Goal: Task Accomplishment & Management: Manage account settings

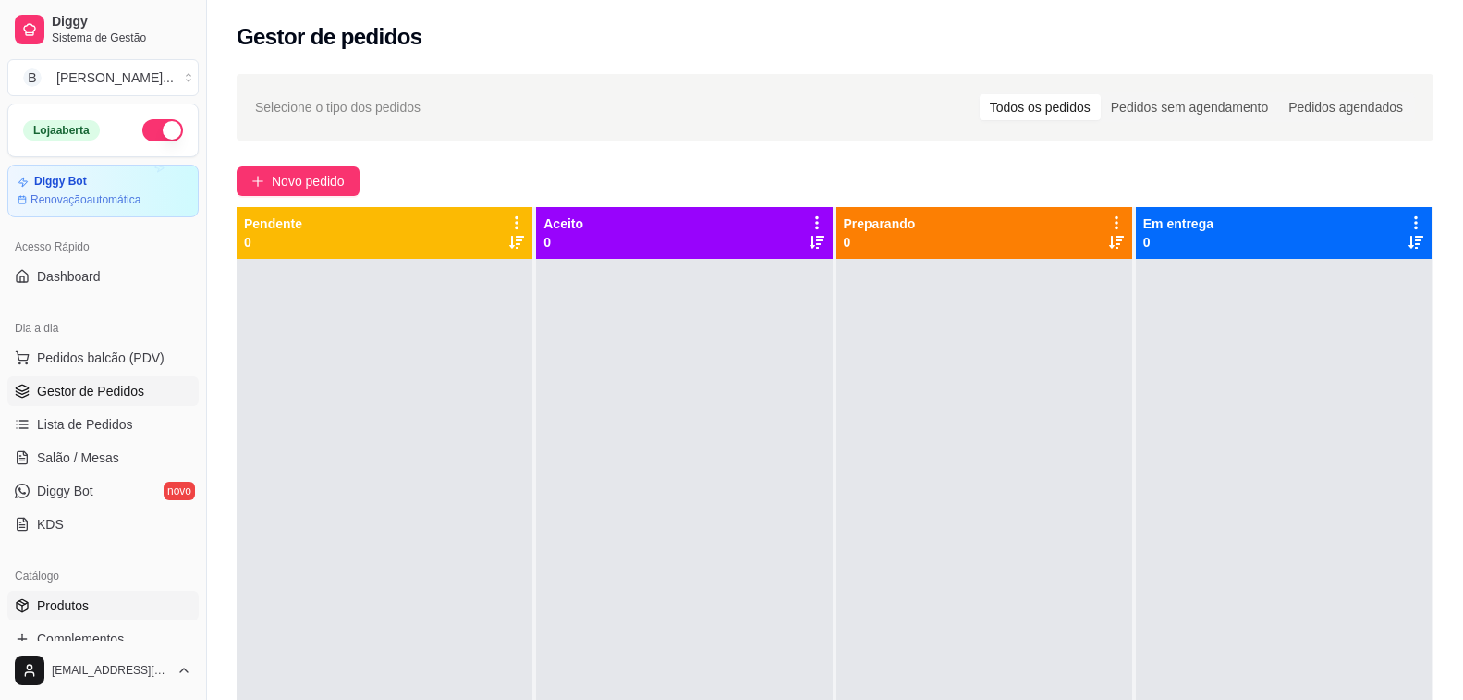
click at [97, 603] on link "Produtos" at bounding box center [102, 606] width 191 height 30
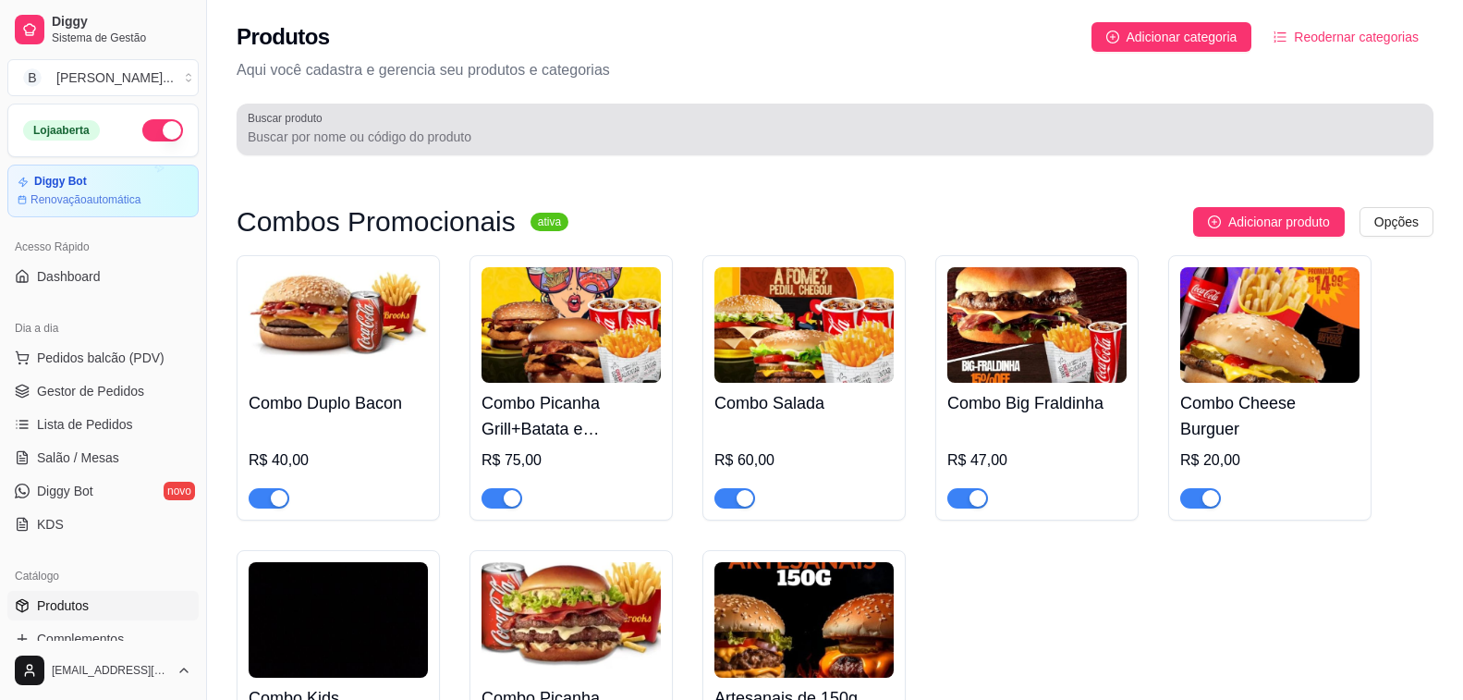
click at [432, 127] on div at bounding box center [835, 129] width 1175 height 37
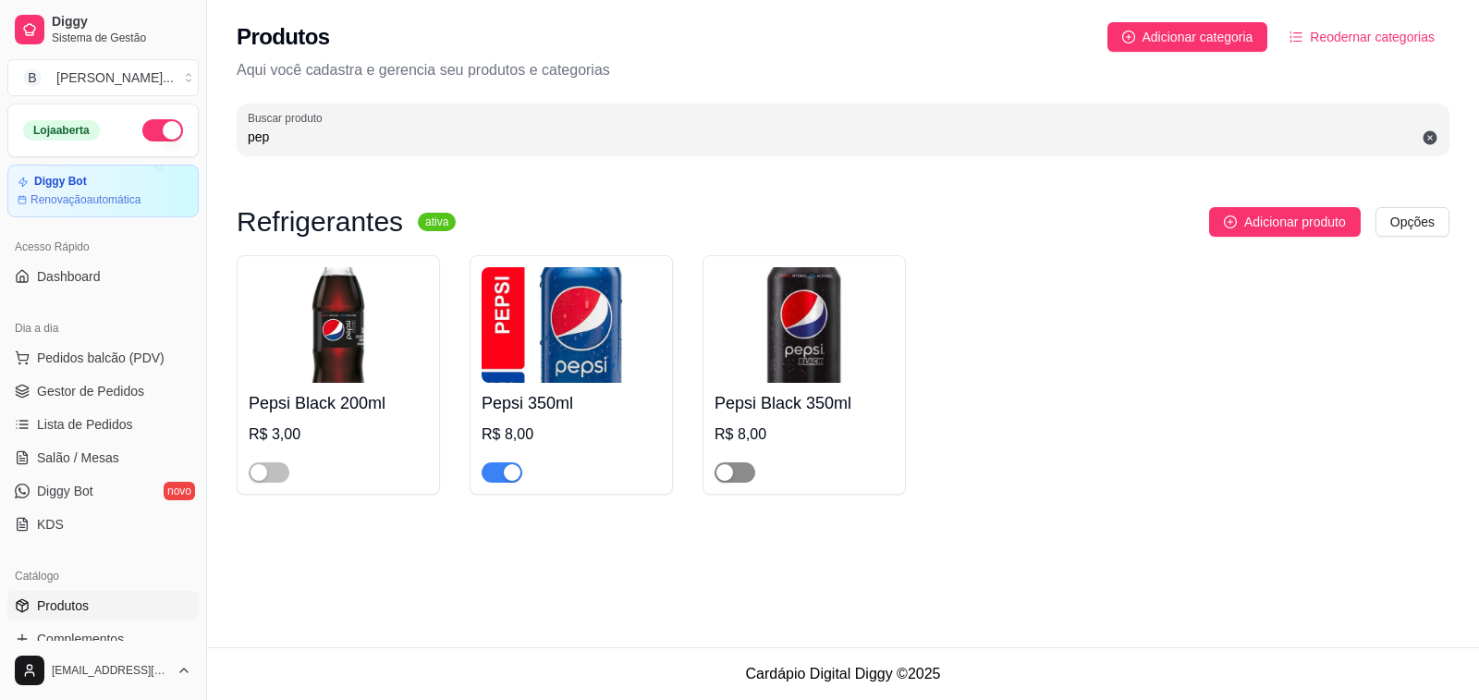
click at [740, 471] on span "button" at bounding box center [735, 472] width 41 height 20
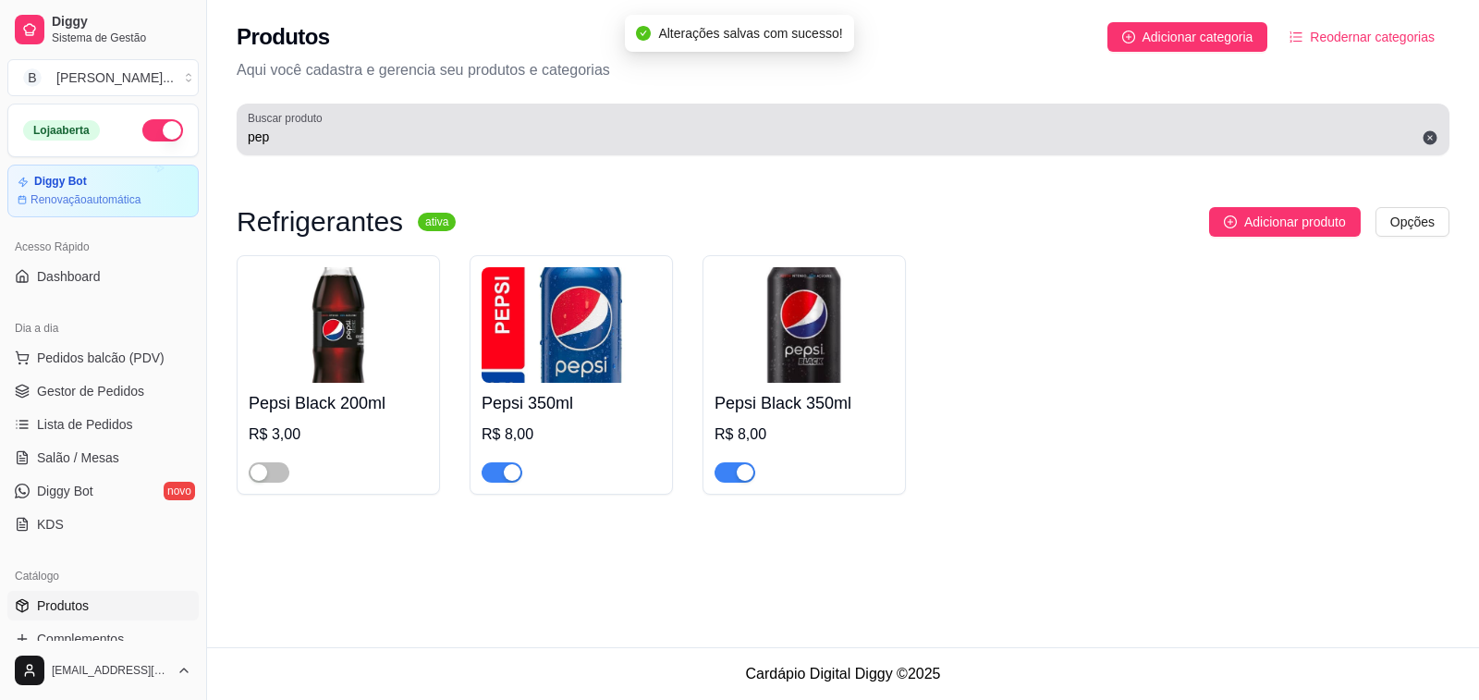
click at [285, 138] on input "pep" at bounding box center [843, 137] width 1191 height 18
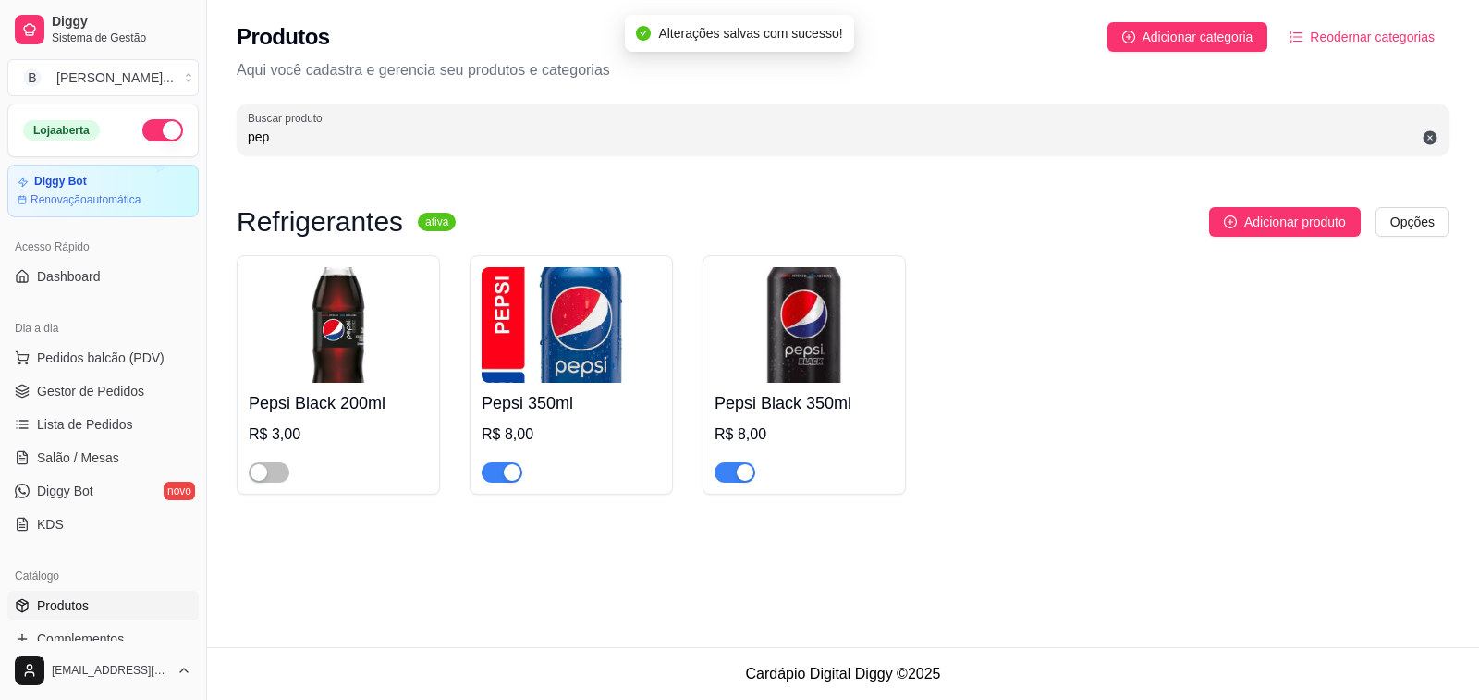
click at [285, 138] on input "pep" at bounding box center [843, 137] width 1191 height 18
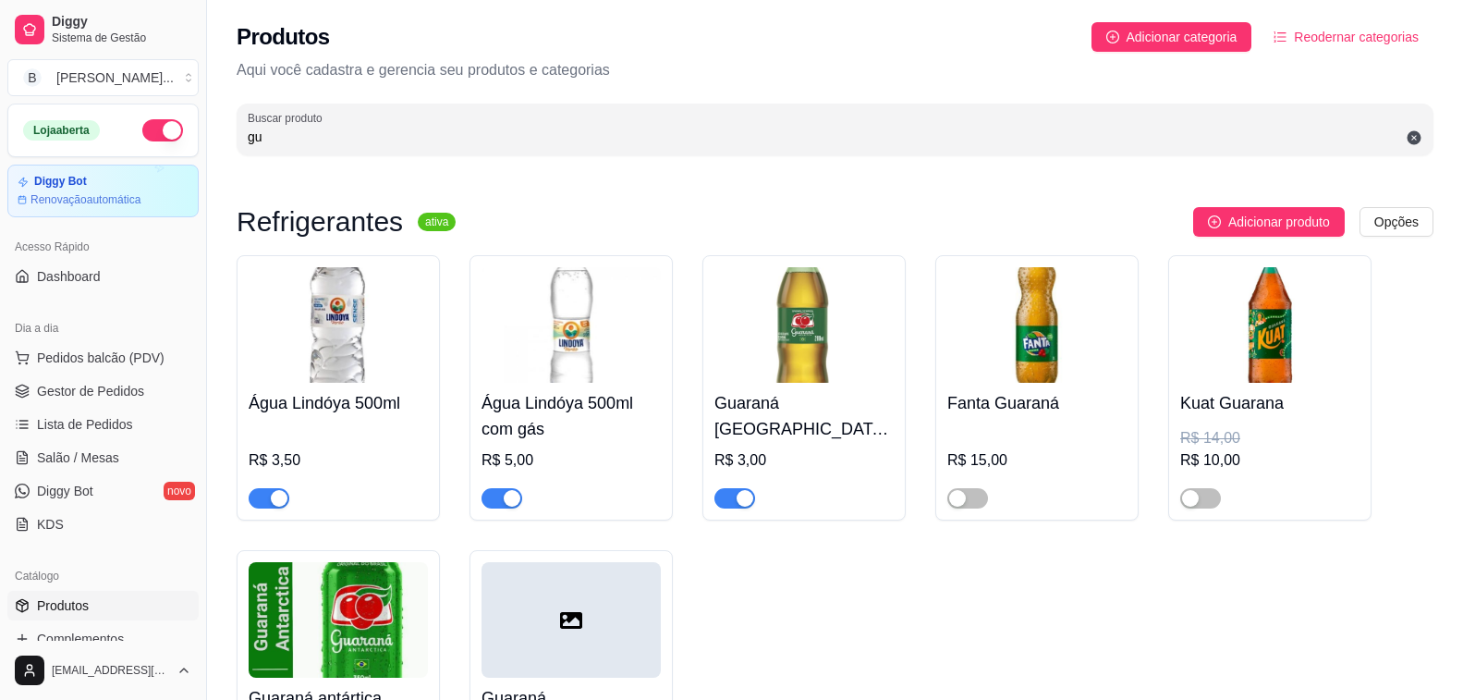
type input "g"
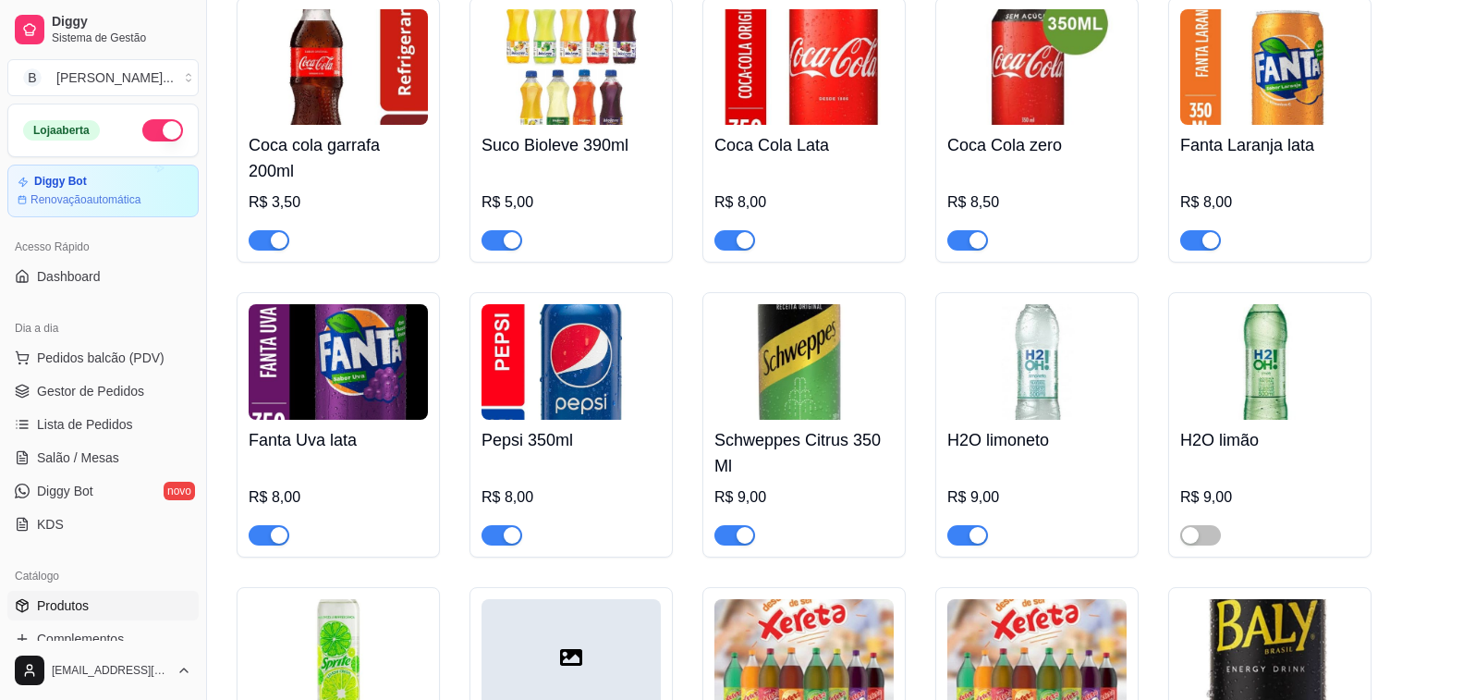
scroll to position [9152, 0]
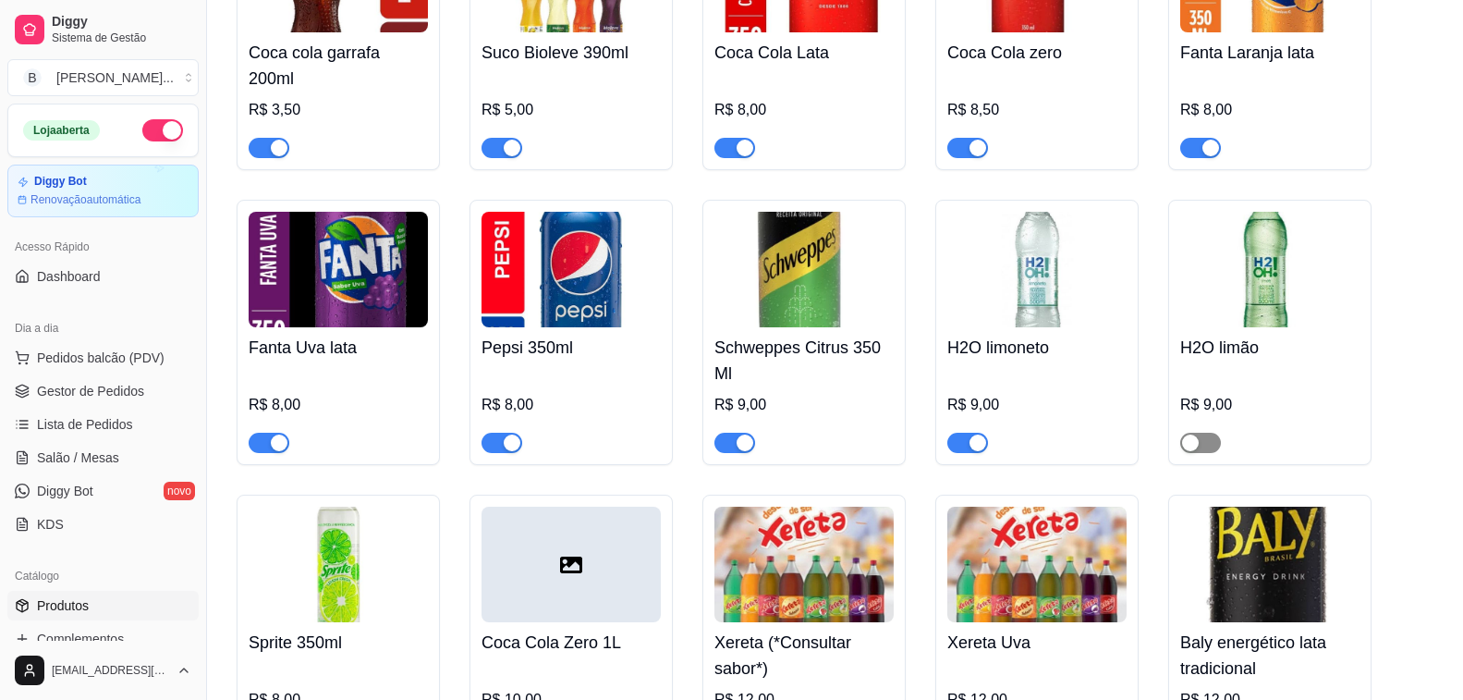
click at [1204, 453] on span "button" at bounding box center [1201, 443] width 41 height 20
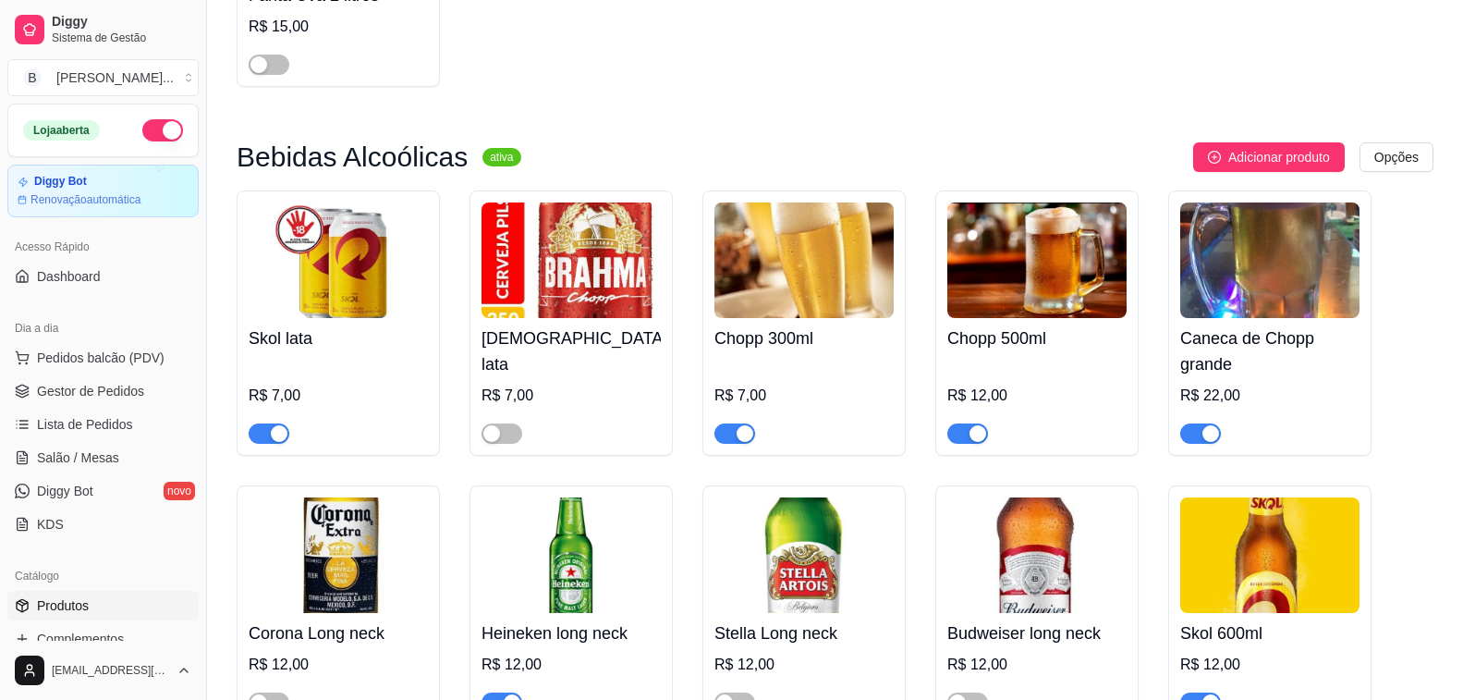
scroll to position [11094, 0]
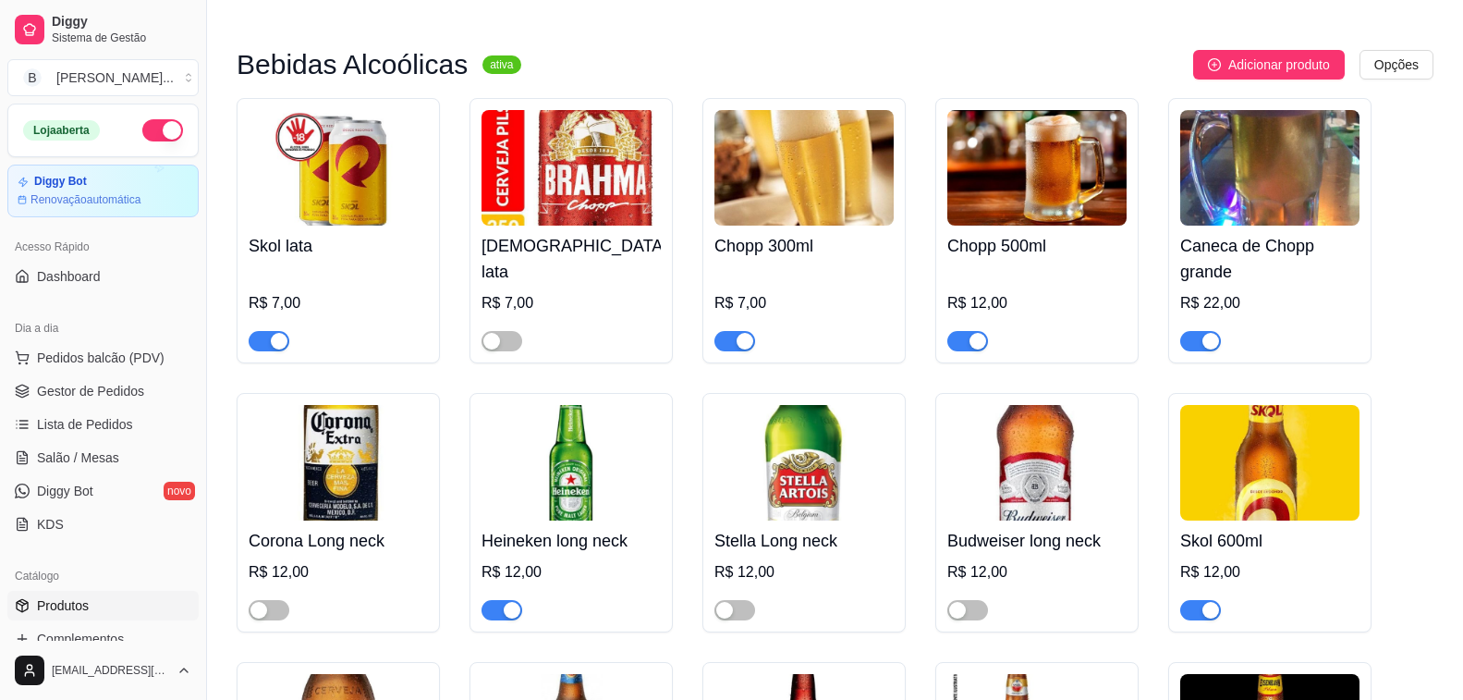
click at [310, 259] on h4 "Skol lata" at bounding box center [338, 246] width 179 height 26
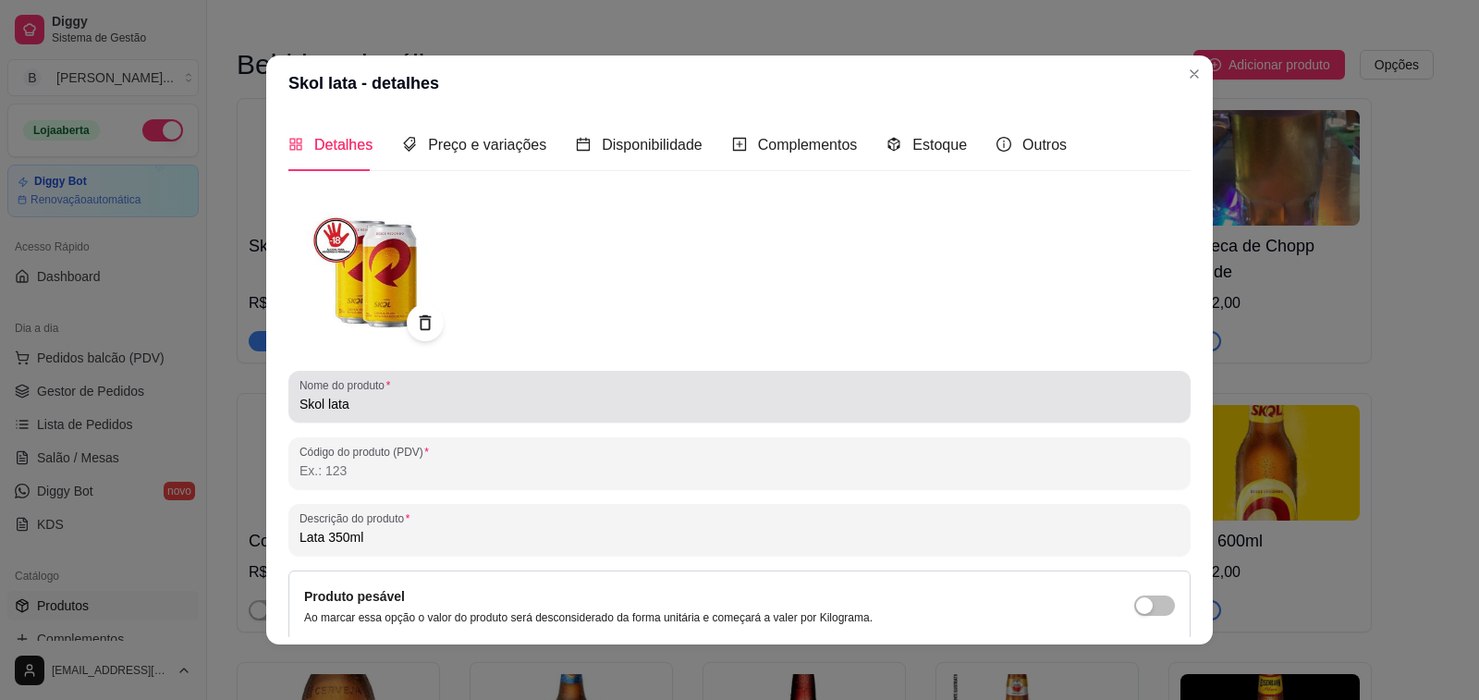
click at [365, 402] on input "Skol lata" at bounding box center [740, 404] width 880 height 18
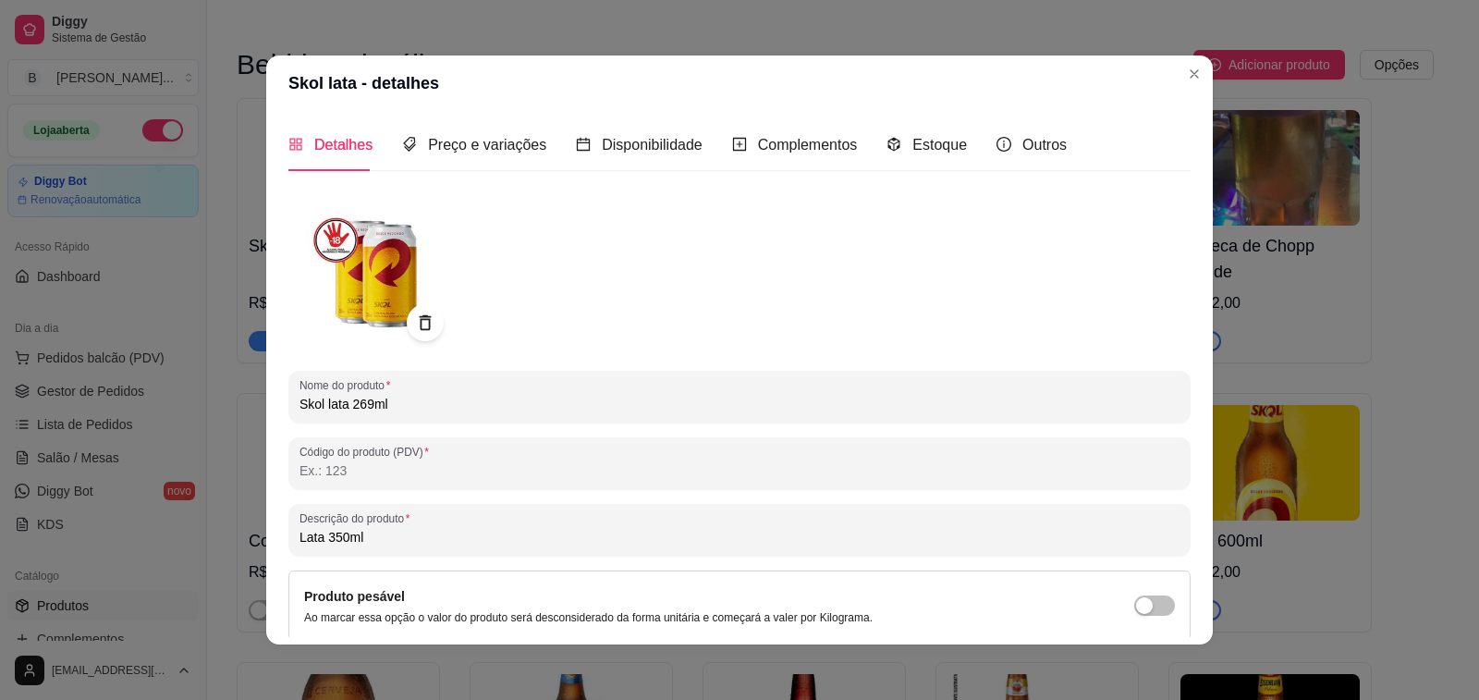
type input "Skol lata 269ml"
click at [470, 149] on span "Preço e variações" at bounding box center [487, 145] width 118 height 16
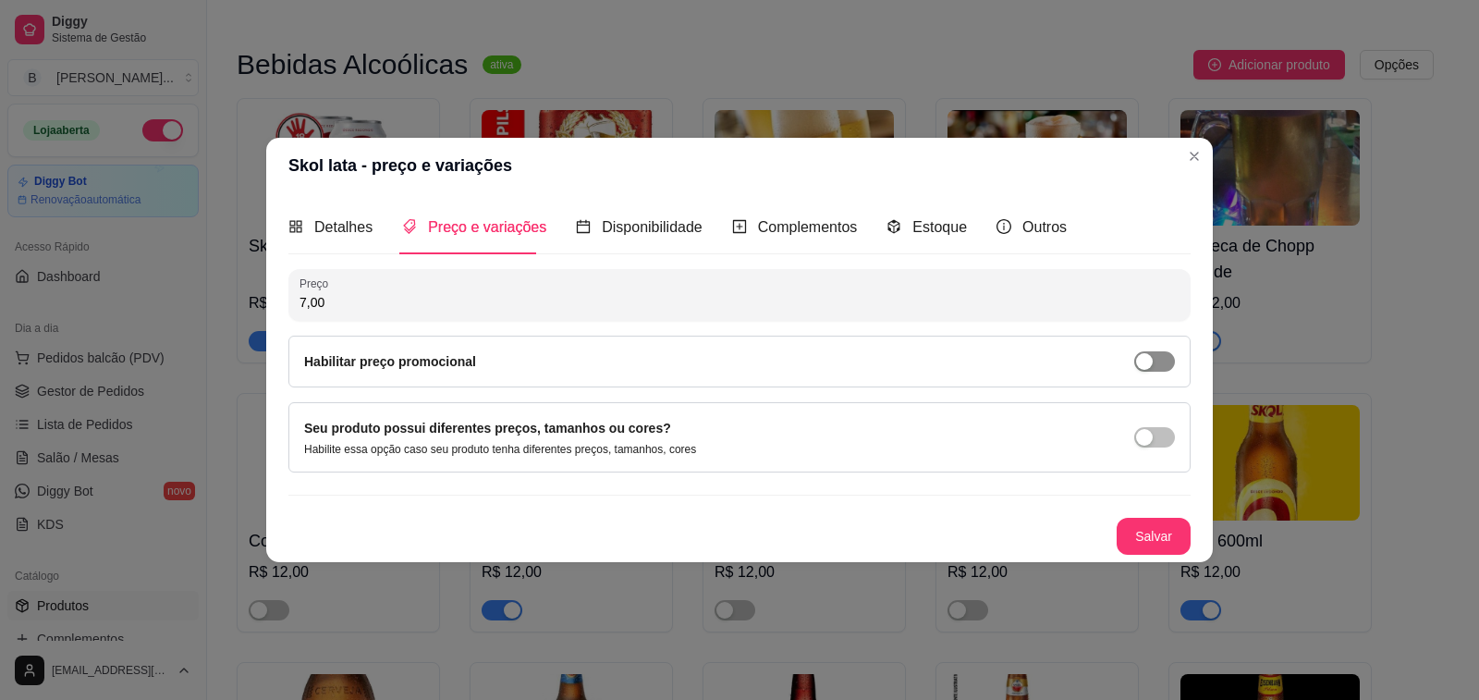
click at [1171, 363] on span "button" at bounding box center [1154, 361] width 41 height 20
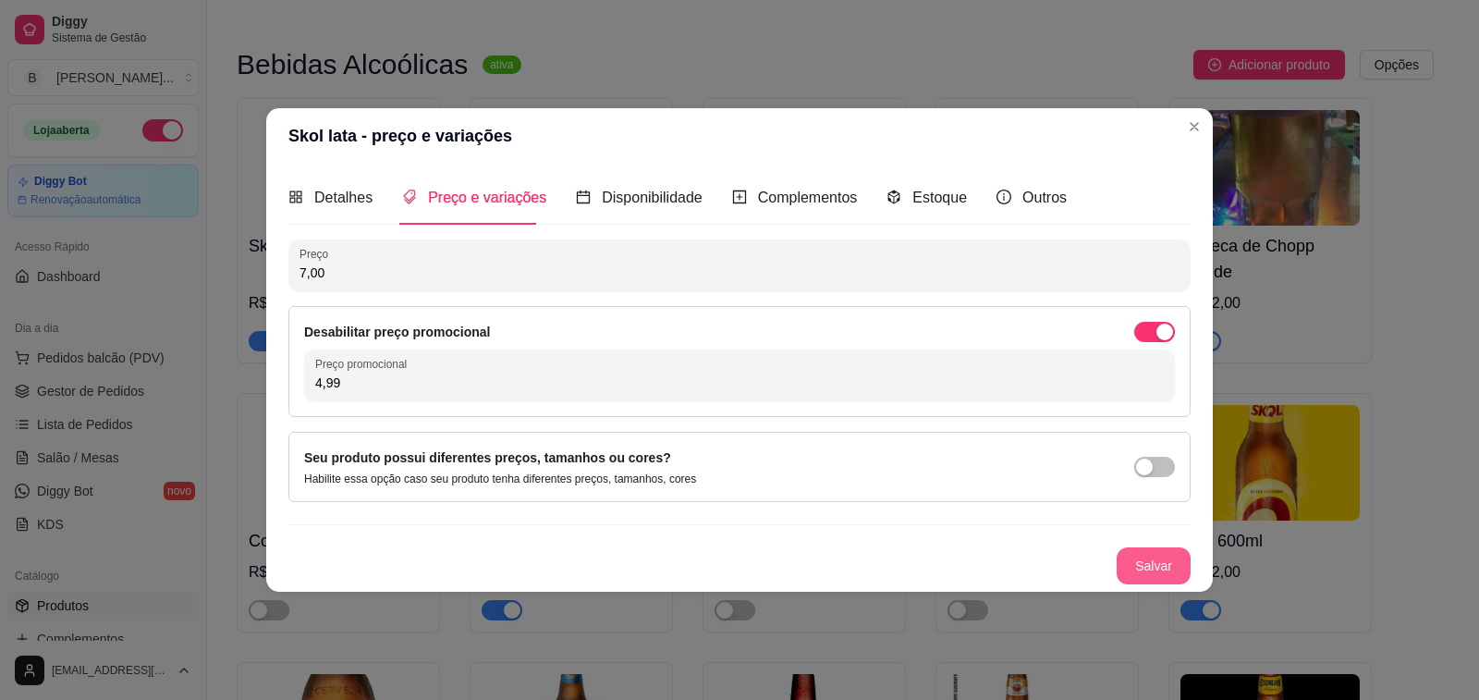
click at [1163, 575] on button "Salvar" at bounding box center [1154, 565] width 74 height 37
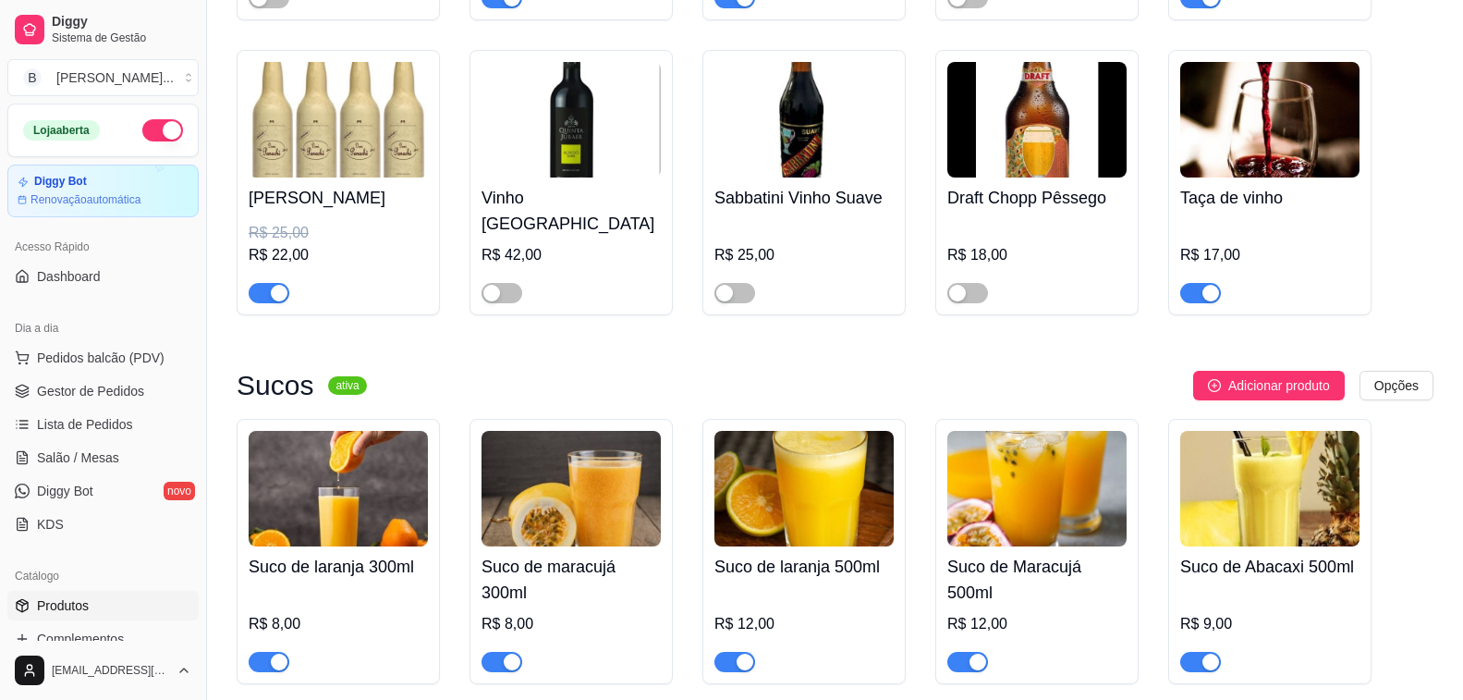
scroll to position [12388, 0]
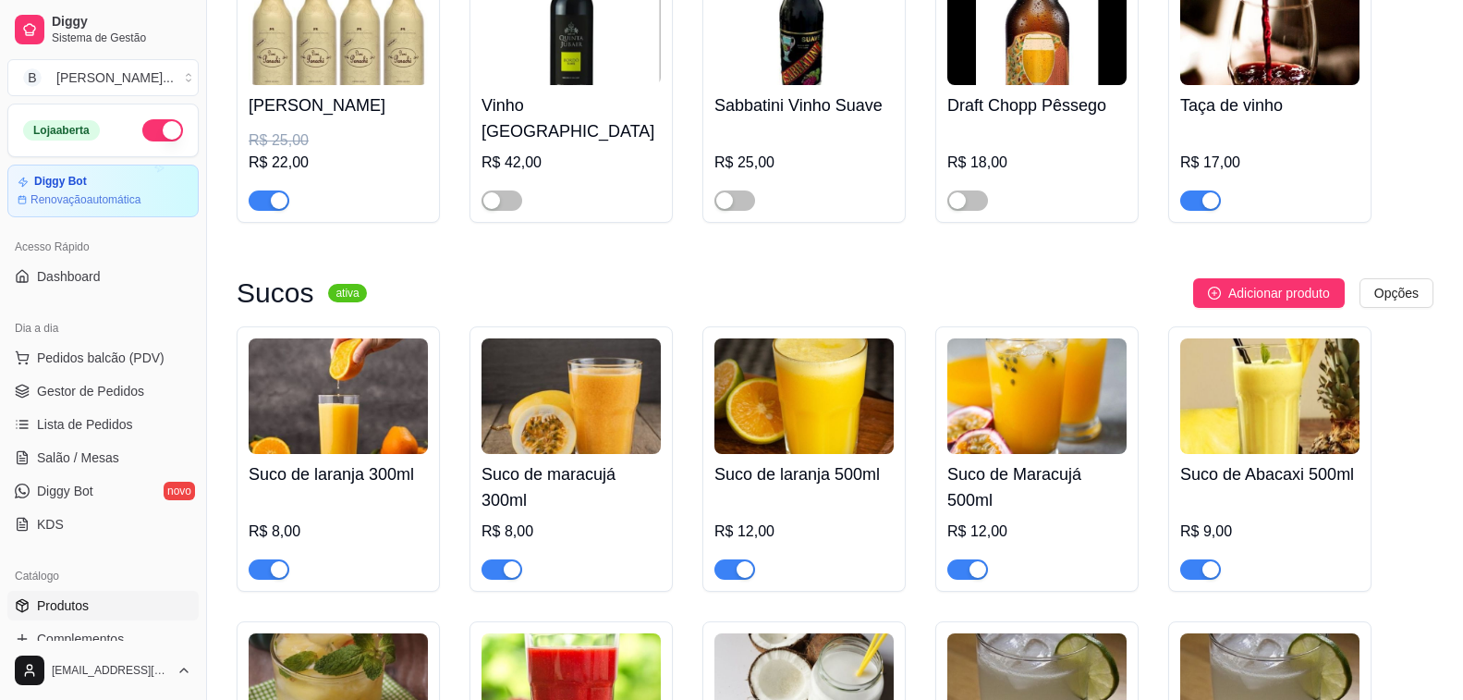
click at [256, 142] on div "R$ 25,00" at bounding box center [338, 140] width 179 height 22
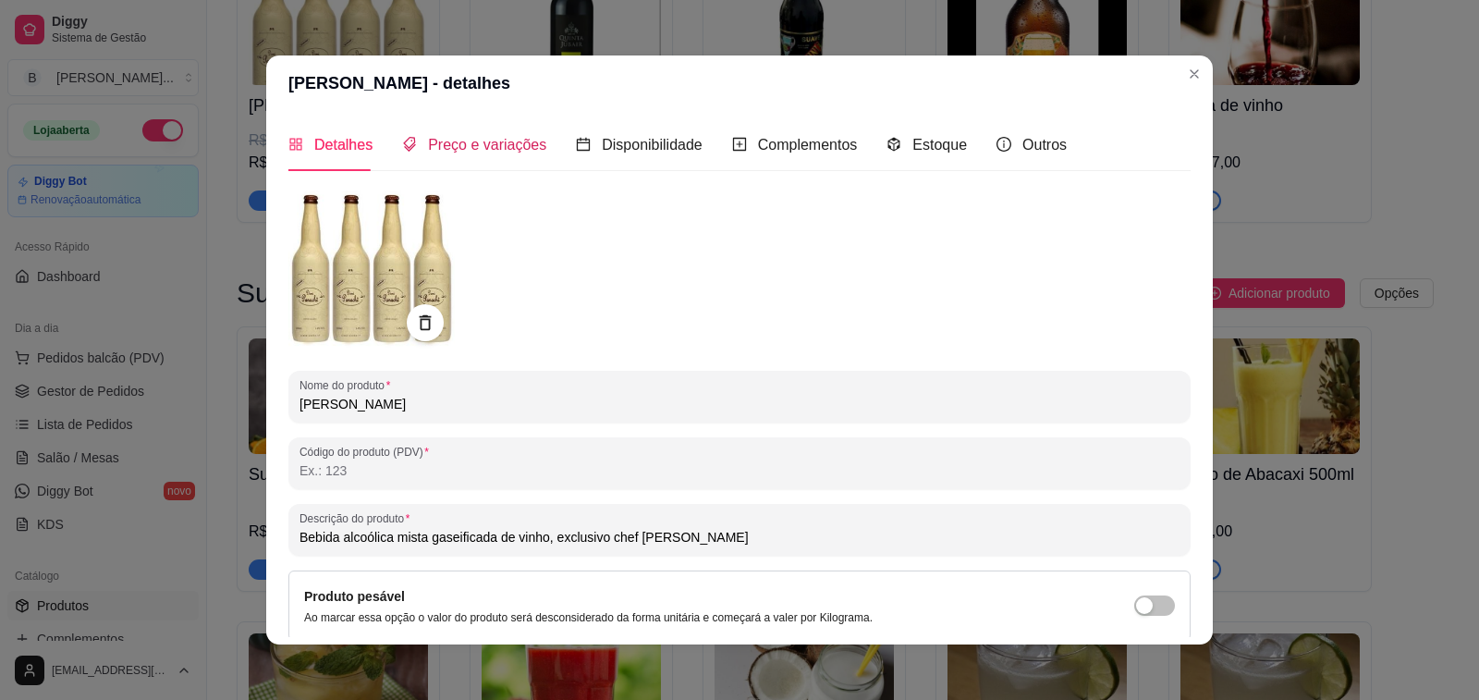
click at [466, 141] on span "Preço e variações" at bounding box center [487, 145] width 118 height 16
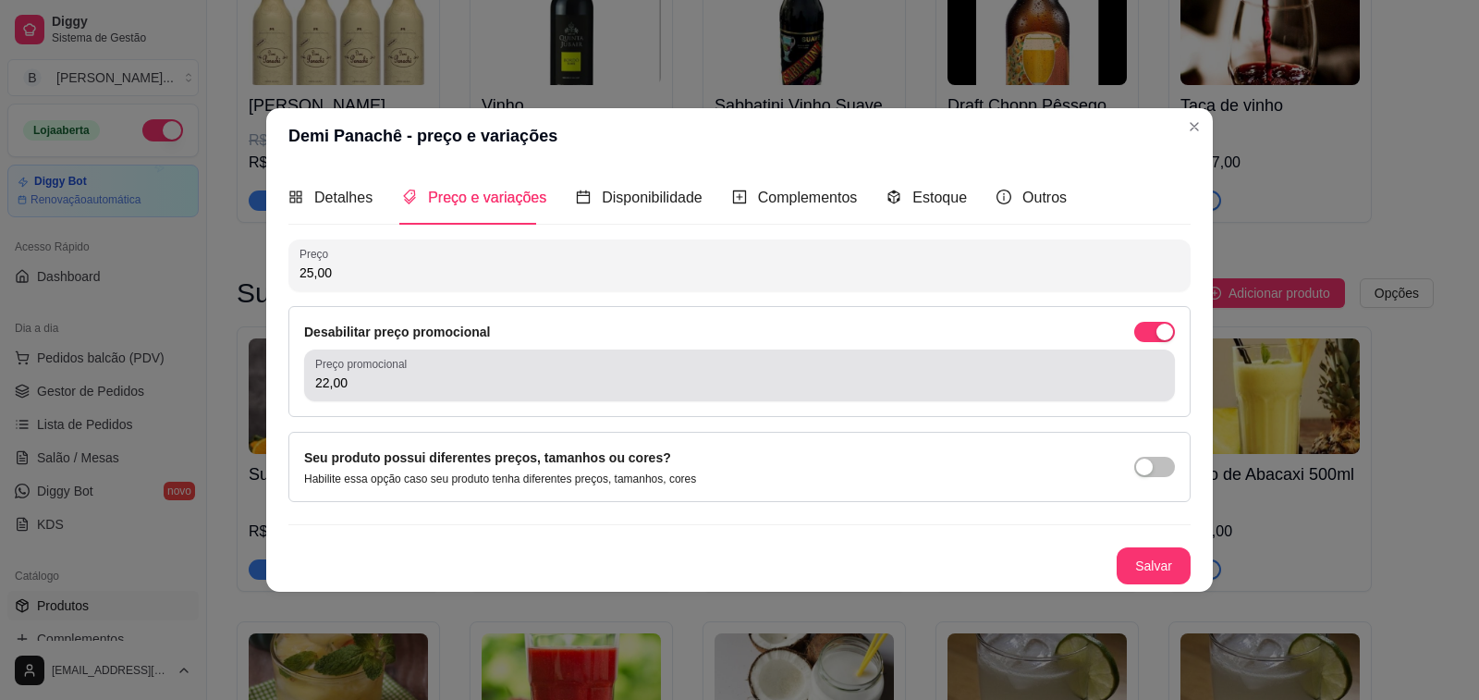
click at [359, 384] on input "22,00" at bounding box center [739, 382] width 849 height 18
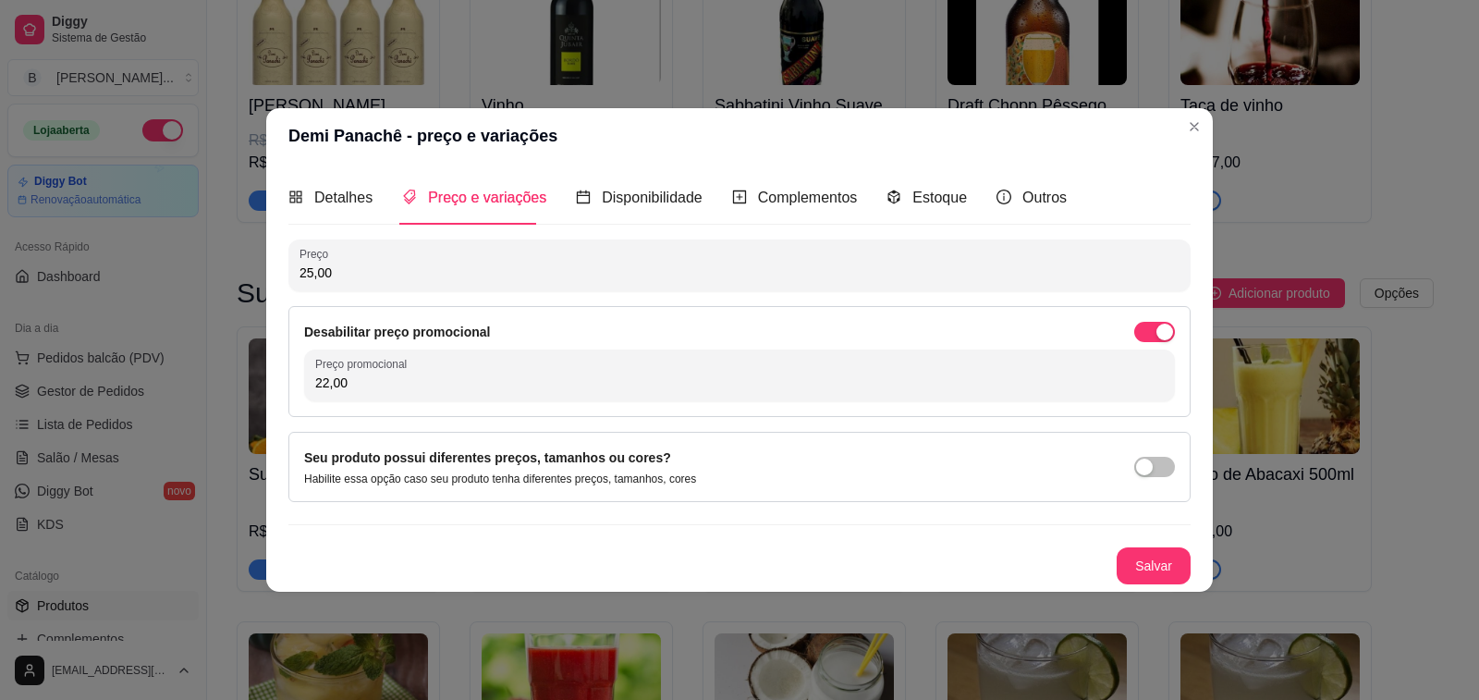
click at [359, 384] on input "22,00" at bounding box center [739, 382] width 849 height 18
type input "23,00"
click at [1157, 558] on button "Salvar" at bounding box center [1154, 565] width 74 height 37
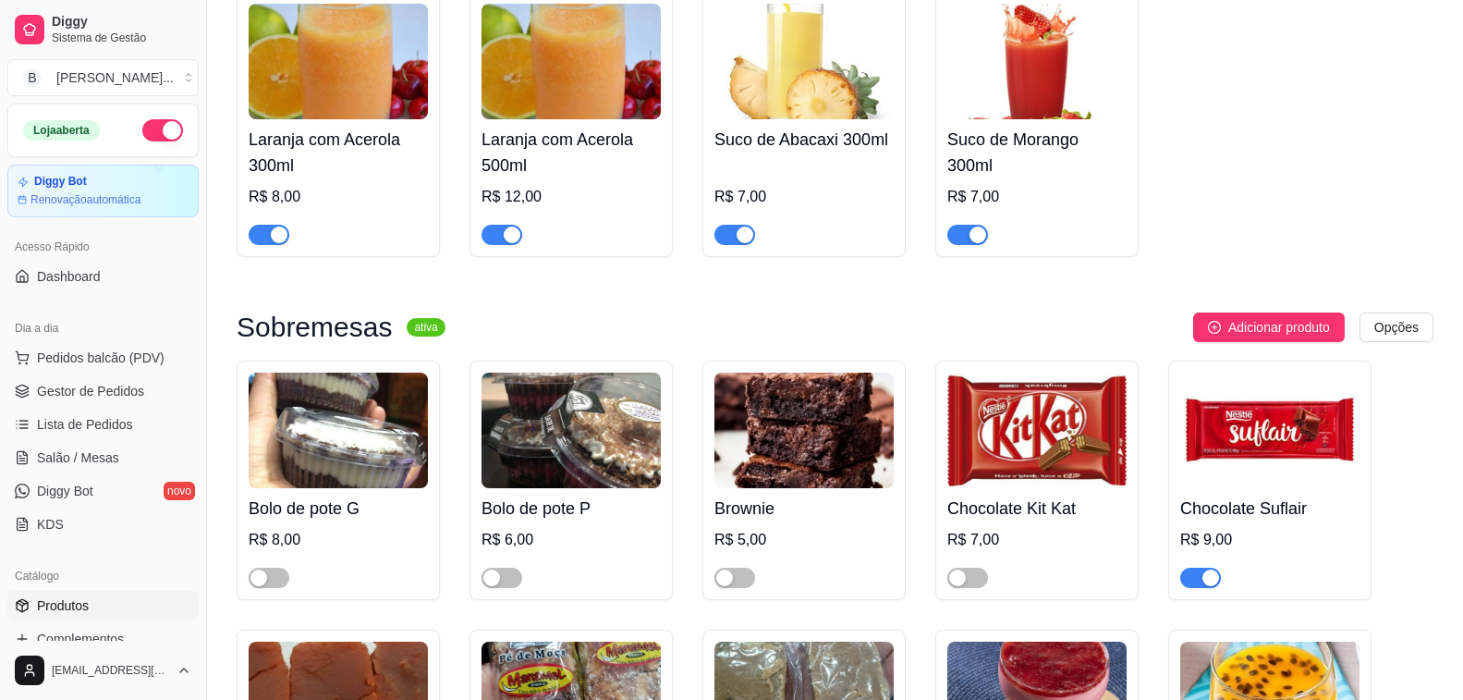
scroll to position [13405, 0]
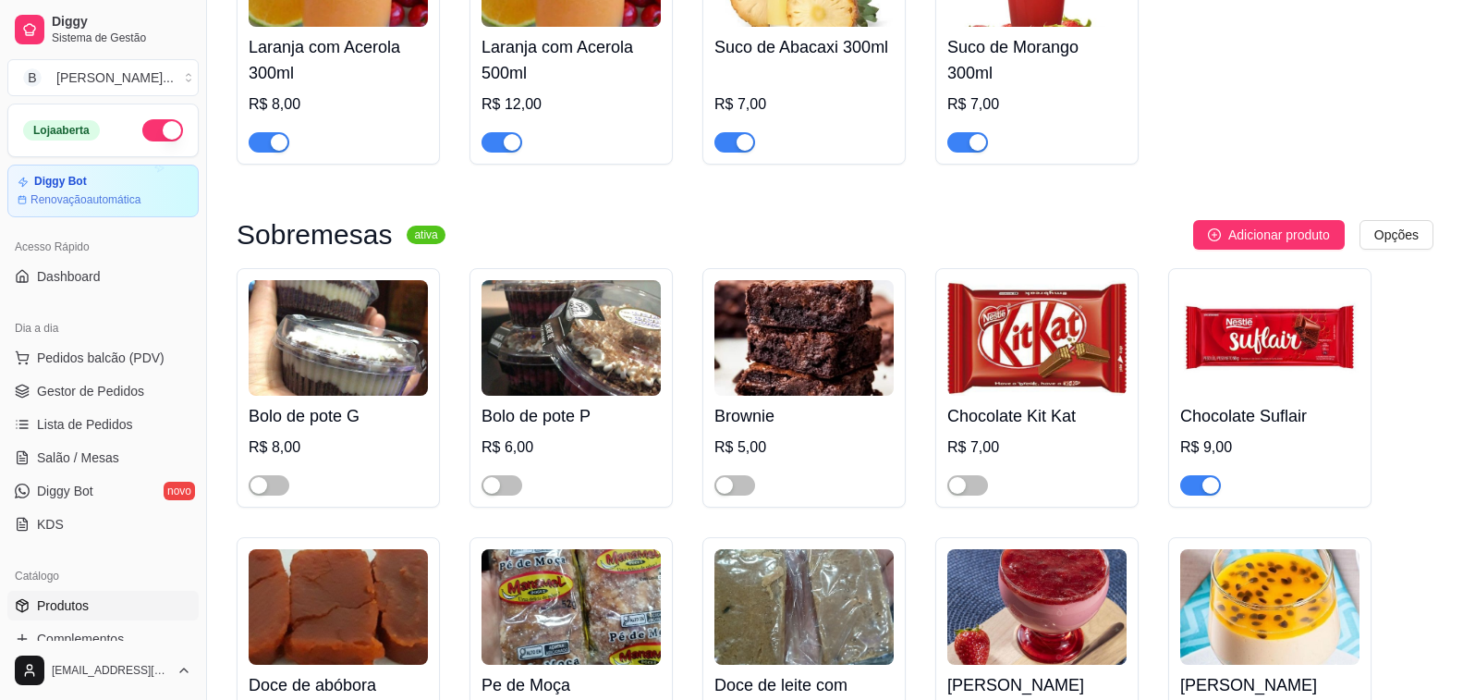
click at [1197, 491] on span "button" at bounding box center [1201, 485] width 41 height 20
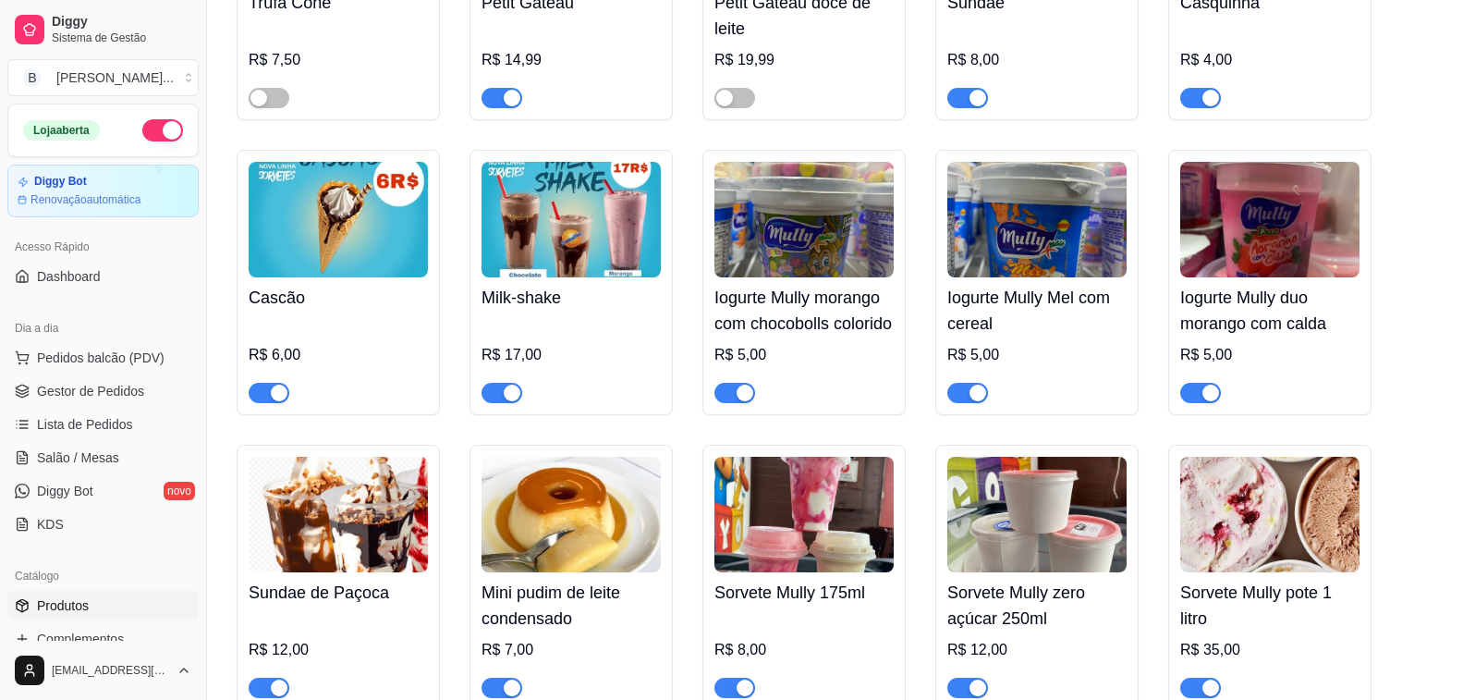
scroll to position [14791, 0]
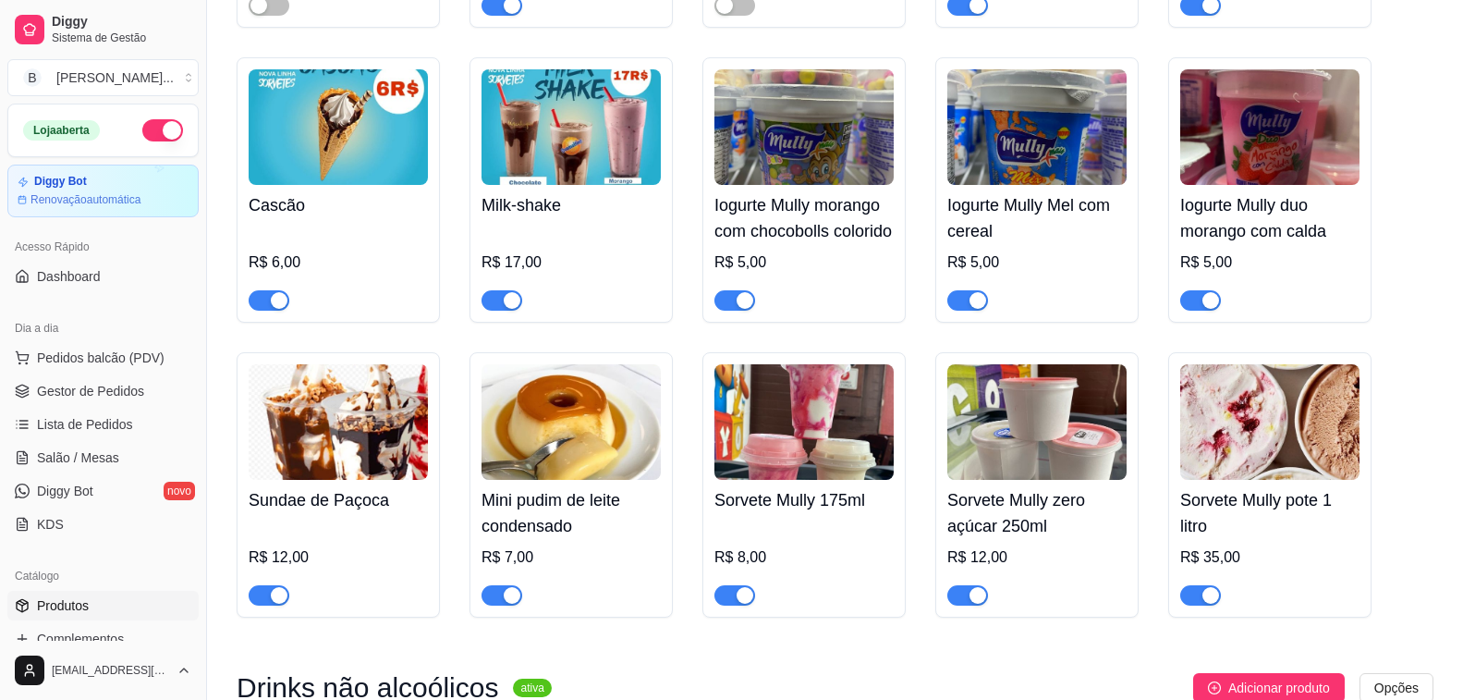
click at [493, 606] on span "button" at bounding box center [502, 595] width 41 height 20
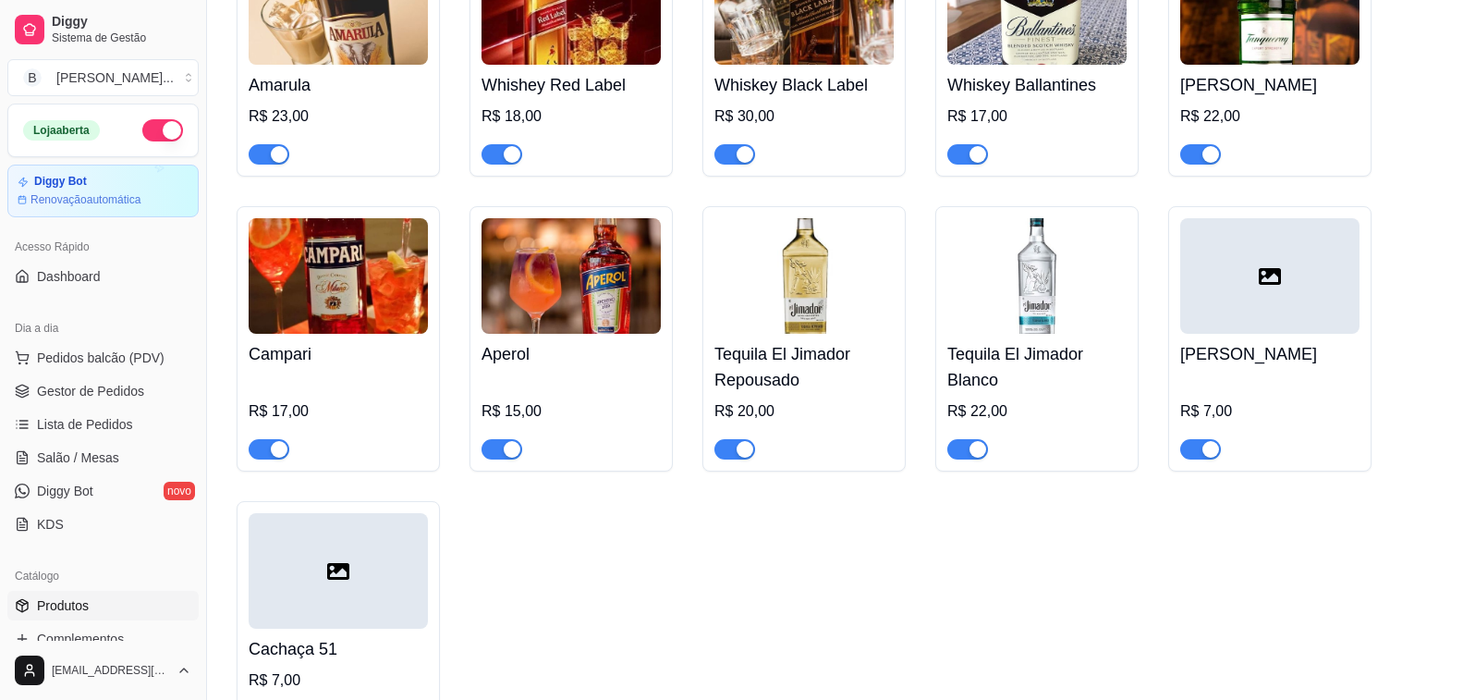
scroll to position [16981, 0]
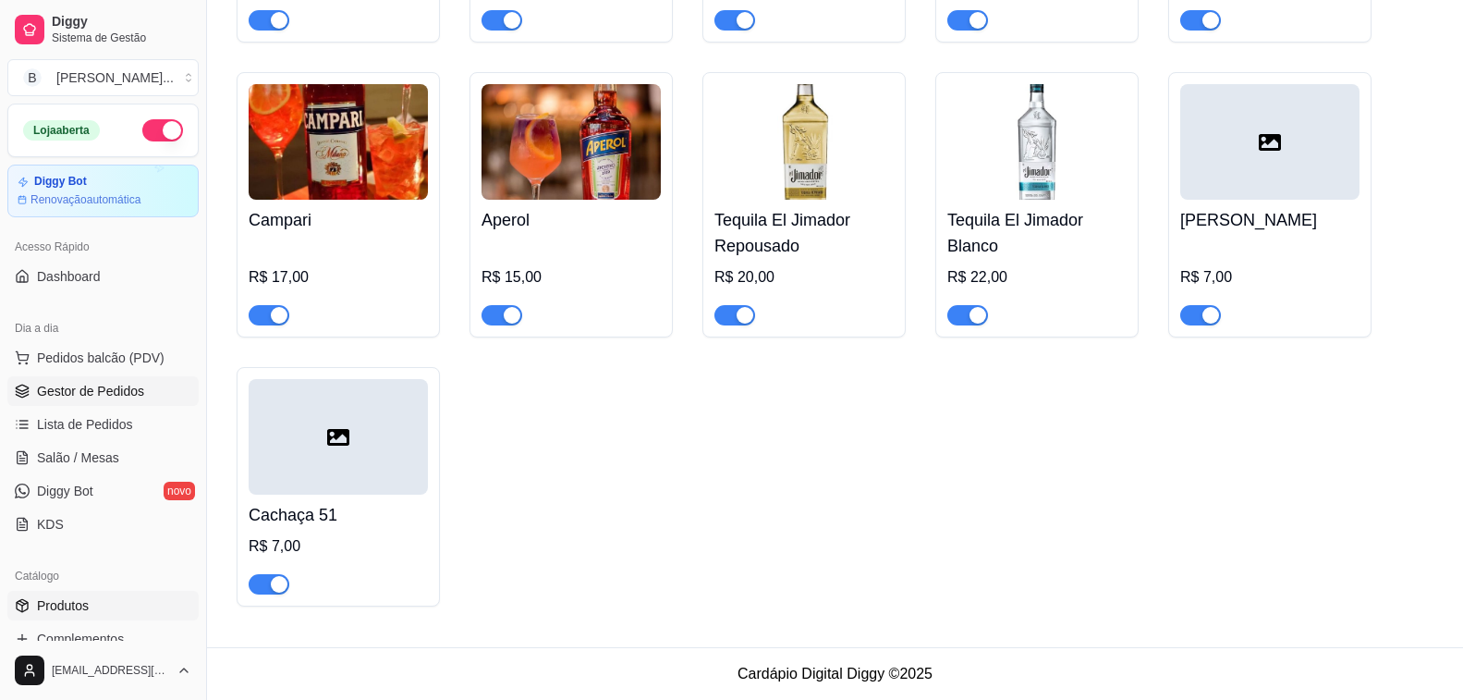
click at [80, 390] on span "Gestor de Pedidos" at bounding box center [90, 391] width 107 height 18
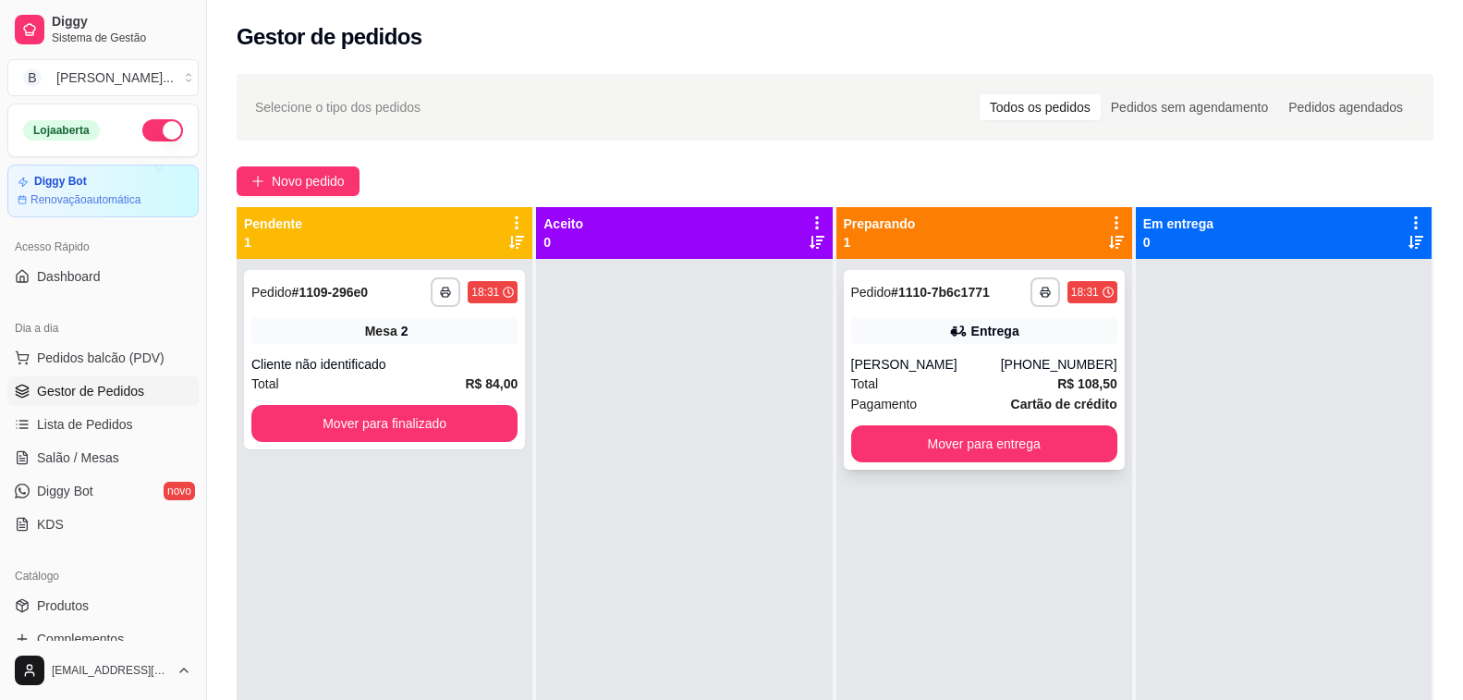
click at [877, 350] on div "**********" at bounding box center [984, 370] width 281 height 200
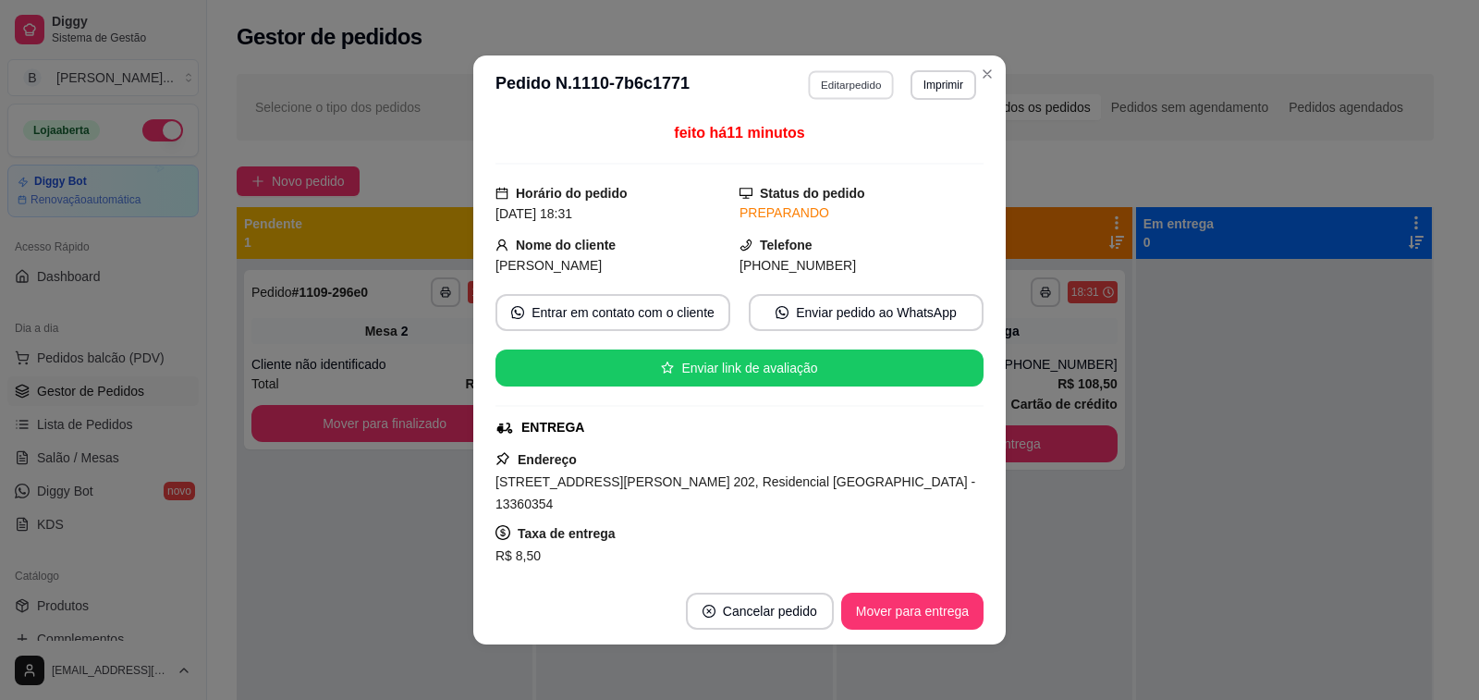
click at [820, 89] on button "Editar pedido" at bounding box center [852, 84] width 86 height 29
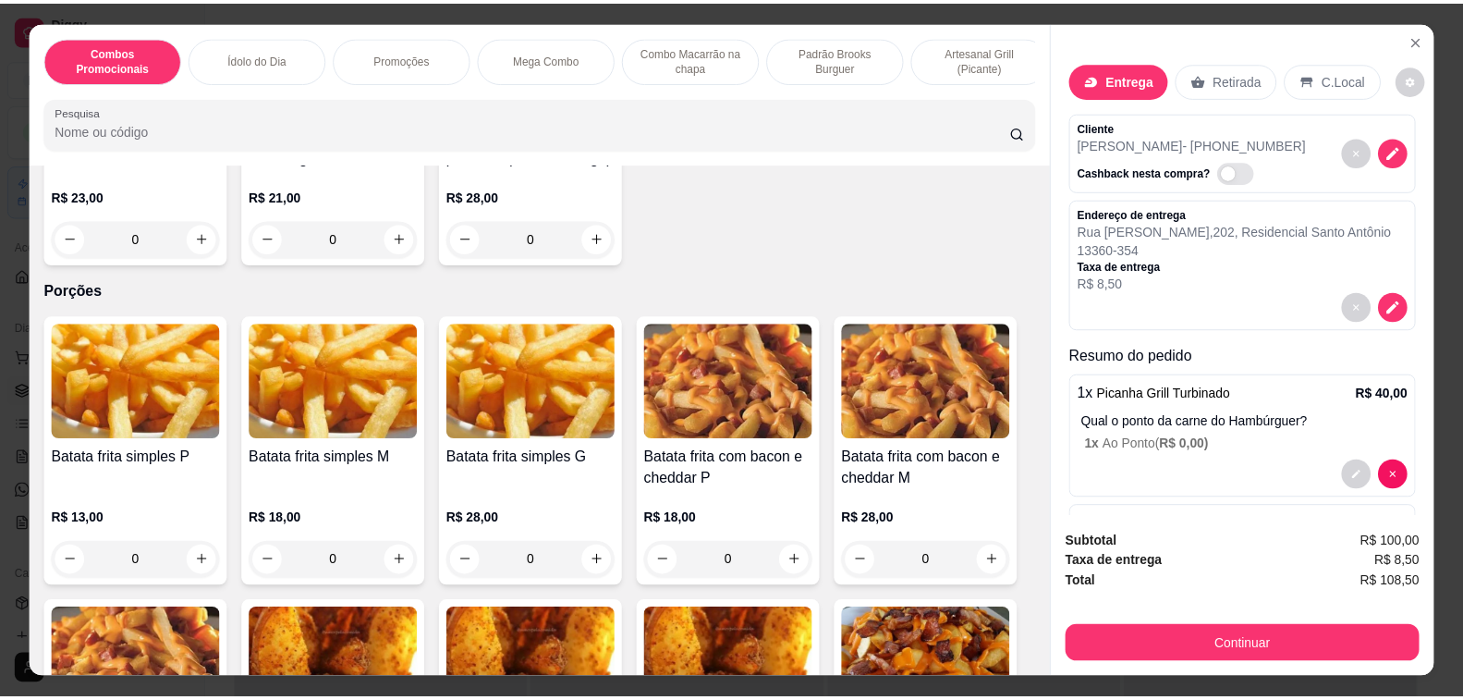
scroll to position [5824, 0]
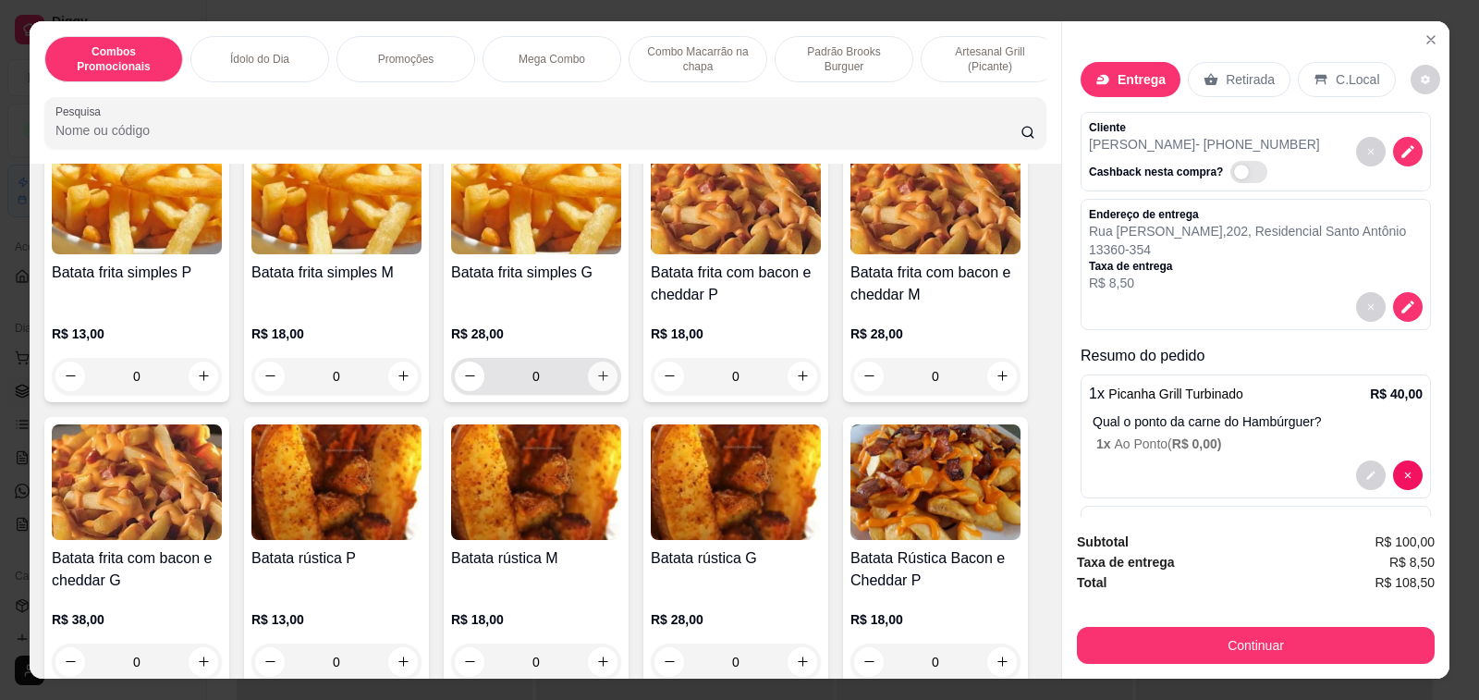
click at [596, 369] on icon "increase-product-quantity" at bounding box center [603, 376] width 14 height 14
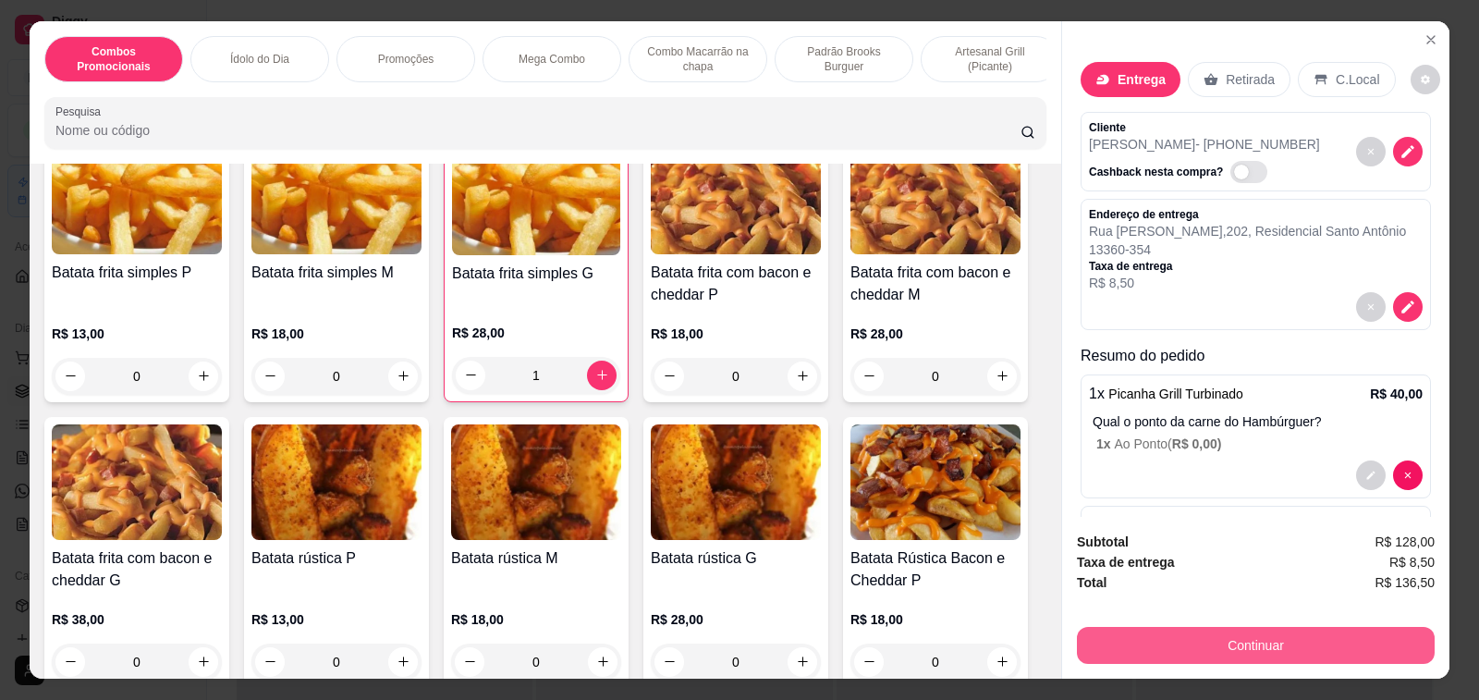
type input "1"
click at [1228, 643] on button "Continuar" at bounding box center [1256, 645] width 358 height 37
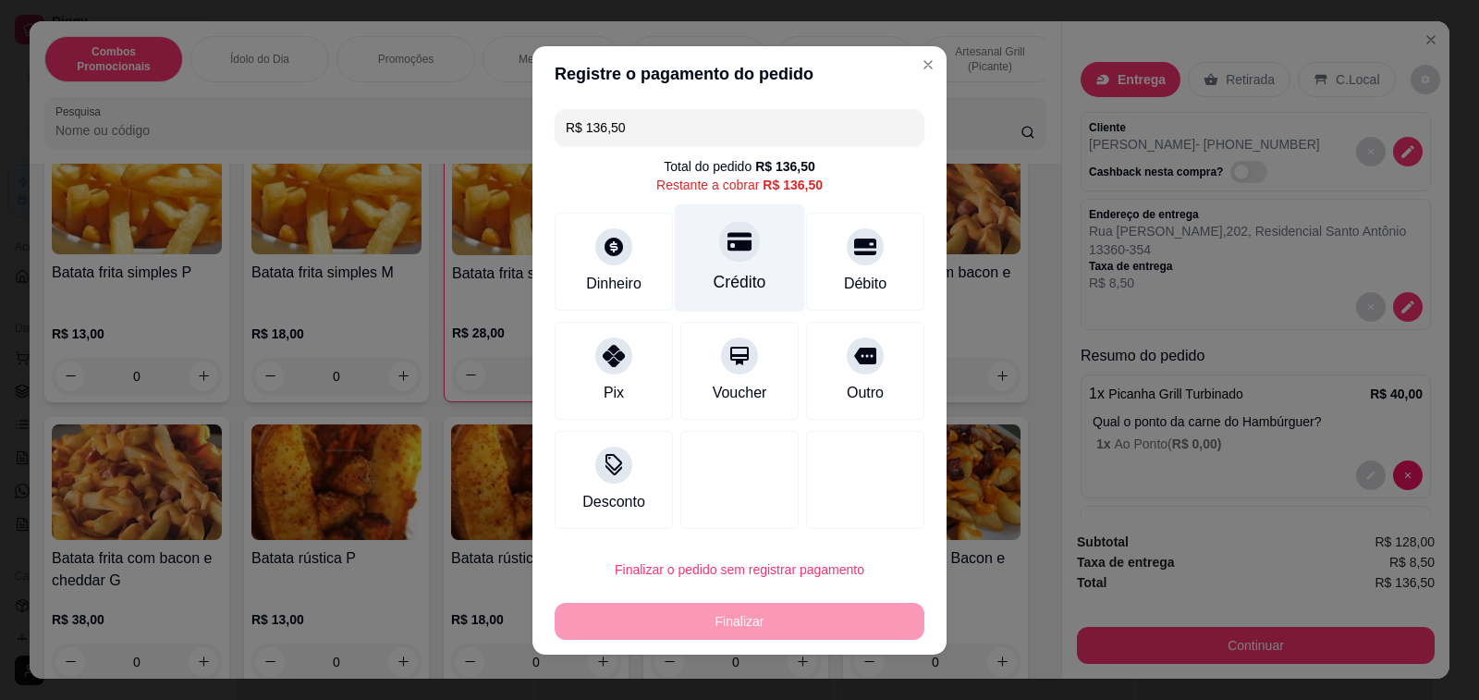
click at [728, 273] on div "Crédito" at bounding box center [740, 282] width 53 height 24
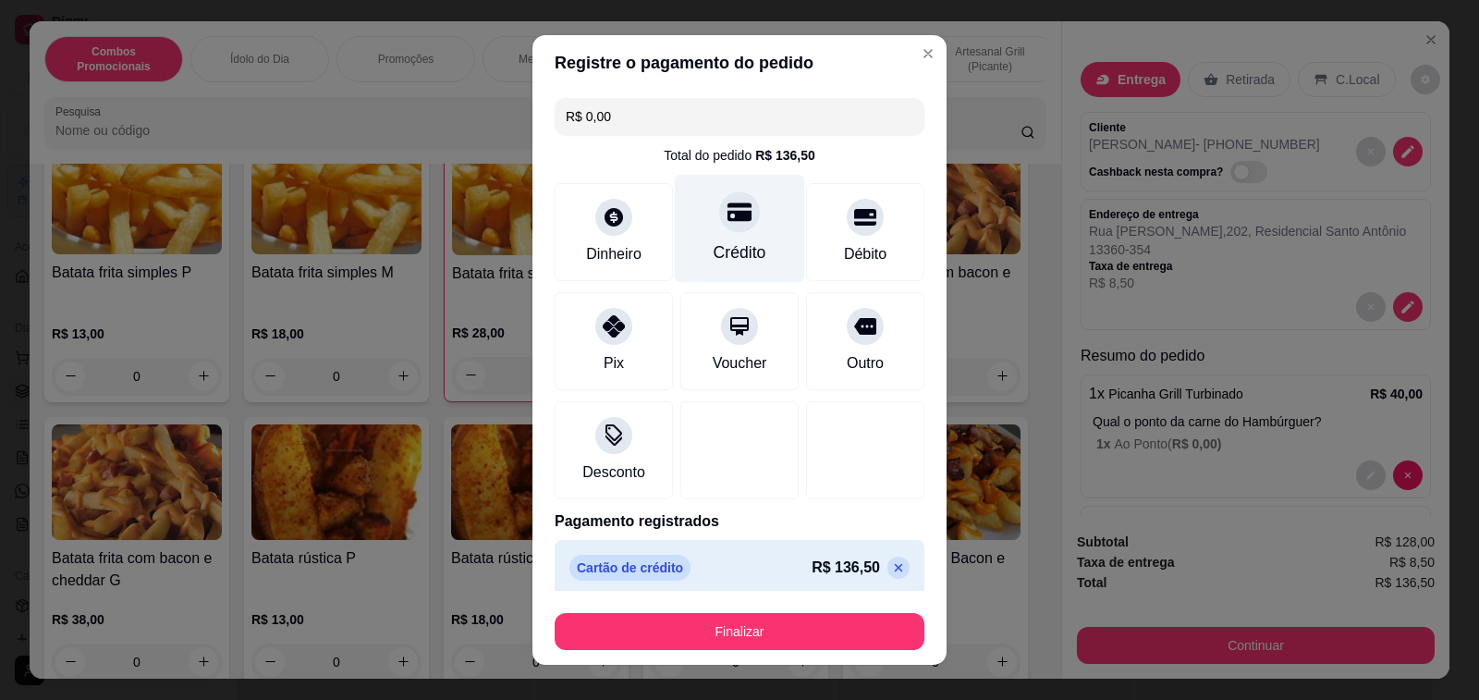
type input "R$ 0,00"
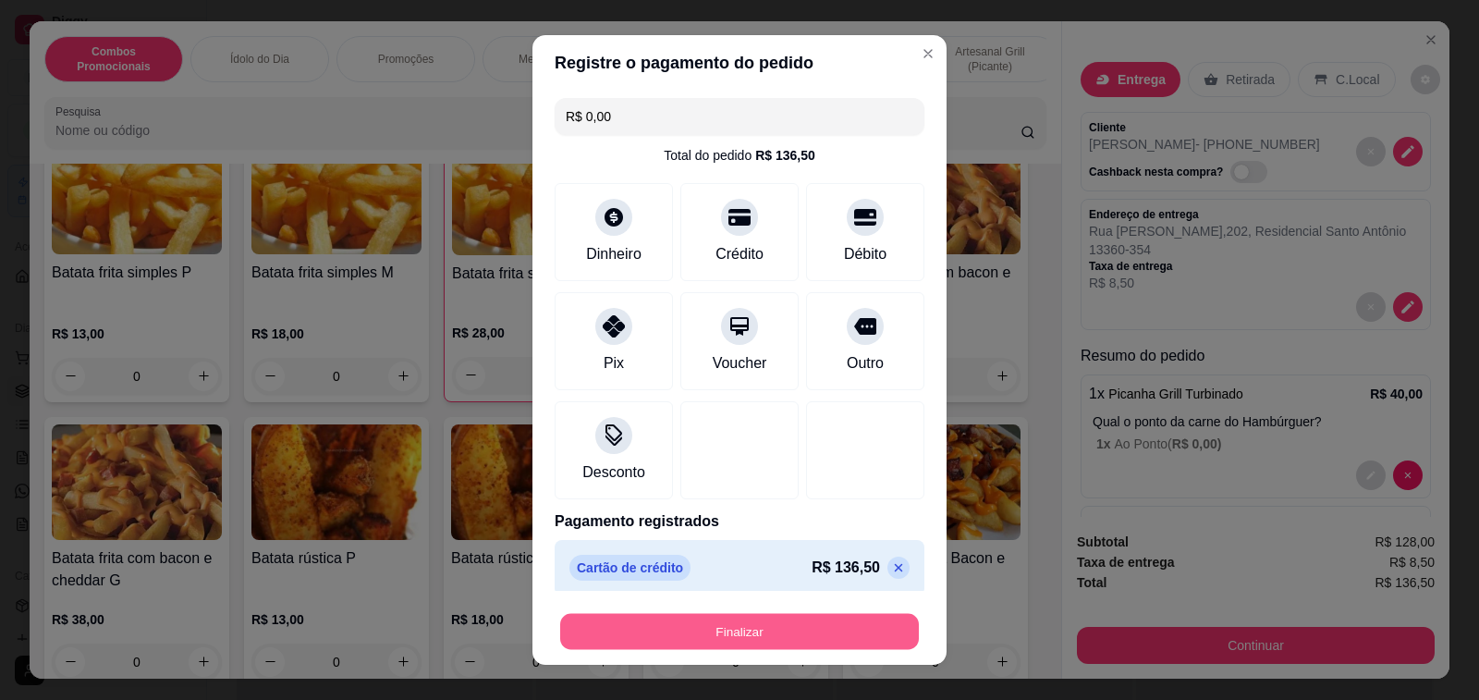
click at [732, 630] on button "Finalizar" at bounding box center [739, 632] width 359 height 36
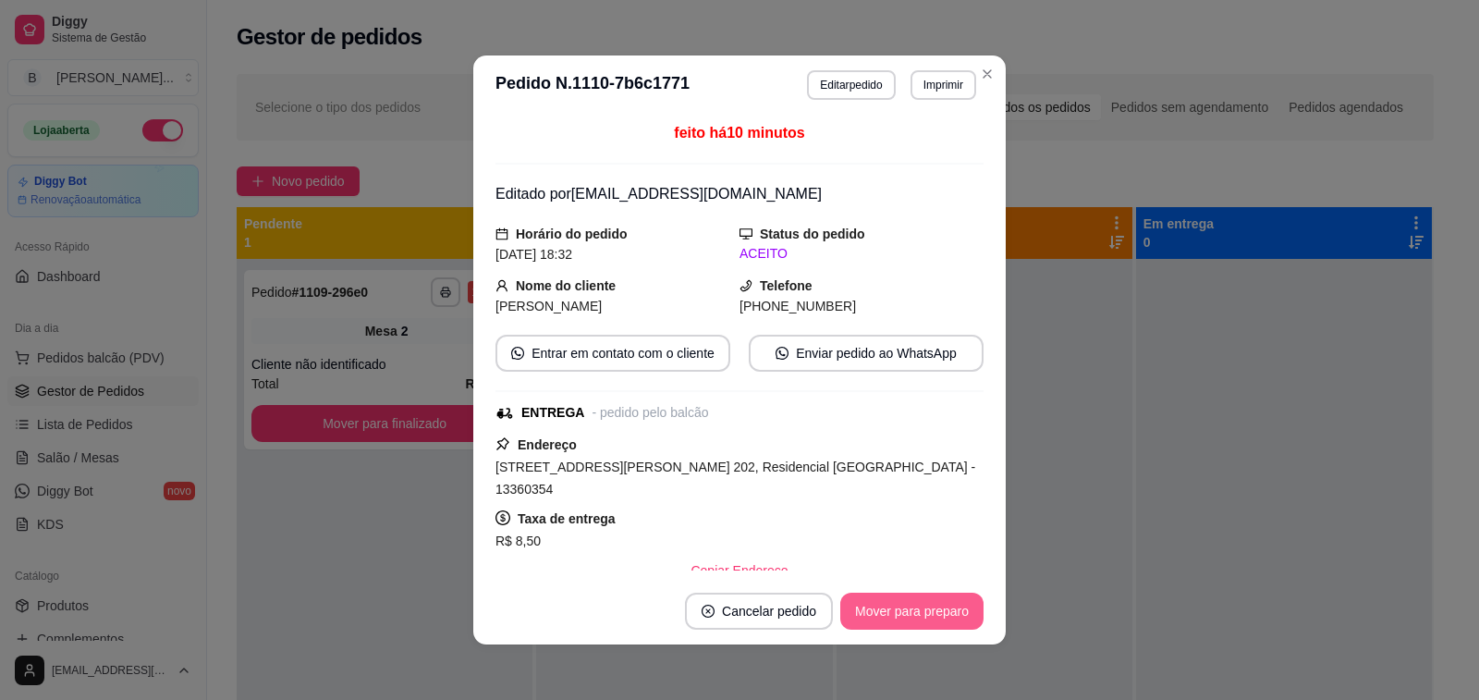
click at [956, 608] on button "Mover para preparo" at bounding box center [911, 611] width 143 height 37
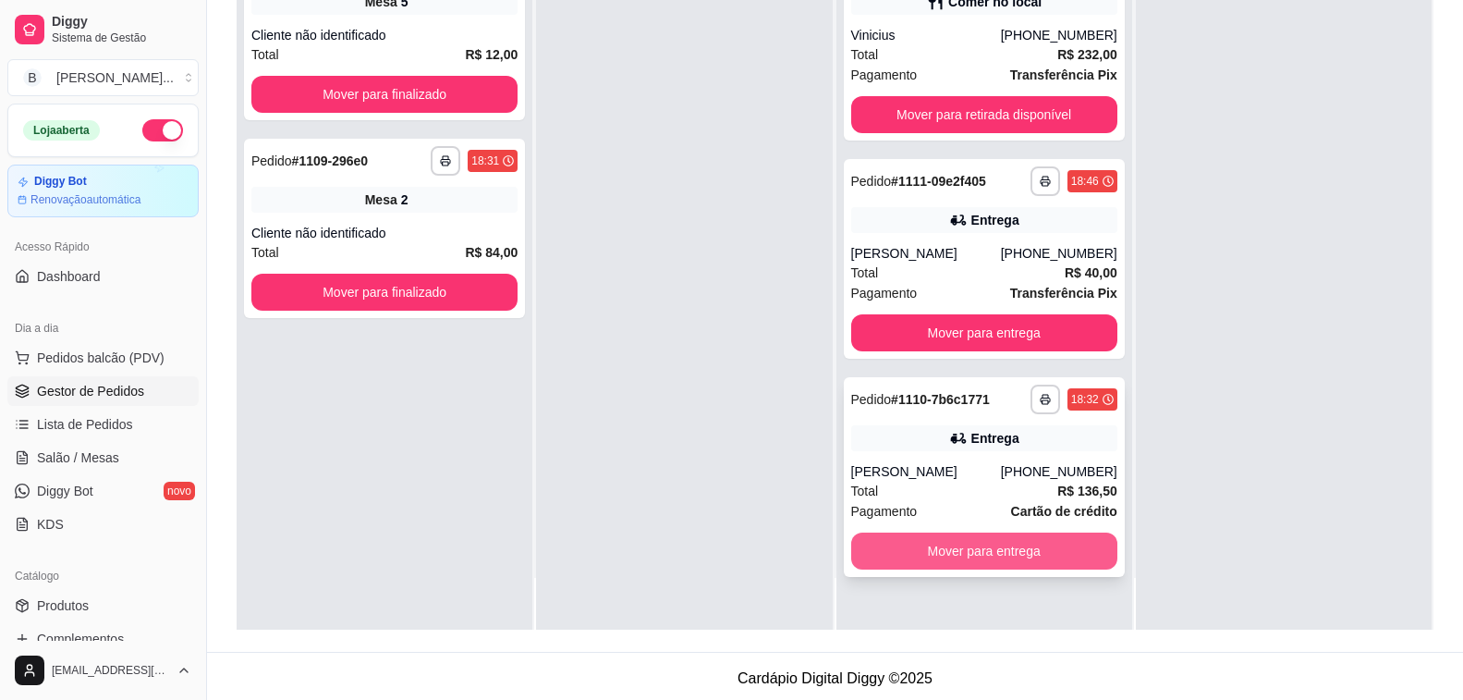
scroll to position [282, 0]
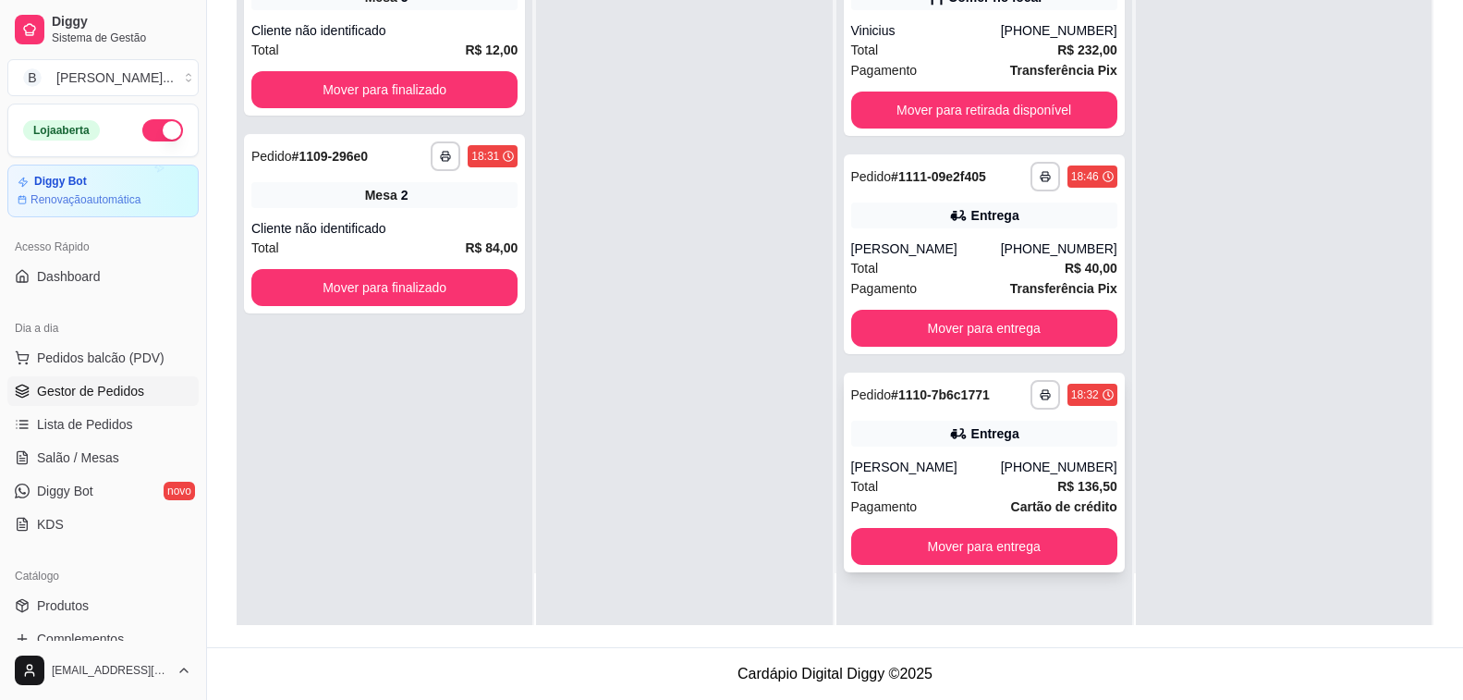
click at [891, 462] on div "[PERSON_NAME]" at bounding box center [926, 467] width 150 height 18
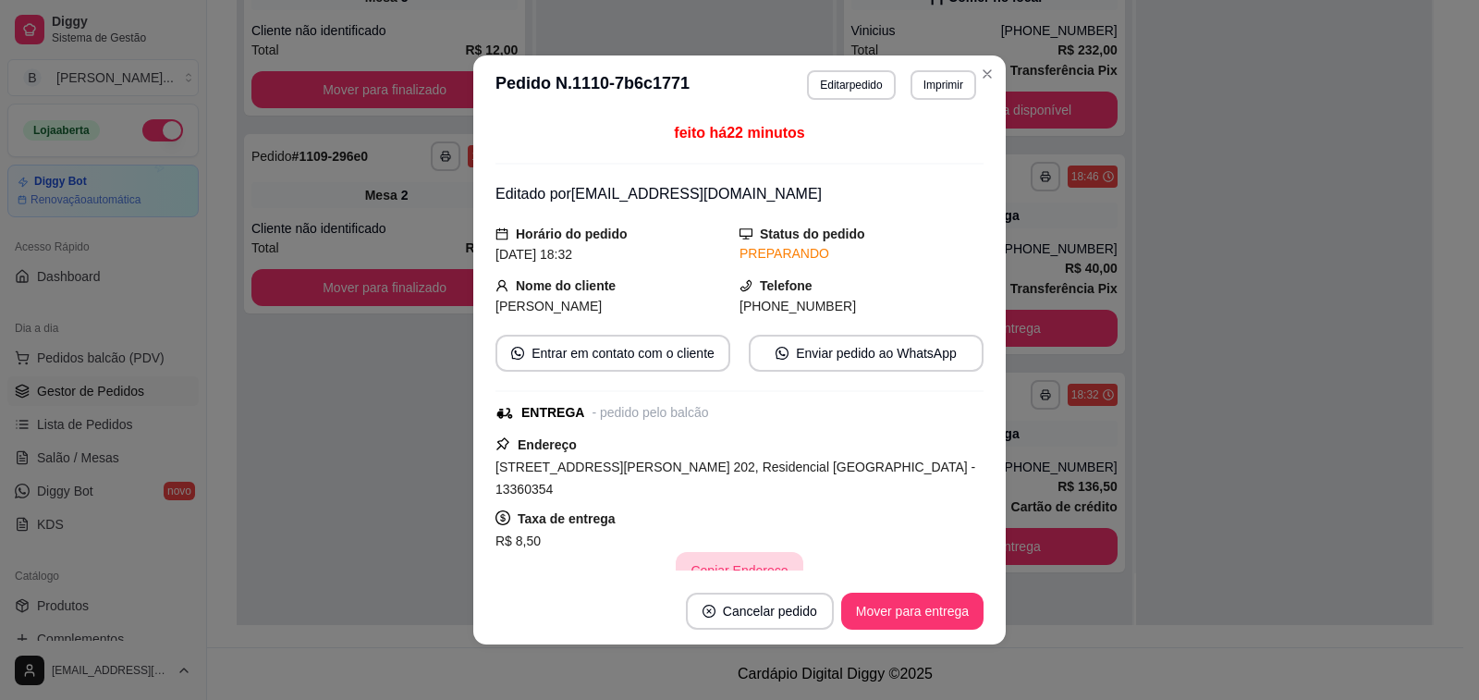
click at [730, 552] on button "Copiar Endereço" at bounding box center [739, 570] width 127 height 37
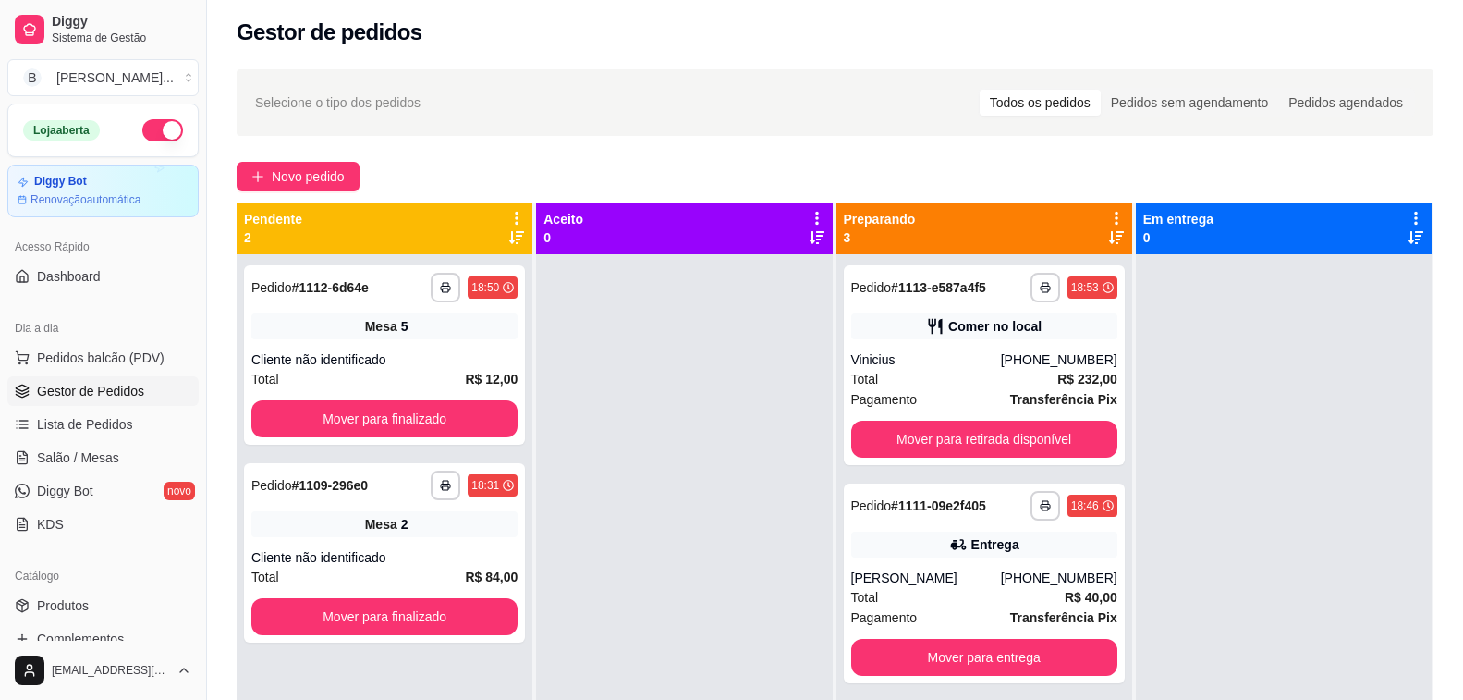
scroll to position [0, 0]
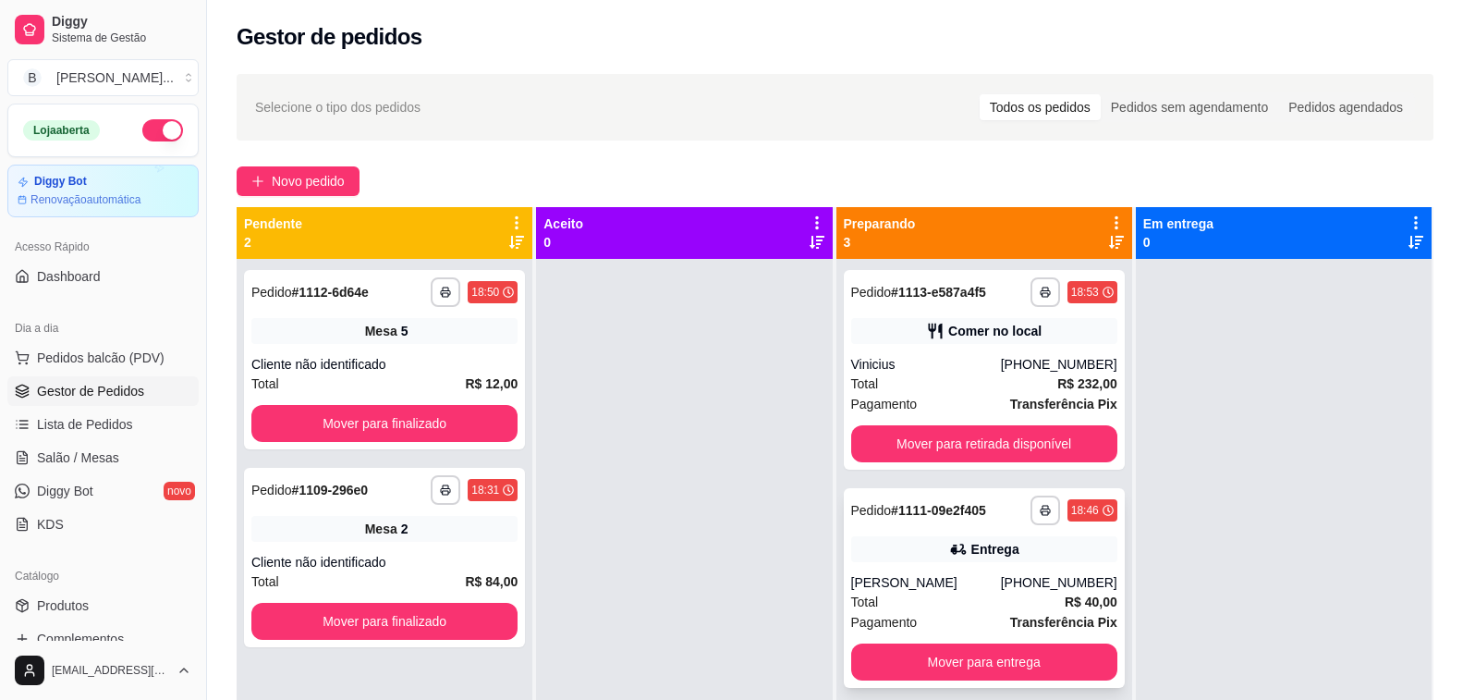
click at [915, 580] on div "[PERSON_NAME]" at bounding box center [926, 582] width 150 height 18
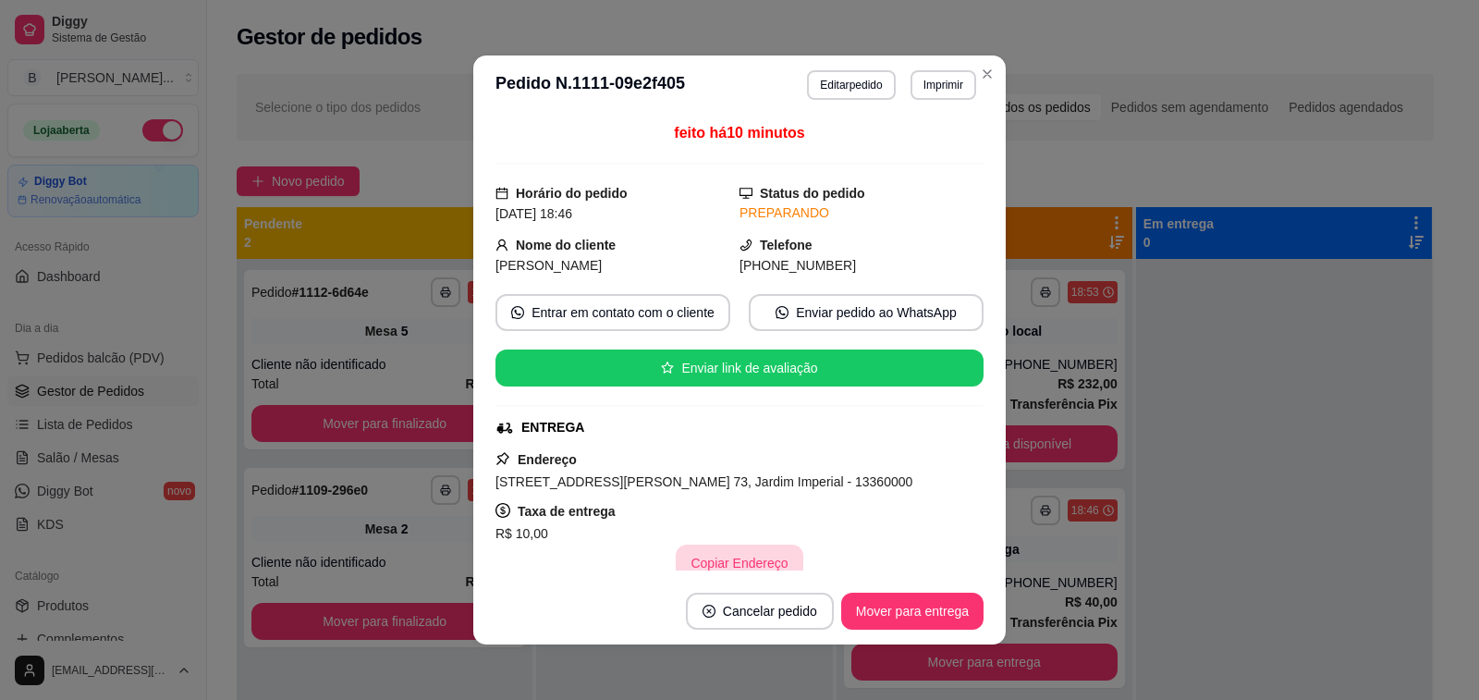
click at [696, 554] on button "Copiar Endereço" at bounding box center [739, 563] width 127 height 37
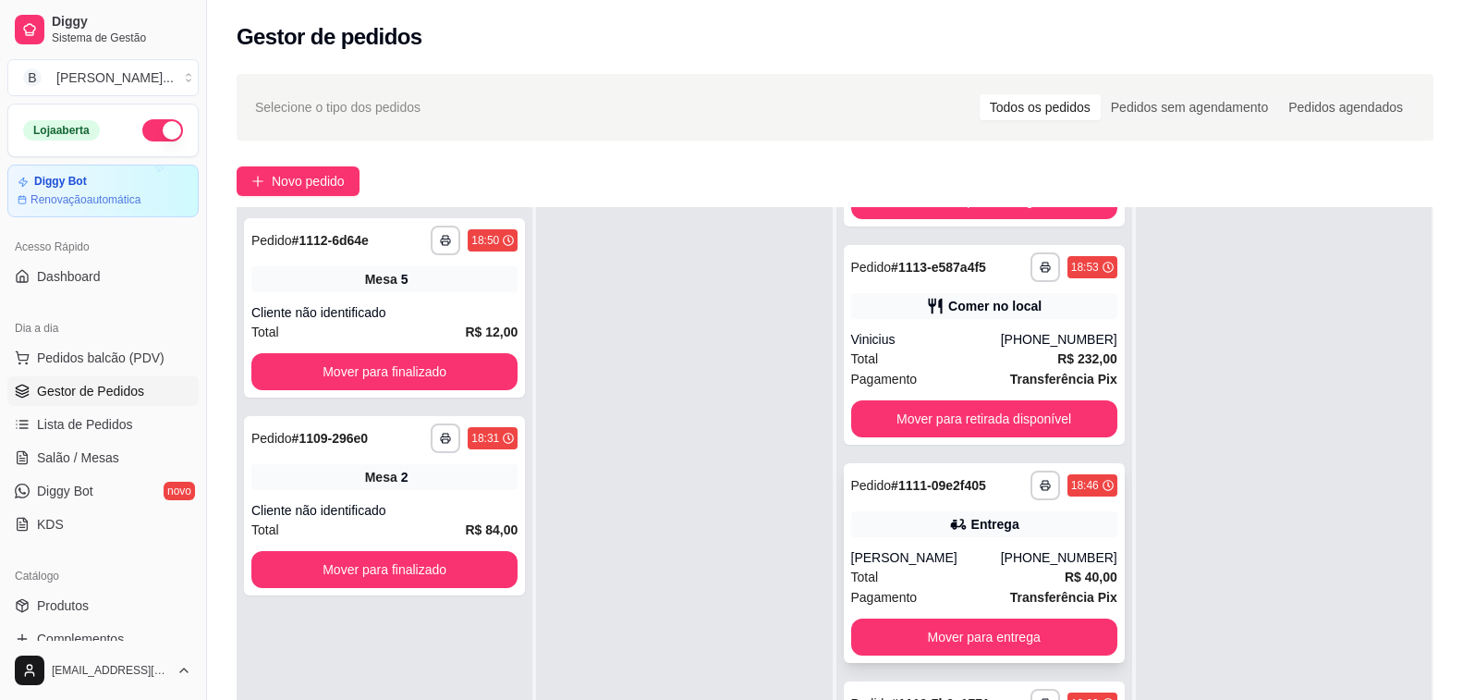
scroll to position [282, 0]
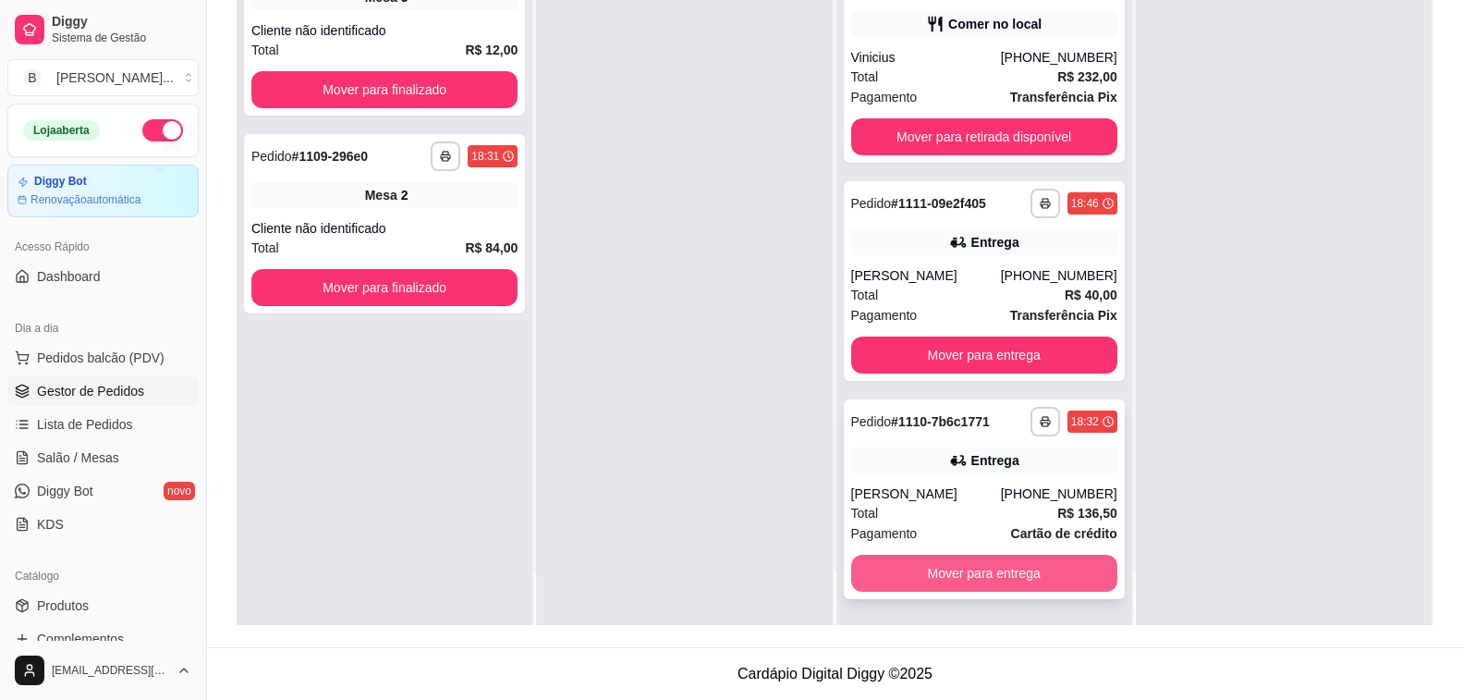
click at [920, 581] on button "Mover para entrega" at bounding box center [984, 573] width 266 height 37
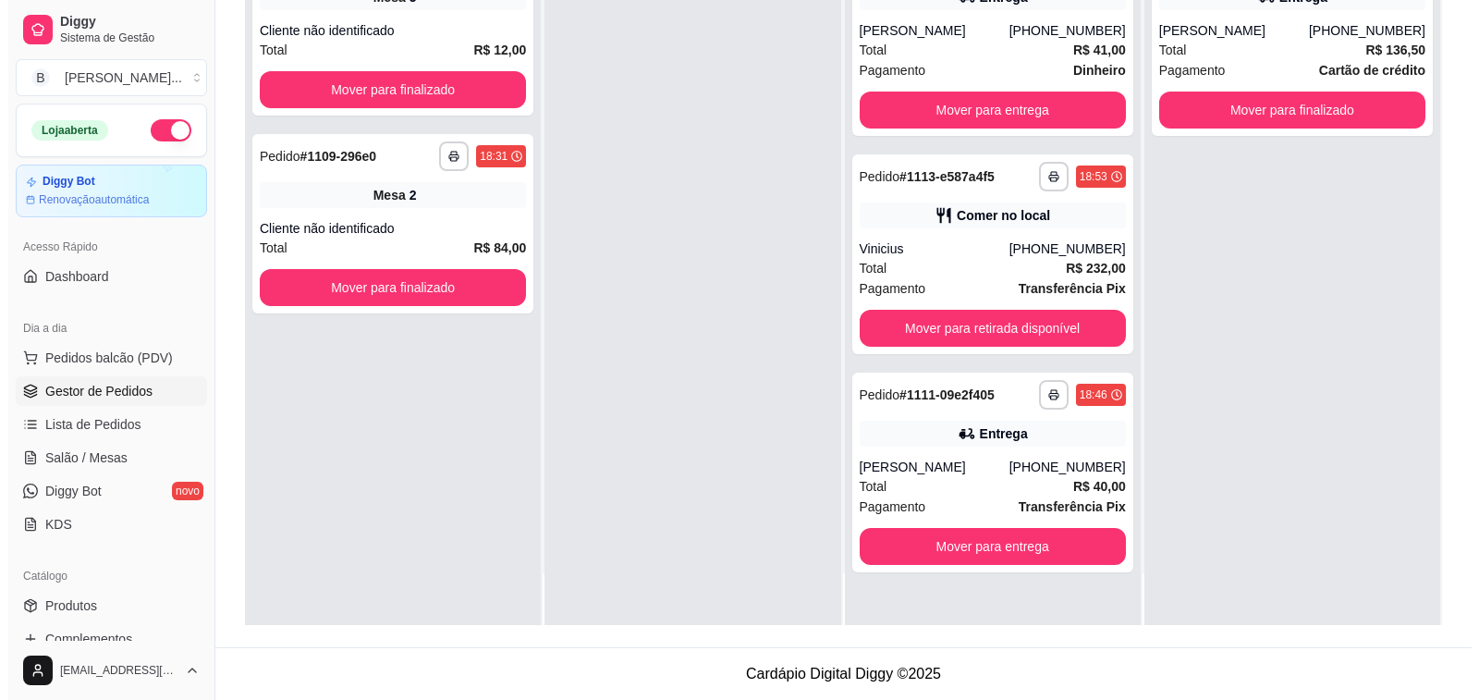
scroll to position [0, 0]
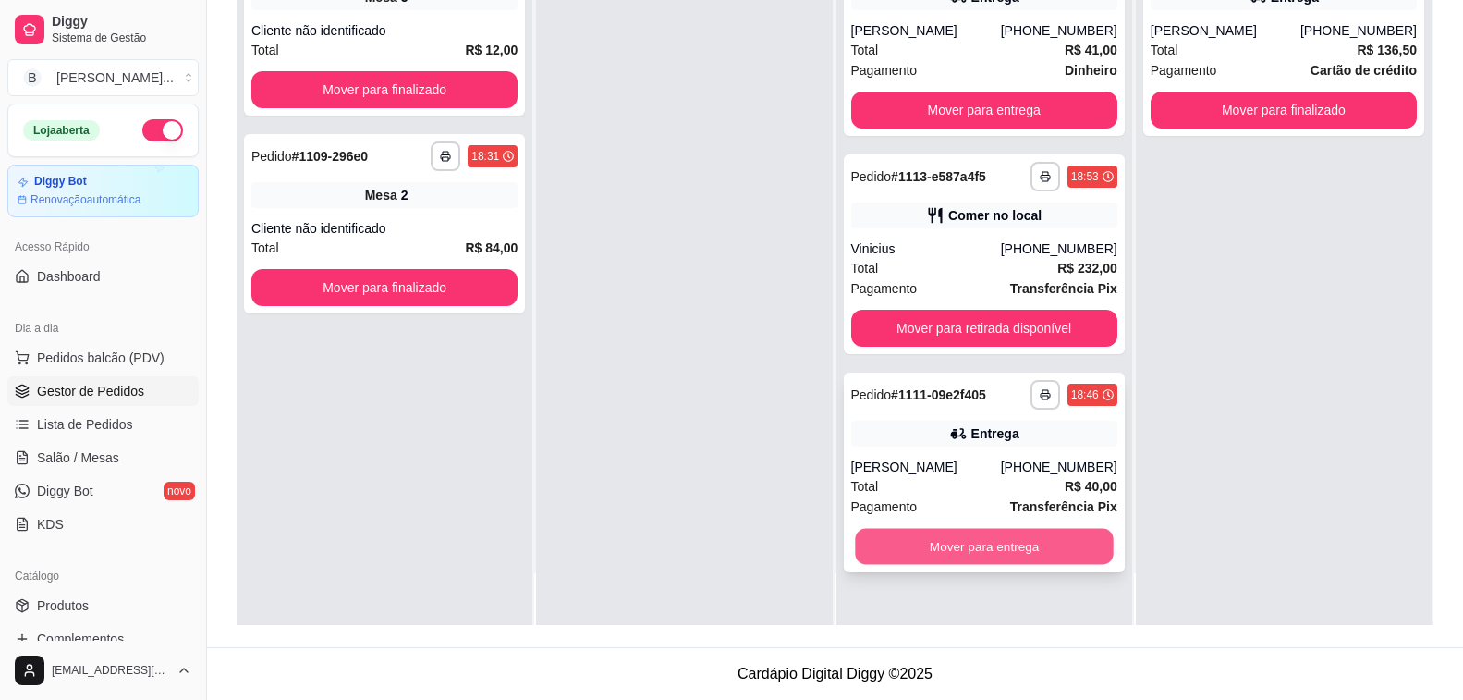
click at [917, 547] on button "Mover para entrega" at bounding box center [984, 547] width 259 height 36
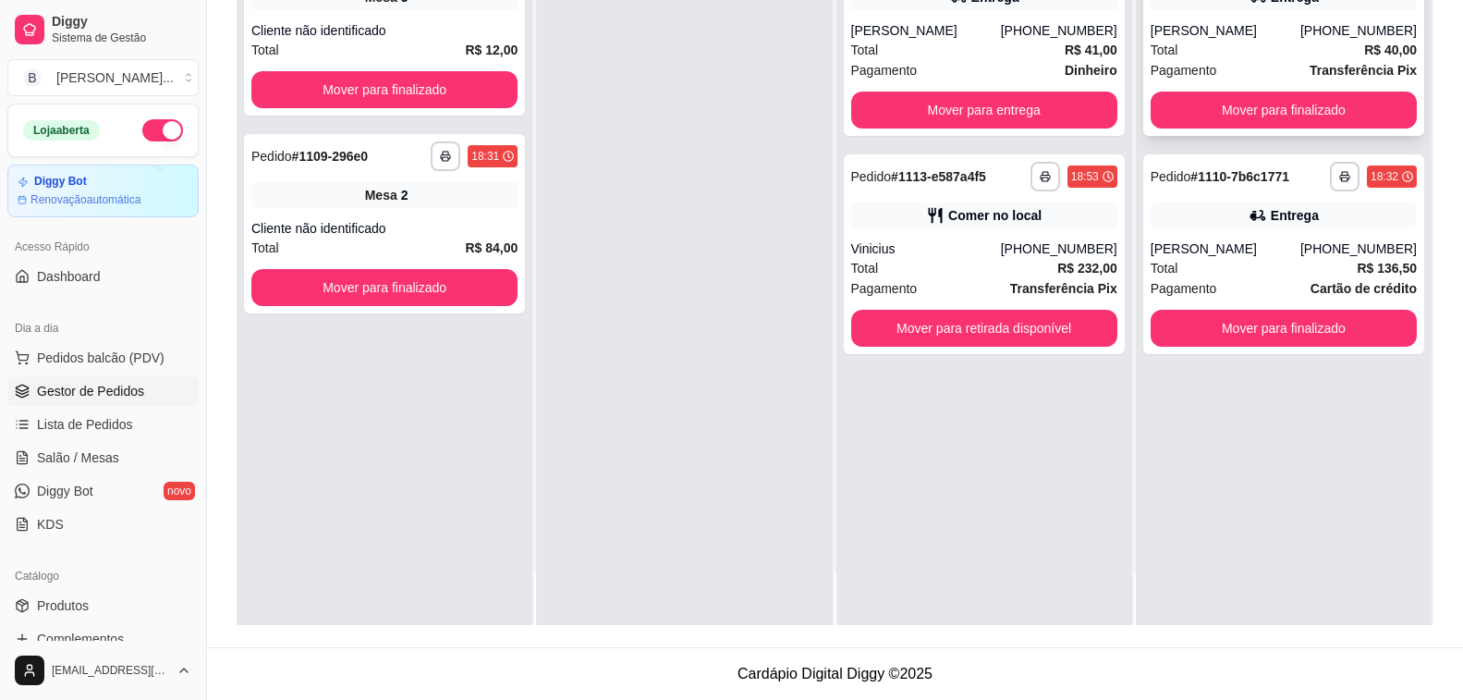
click at [1210, 36] on div "[PERSON_NAME]" at bounding box center [1226, 30] width 150 height 18
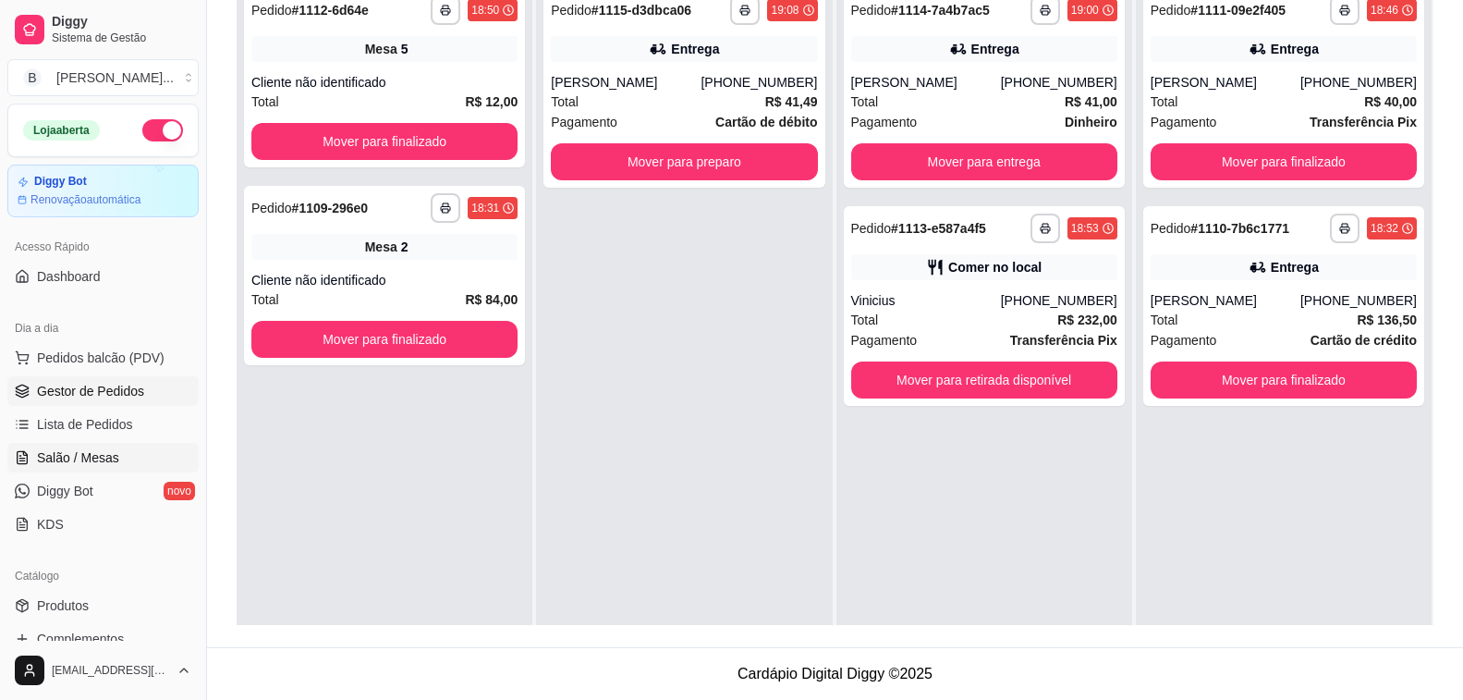
click at [77, 458] on span "Salão / Mesas" at bounding box center [78, 457] width 82 height 18
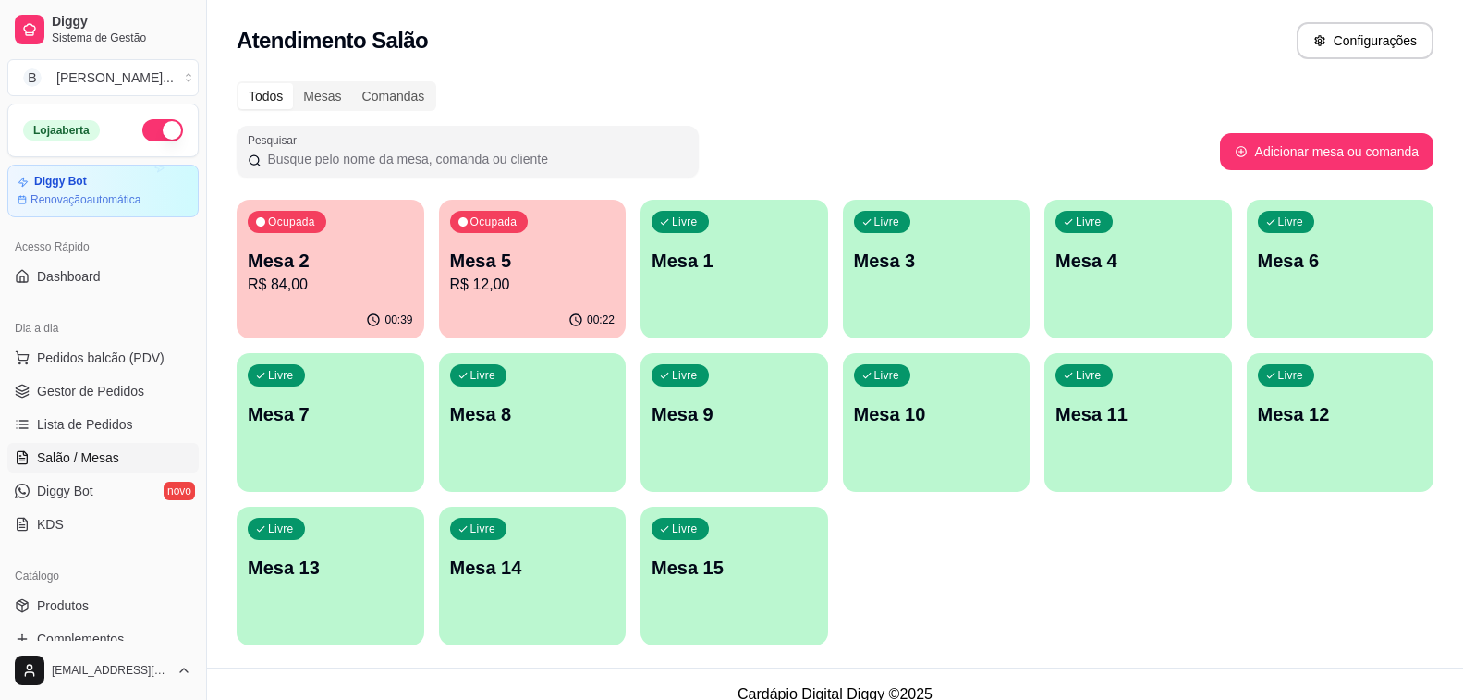
click at [386, 270] on p "Mesa 2" at bounding box center [330, 261] width 165 height 26
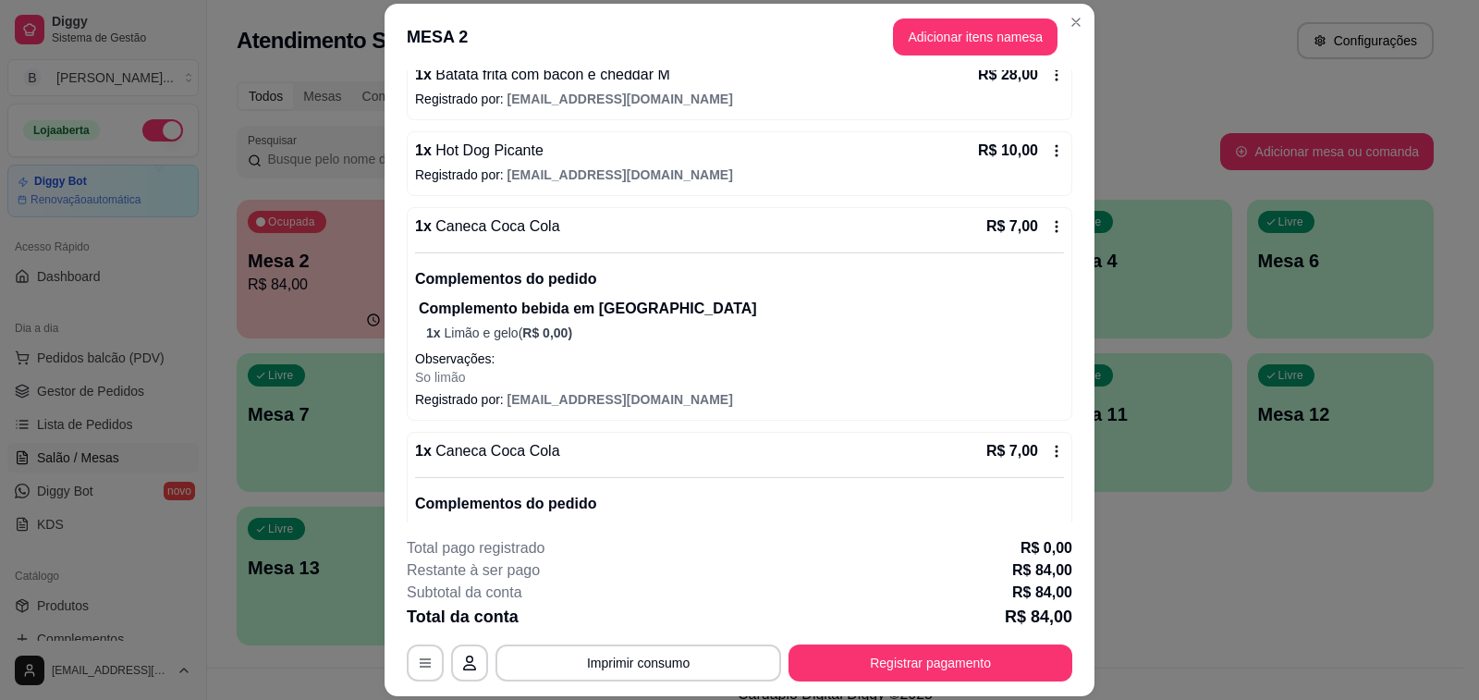
scroll to position [456, 0]
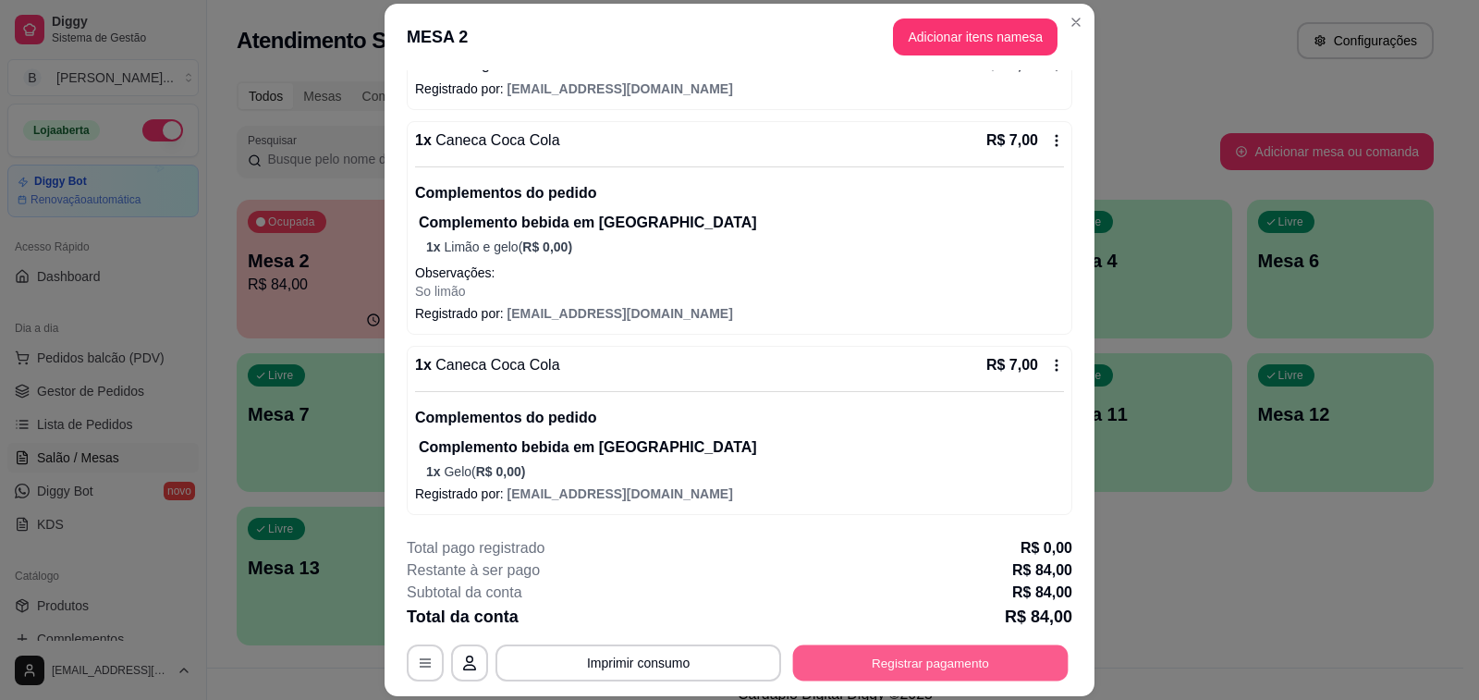
click at [990, 648] on button "Registrar pagamento" at bounding box center [930, 663] width 275 height 36
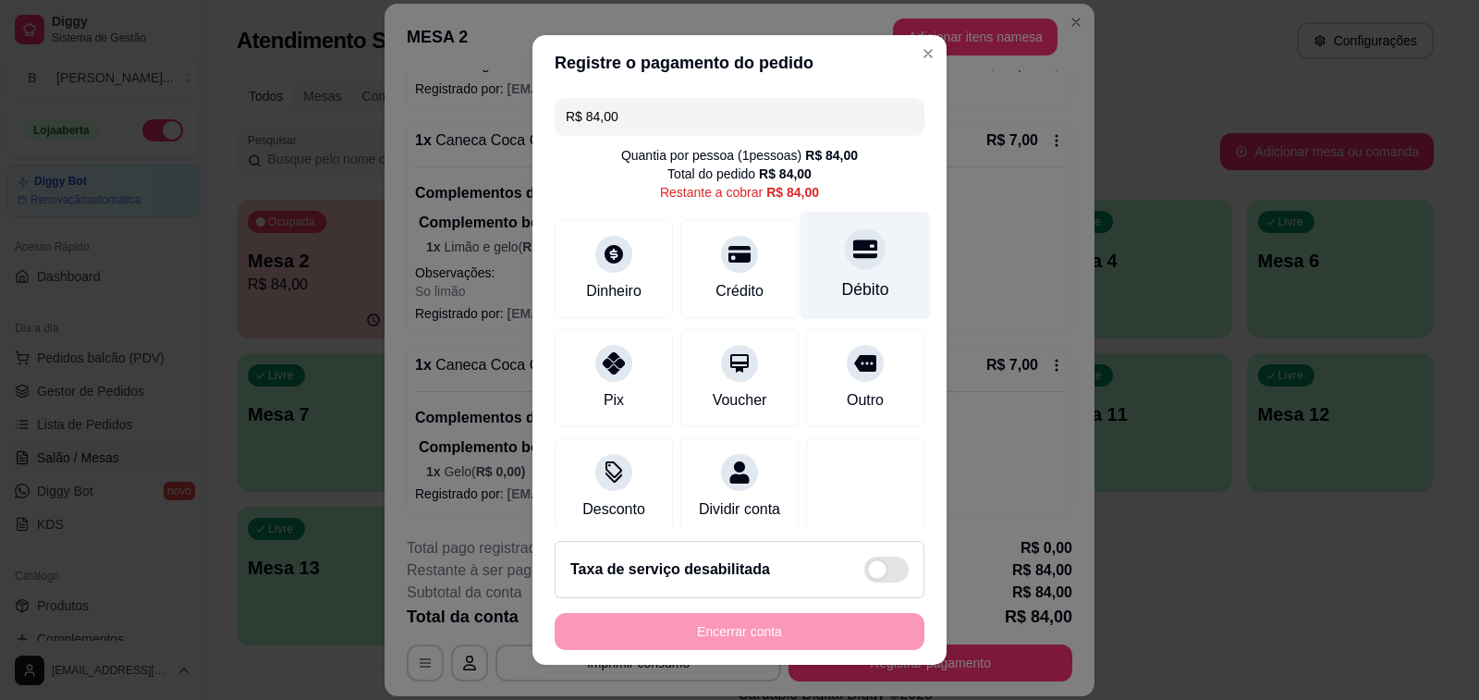
click at [845, 264] on div at bounding box center [865, 248] width 41 height 41
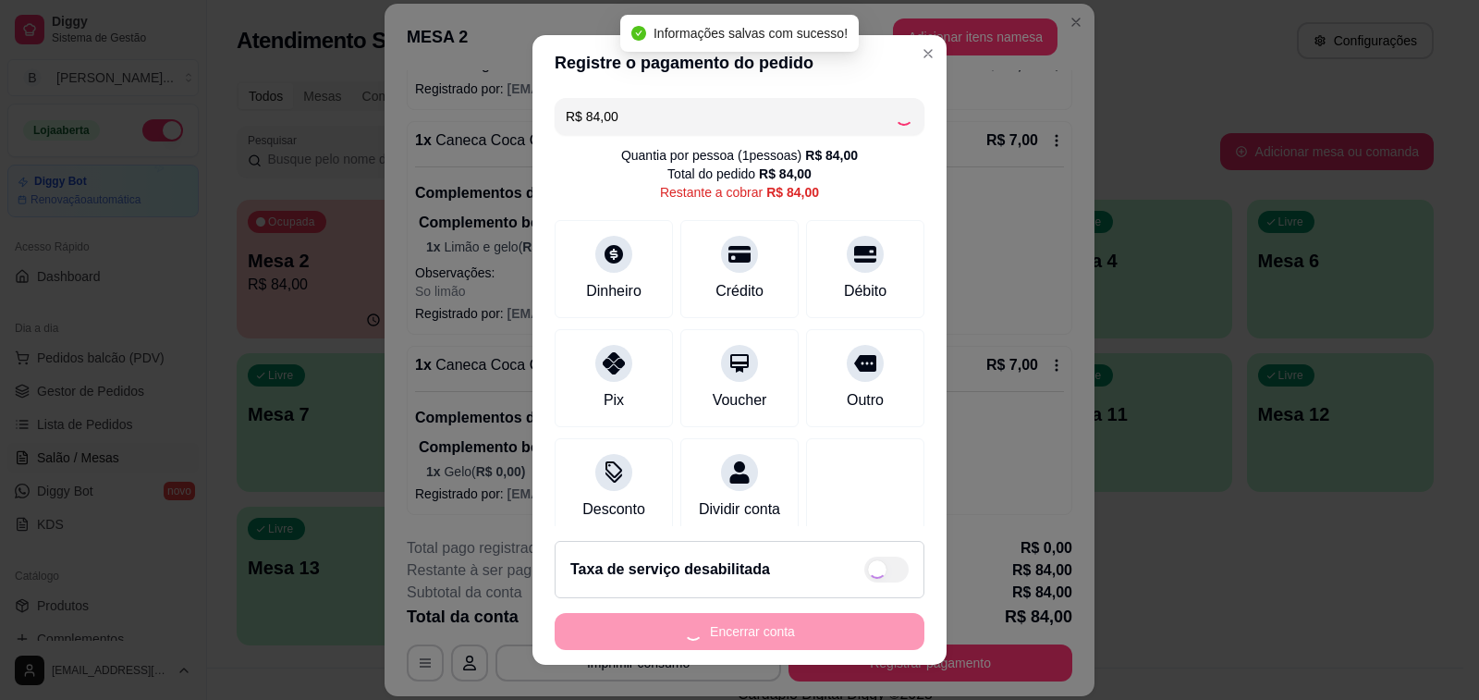
type input "R$ 0,00"
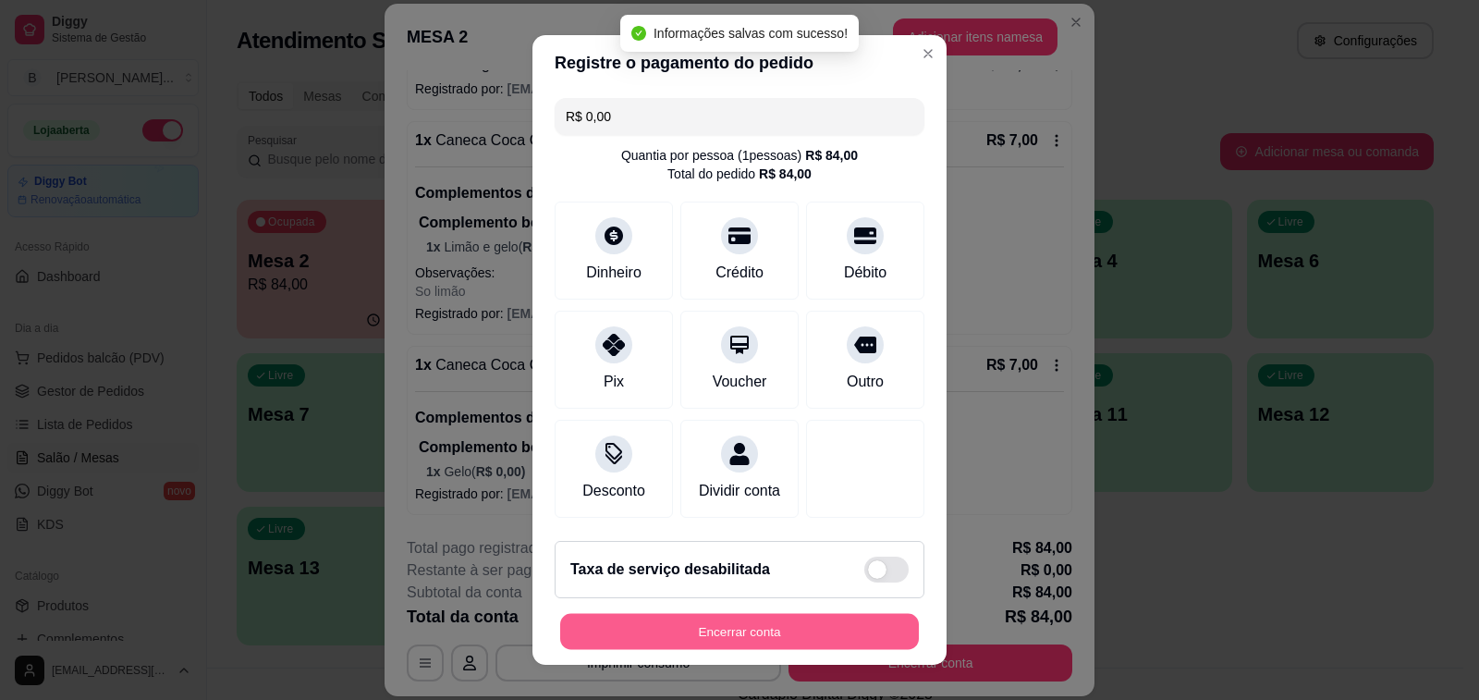
click at [780, 637] on button "Encerrar conta" at bounding box center [739, 632] width 359 height 36
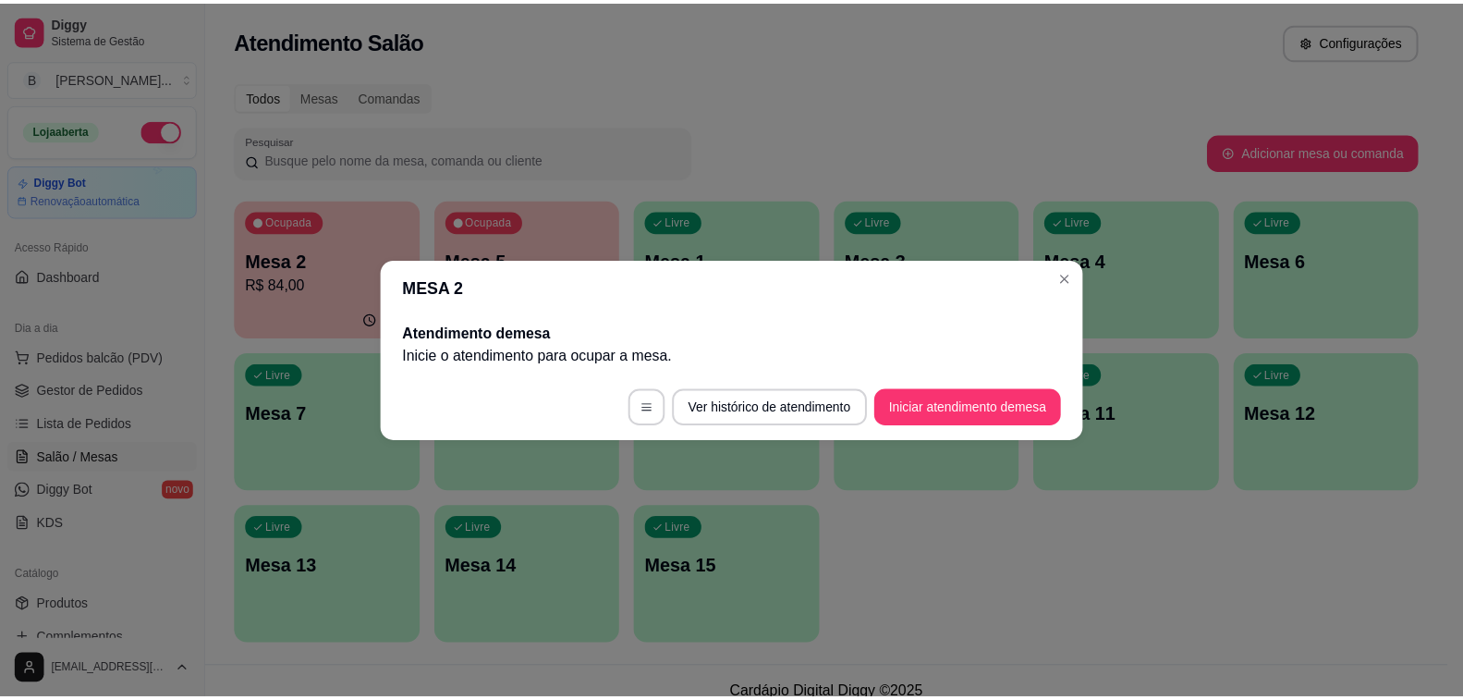
scroll to position [0, 0]
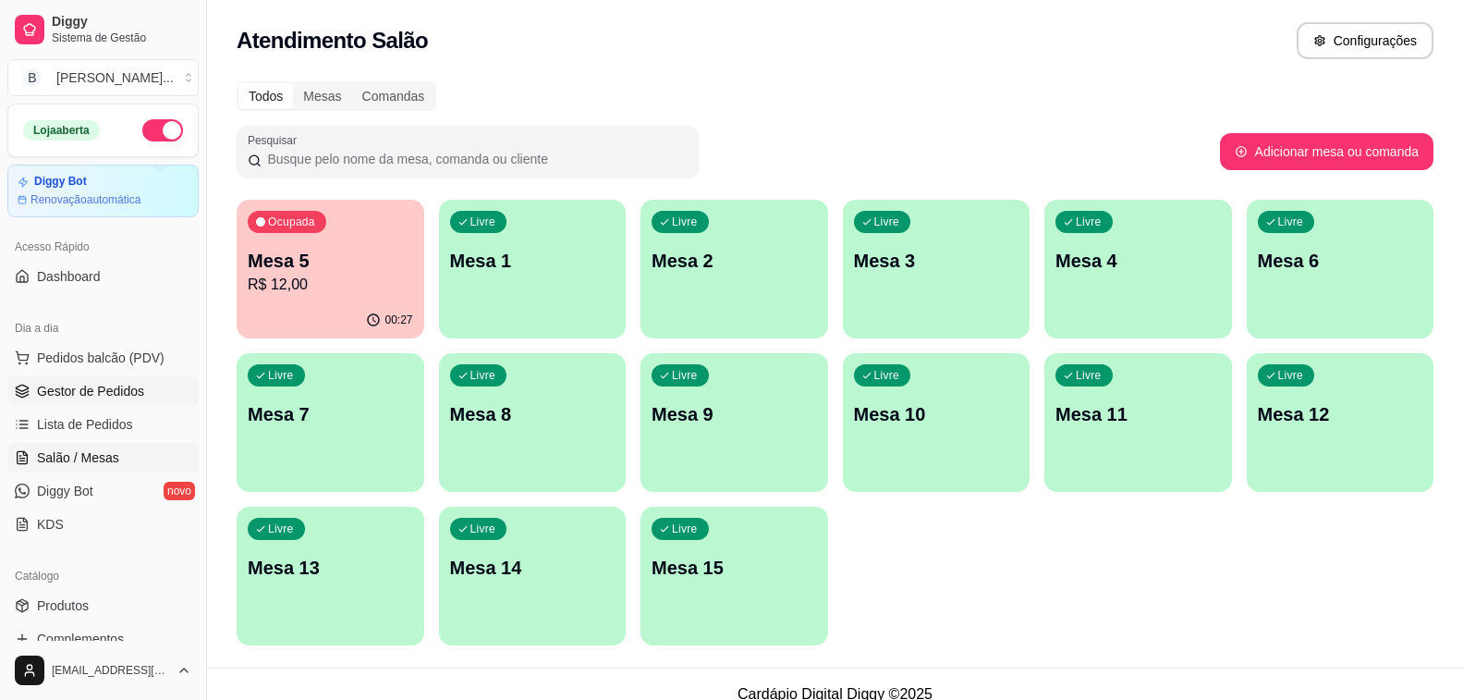
click at [126, 395] on span "Gestor de Pedidos" at bounding box center [90, 391] width 107 height 18
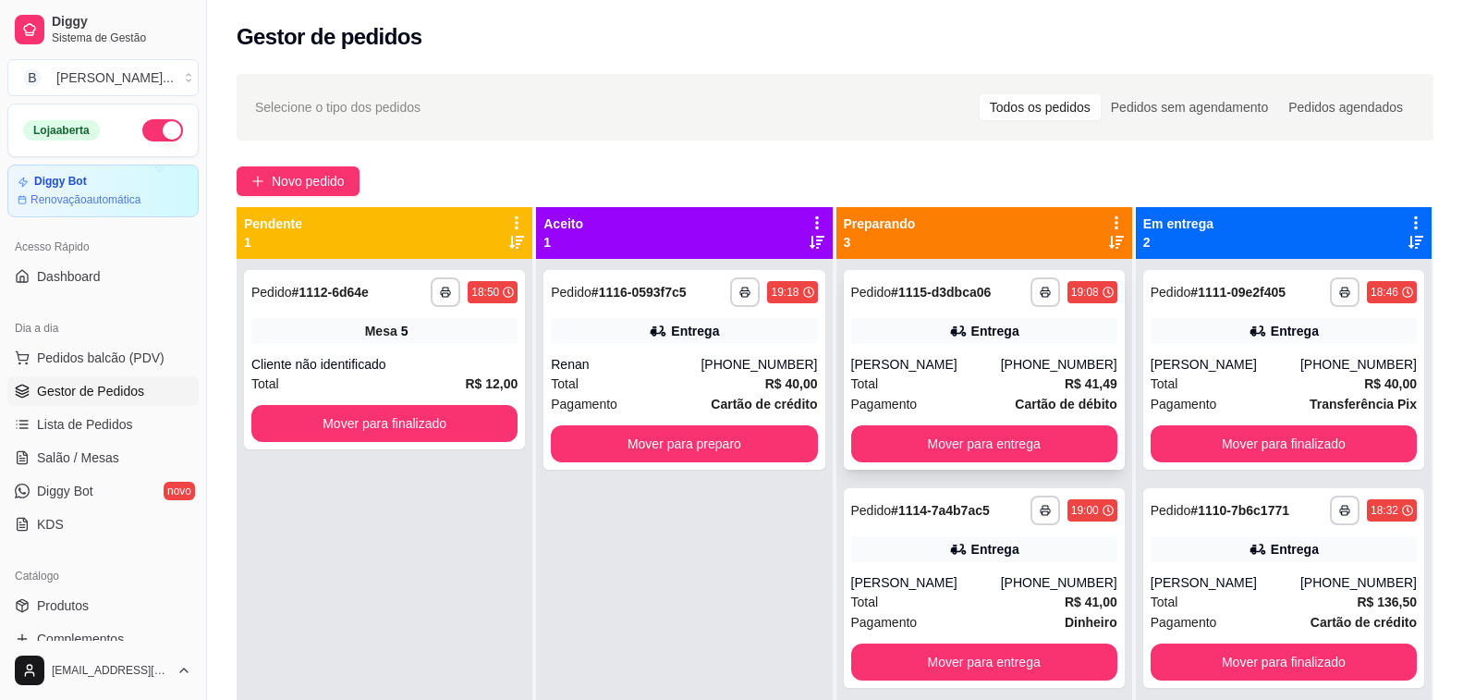
click at [980, 359] on div "[PERSON_NAME]" at bounding box center [926, 364] width 150 height 18
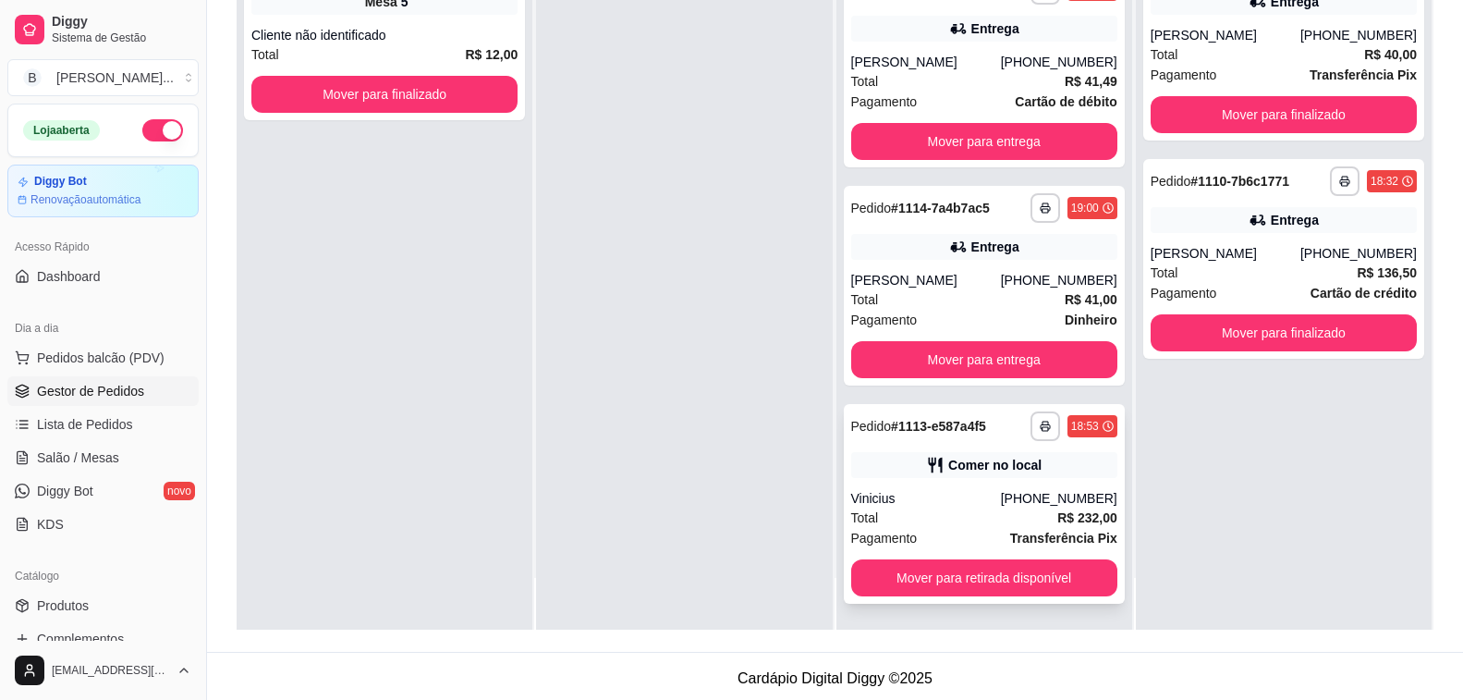
scroll to position [317, 0]
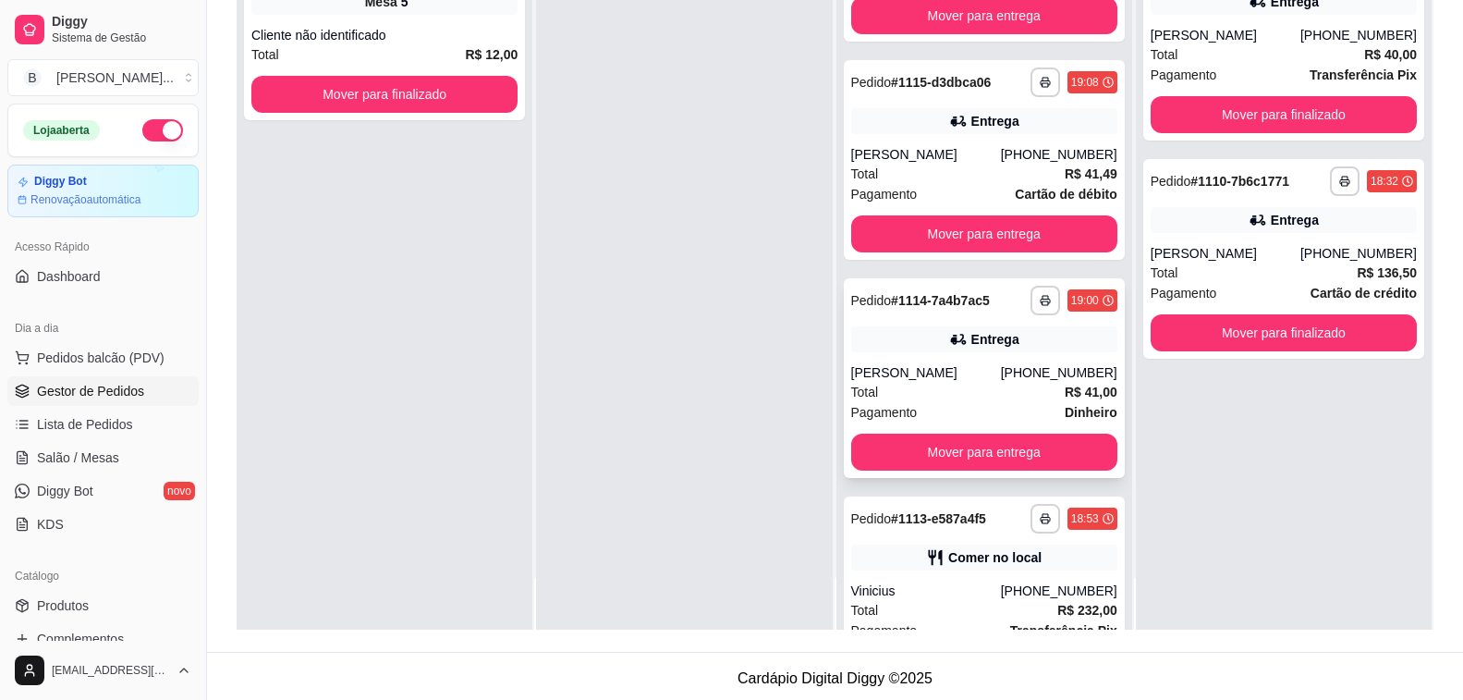
click at [904, 382] on div "Total R$ 41,00" at bounding box center [984, 392] width 266 height 20
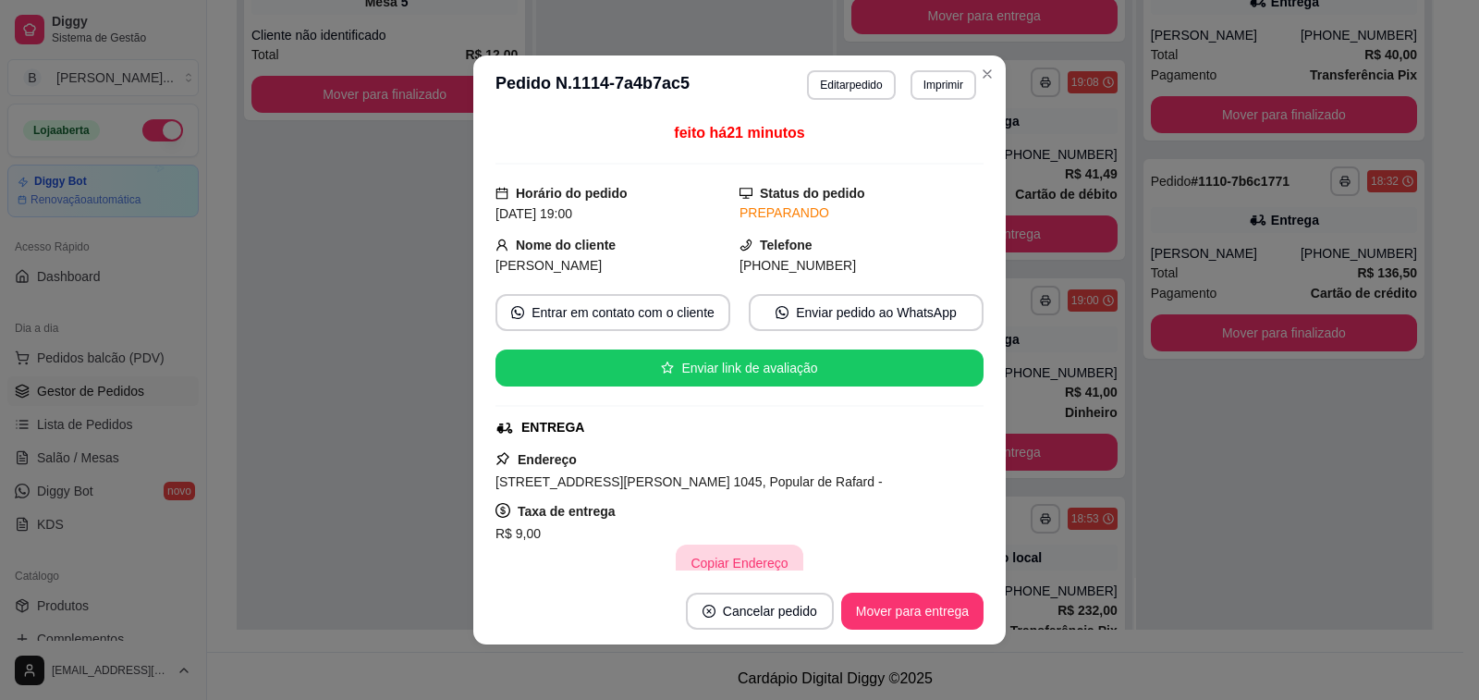
click at [708, 567] on button "Copiar Endereço" at bounding box center [739, 563] width 127 height 37
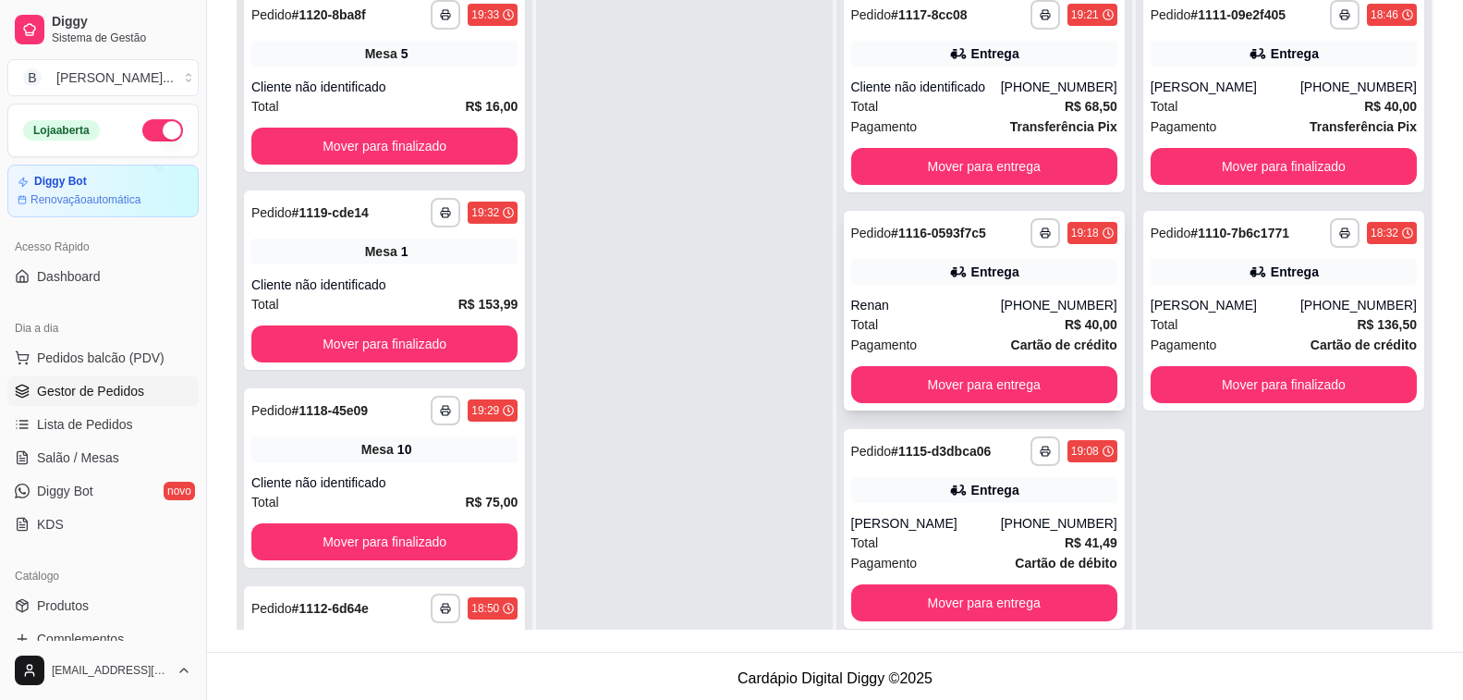
scroll to position [0, 0]
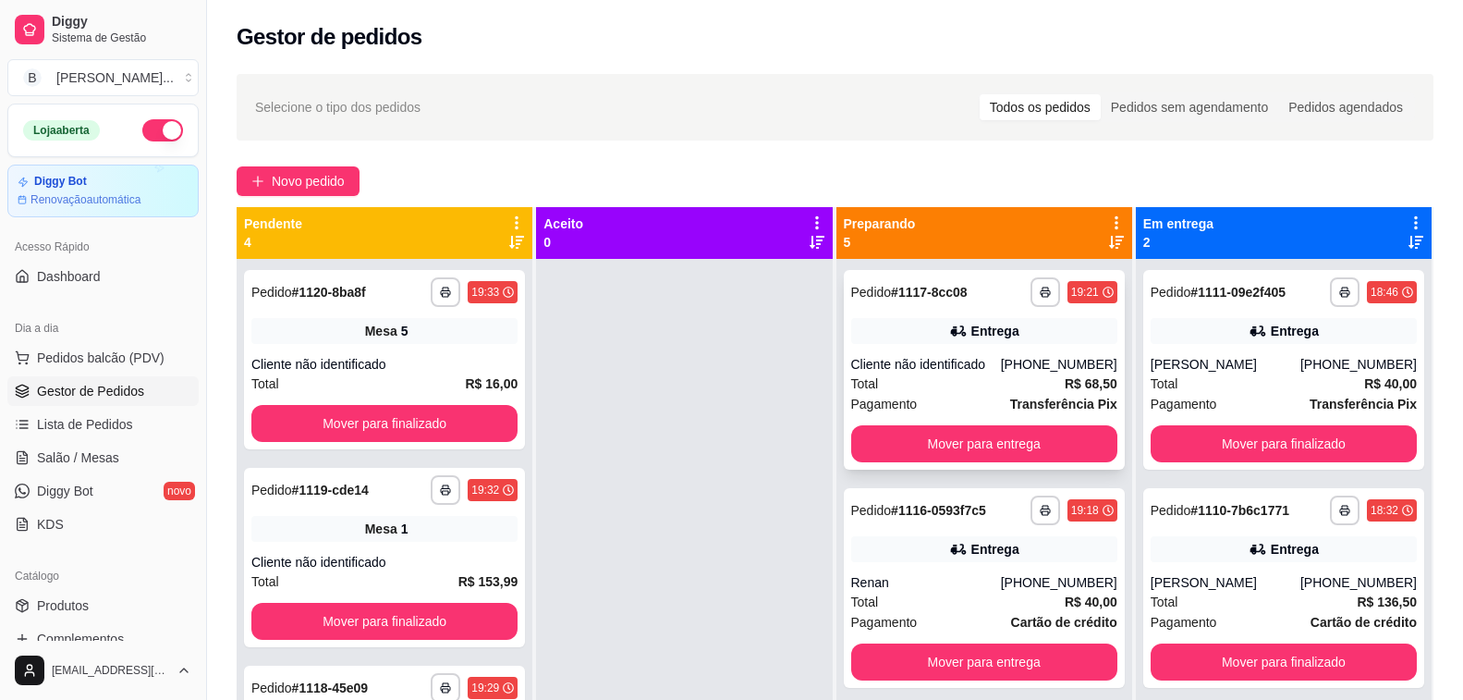
click at [973, 361] on div "Cliente não identificado" at bounding box center [926, 364] width 150 height 18
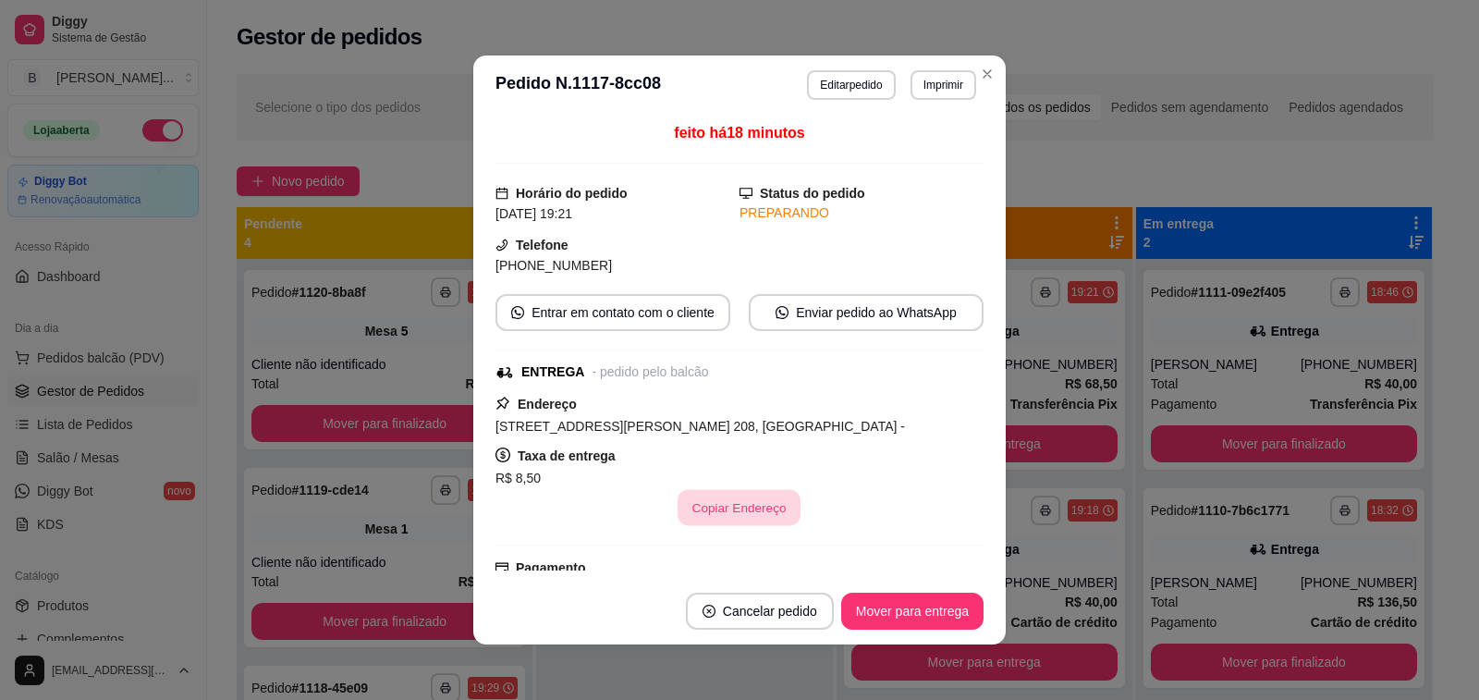
click at [709, 513] on button "Copiar Endereço" at bounding box center [740, 508] width 123 height 36
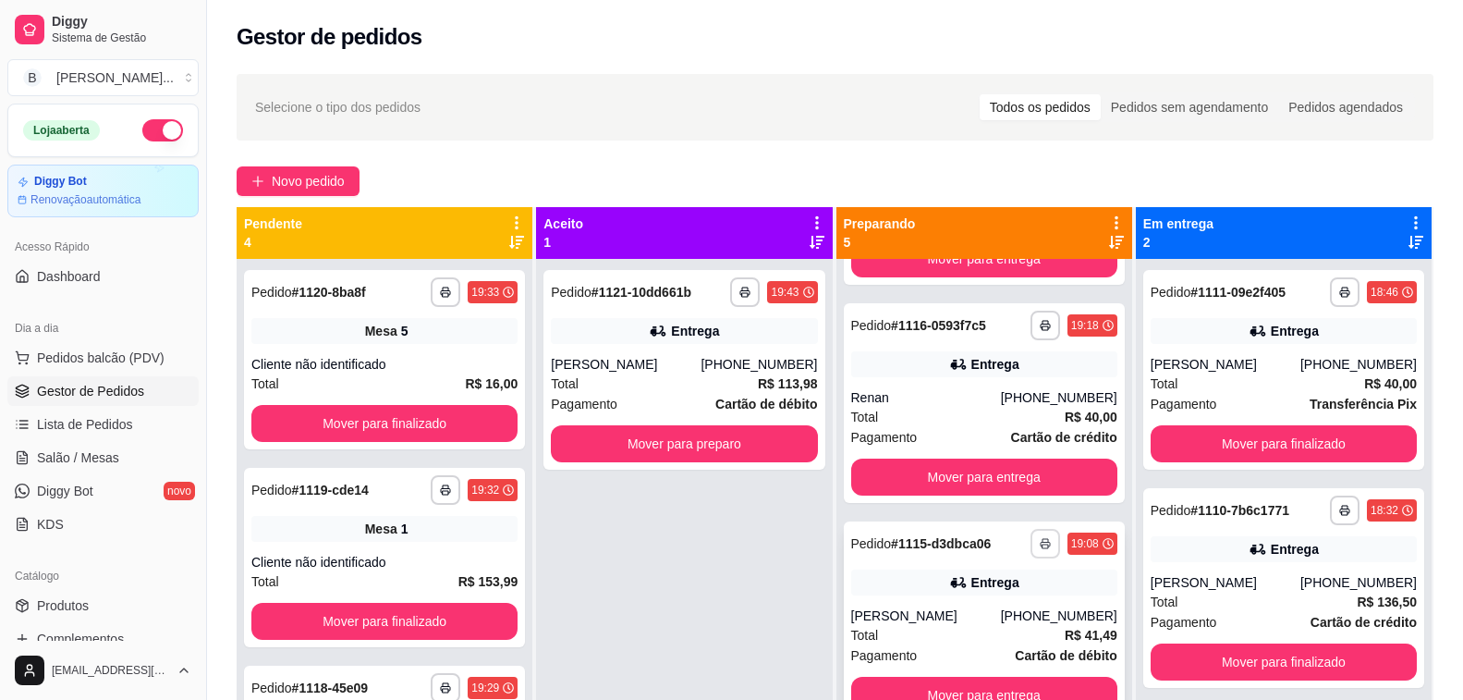
scroll to position [277, 0]
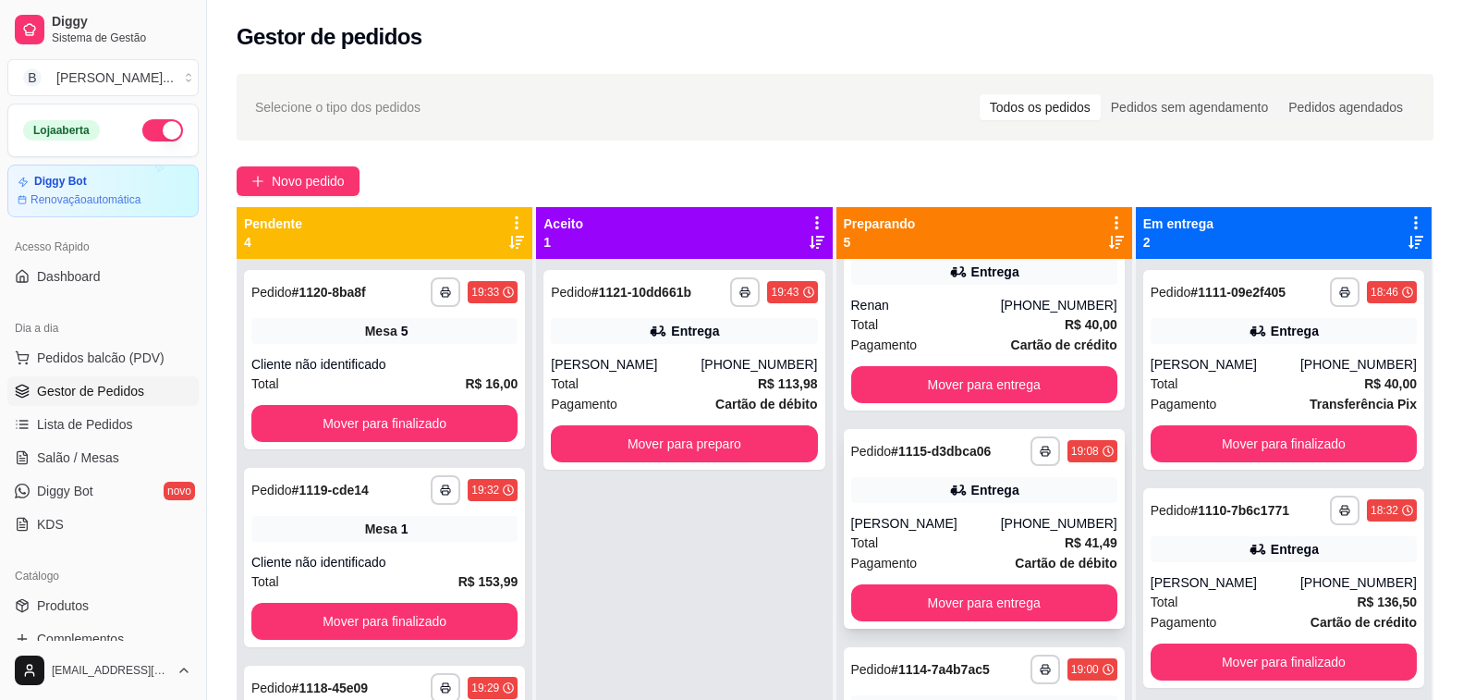
click at [1007, 527] on div "[PHONE_NUMBER]" at bounding box center [1059, 523] width 116 height 18
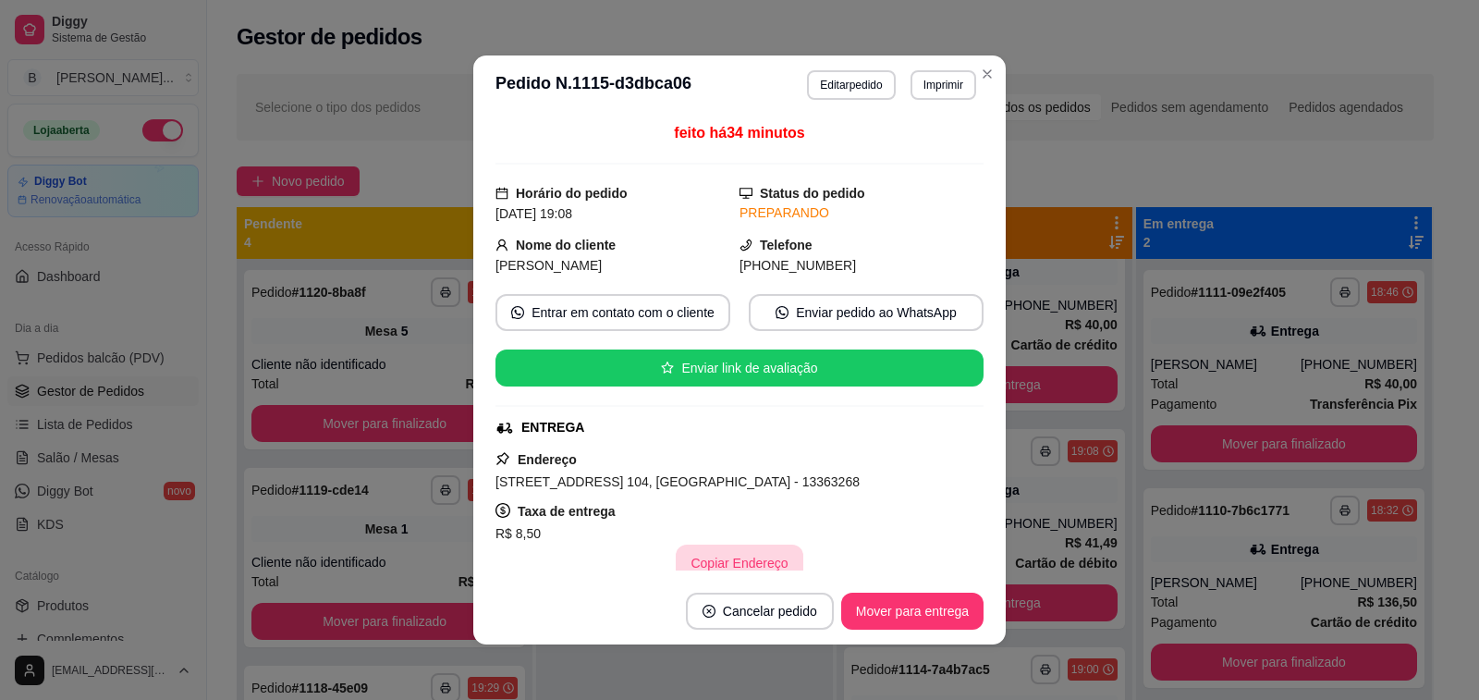
click at [732, 566] on button "Copiar Endereço" at bounding box center [739, 563] width 127 height 37
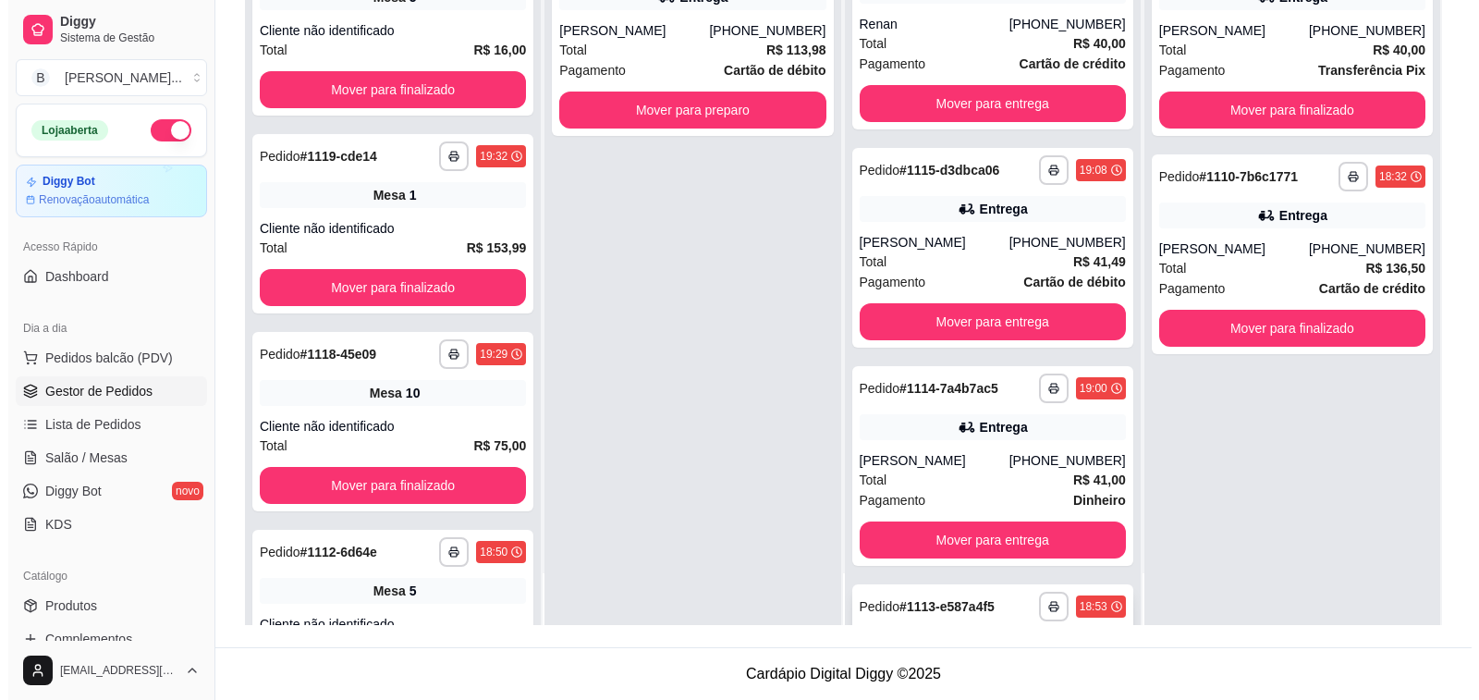
scroll to position [40, 0]
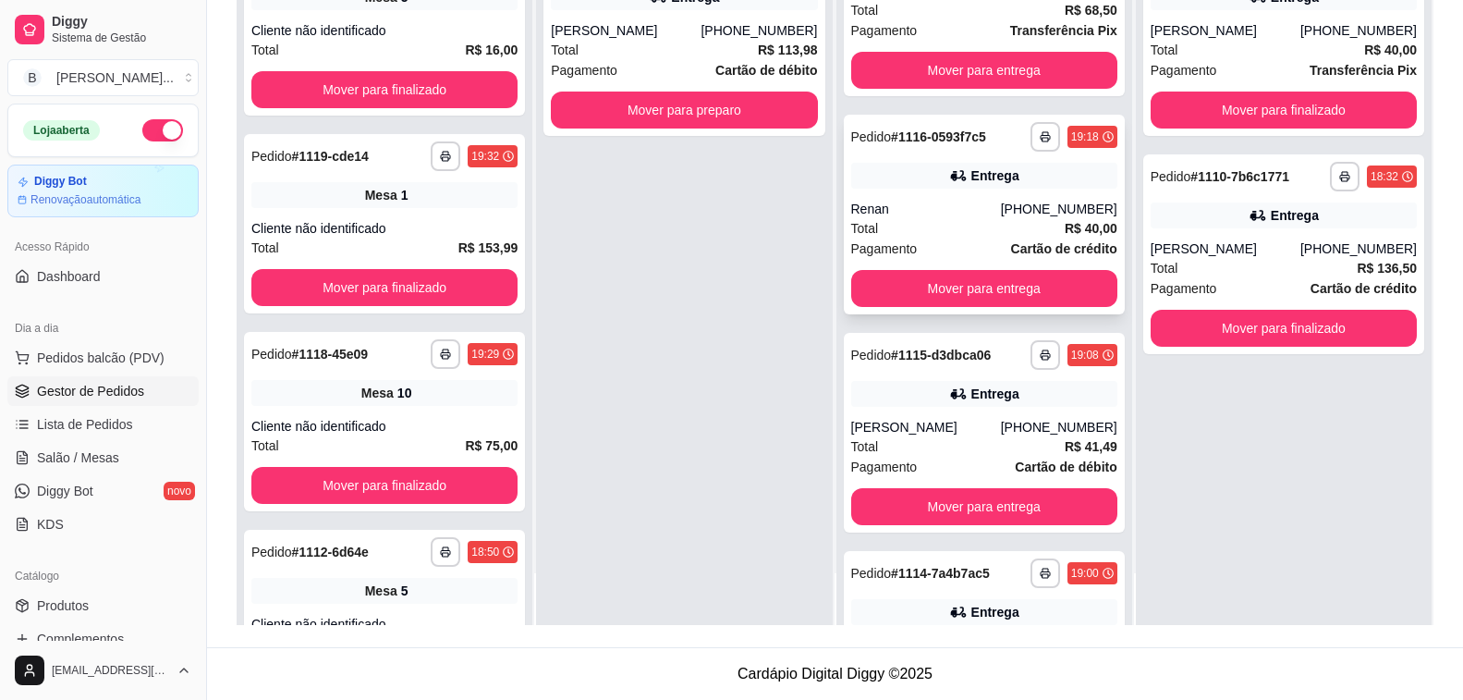
click at [890, 226] on div "Total R$ 40,00" at bounding box center [984, 228] width 266 height 20
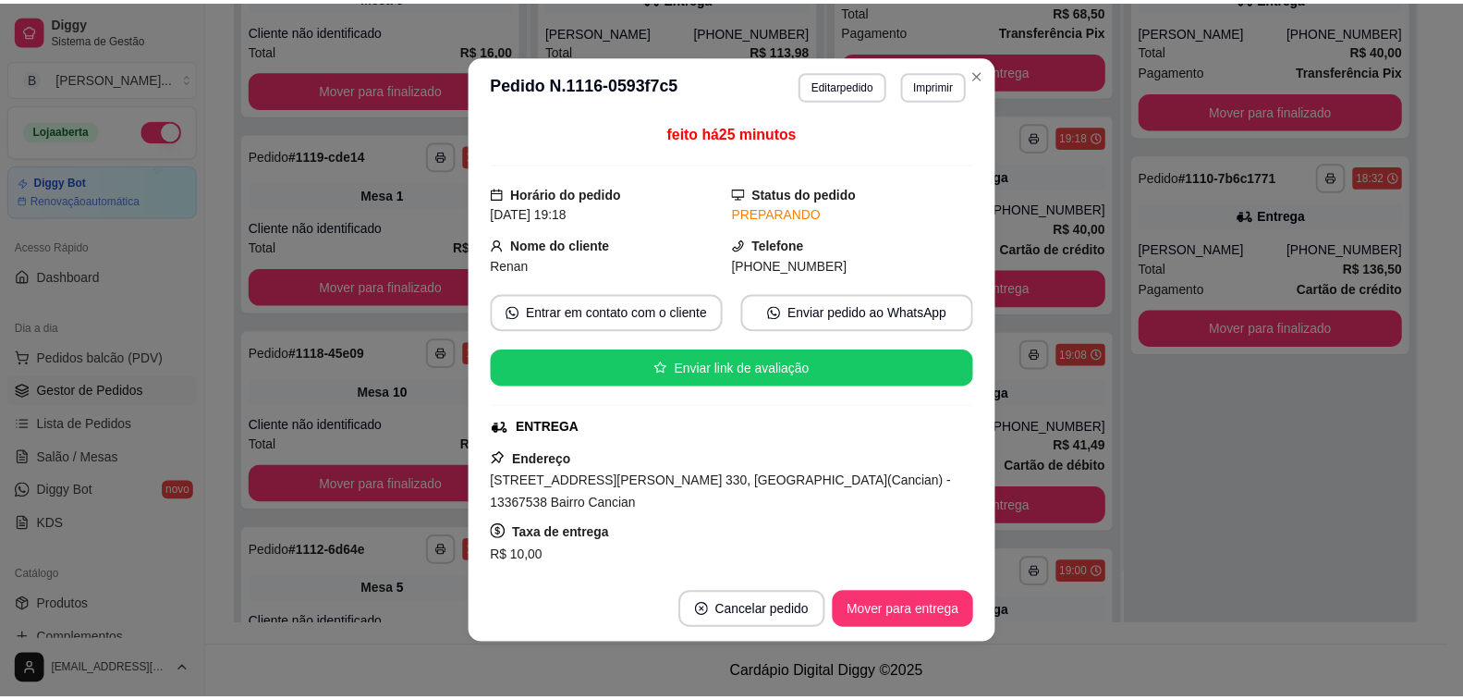
scroll to position [92, 0]
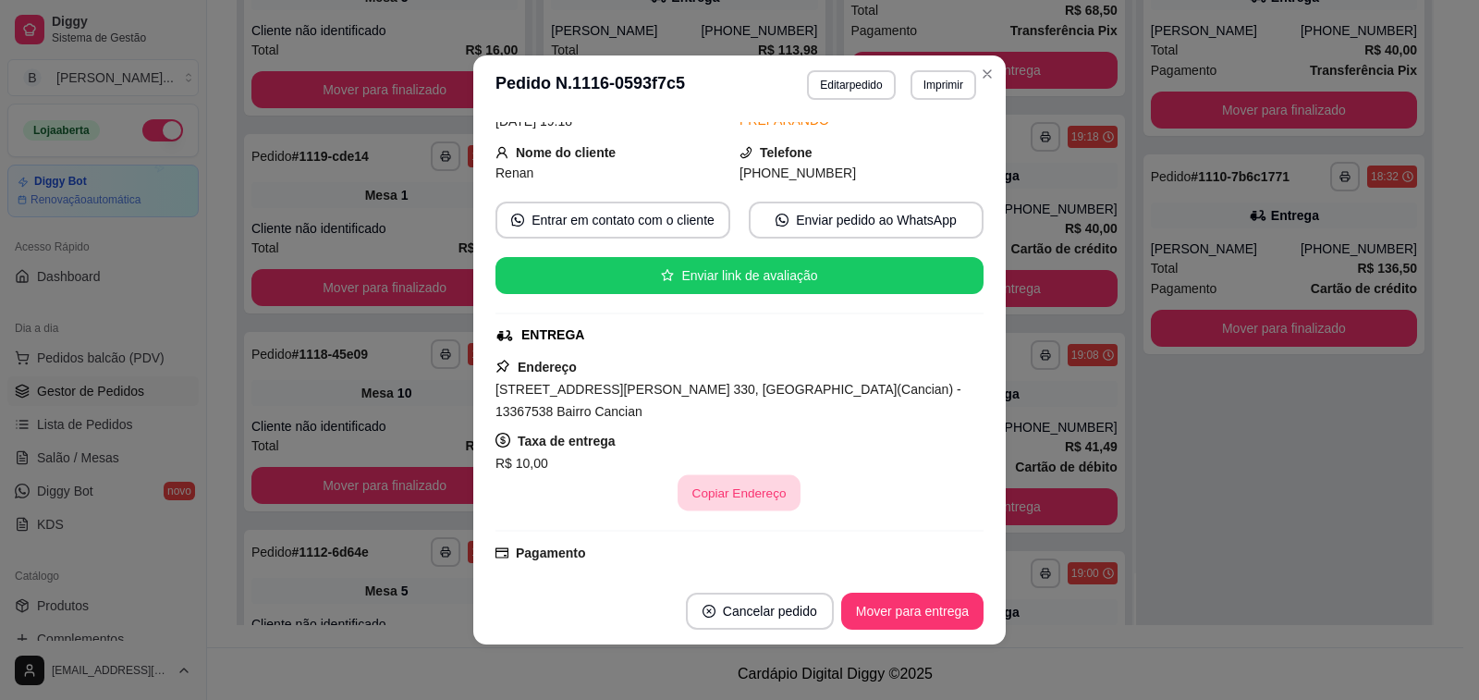
click at [727, 492] on button "Copiar Endereço" at bounding box center [740, 493] width 123 height 36
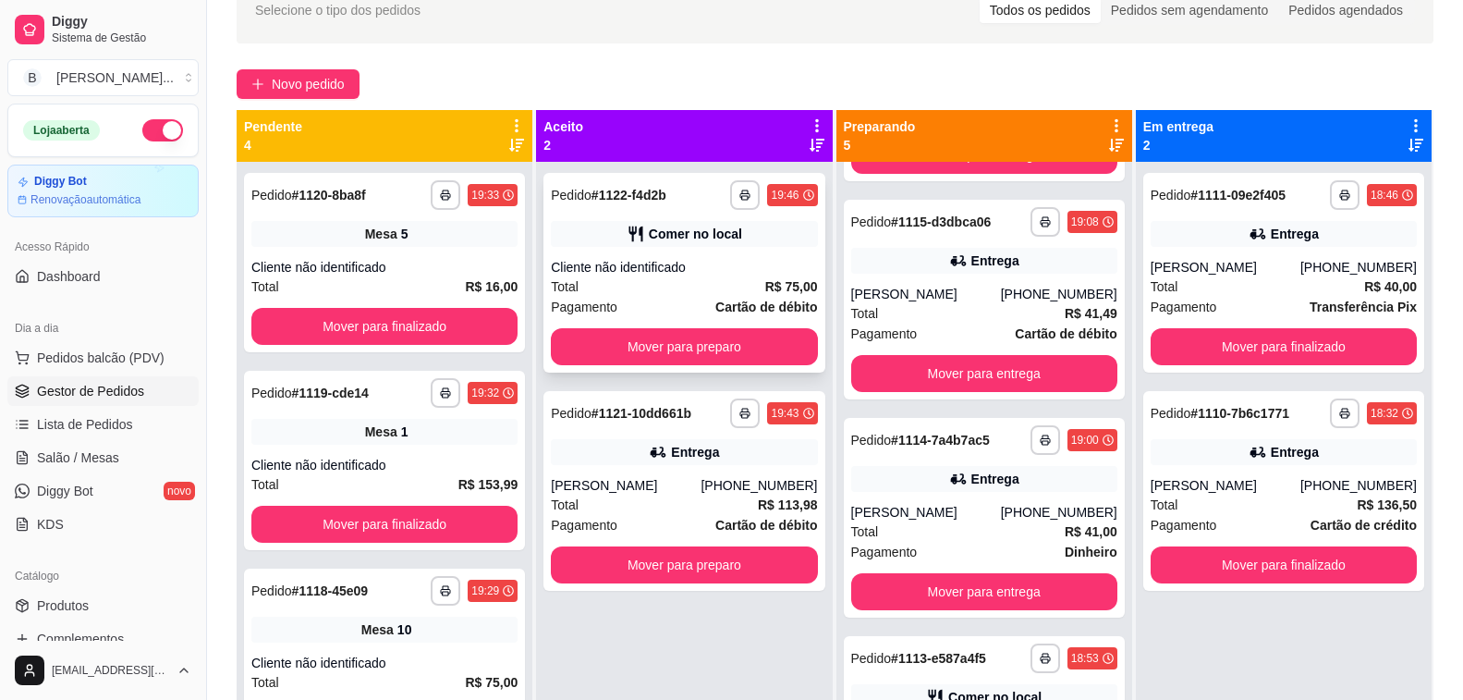
scroll to position [5, 0]
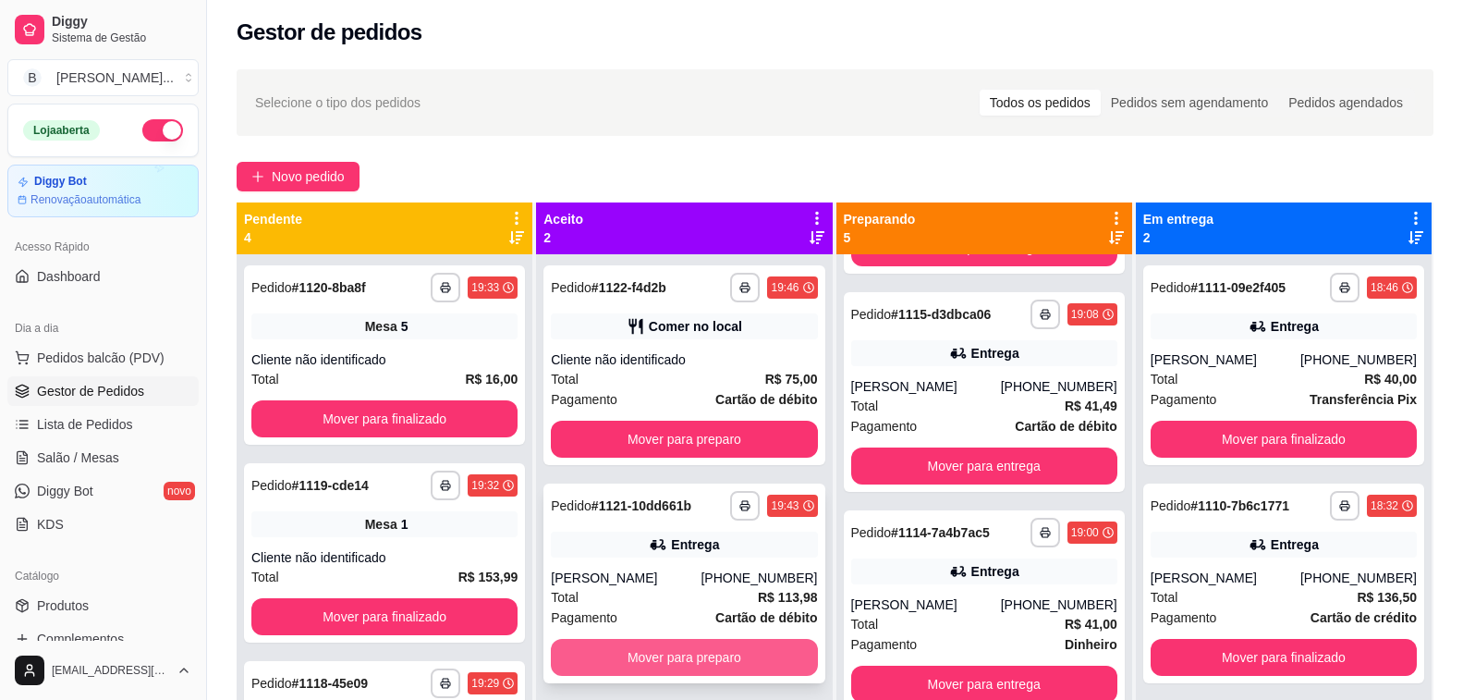
click at [643, 655] on button "Mover para preparo" at bounding box center [684, 657] width 266 height 37
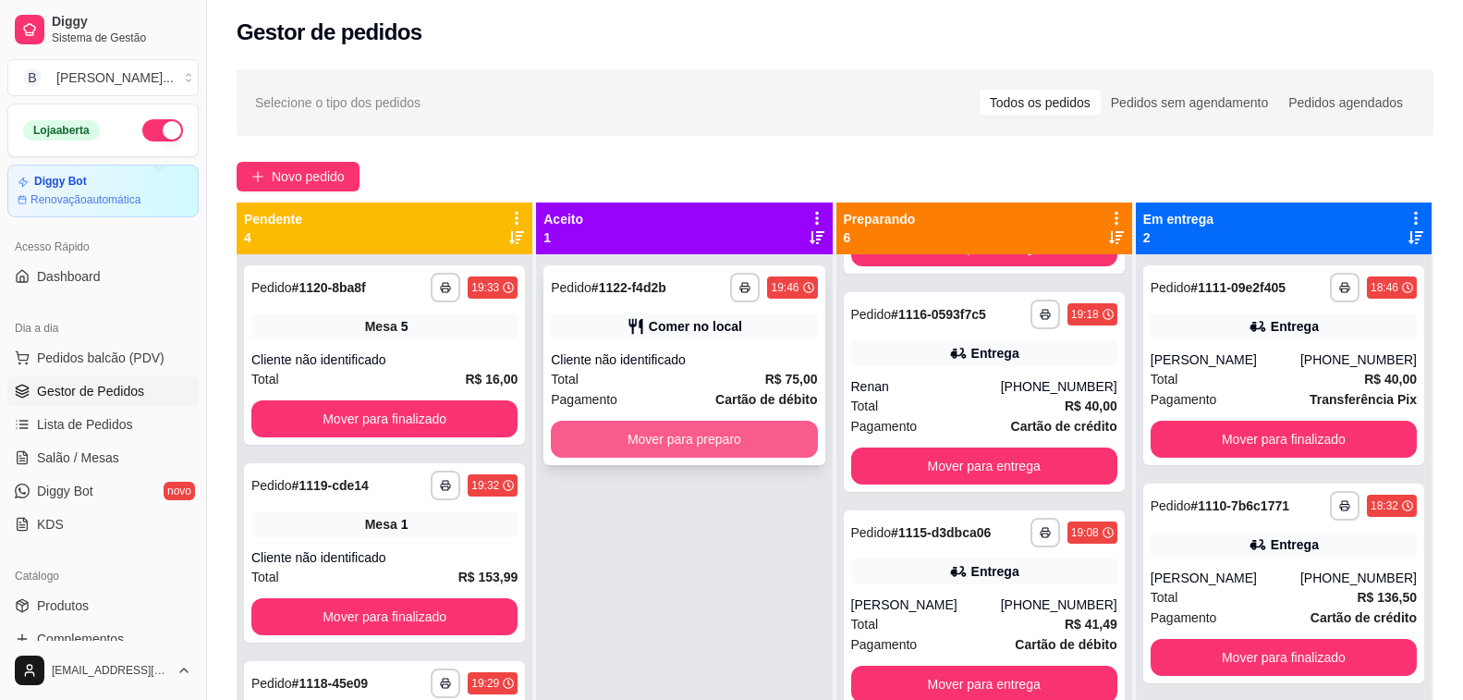
scroll to position [628, 0]
click at [632, 441] on button "Mover para preparo" at bounding box center [685, 440] width 259 height 36
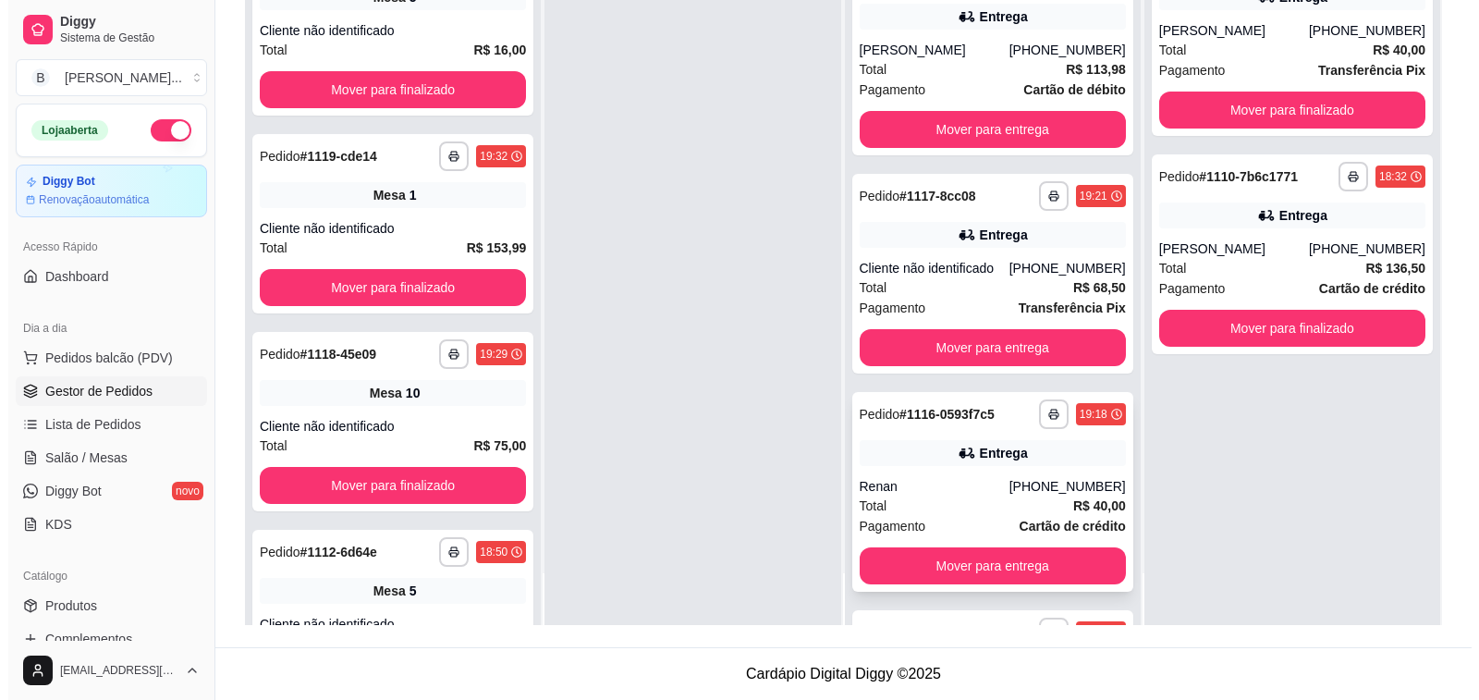
scroll to position [232, 0]
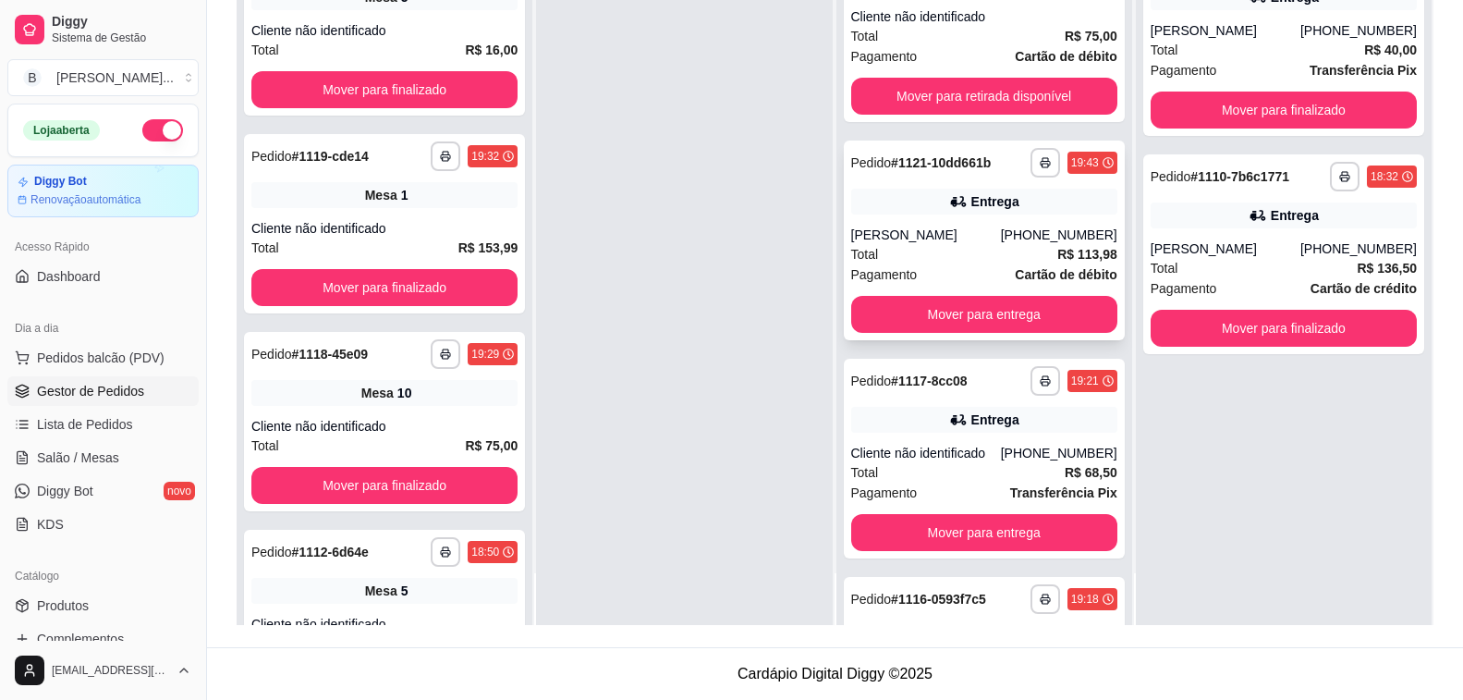
click at [908, 242] on div "[PERSON_NAME]" at bounding box center [926, 235] width 150 height 18
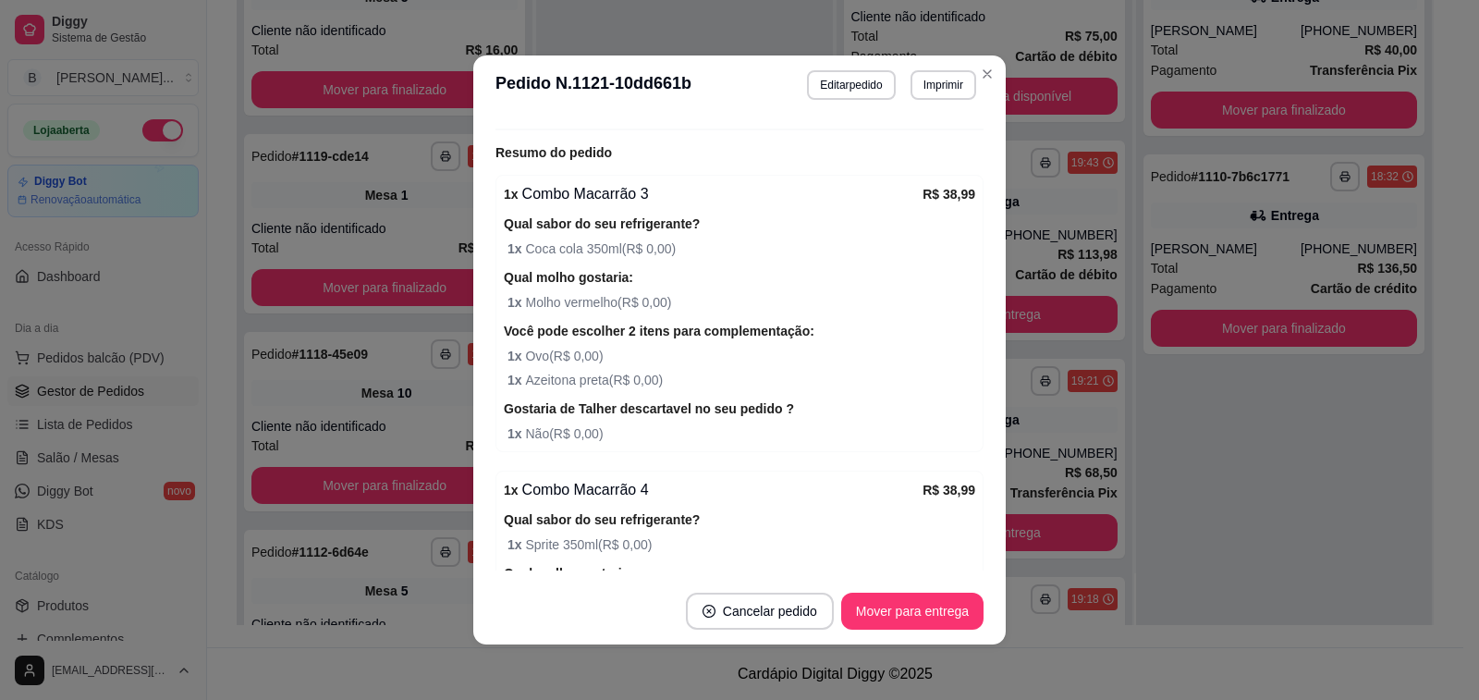
scroll to position [92, 0]
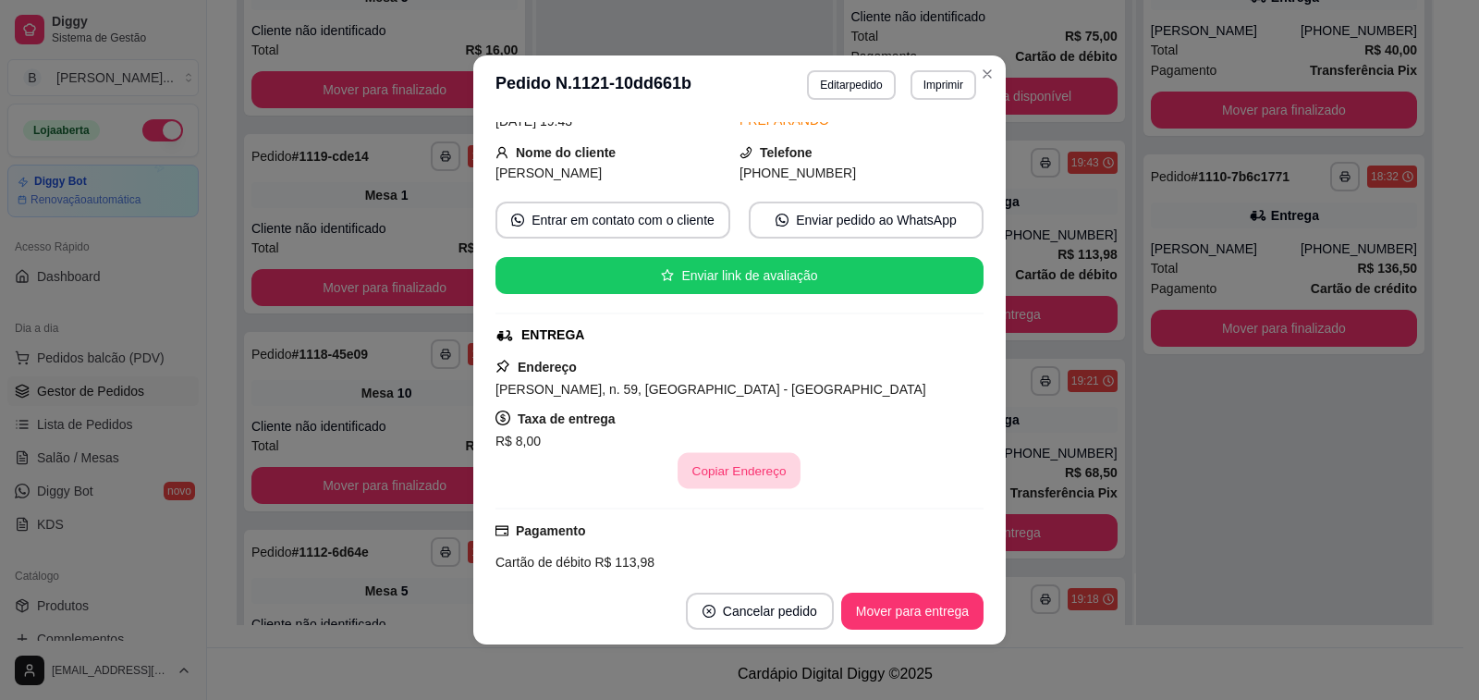
click at [728, 466] on button "Copiar Endereço" at bounding box center [740, 471] width 123 height 36
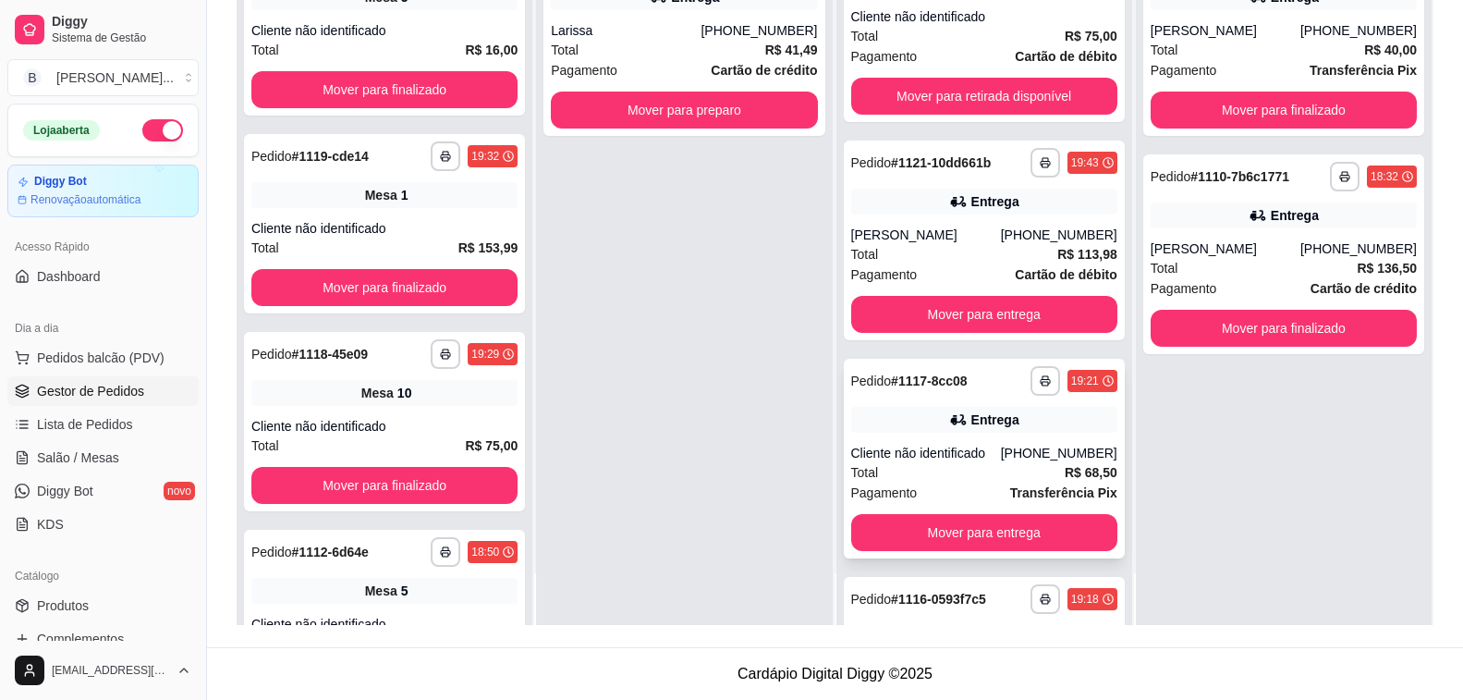
scroll to position [417, 0]
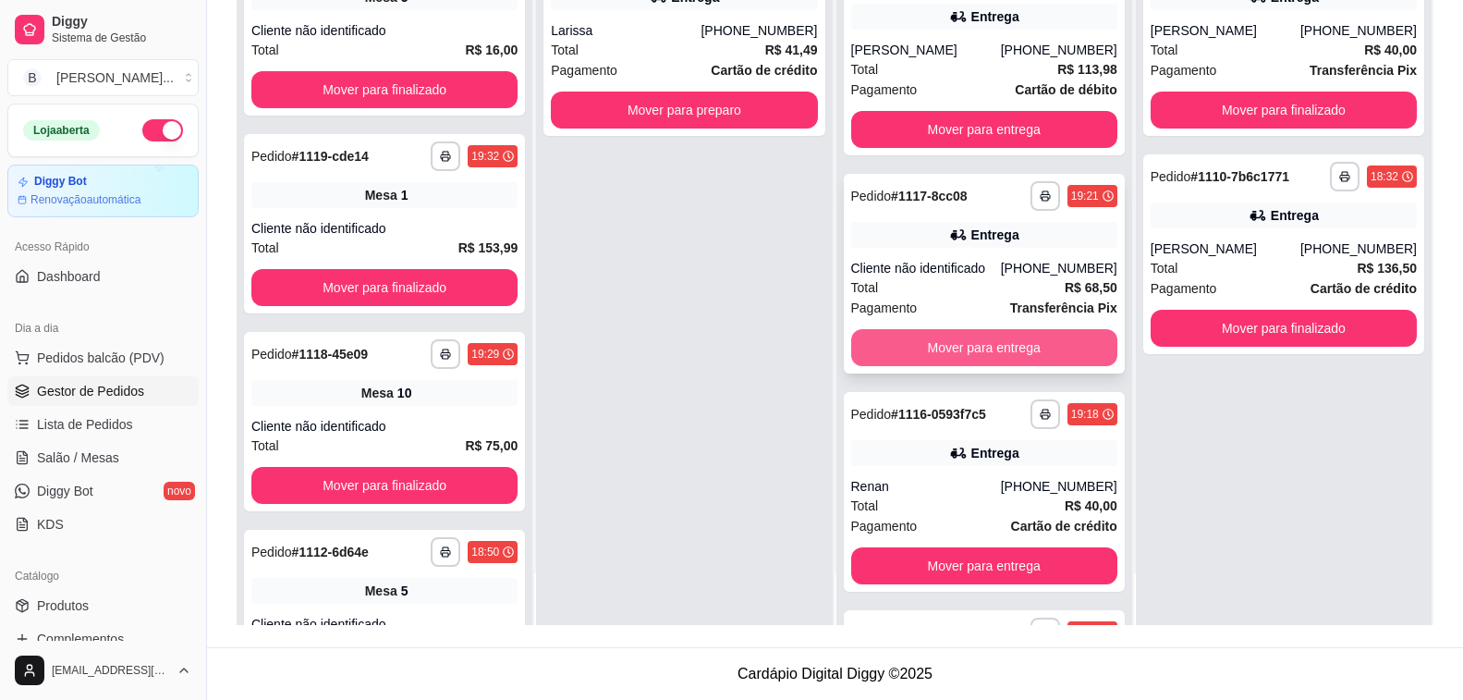
click at [954, 339] on button "Mover para entrega" at bounding box center [984, 347] width 266 height 37
click at [954, 339] on div "Mover para entrega" at bounding box center [984, 347] width 266 height 37
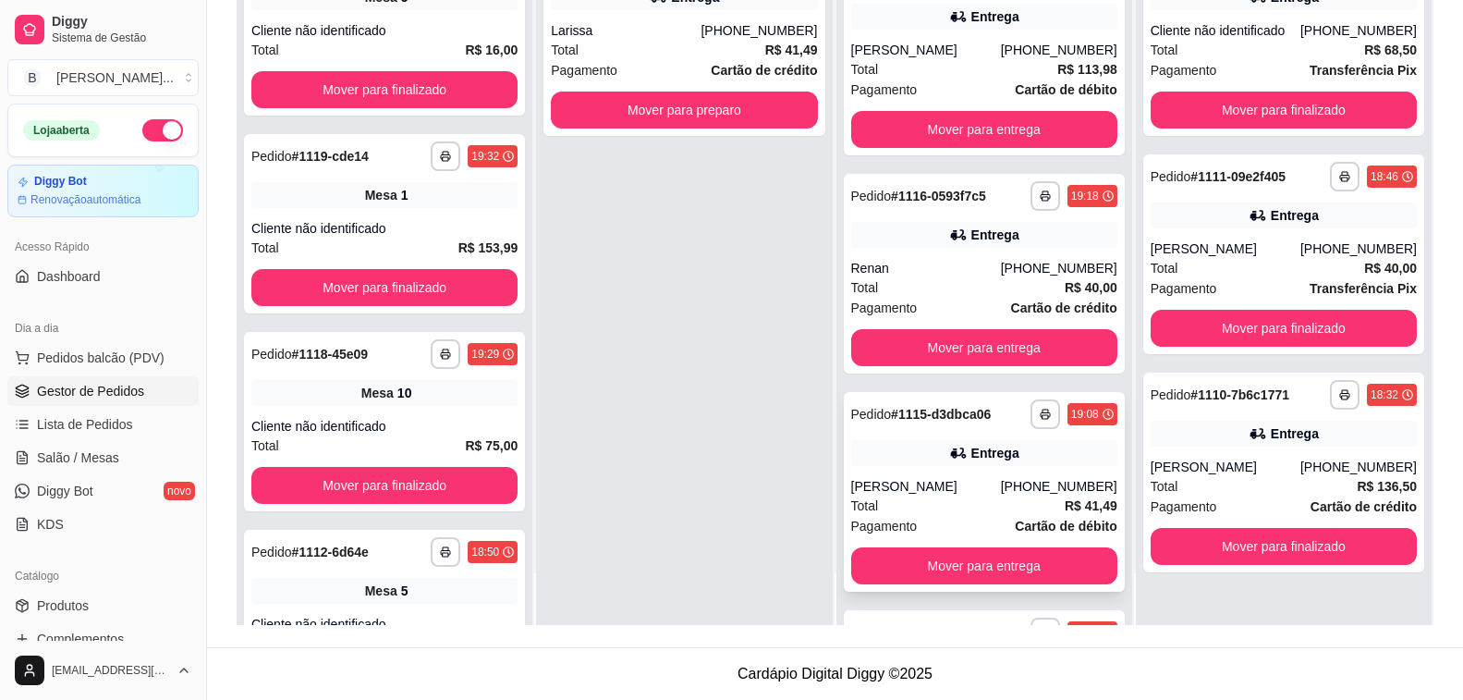
scroll to position [509, 0]
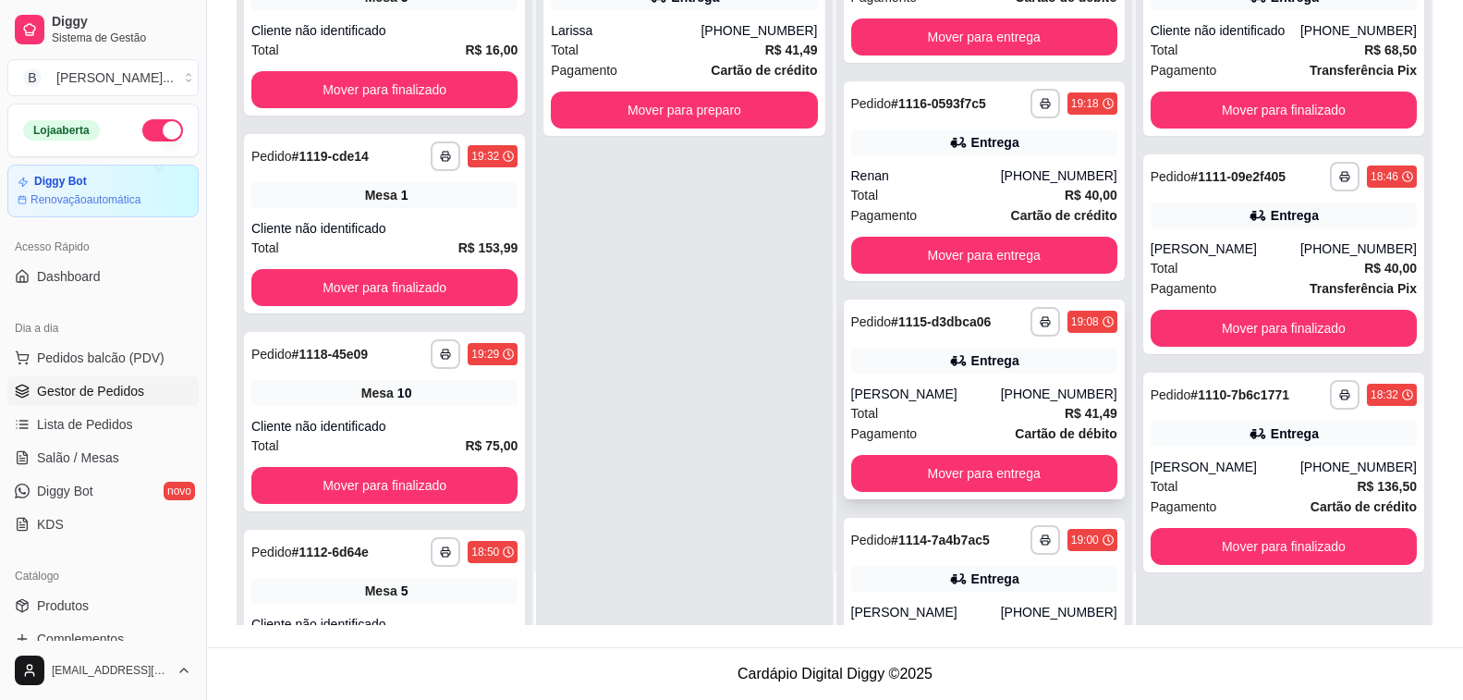
click at [950, 410] on div "Total R$ 41,49" at bounding box center [984, 413] width 266 height 20
click at [1021, 463] on button "Mover para entrega" at bounding box center [984, 473] width 266 height 37
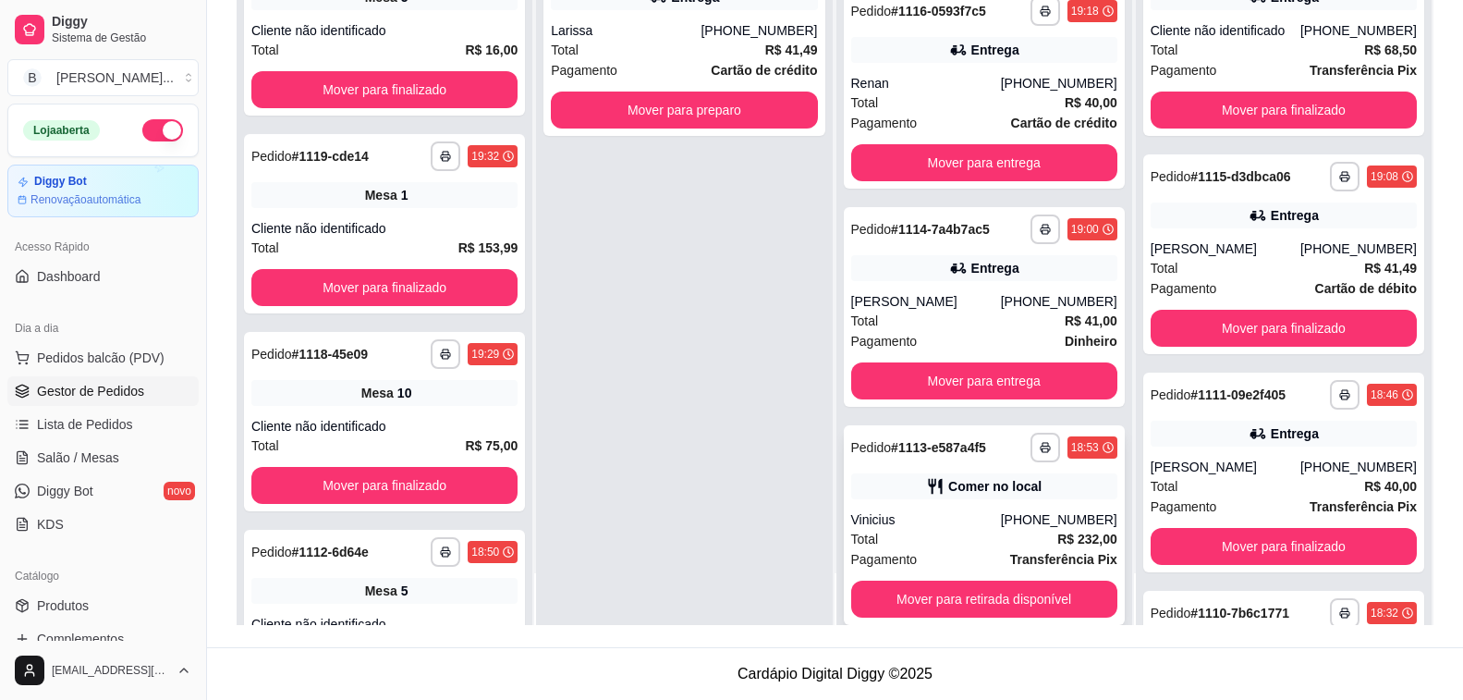
scroll to position [628, 0]
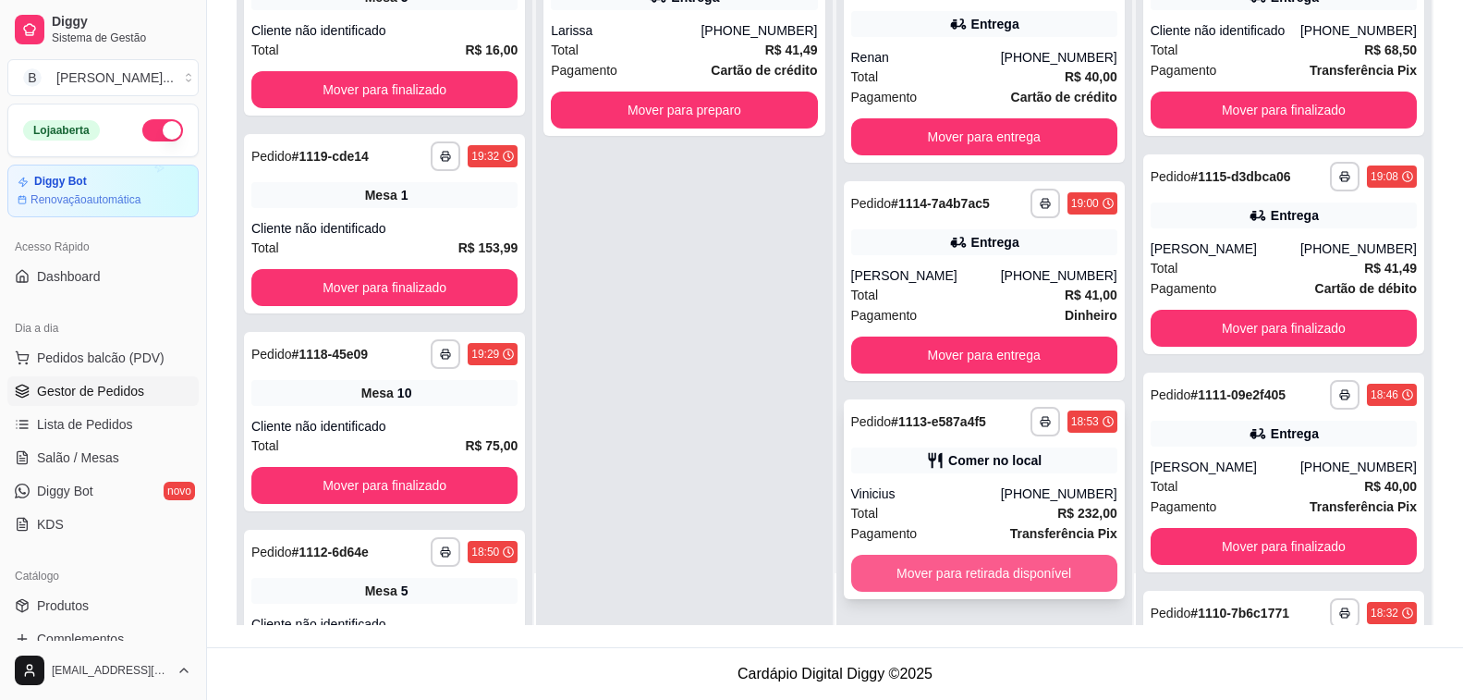
click at [953, 576] on button "Mover para retirada disponível" at bounding box center [984, 573] width 266 height 37
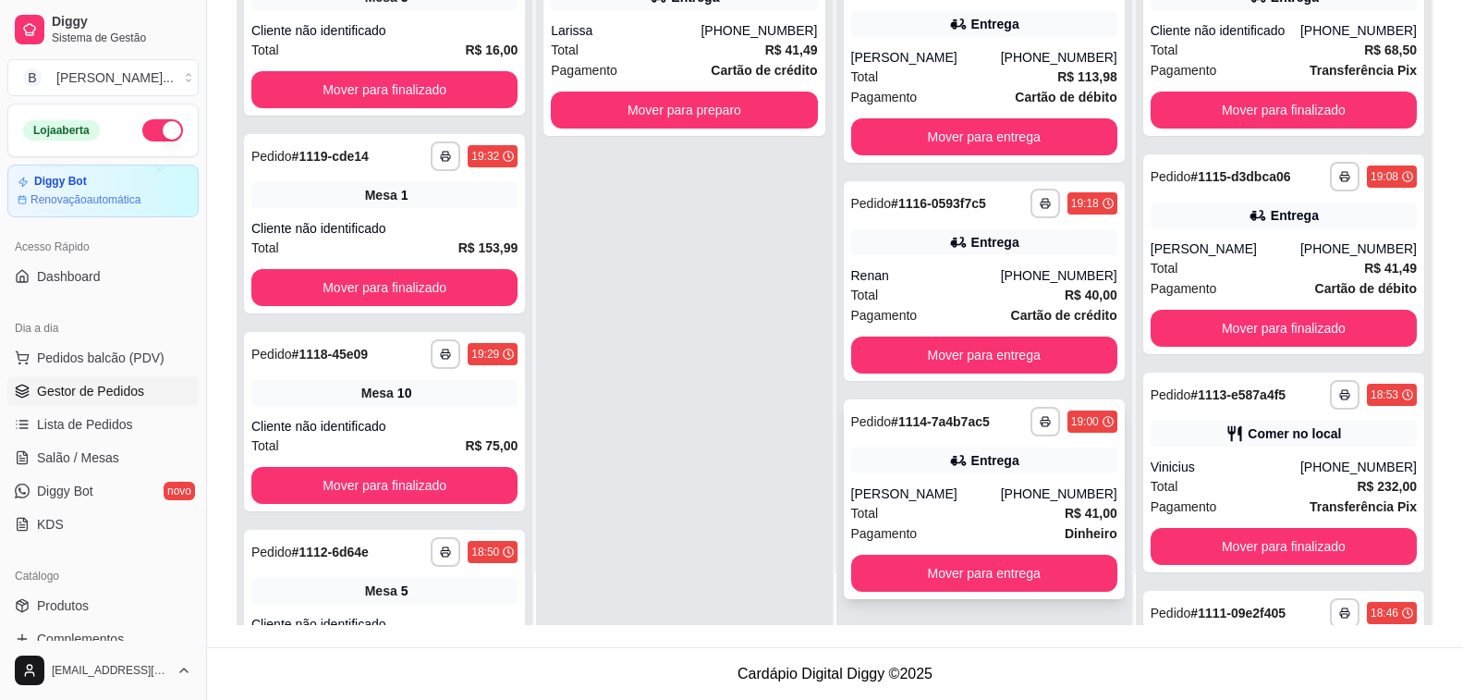
scroll to position [410, 0]
click at [914, 577] on button "Mover para entrega" at bounding box center [984, 573] width 266 height 37
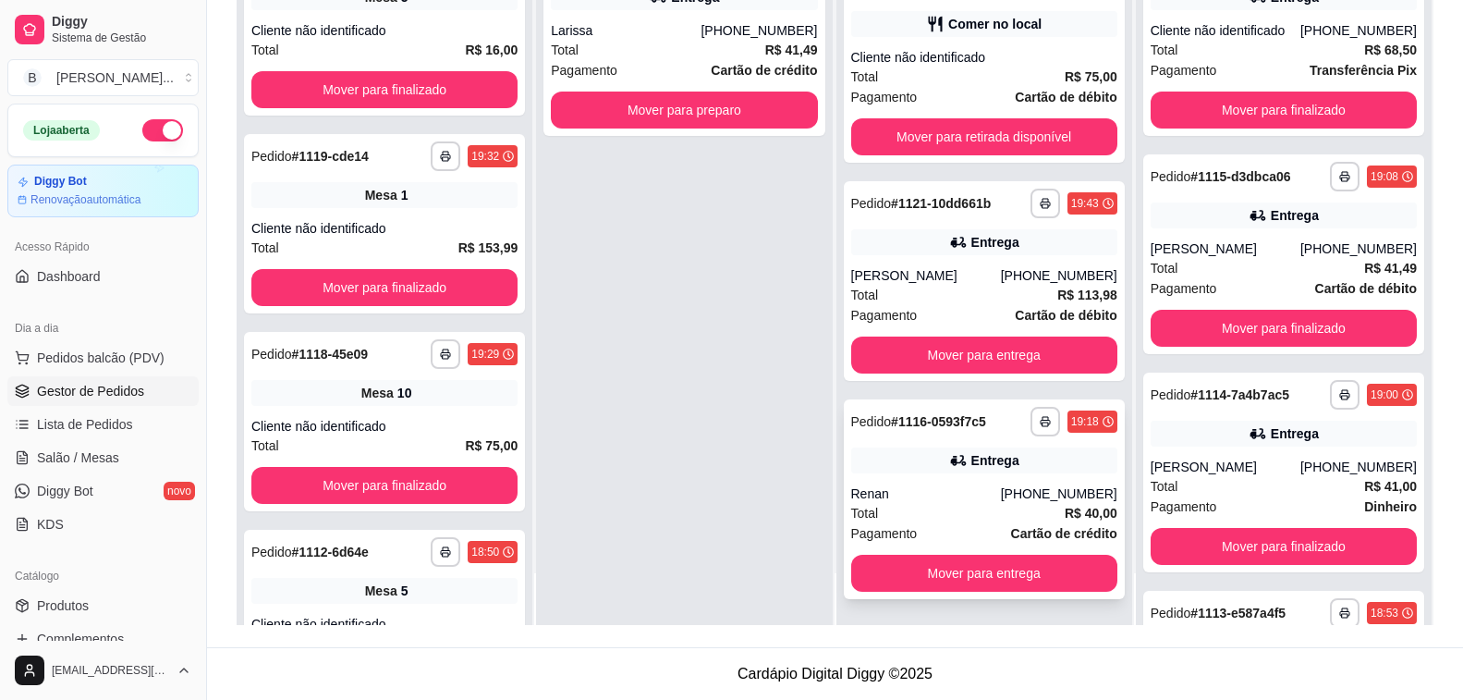
scroll to position [191, 0]
click at [911, 576] on button "Mover para entrega" at bounding box center [984, 574] width 259 height 36
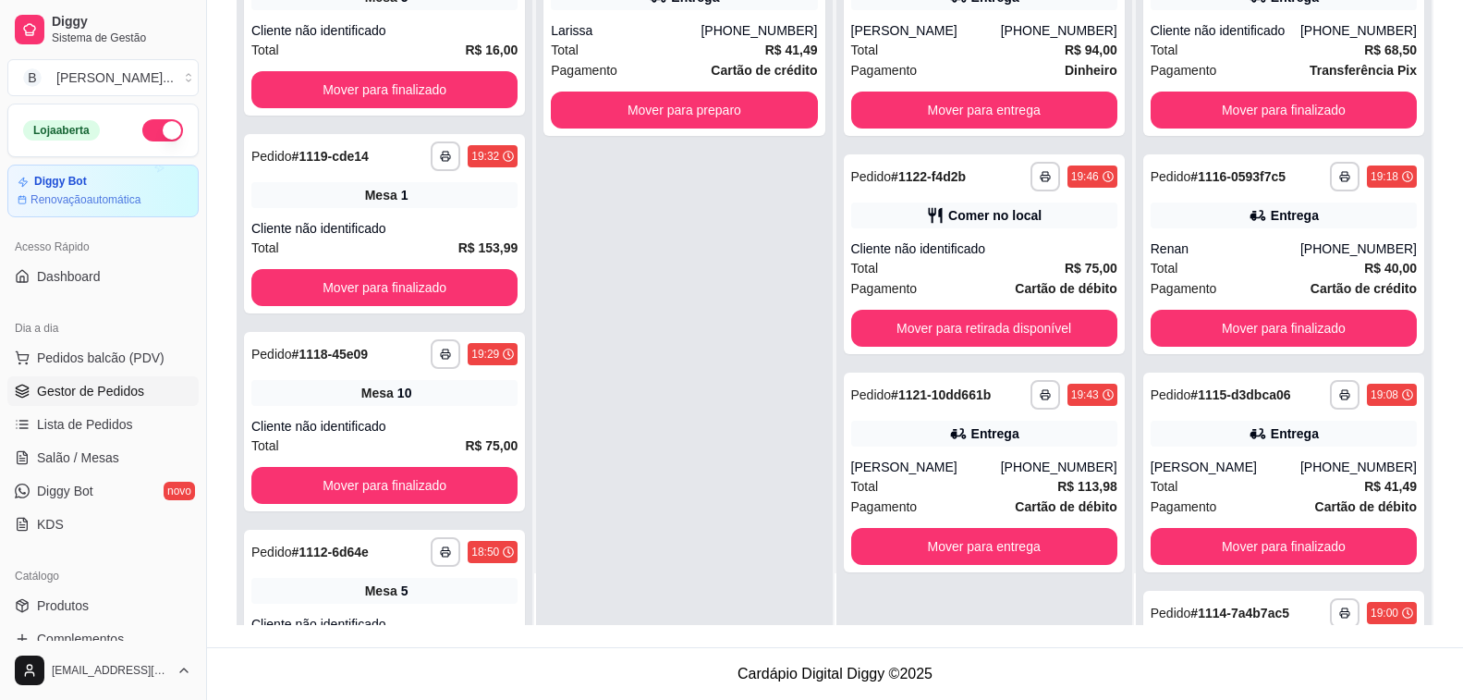
scroll to position [0, 0]
click at [921, 549] on button "Mover para entrega" at bounding box center [984, 547] width 259 height 36
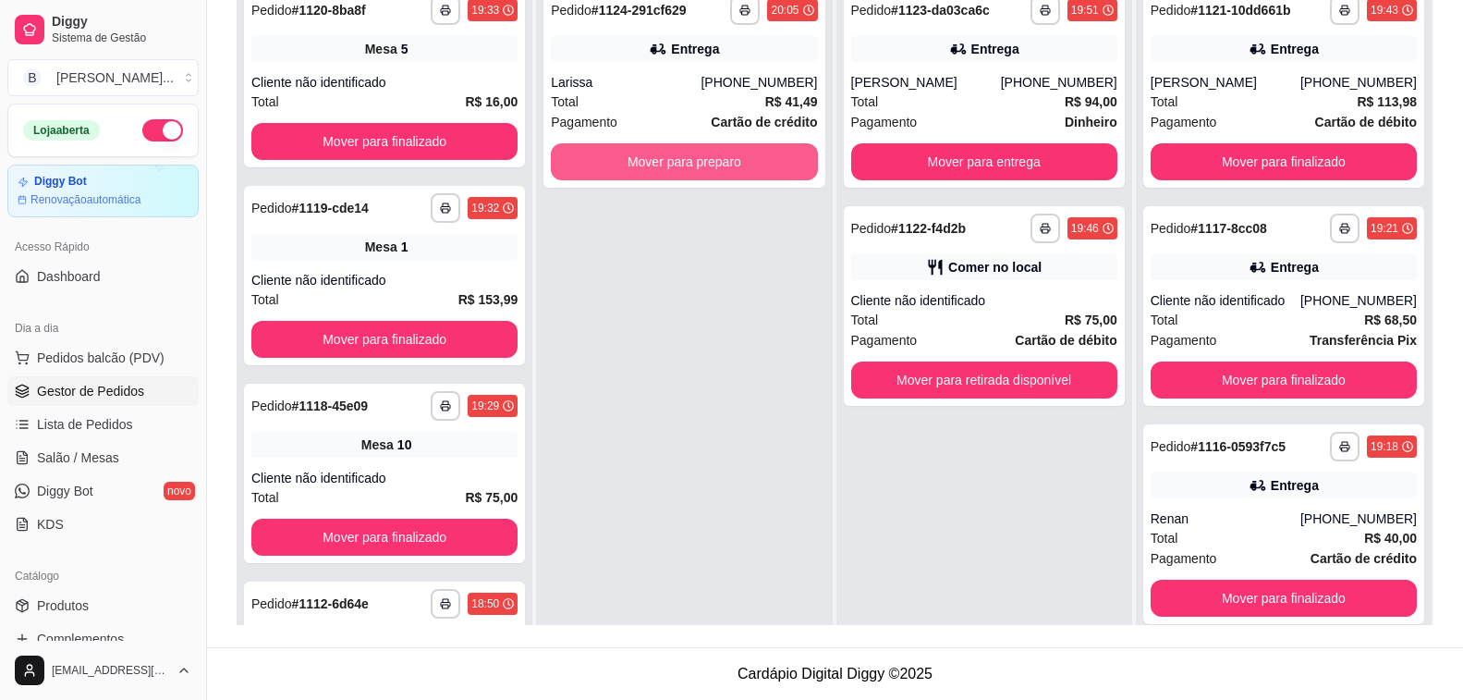
scroll to position [190, 0]
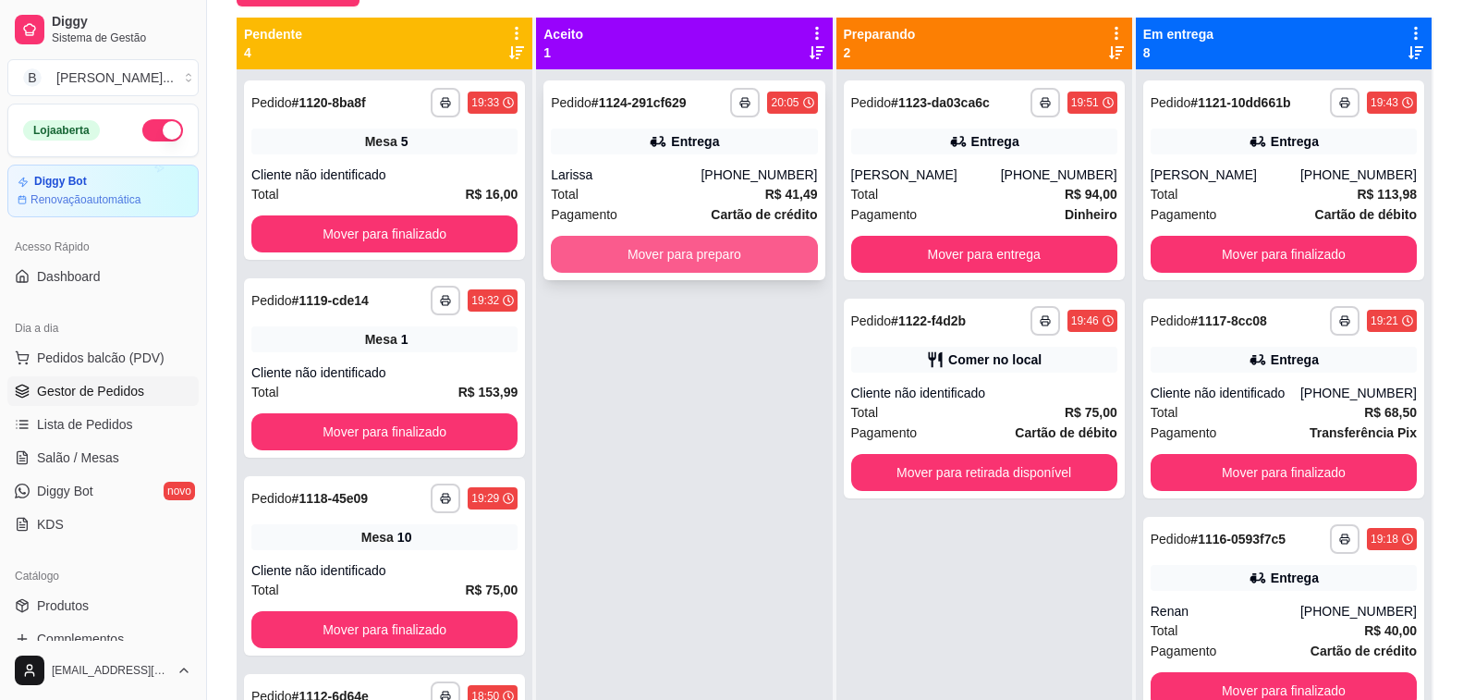
click at [667, 241] on button "Mover para preparo" at bounding box center [684, 254] width 266 height 37
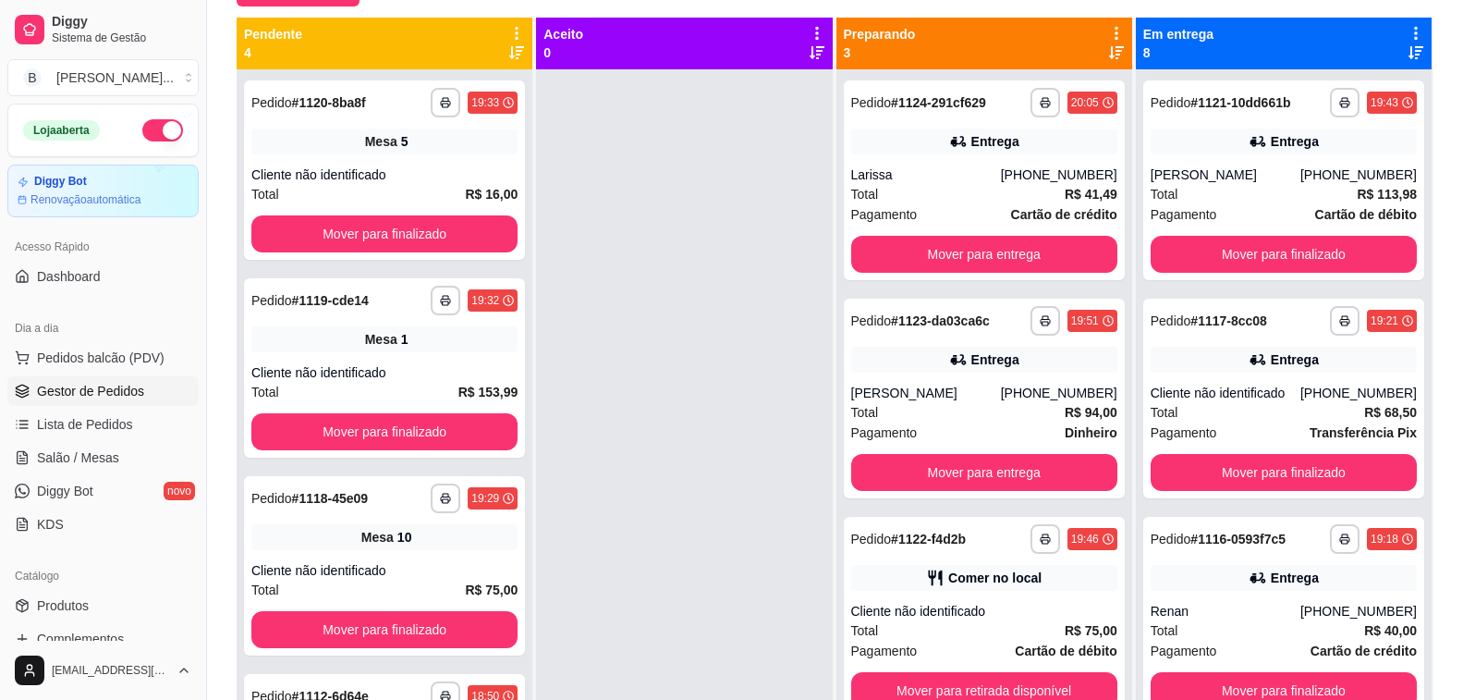
click at [555, 340] on div at bounding box center [684, 419] width 296 height 700
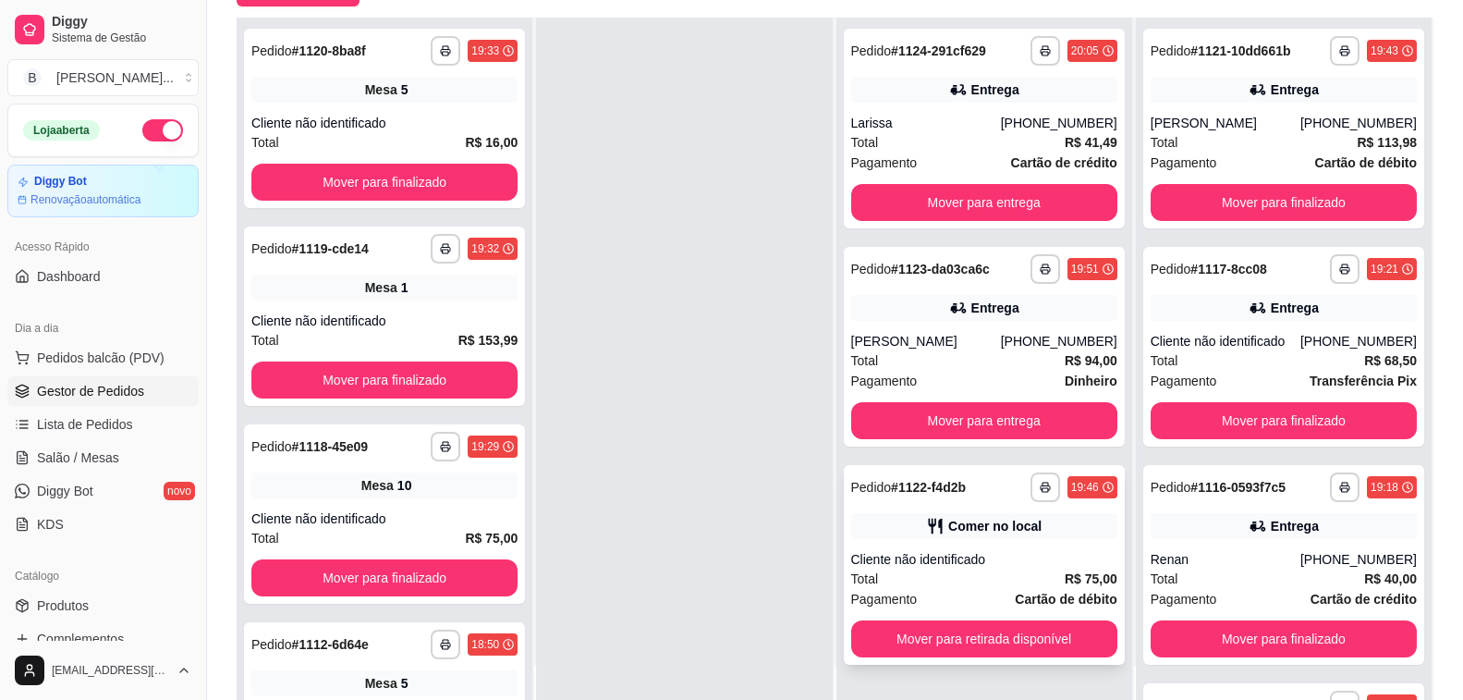
scroll to position [0, 0]
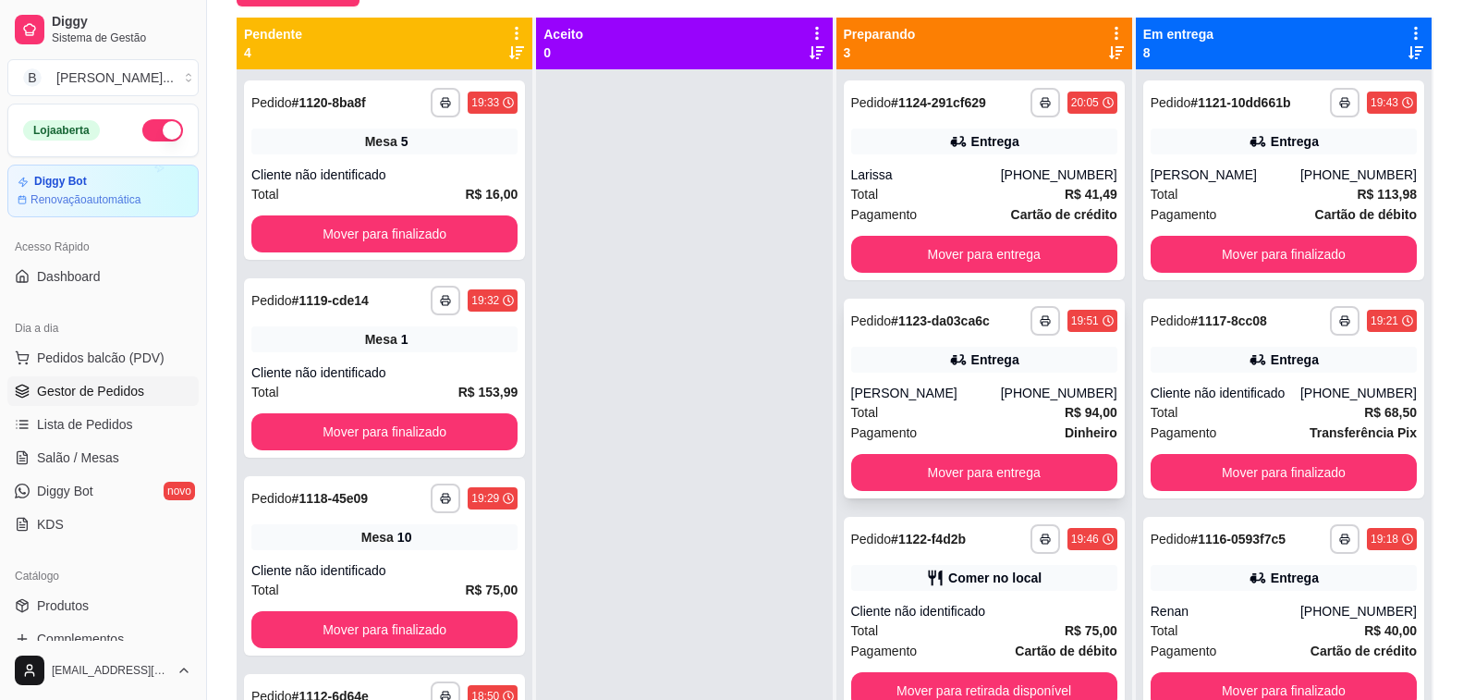
click at [915, 399] on div "[PERSON_NAME]" at bounding box center [926, 393] width 150 height 18
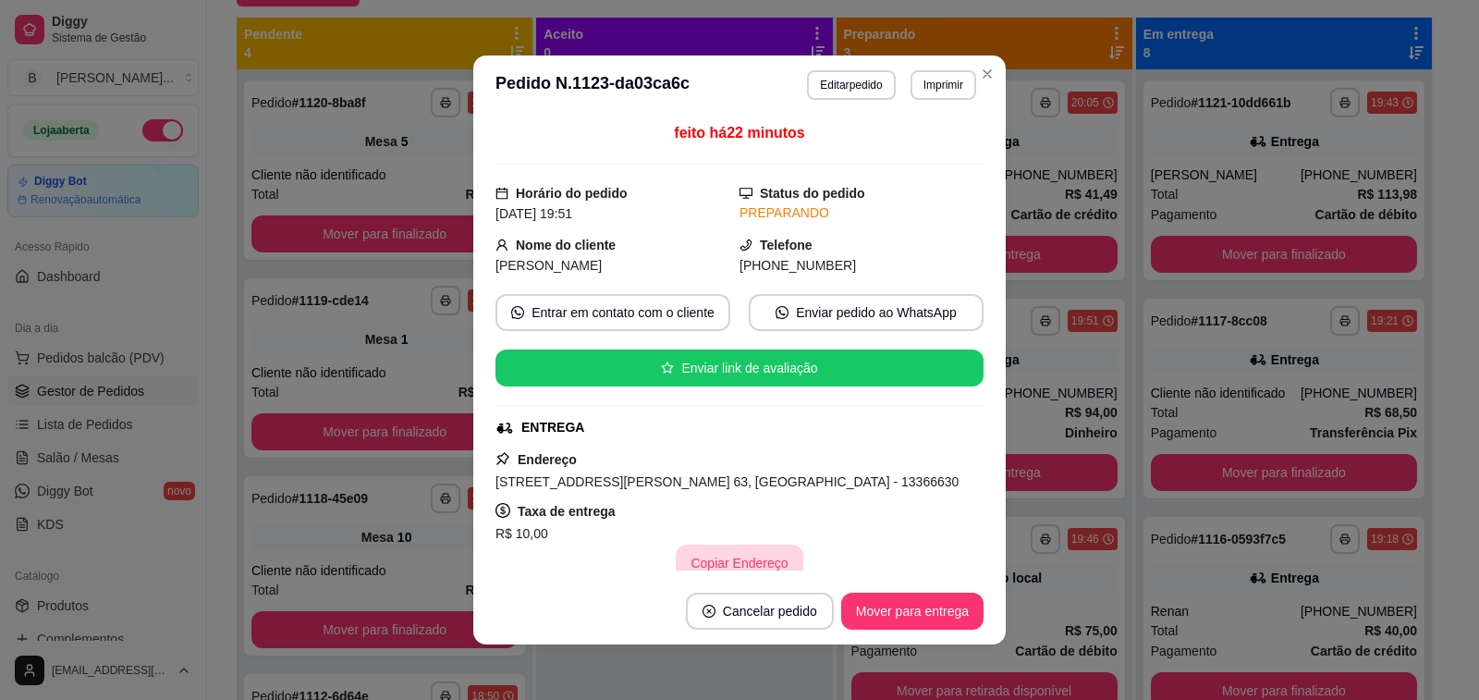
click at [704, 564] on button "Copiar Endereço" at bounding box center [739, 563] width 127 height 37
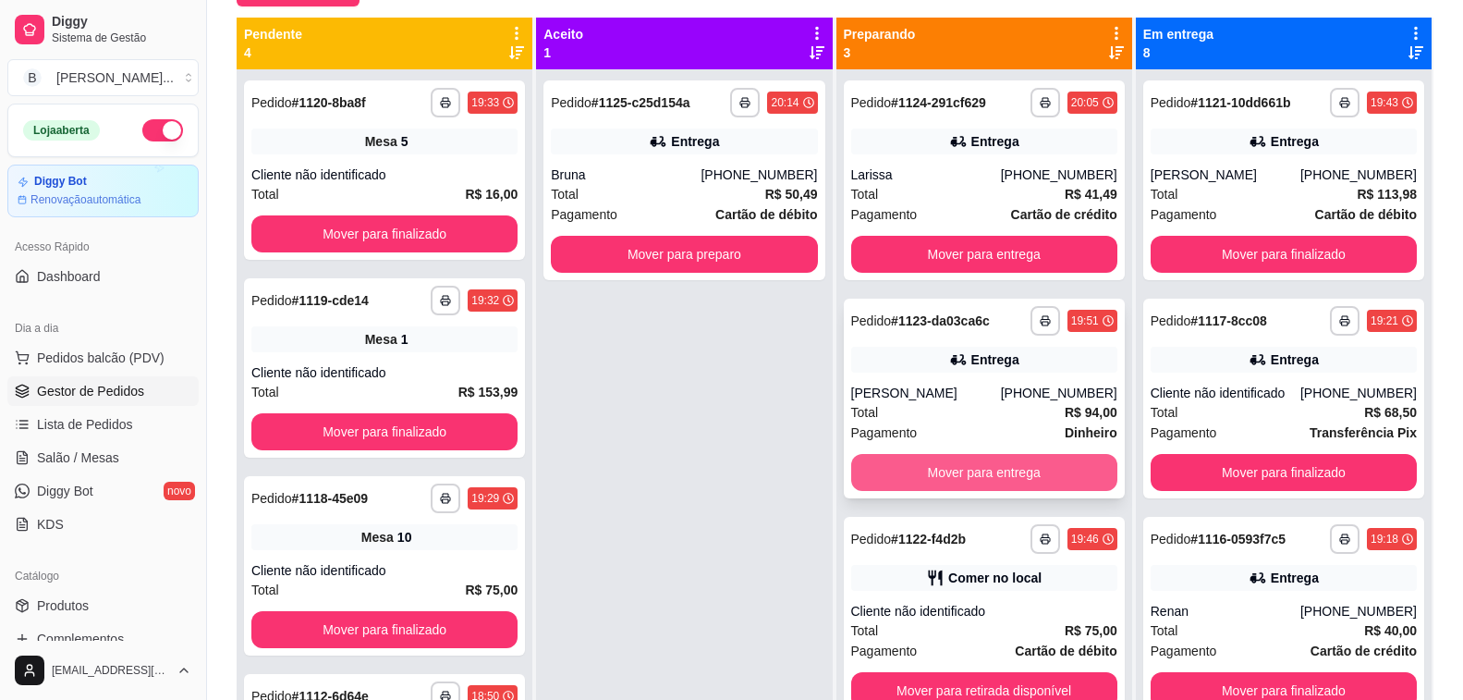
click at [947, 472] on button "Mover para entrega" at bounding box center [984, 472] width 266 height 37
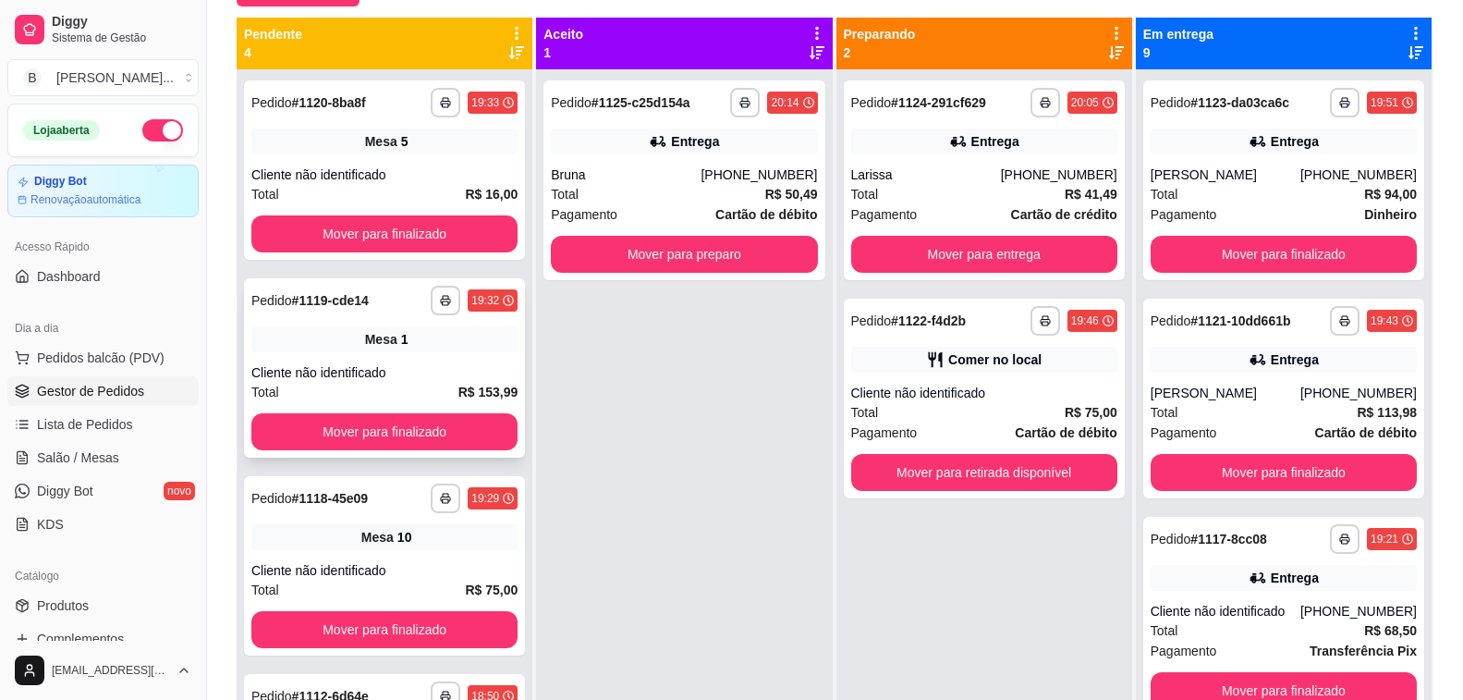
drag, startPoint x: 579, startPoint y: 381, endPoint x: 346, endPoint y: 359, distance: 234.0
click at [579, 381] on div "**********" at bounding box center [684, 419] width 296 height 700
click at [98, 468] on link "Salão / Mesas" at bounding box center [102, 458] width 191 height 30
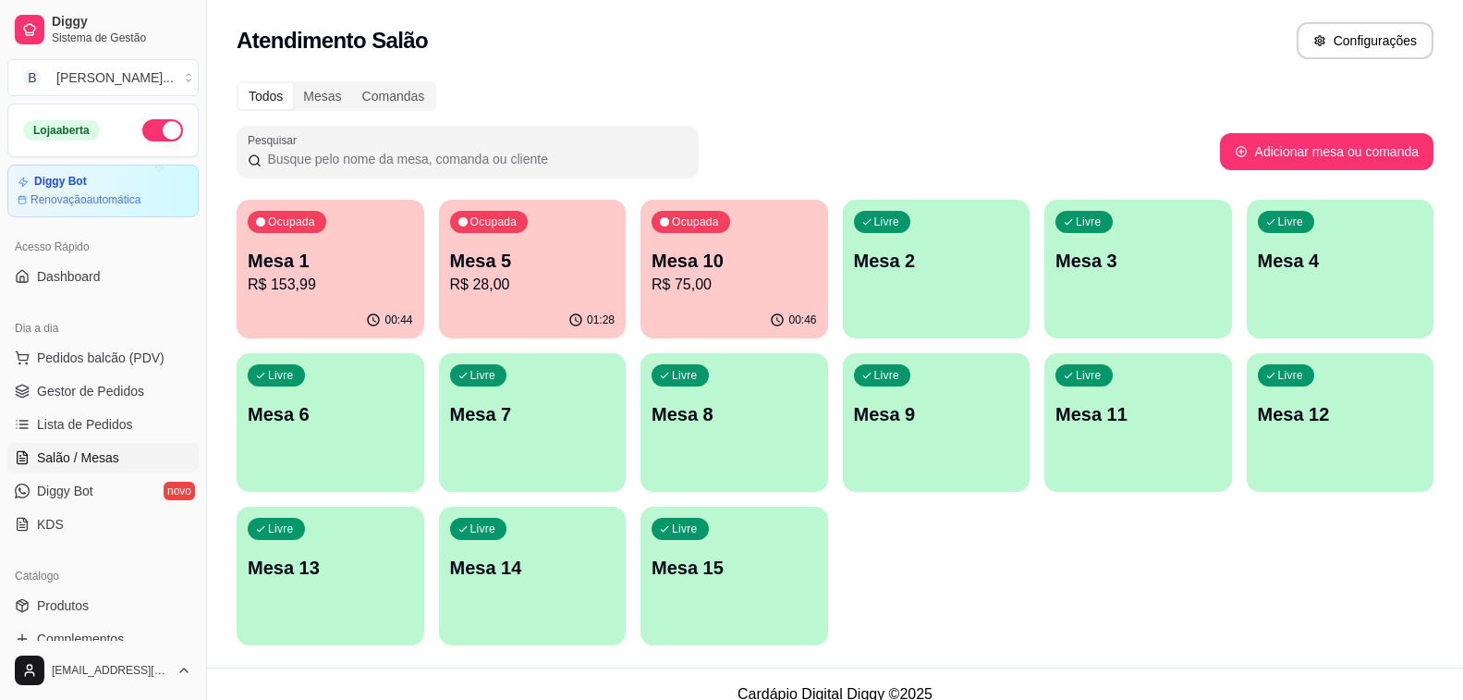
click at [594, 284] on p "R$ 28,00" at bounding box center [532, 285] width 165 height 22
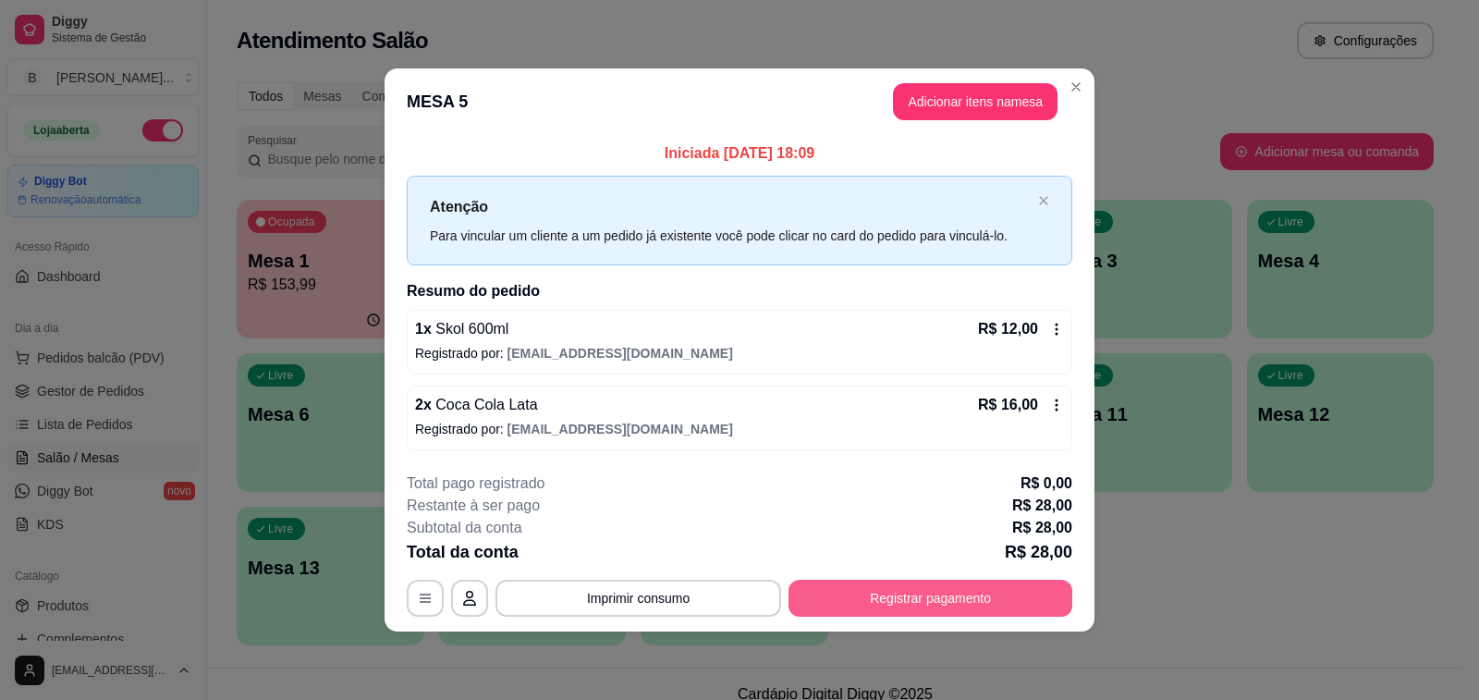
click at [949, 598] on button "Registrar pagamento" at bounding box center [931, 598] width 284 height 37
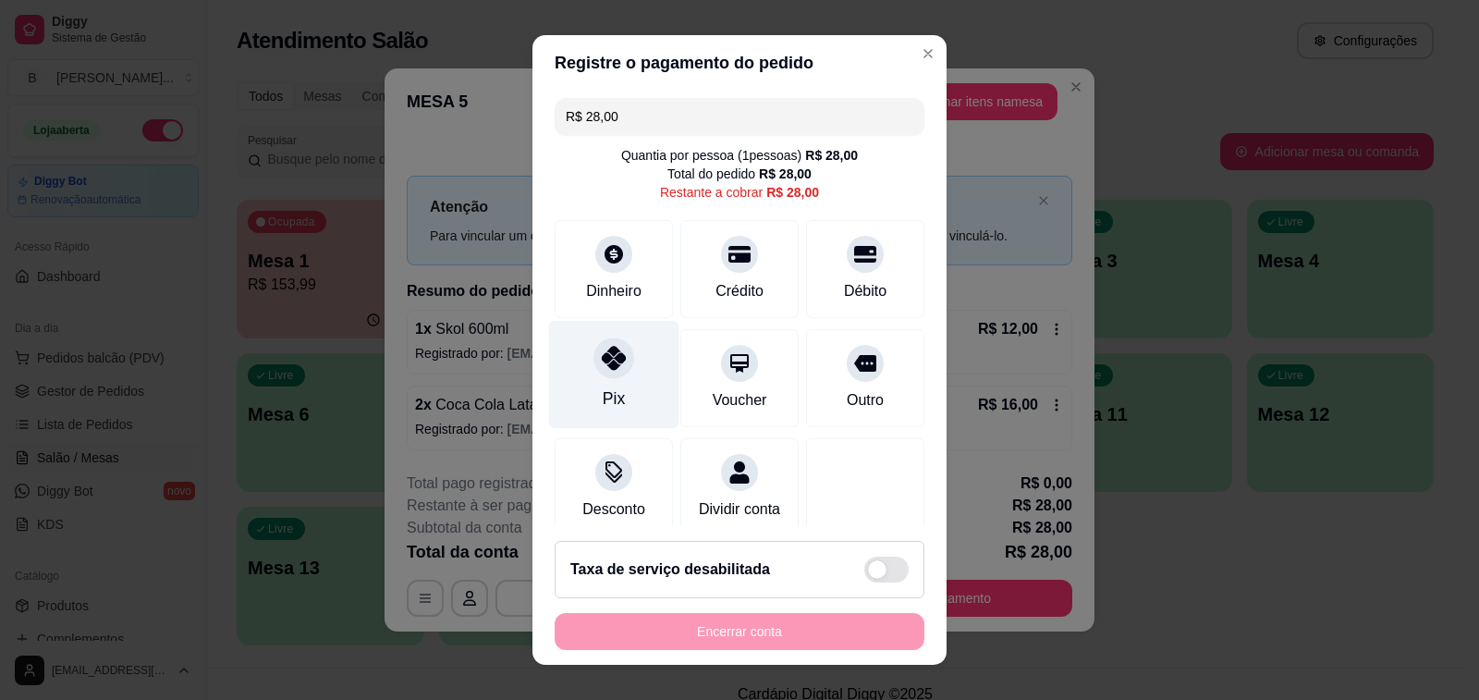
click at [606, 373] on div at bounding box center [614, 357] width 41 height 41
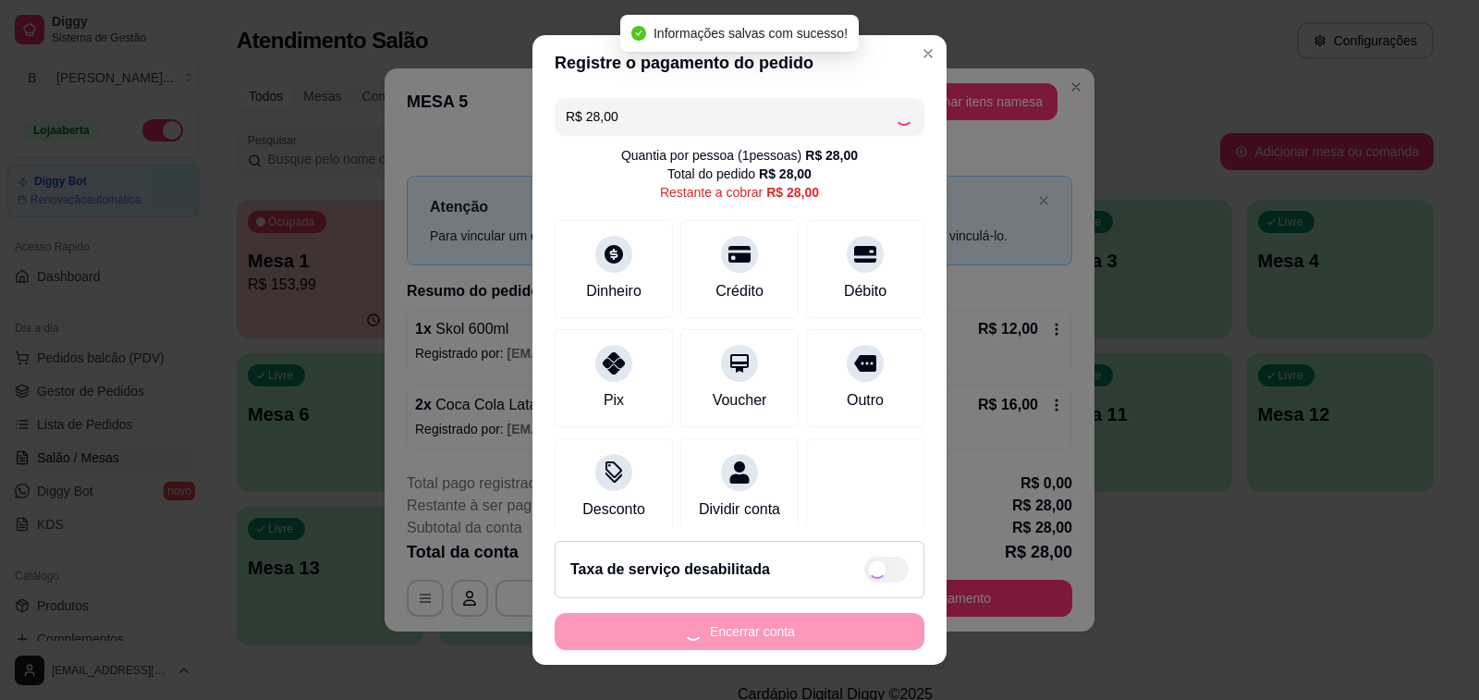
type input "R$ 0,00"
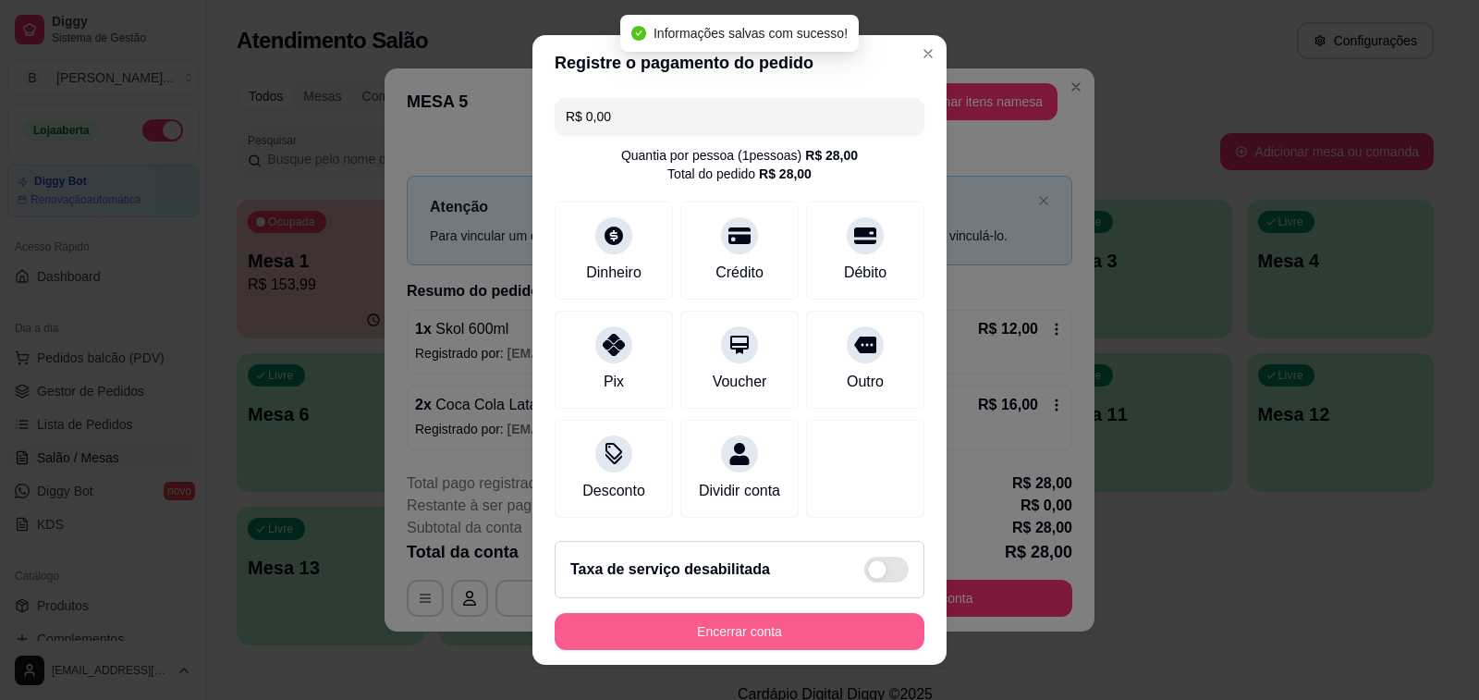
click at [681, 635] on button "Encerrar conta" at bounding box center [740, 631] width 370 height 37
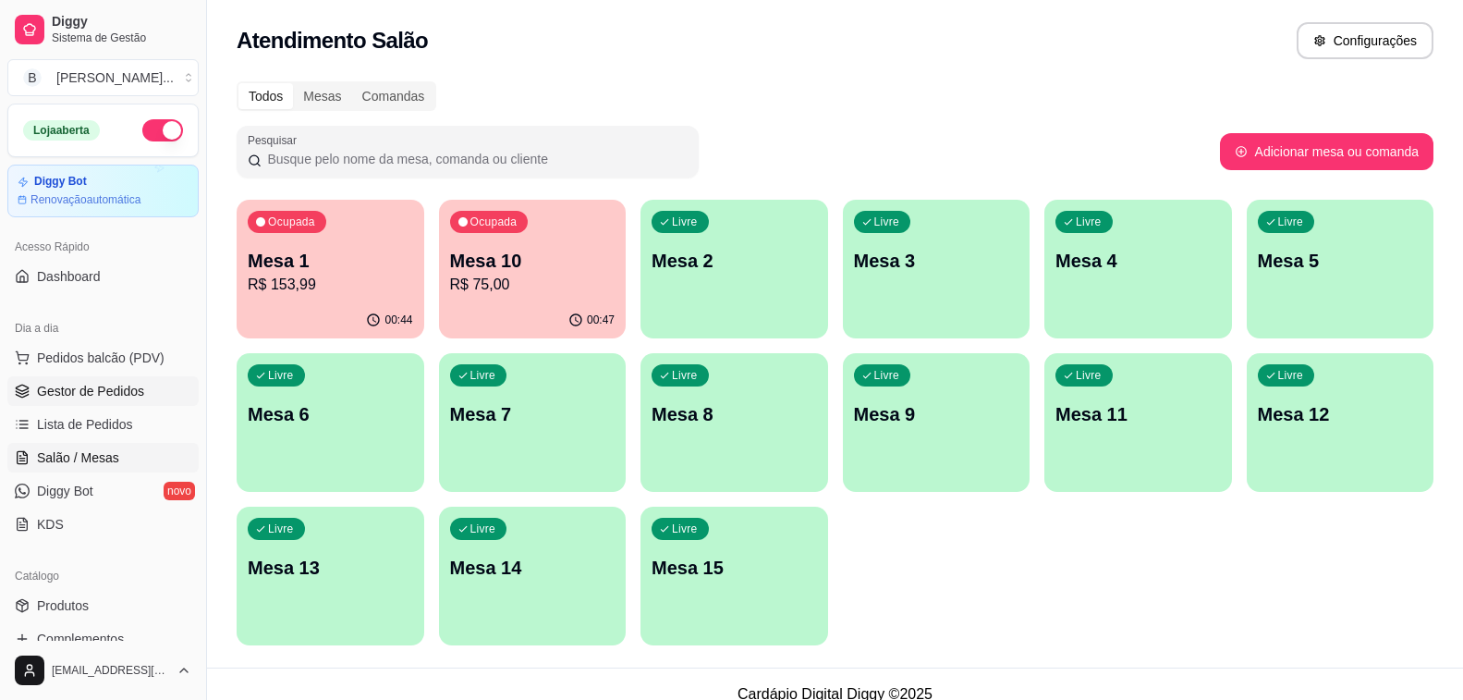
click at [165, 392] on link "Gestor de Pedidos" at bounding box center [102, 391] width 191 height 30
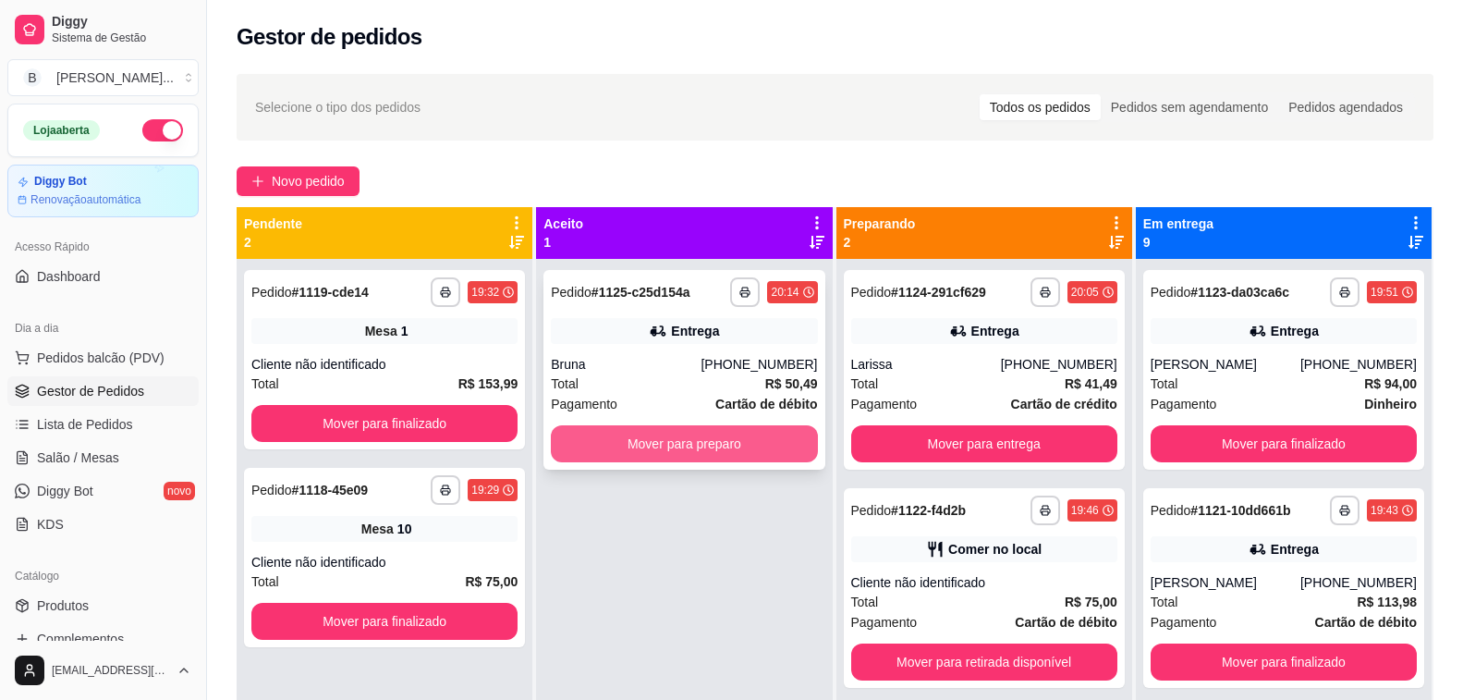
click at [678, 446] on button "Mover para preparo" at bounding box center [684, 443] width 266 height 37
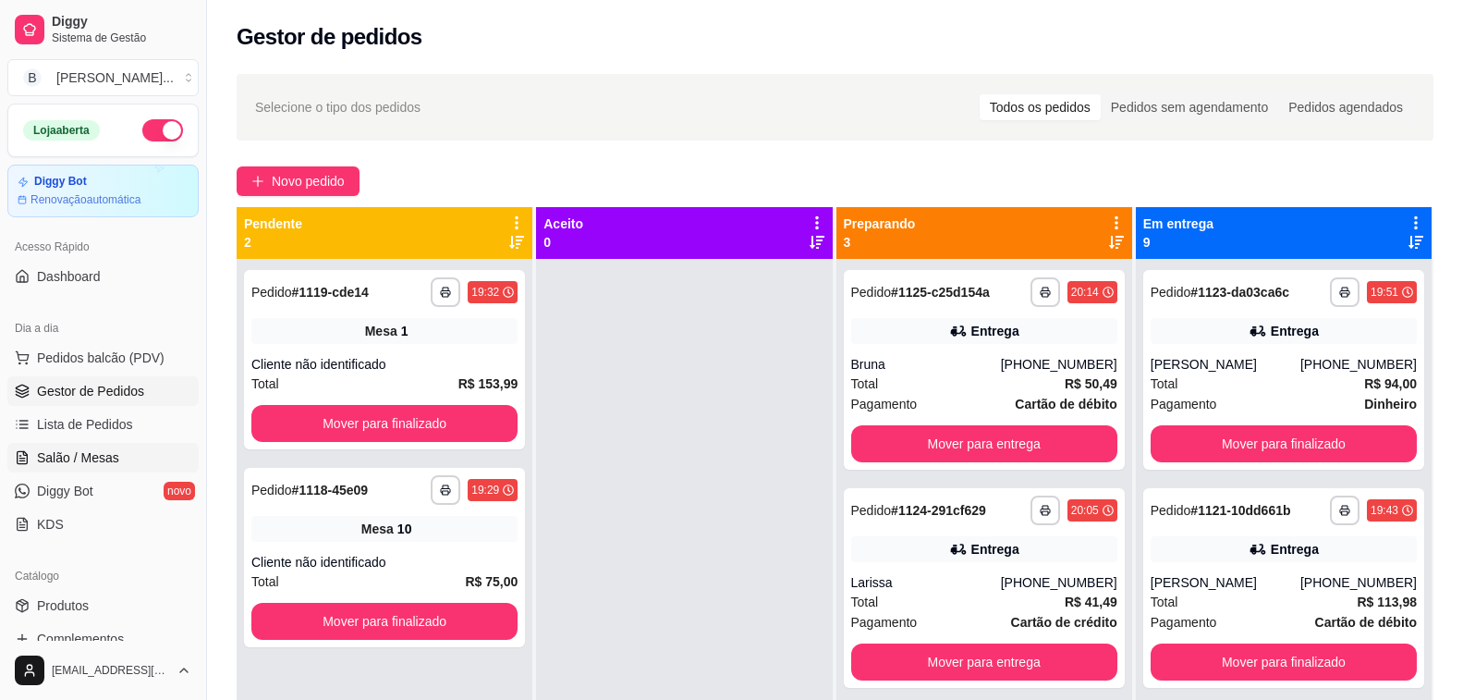
click at [78, 448] on span "Salão / Mesas" at bounding box center [78, 457] width 82 height 18
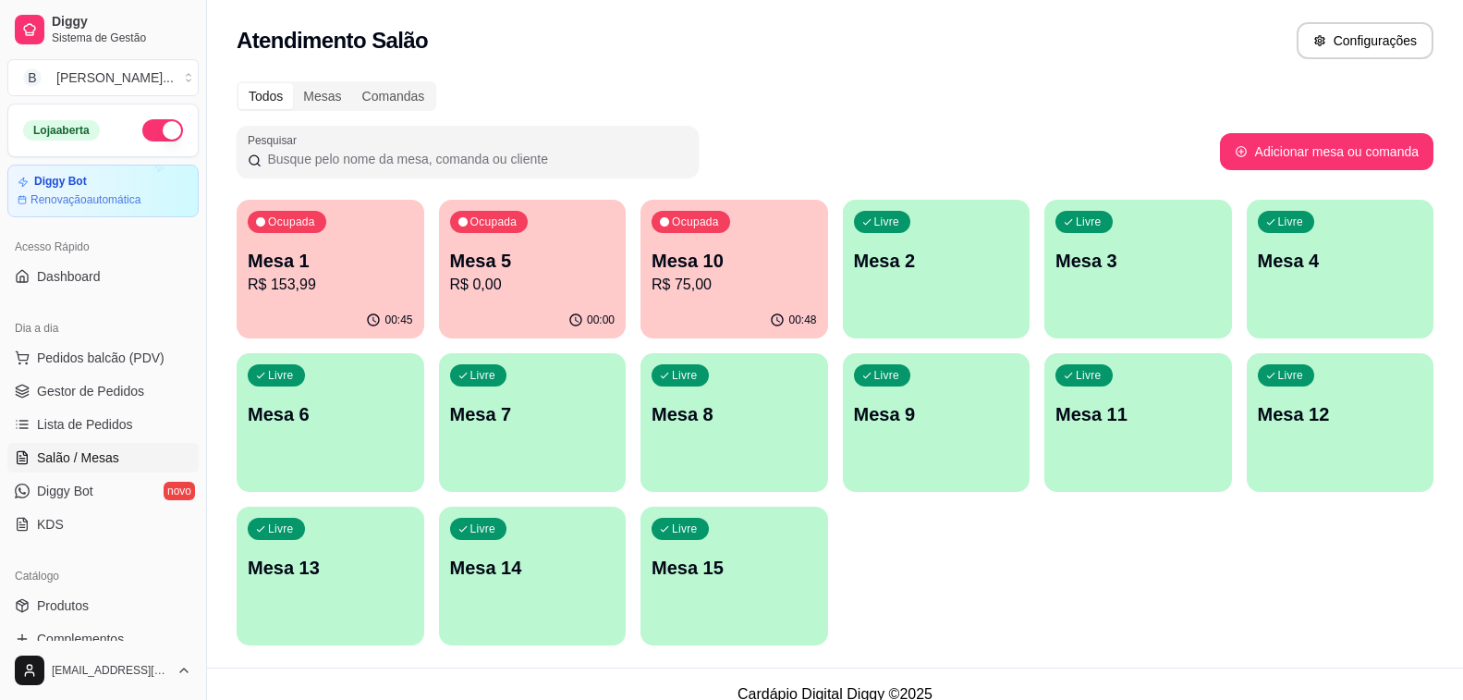
click at [698, 278] on p "R$ 75,00" at bounding box center [734, 285] width 165 height 22
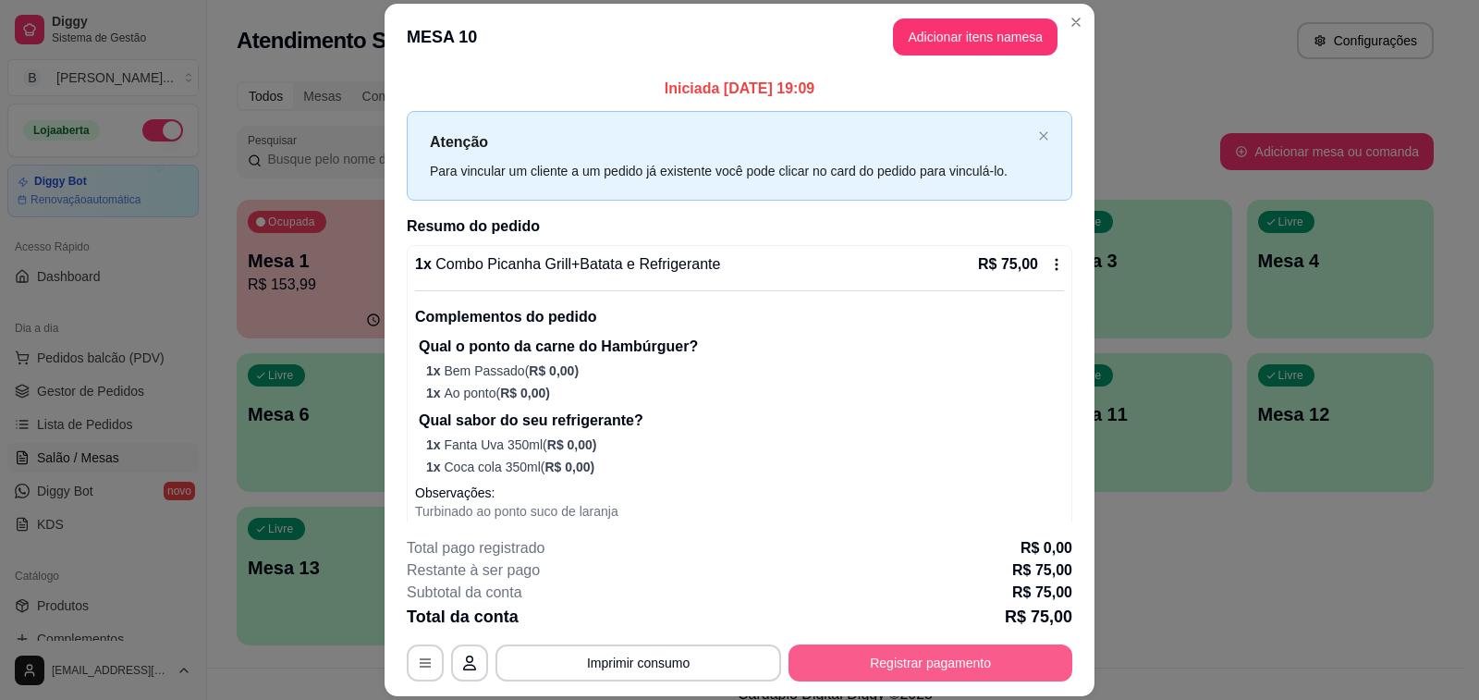
click at [835, 660] on button "Registrar pagamento" at bounding box center [931, 662] width 284 height 37
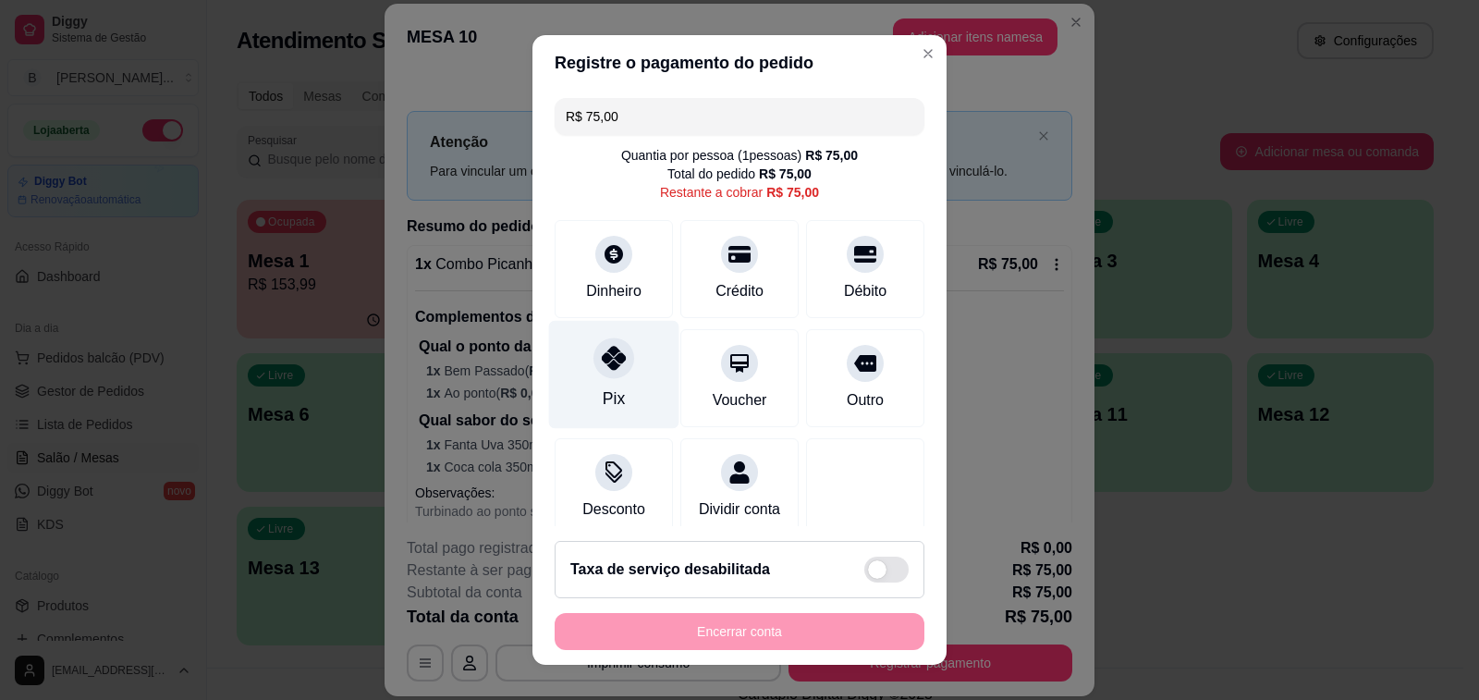
click at [602, 360] on icon at bounding box center [614, 358] width 24 height 24
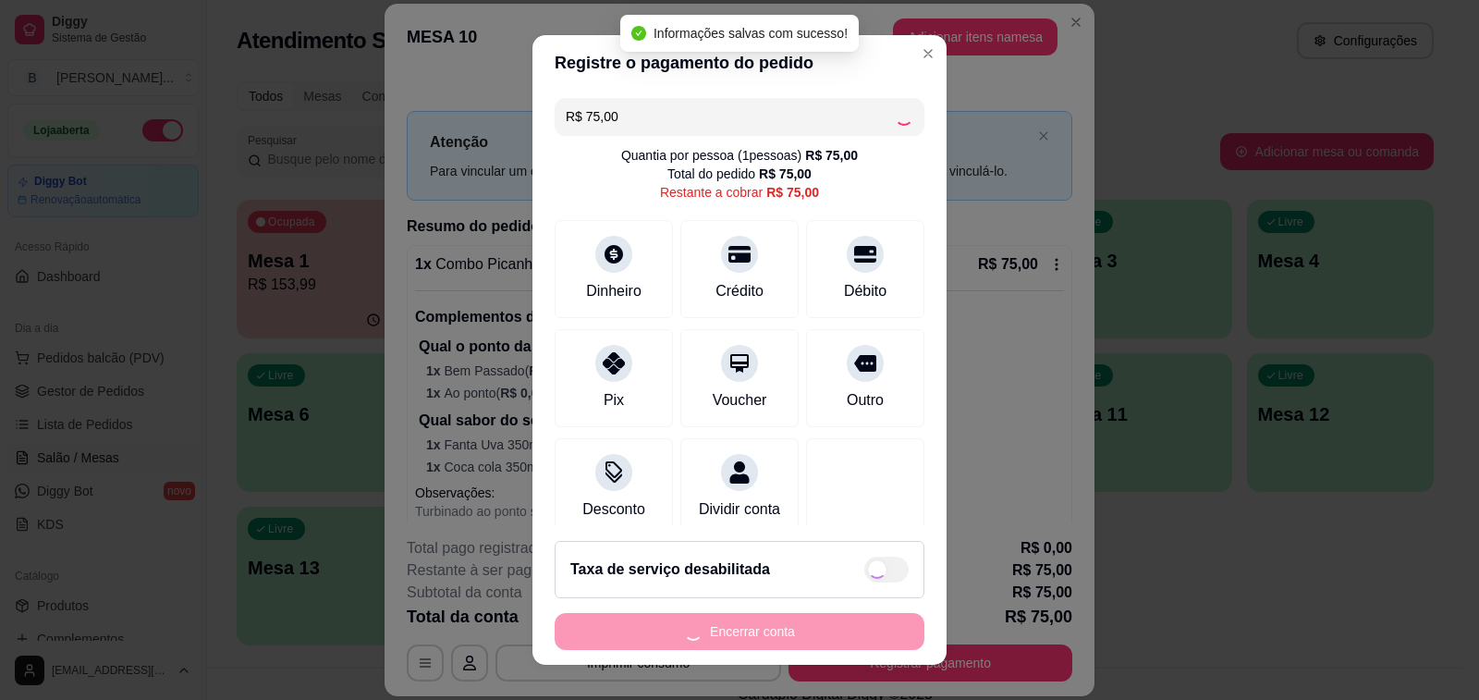
type input "R$ 0,00"
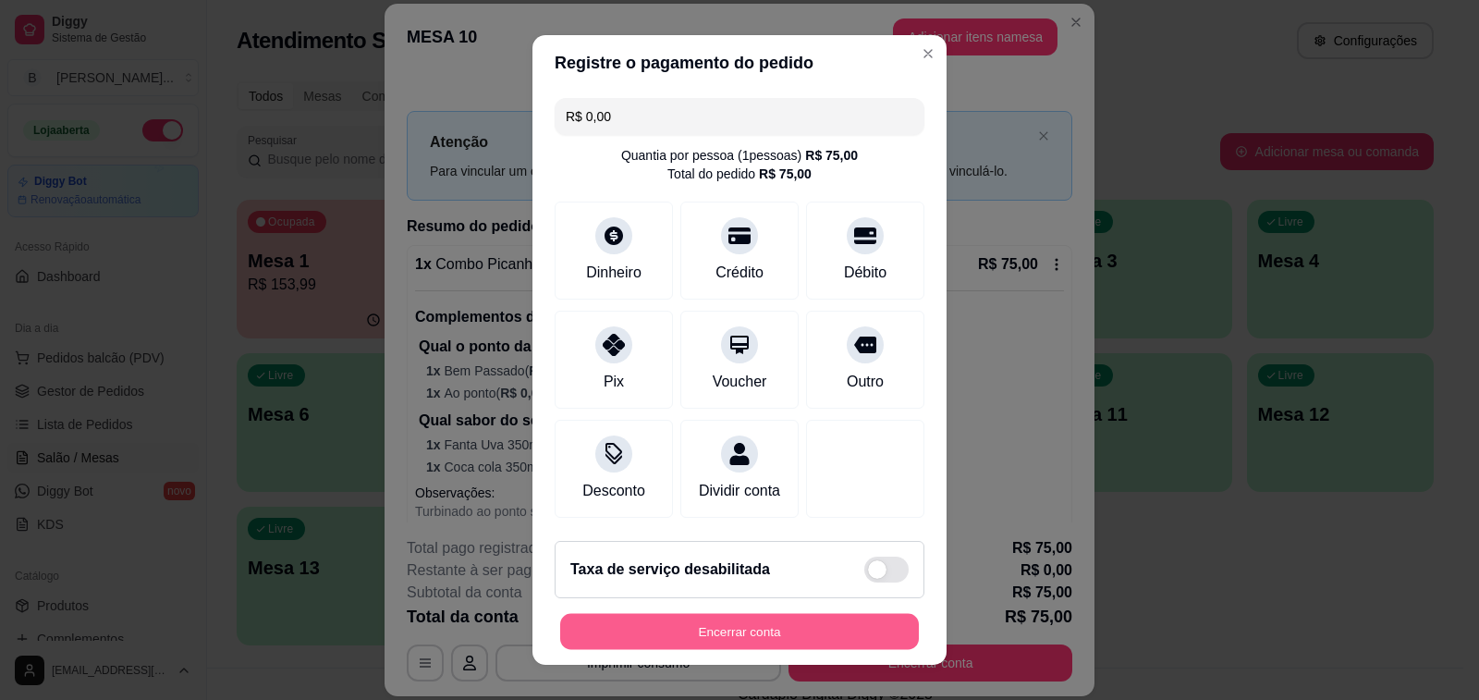
click at [723, 640] on button "Encerrar conta" at bounding box center [739, 632] width 359 height 36
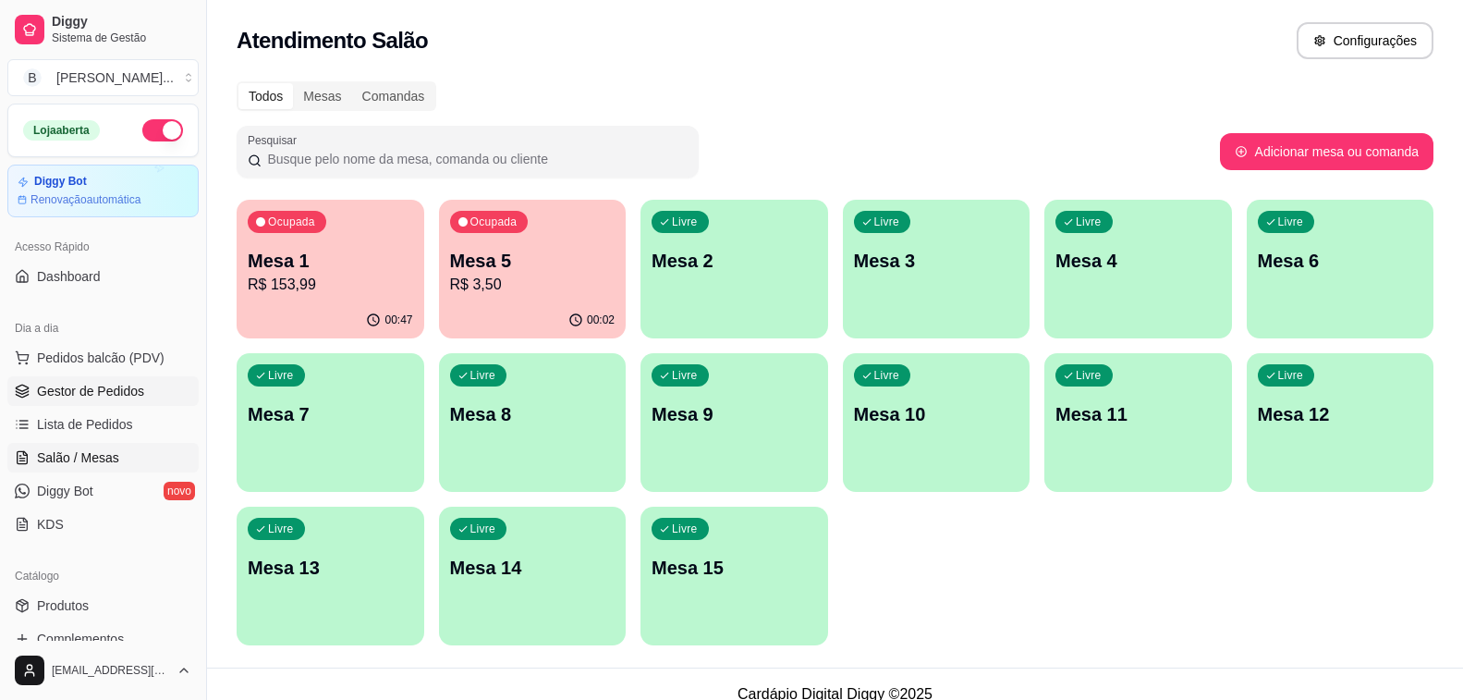
click at [108, 398] on span "Gestor de Pedidos" at bounding box center [90, 391] width 107 height 18
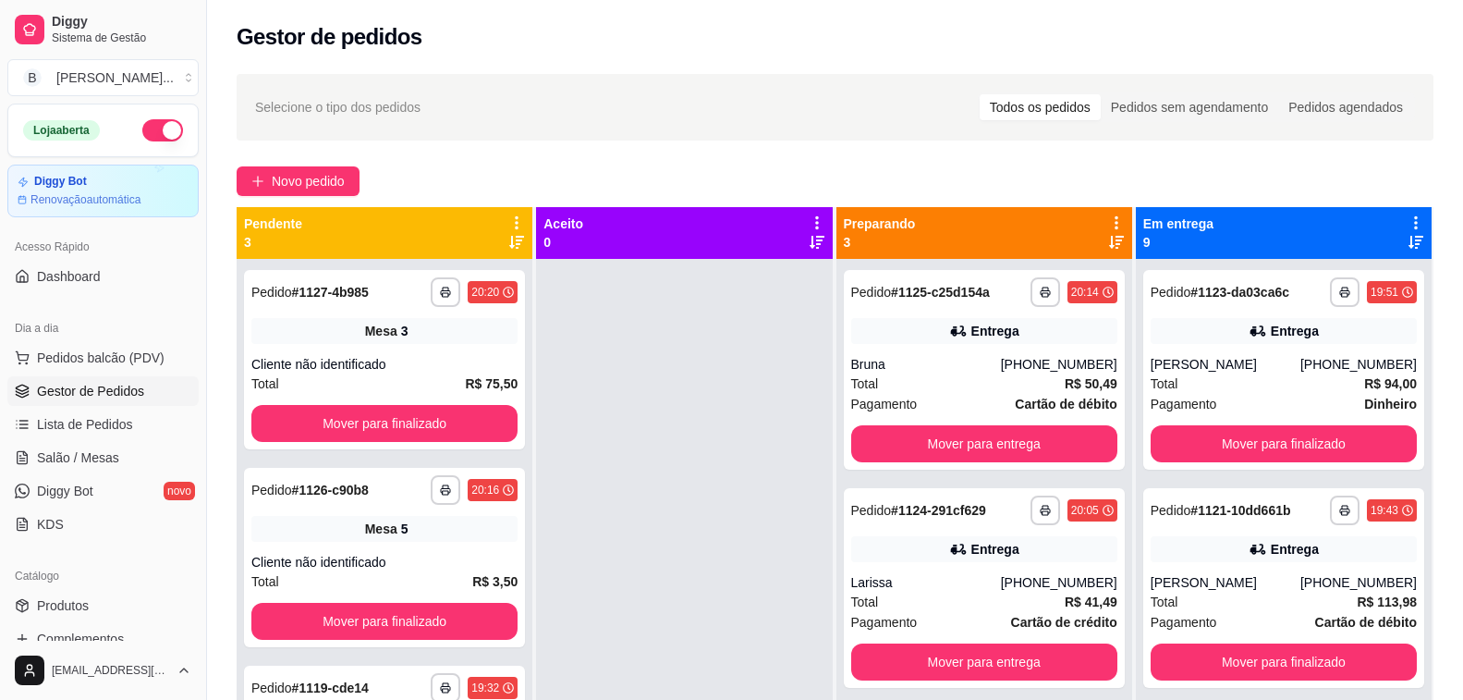
click at [508, 43] on div "Gestor de pedidos" at bounding box center [835, 37] width 1197 height 30
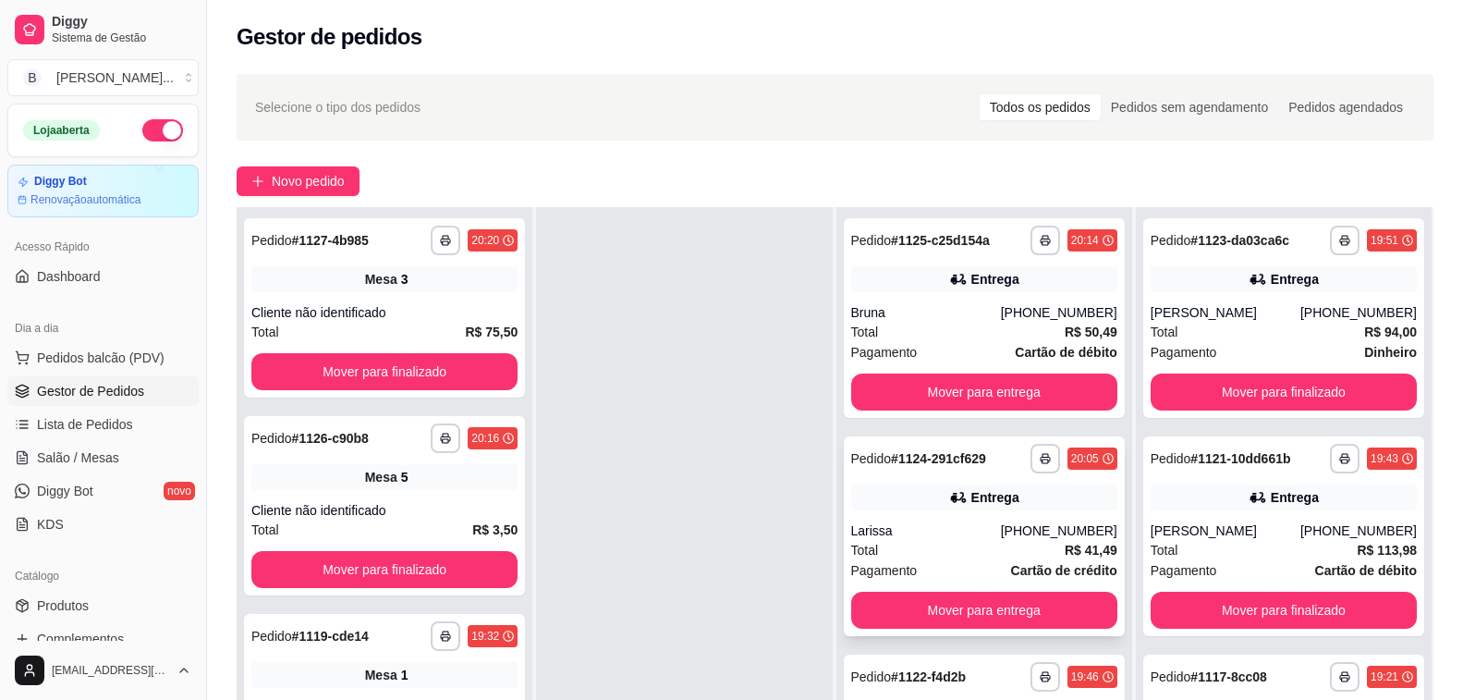
scroll to position [277, 0]
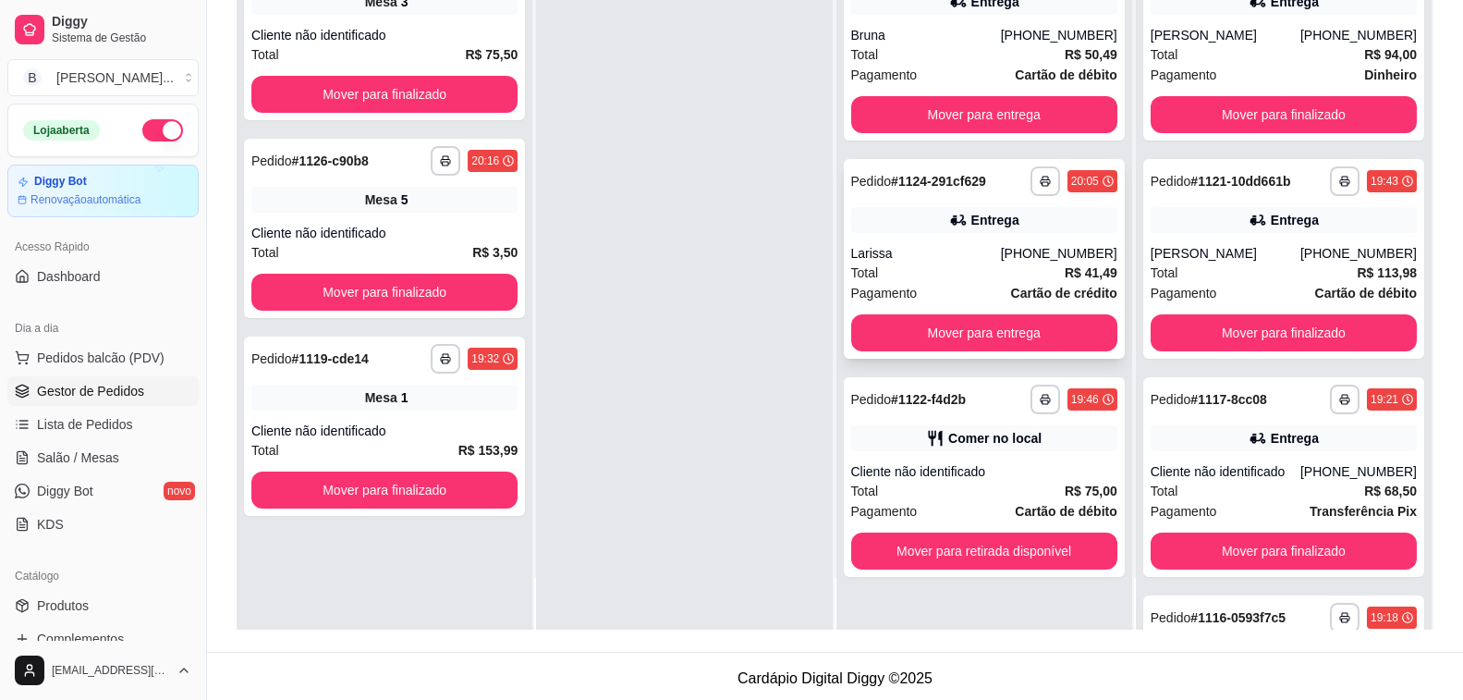
click at [910, 244] on div "Larissa" at bounding box center [926, 253] width 150 height 18
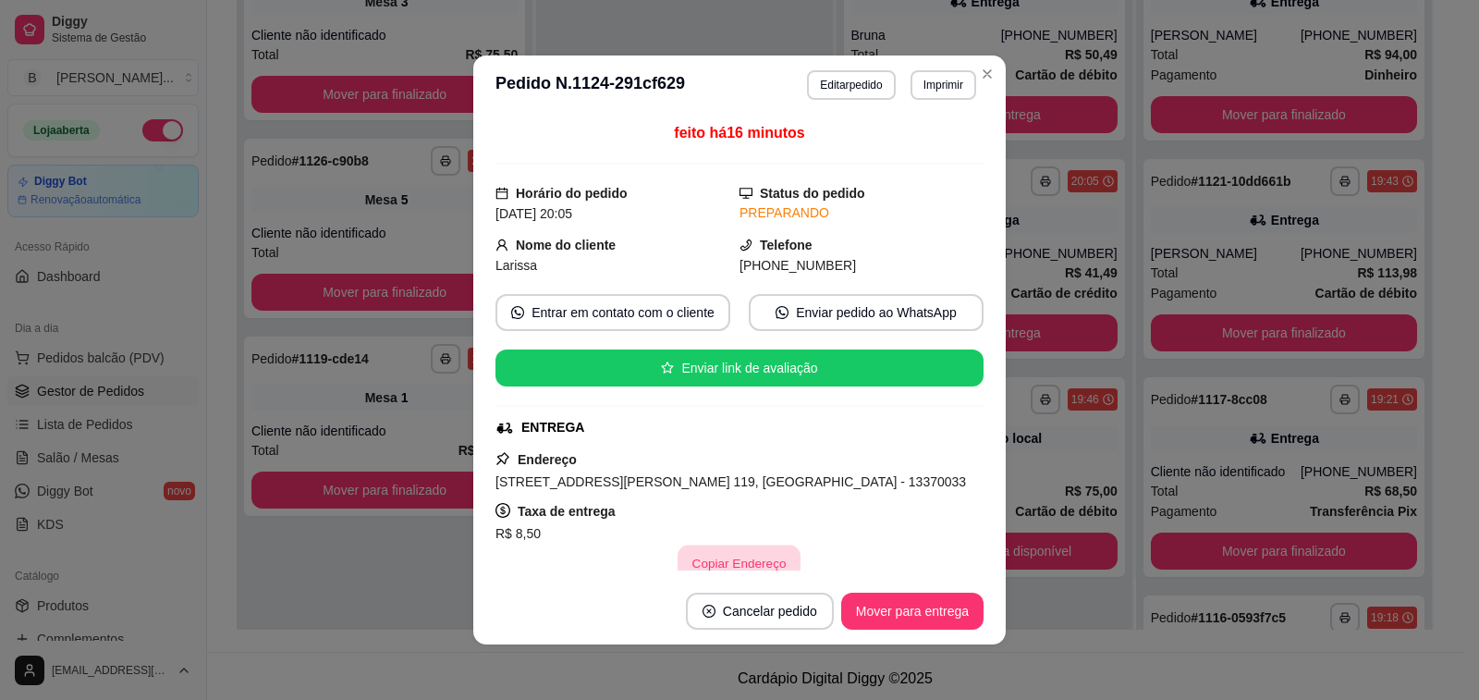
click at [713, 555] on button "Copiar Endereço" at bounding box center [740, 563] width 123 height 36
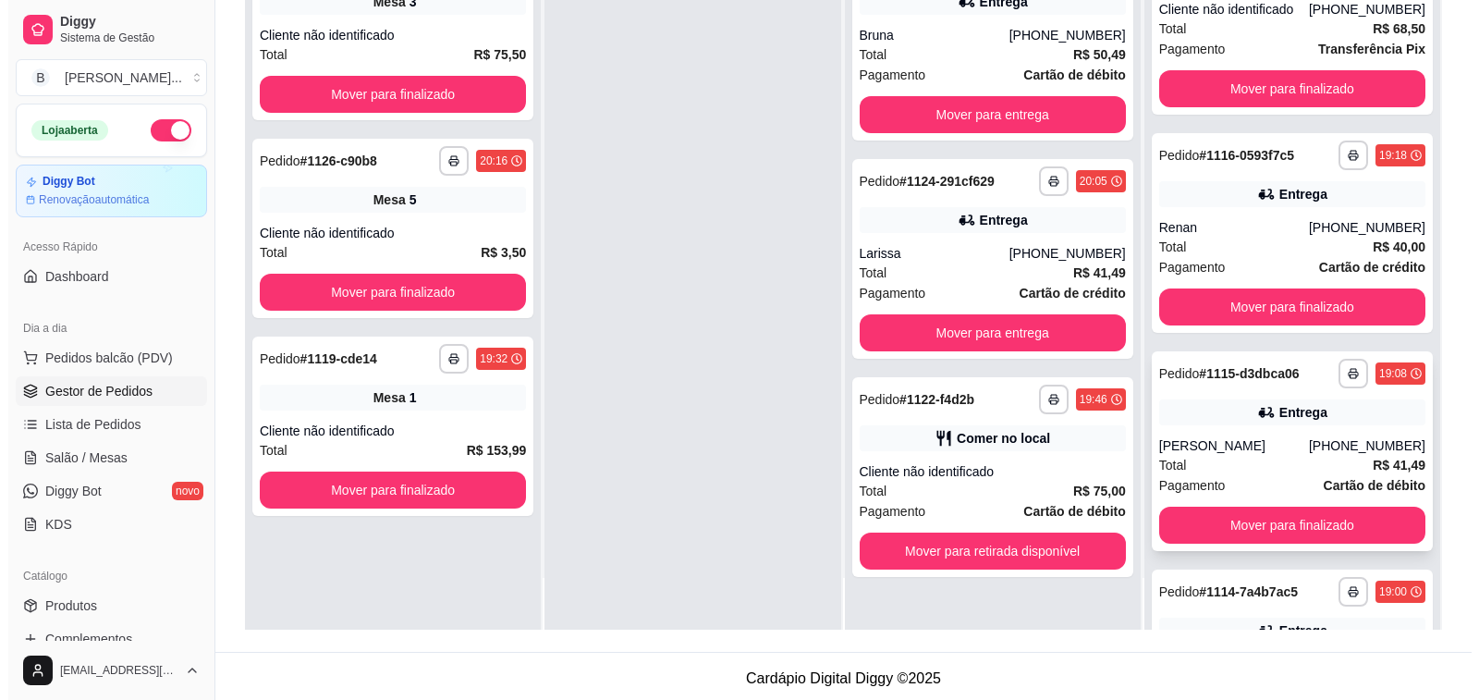
scroll to position [555, 0]
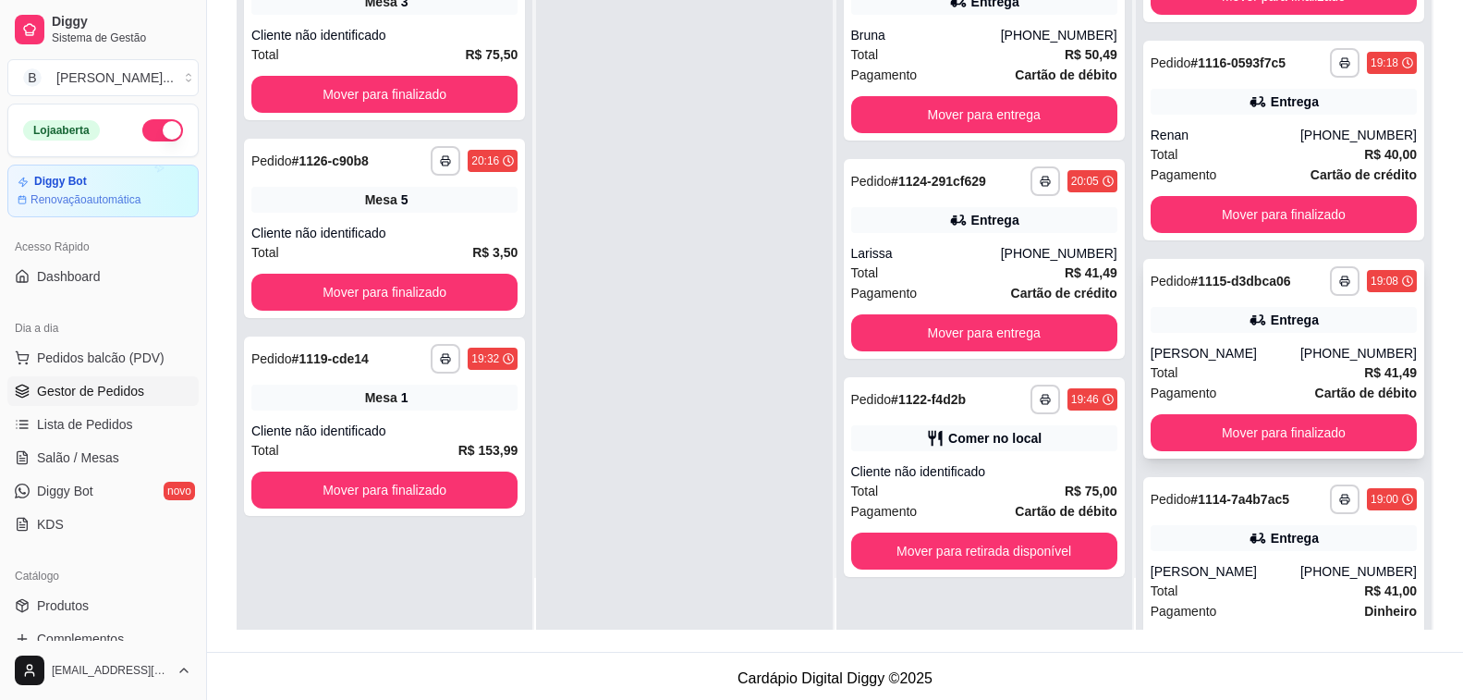
click at [1177, 355] on div "[PERSON_NAME]" at bounding box center [1226, 353] width 150 height 18
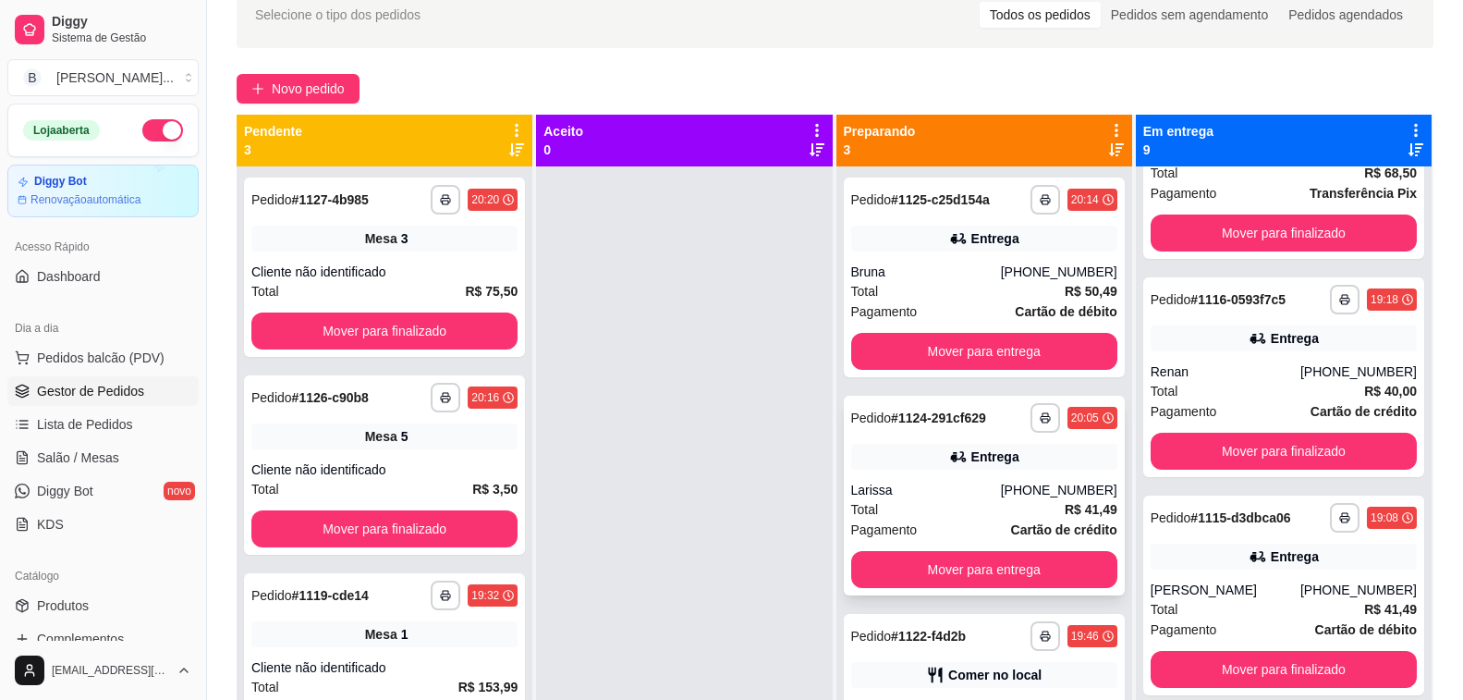
scroll to position [0, 0]
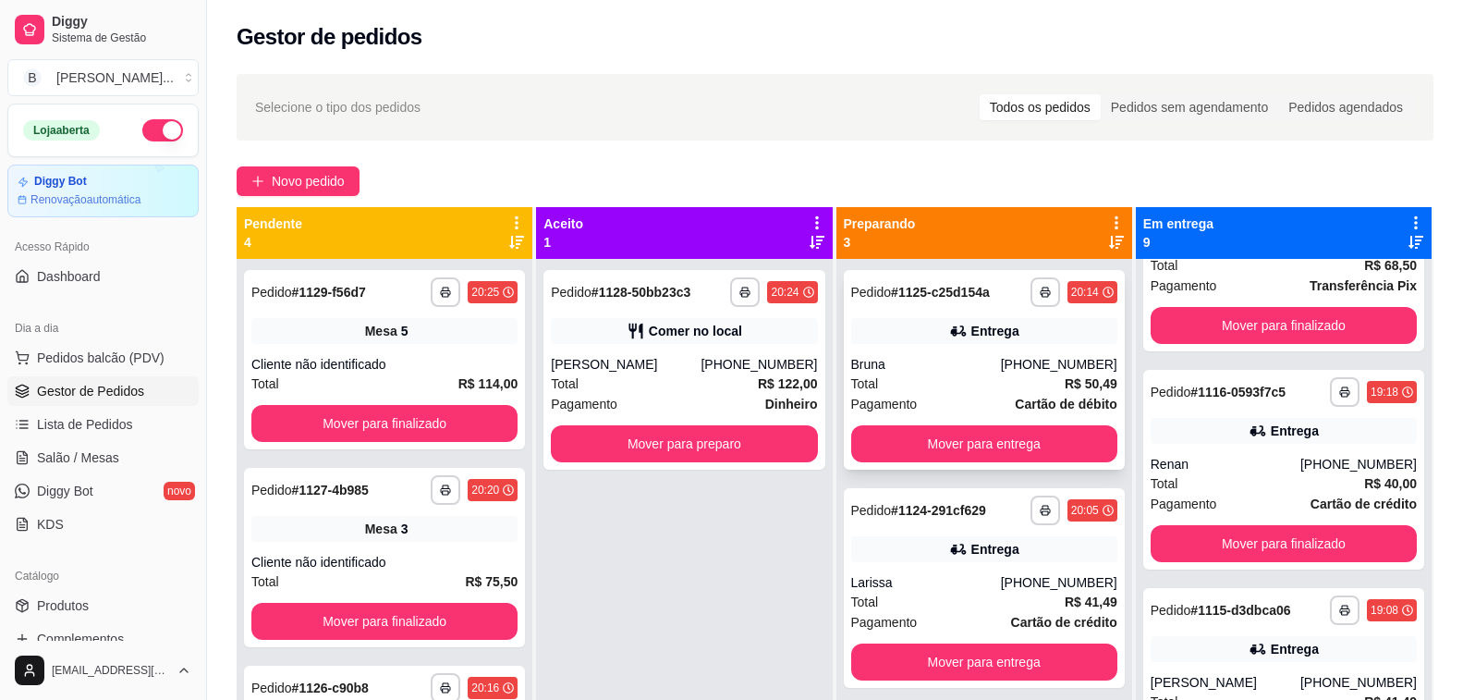
click at [956, 374] on div "Total R$ 50,49" at bounding box center [984, 383] width 266 height 20
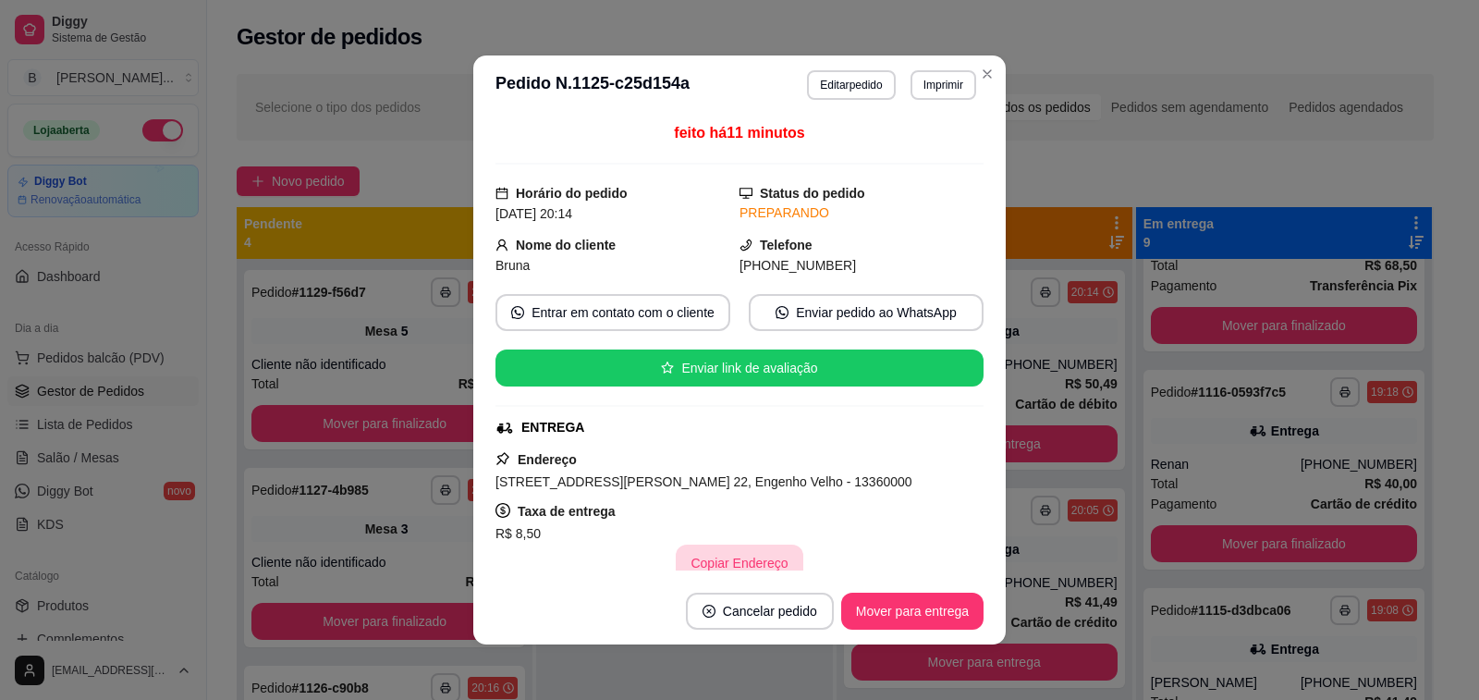
click at [762, 567] on button "Copiar Endereço" at bounding box center [739, 563] width 127 height 37
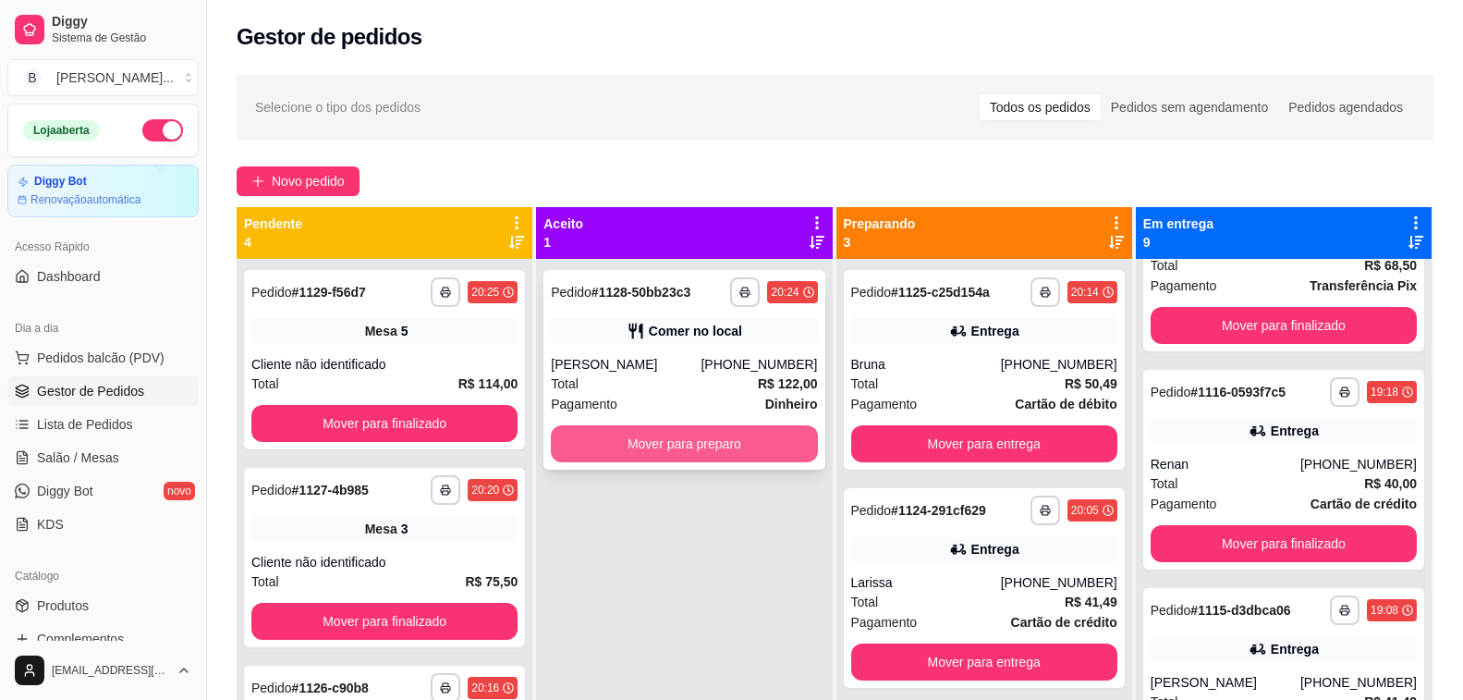
click at [645, 447] on button "Mover para preparo" at bounding box center [684, 443] width 266 height 37
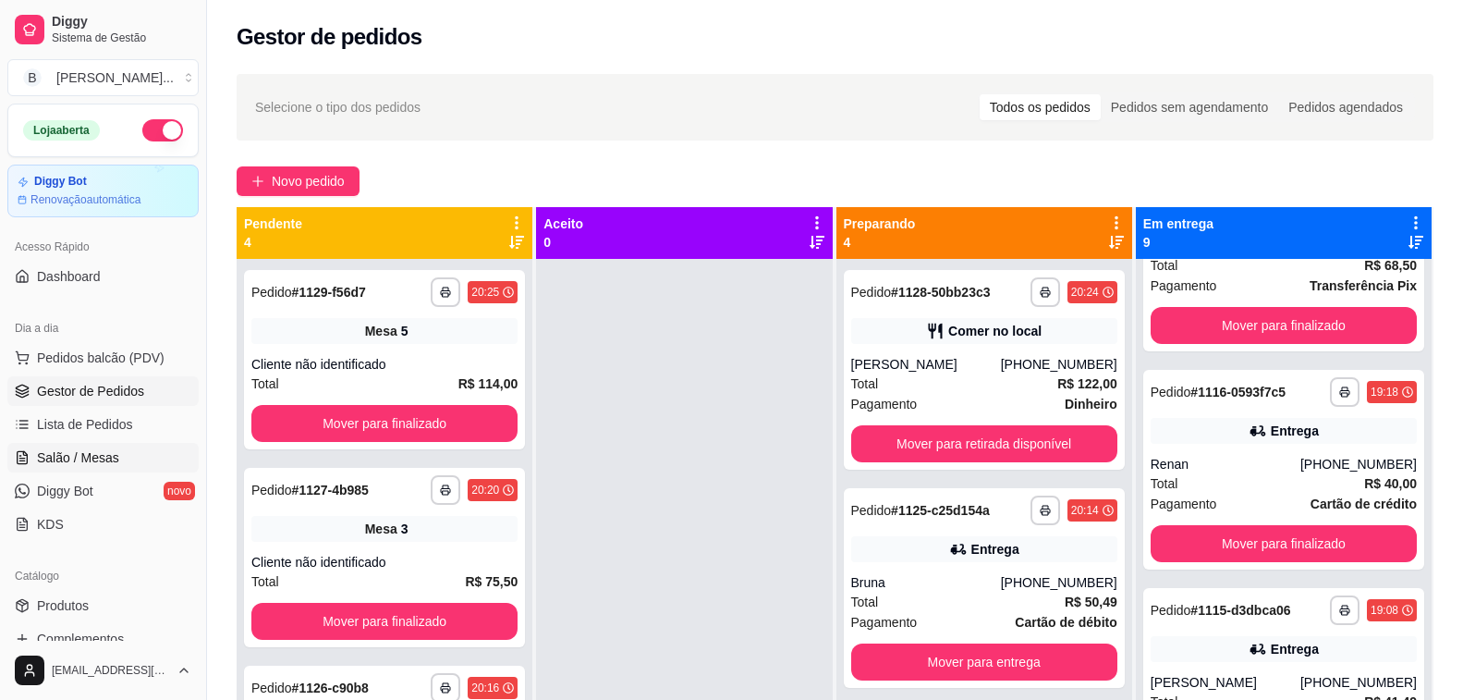
click at [70, 461] on span "Salão / Mesas" at bounding box center [78, 457] width 82 height 18
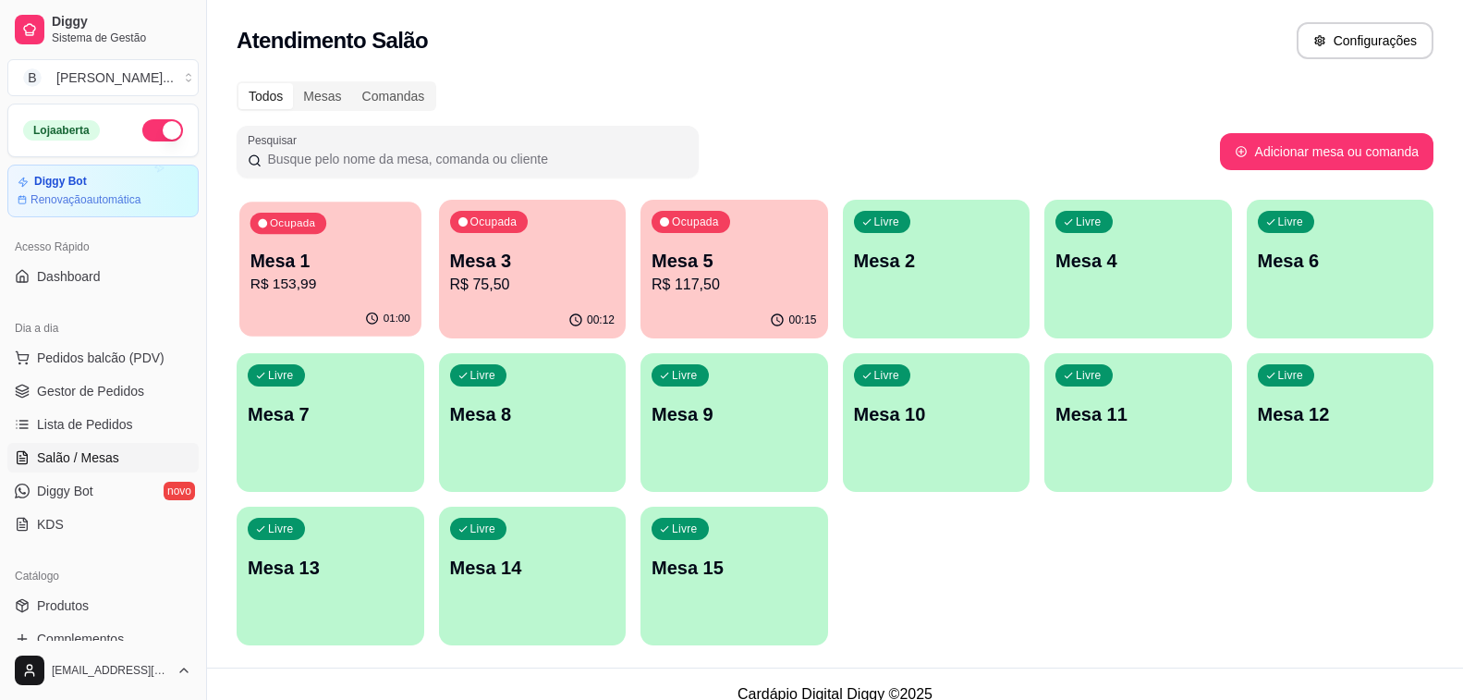
click at [348, 263] on p "Mesa 1" at bounding box center [331, 261] width 160 height 25
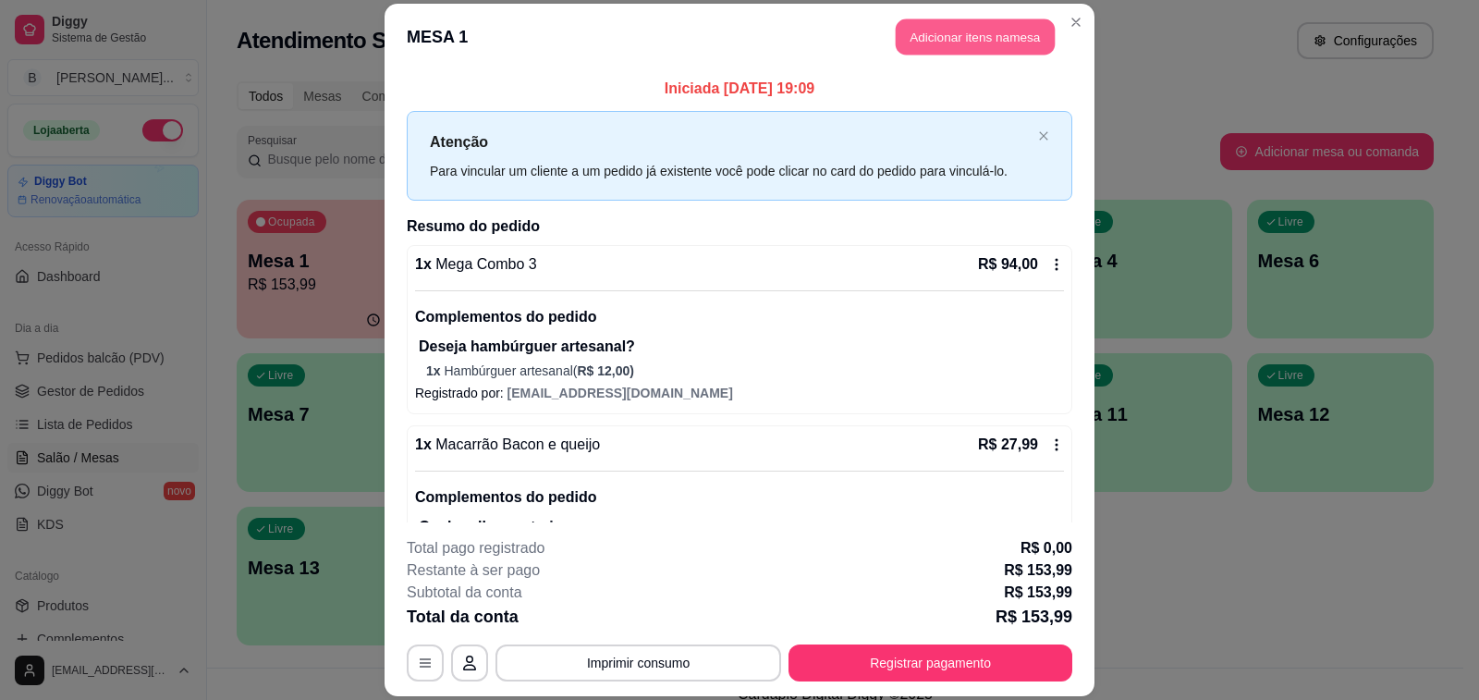
click at [952, 42] on button "Adicionar itens na mesa" at bounding box center [975, 36] width 159 height 36
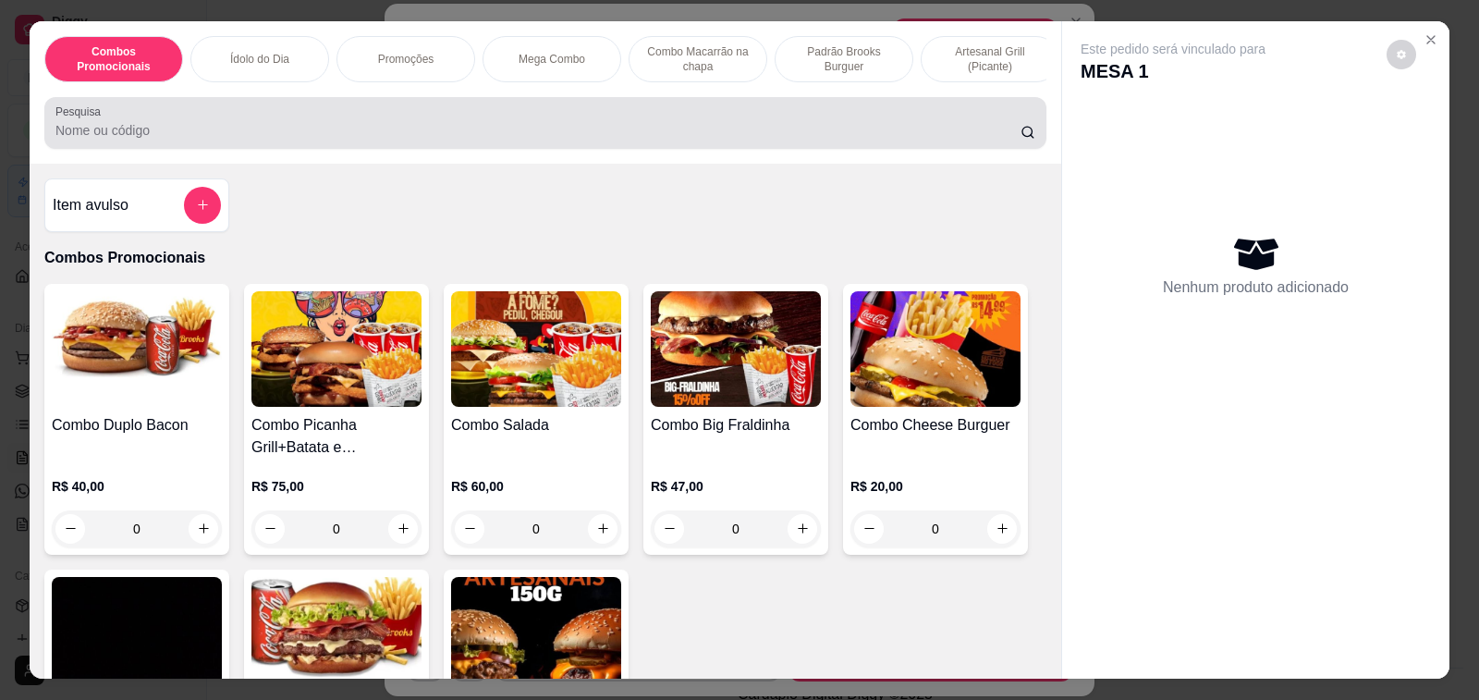
click at [217, 140] on input "Pesquisa" at bounding box center [537, 130] width 965 height 18
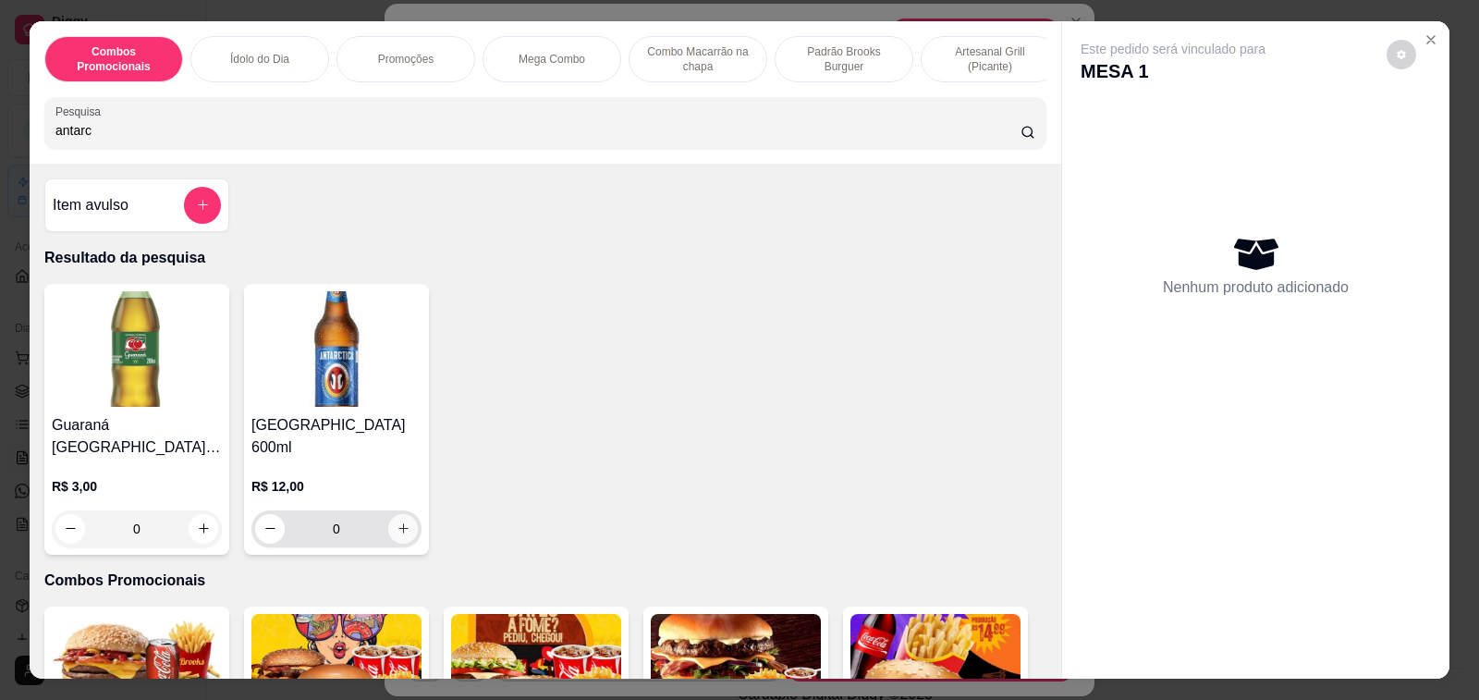
type input "antarc"
click at [396, 521] on button "increase-product-quantity" at bounding box center [403, 529] width 30 height 30
type input "1"
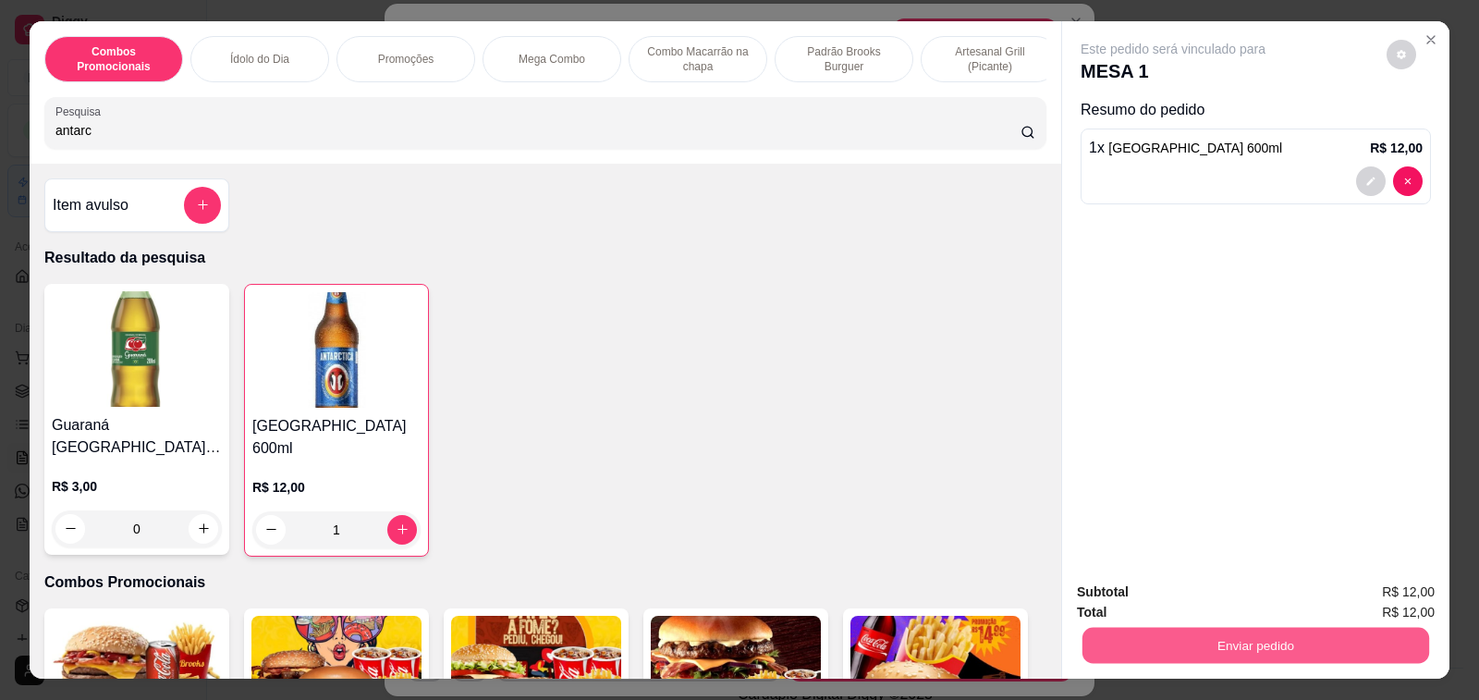
click at [1247, 639] on button "Enviar pedido" at bounding box center [1256, 646] width 347 height 36
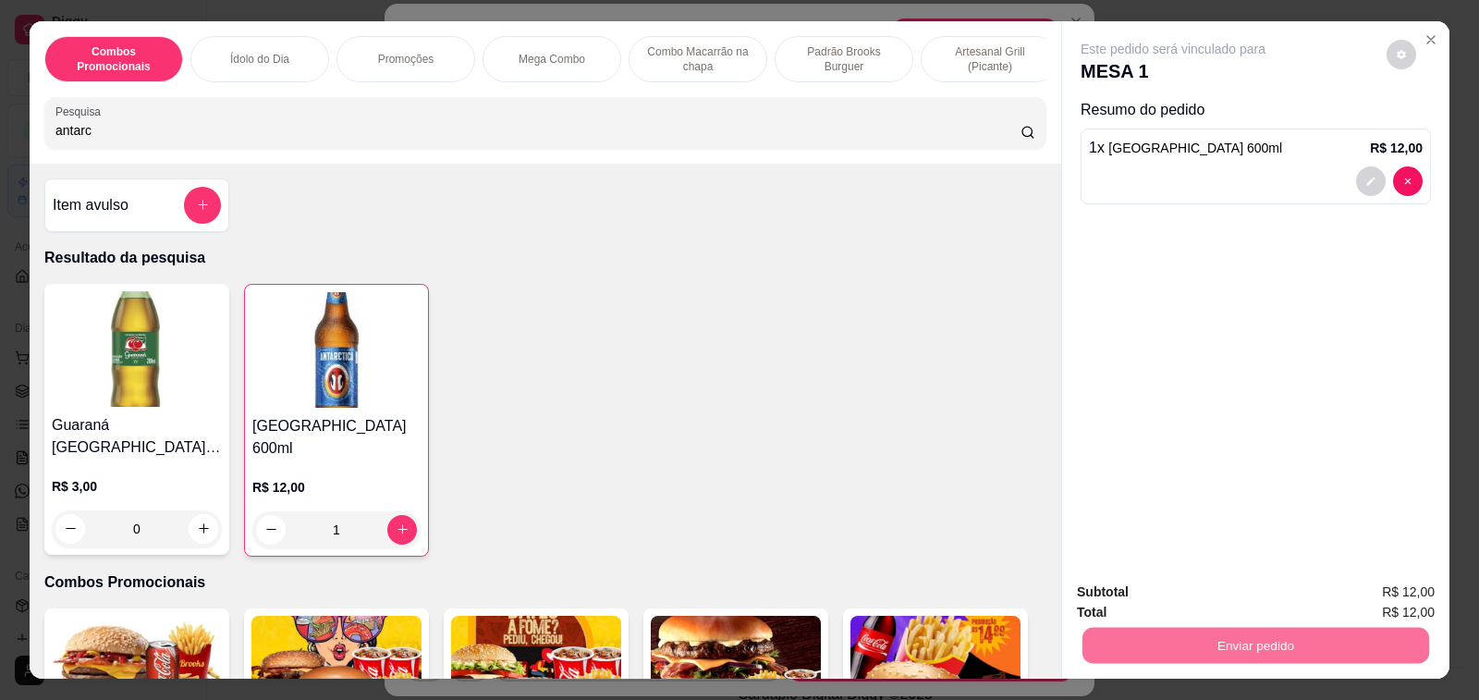
click at [1257, 585] on button "Não registrar e enviar pedido" at bounding box center [1193, 592] width 187 height 34
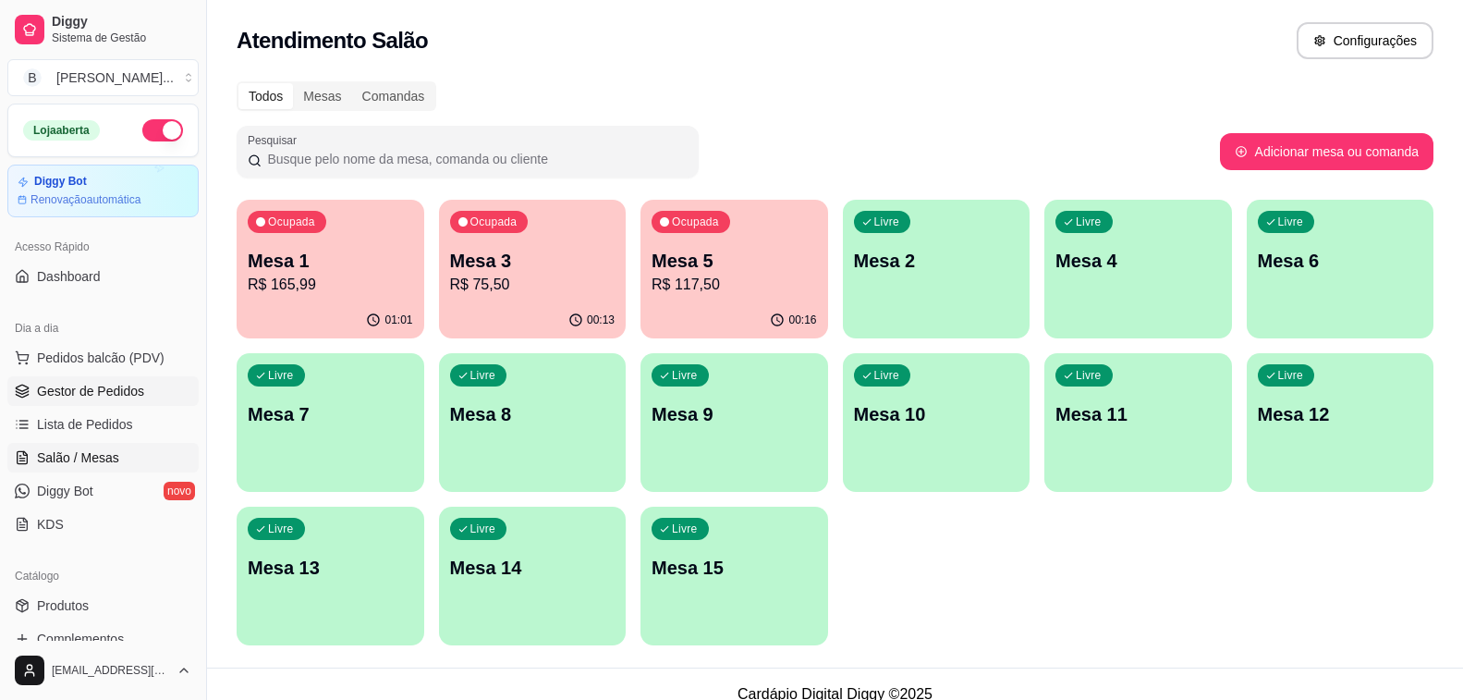
click at [87, 390] on span "Gestor de Pedidos" at bounding box center [90, 391] width 107 height 18
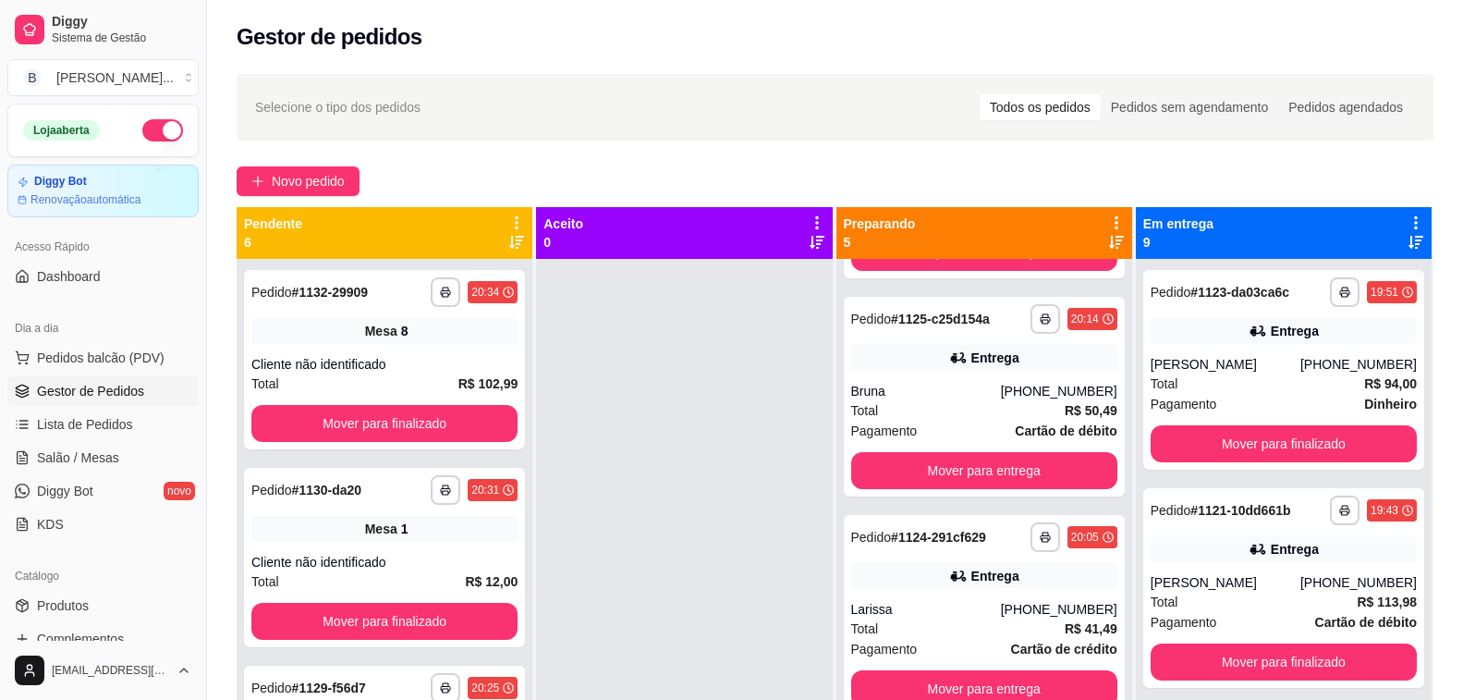
scroll to position [52, 0]
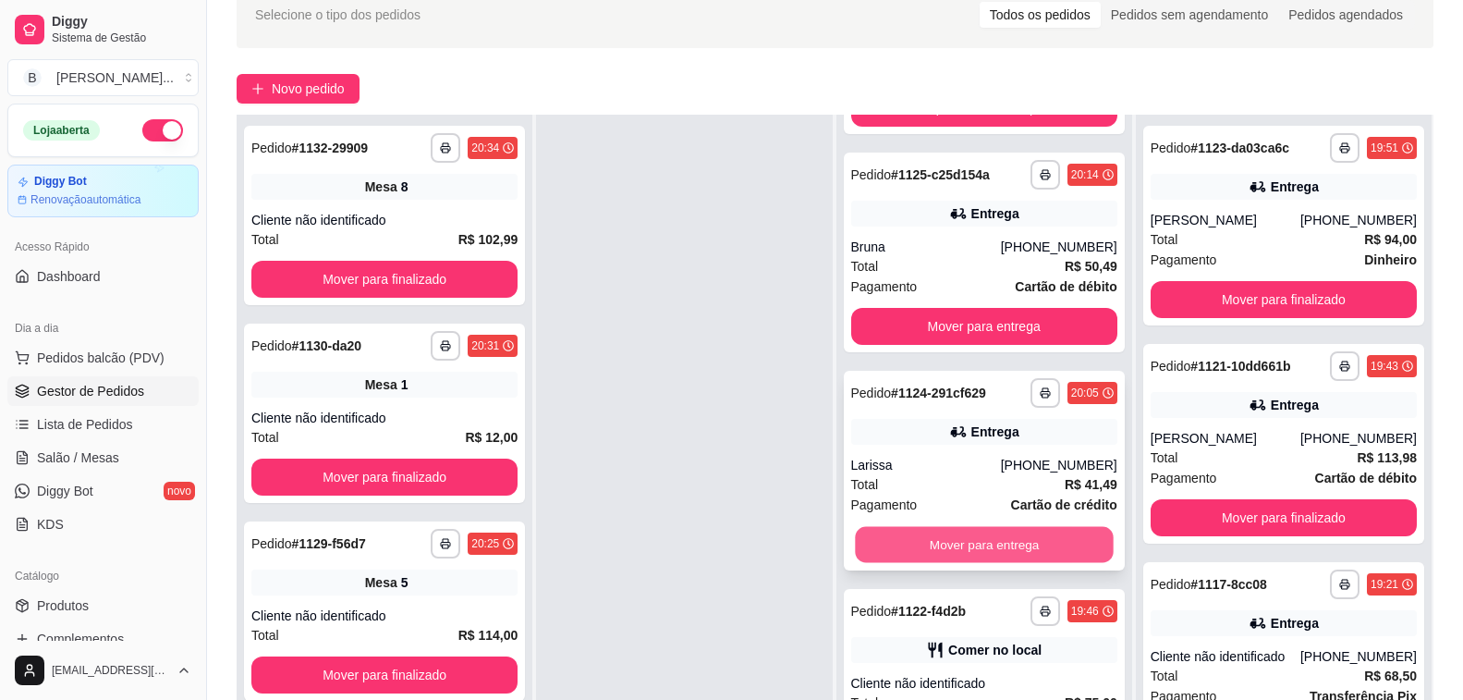
click at [926, 545] on button "Mover para entrega" at bounding box center [984, 545] width 259 height 36
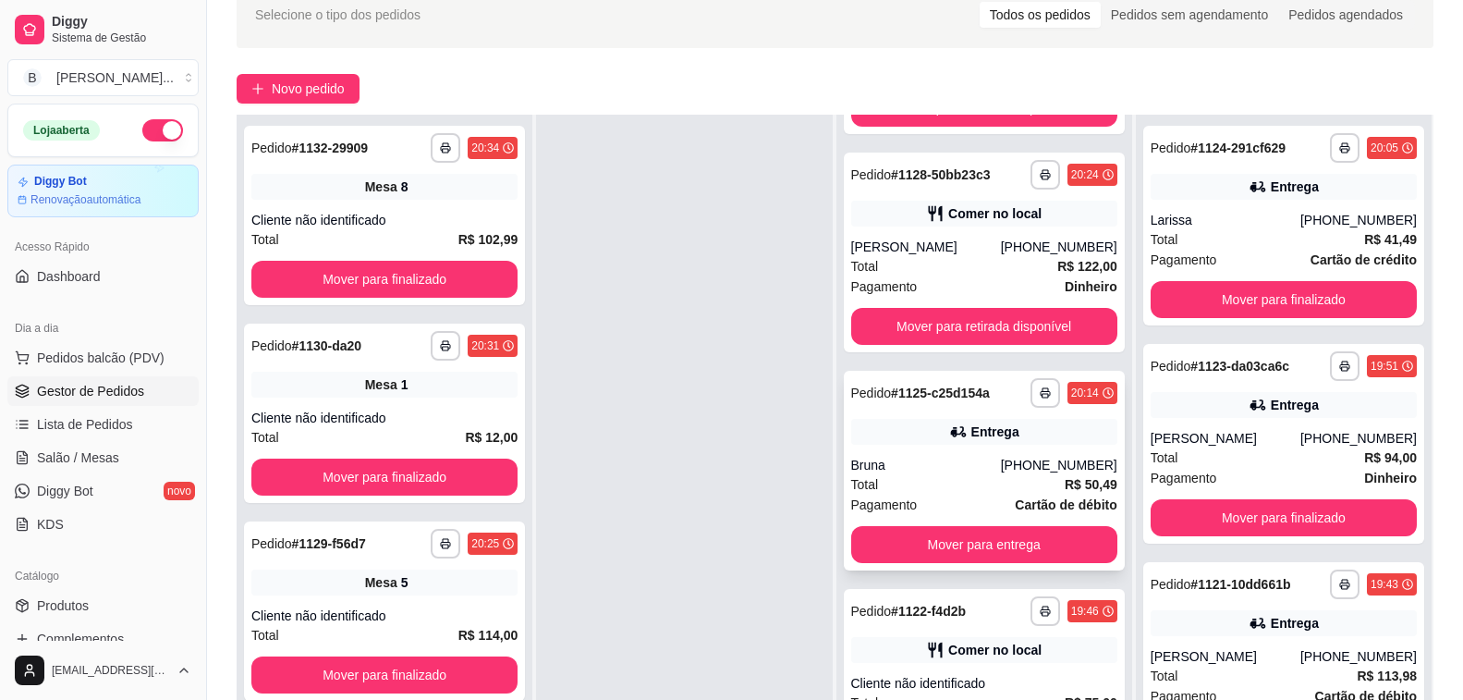
scroll to position [191, 0]
click at [985, 544] on button "Mover para entrega" at bounding box center [984, 544] width 266 height 37
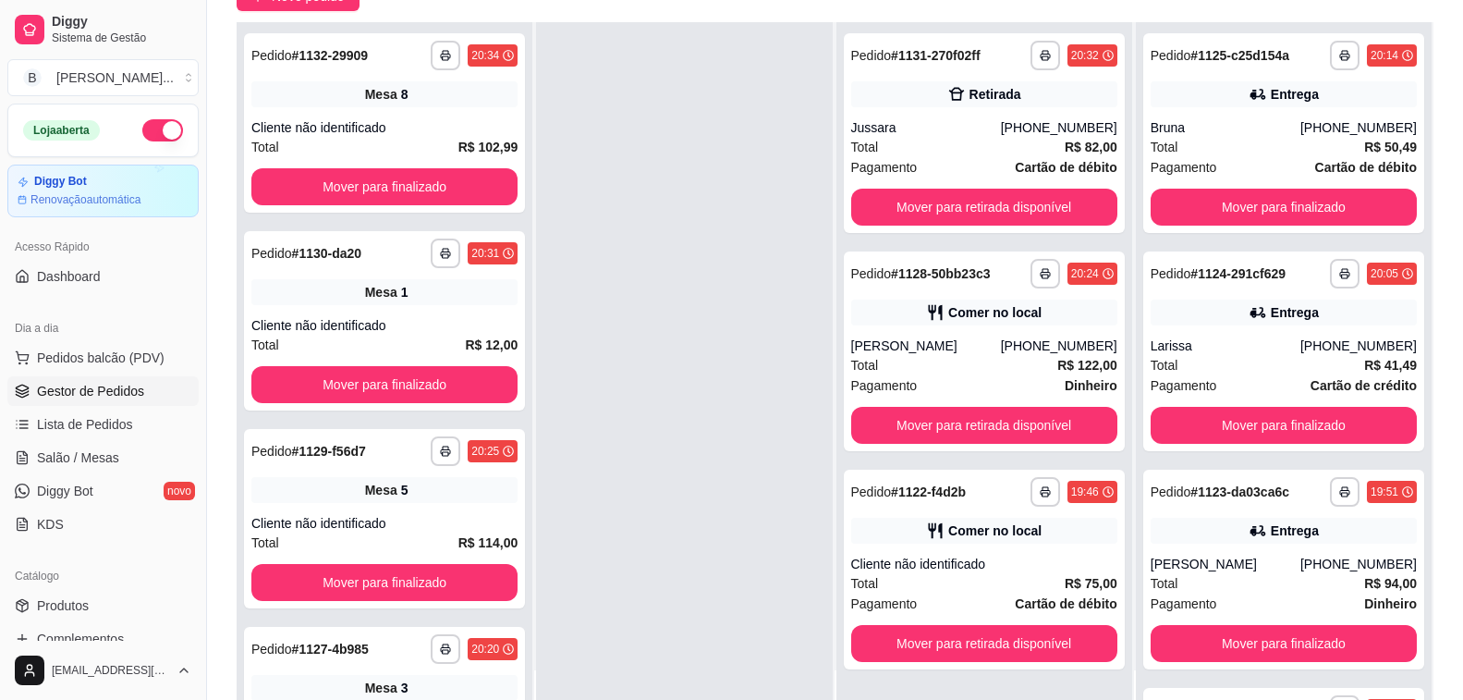
scroll to position [282, 0]
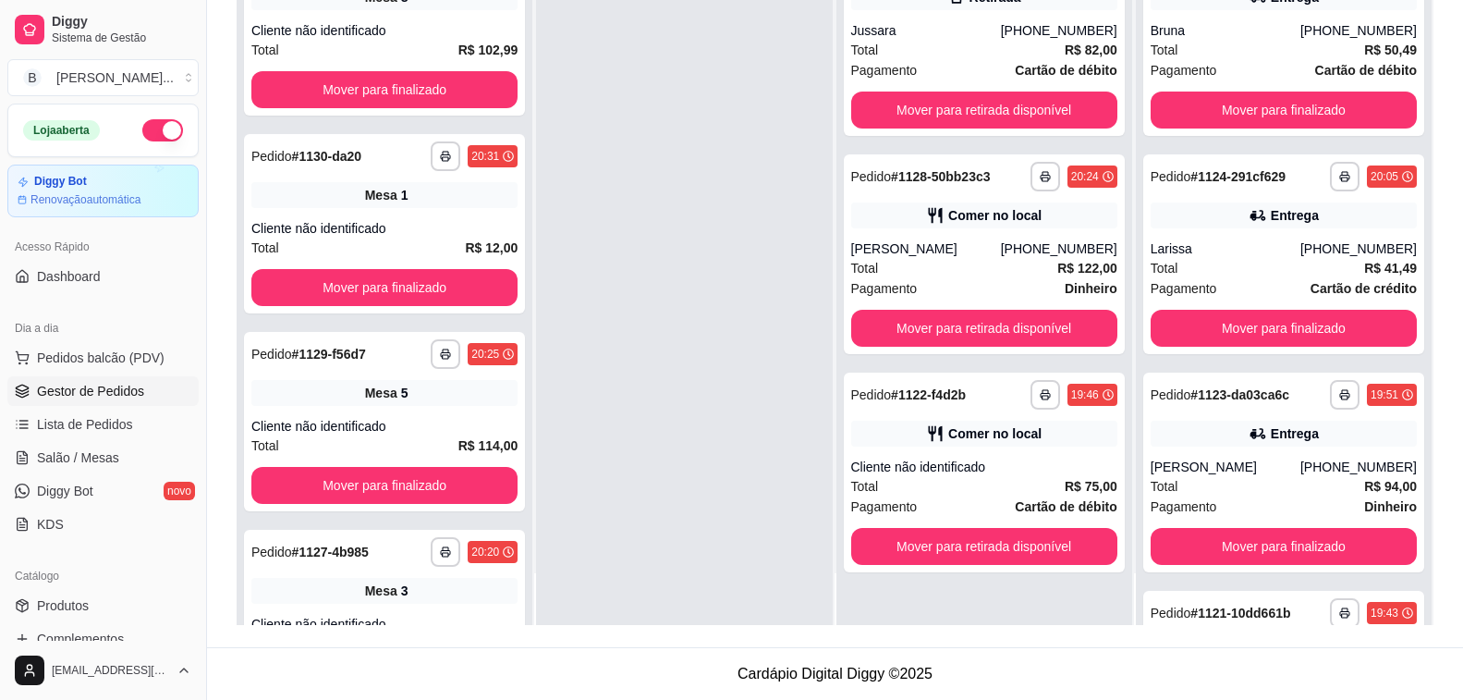
drag, startPoint x: 566, startPoint y: 190, endPoint x: 580, endPoint y: 190, distance: 13.9
click at [566, 190] on div at bounding box center [684, 275] width 296 height 700
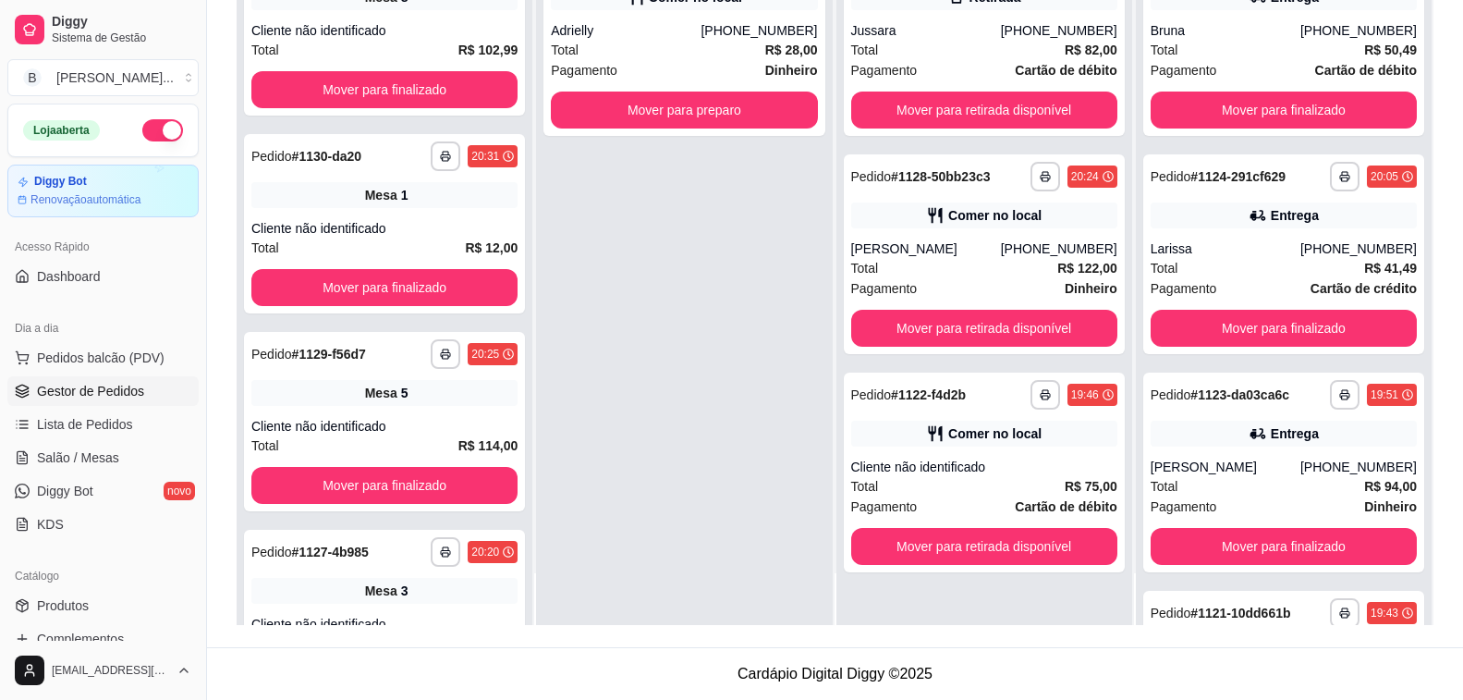
scroll to position [0, 0]
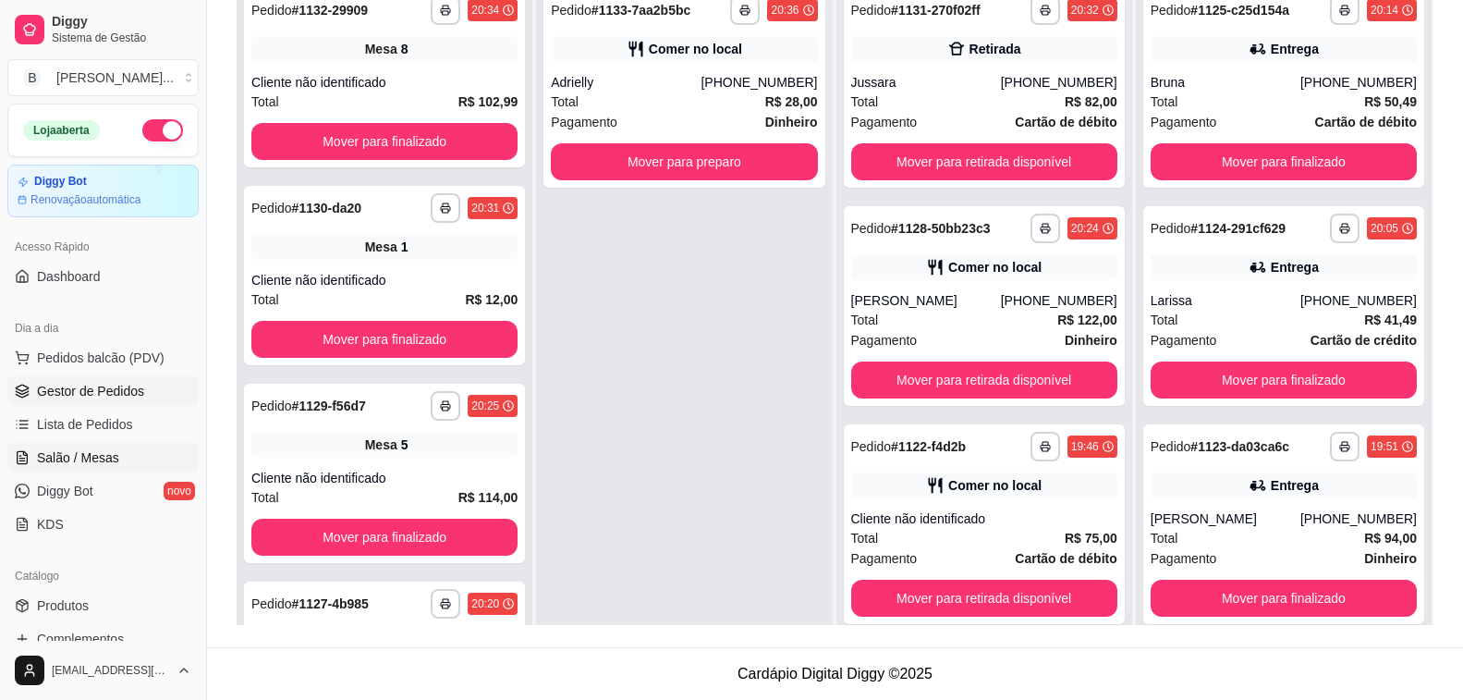
click at [35, 454] on link "Salão / Mesas" at bounding box center [102, 458] width 191 height 30
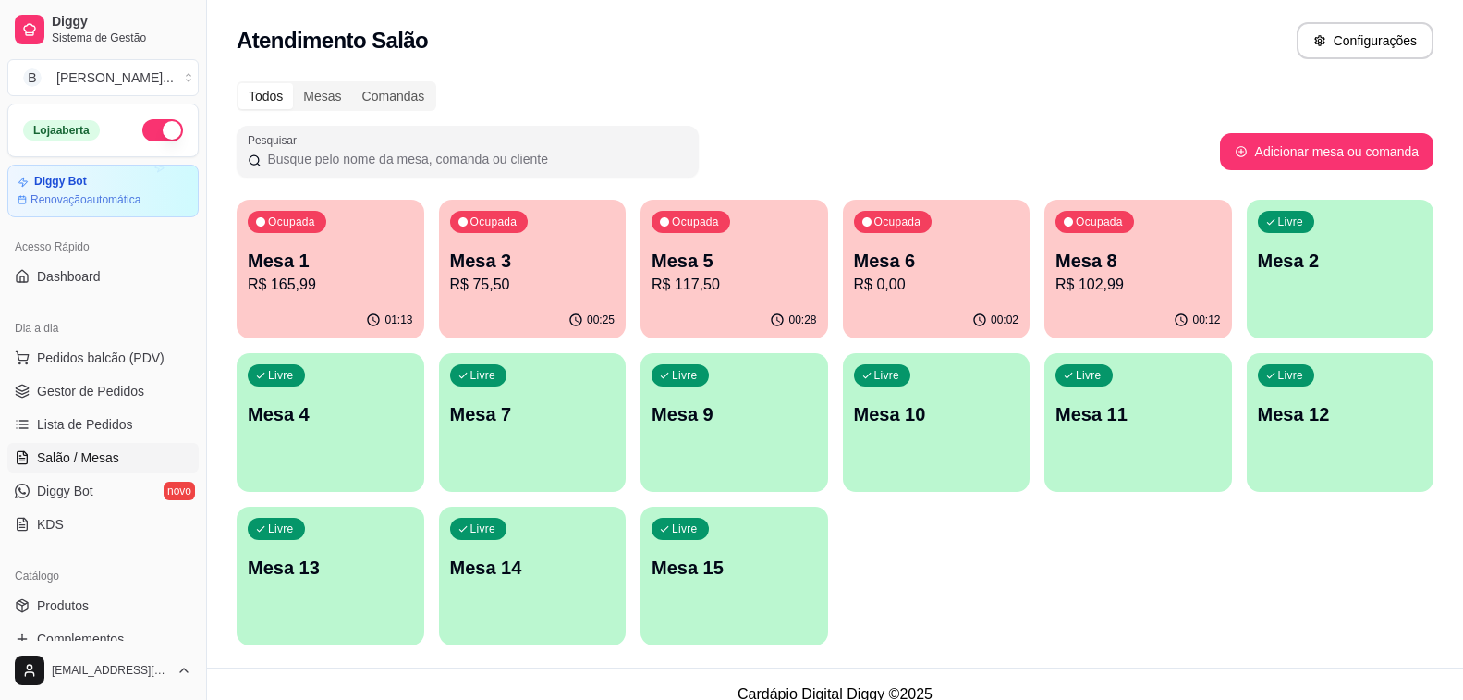
click at [350, 313] on div "01:13" at bounding box center [331, 320] width 188 height 36
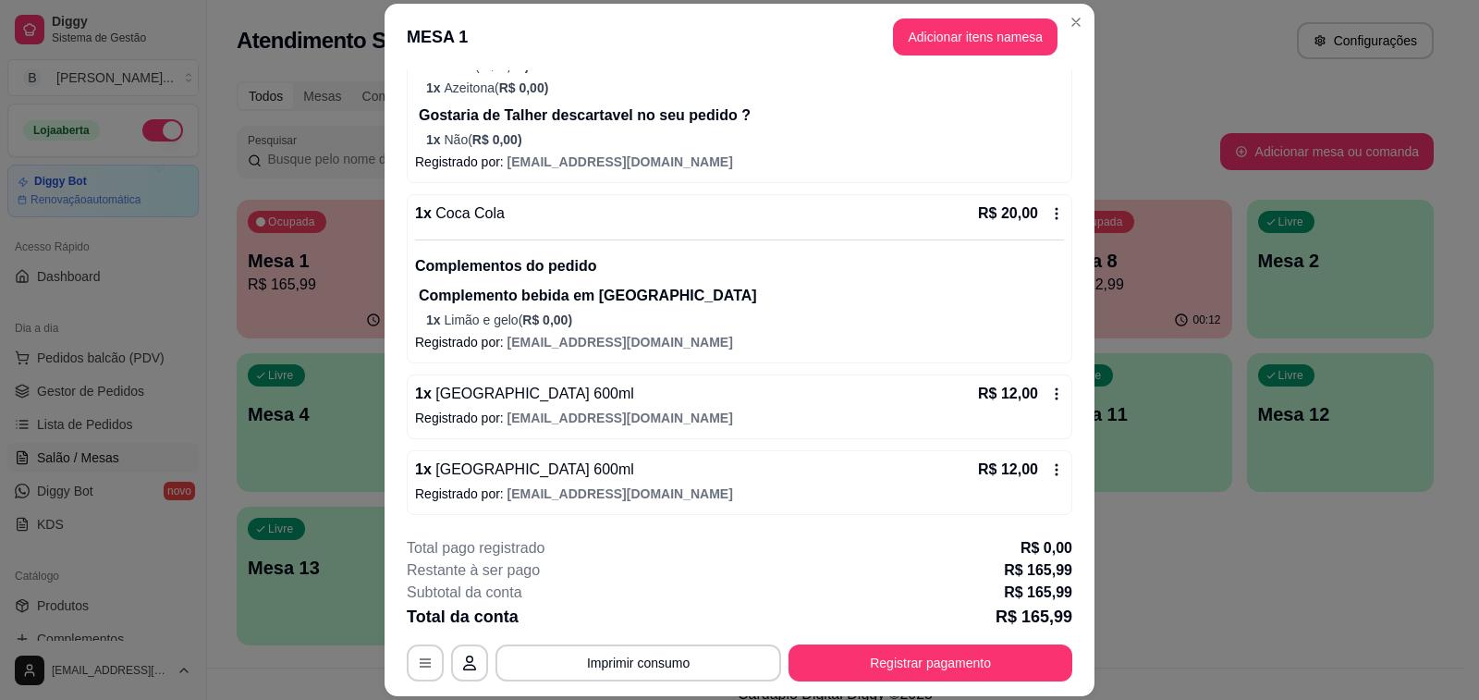
scroll to position [55, 0]
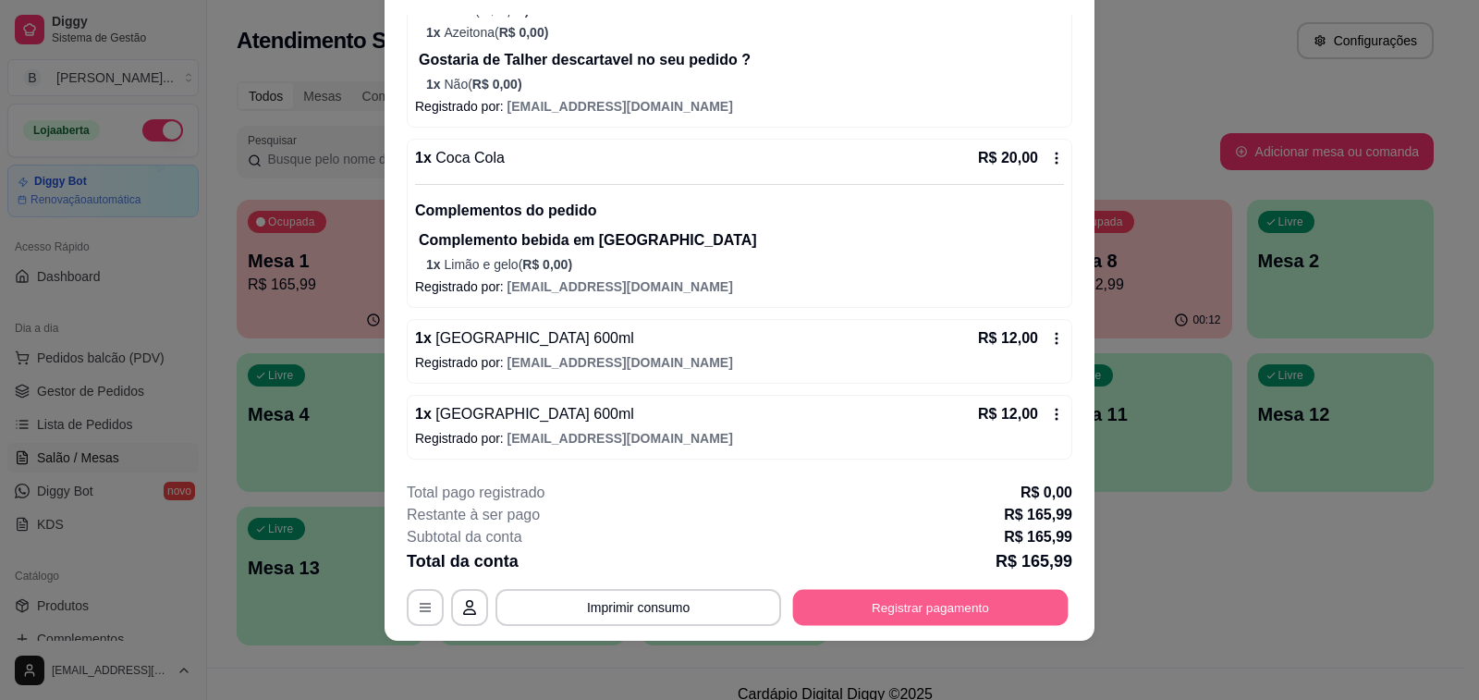
click at [955, 611] on button "Registrar pagamento" at bounding box center [930, 608] width 275 height 36
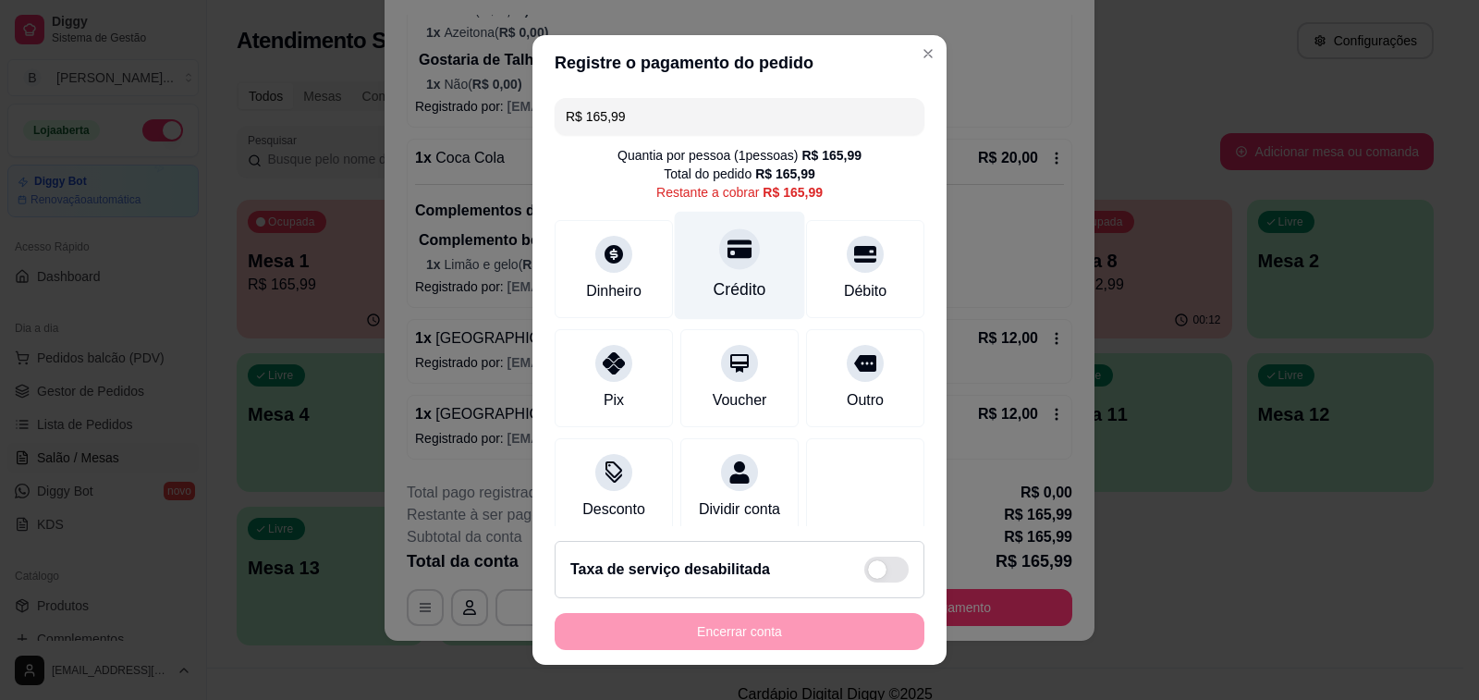
click at [724, 283] on div "Crédito" at bounding box center [740, 289] width 53 height 24
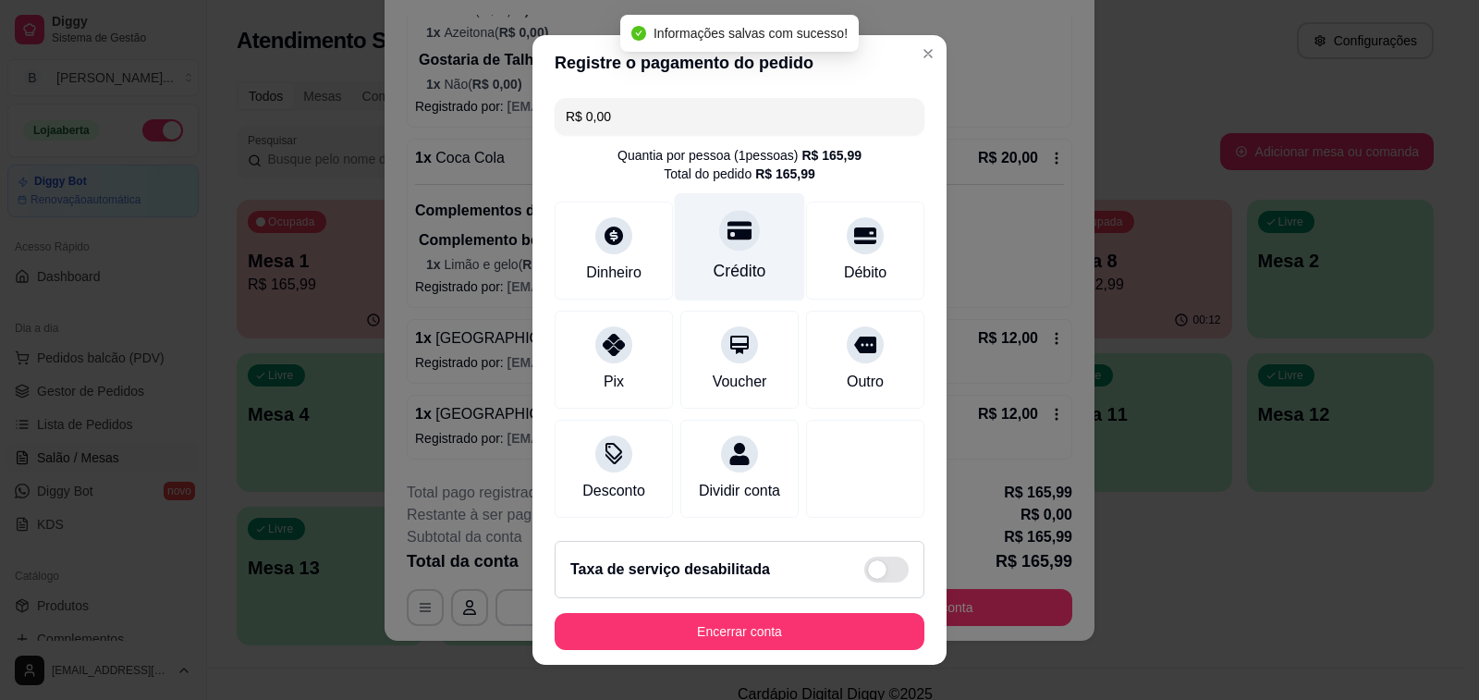
type input "R$ 0,00"
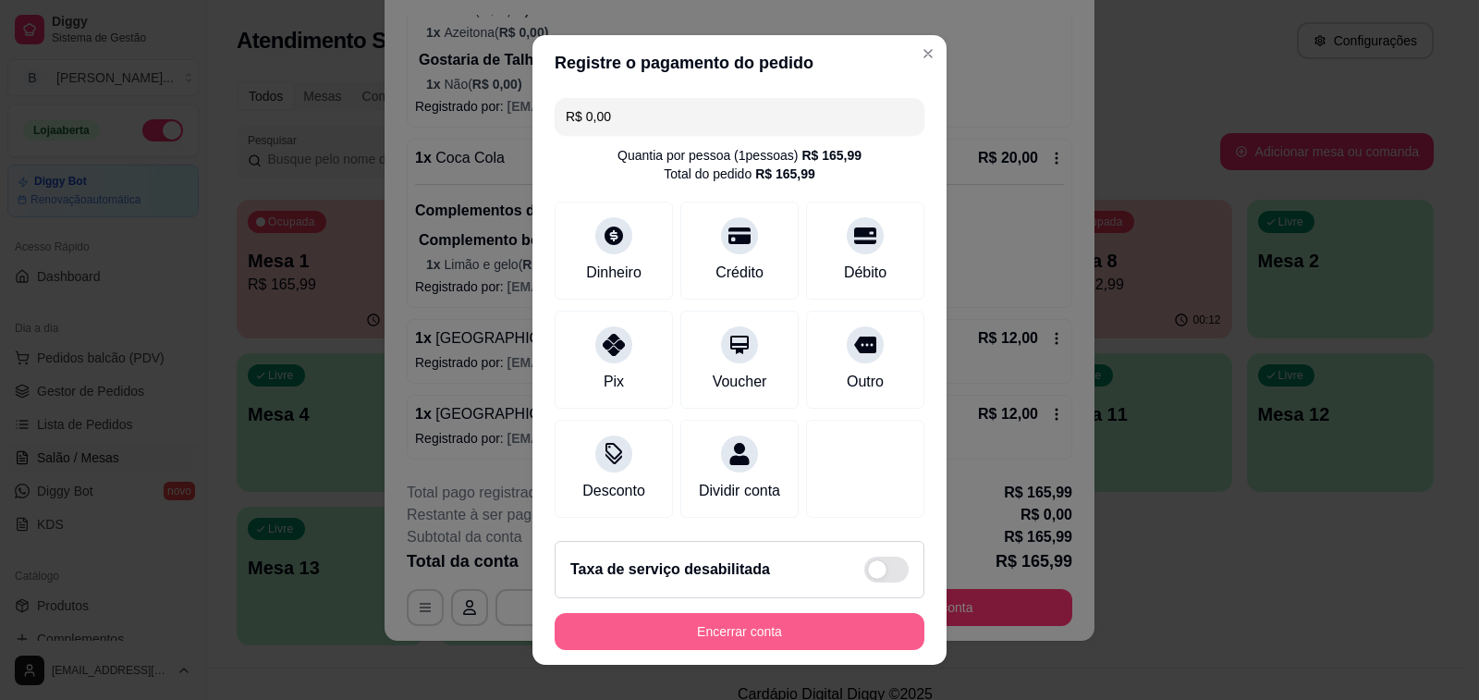
click at [821, 632] on button "Encerrar conta" at bounding box center [740, 631] width 370 height 37
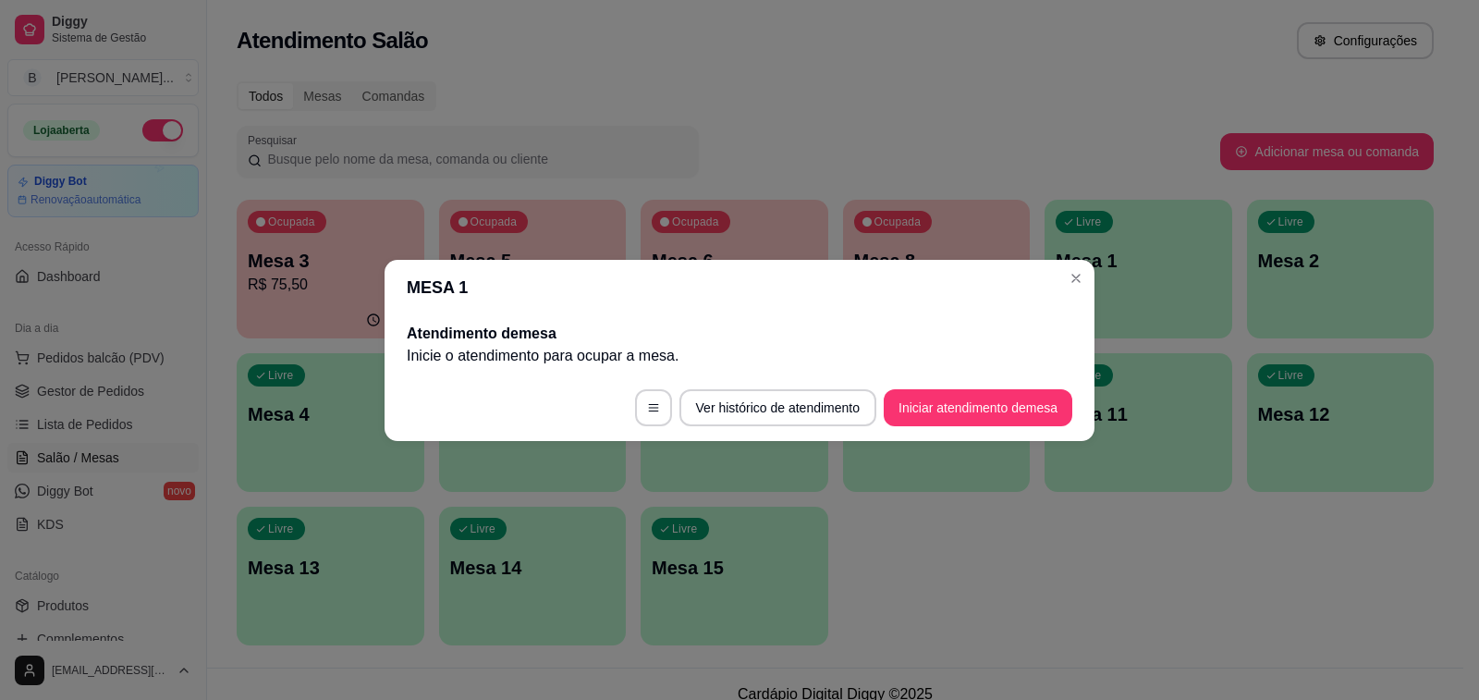
scroll to position [0, 0]
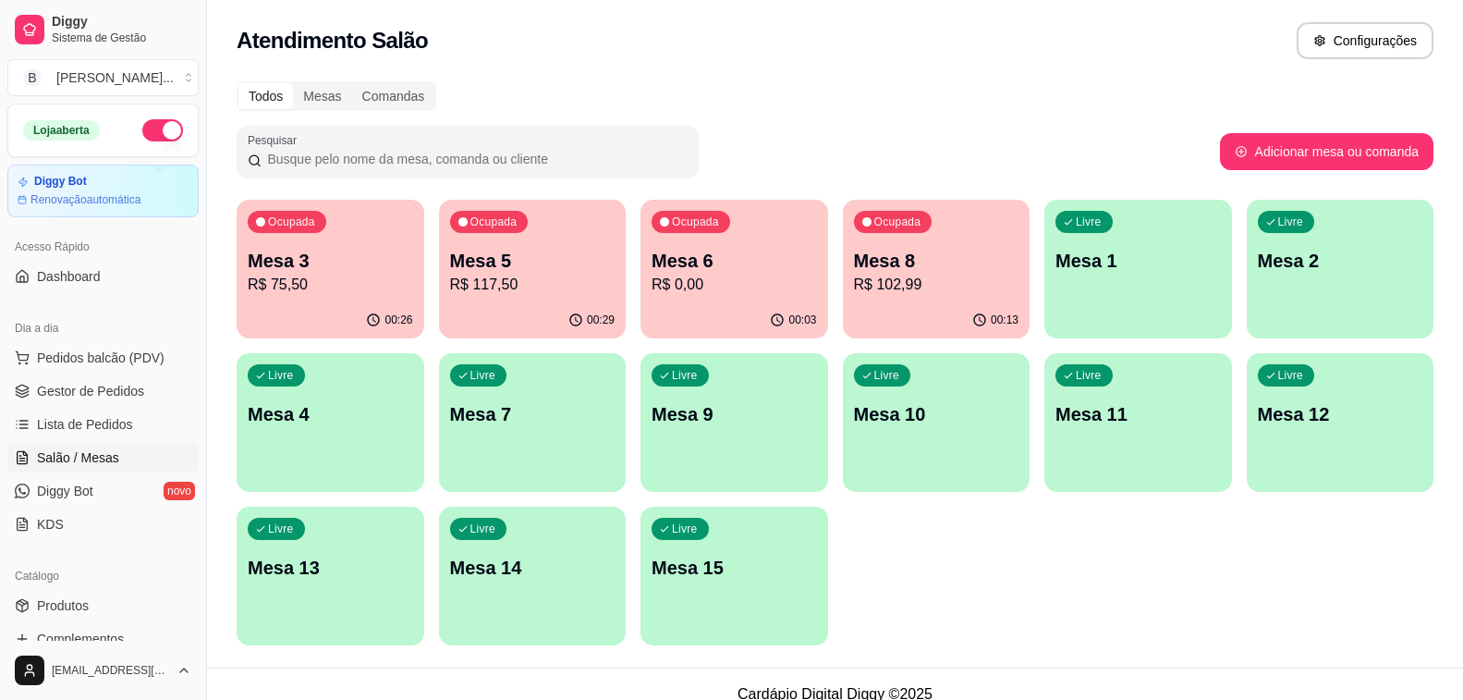
click at [503, 78] on div "Todos Mesas Comandas Pesquisar Adicionar mesa ou comanda Ocupada Mesa 3 R$ 75,5…" at bounding box center [835, 368] width 1256 height 597
click at [874, 317] on div "00:19" at bounding box center [936, 318] width 181 height 35
click at [746, 300] on div "Ocupada Mesa 6 R$ 107,97" at bounding box center [735, 251] width 188 height 103
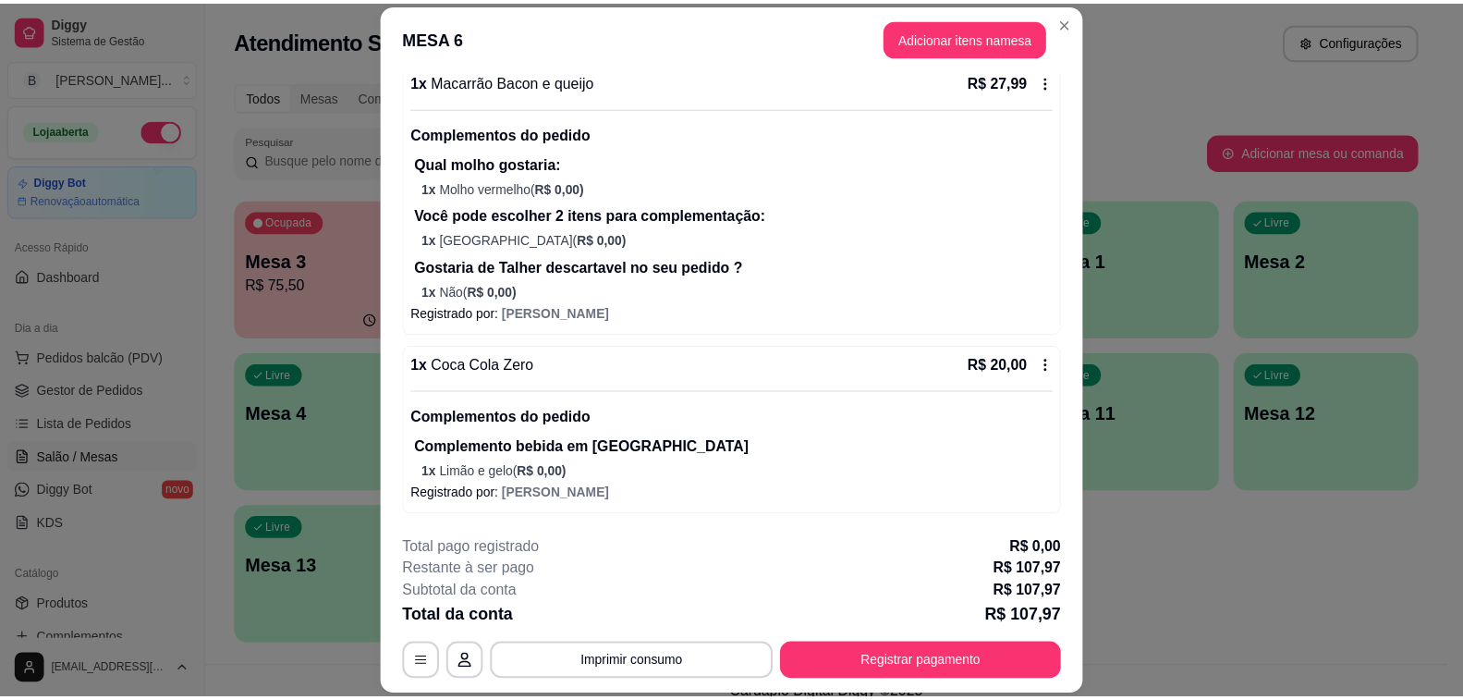
scroll to position [55, 0]
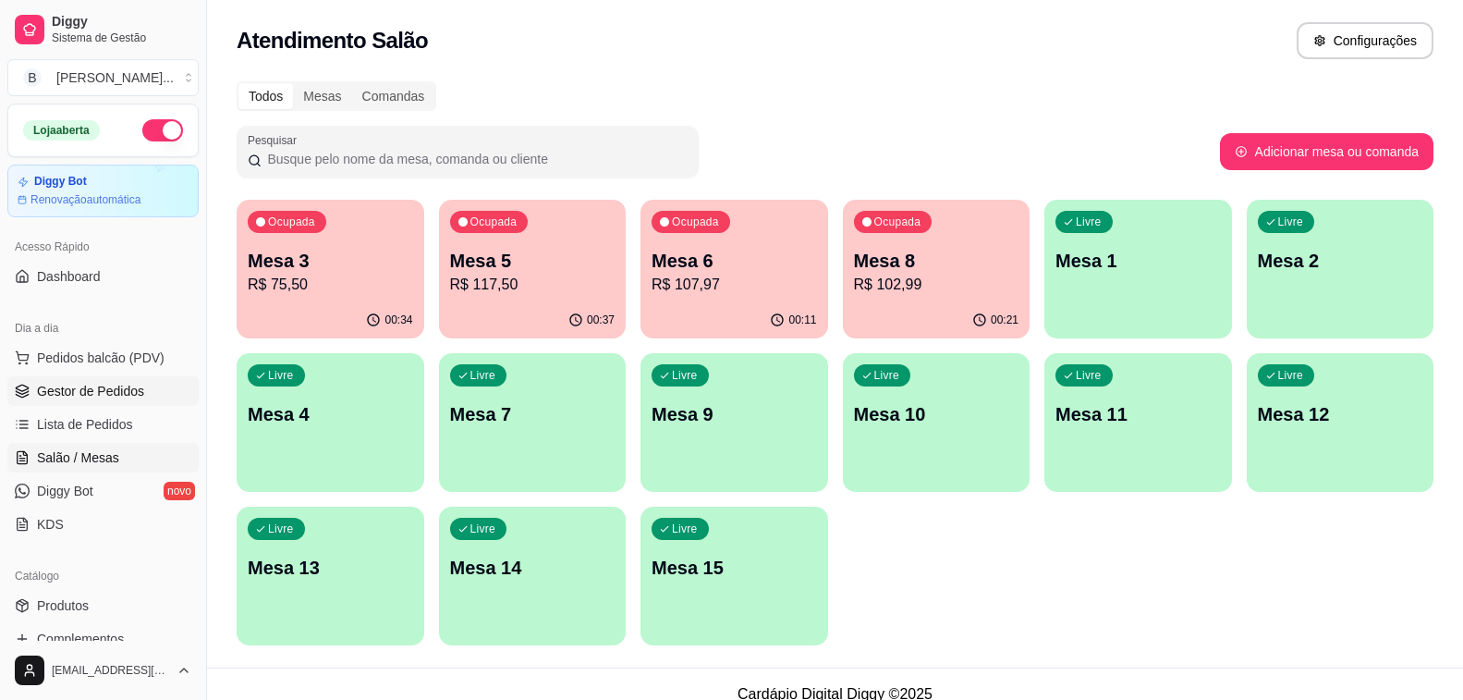
click at [103, 386] on span "Gestor de Pedidos" at bounding box center [90, 391] width 107 height 18
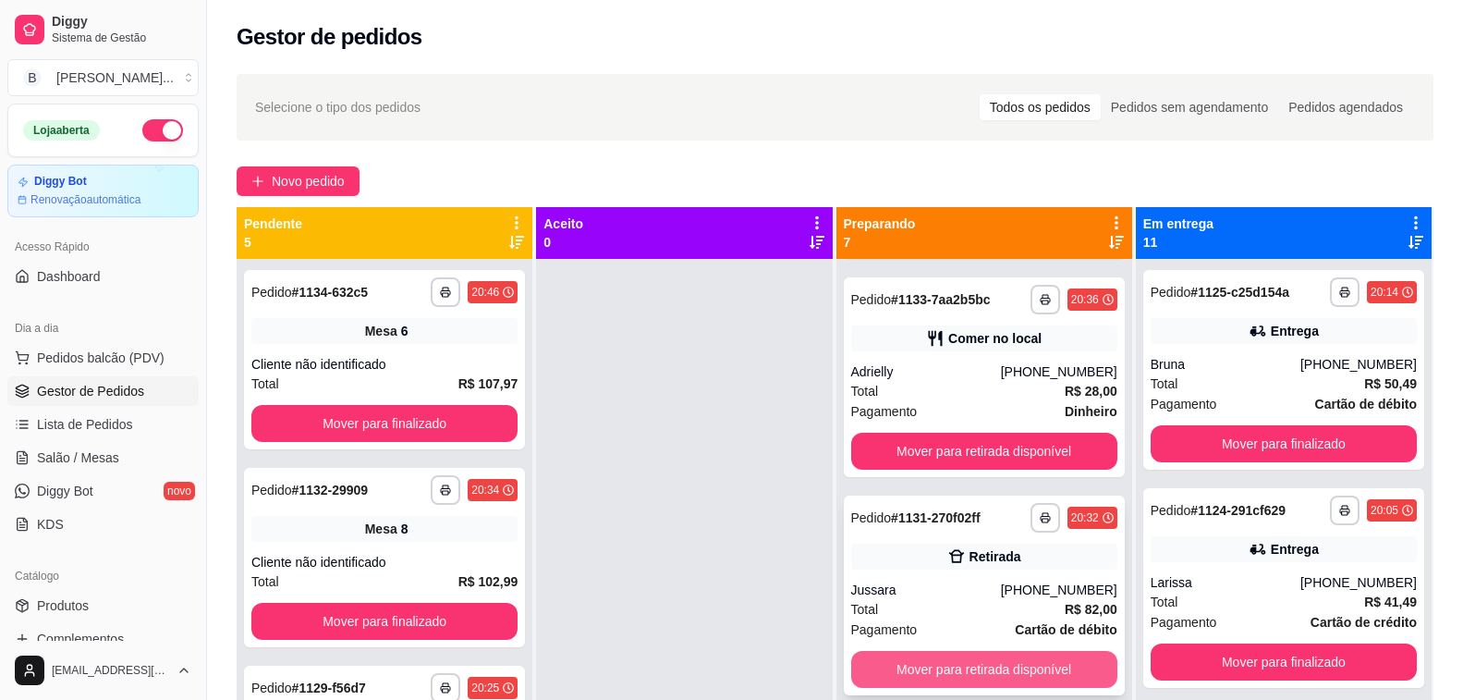
scroll to position [740, 0]
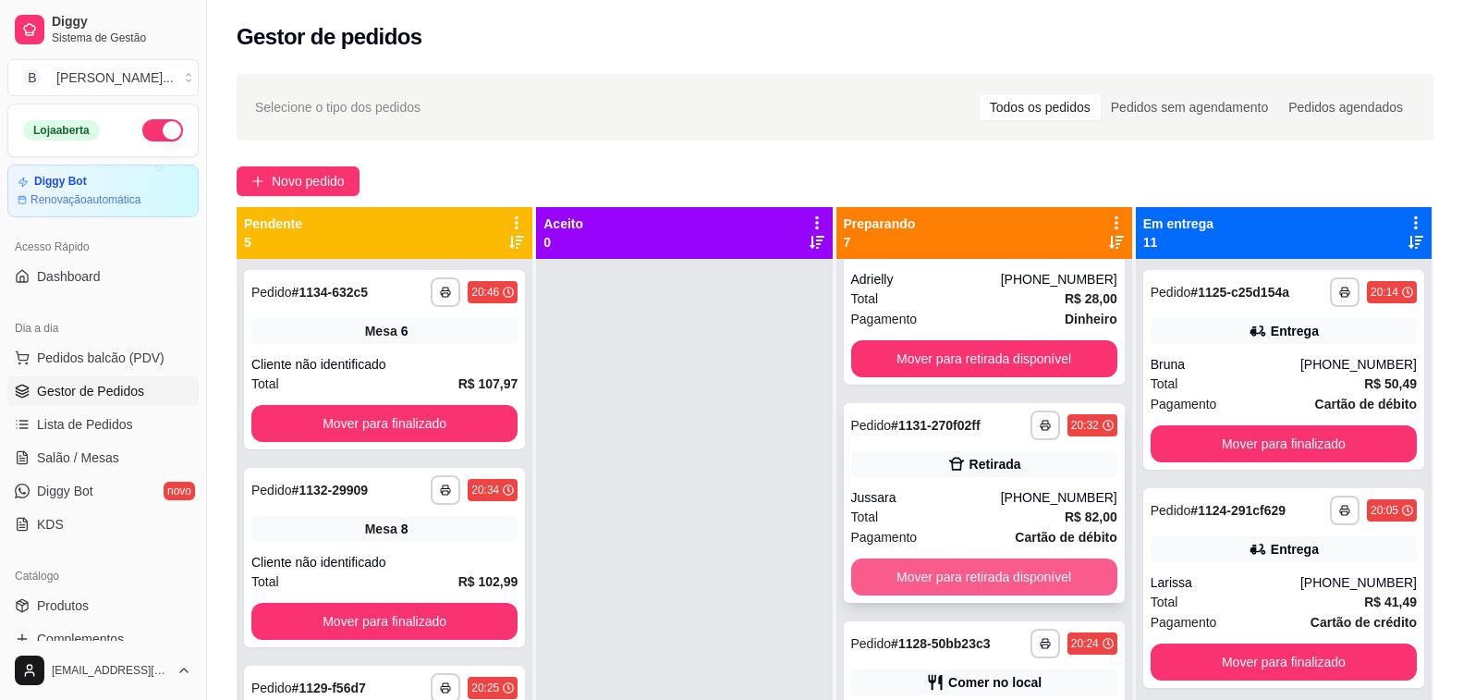
click at [989, 583] on button "Mover para retirada disponível" at bounding box center [984, 576] width 266 height 37
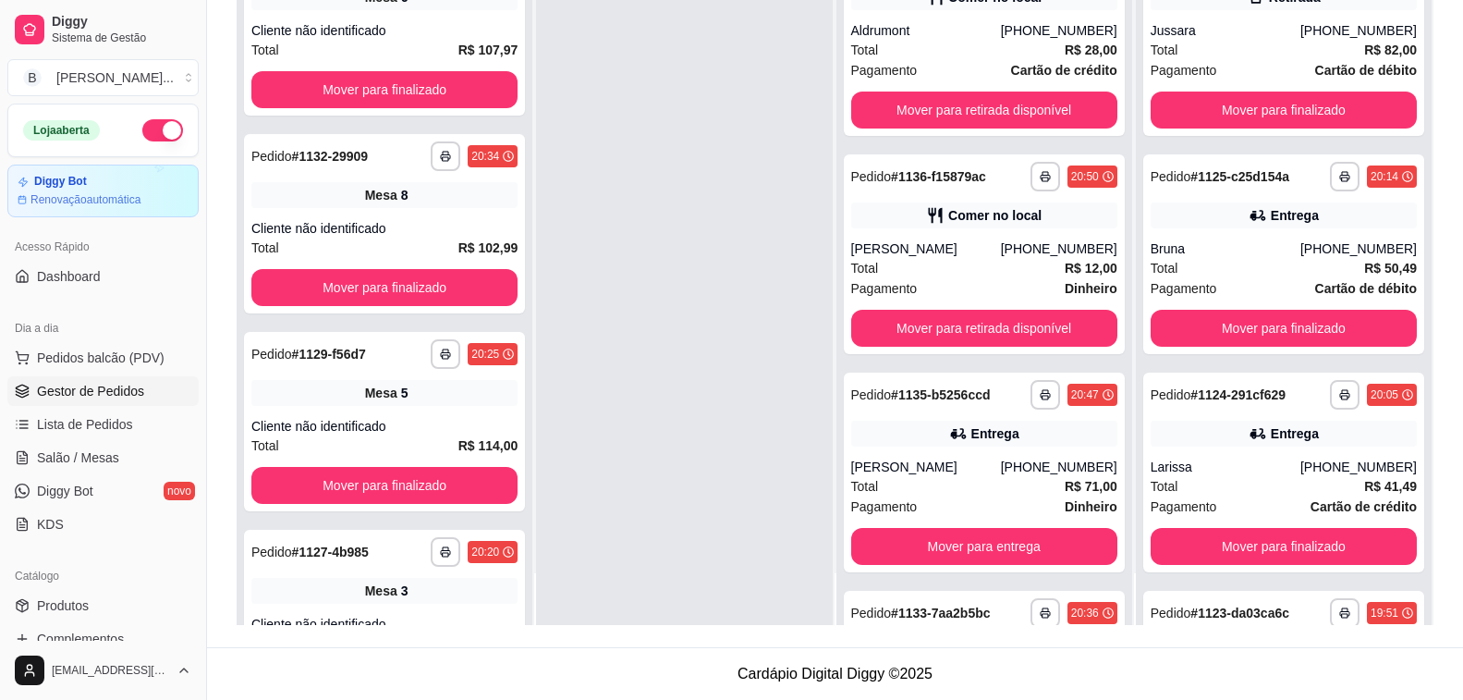
scroll to position [5, 0]
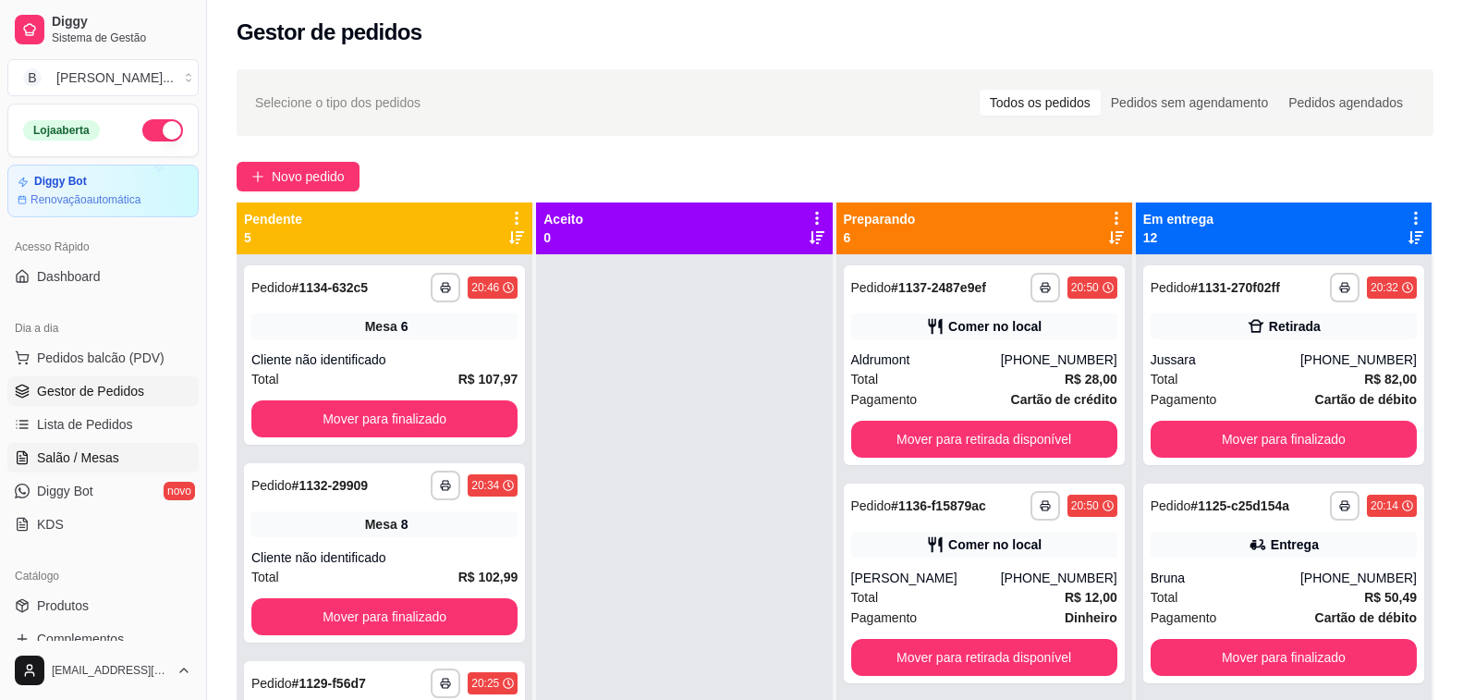
click at [108, 458] on span "Salão / Mesas" at bounding box center [78, 457] width 82 height 18
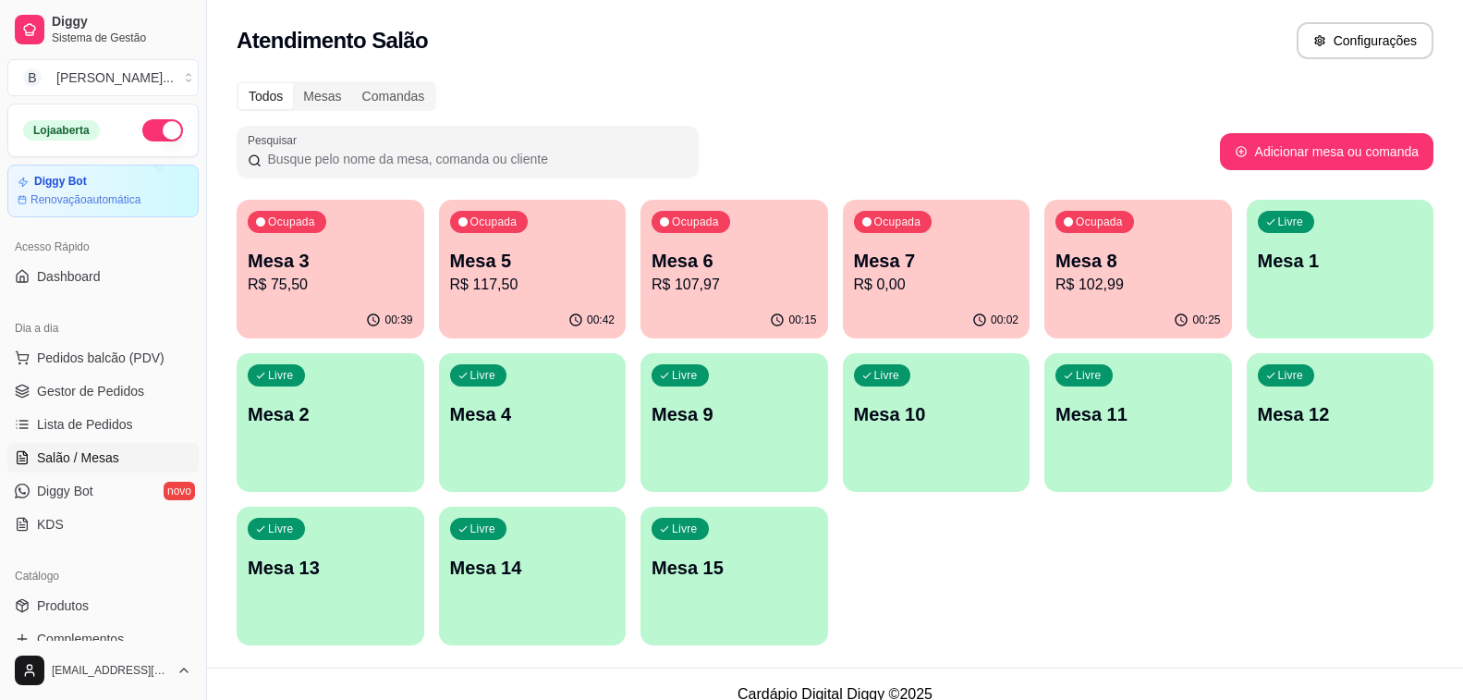
click at [1112, 311] on div "00:25" at bounding box center [1139, 320] width 188 height 36
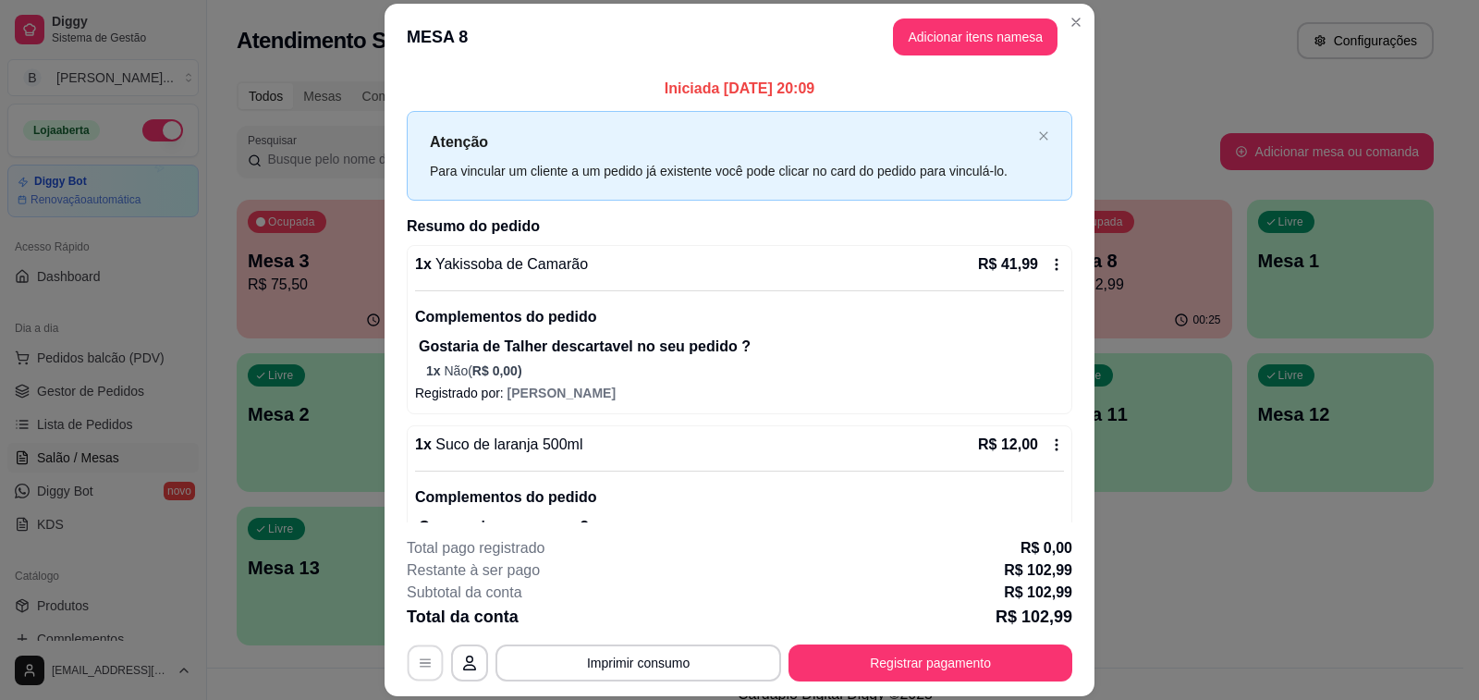
click at [419, 656] on icon "button" at bounding box center [425, 662] width 15 height 15
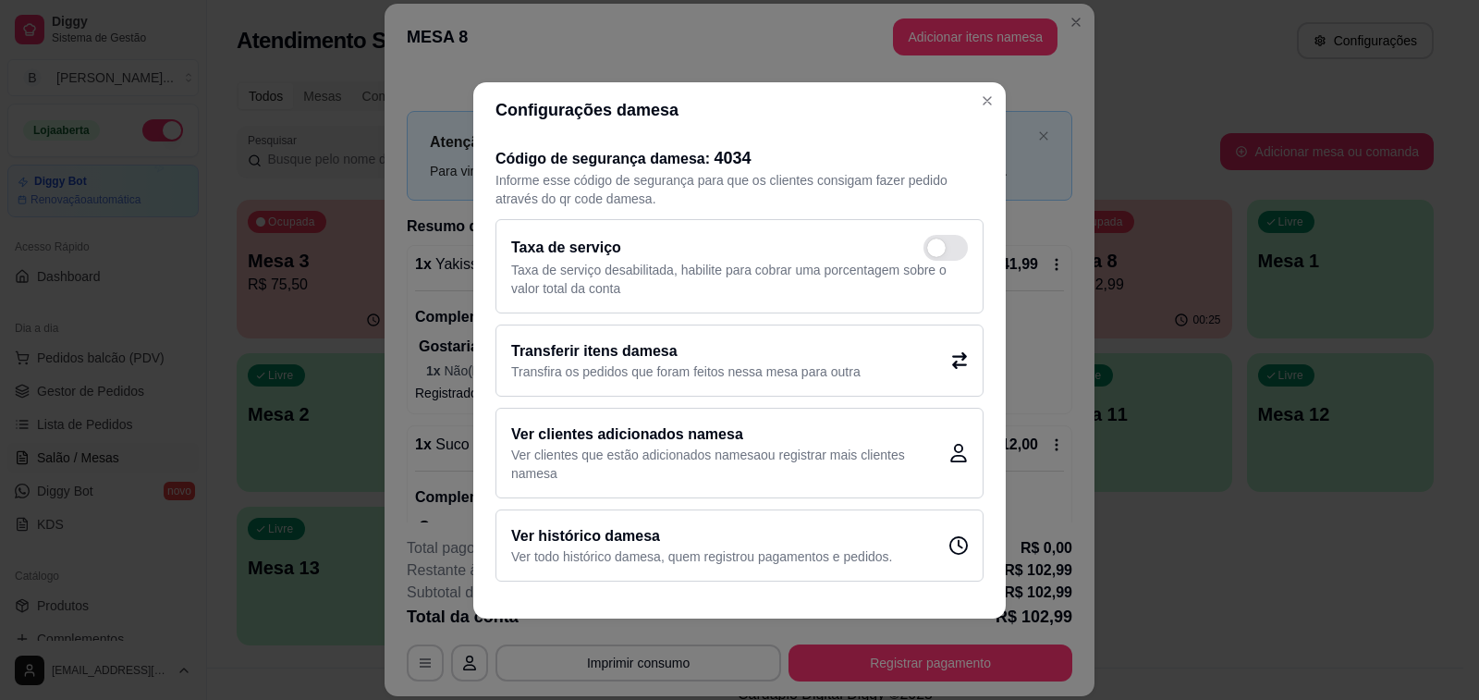
click at [765, 365] on p "Transfira os pedidos que foram feitos nessa mesa para outra" at bounding box center [685, 371] width 349 height 18
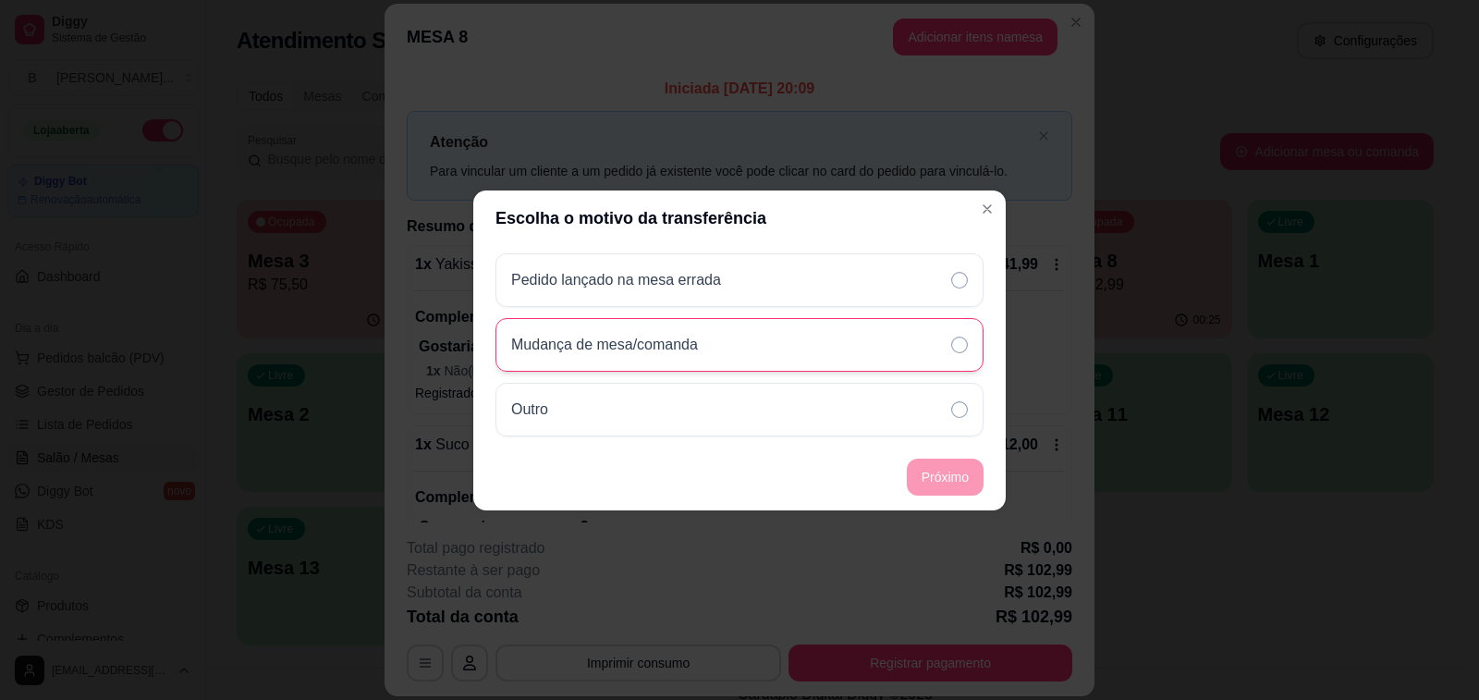
click at [609, 362] on div "Mudança de mesa/comanda" at bounding box center [740, 345] width 488 height 54
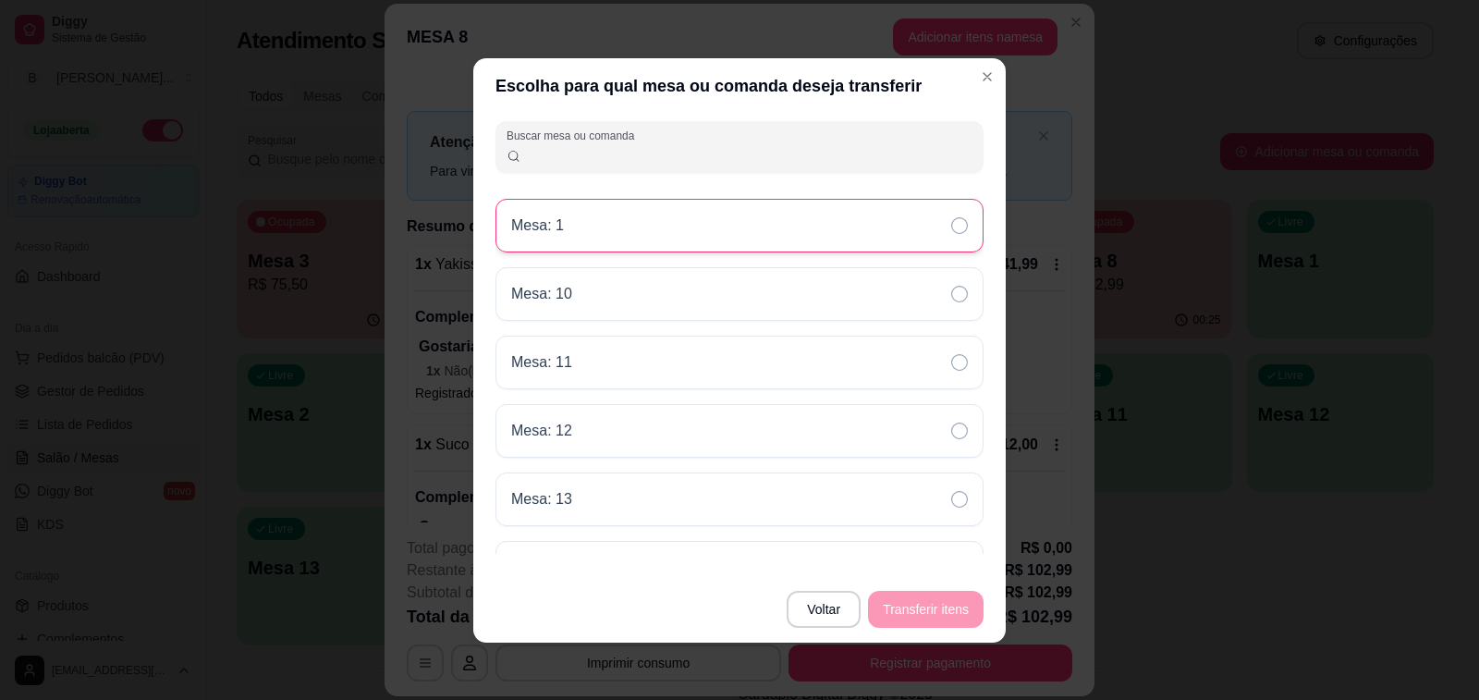
click at [584, 236] on div "Mesa: 1" at bounding box center [740, 226] width 488 height 54
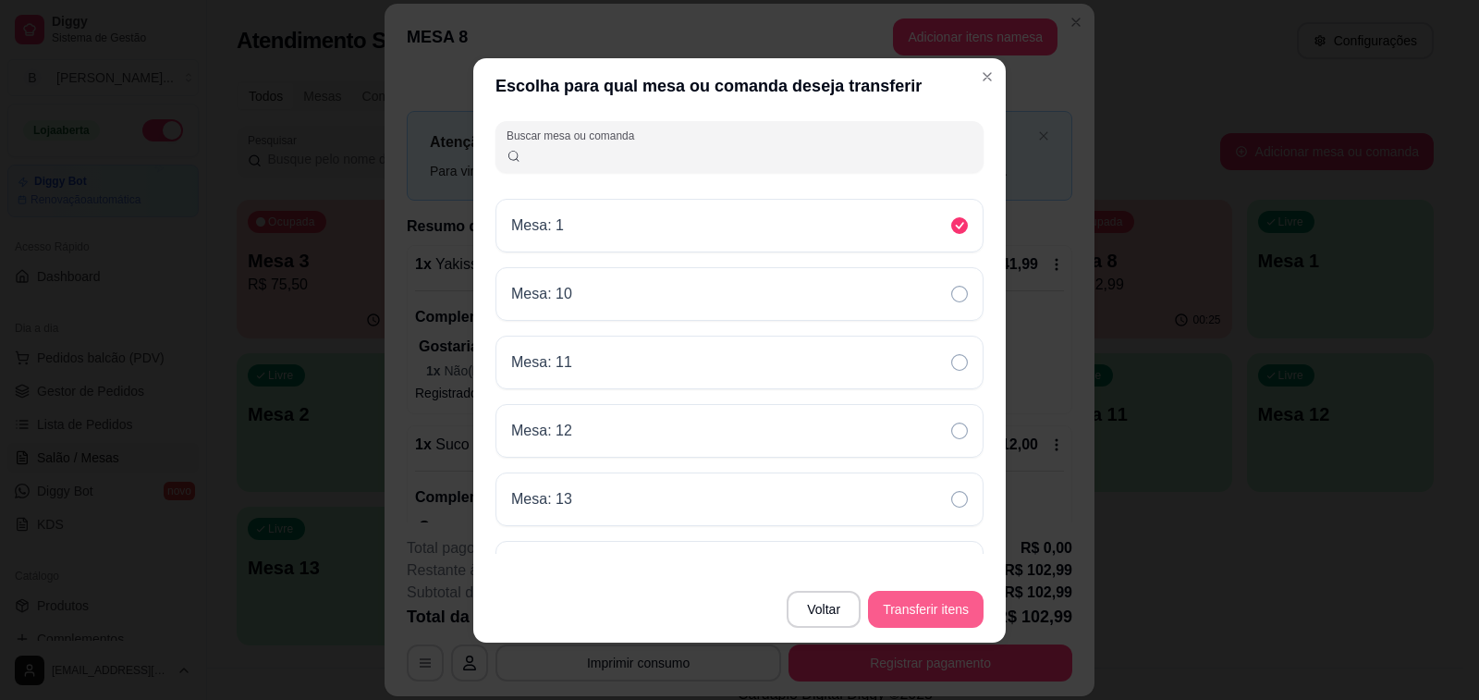
click at [917, 604] on button "Transferir itens" at bounding box center [926, 609] width 116 height 37
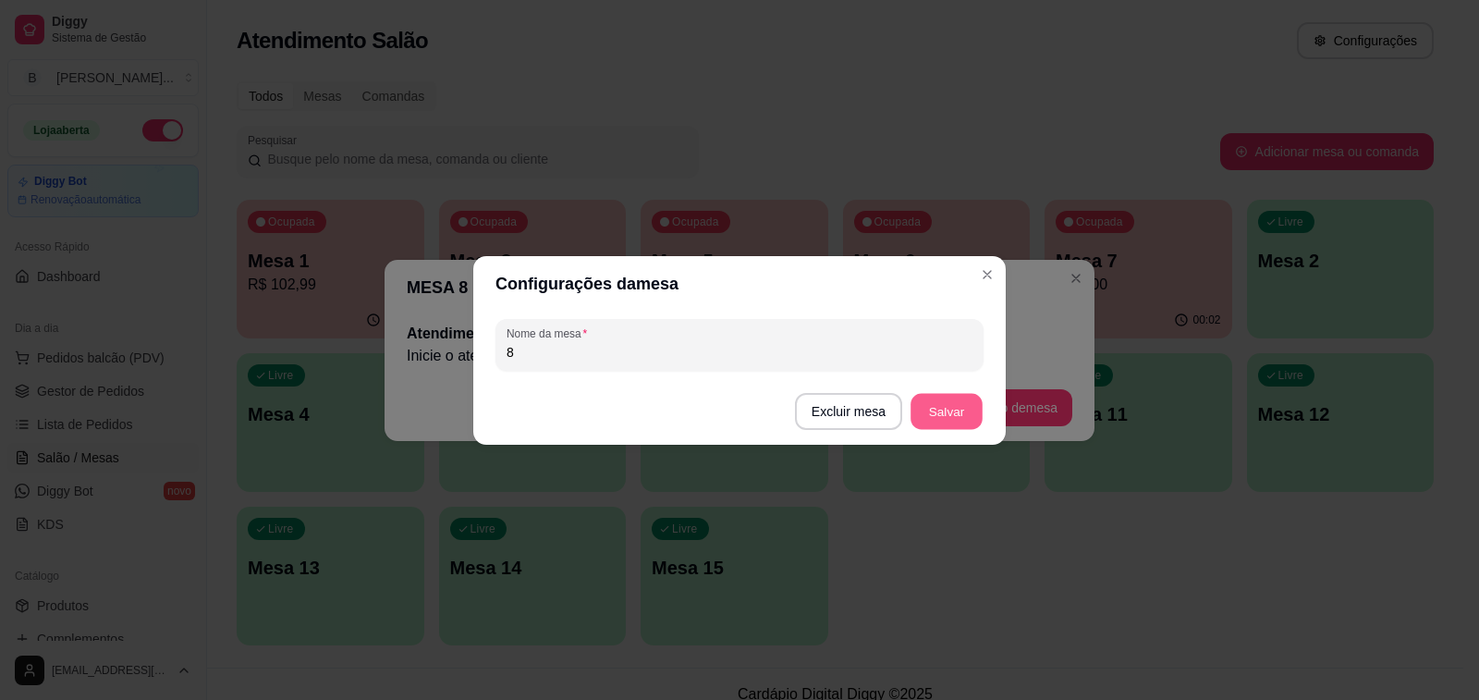
click at [934, 423] on button "Salvar" at bounding box center [947, 411] width 72 height 36
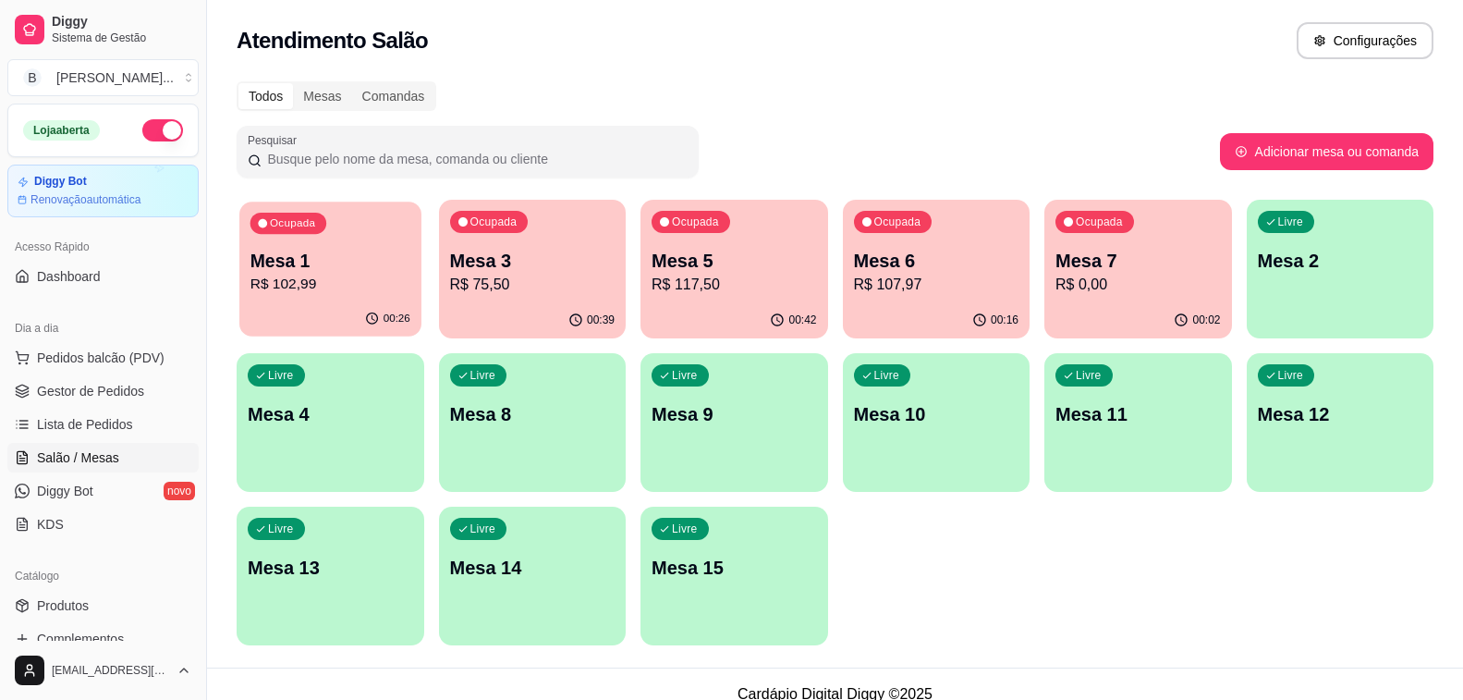
click at [381, 287] on p "R$ 102,99" at bounding box center [331, 284] width 160 height 21
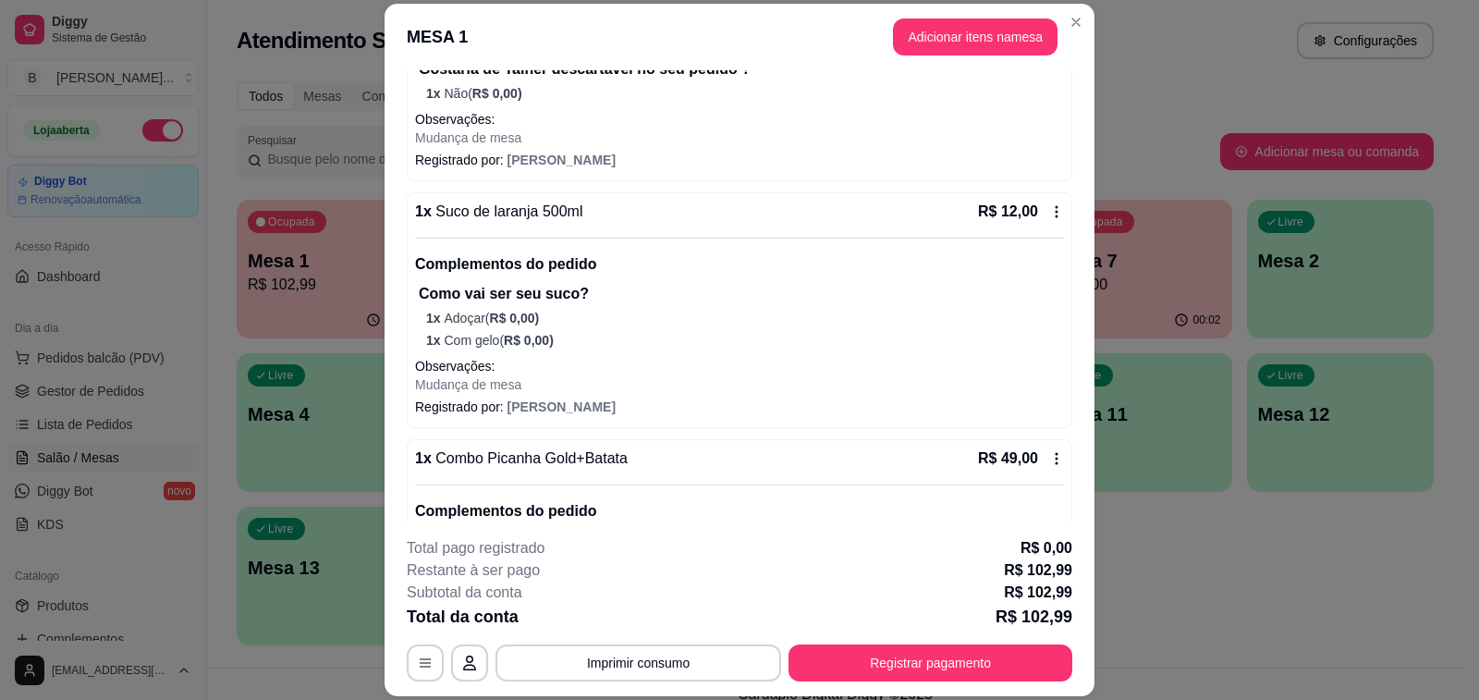
scroll to position [485, 0]
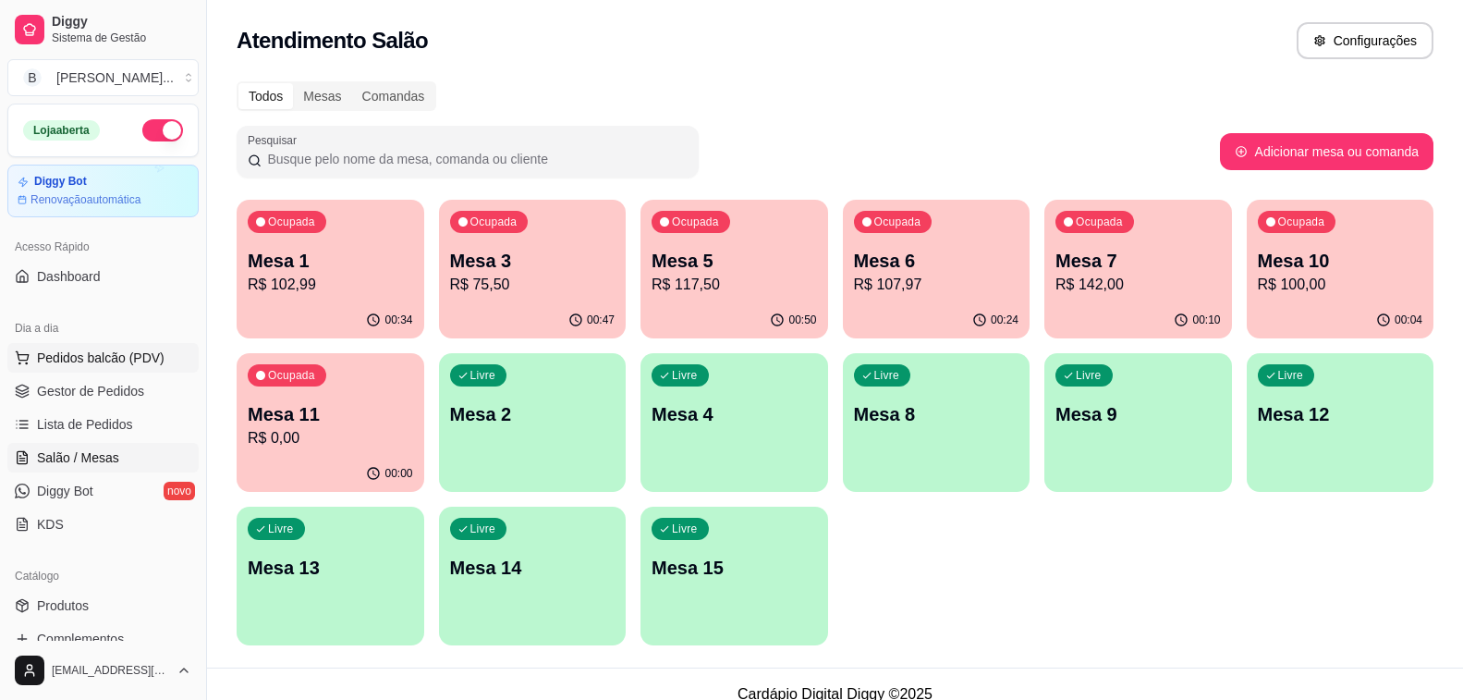
click at [116, 364] on span "Pedidos balcão (PDV)" at bounding box center [101, 358] width 128 height 18
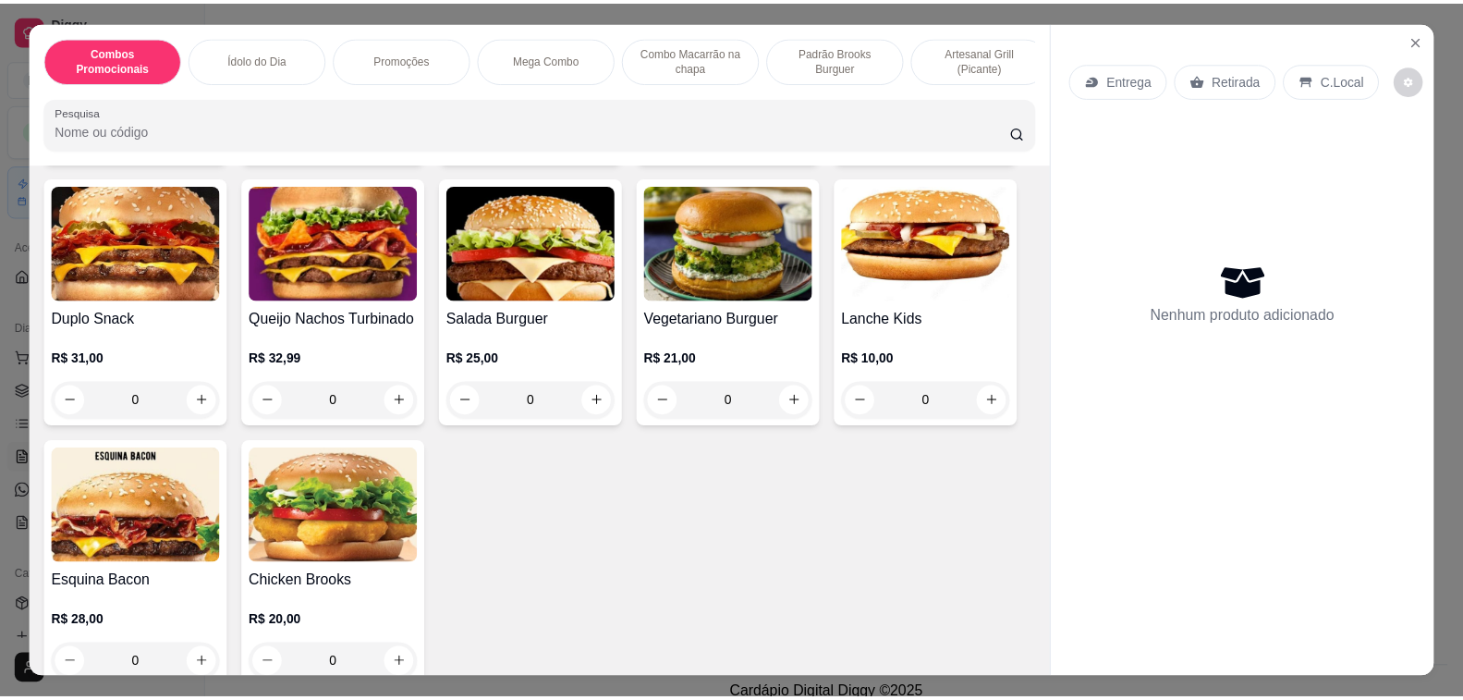
scroll to position [2866, 0]
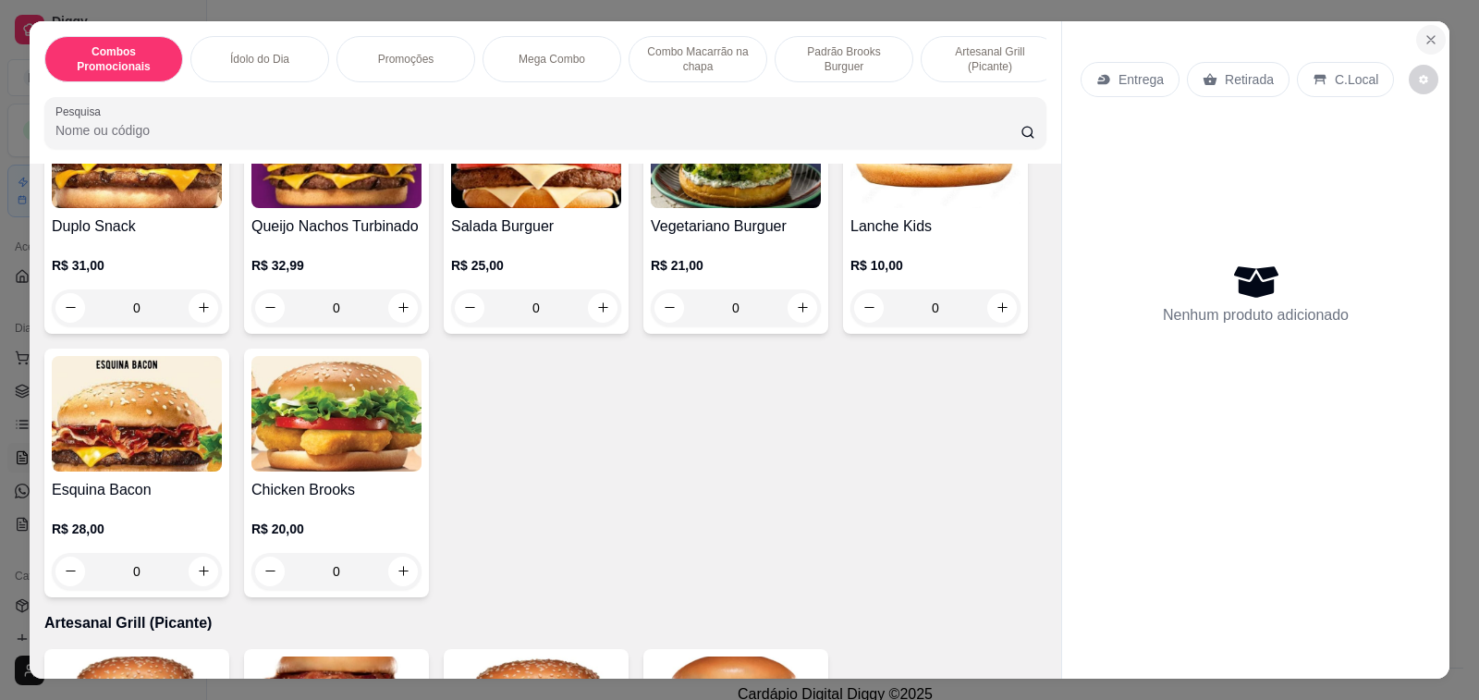
click at [1424, 32] on icon "Close" at bounding box center [1431, 39] width 15 height 15
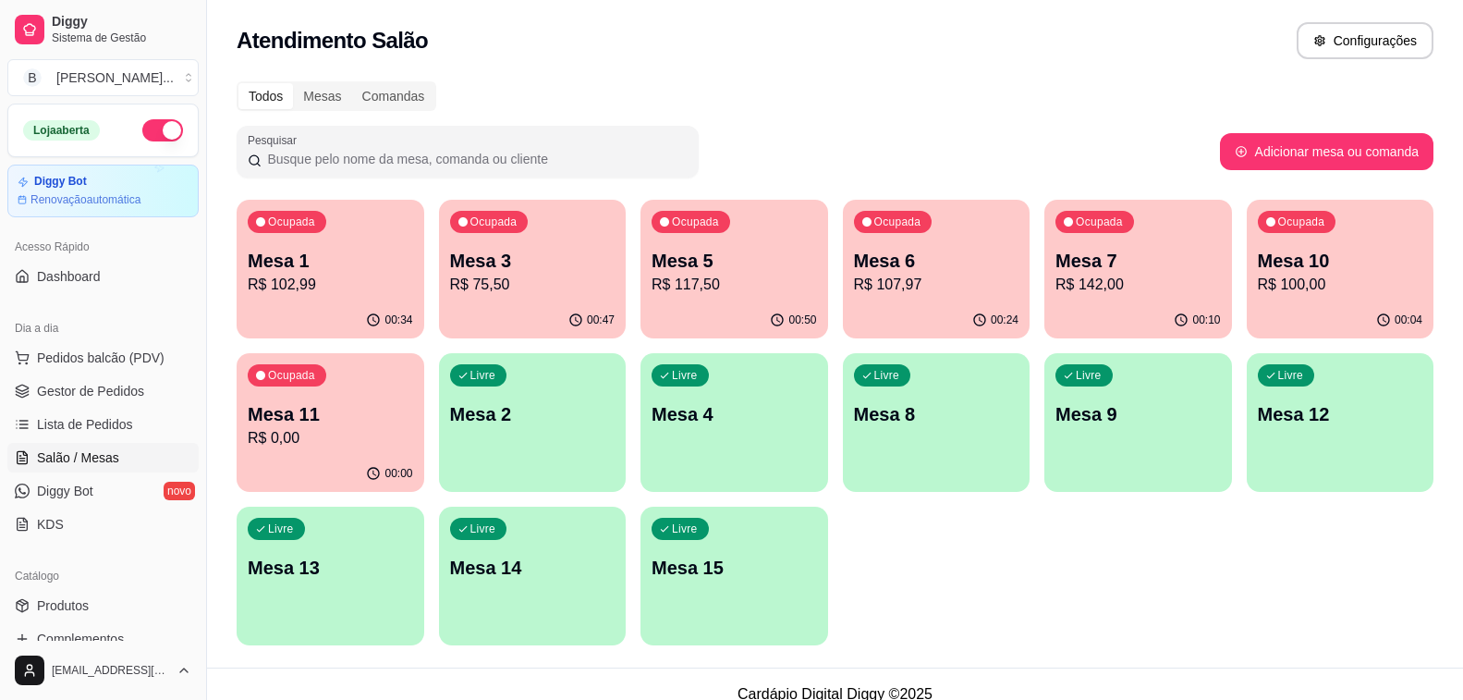
click at [462, 276] on p "R$ 75,50" at bounding box center [532, 285] width 165 height 22
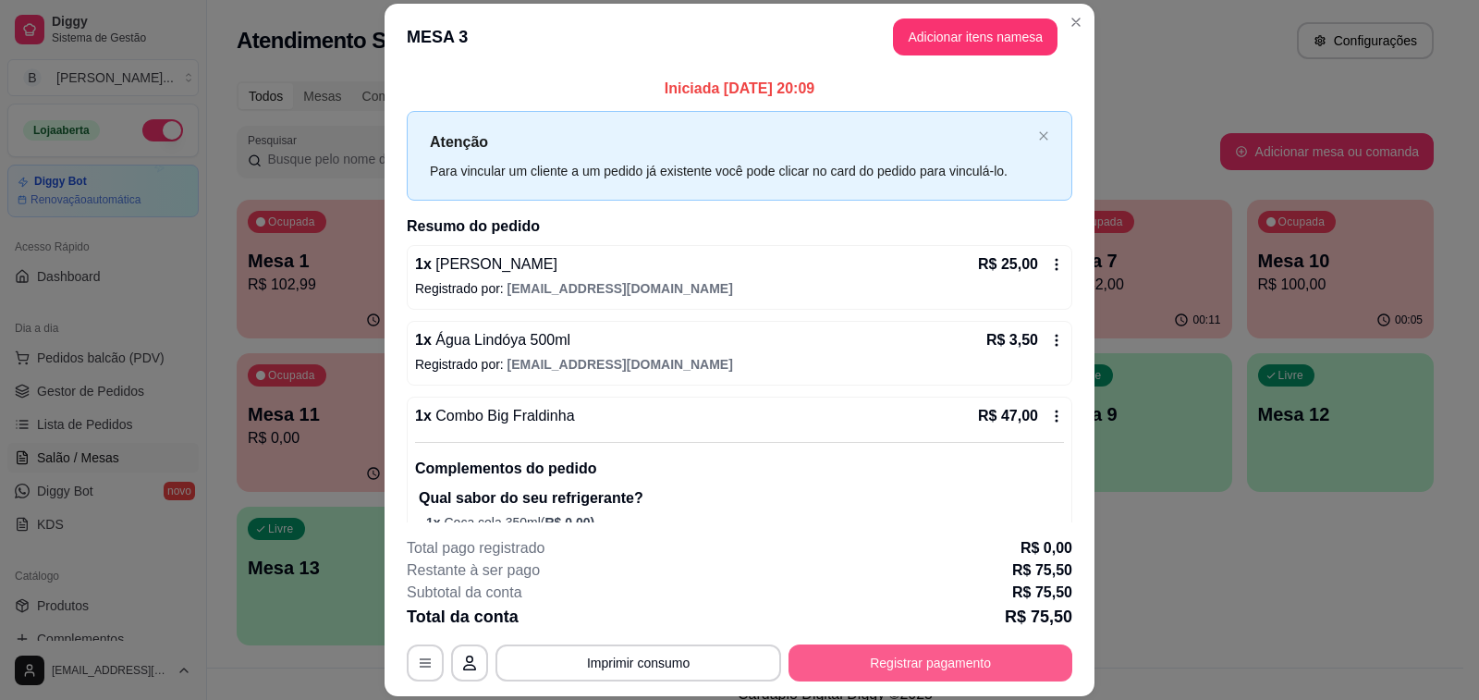
click at [950, 664] on button "Registrar pagamento" at bounding box center [931, 662] width 284 height 37
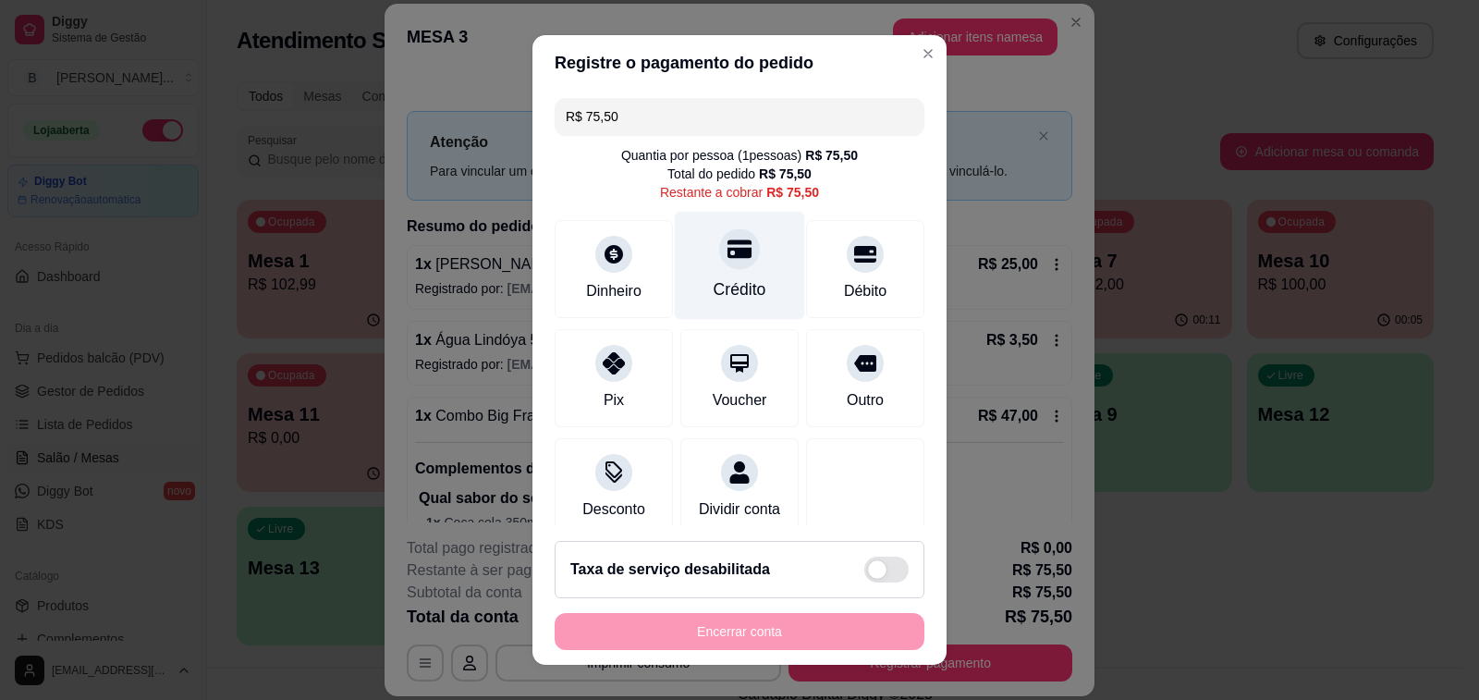
click at [728, 251] on icon at bounding box center [740, 249] width 24 height 24
click at [737, 626] on div "Encerrar conta" at bounding box center [740, 631] width 370 height 37
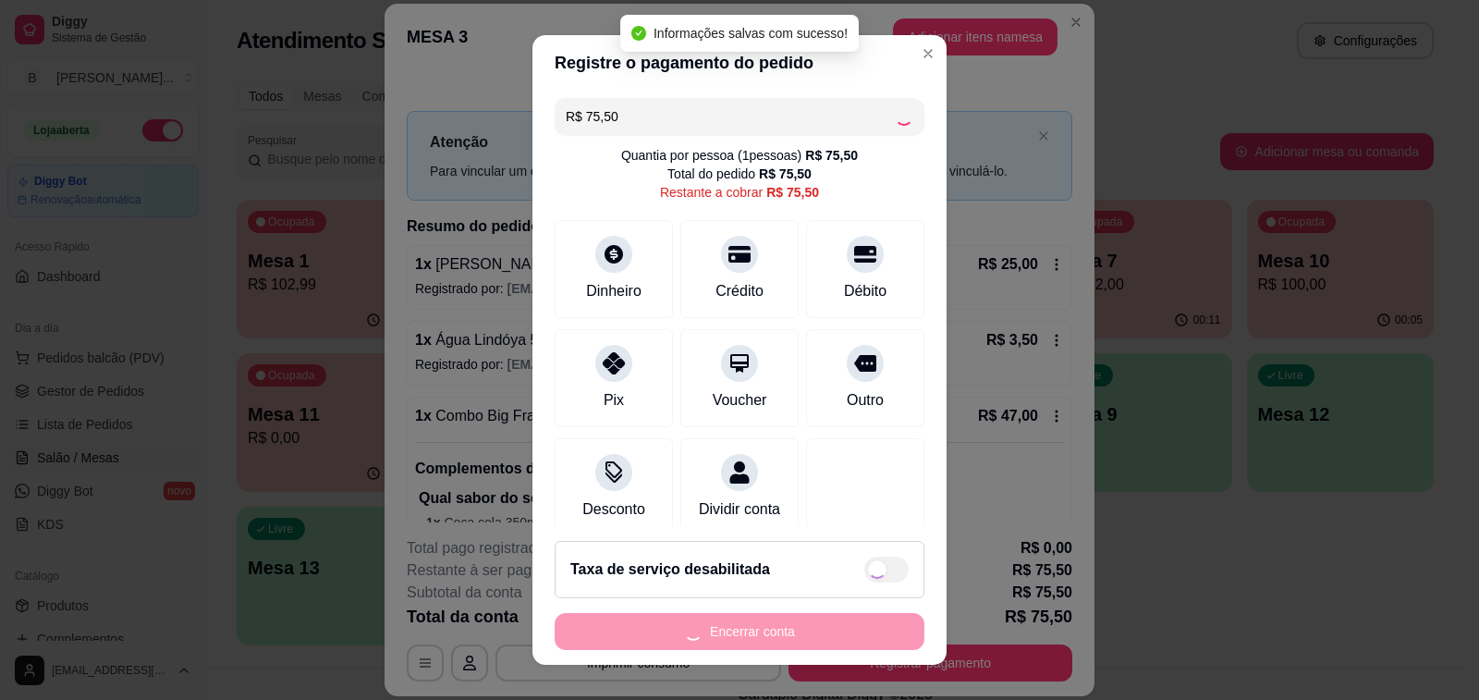
type input "R$ 0,00"
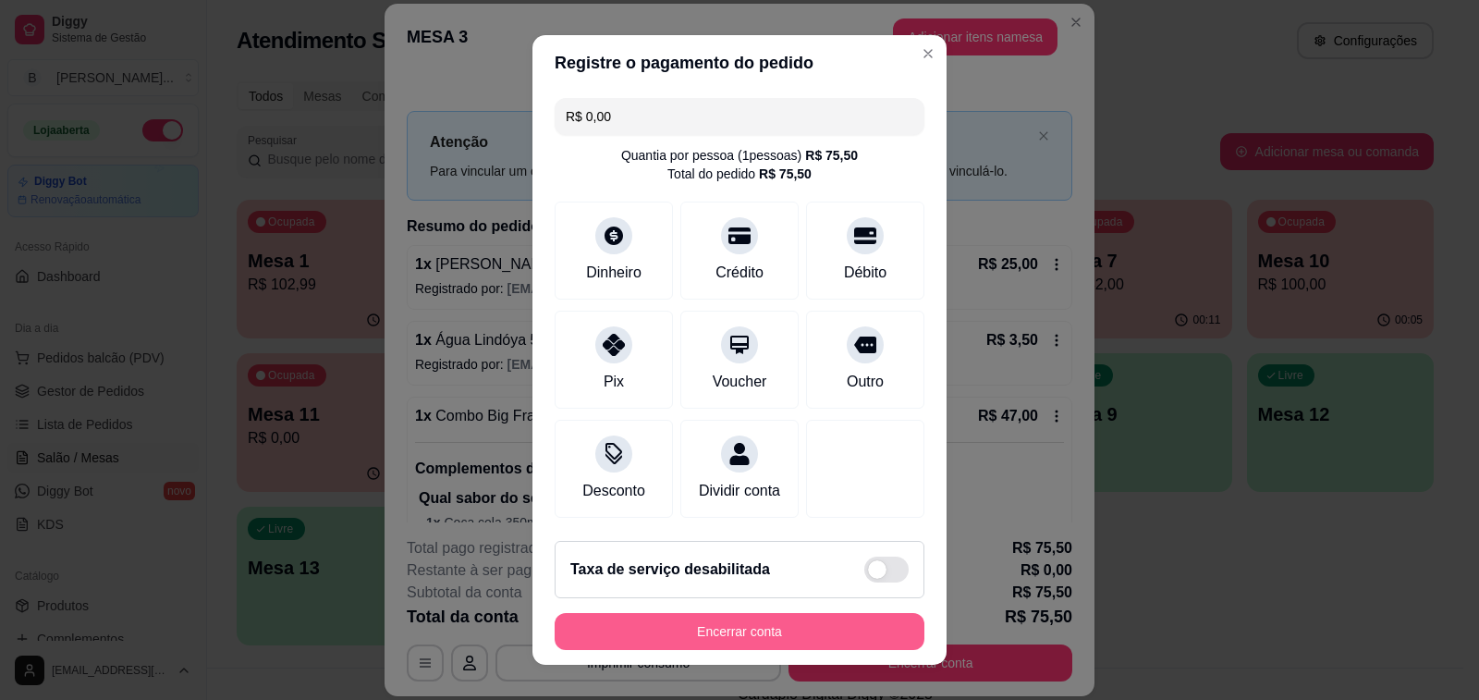
click at [737, 626] on button "Encerrar conta" at bounding box center [740, 631] width 370 height 37
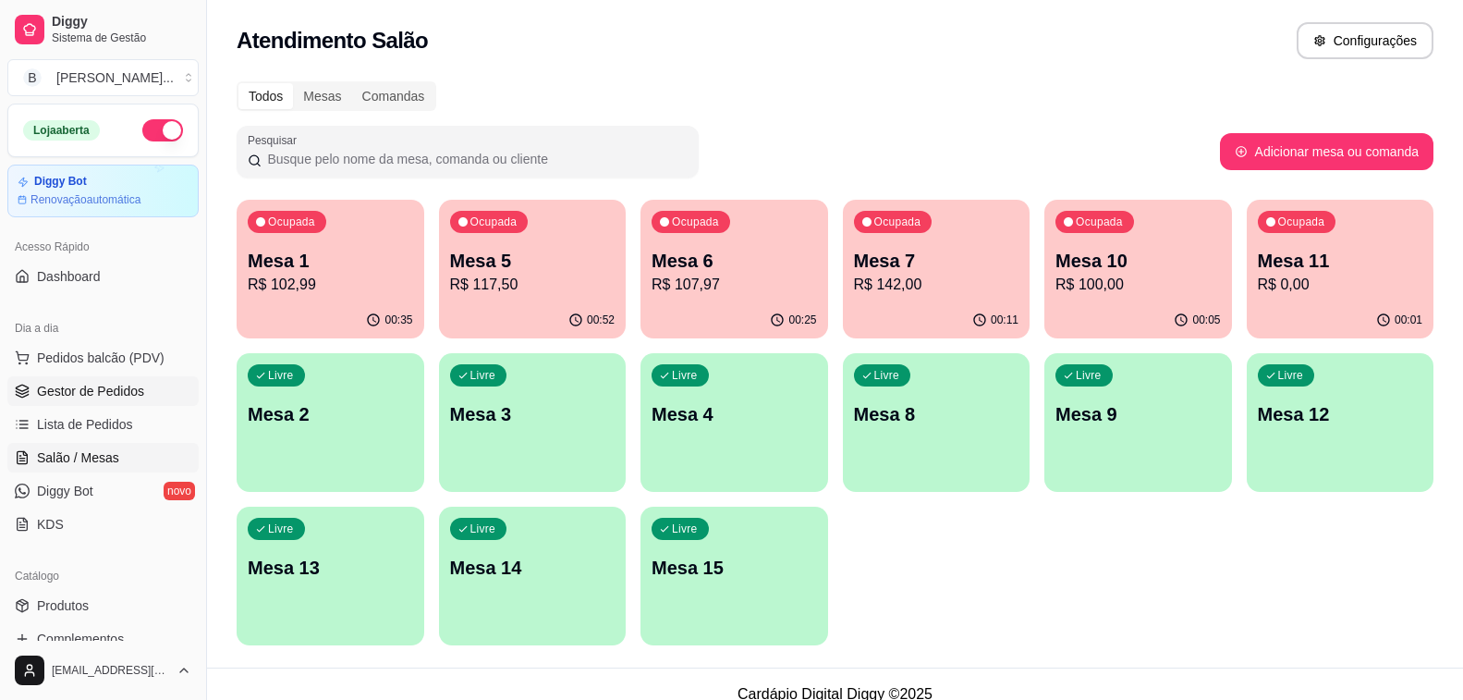
click at [129, 389] on span "Gestor de Pedidos" at bounding box center [90, 391] width 107 height 18
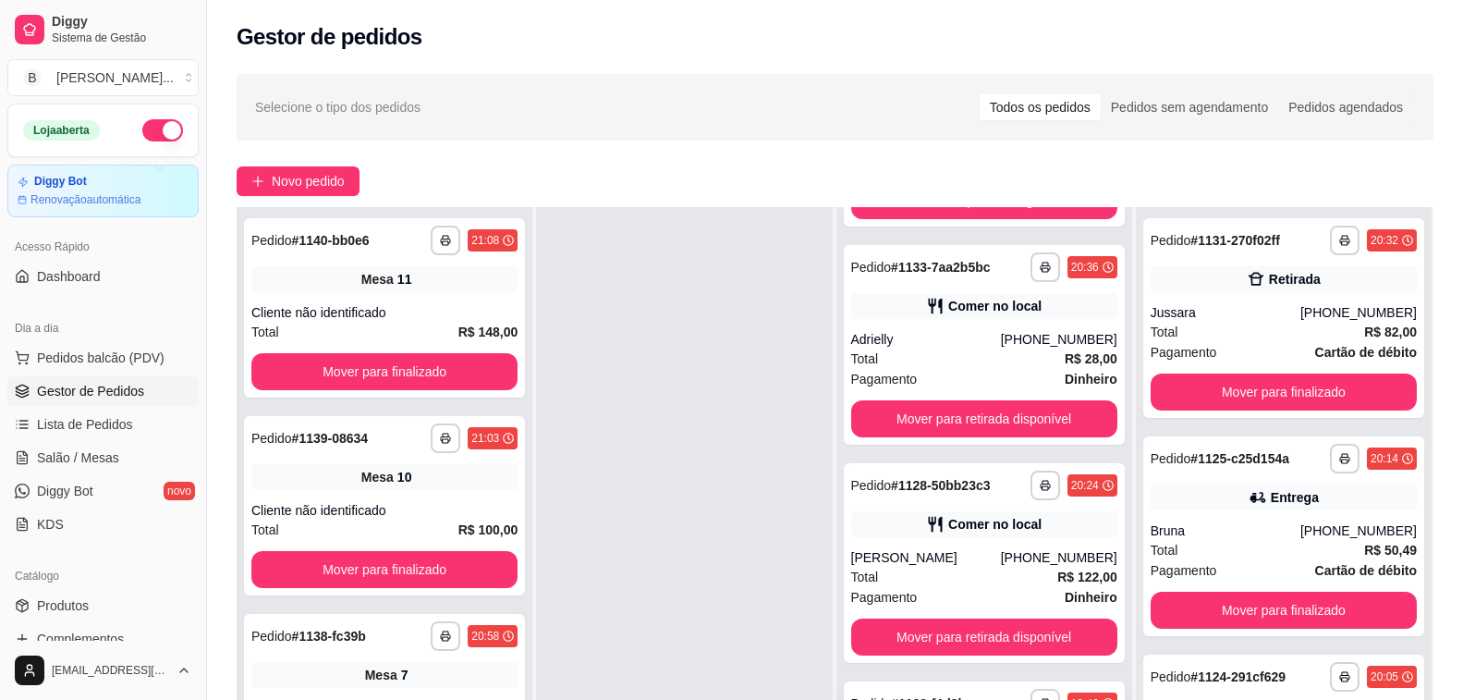
scroll to position [282, 0]
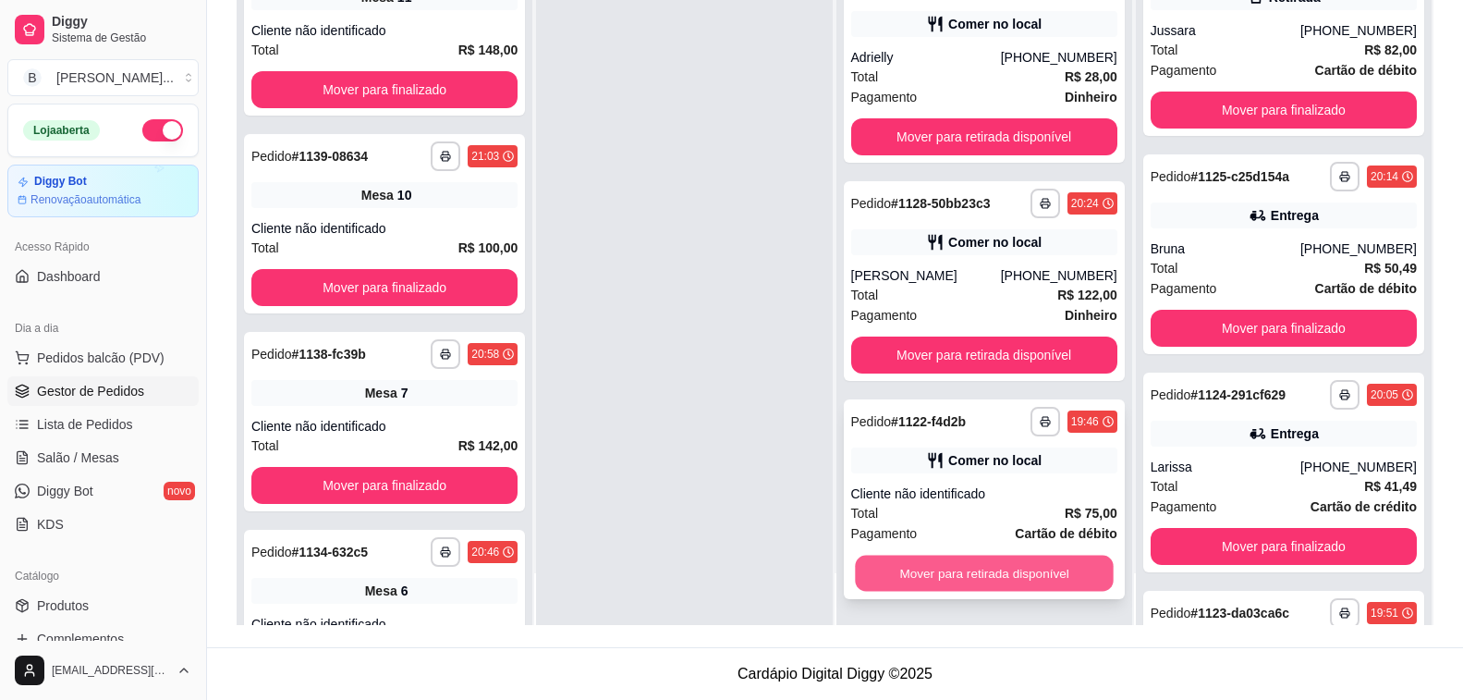
click at [954, 560] on button "Mover para retirada disponível" at bounding box center [984, 574] width 259 height 36
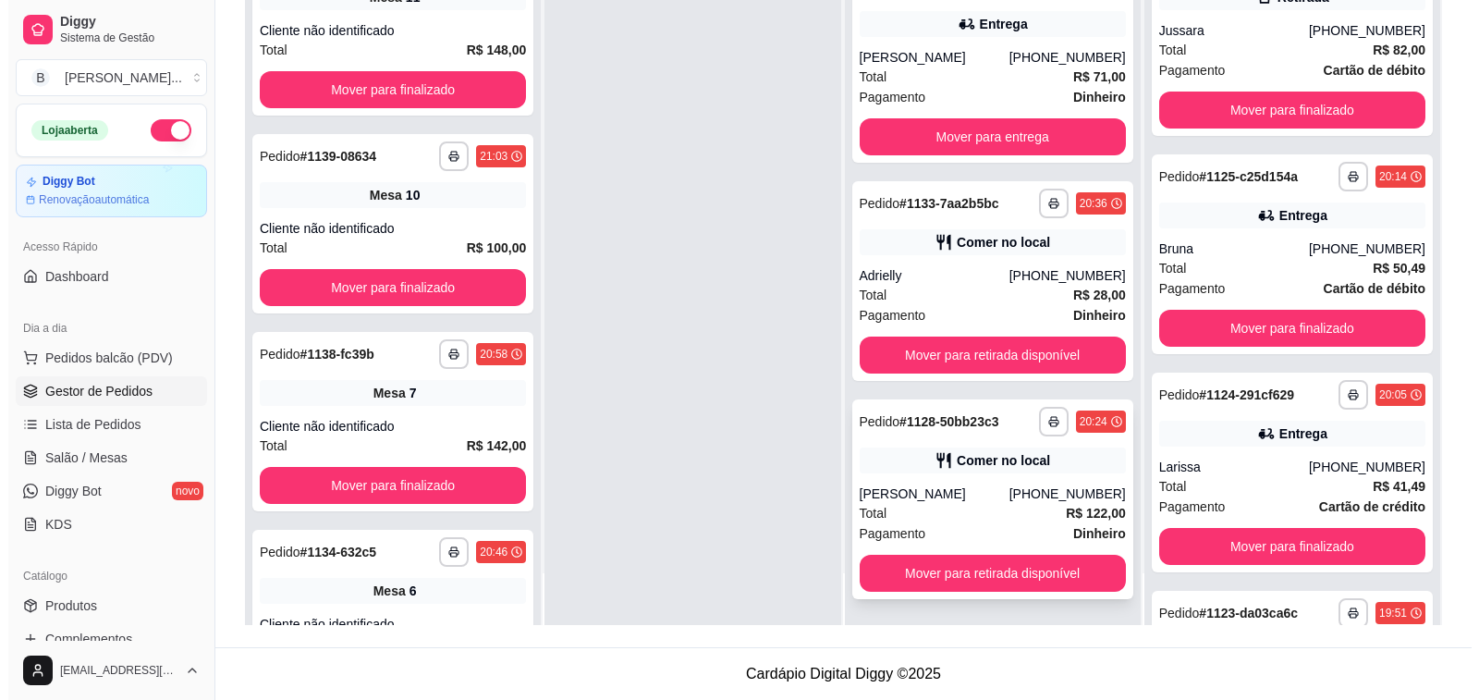
scroll to position [317, 0]
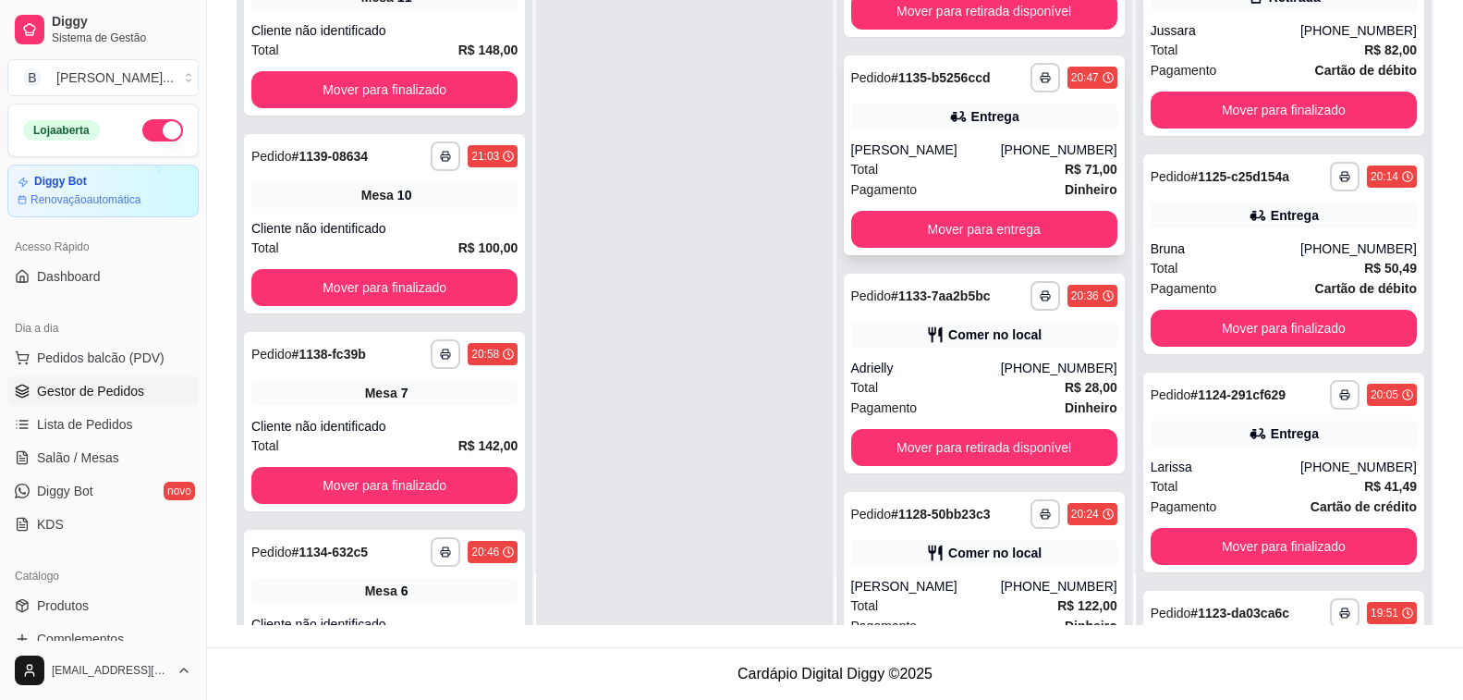
click at [933, 159] on div "Total R$ 71,00" at bounding box center [984, 169] width 266 height 20
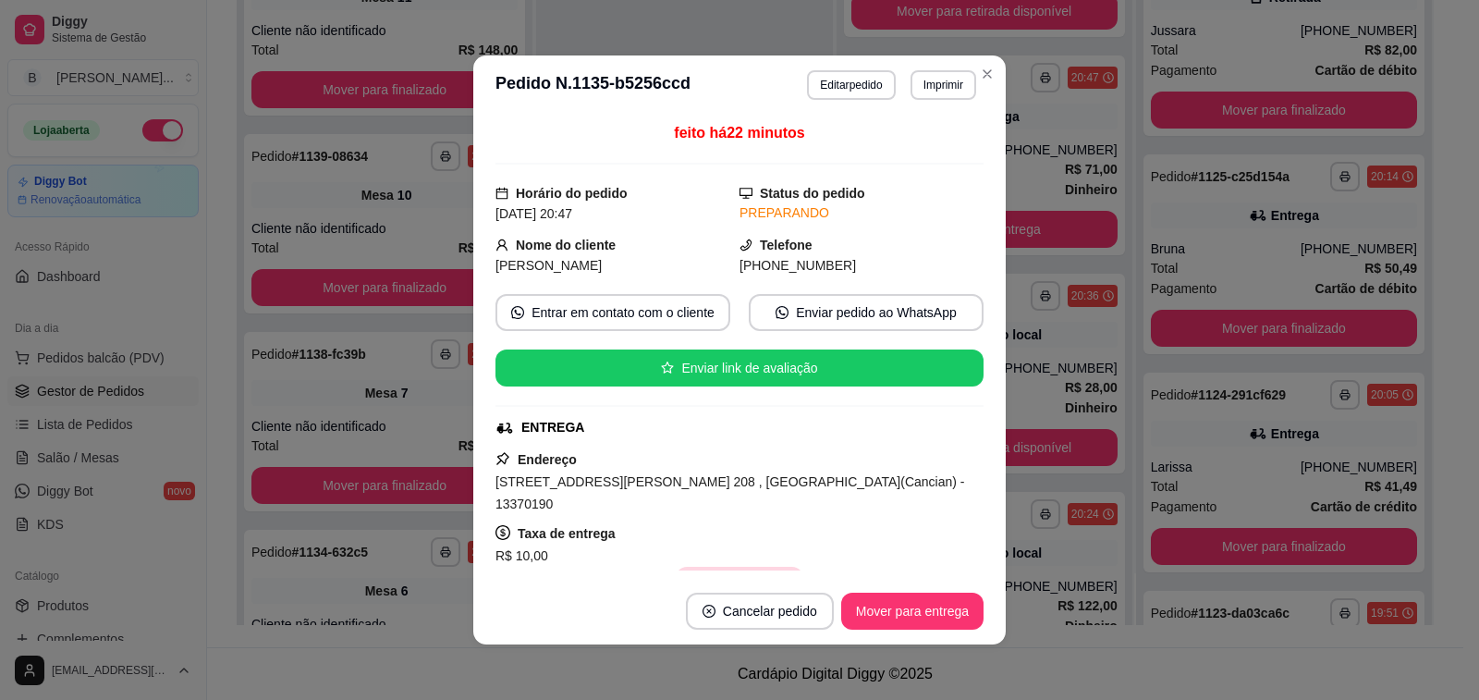
click at [746, 567] on button "Copiar Endereço" at bounding box center [739, 585] width 127 height 37
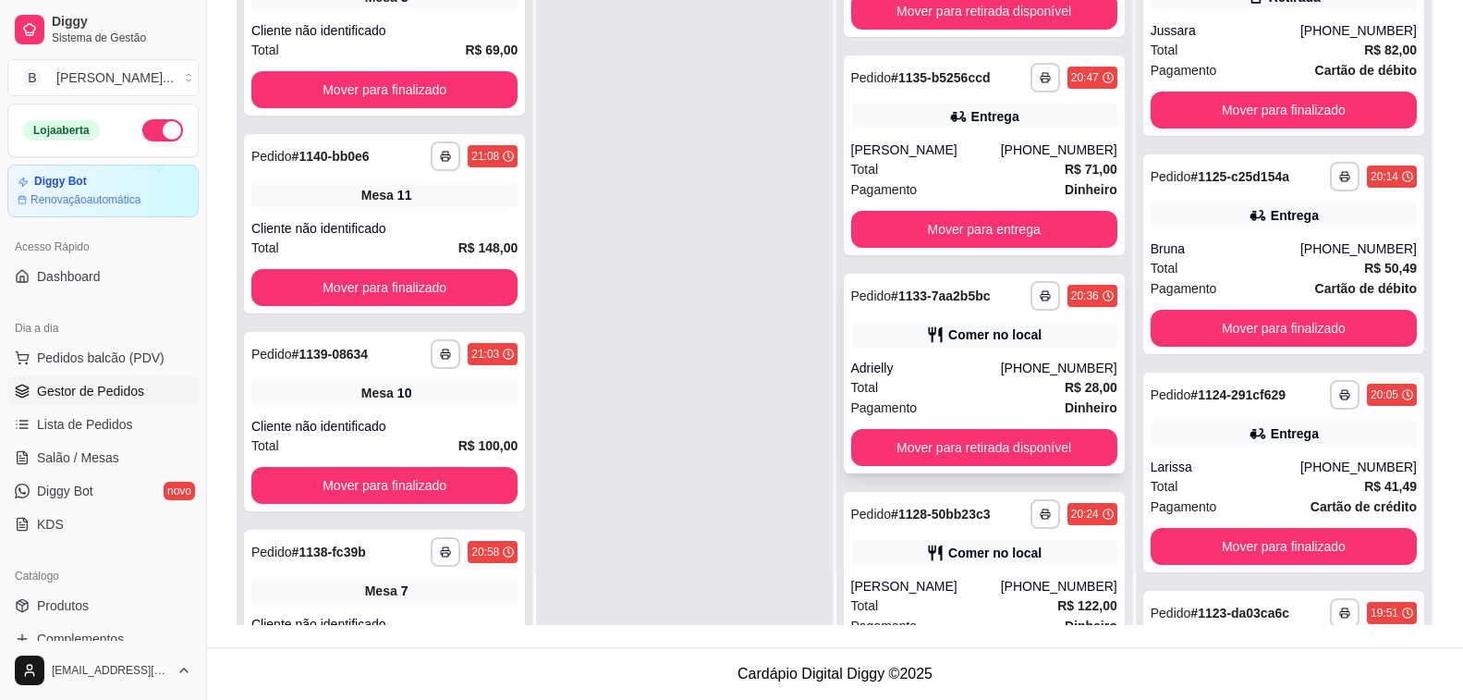
click at [968, 373] on div "Adrielly" at bounding box center [926, 368] width 150 height 18
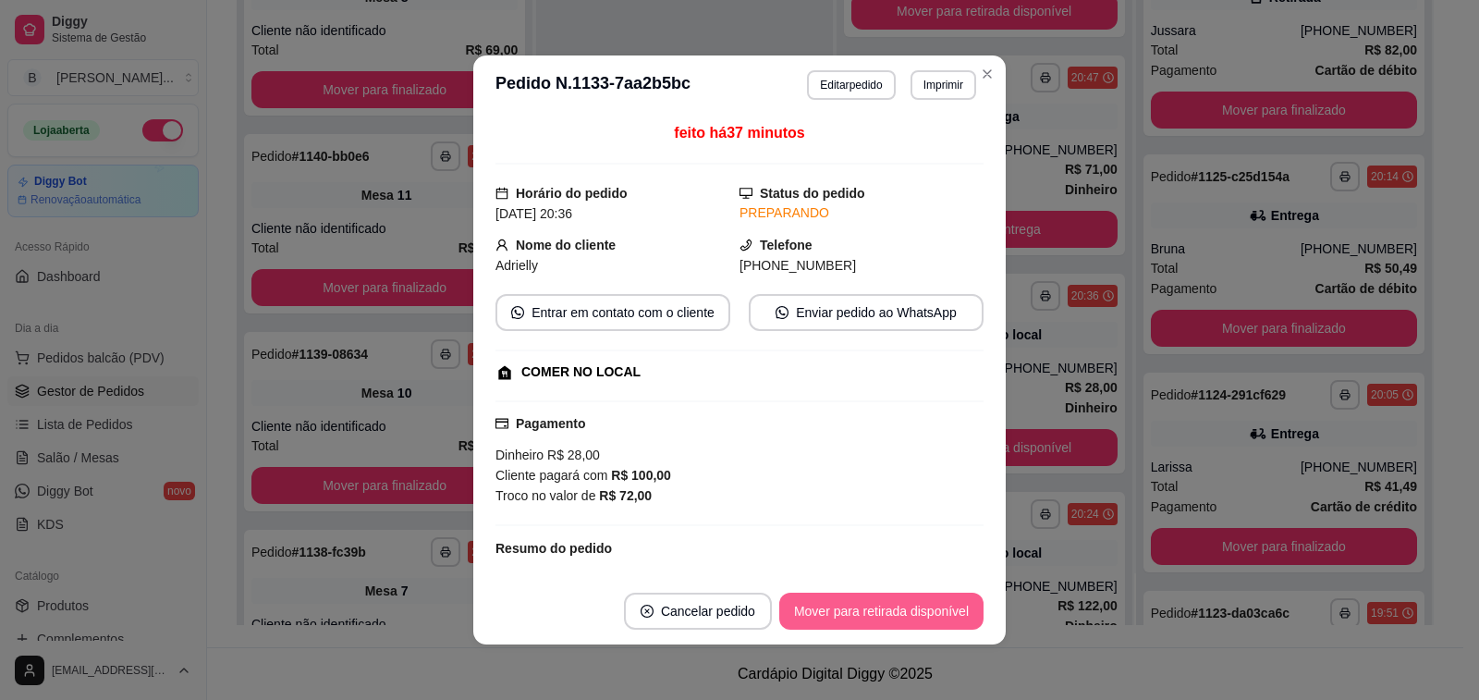
click at [898, 606] on button "Mover para retirada disponível" at bounding box center [881, 611] width 204 height 37
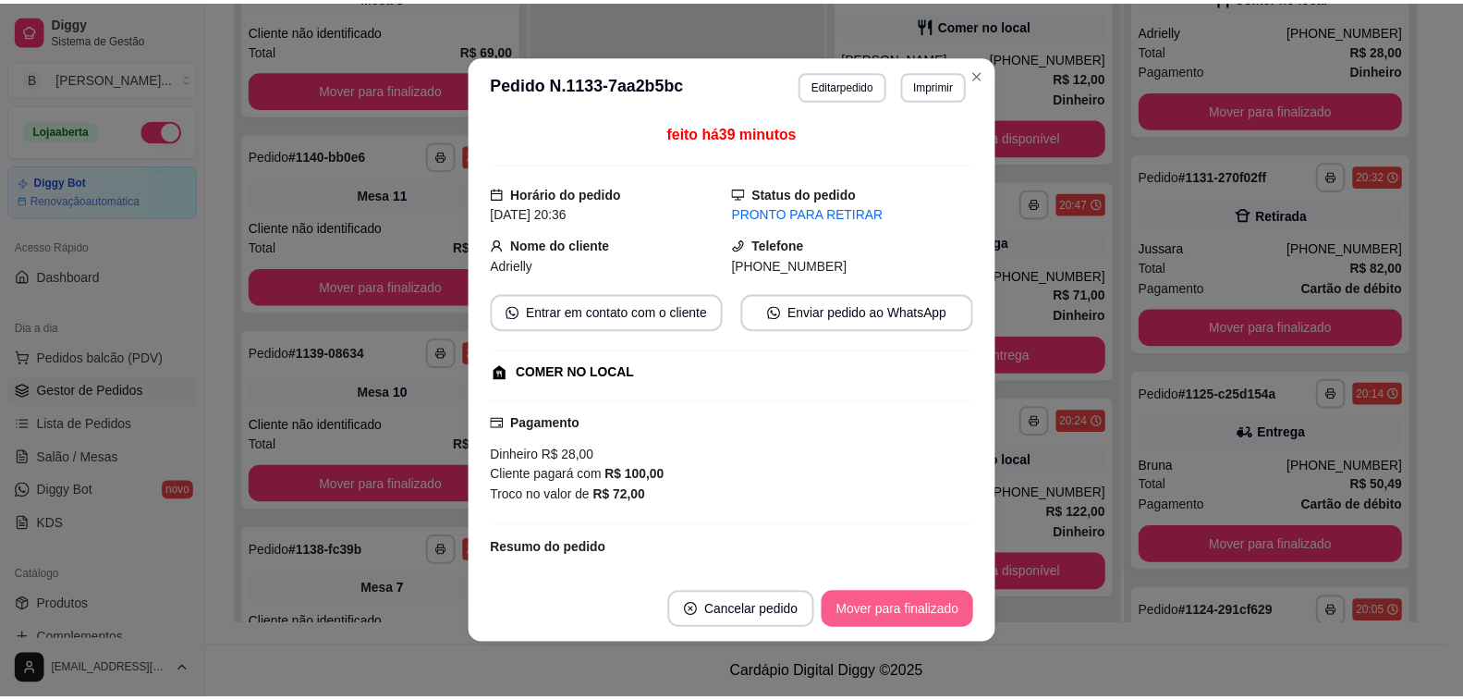
scroll to position [191, 0]
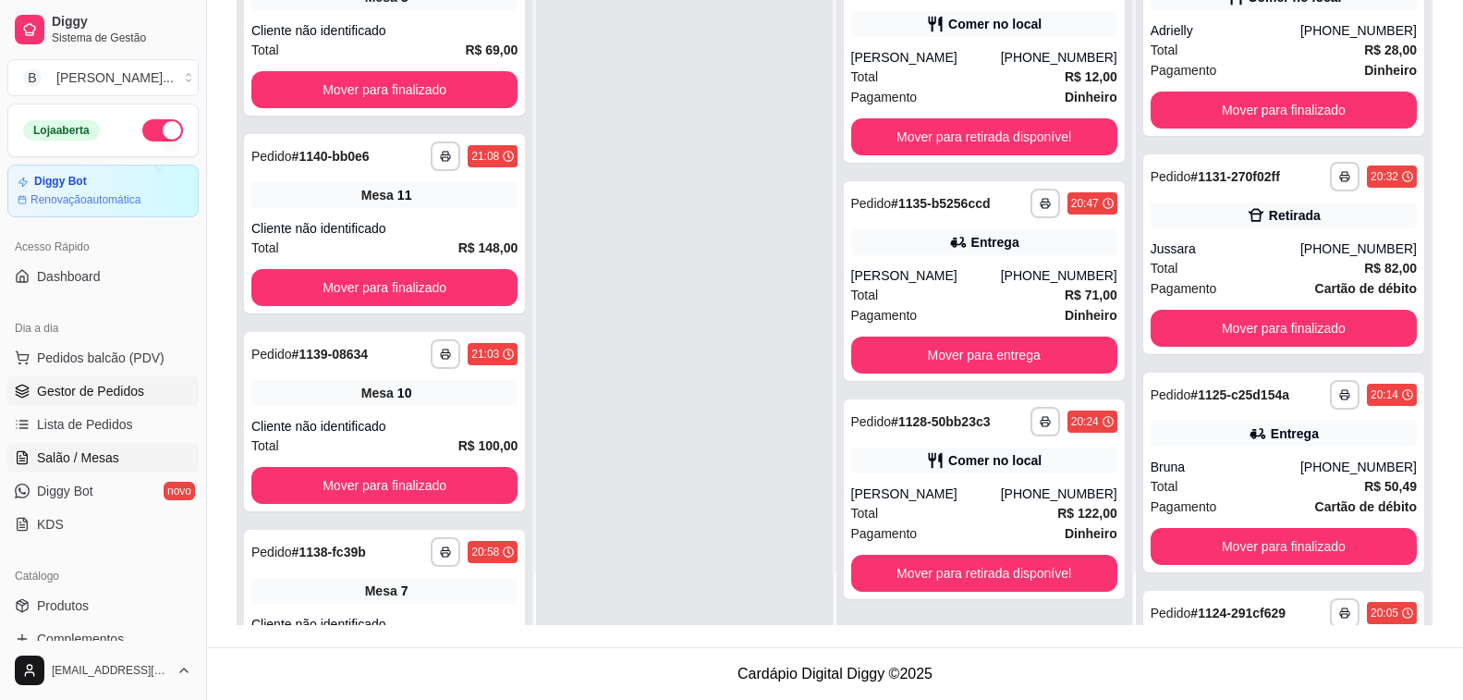
click at [133, 470] on link "Salão / Mesas" at bounding box center [102, 458] width 191 height 30
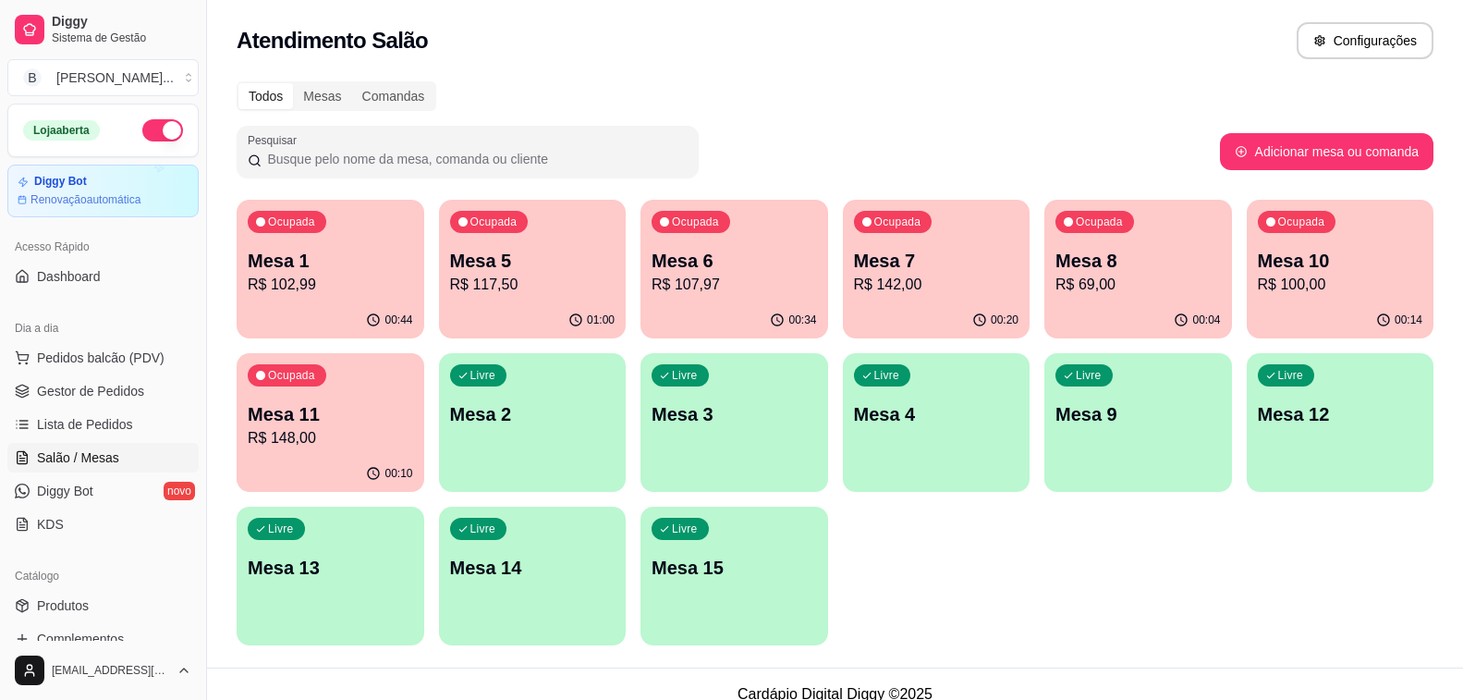
click at [557, 292] on p "R$ 117,50" at bounding box center [532, 285] width 165 height 22
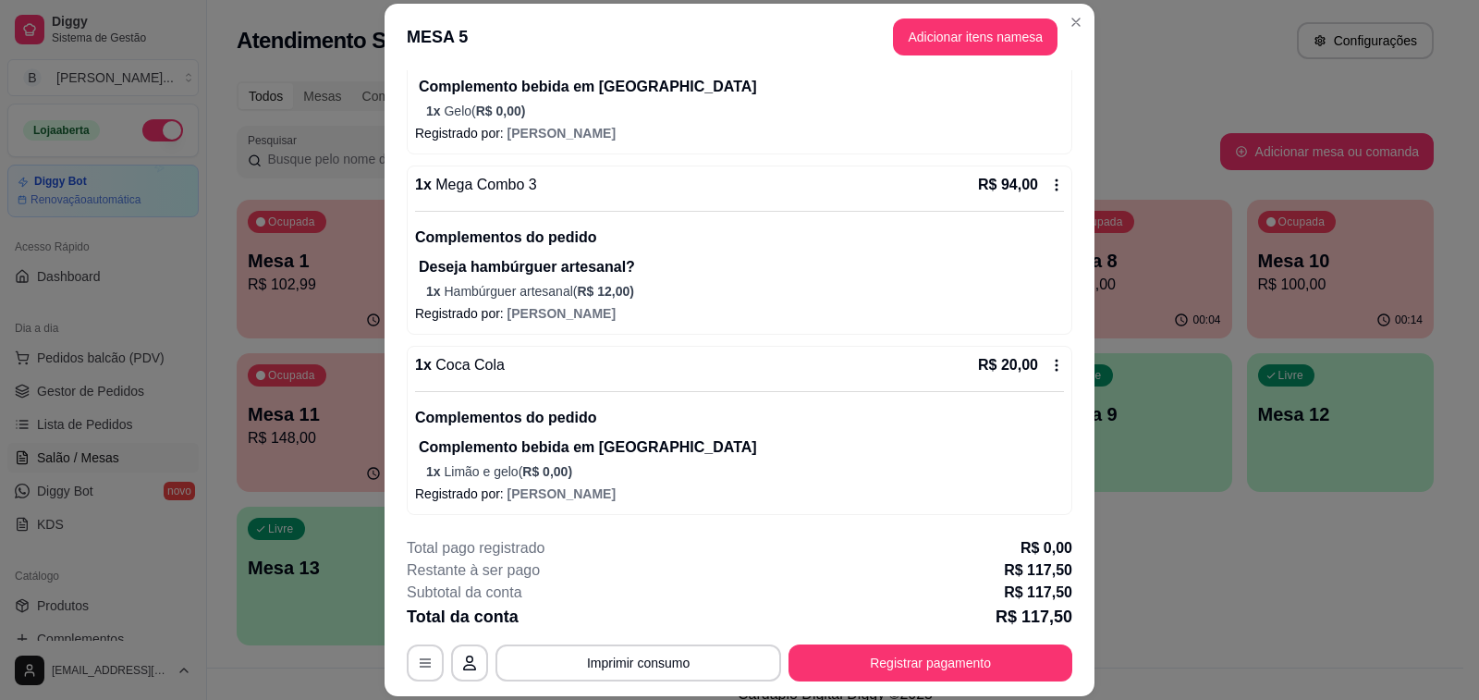
scroll to position [55, 0]
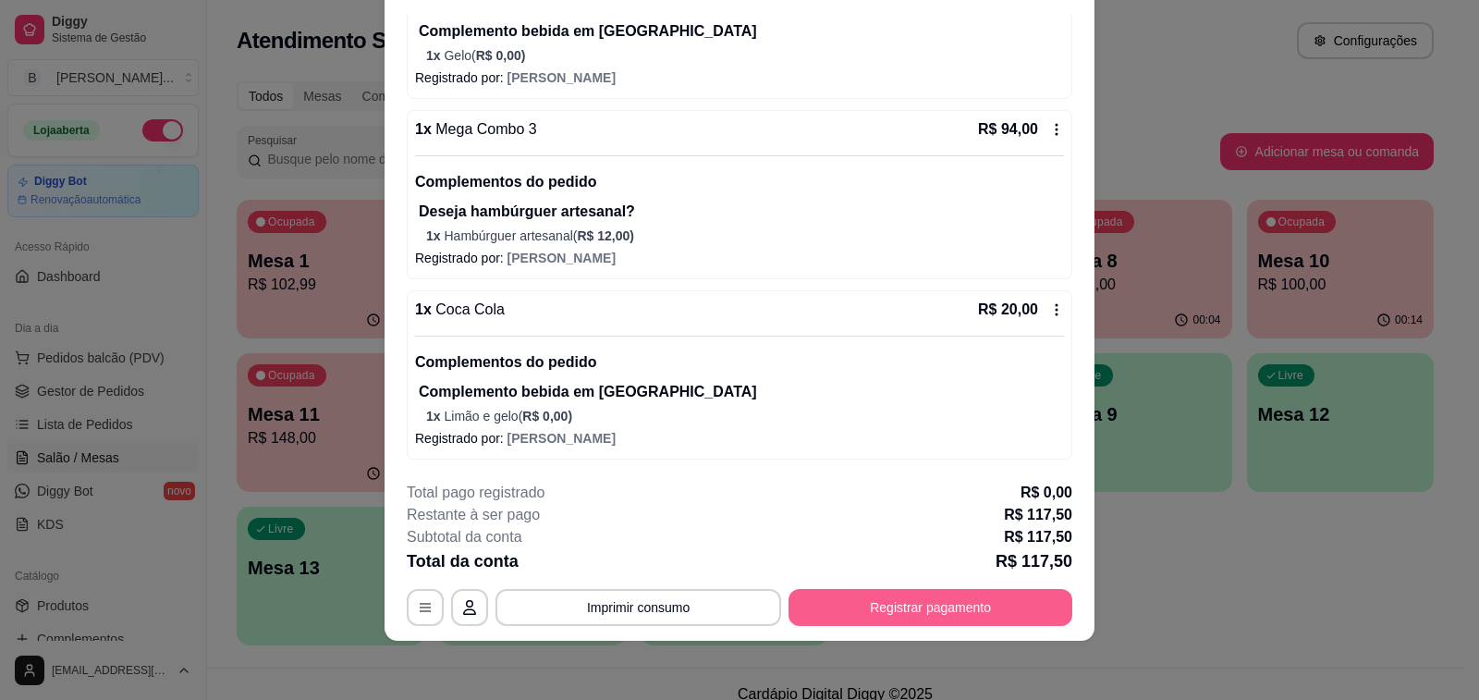
click at [854, 608] on button "Registrar pagamento" at bounding box center [931, 607] width 284 height 37
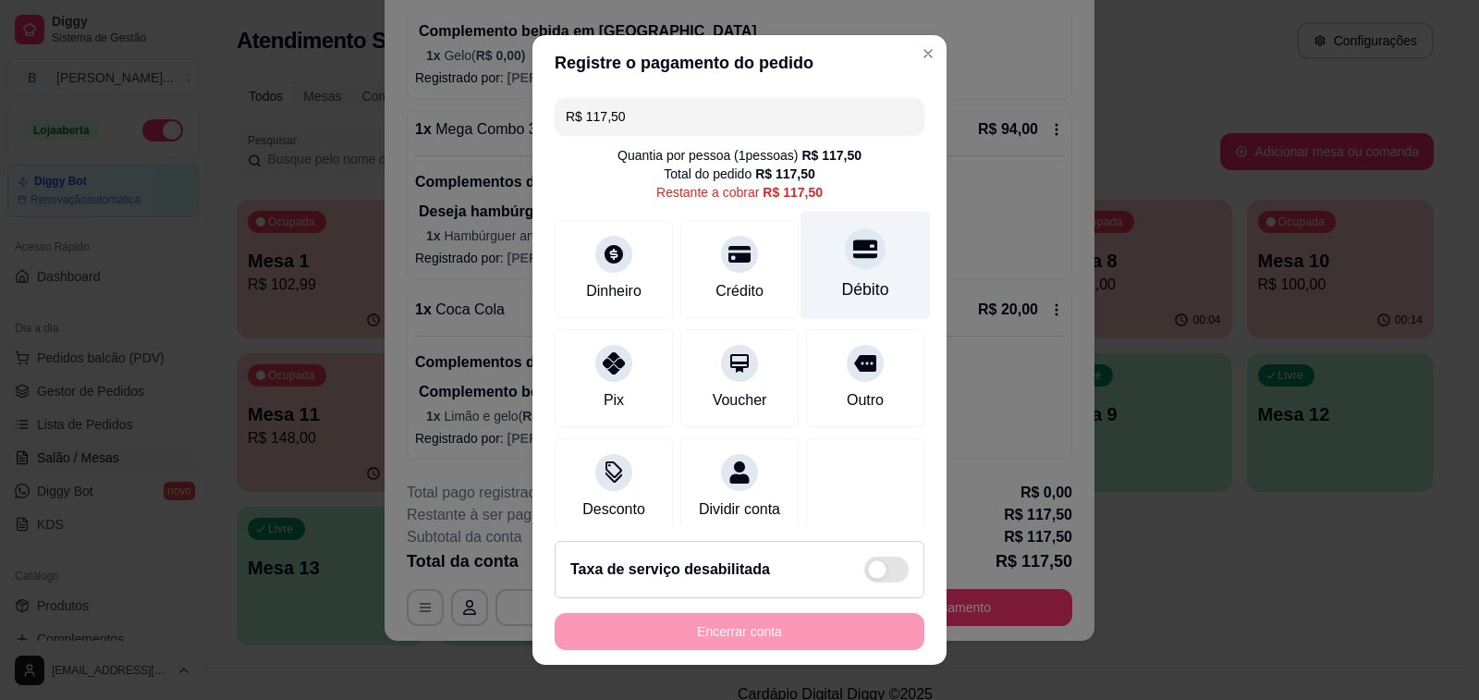
click at [845, 264] on div at bounding box center [865, 248] width 41 height 41
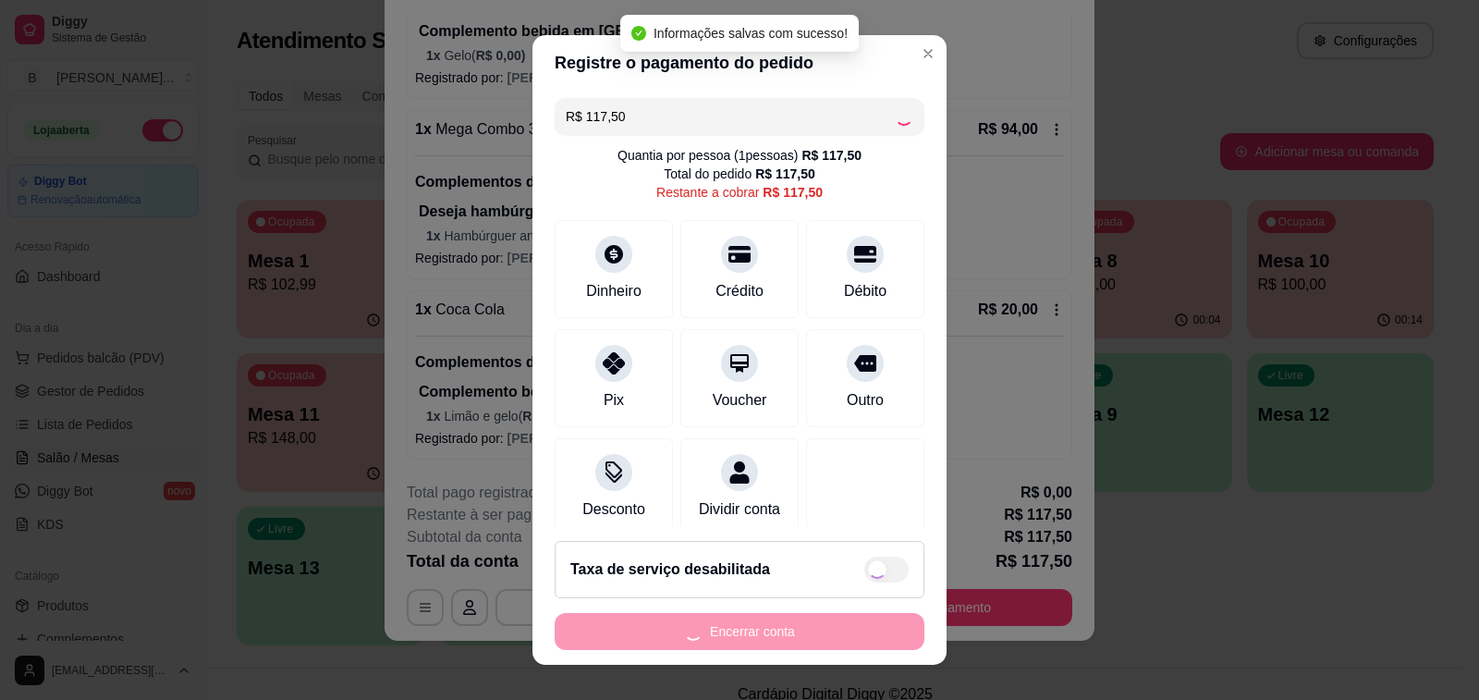
click at [777, 628] on div "Encerrar conta" at bounding box center [740, 631] width 370 height 37
type input "R$ 0,00"
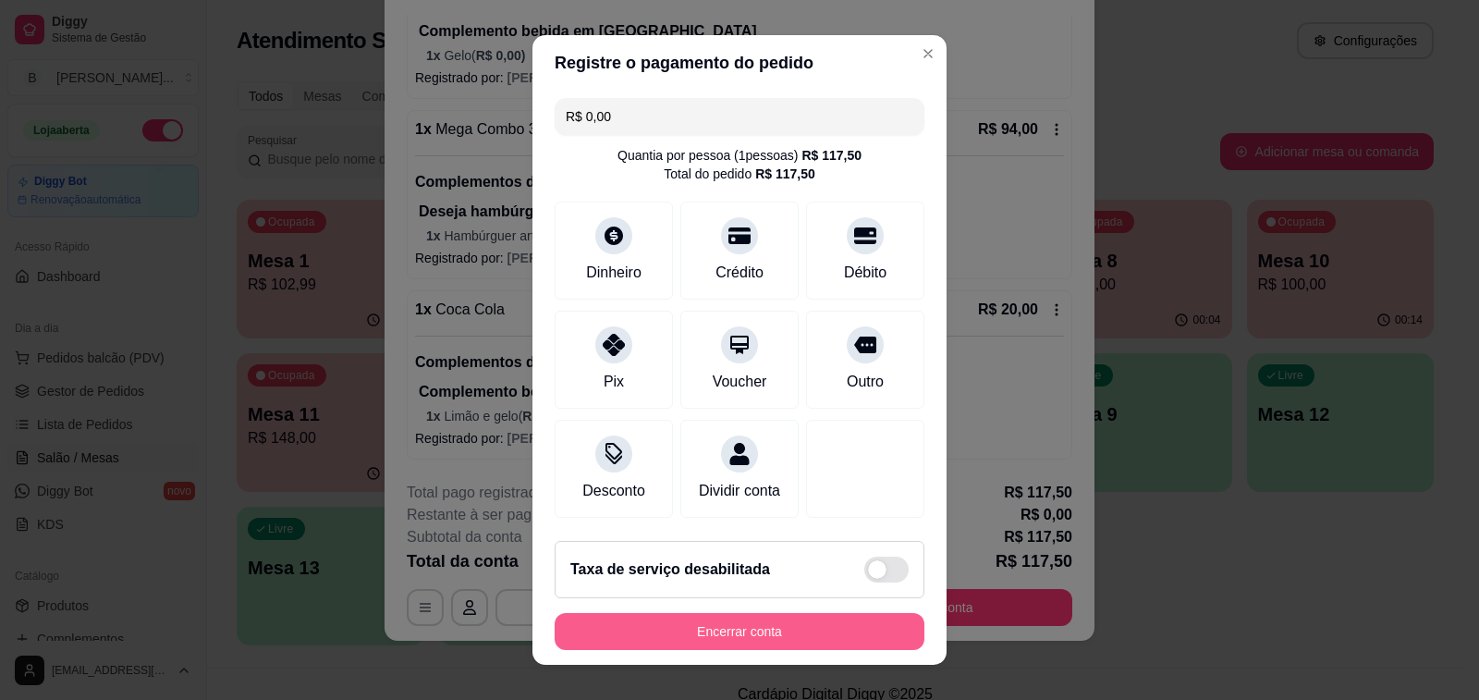
click at [777, 628] on button "Encerrar conta" at bounding box center [740, 631] width 370 height 37
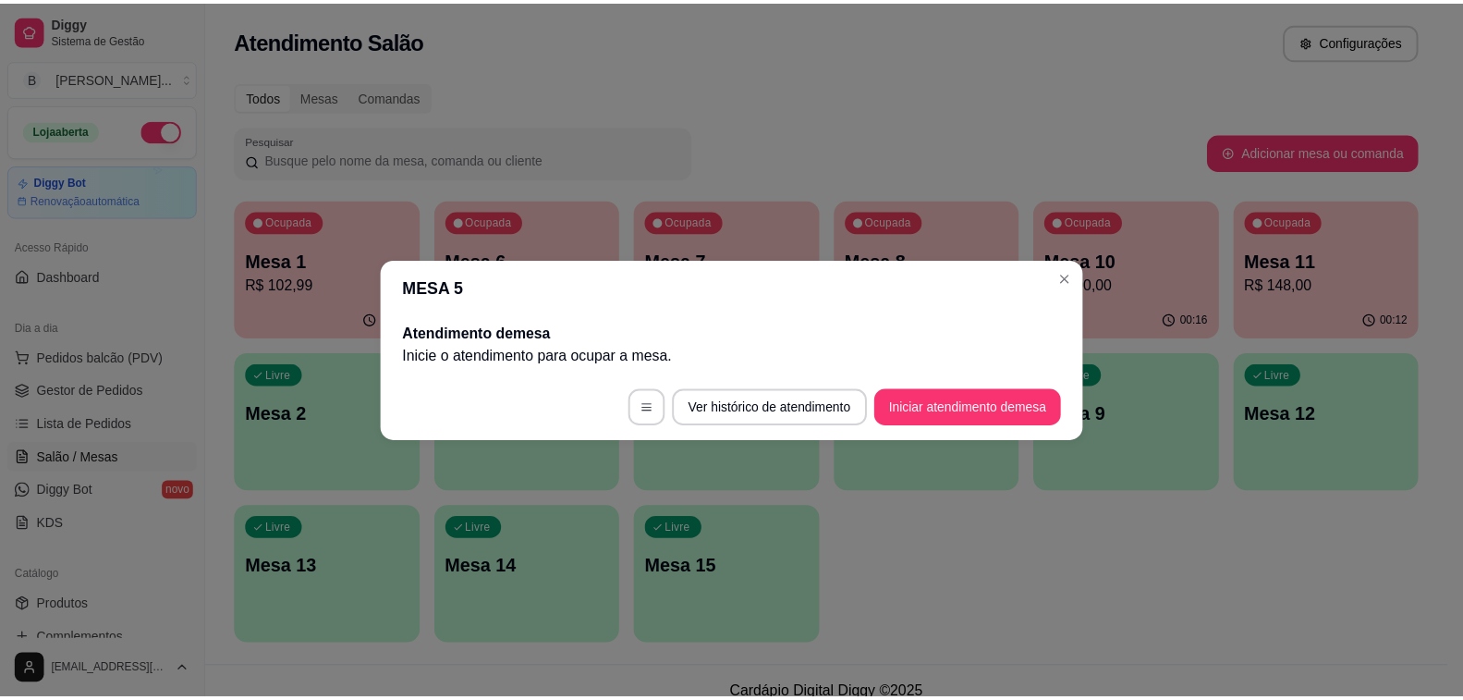
scroll to position [0, 0]
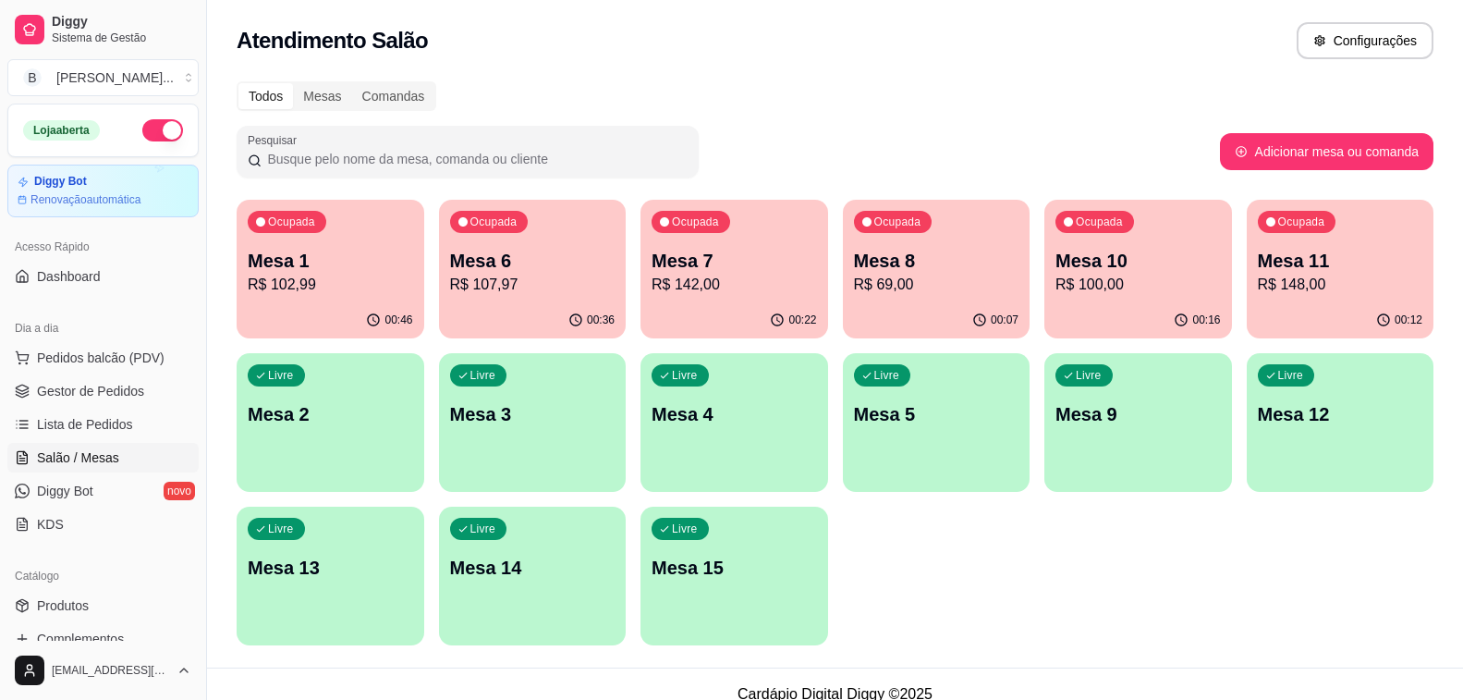
click at [690, 280] on p "R$ 142,00" at bounding box center [734, 285] width 165 height 22
click at [130, 389] on span "Gestor de Pedidos" at bounding box center [90, 391] width 107 height 18
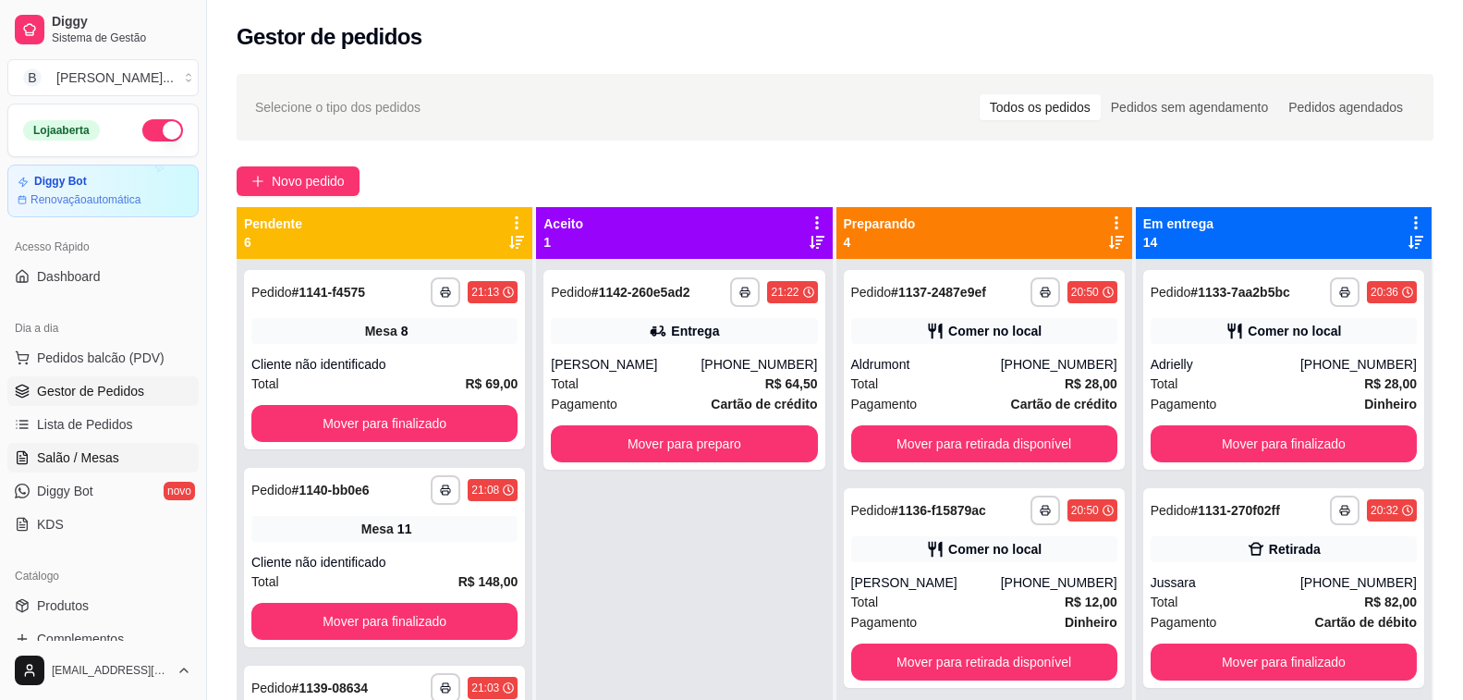
click at [92, 454] on span "Salão / Mesas" at bounding box center [78, 457] width 82 height 18
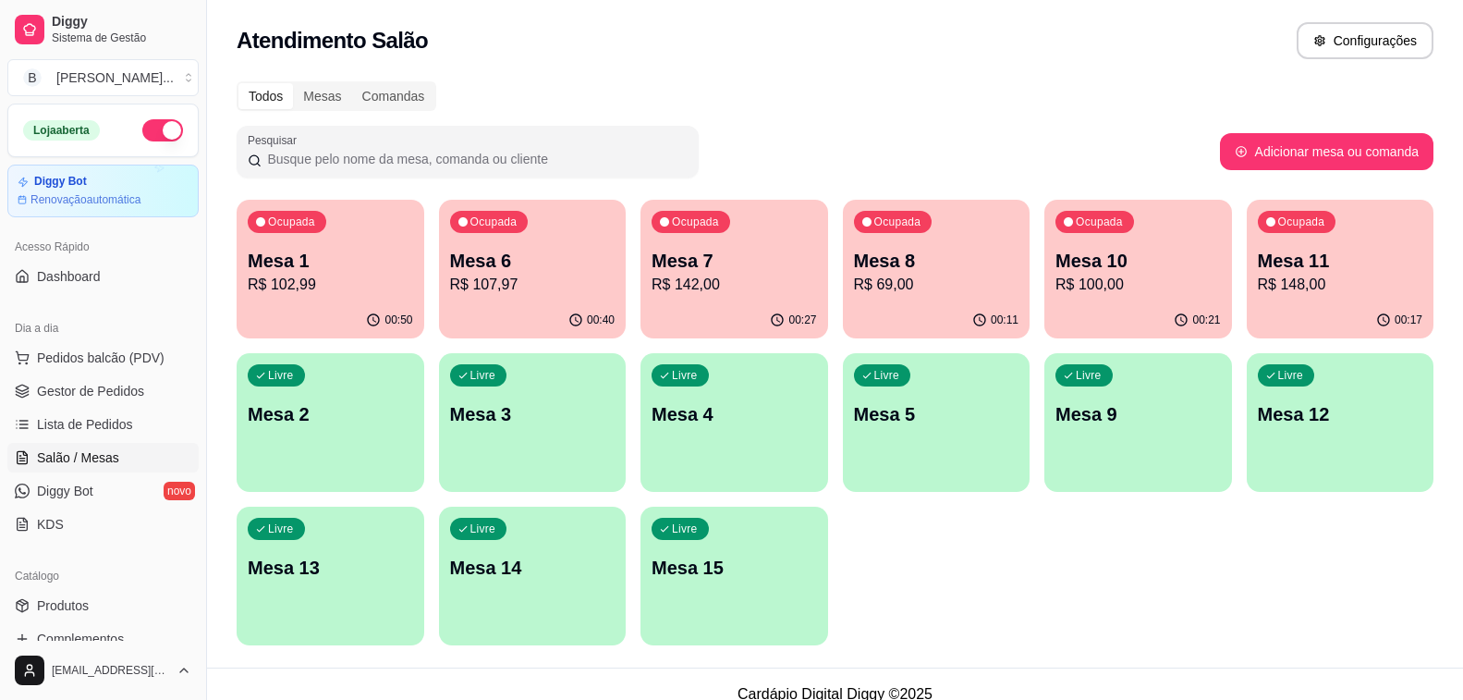
click at [924, 259] on p "Mesa 8" at bounding box center [936, 261] width 165 height 26
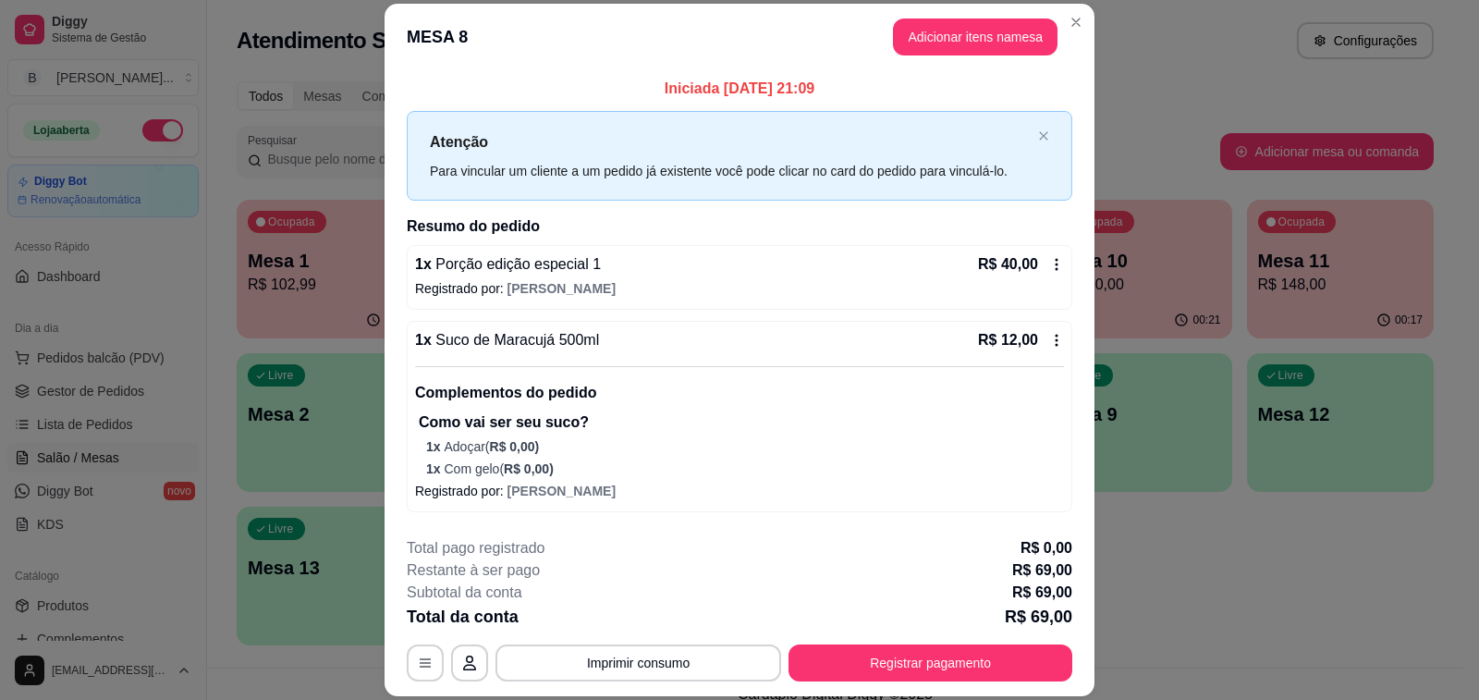
scroll to position [117, 0]
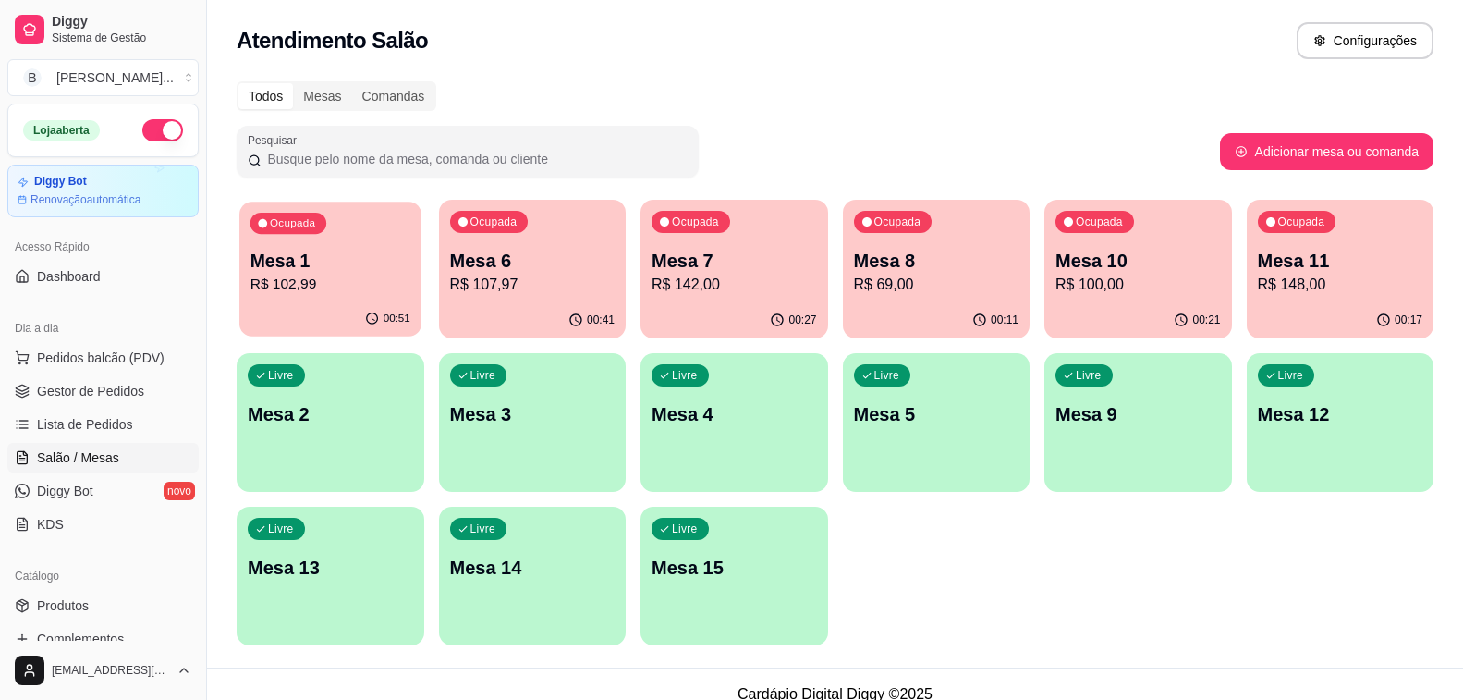
click at [321, 281] on p "R$ 102,99" at bounding box center [331, 284] width 160 height 21
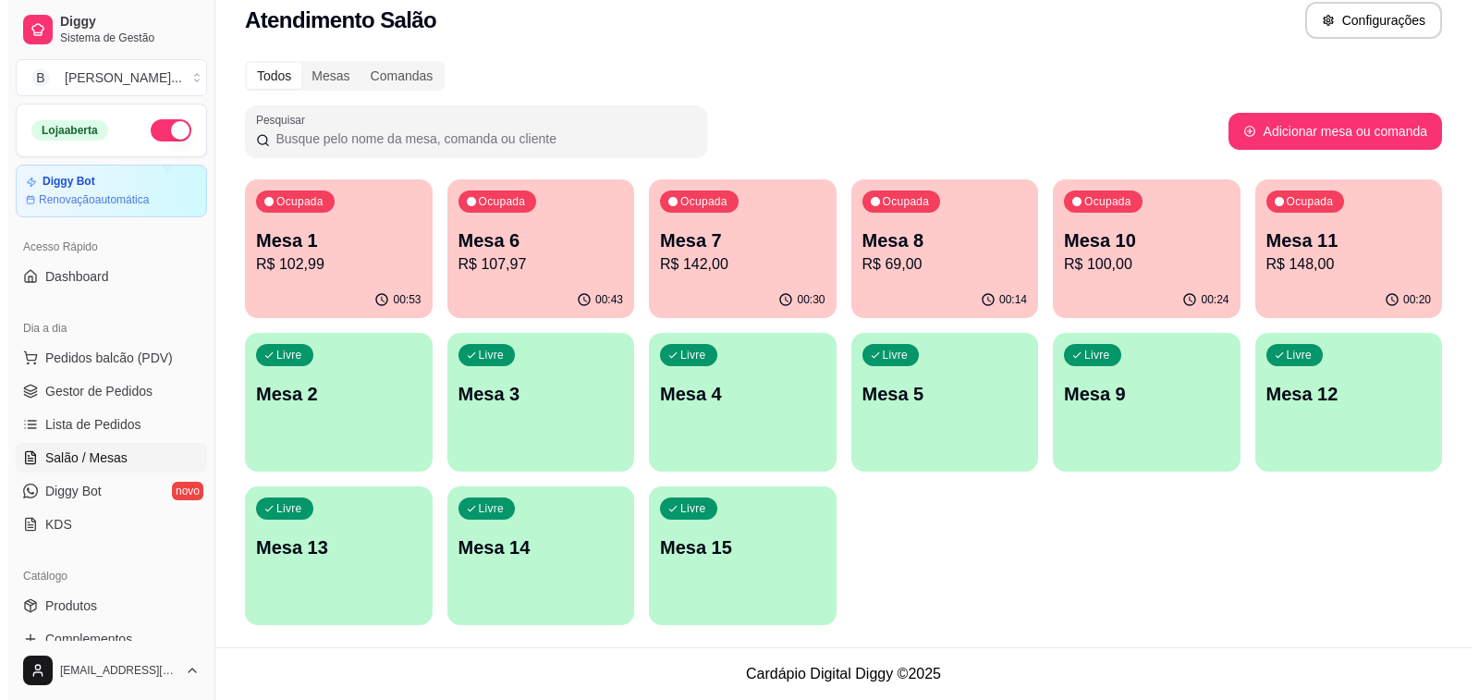
scroll to position [0, 0]
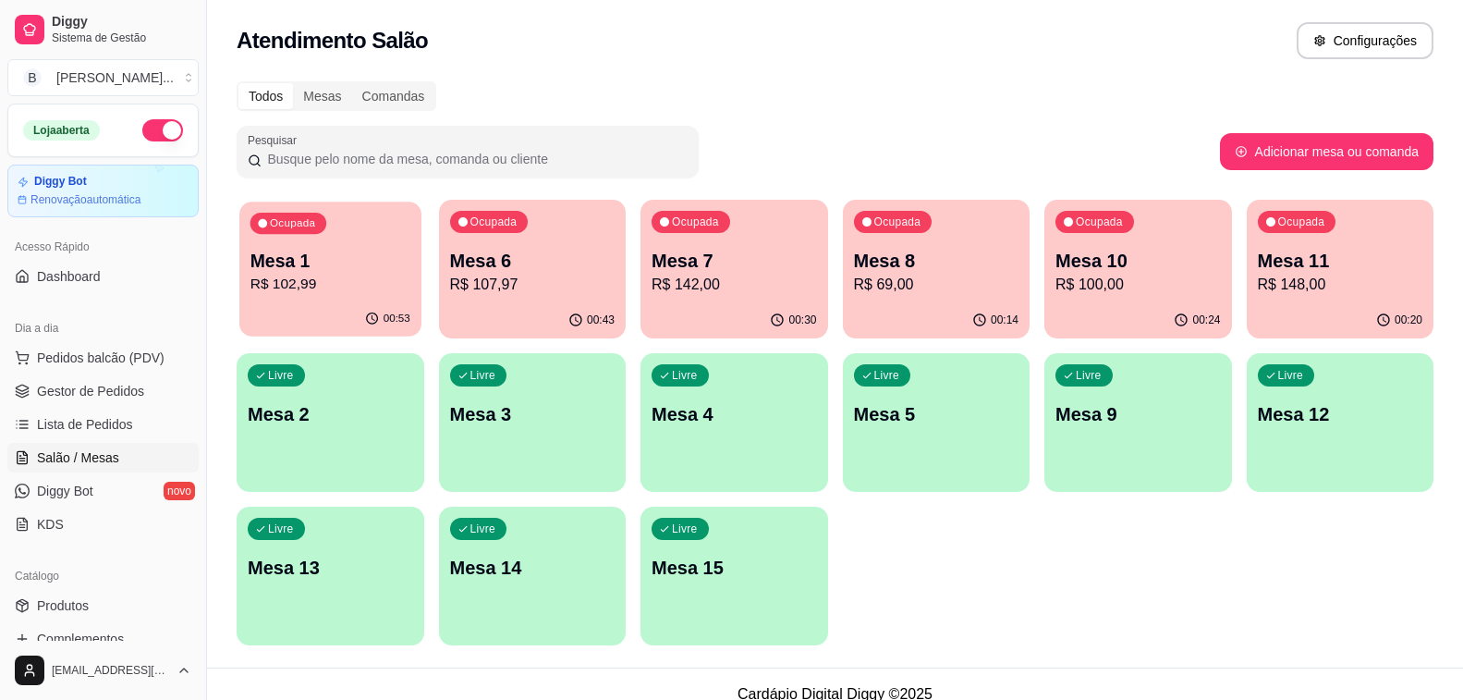
click at [349, 263] on p "Mesa 1" at bounding box center [331, 261] width 160 height 25
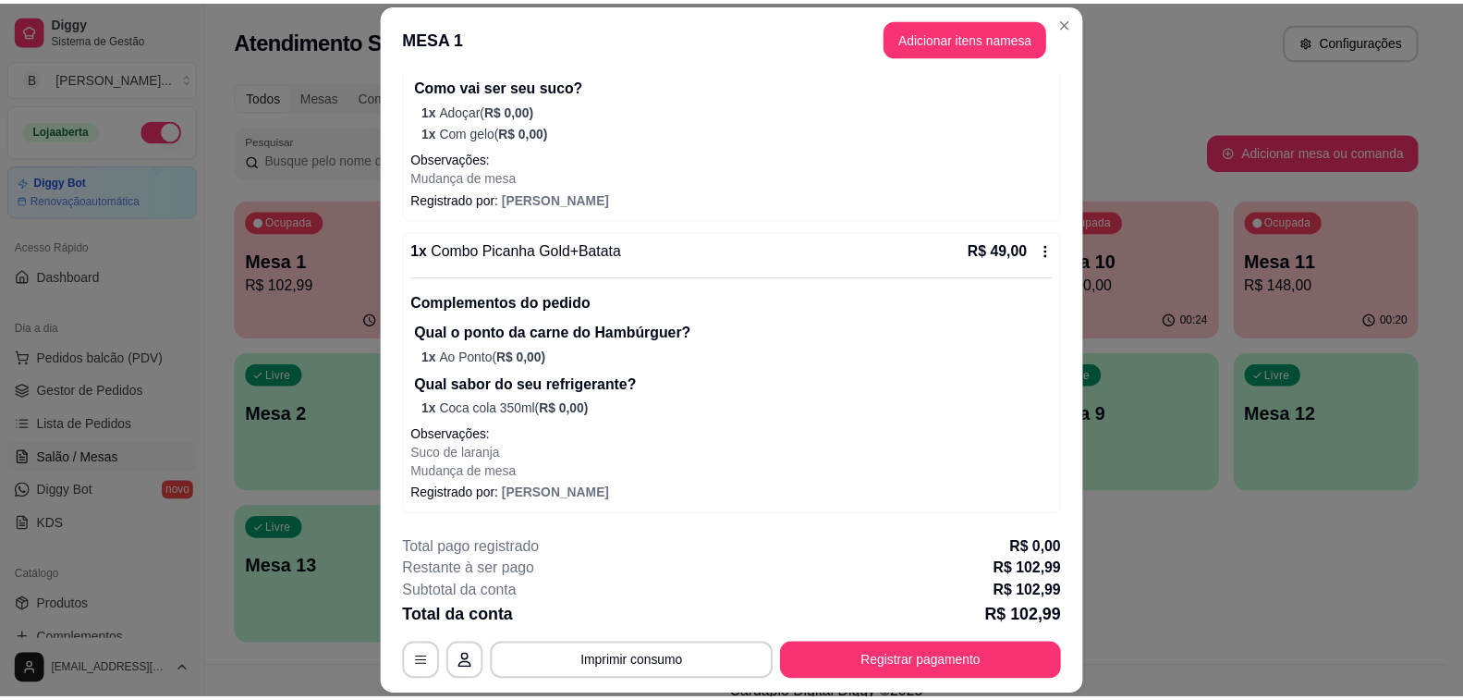
scroll to position [55, 0]
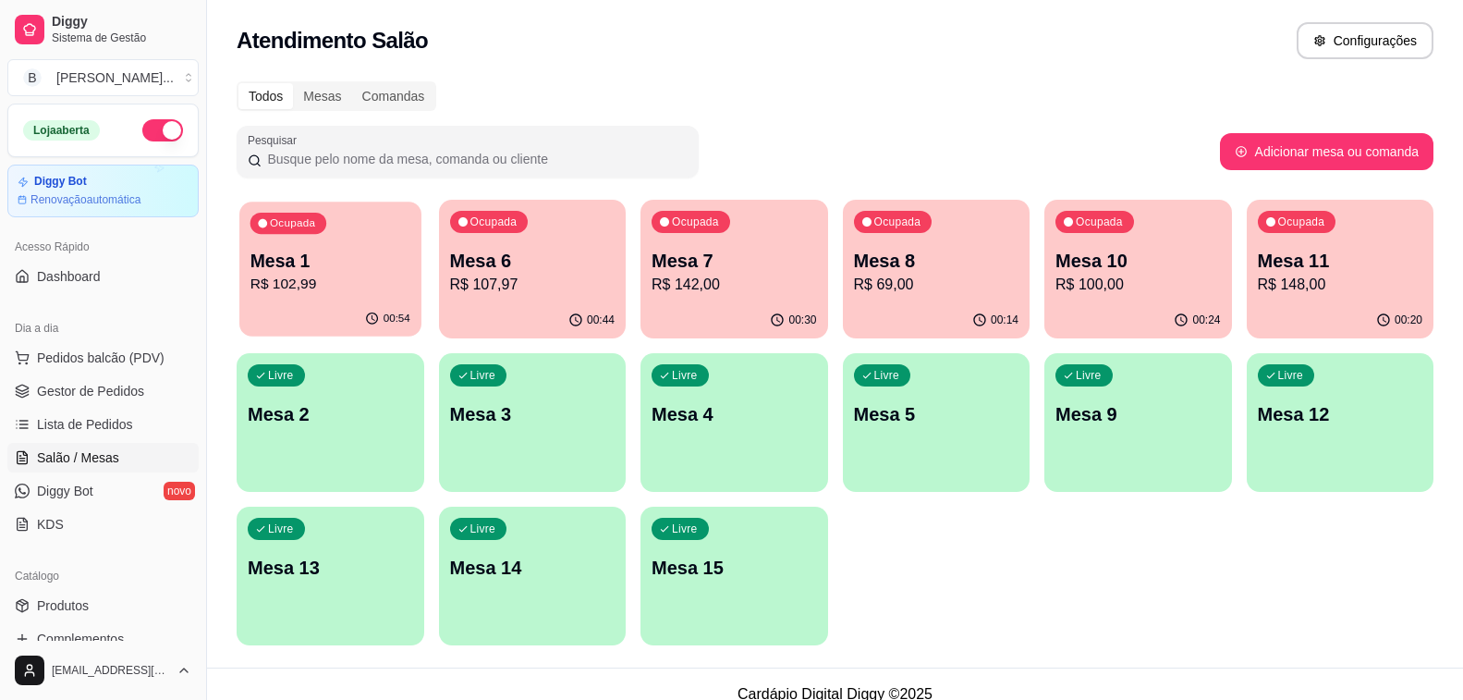
click at [307, 284] on p "R$ 102,99" at bounding box center [331, 284] width 160 height 21
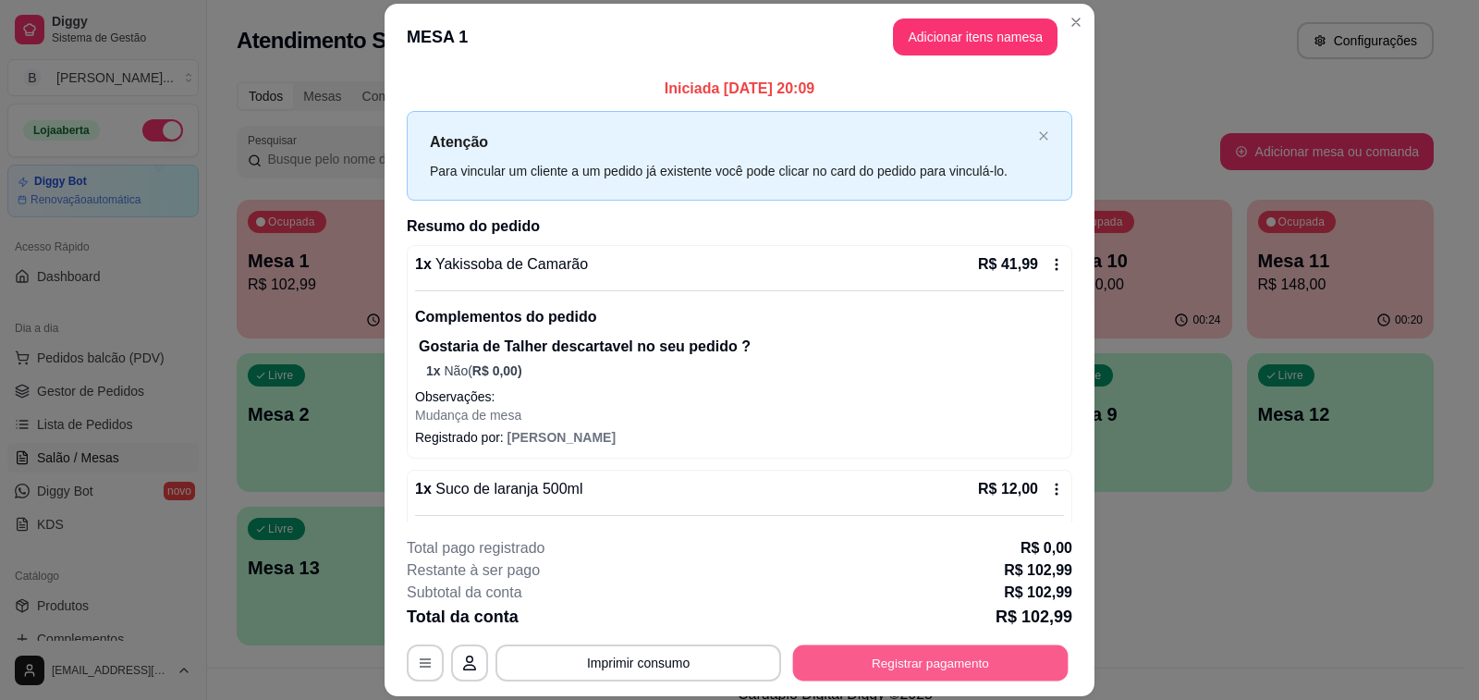
click at [1034, 673] on button "Registrar pagamento" at bounding box center [930, 663] width 275 height 36
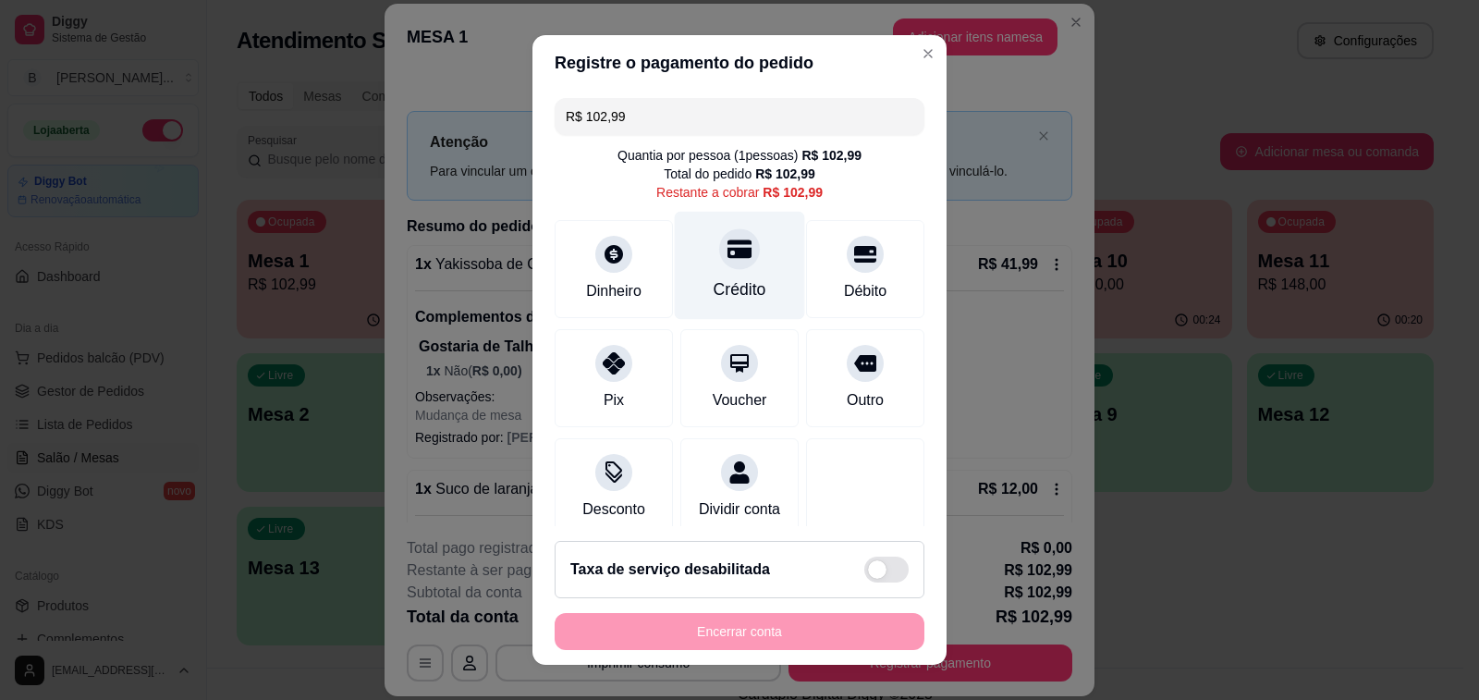
click at [719, 265] on div at bounding box center [739, 248] width 41 height 41
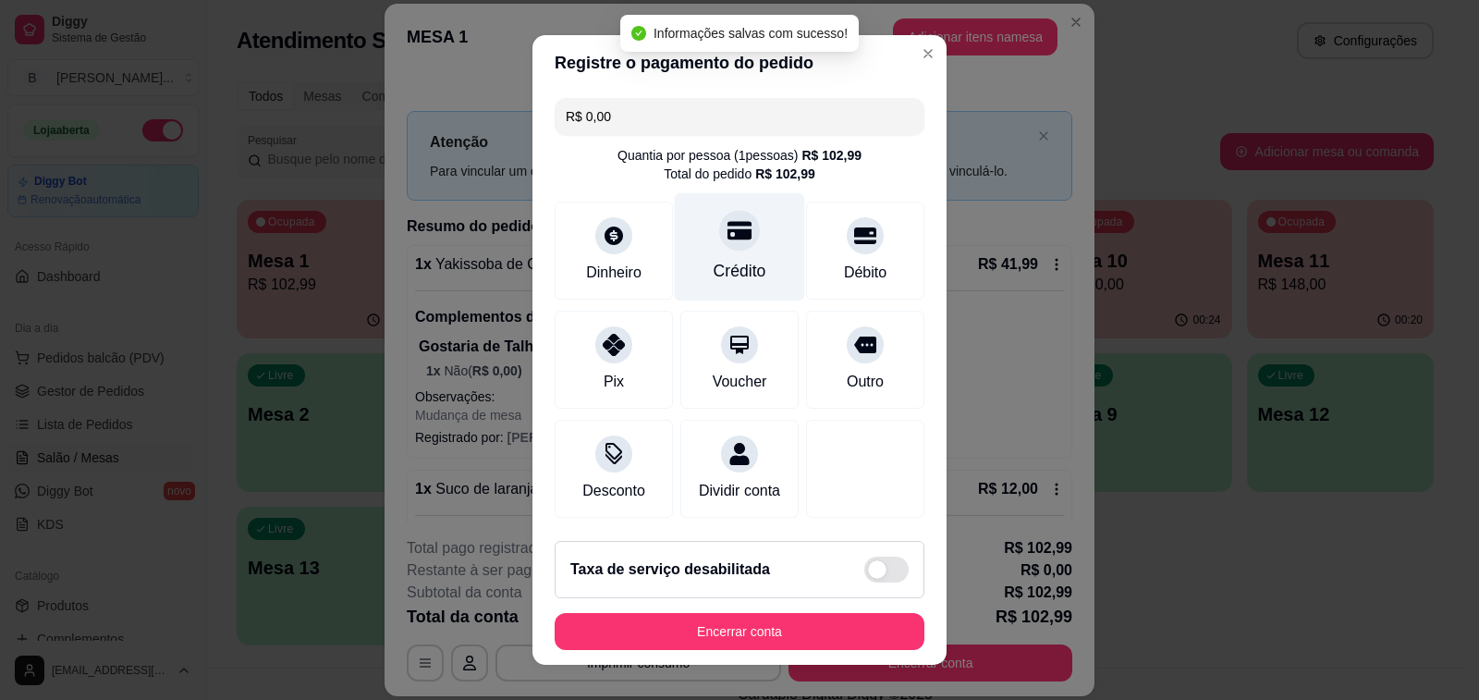
type input "R$ 0,00"
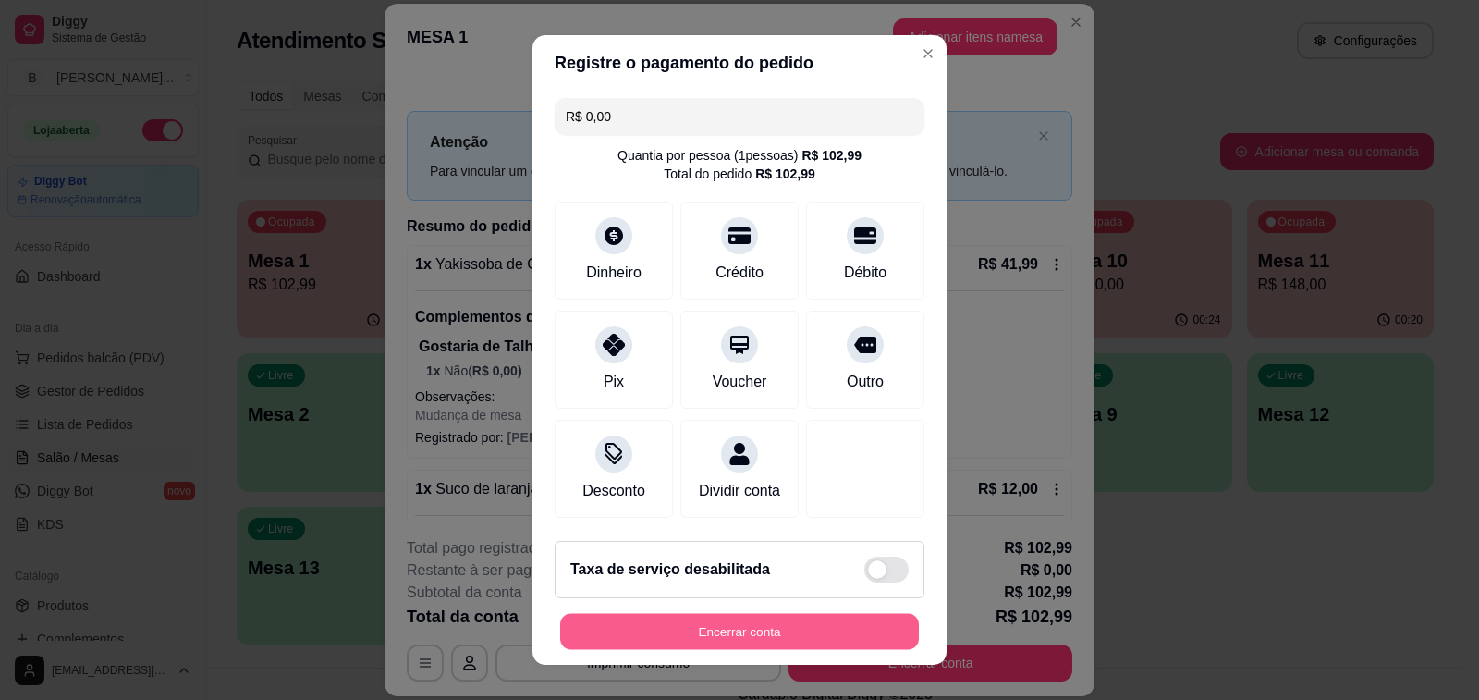
click at [785, 644] on button "Encerrar conta" at bounding box center [739, 632] width 359 height 36
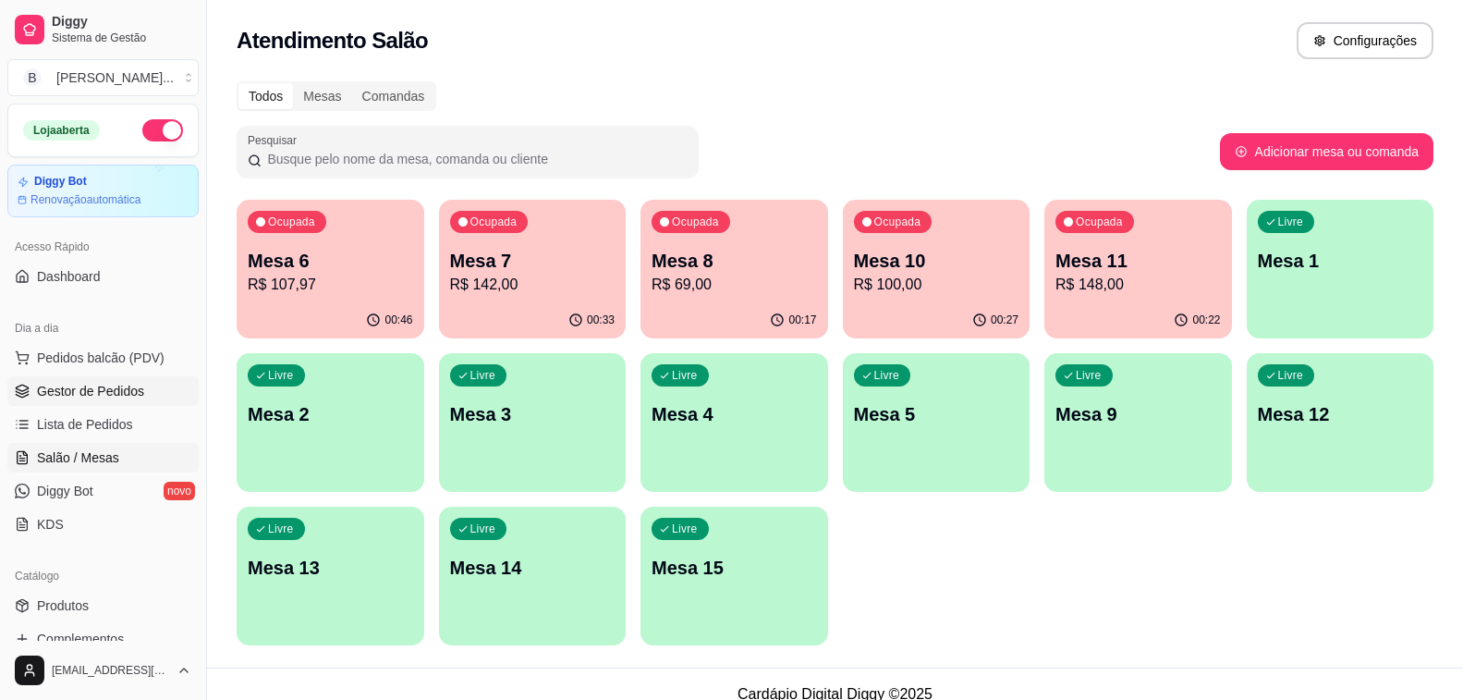
click at [53, 393] on span "Gestor de Pedidos" at bounding box center [90, 391] width 107 height 18
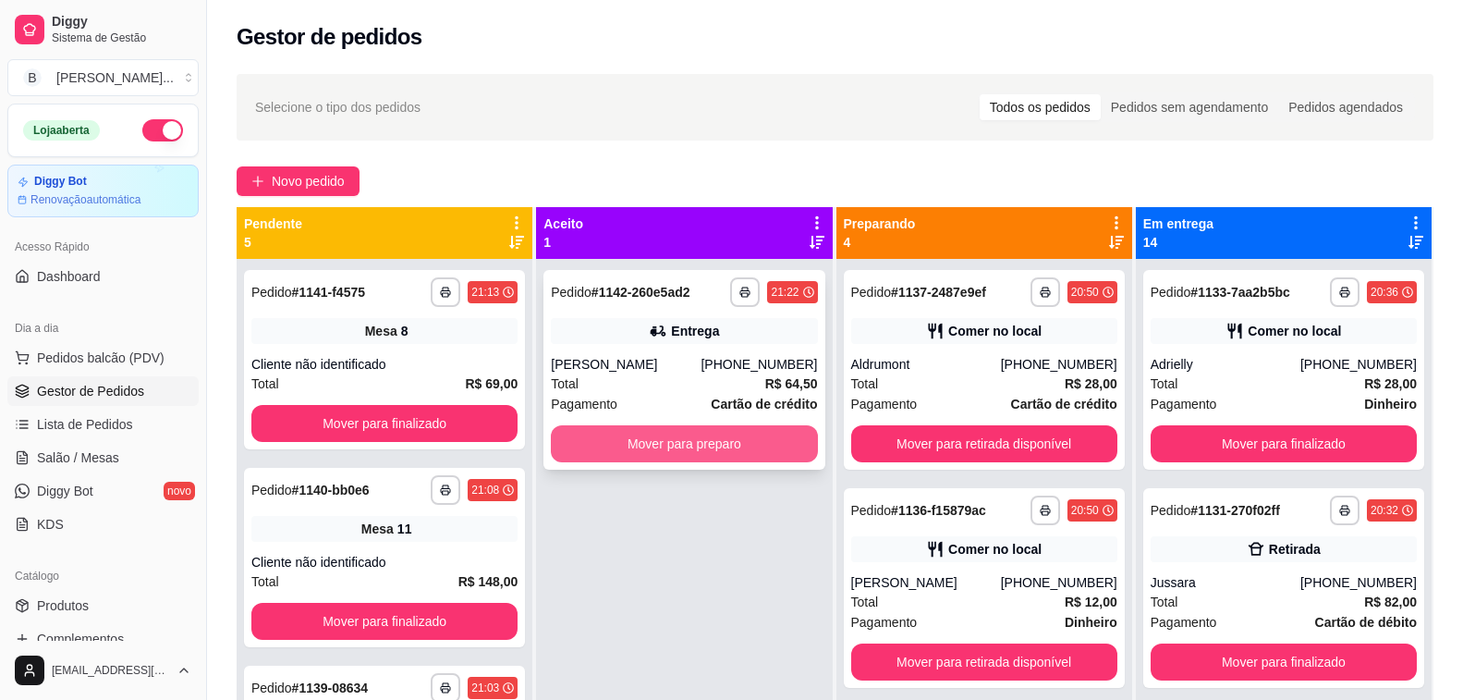
click at [748, 450] on button "Mover para preparo" at bounding box center [684, 443] width 266 height 37
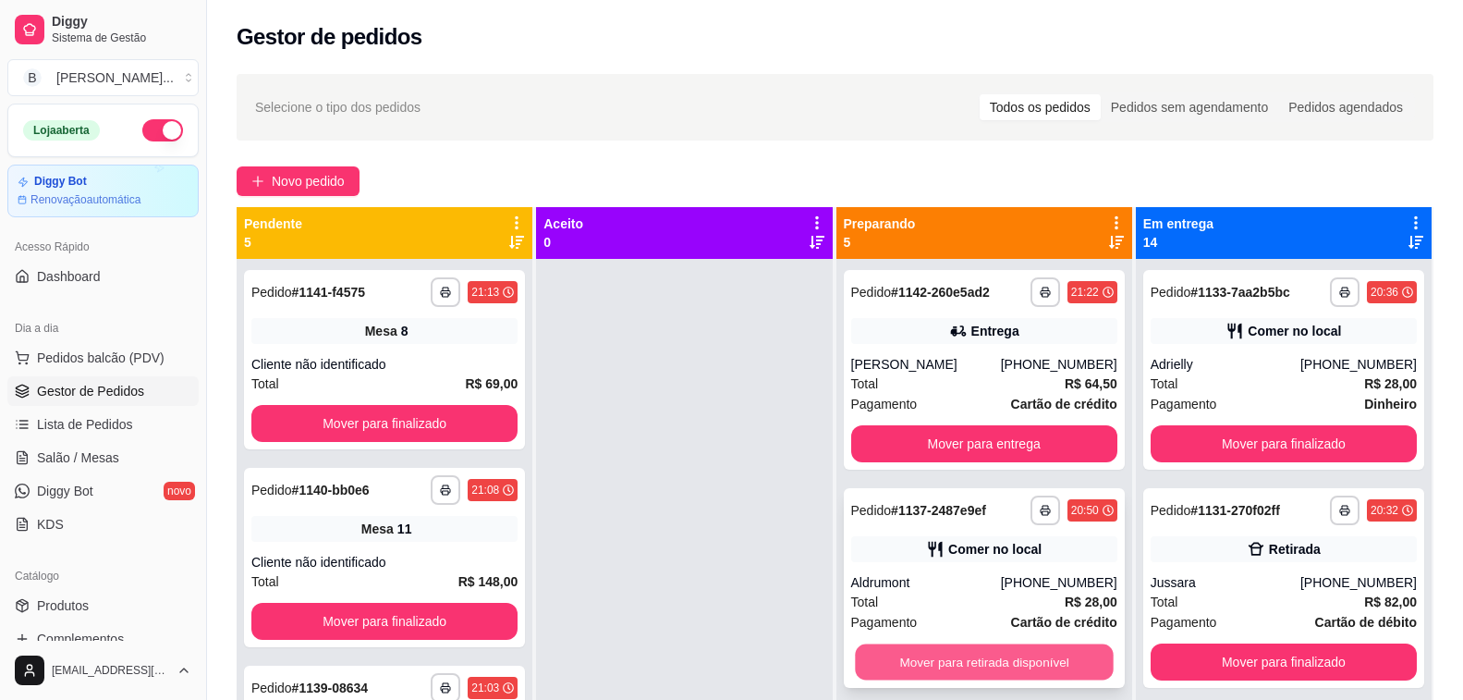
click at [894, 667] on button "Mover para retirada disponível" at bounding box center [984, 662] width 259 height 36
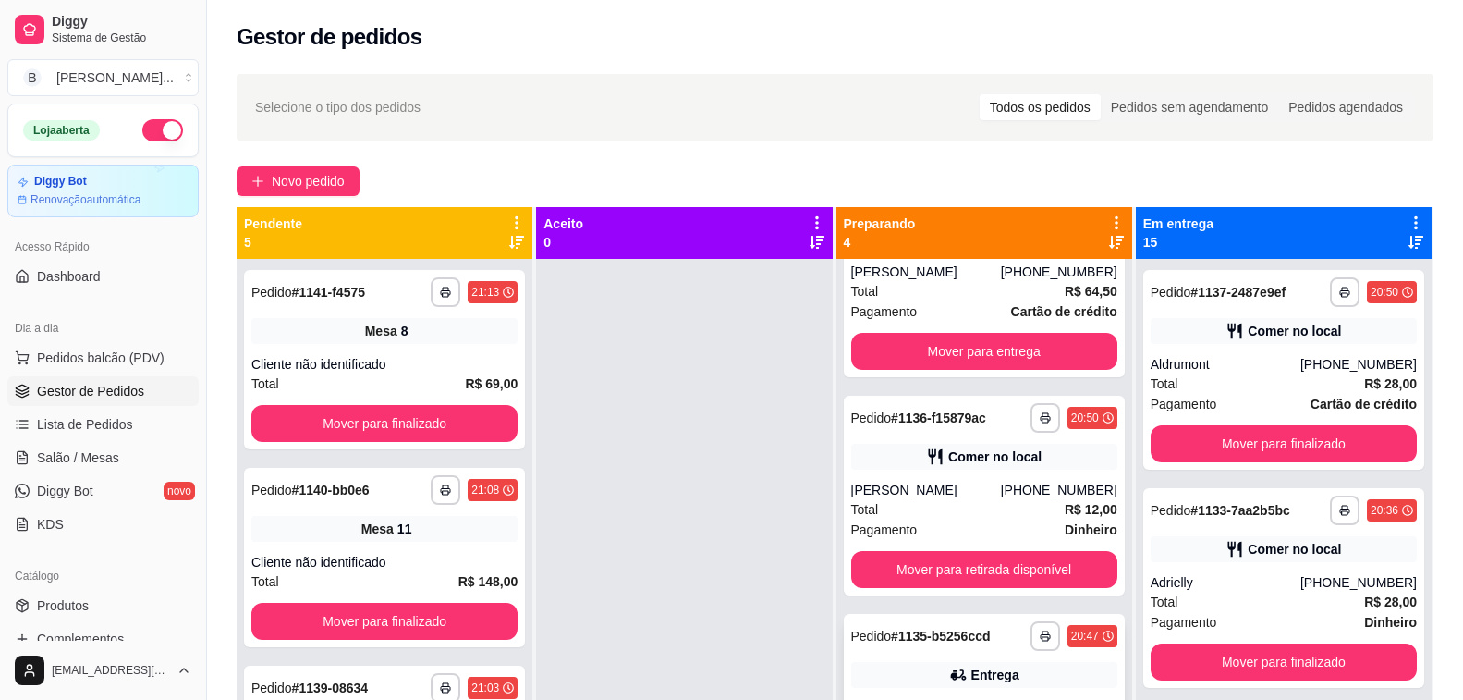
scroll to position [185, 0]
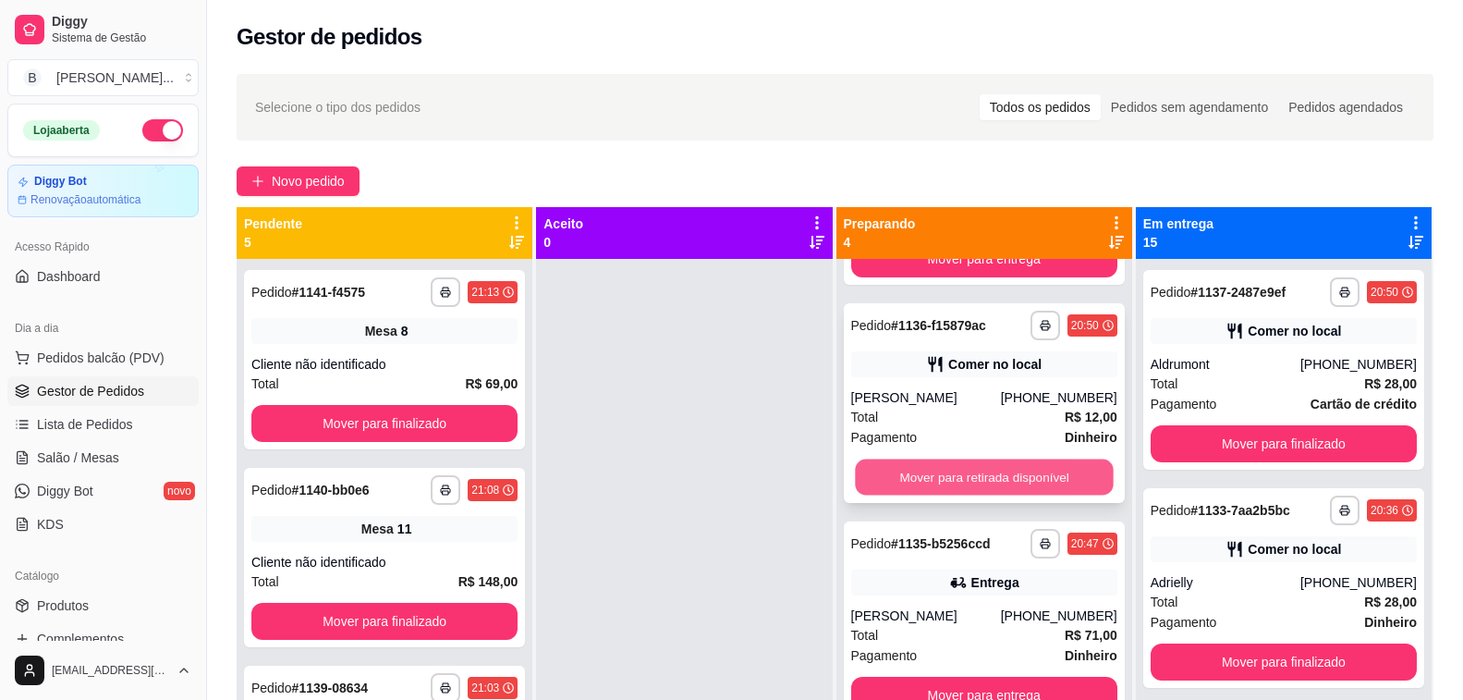
click at [928, 474] on button "Mover para retirada disponível" at bounding box center [984, 477] width 259 height 36
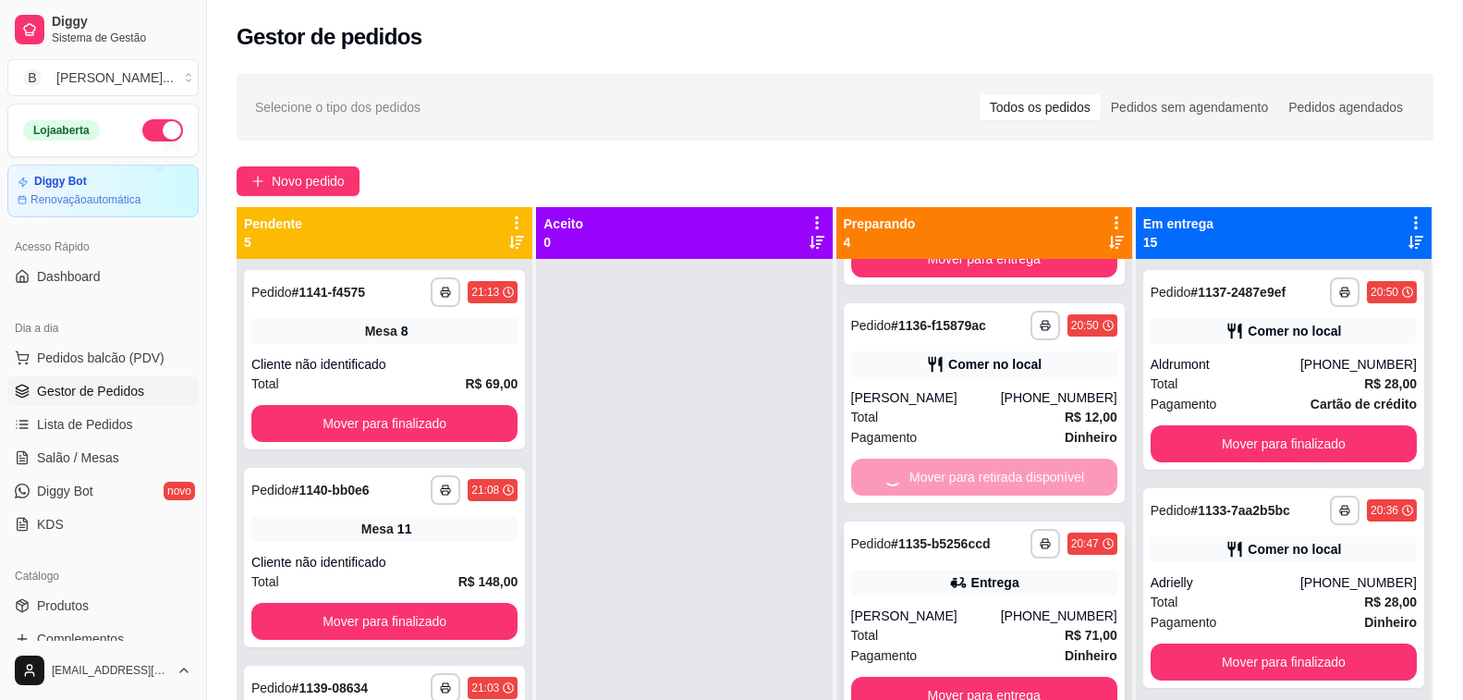
scroll to position [191, 0]
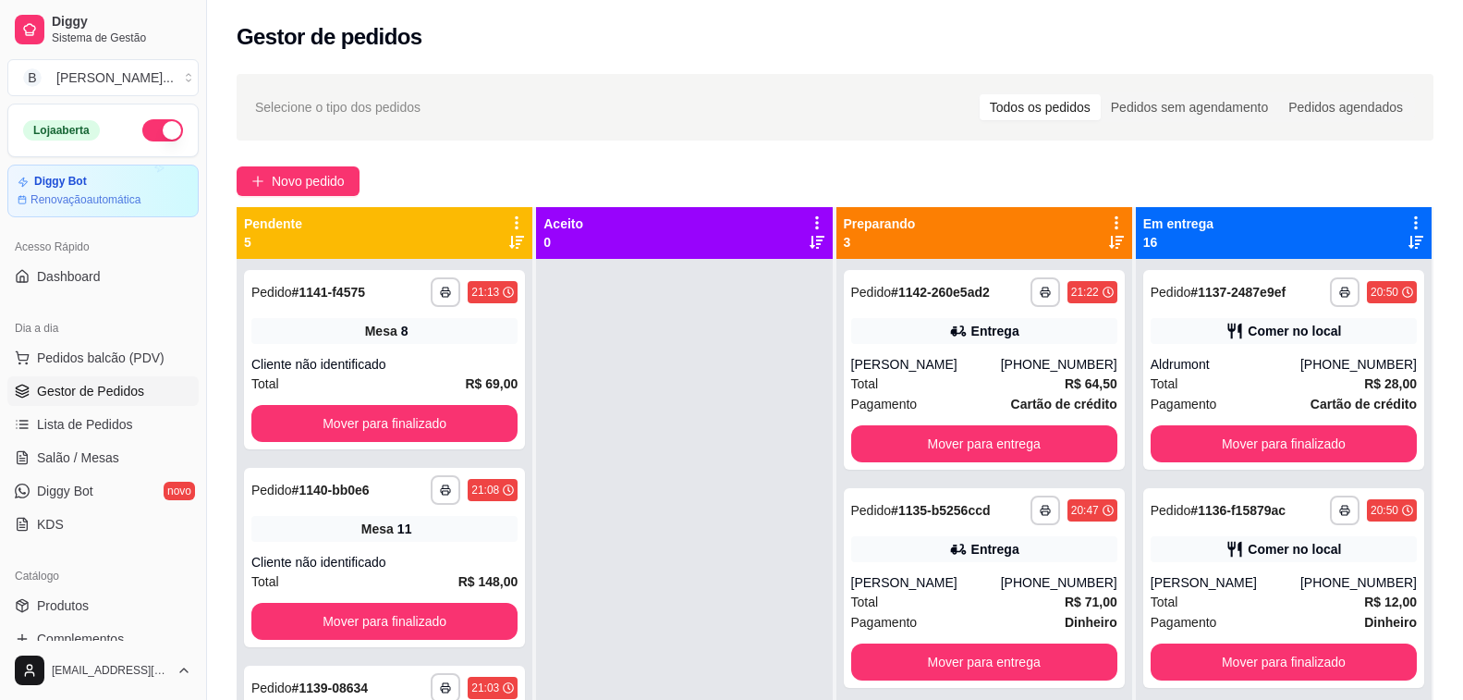
click at [902, 689] on div "**********" at bounding box center [985, 609] width 296 height 700
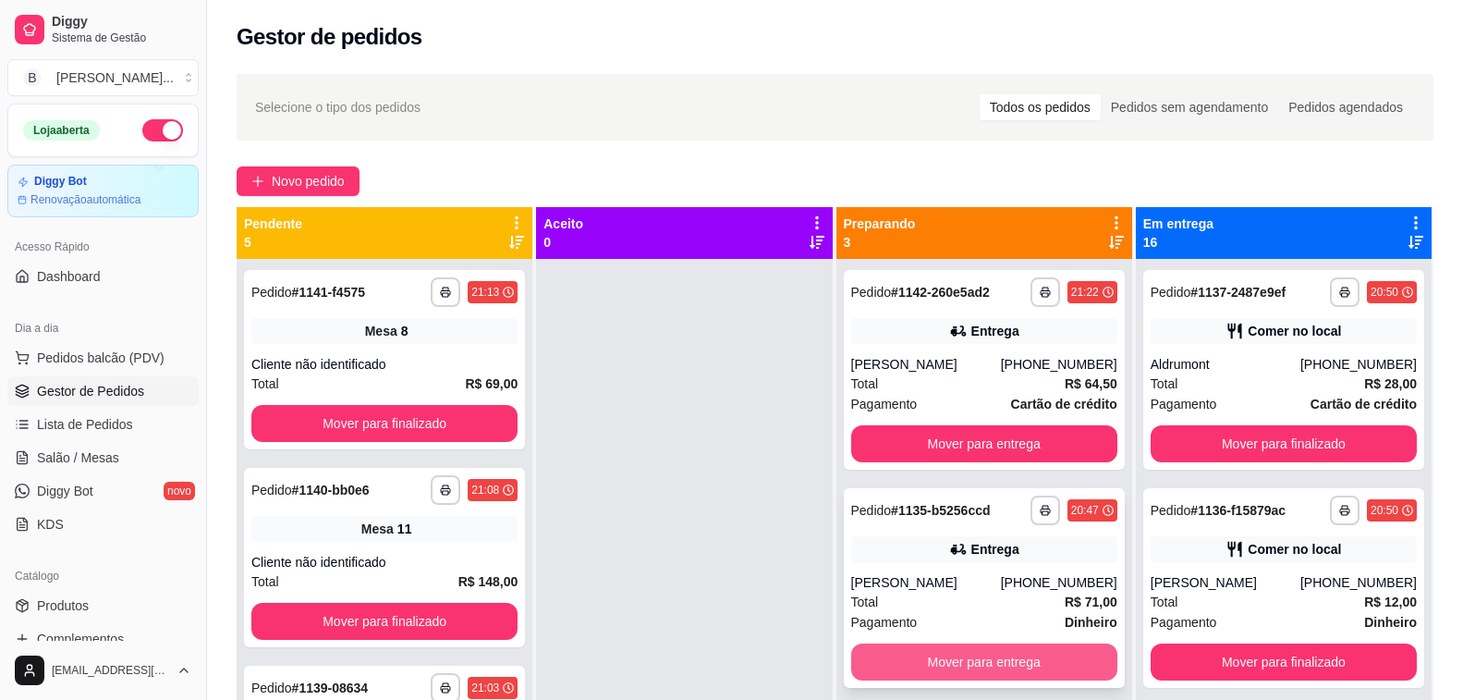
click at [903, 662] on button "Mover para entrega" at bounding box center [984, 661] width 266 height 37
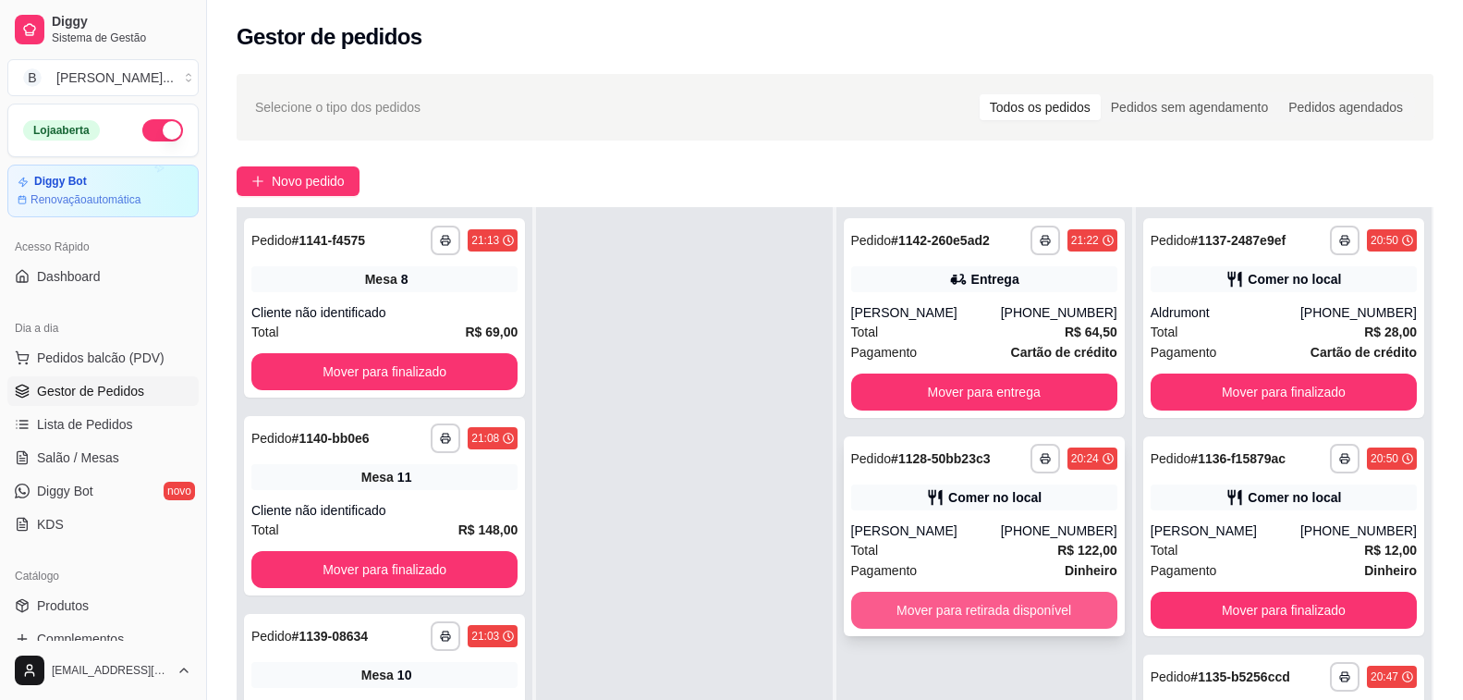
click at [903, 618] on button "Mover para retirada disponível" at bounding box center [984, 610] width 266 height 37
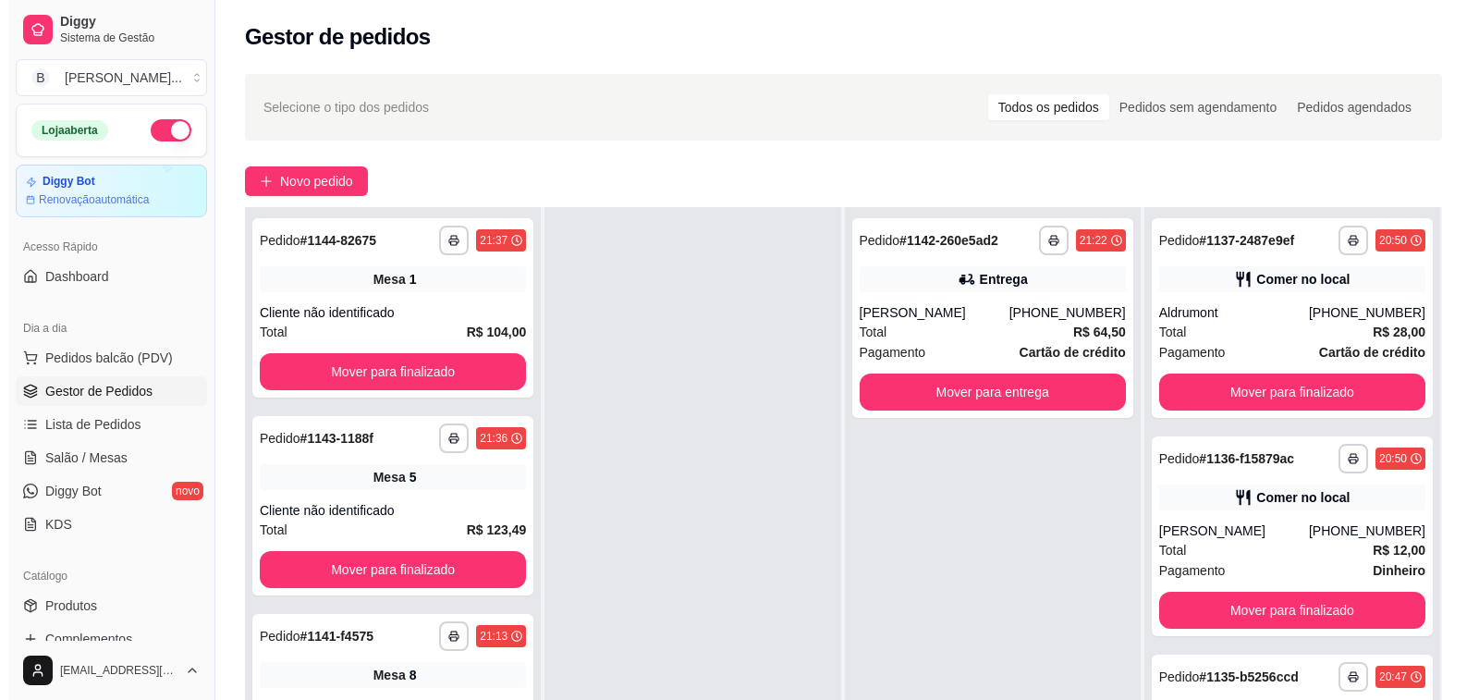
scroll to position [0, 0]
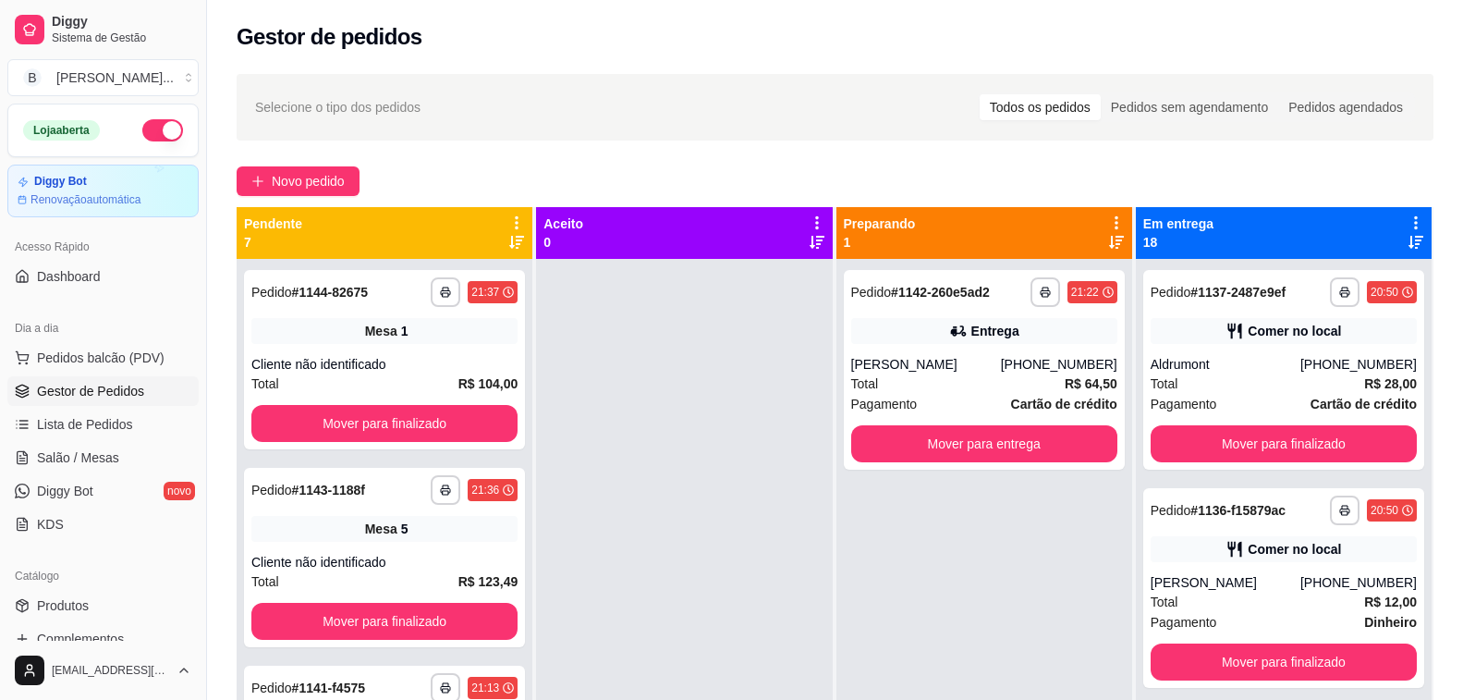
click at [450, 52] on div "Gestor de pedidos" at bounding box center [835, 31] width 1256 height 63
click at [937, 350] on div "**********" at bounding box center [984, 370] width 281 height 200
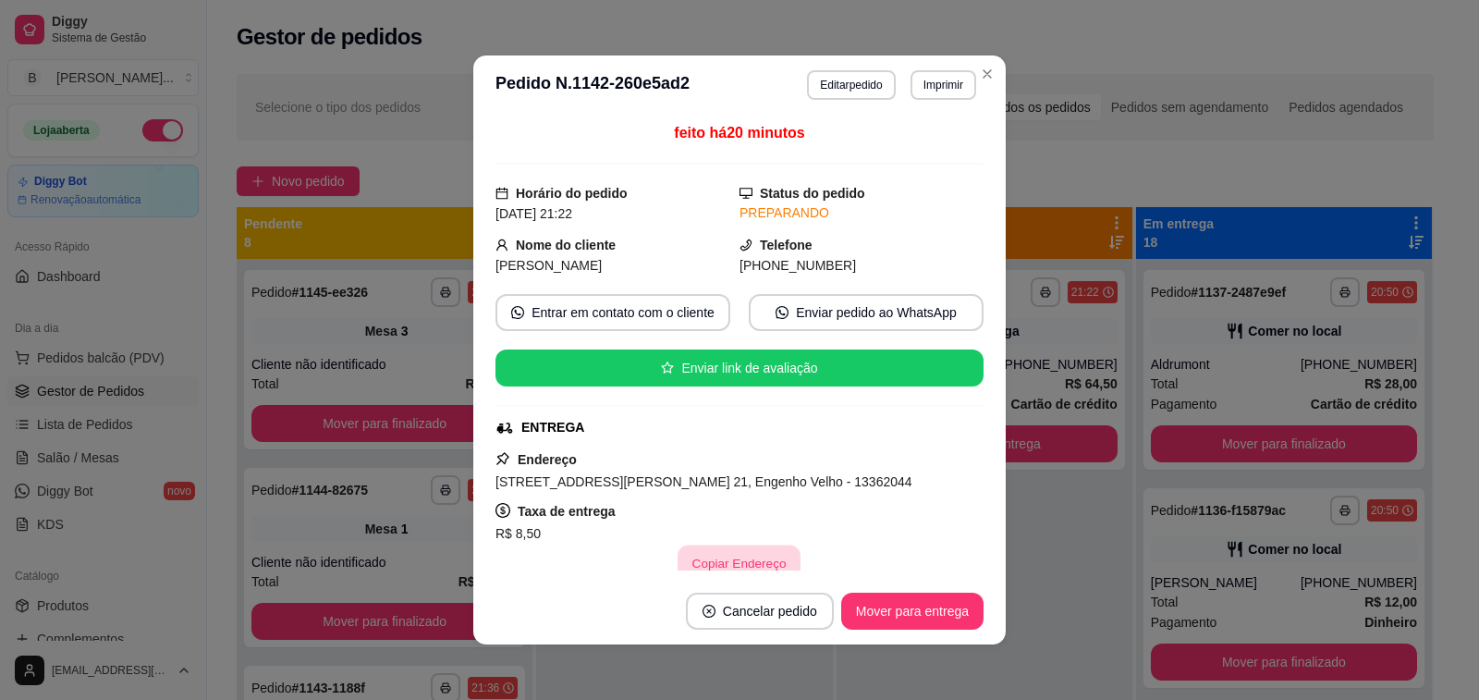
click at [719, 562] on button "Copiar Endereço" at bounding box center [740, 563] width 123 height 36
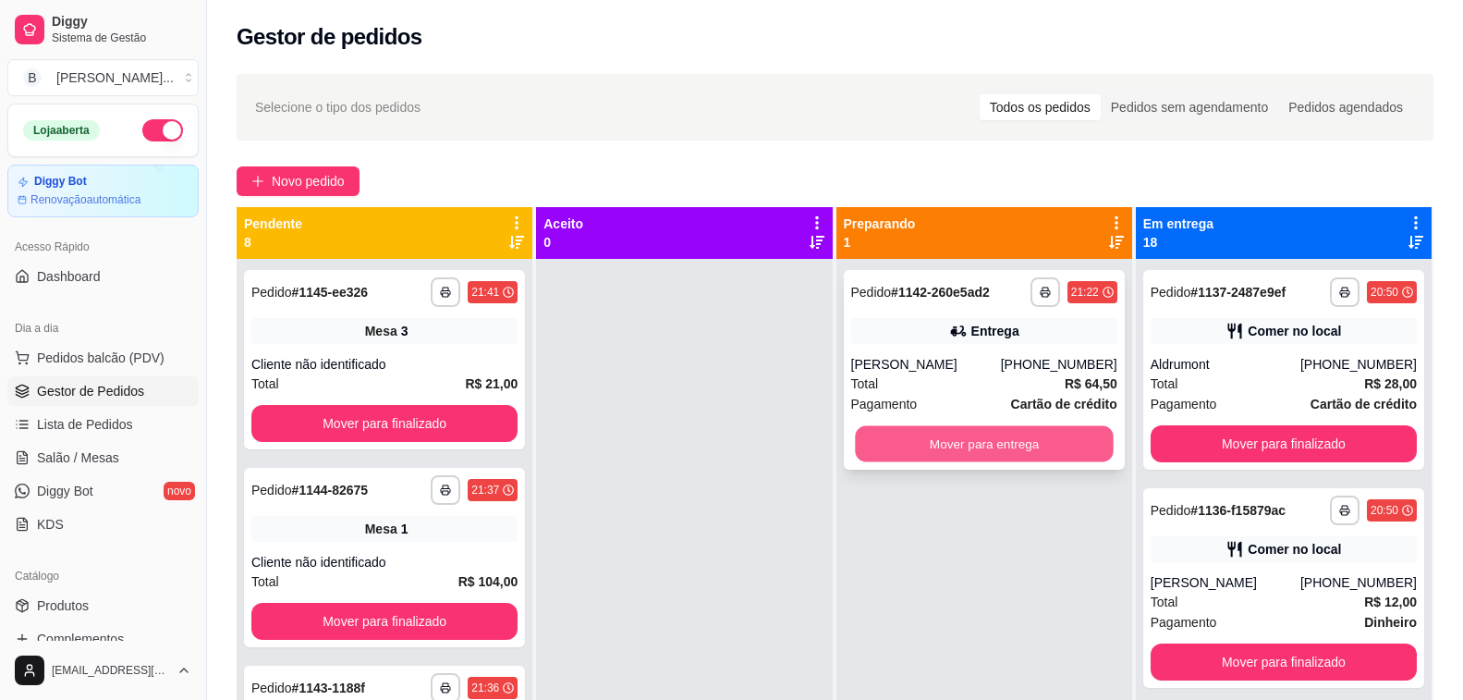
click at [1060, 449] on button "Mover para entrega" at bounding box center [984, 444] width 259 height 36
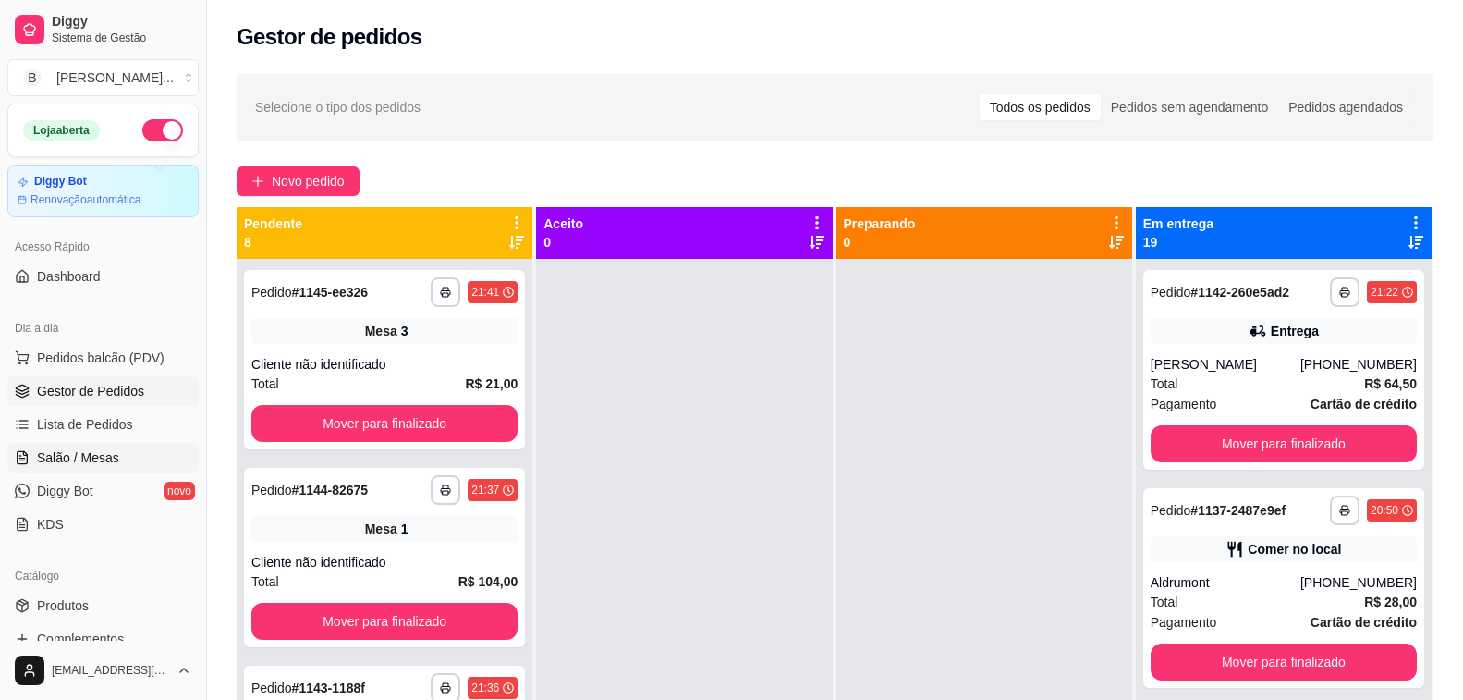
click at [129, 463] on link "Salão / Mesas" at bounding box center [102, 458] width 191 height 30
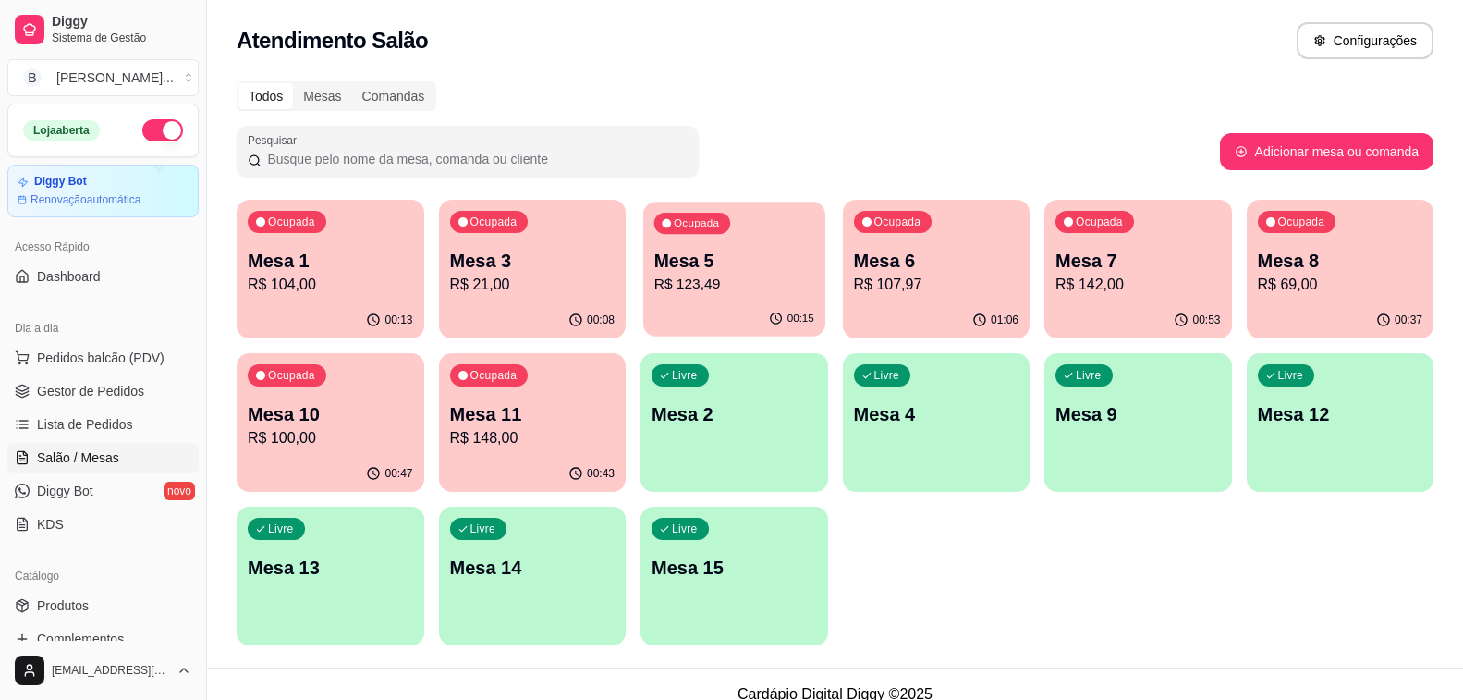
click at [728, 289] on p "R$ 123,49" at bounding box center [735, 284] width 160 height 21
click at [904, 278] on p "R$ 107,97" at bounding box center [936, 284] width 160 height 21
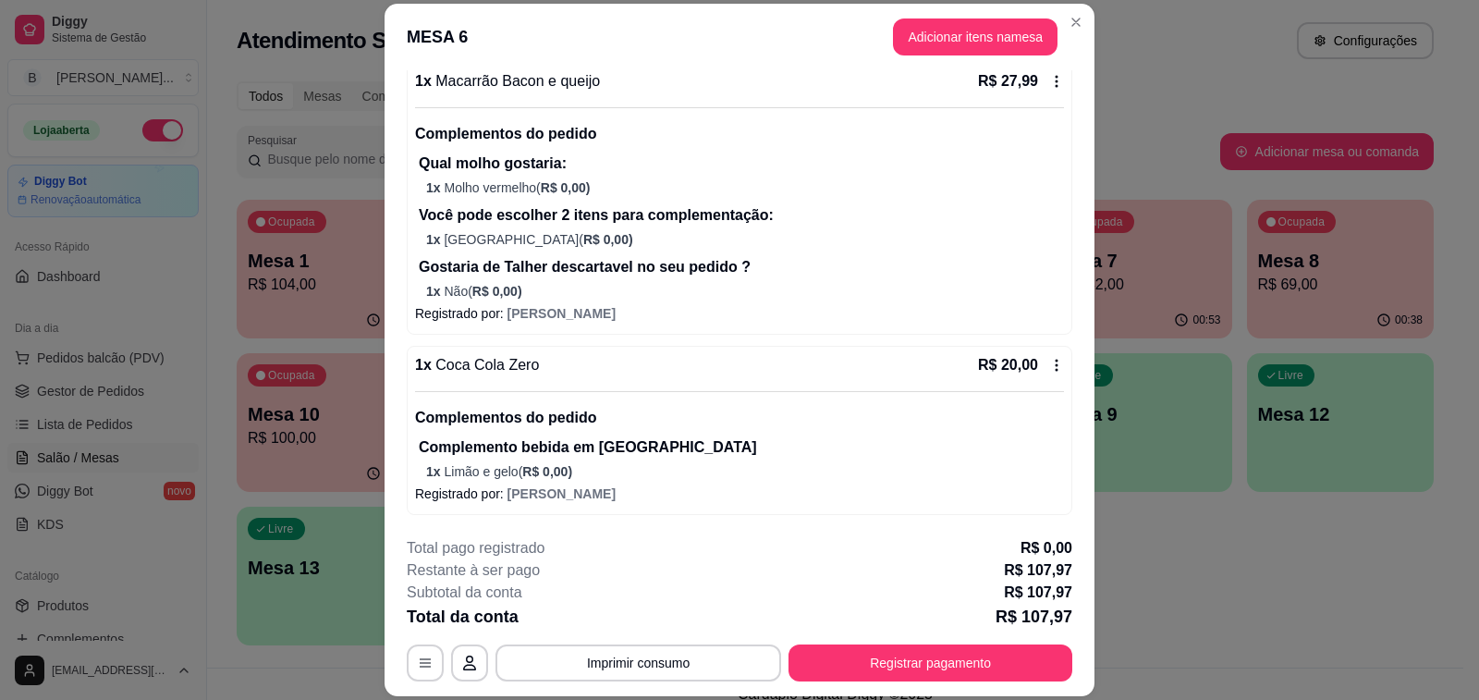
scroll to position [55, 0]
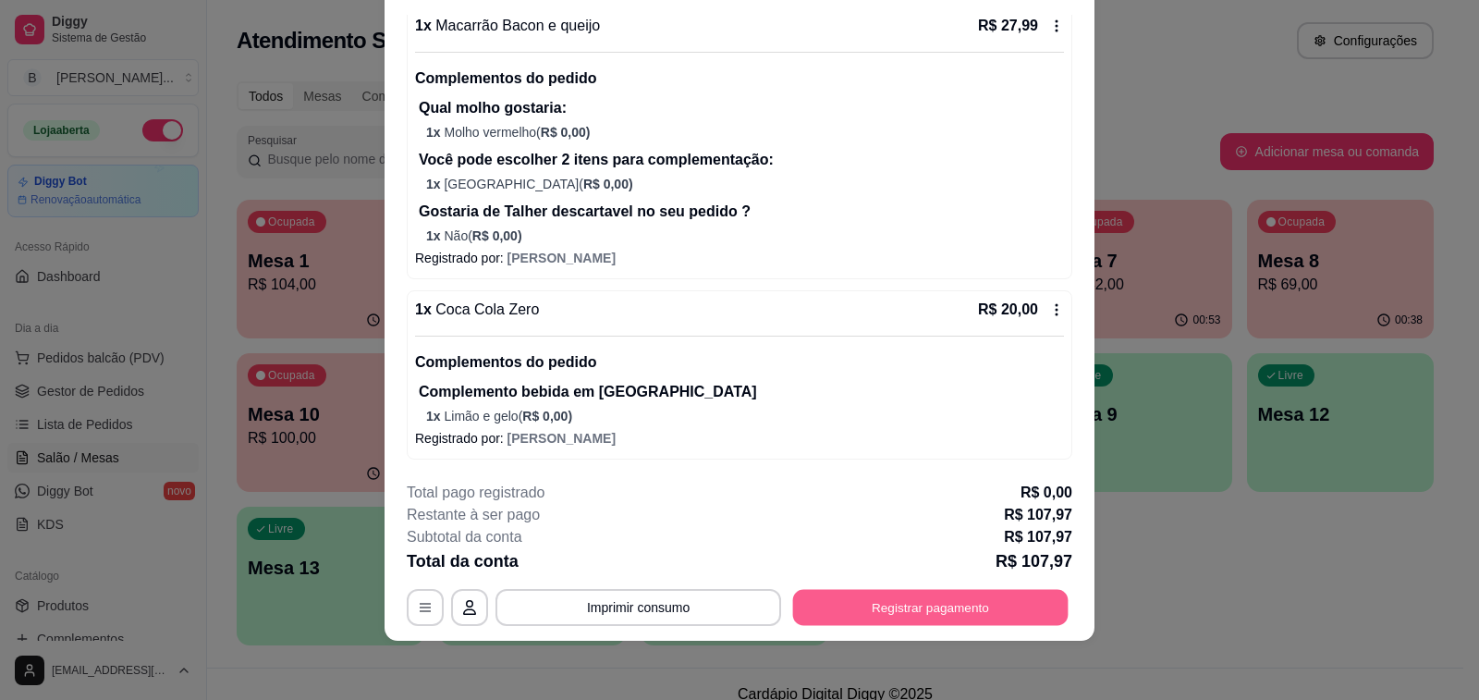
click at [917, 606] on button "Registrar pagamento" at bounding box center [930, 608] width 275 height 36
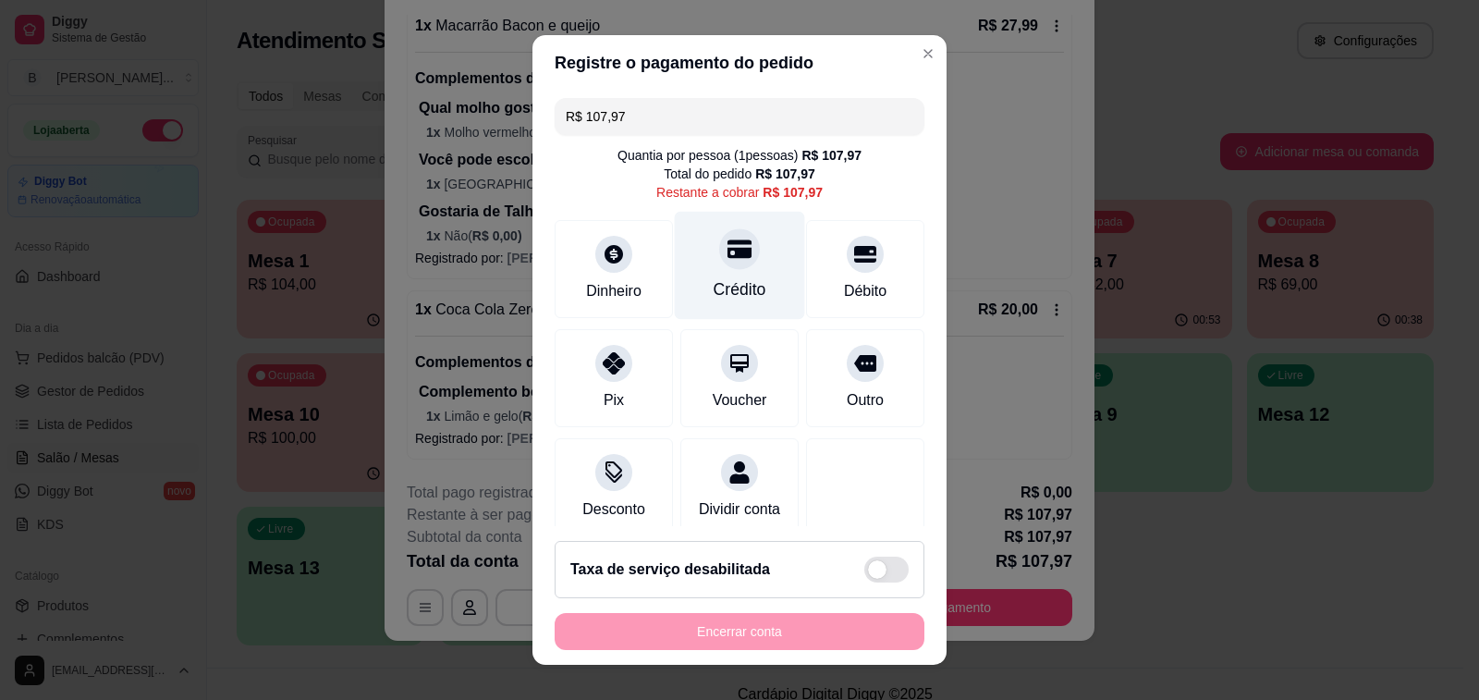
click at [714, 280] on div "Crédito" at bounding box center [740, 289] width 53 height 24
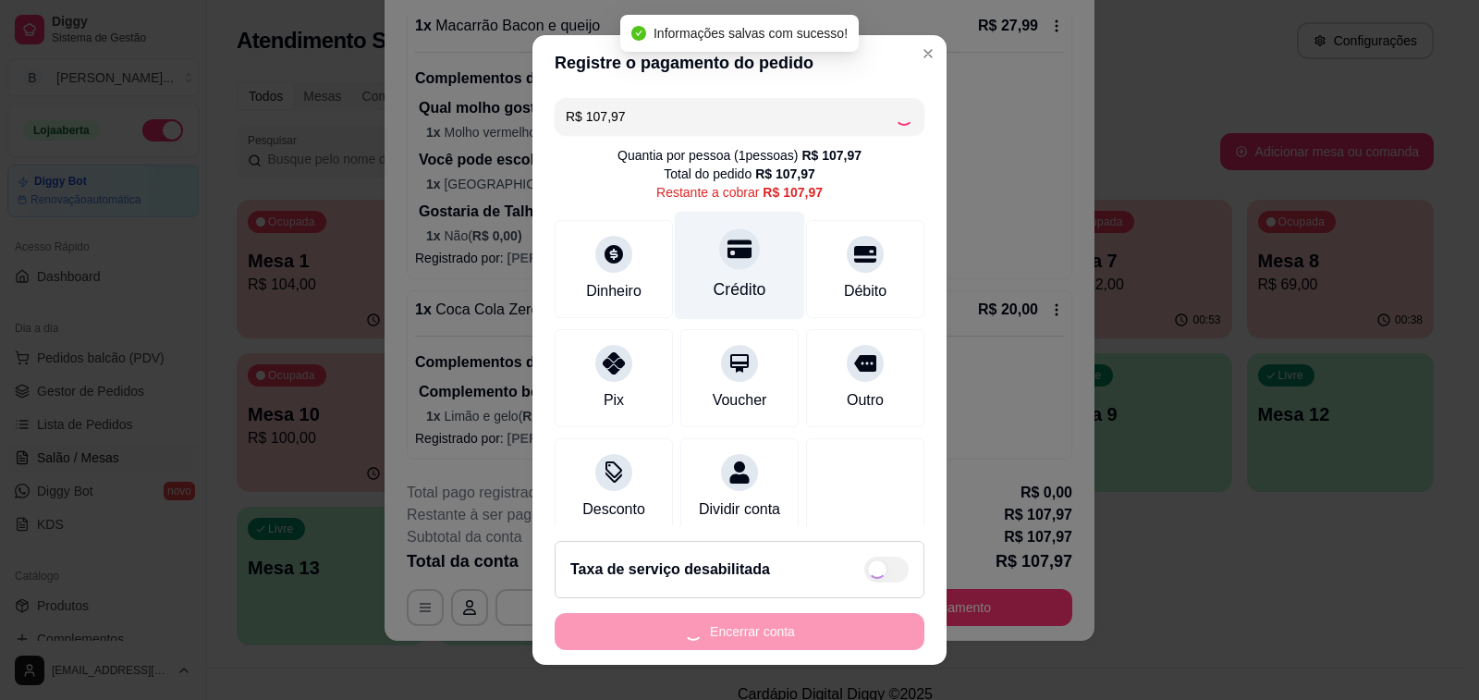
type input "R$ 0,00"
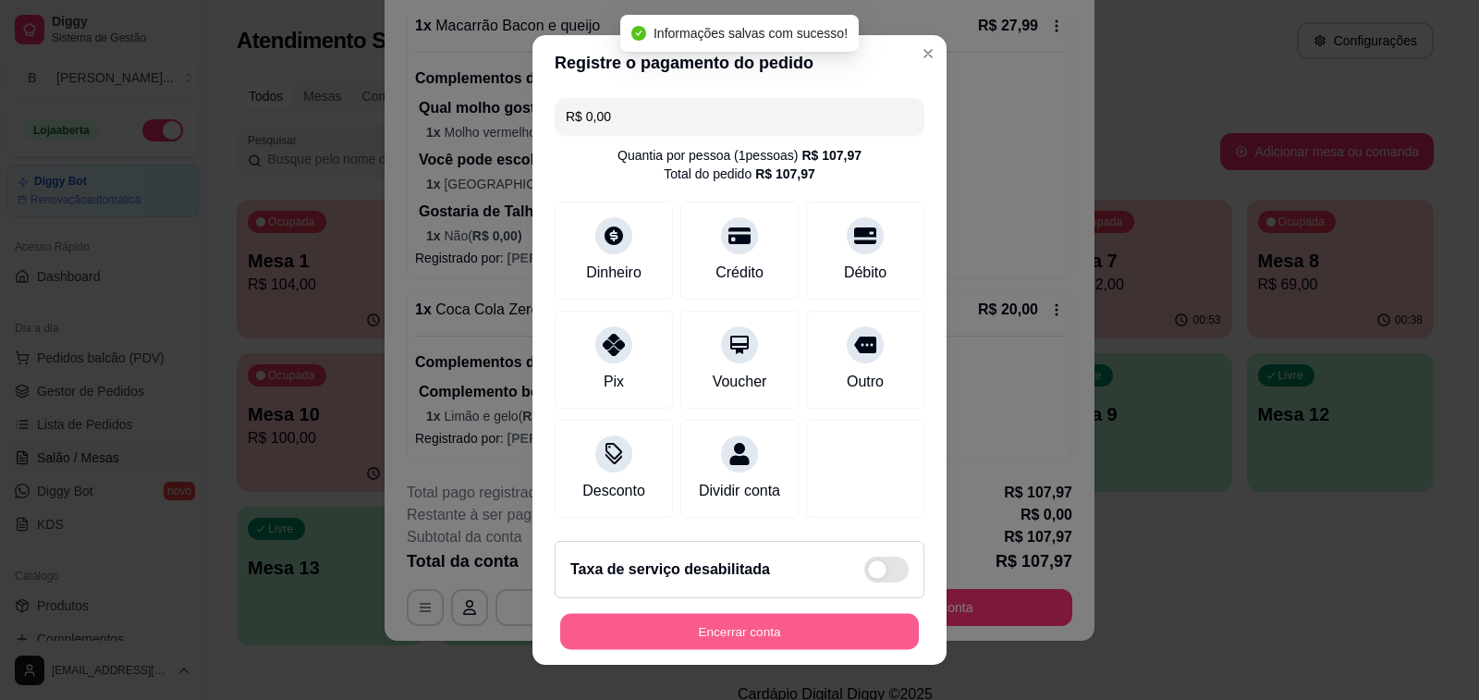
click at [793, 638] on button "Encerrar conta" at bounding box center [739, 632] width 359 height 36
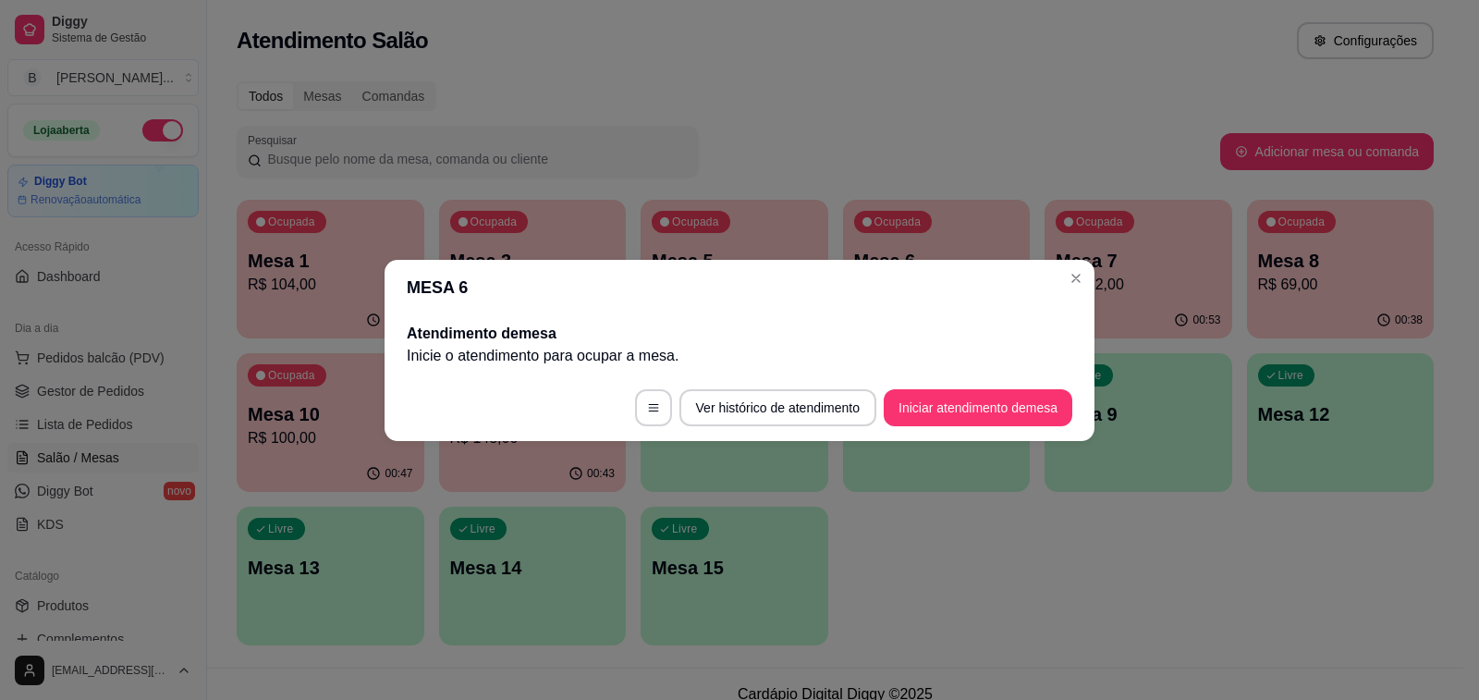
scroll to position [0, 0]
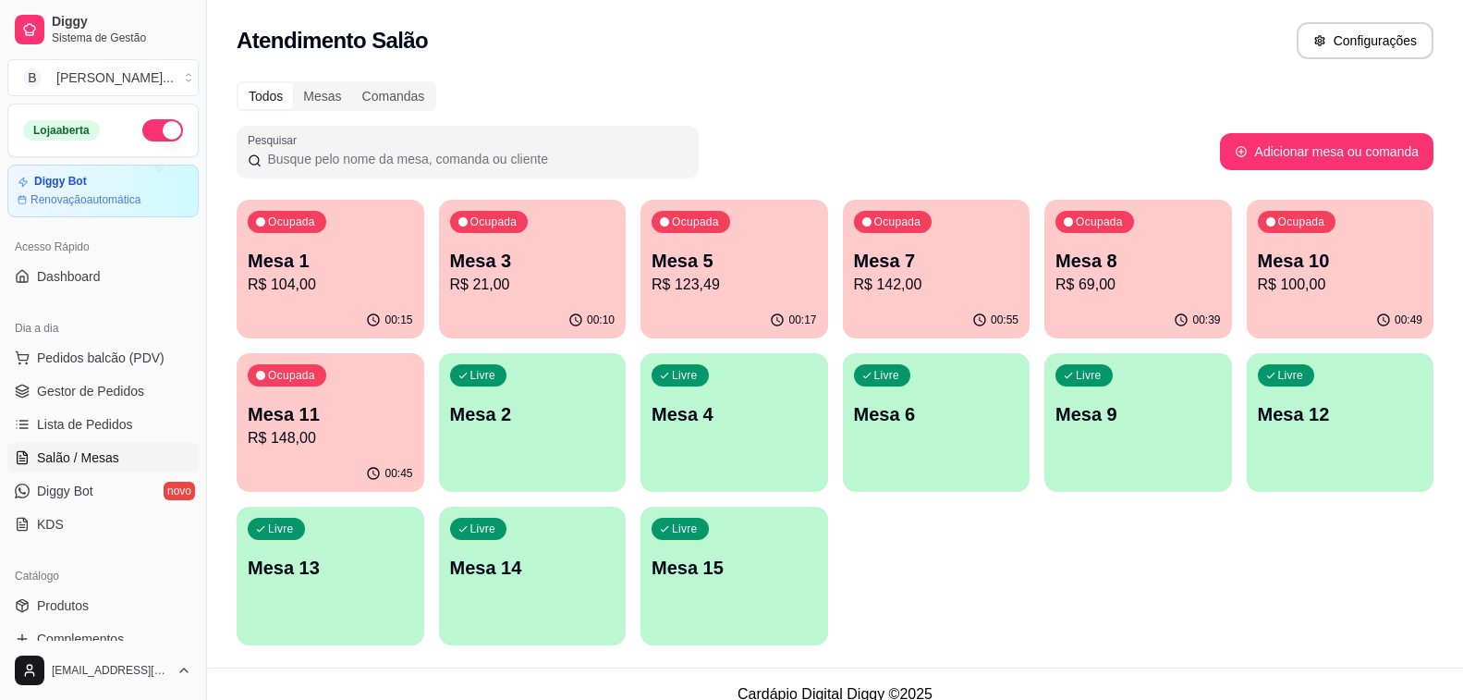
click at [1159, 299] on div "Ocupada Mesa 8 R$ 69,00" at bounding box center [1139, 251] width 188 height 103
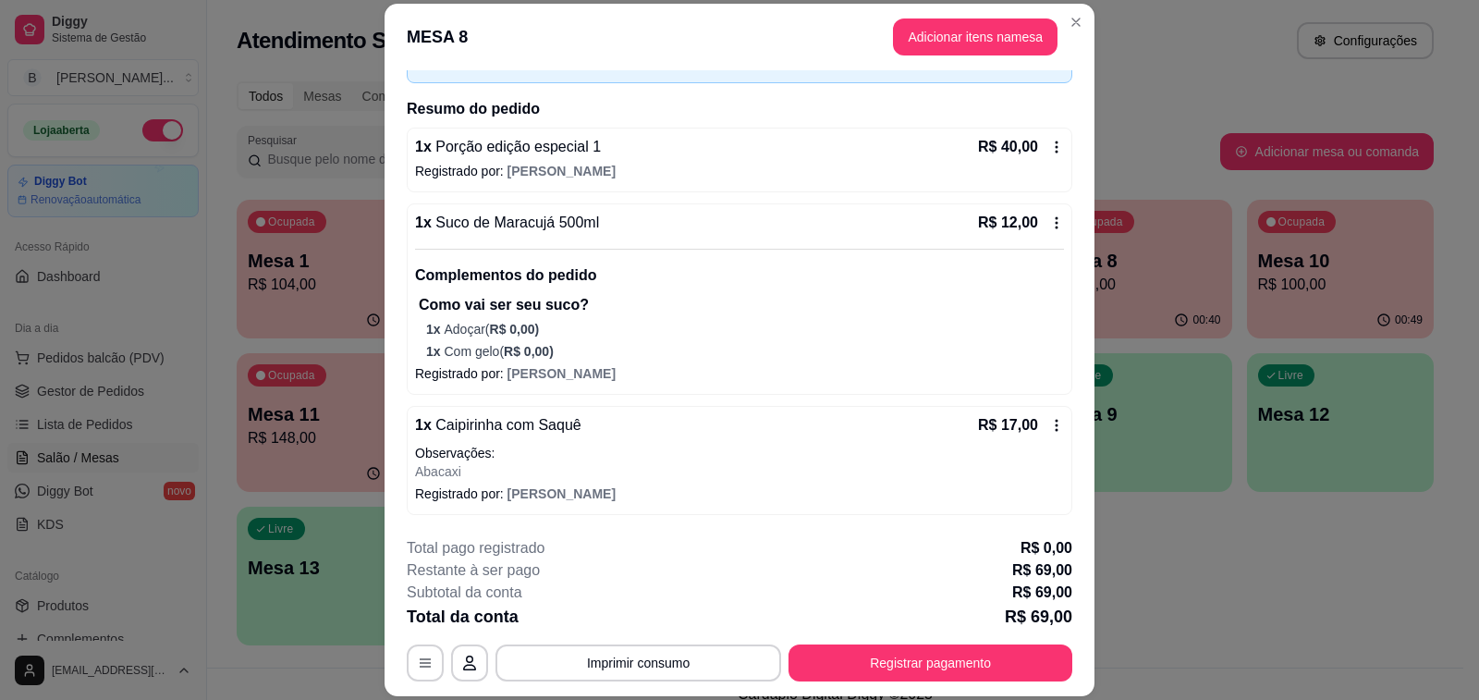
scroll to position [55, 0]
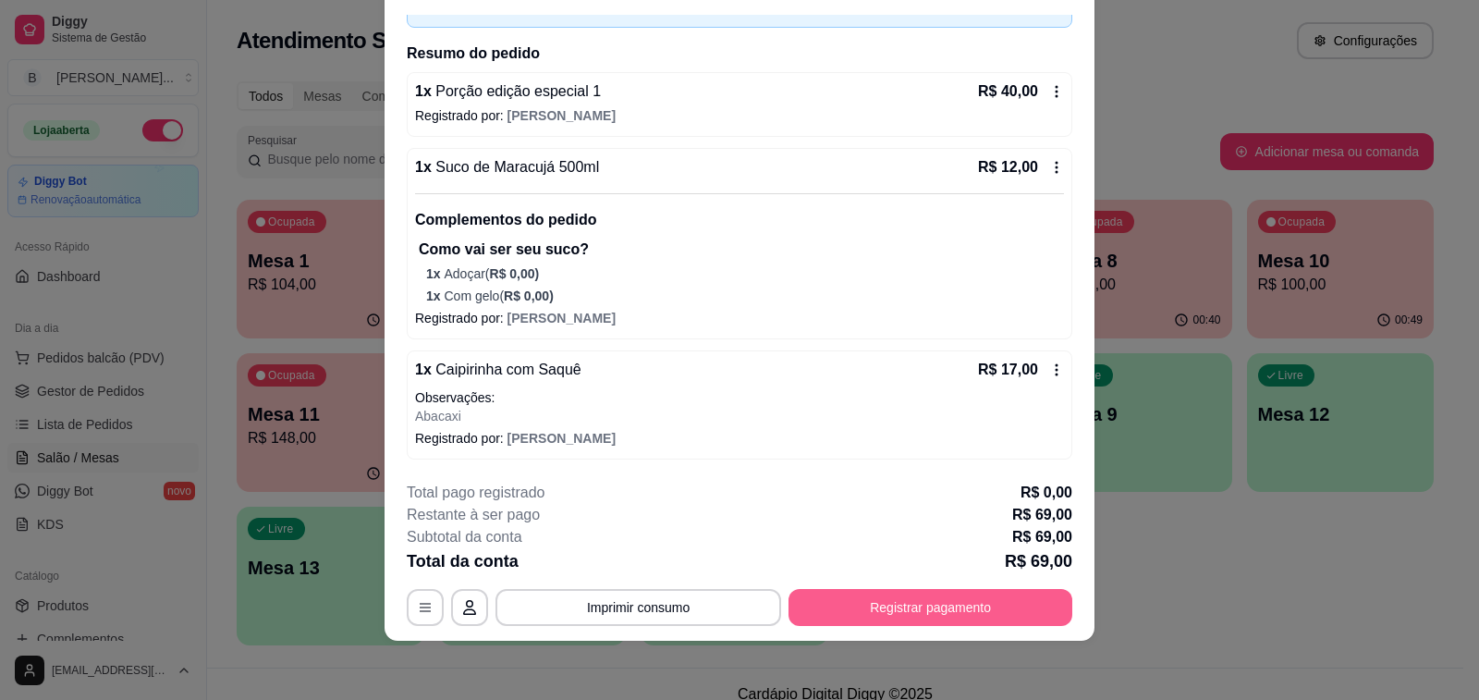
click at [950, 609] on button "Registrar pagamento" at bounding box center [931, 607] width 284 height 37
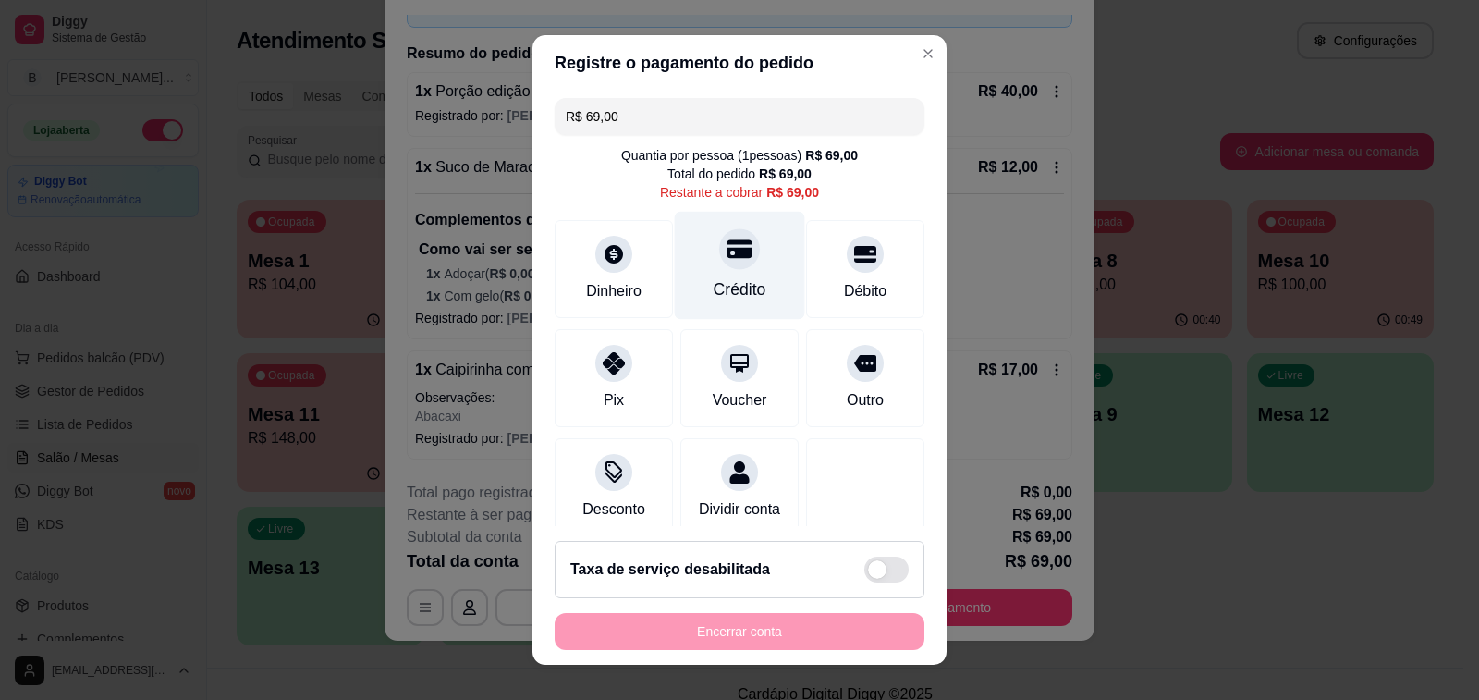
click at [719, 248] on div at bounding box center [739, 248] width 41 height 41
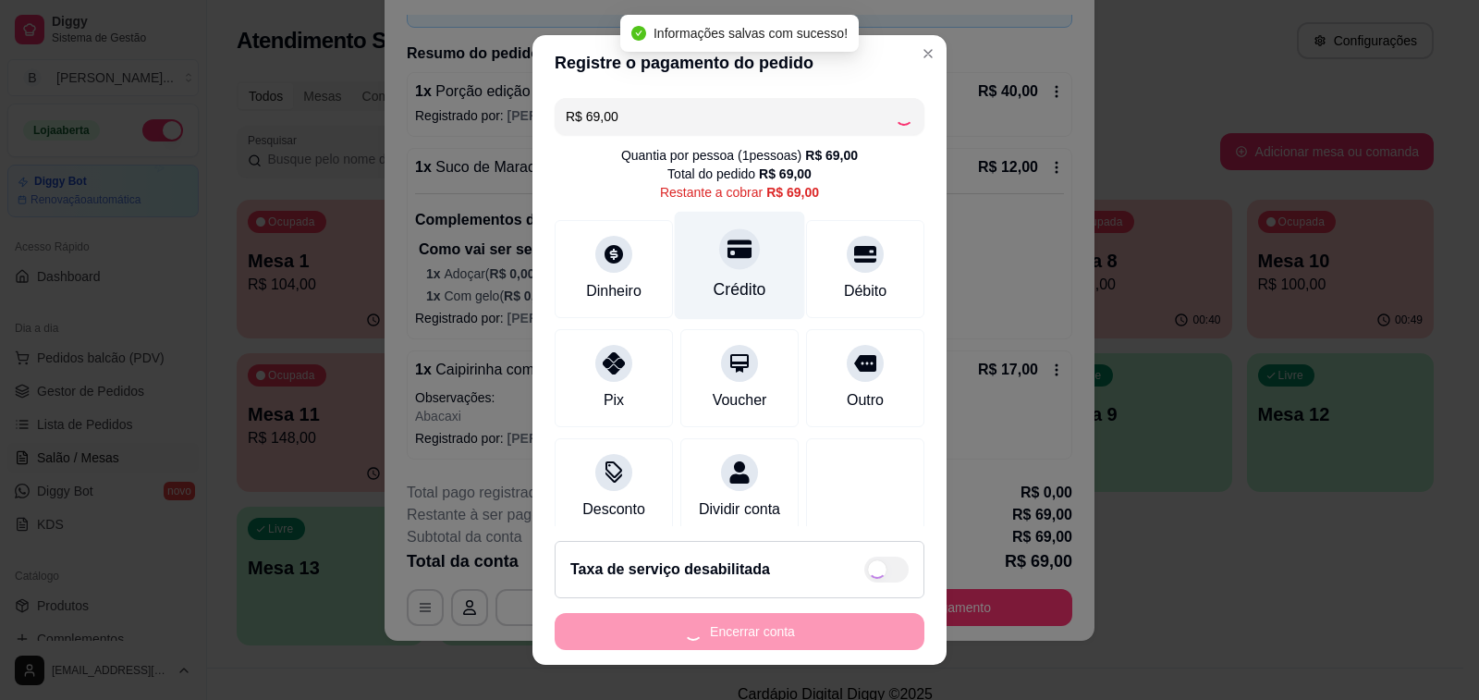
type input "R$ 0,00"
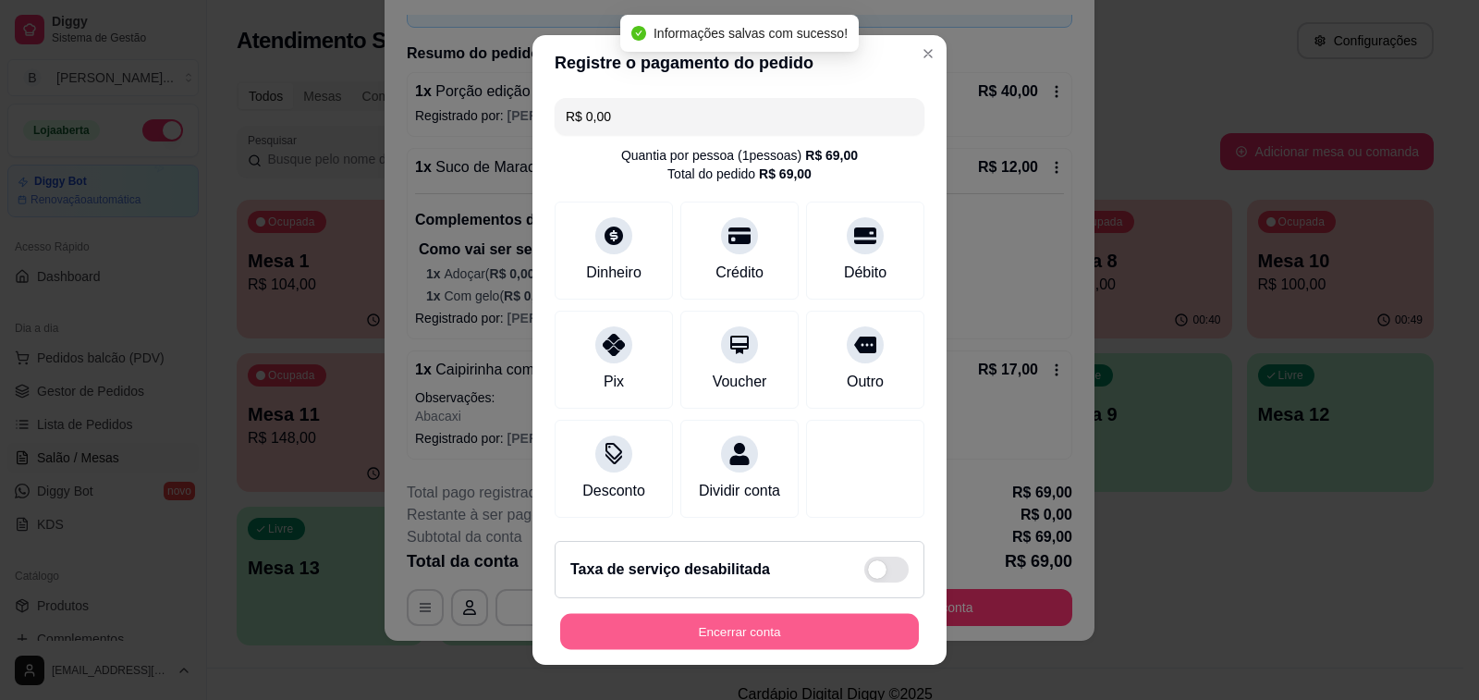
click at [681, 624] on button "Encerrar conta" at bounding box center [739, 632] width 359 height 36
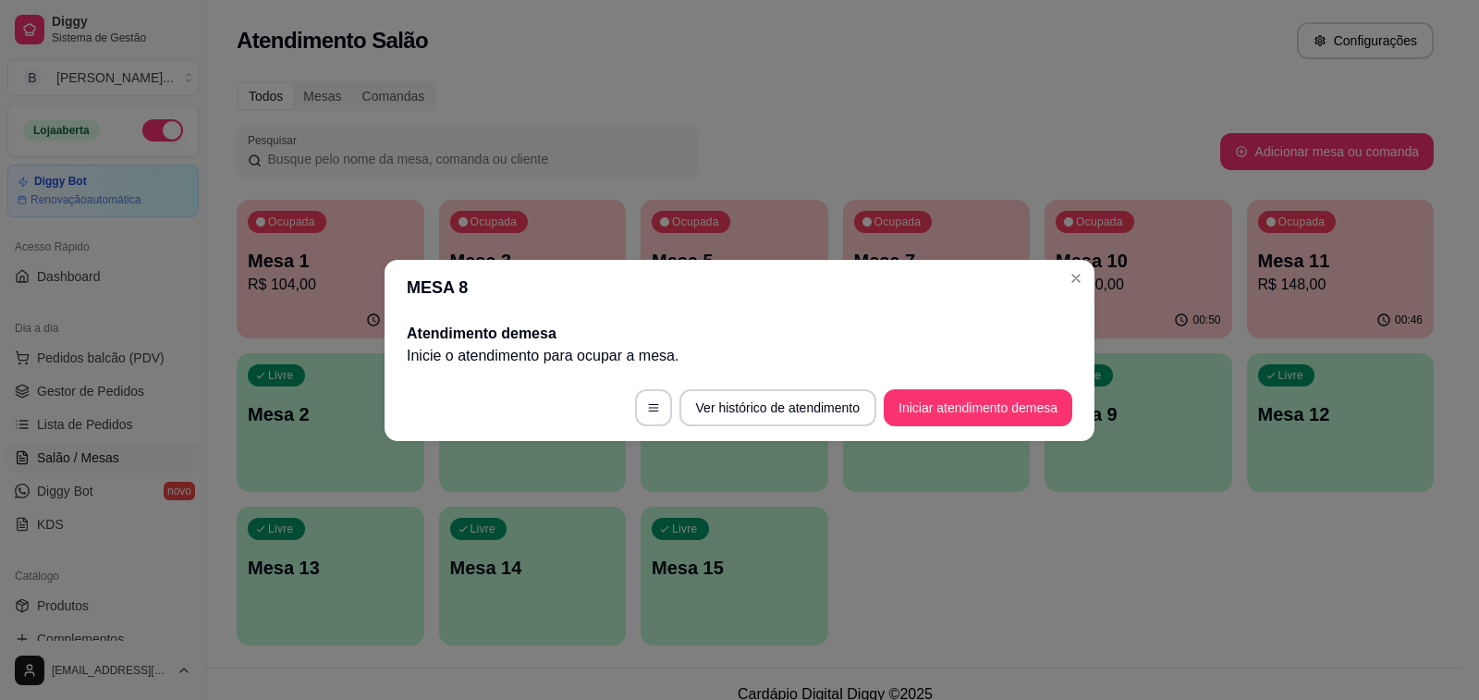
scroll to position [0, 0]
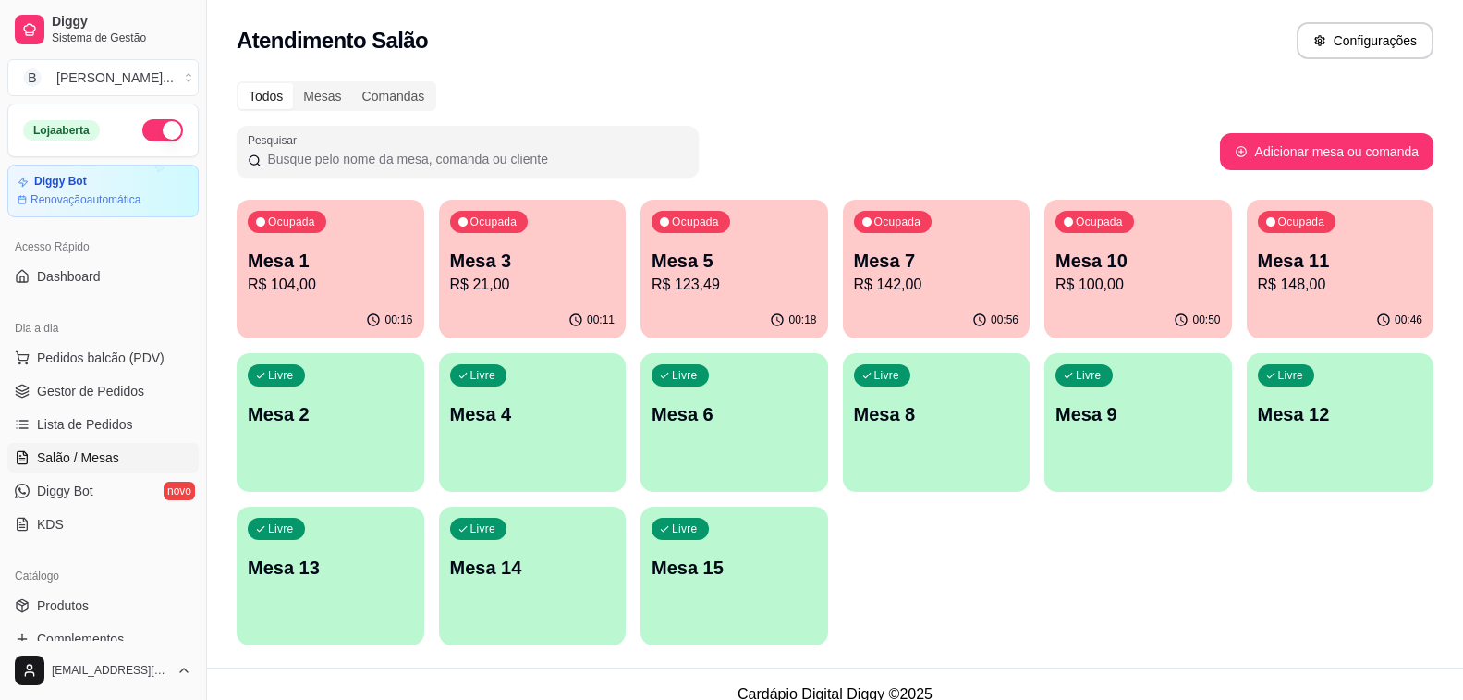
click at [875, 300] on div "Ocupada Mesa 7 R$ 142,00" at bounding box center [937, 251] width 188 height 103
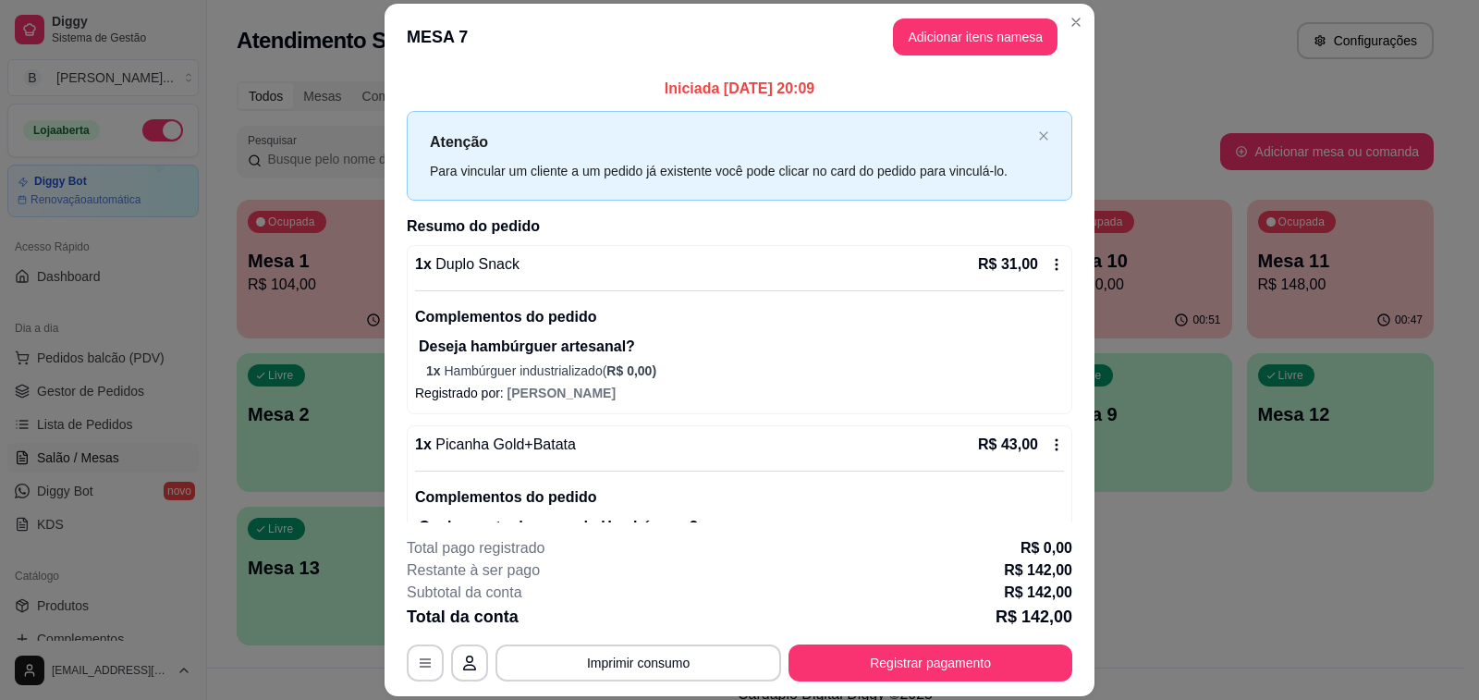
scroll to position [277, 0]
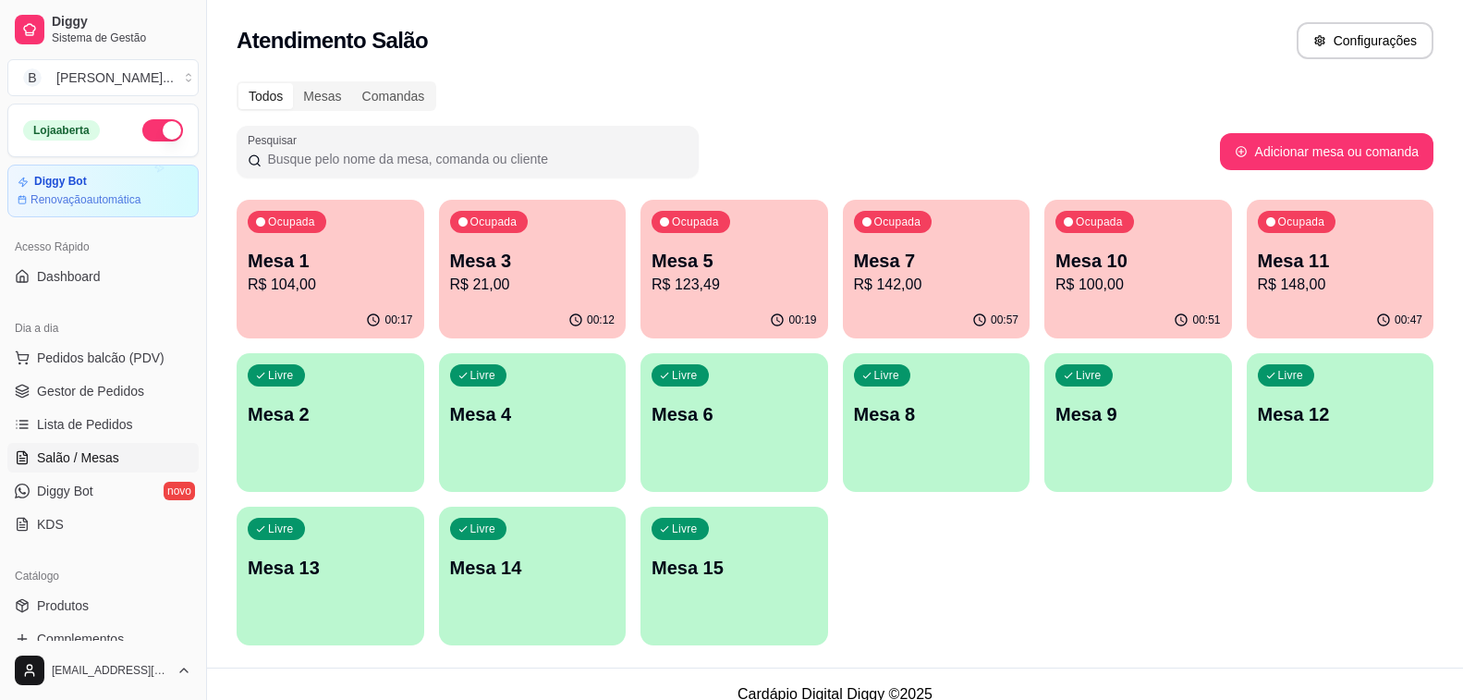
click at [1118, 295] on p "R$ 100,00" at bounding box center [1138, 285] width 165 height 22
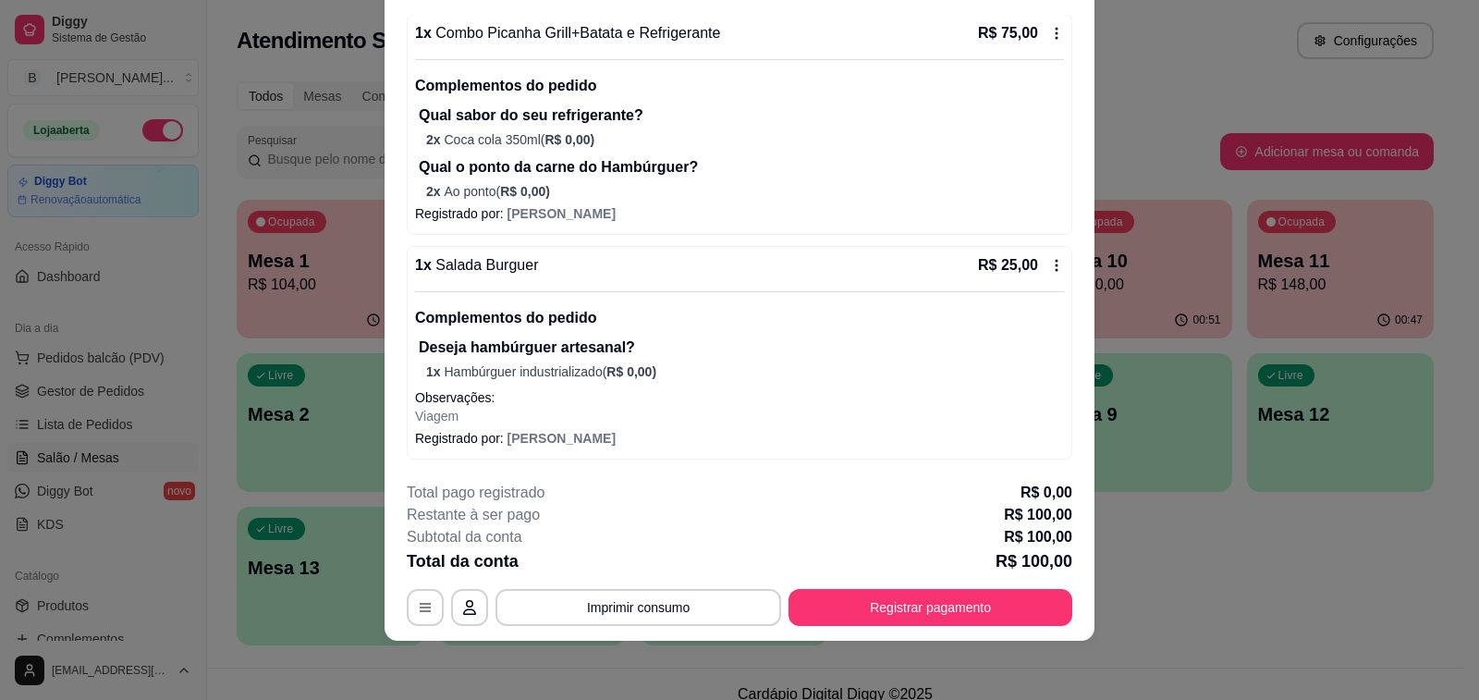
scroll to position [0, 0]
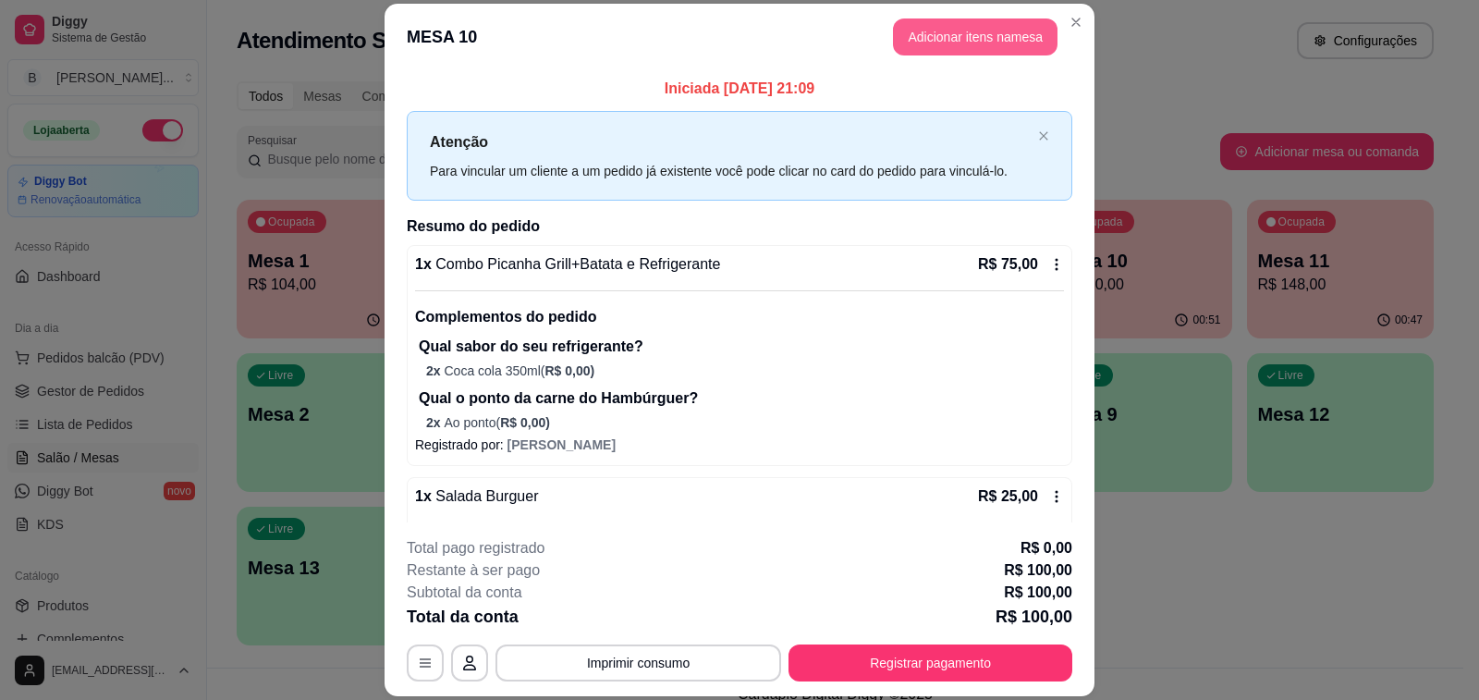
click at [998, 31] on button "Adicionar itens na mesa" at bounding box center [975, 36] width 165 height 37
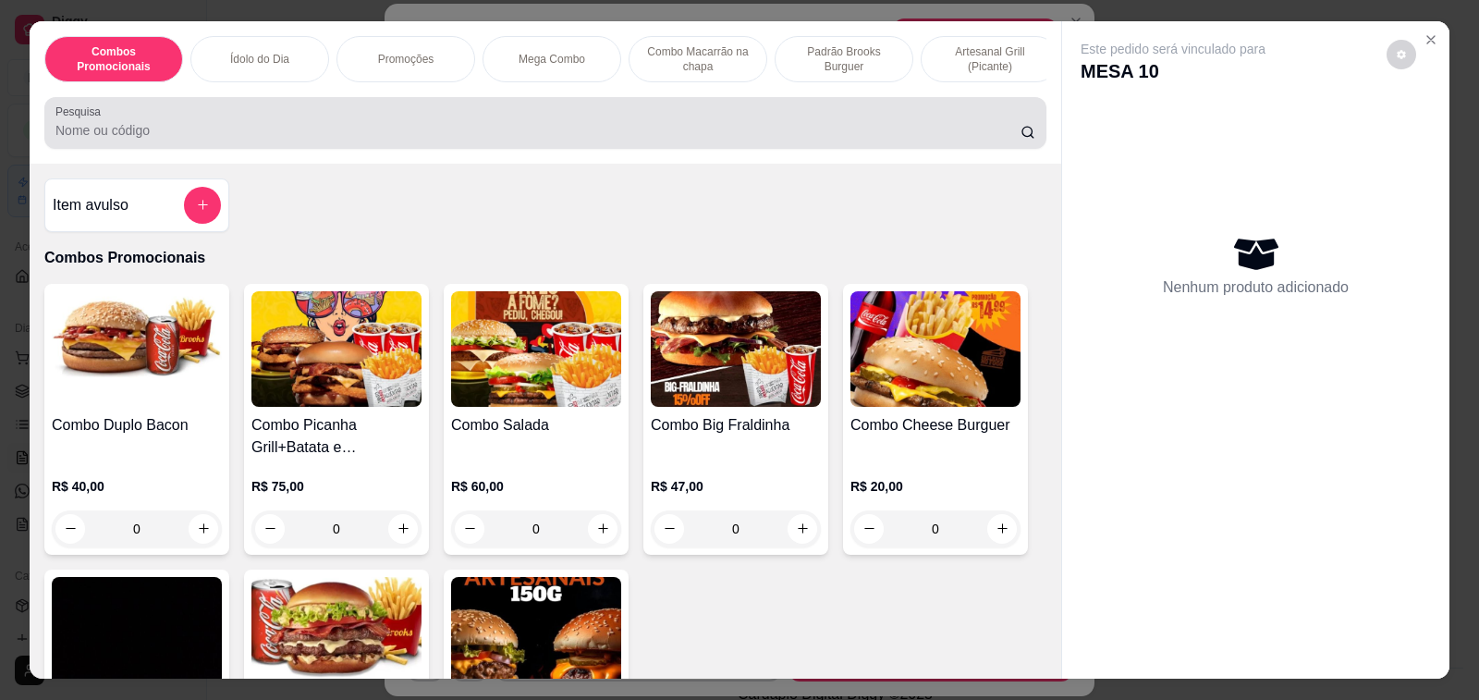
click at [316, 129] on input "Pesquisa" at bounding box center [537, 130] width 965 height 18
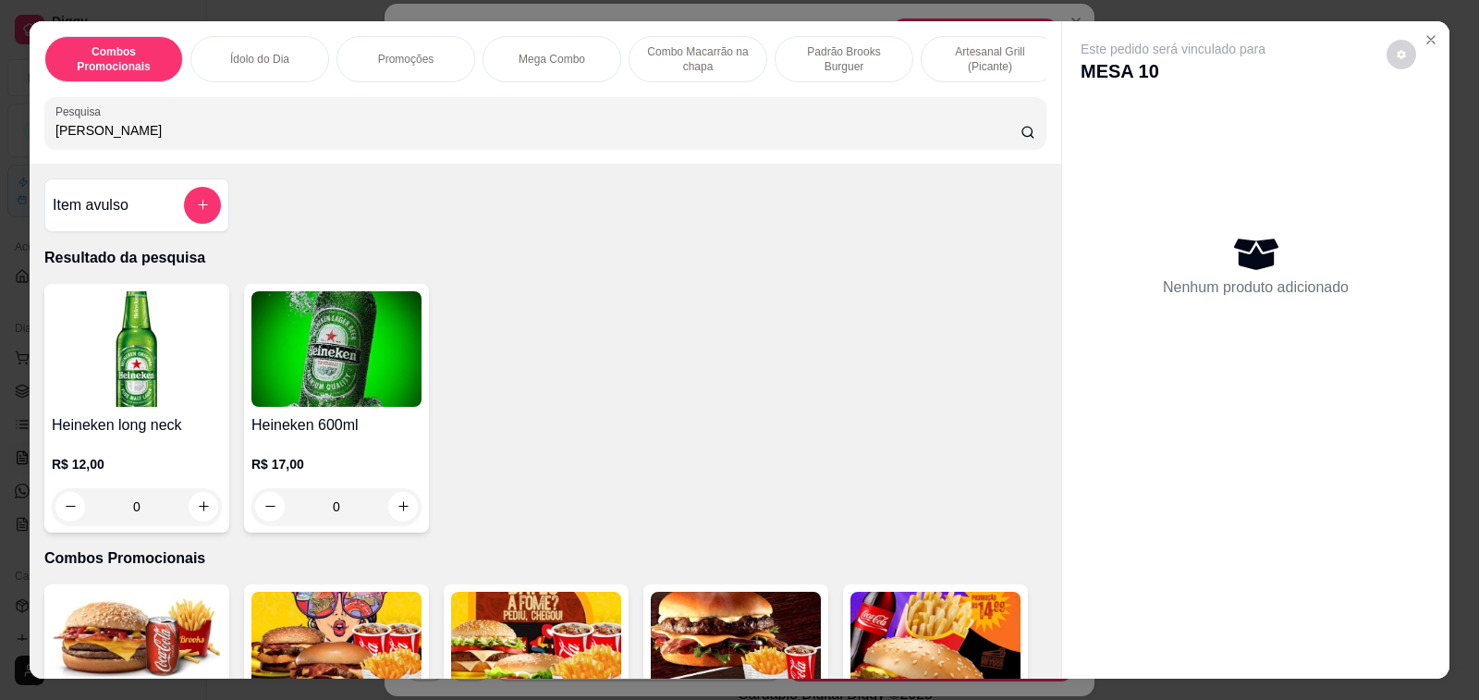
type input "[PERSON_NAME]"
click at [332, 447] on div "R$ 17,00 0" at bounding box center [336, 480] width 170 height 89
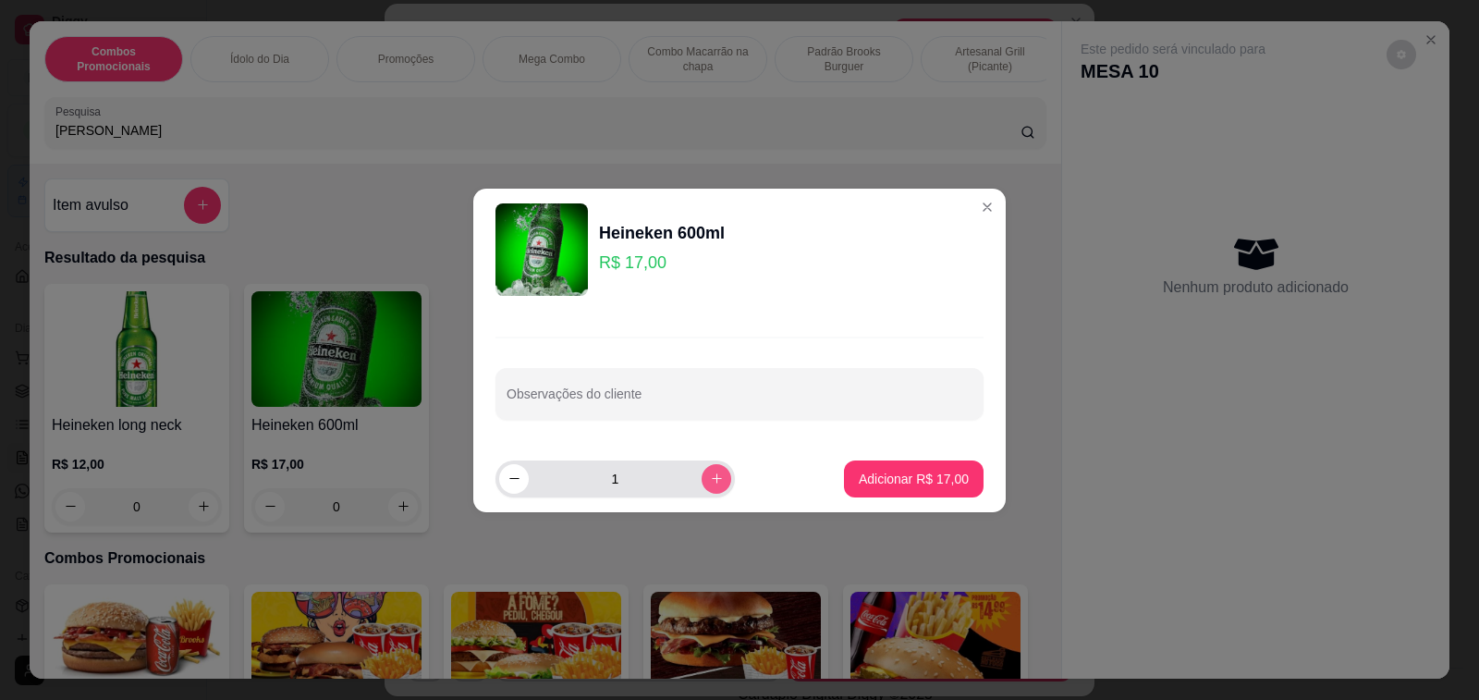
click at [710, 482] on icon "increase-product-quantity" at bounding box center [717, 478] width 14 height 14
type input "2"
click at [894, 468] on button "Adicionar R$ 34,00" at bounding box center [914, 478] width 140 height 37
type input "2"
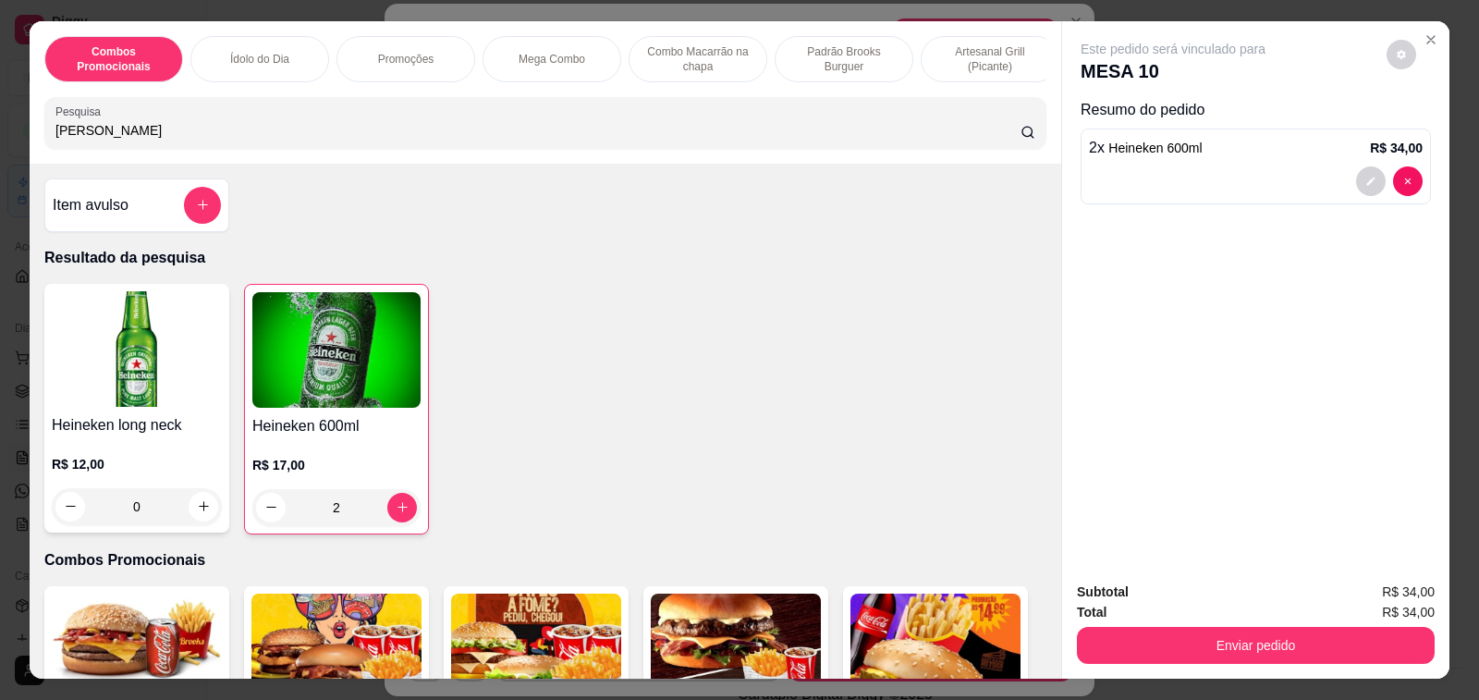
click at [147, 212] on div "Item avulso" at bounding box center [137, 205] width 168 height 37
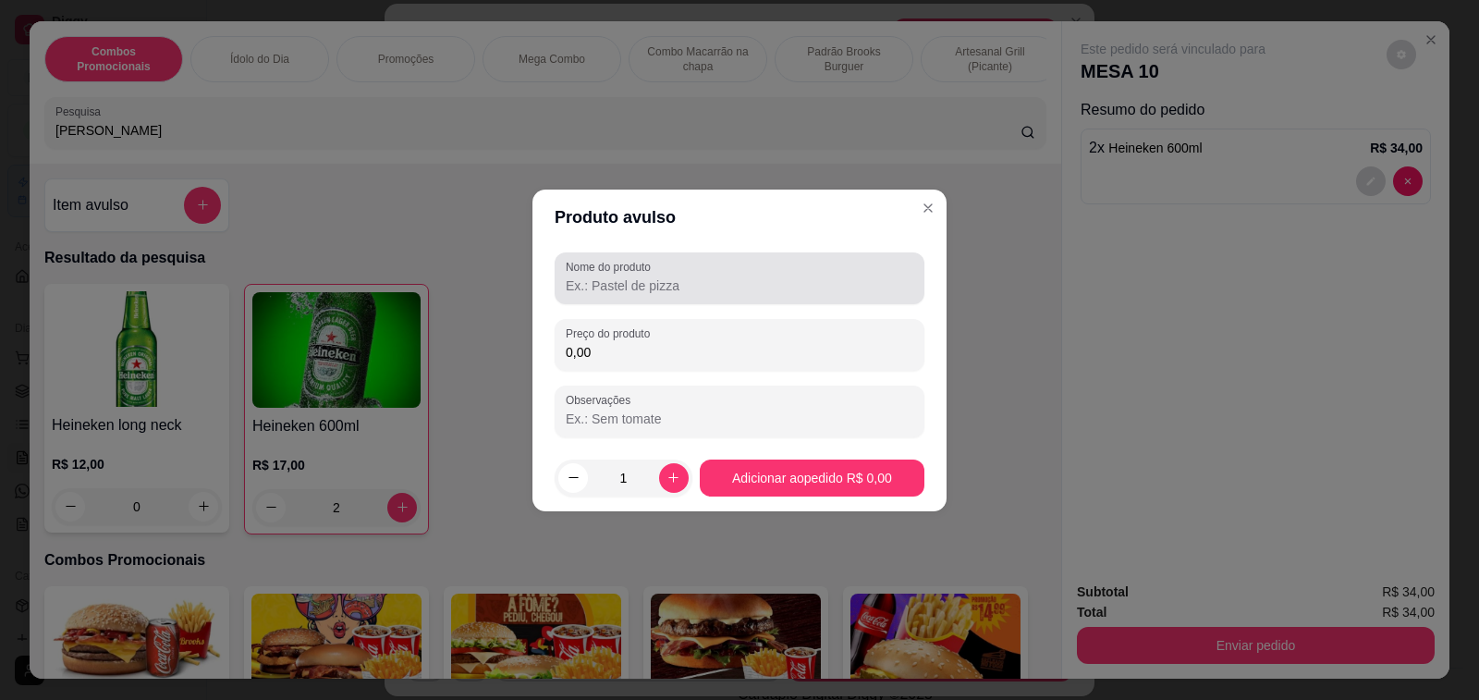
click at [686, 299] on div "Nome do produto" at bounding box center [740, 278] width 370 height 52
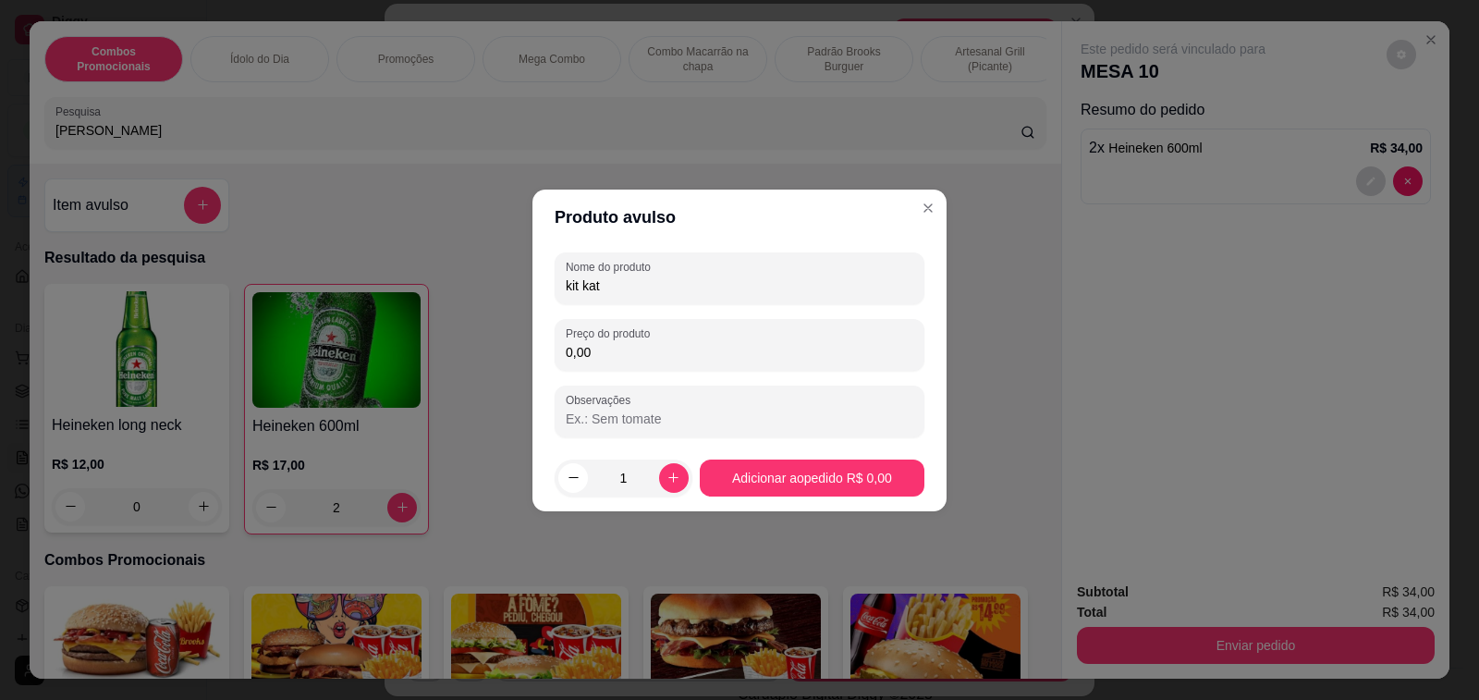
type input "kit kat"
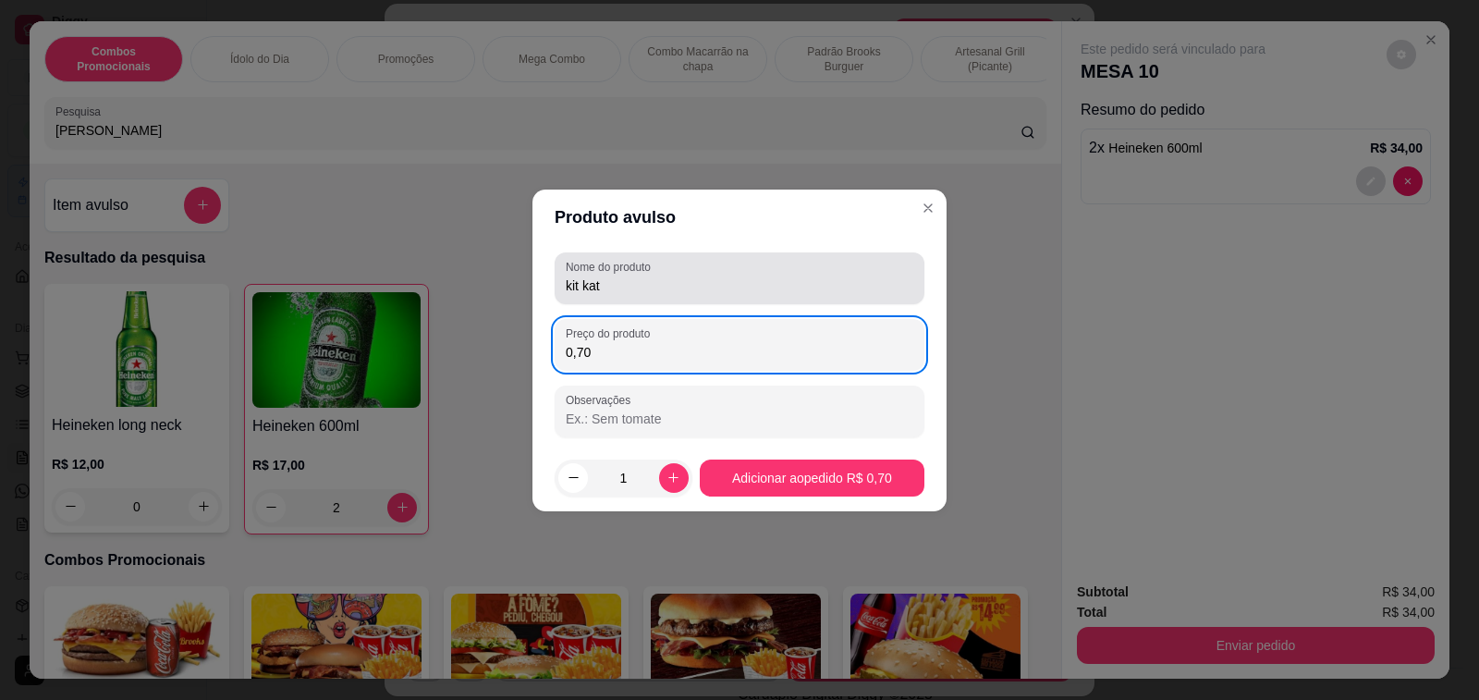
type input "7,00"
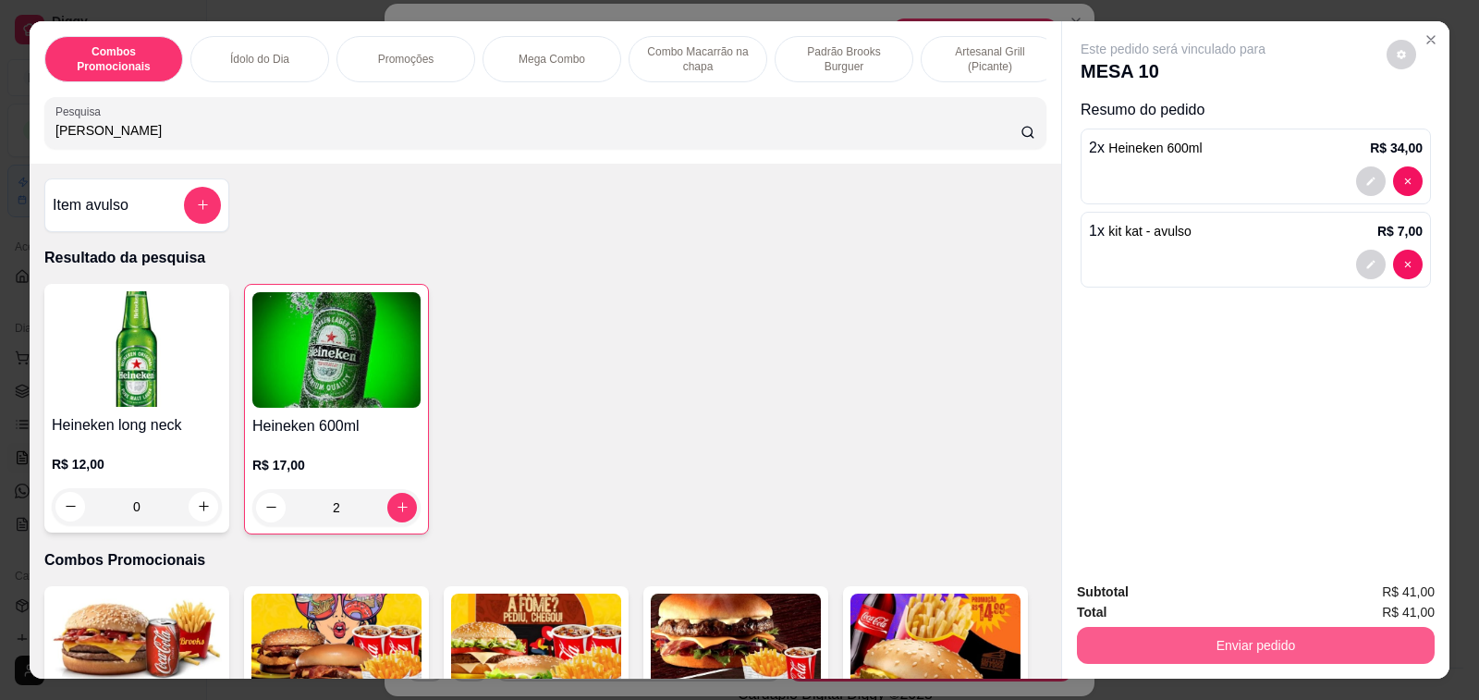
click at [1243, 640] on button "Enviar pedido" at bounding box center [1256, 645] width 358 height 37
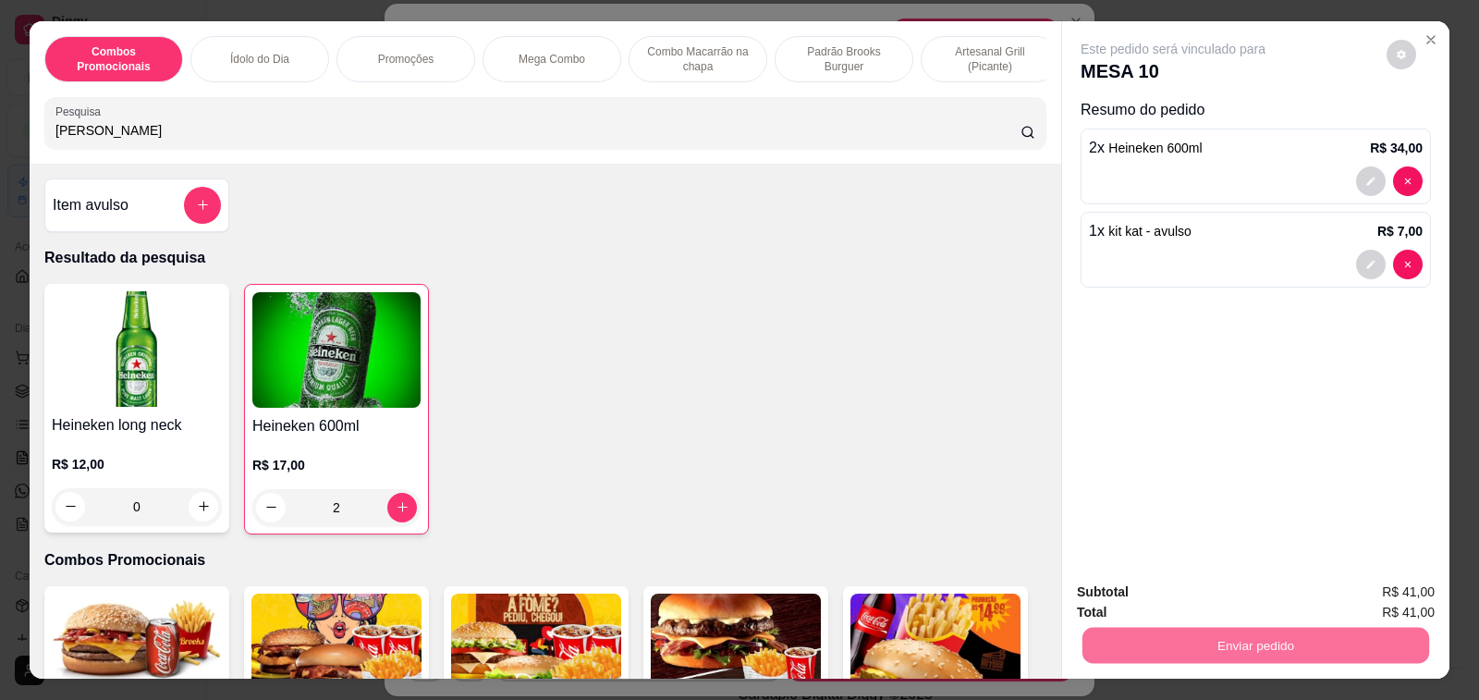
click at [1185, 592] on button "Não registrar e enviar pedido" at bounding box center [1193, 592] width 192 height 35
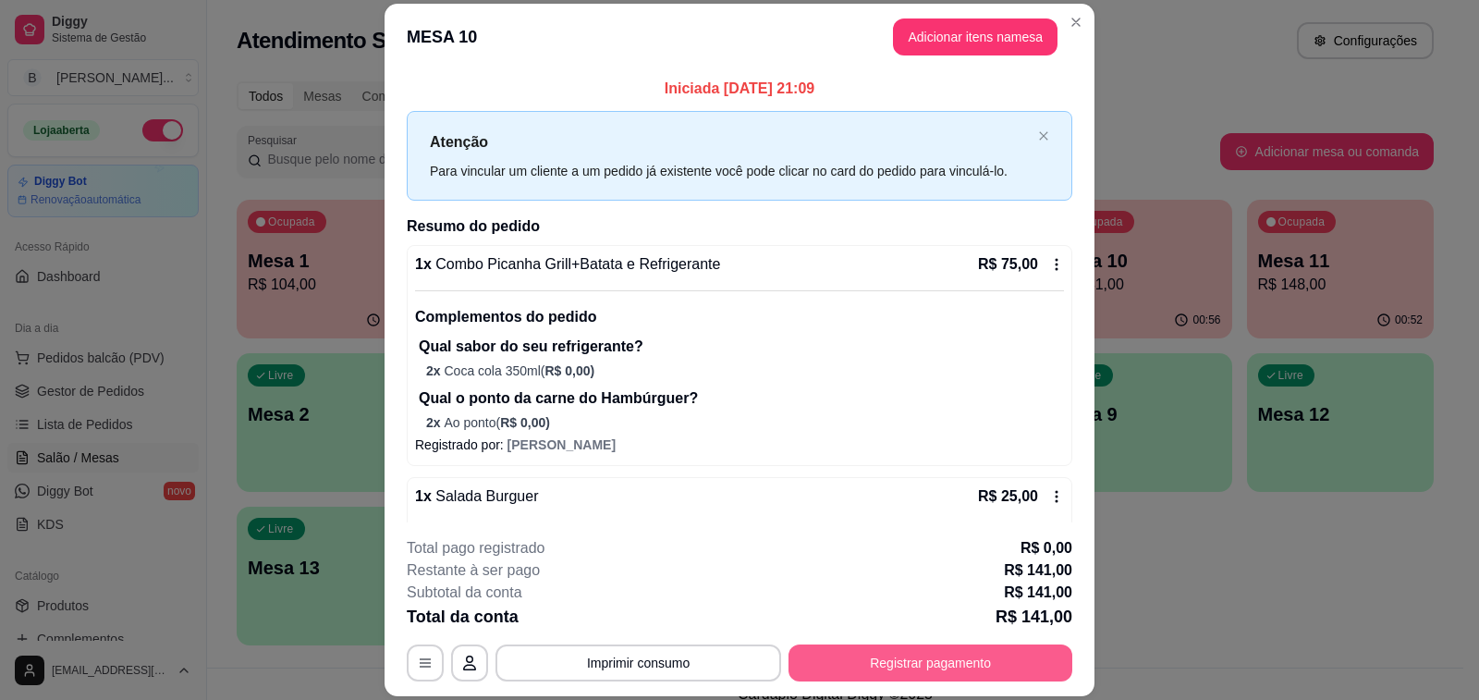
click at [1046, 652] on button "Registrar pagamento" at bounding box center [931, 662] width 284 height 37
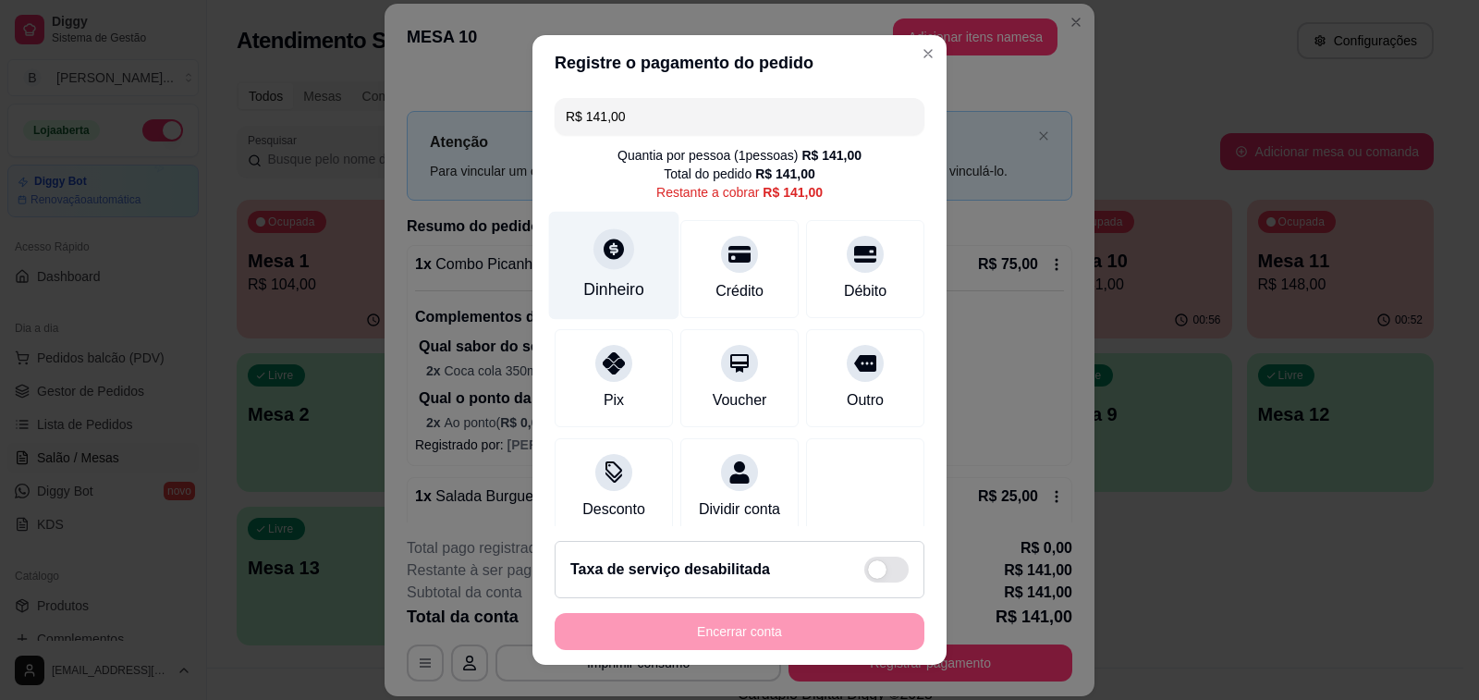
click at [606, 279] on div "Dinheiro" at bounding box center [614, 266] width 130 height 108
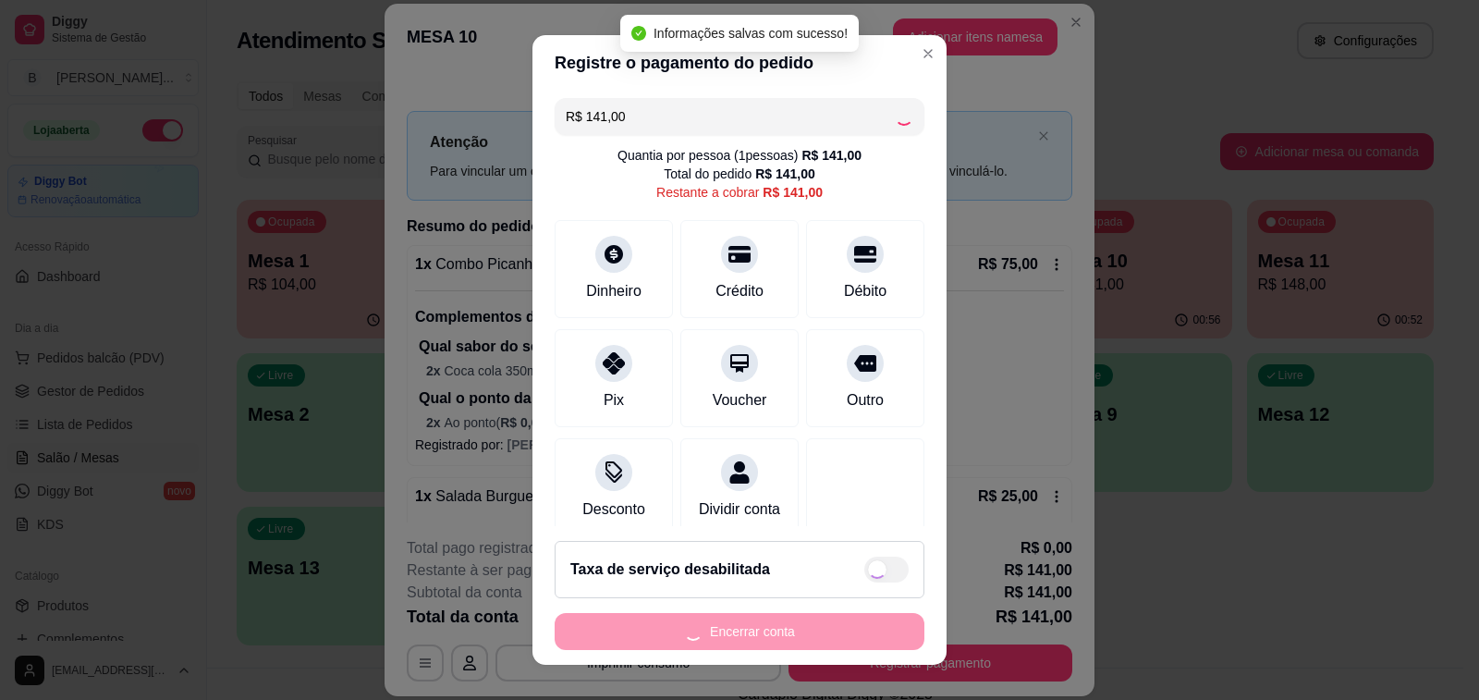
type input "R$ 0,00"
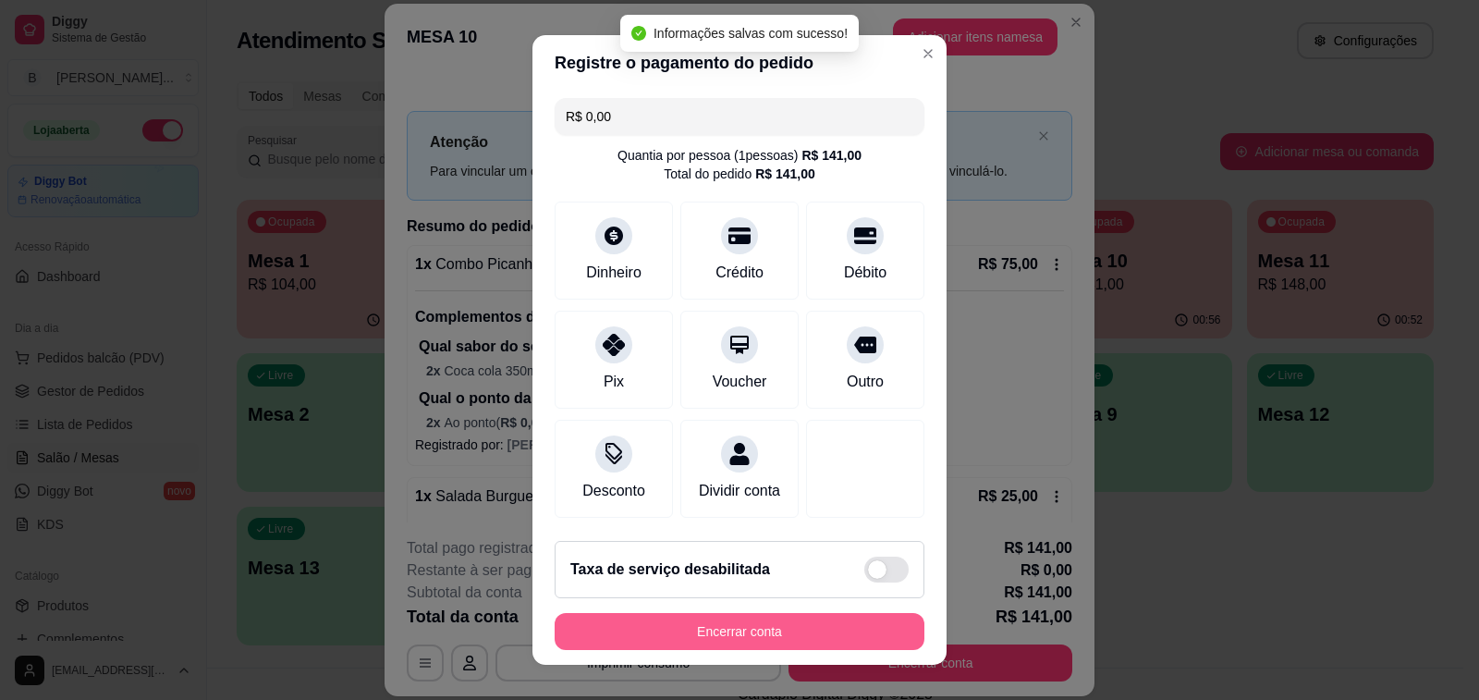
click at [732, 633] on button "Encerrar conta" at bounding box center [740, 631] width 370 height 37
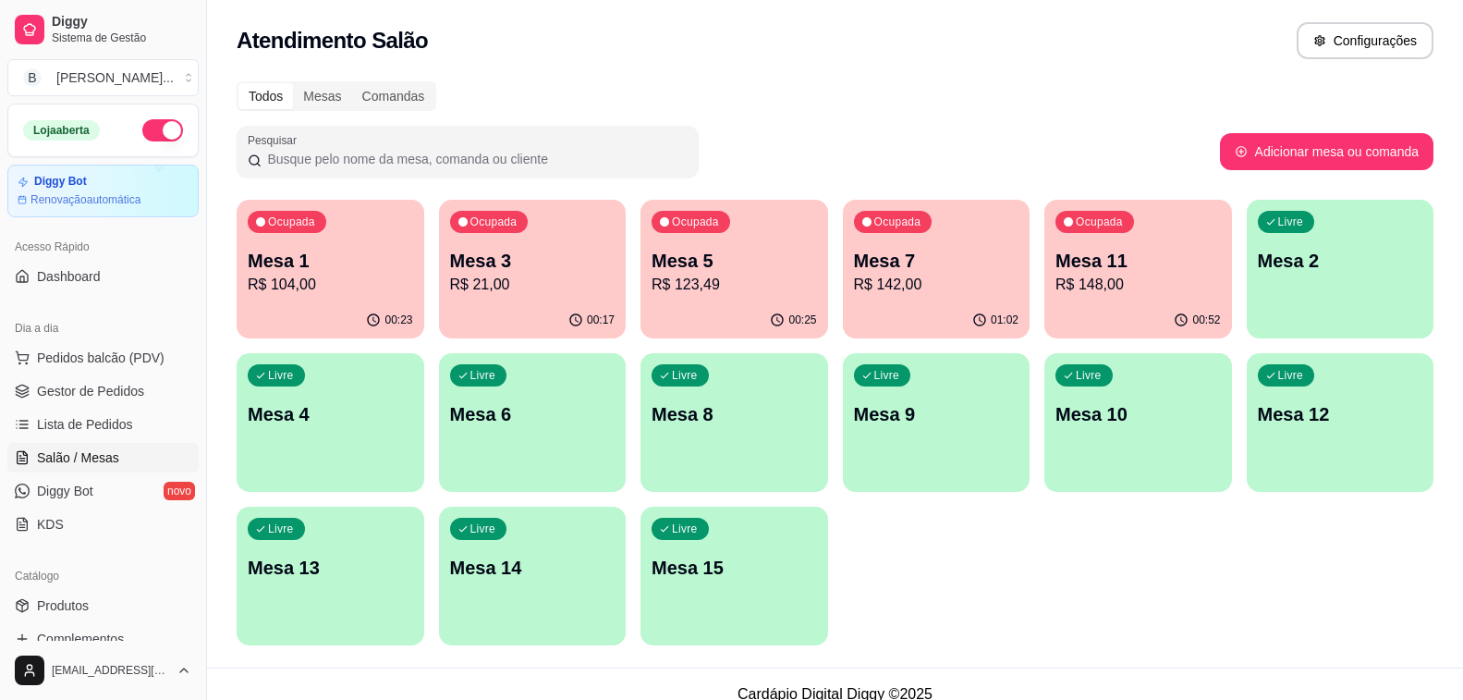
click at [1114, 299] on div "Ocupada Mesa 11 R$ 148,00" at bounding box center [1139, 251] width 188 height 103
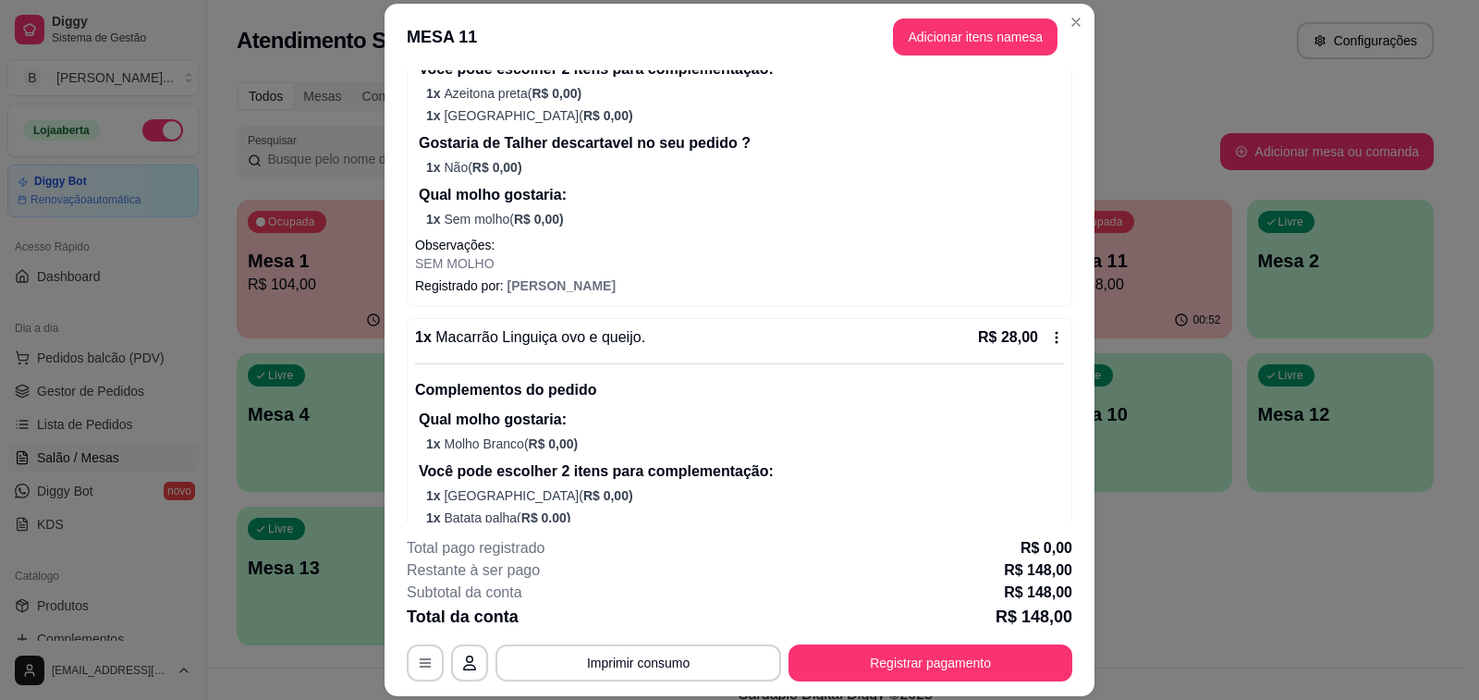
scroll to position [370, 0]
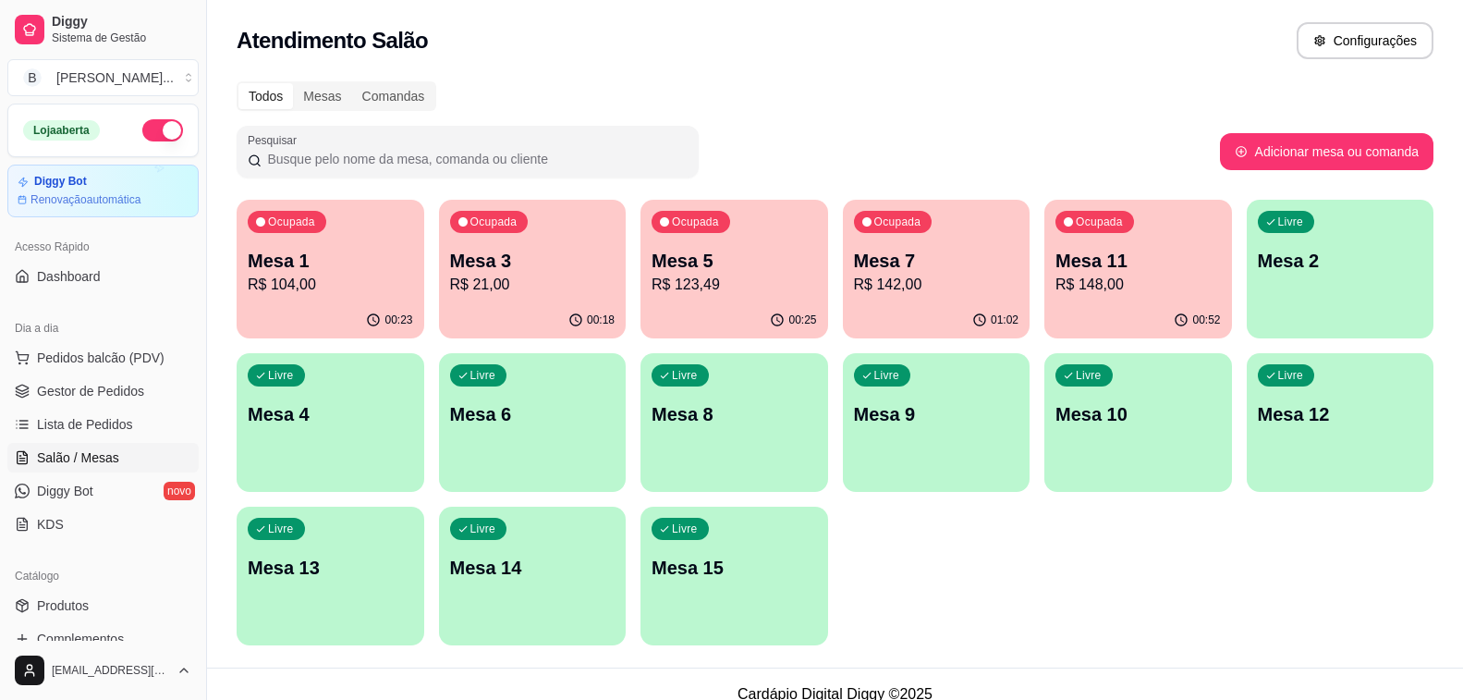
click at [901, 269] on p "Mesa 7" at bounding box center [936, 261] width 165 height 26
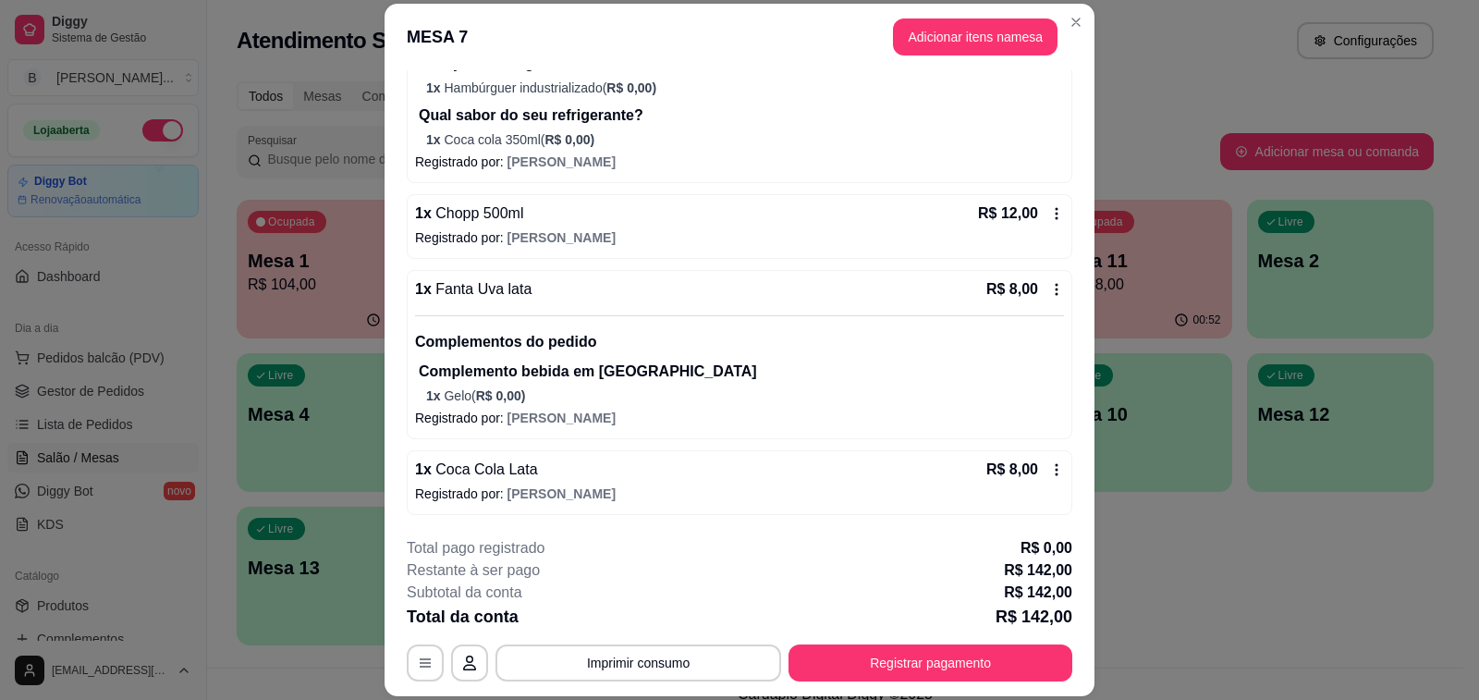
scroll to position [55, 0]
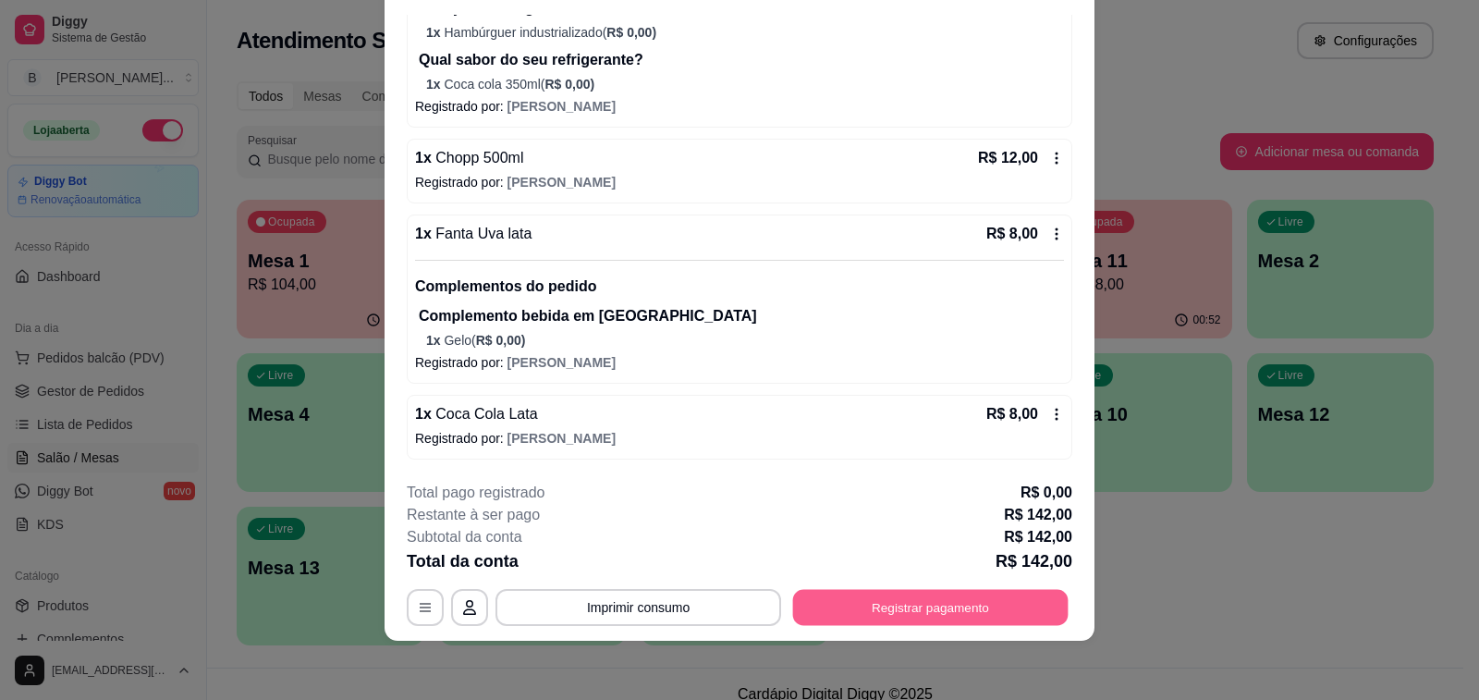
click at [932, 610] on button "Registrar pagamento" at bounding box center [930, 608] width 275 height 36
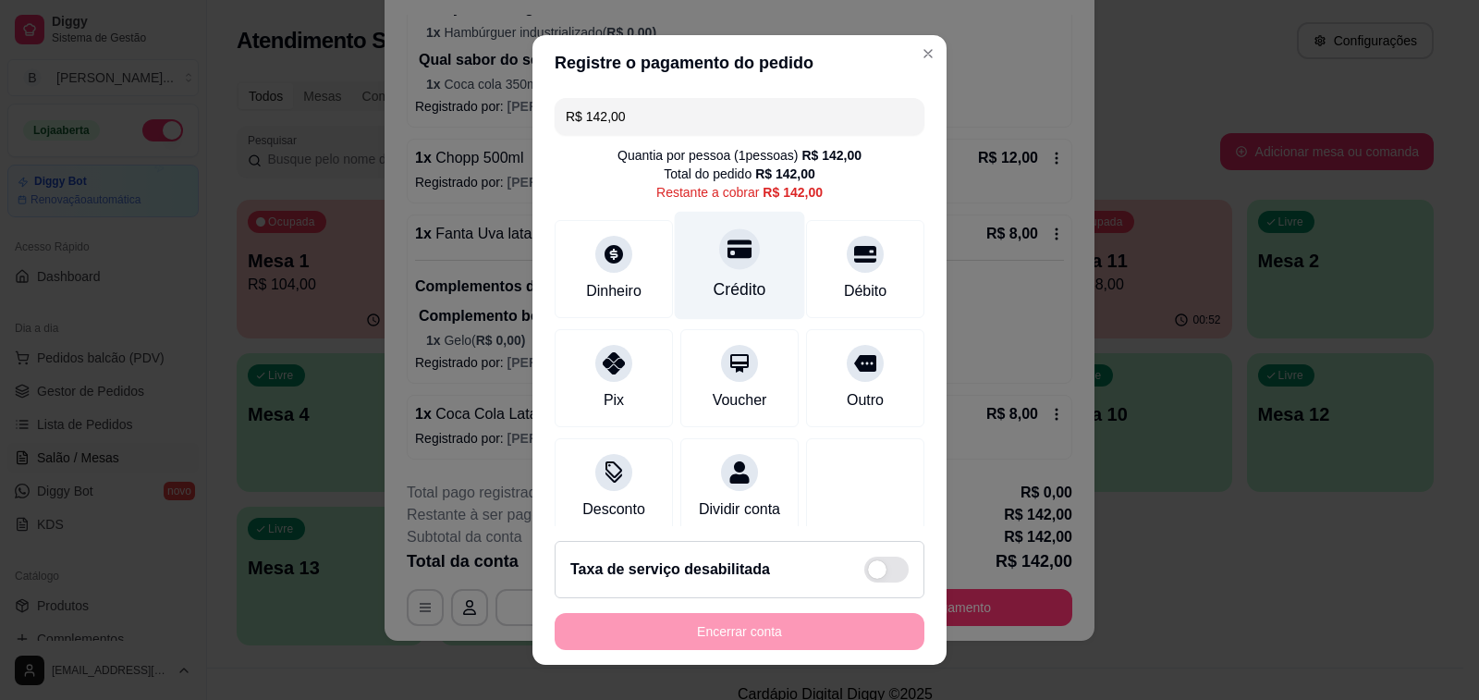
click at [728, 261] on icon at bounding box center [740, 249] width 24 height 24
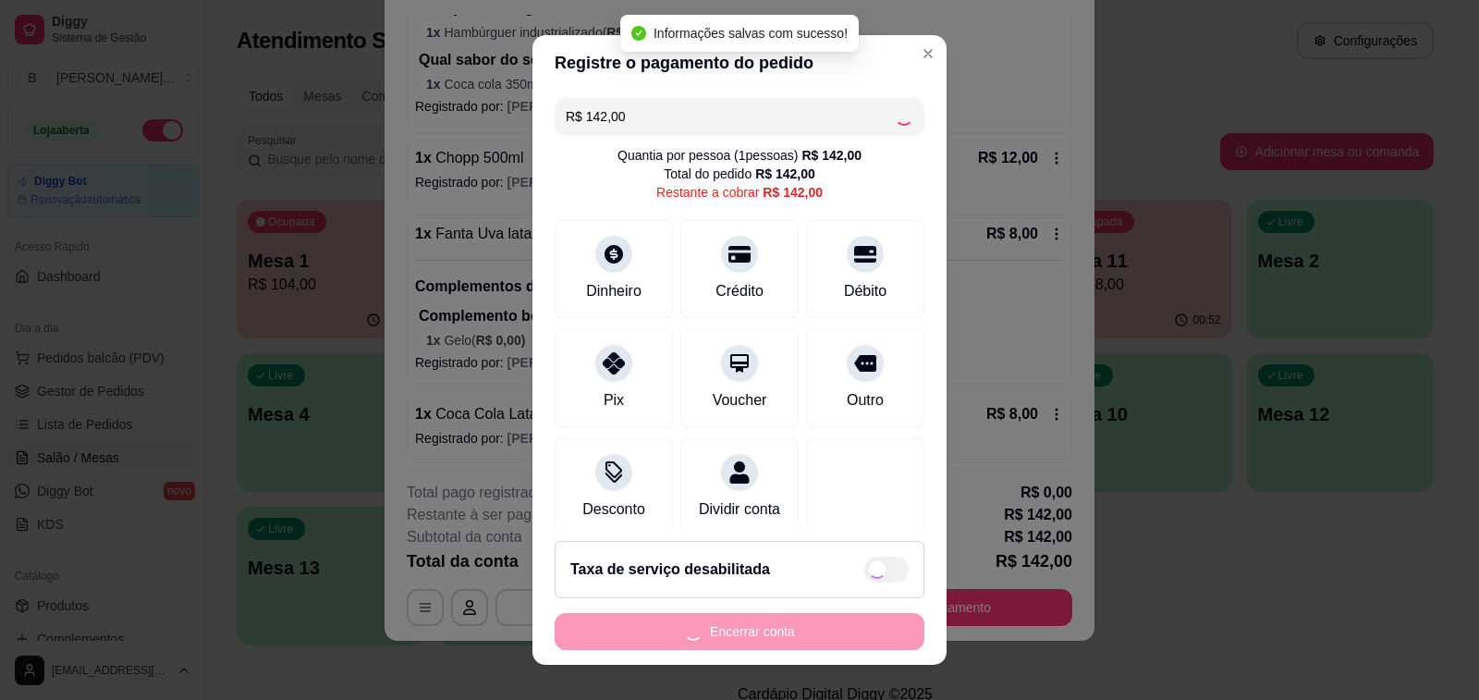
type input "R$ 0,00"
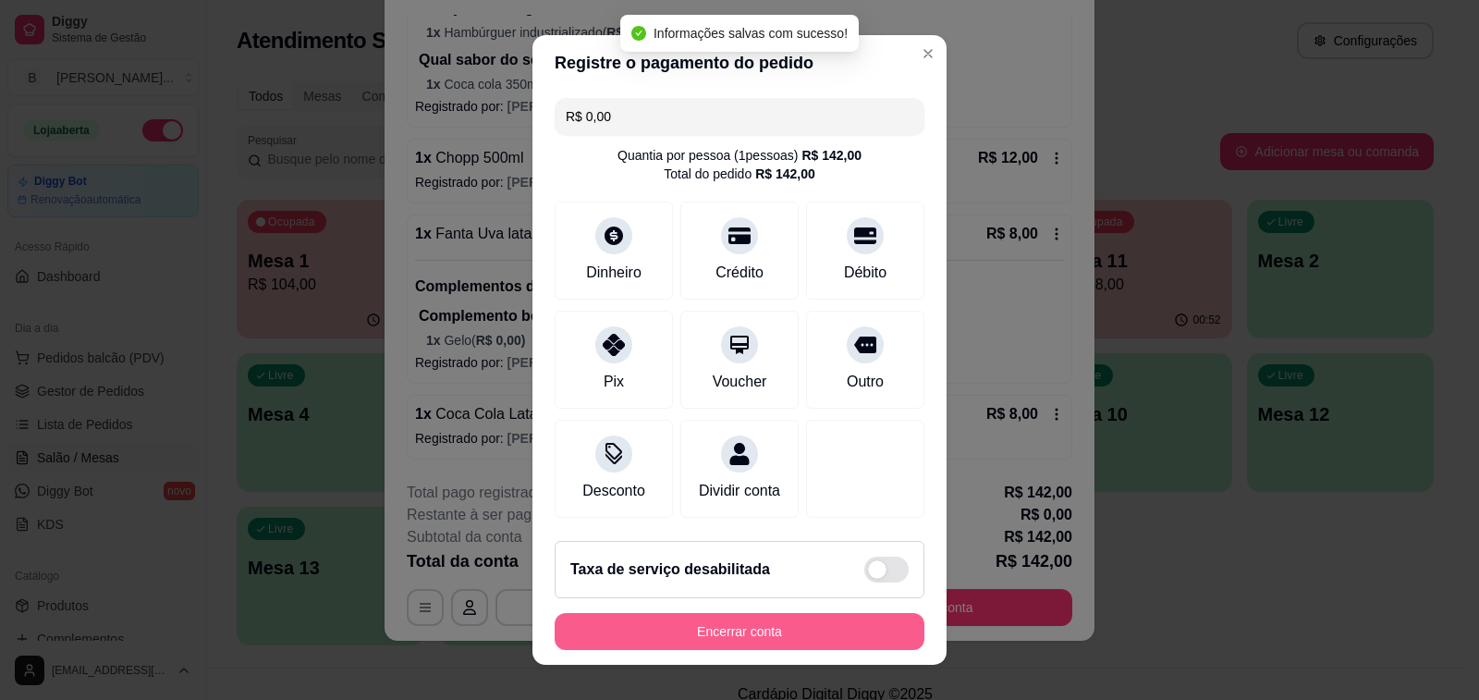
click at [751, 638] on button "Encerrar conta" at bounding box center [740, 631] width 370 height 37
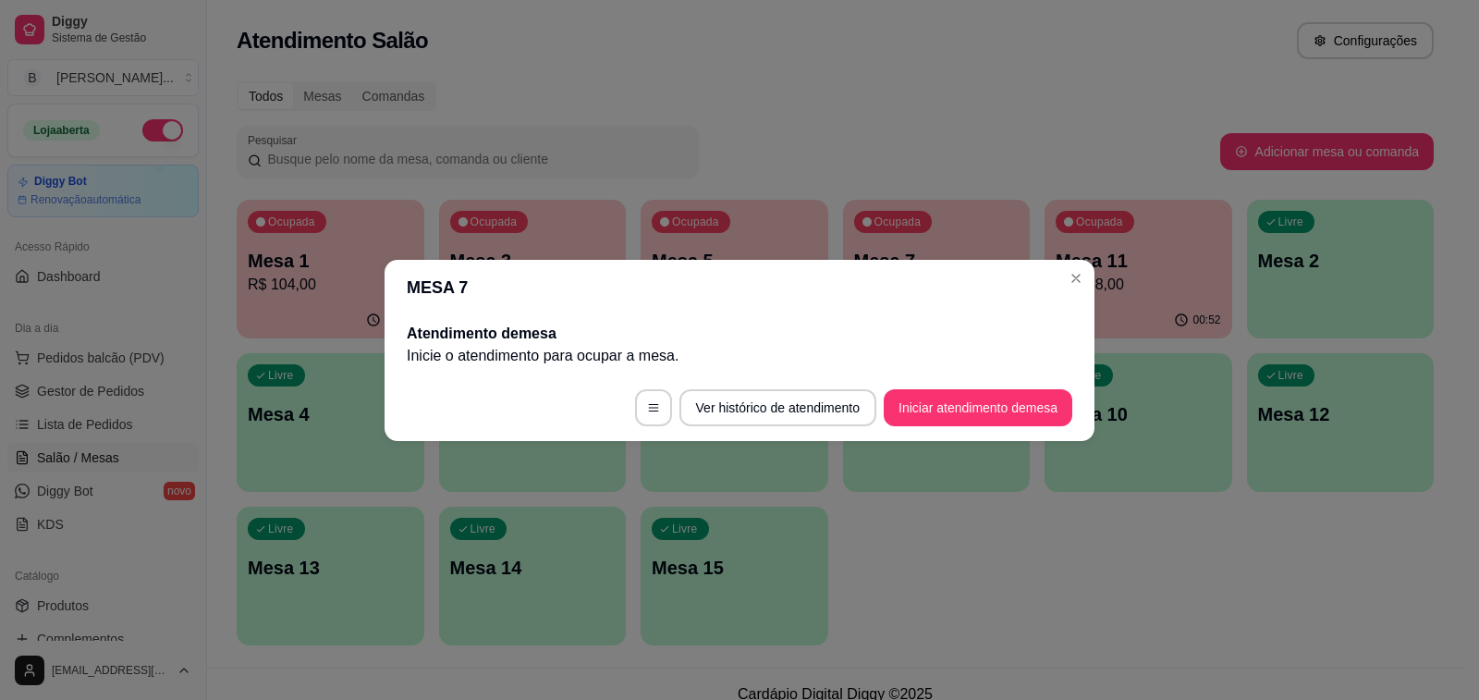
scroll to position [0, 0]
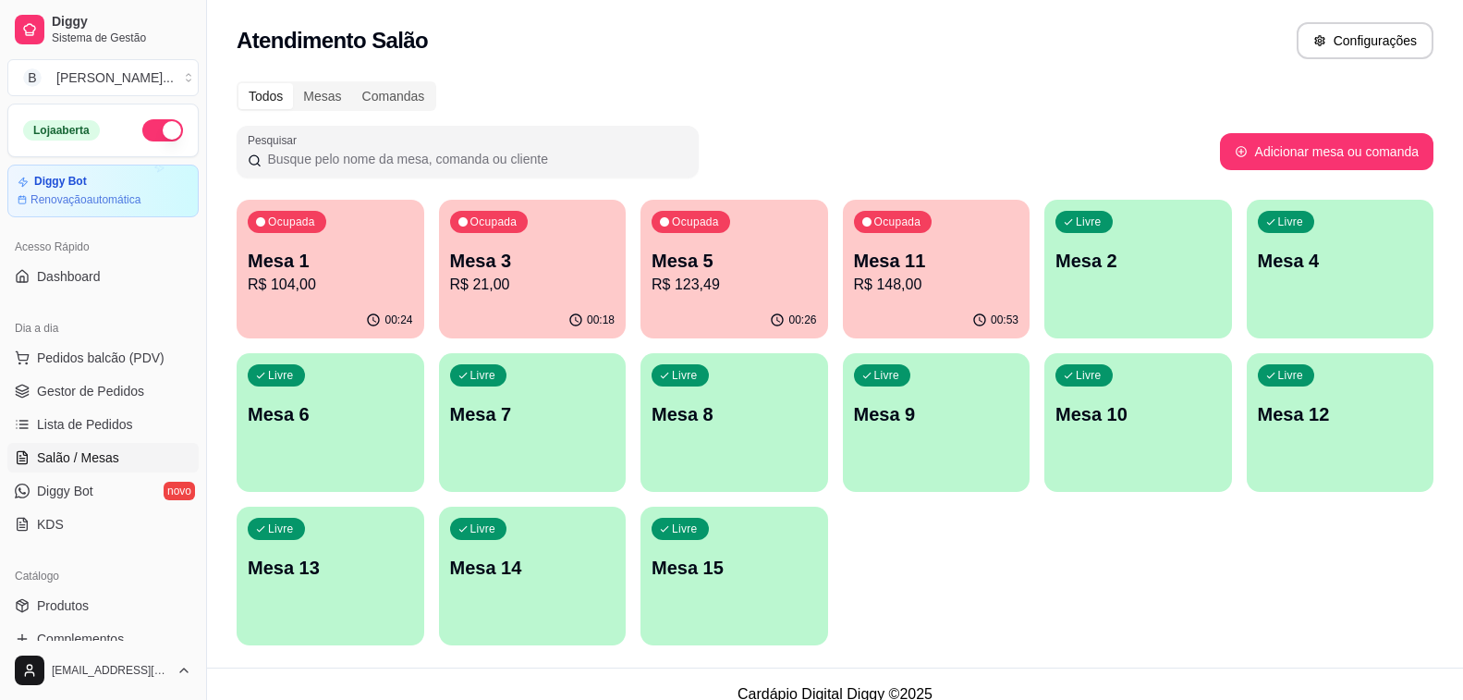
click at [890, 285] on p "R$ 148,00" at bounding box center [936, 285] width 165 height 22
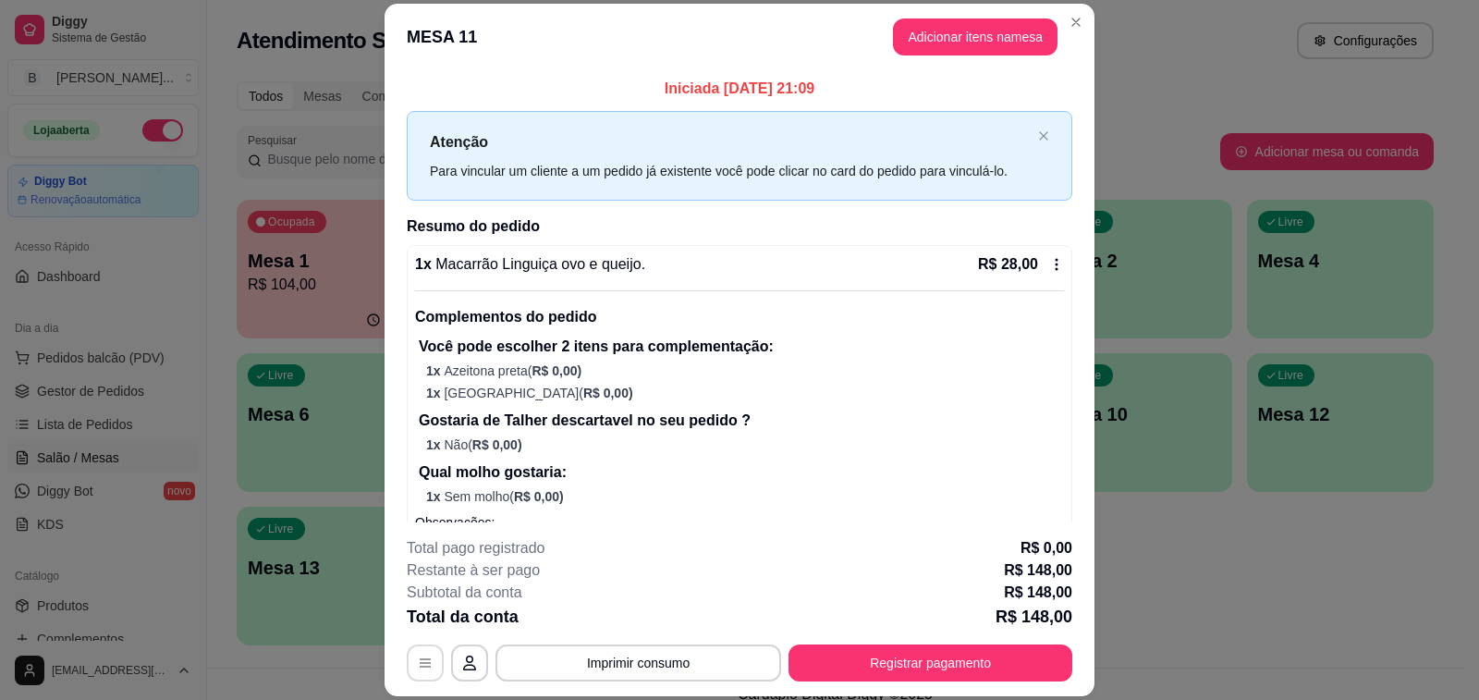
click at [408, 661] on button "button" at bounding box center [425, 662] width 37 height 37
click at [410, 670] on button "button" at bounding box center [426, 663] width 36 height 36
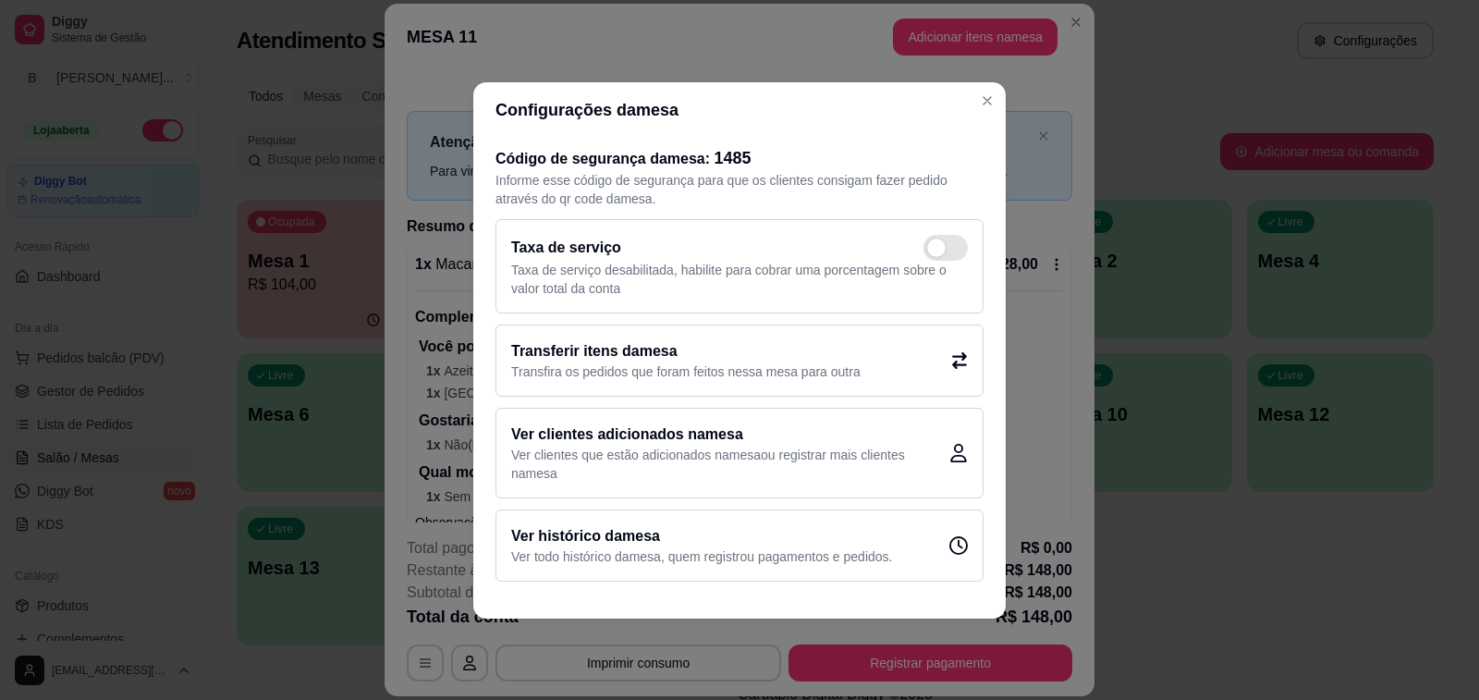
click at [732, 343] on h2 "Transferir itens da mesa" at bounding box center [685, 351] width 349 height 22
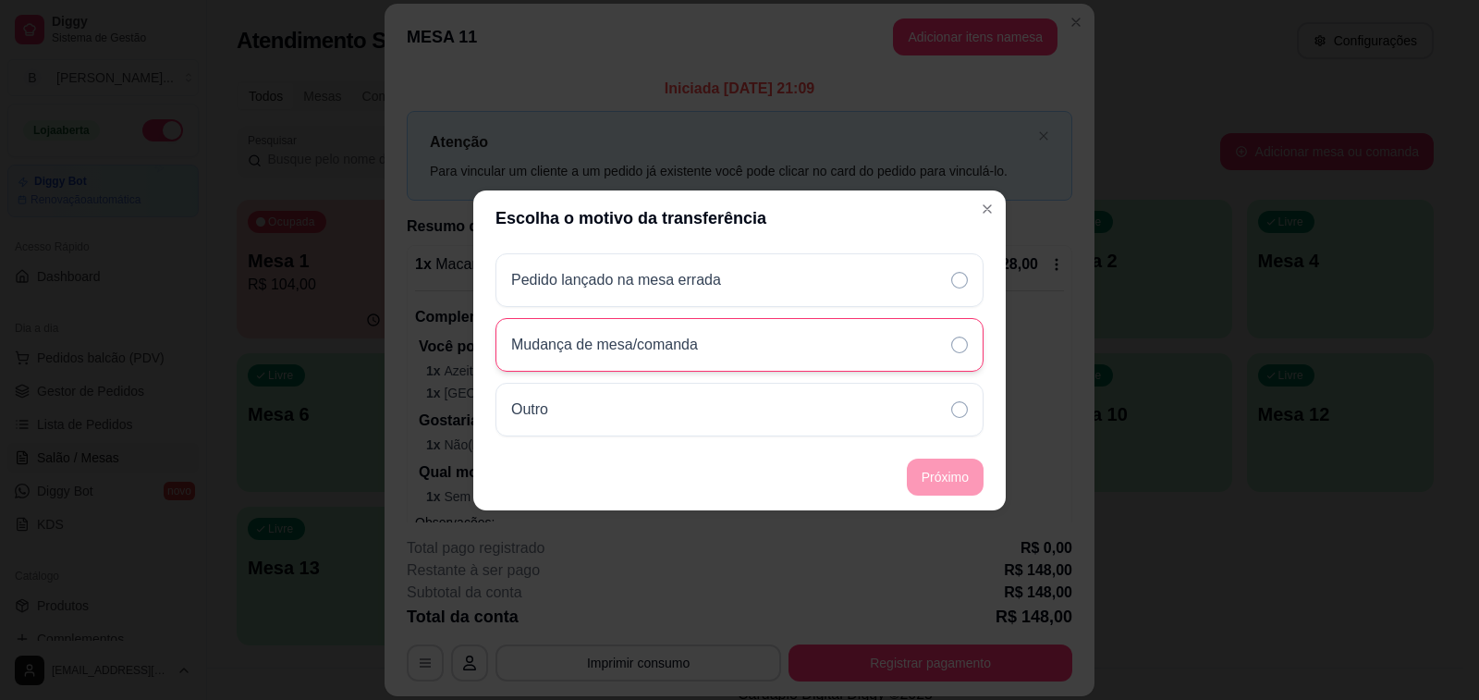
click at [761, 349] on div "Mudança de mesa/comanda" at bounding box center [740, 345] width 488 height 54
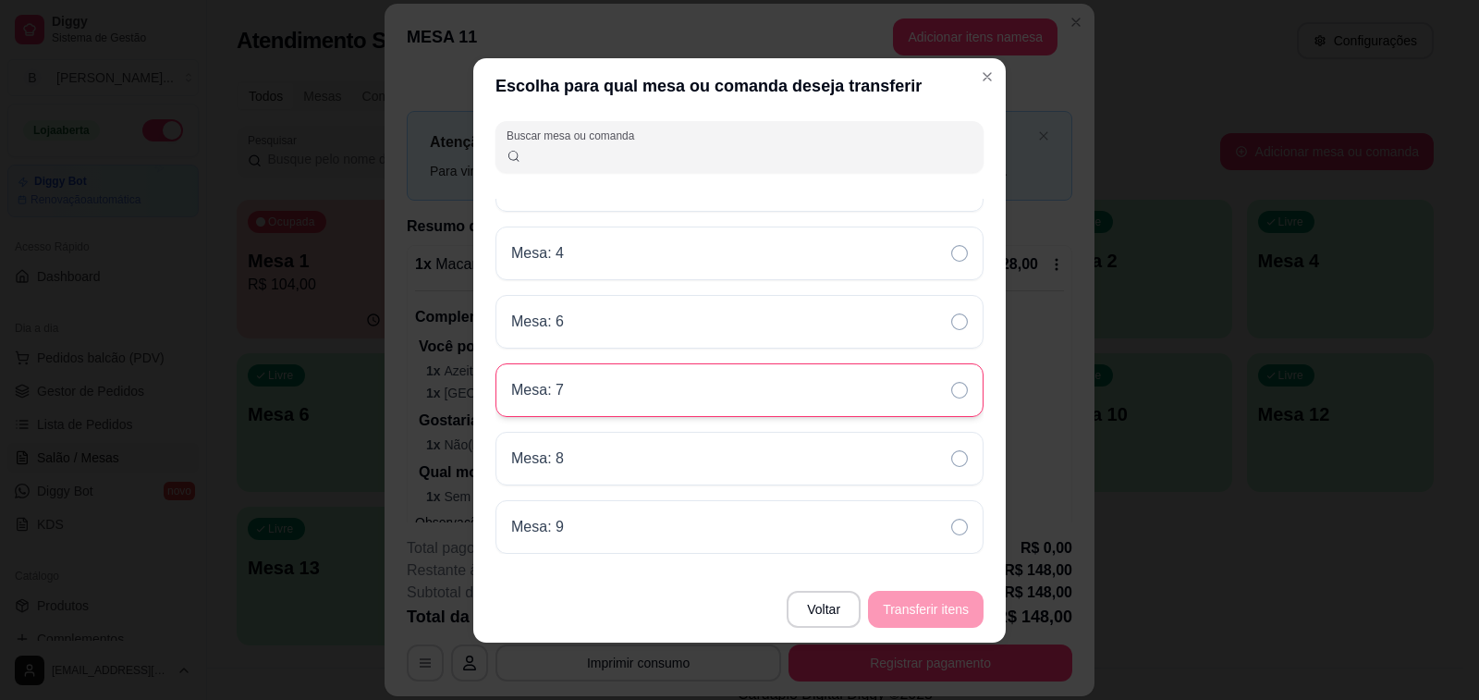
scroll to position [290, 0]
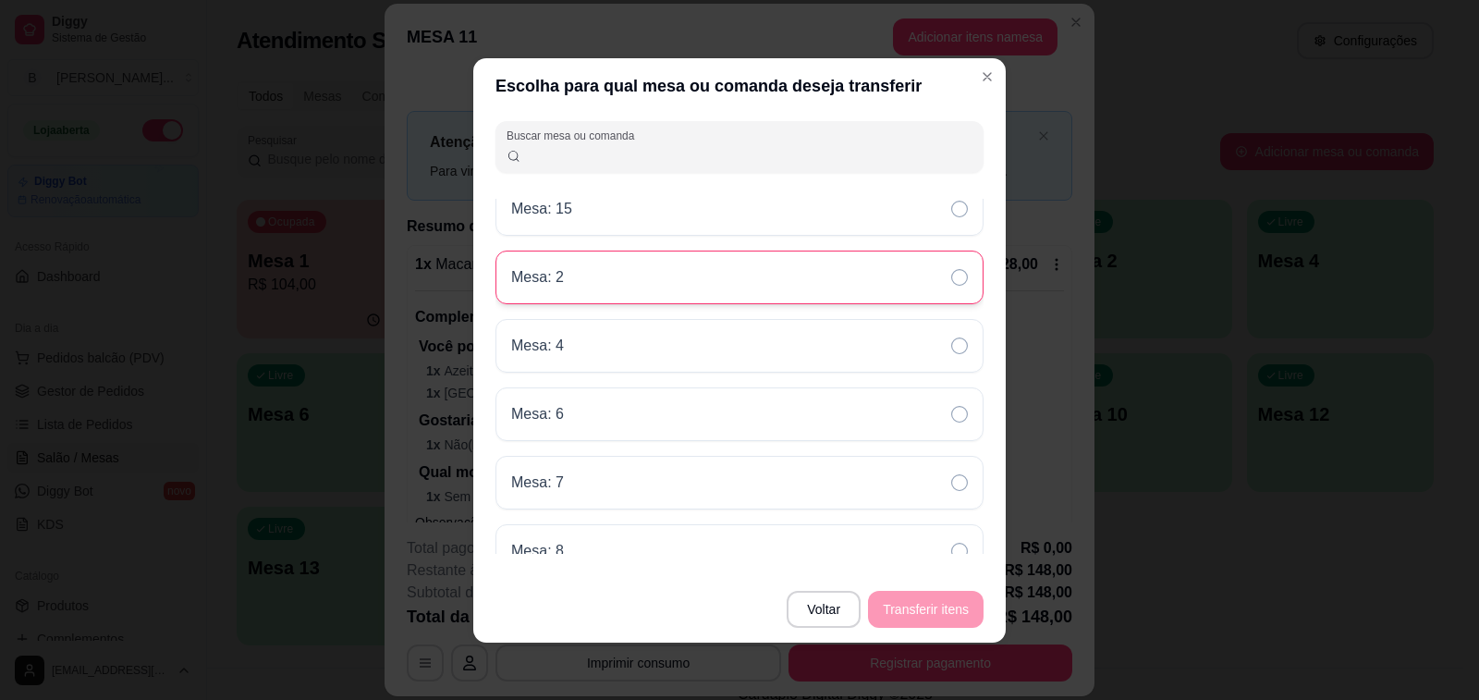
click at [608, 281] on div "Mesa: 2" at bounding box center [740, 278] width 488 height 54
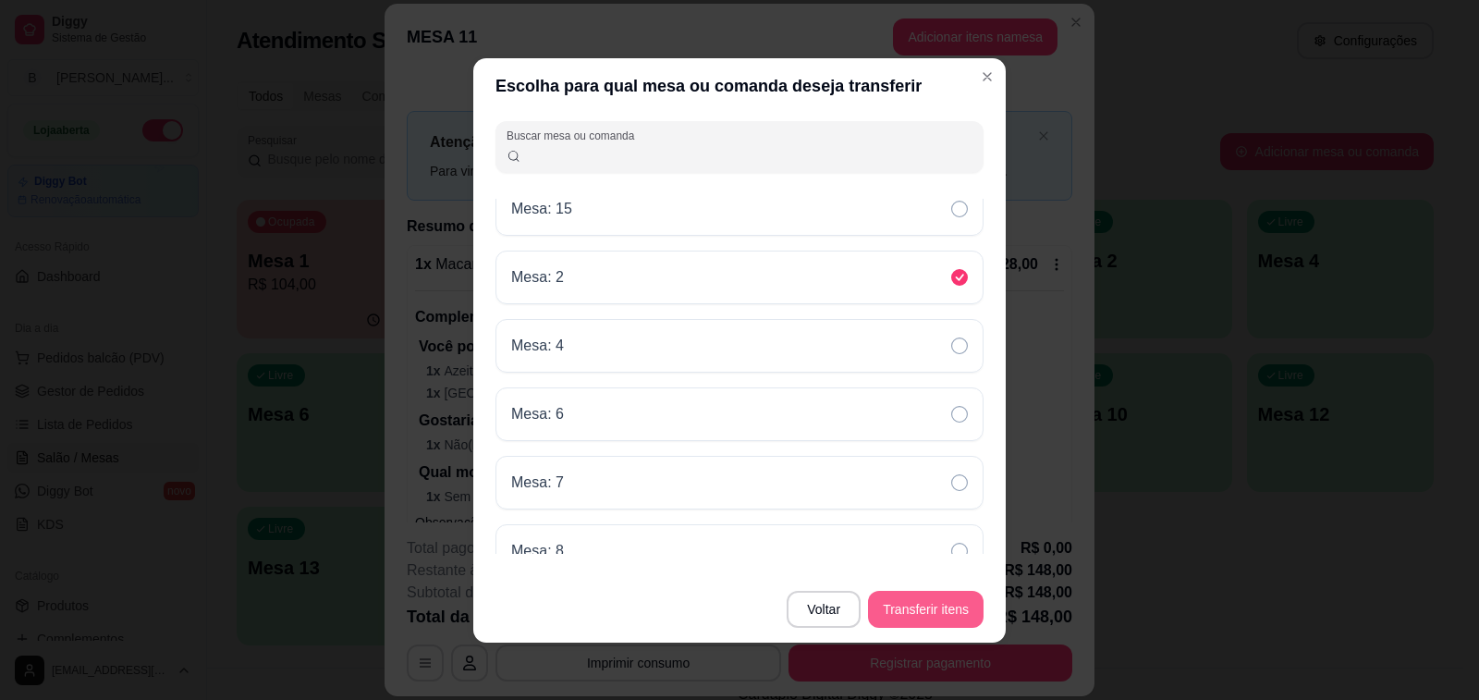
click at [927, 604] on button "Transferir itens" at bounding box center [926, 609] width 116 height 37
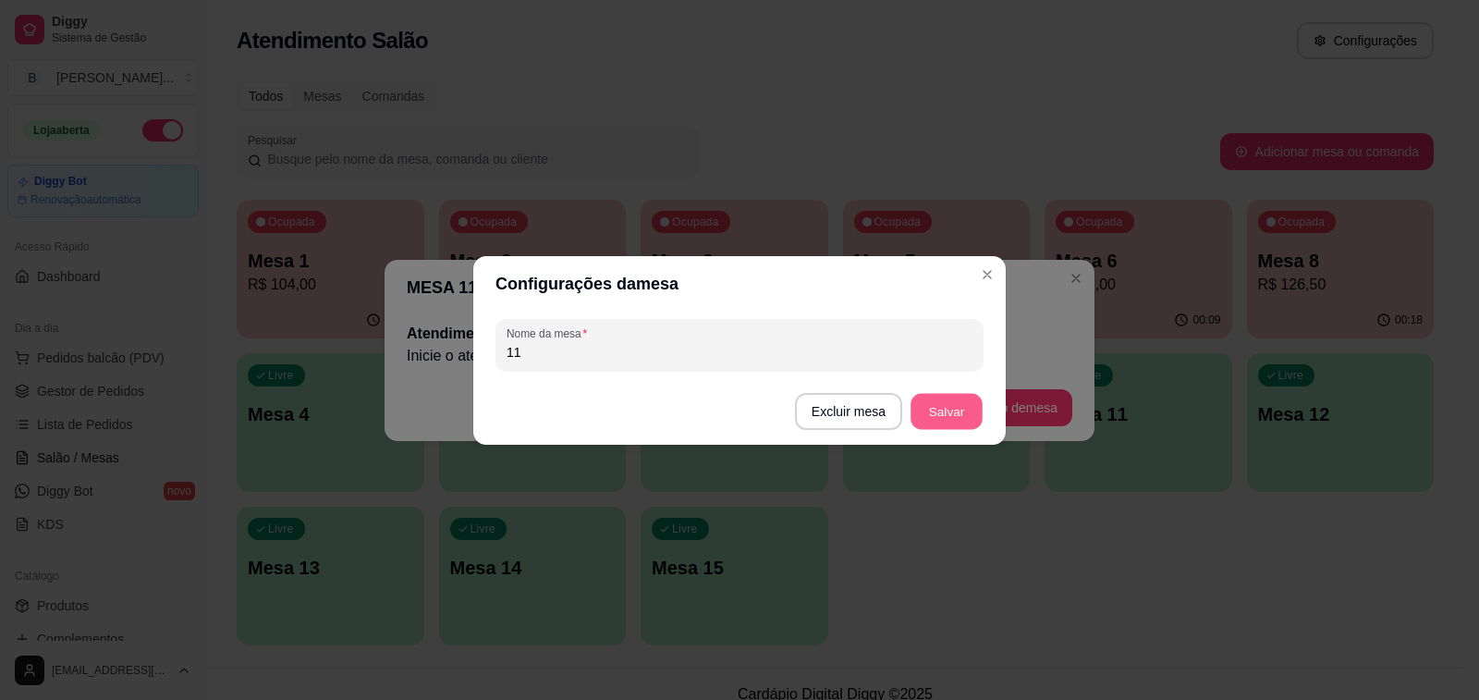
click at [955, 422] on button "Salvar" at bounding box center [947, 411] width 72 height 36
click at [933, 407] on button "Salvar" at bounding box center [947, 411] width 74 height 37
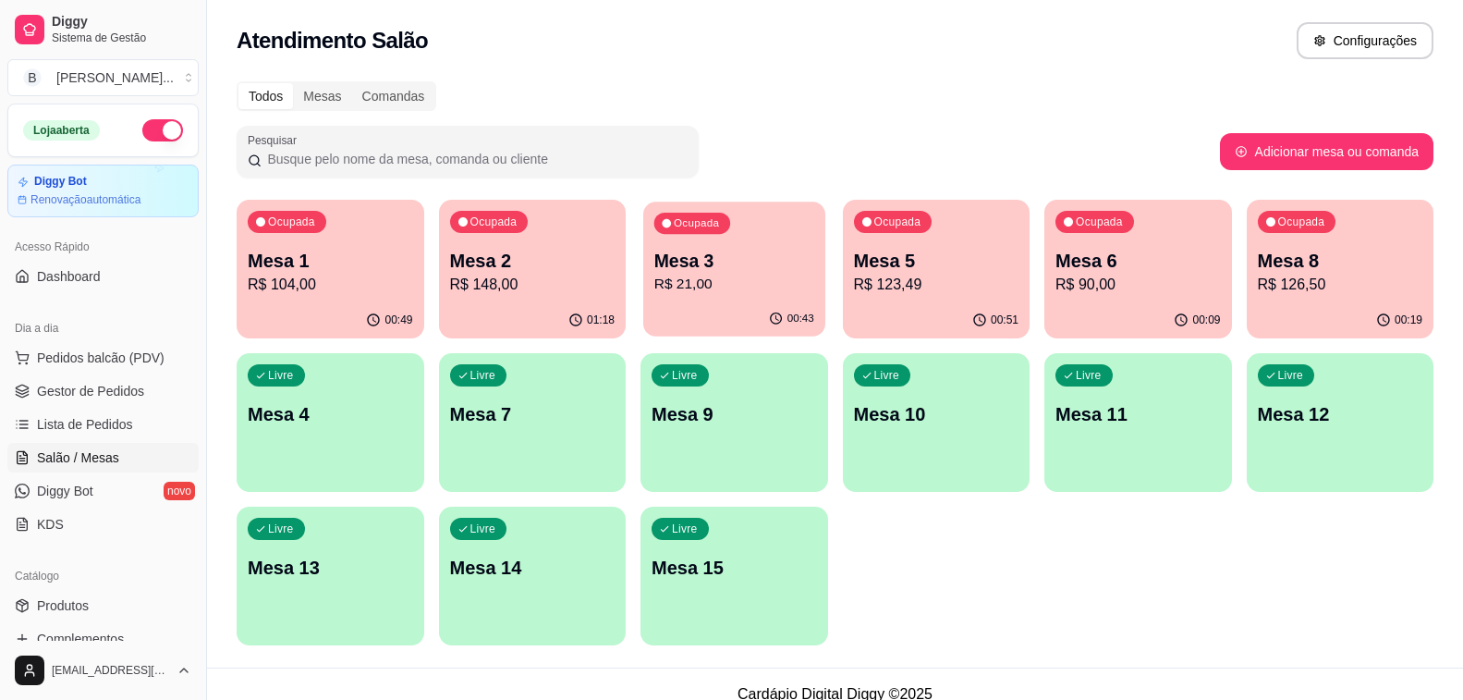
click at [753, 286] on p "R$ 21,00" at bounding box center [735, 284] width 160 height 21
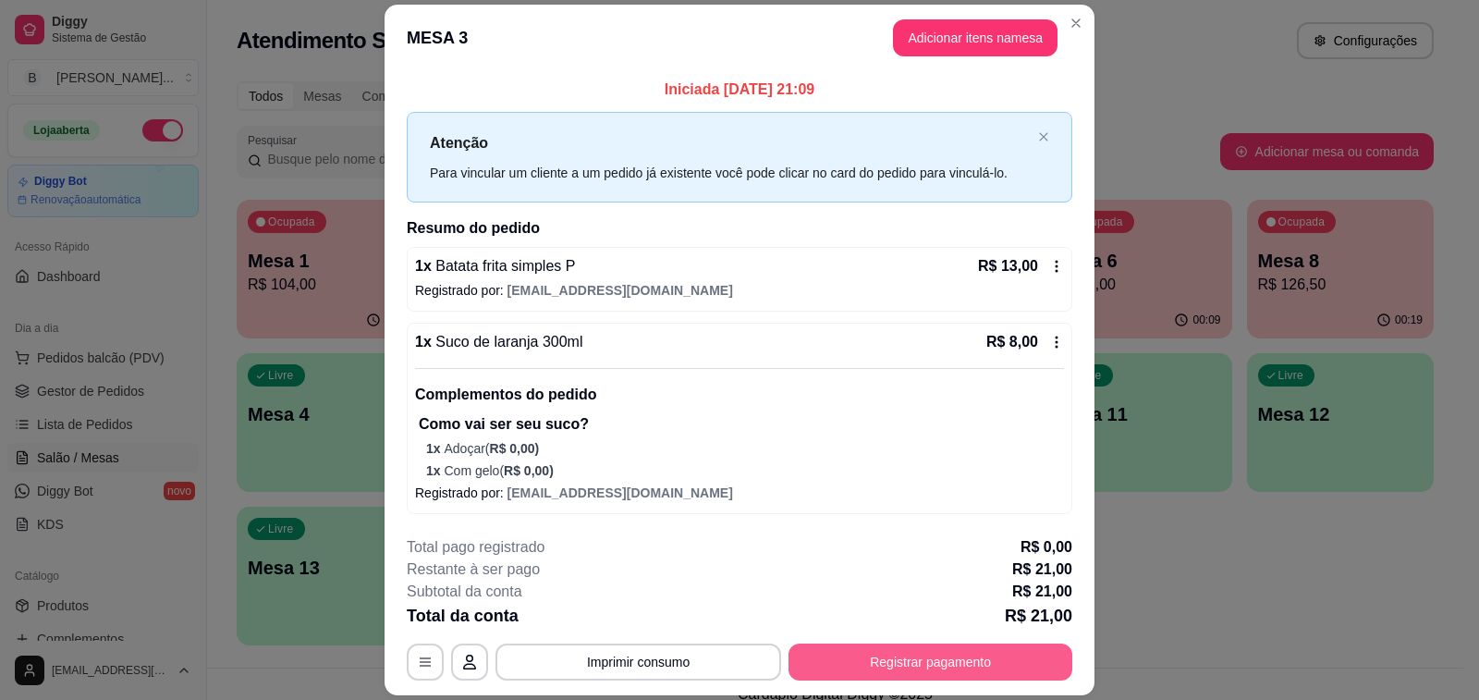
click at [851, 665] on button "Registrar pagamento" at bounding box center [931, 661] width 284 height 37
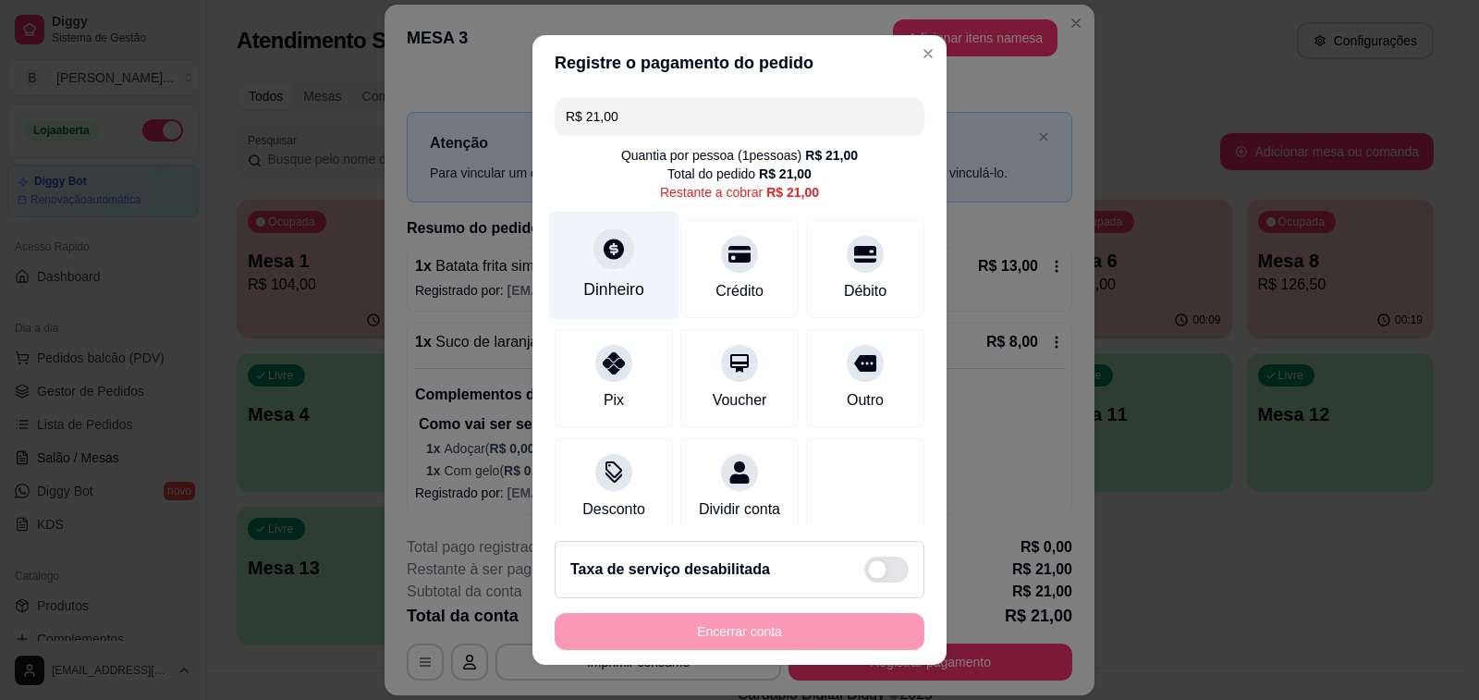
click at [632, 268] on div "Dinheiro" at bounding box center [614, 266] width 130 height 108
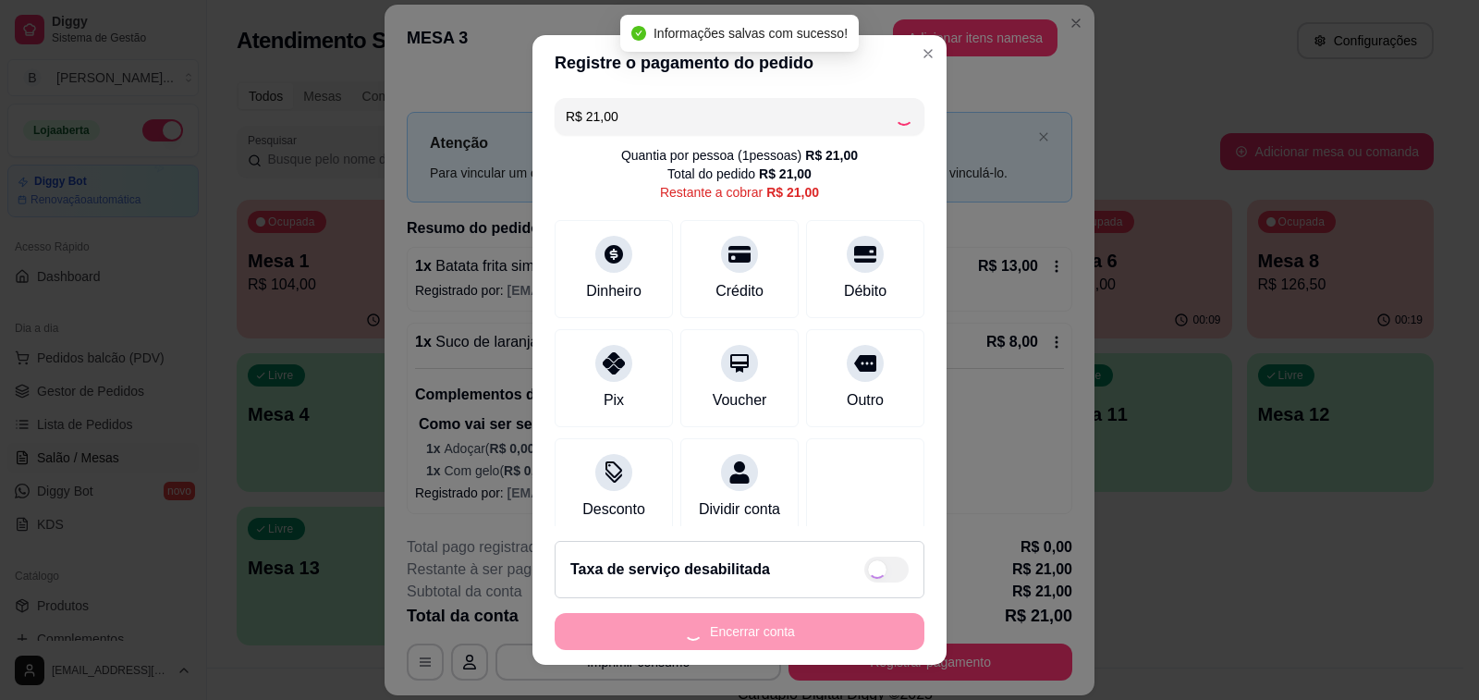
type input "R$ 0,00"
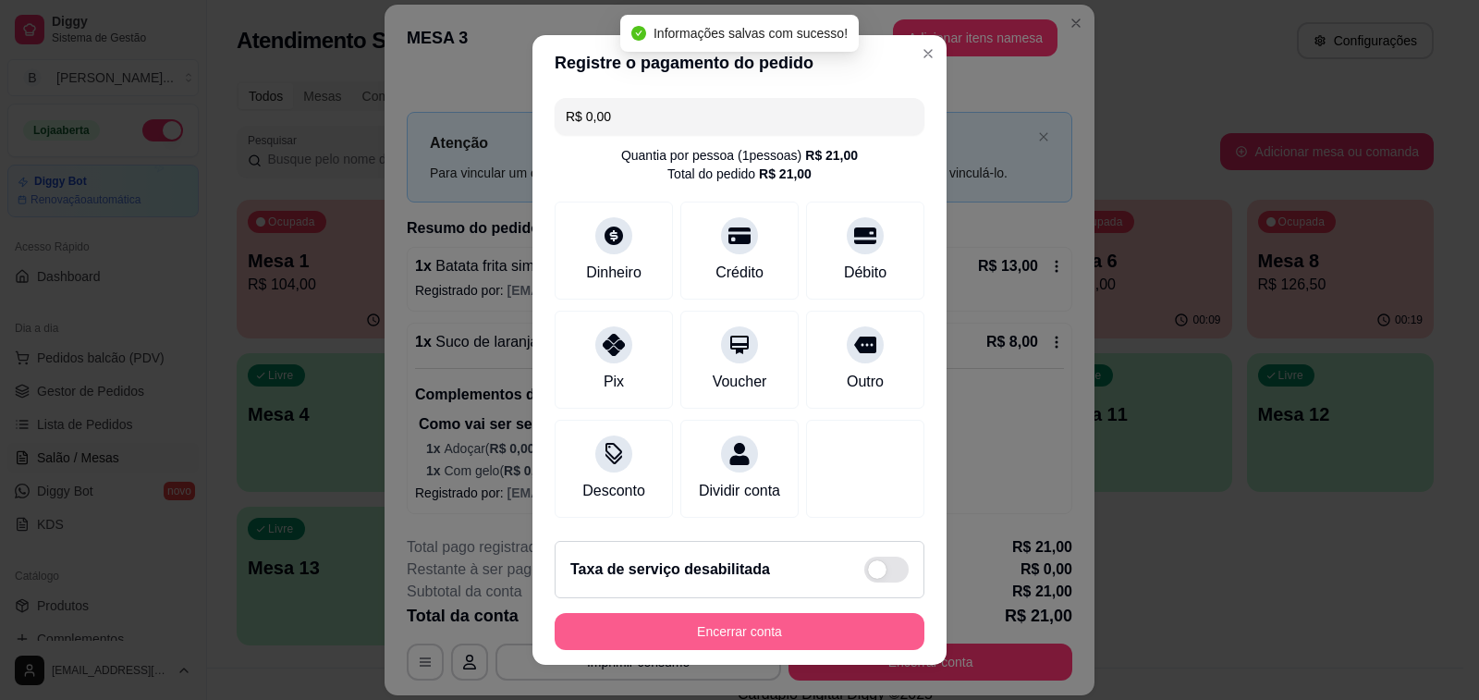
click at [728, 636] on button "Encerrar conta" at bounding box center [740, 631] width 370 height 37
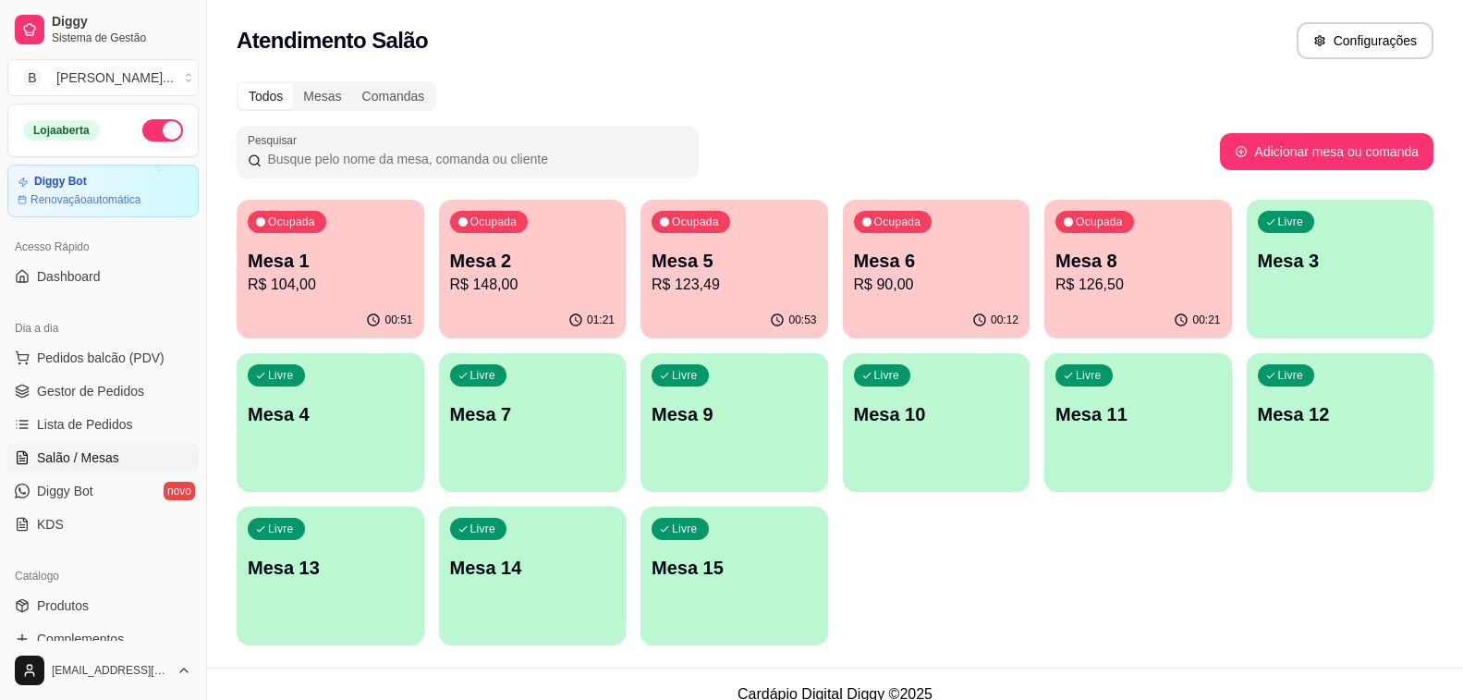
click at [754, 293] on p "R$ 123,49" at bounding box center [734, 285] width 165 height 22
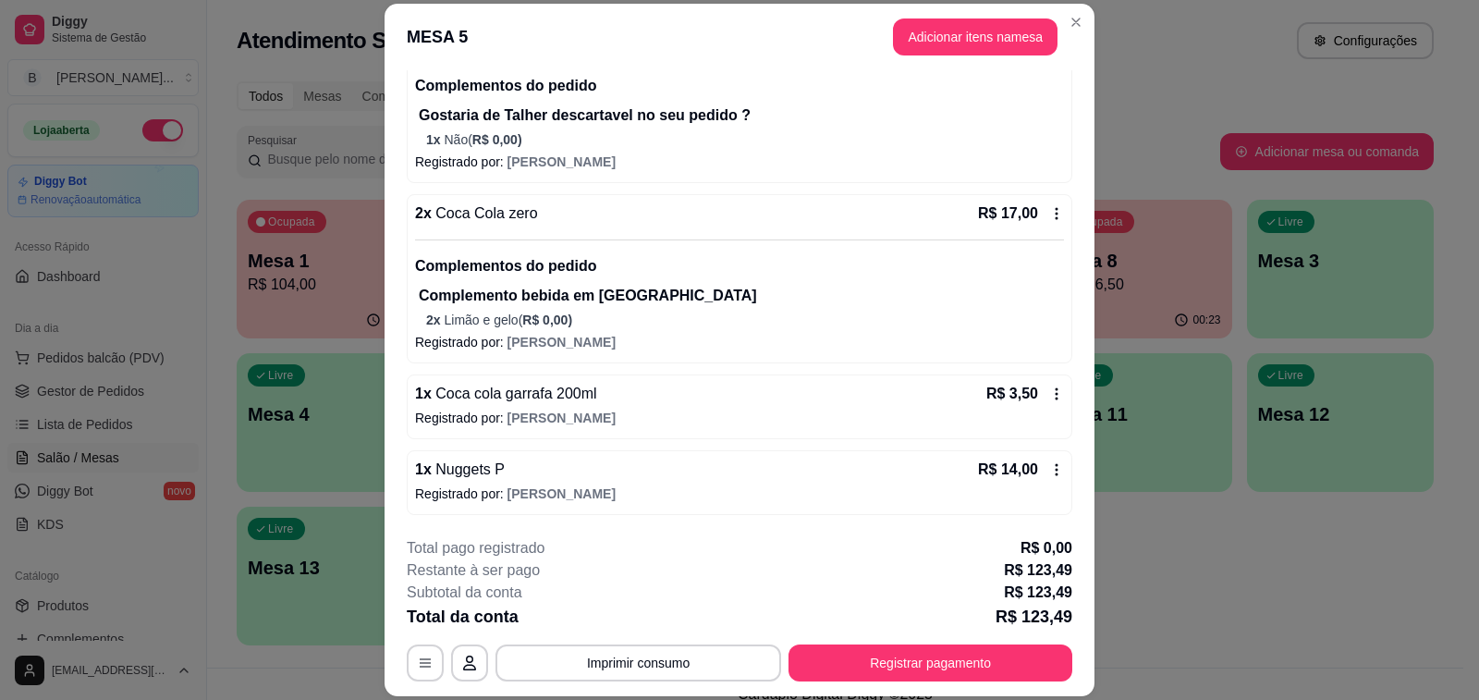
scroll to position [55, 0]
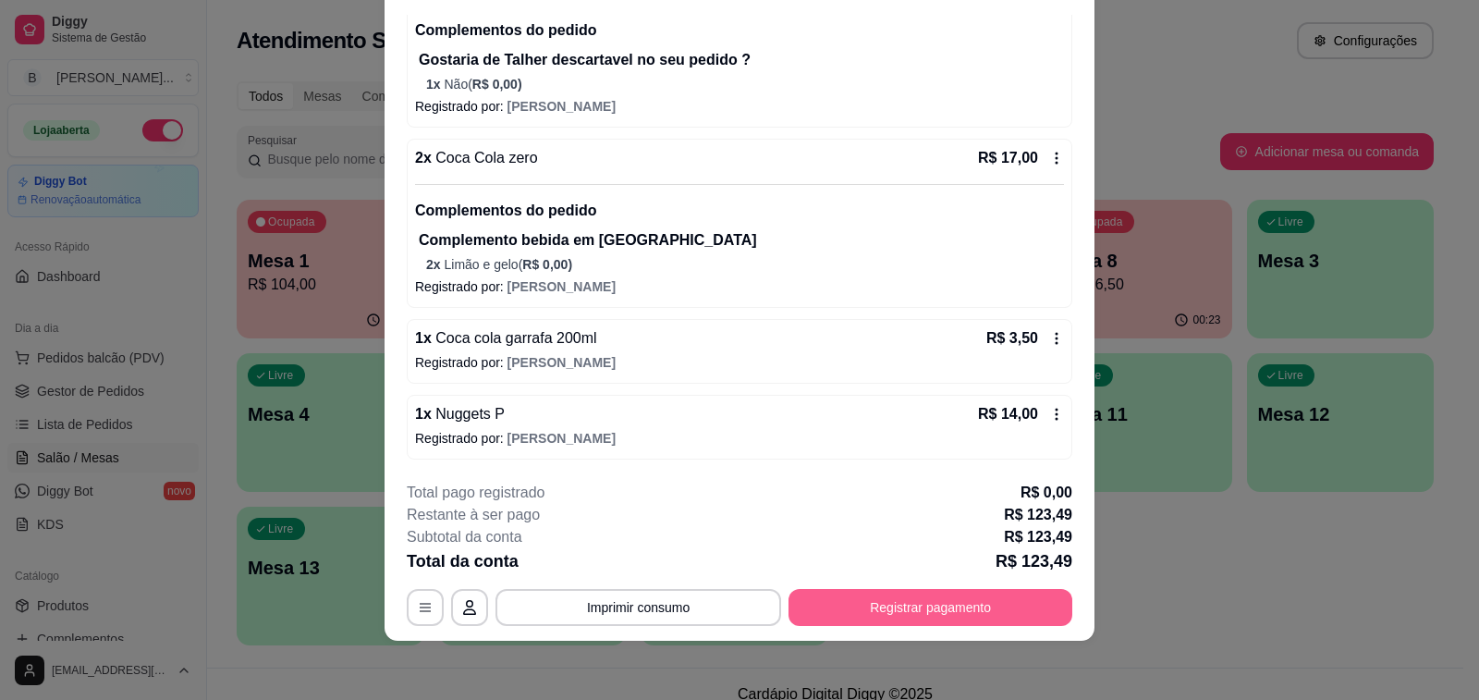
click at [907, 601] on button "Registrar pagamento" at bounding box center [931, 607] width 284 height 37
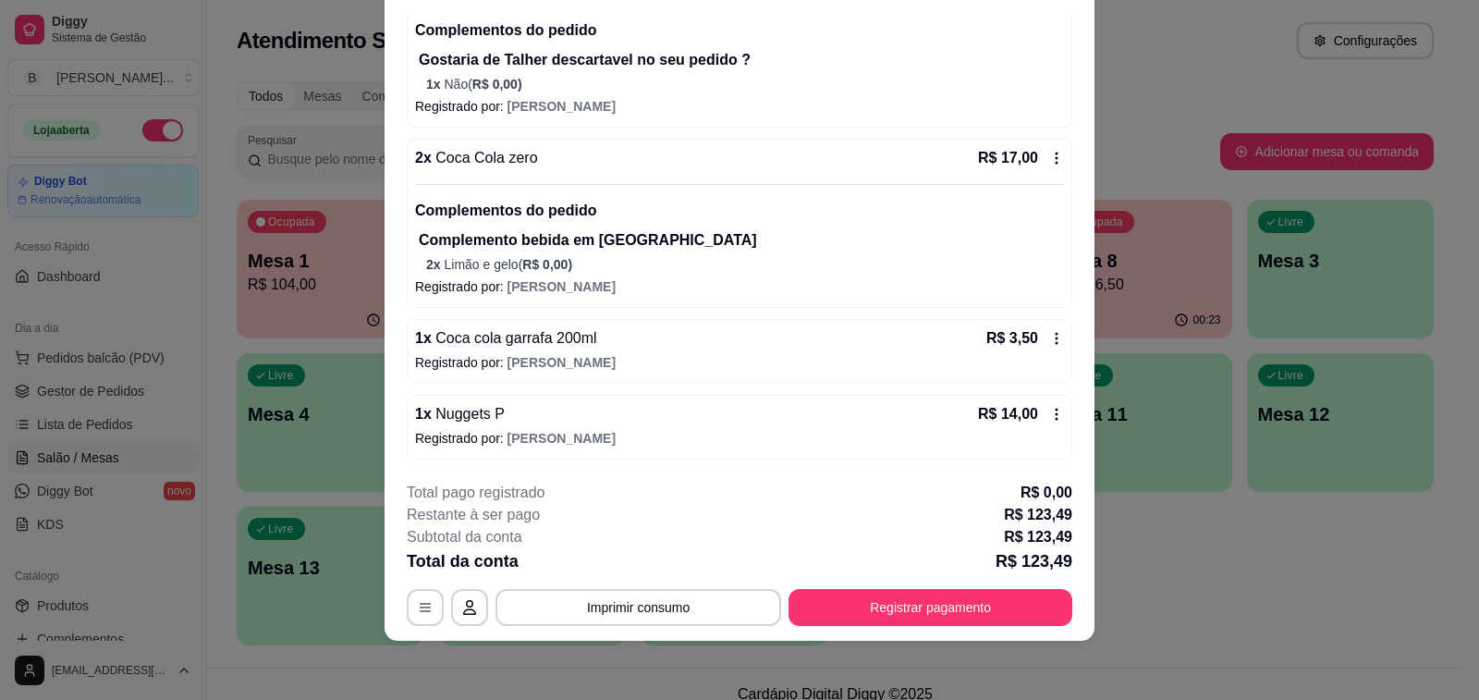
click at [845, 269] on div at bounding box center [865, 248] width 41 height 41
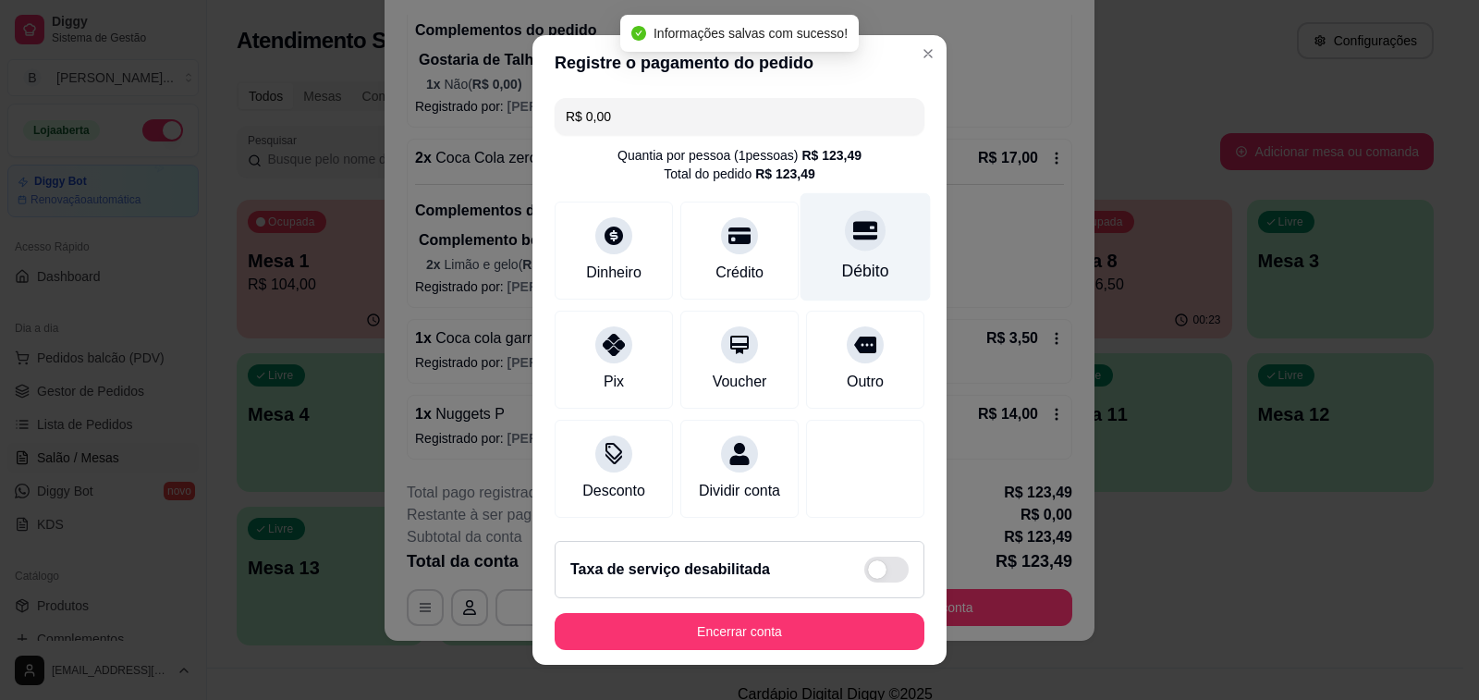
type input "R$ 0,00"
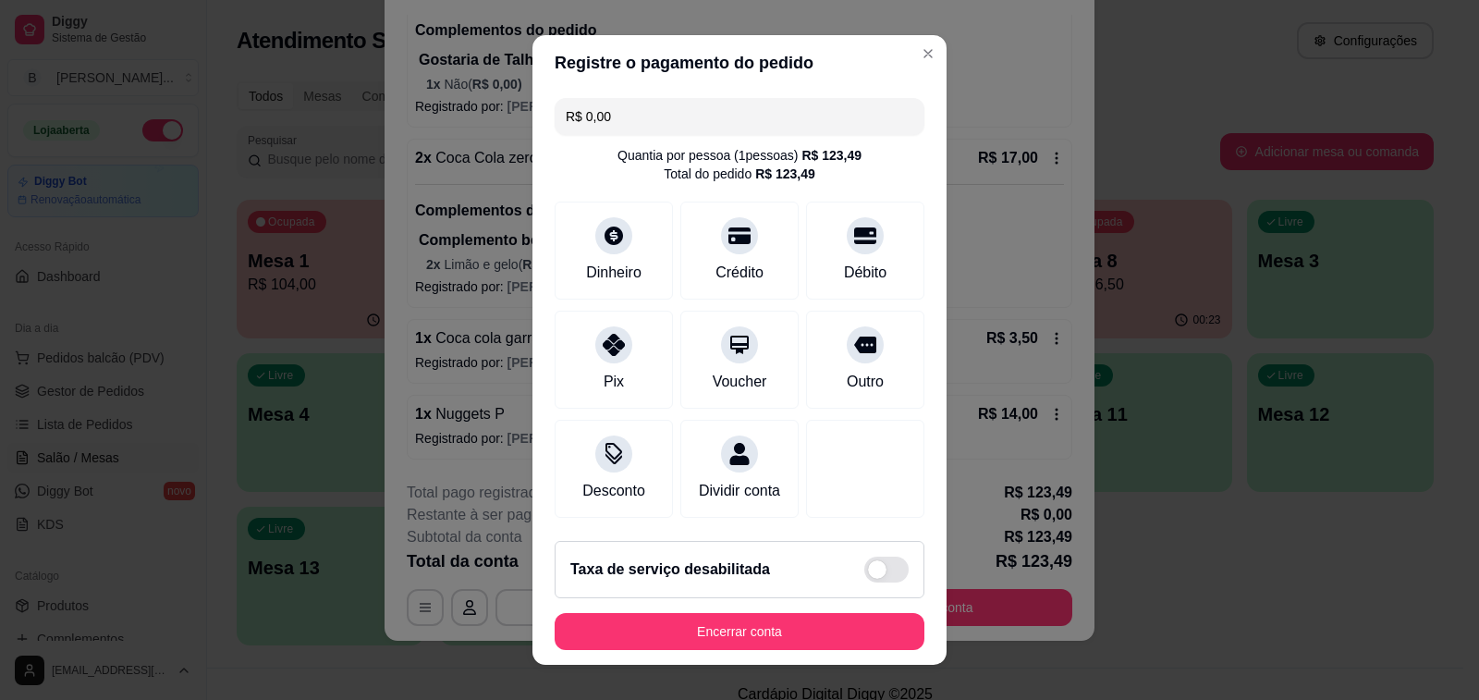
click at [761, 630] on button "Encerrar conta" at bounding box center [740, 631] width 370 height 37
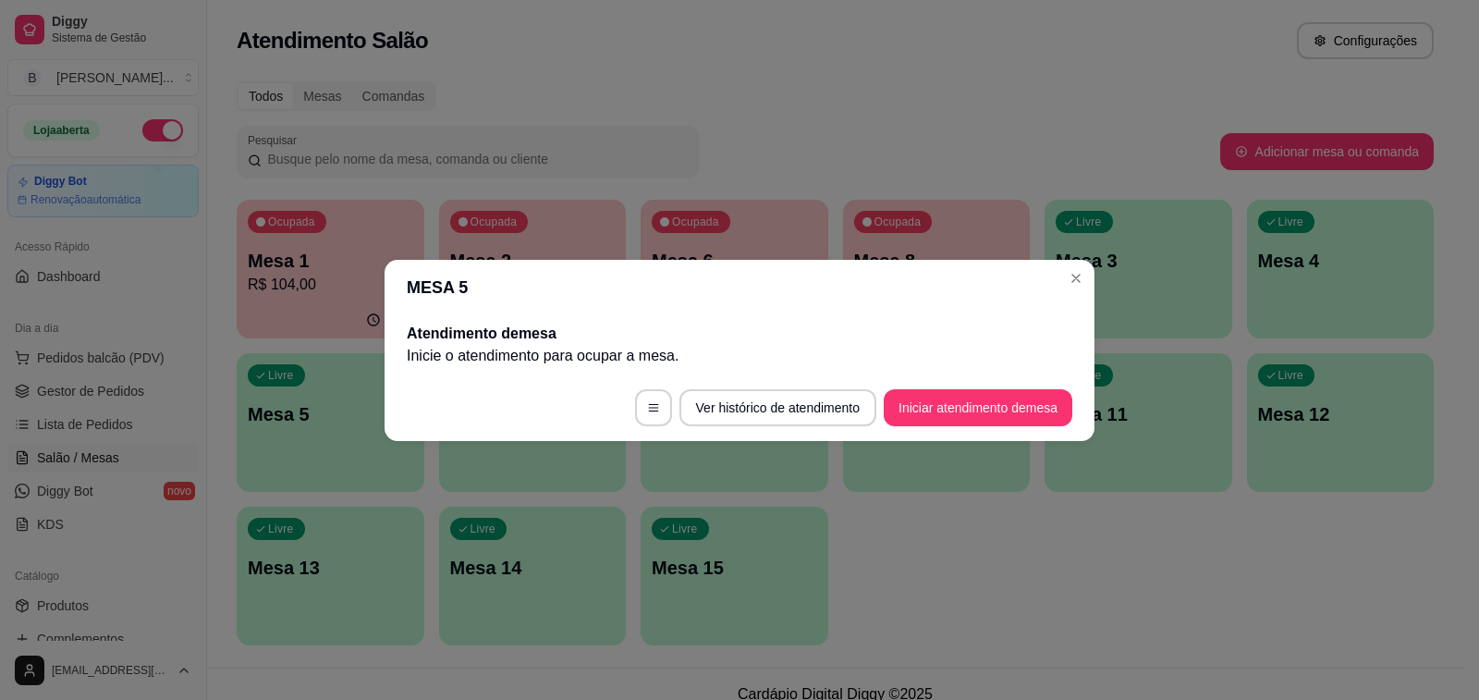
scroll to position [0, 0]
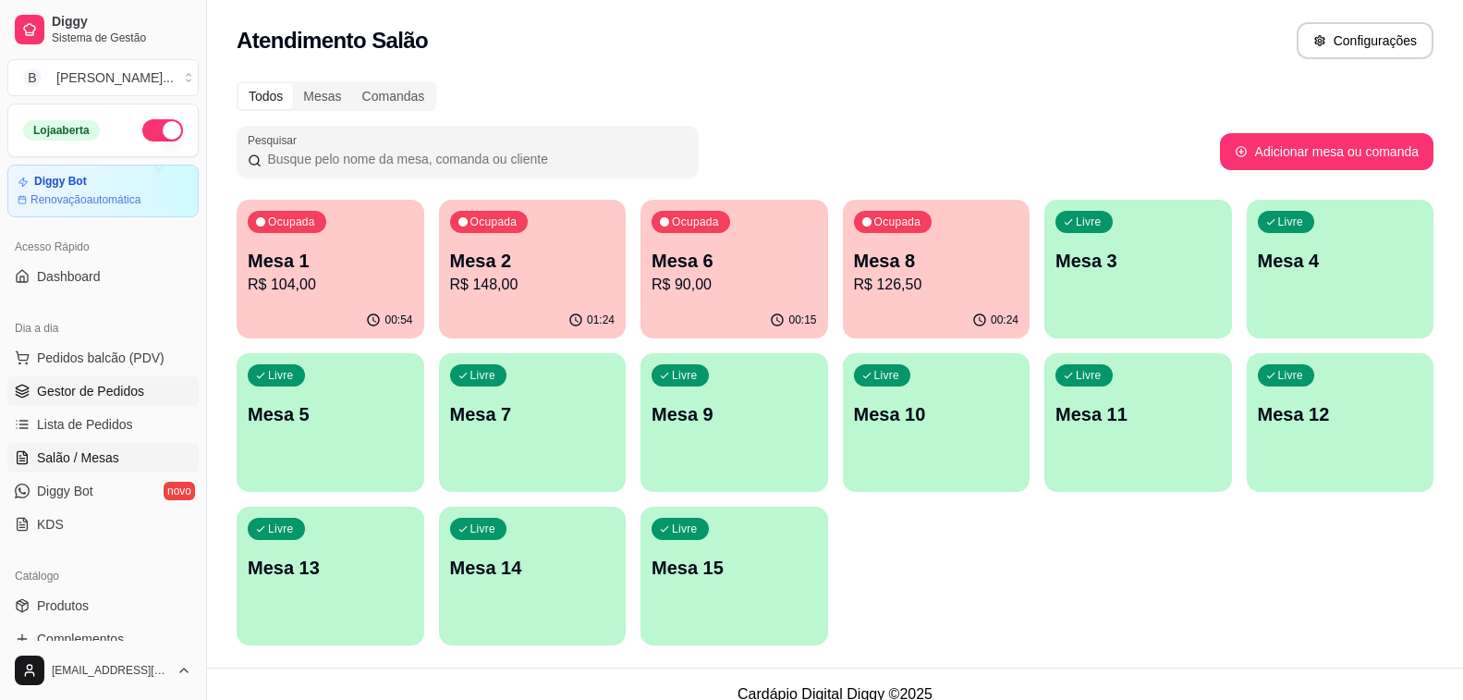
click at [92, 398] on span "Gestor de Pedidos" at bounding box center [90, 391] width 107 height 18
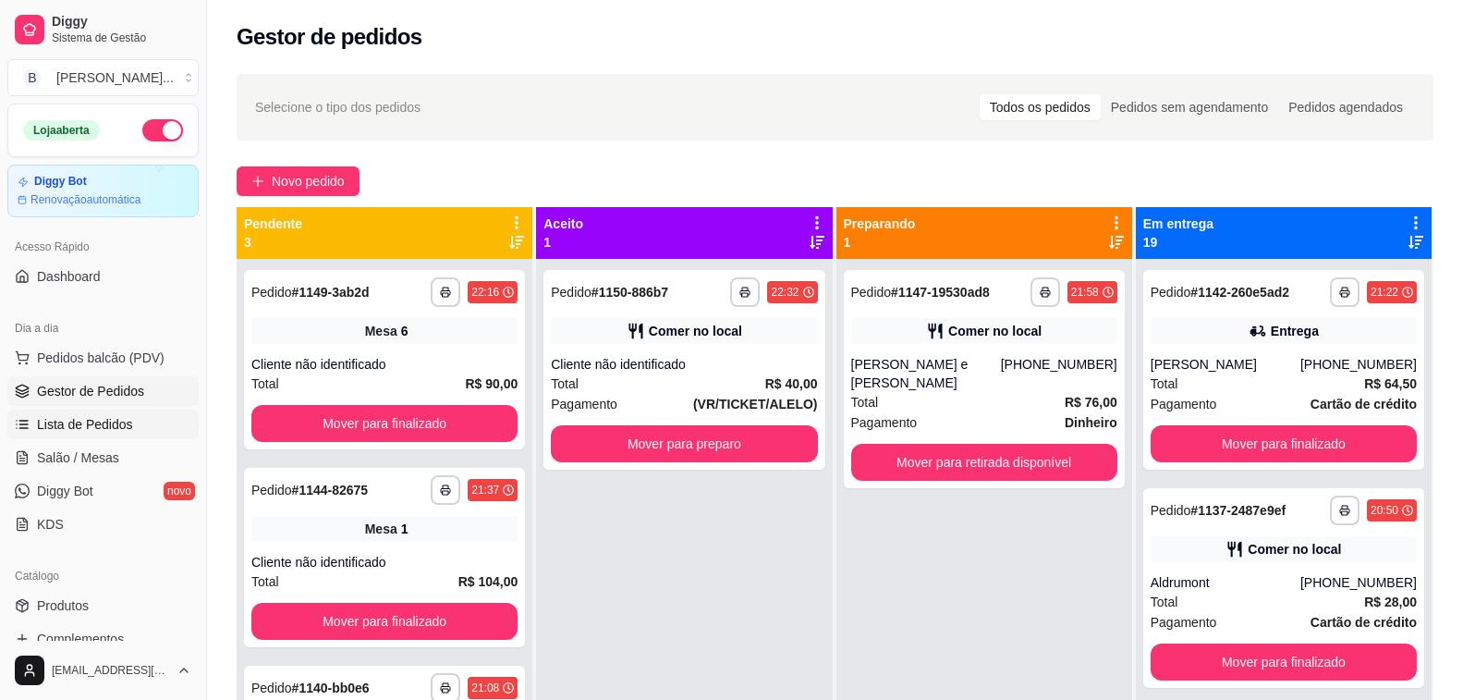
click at [96, 434] on link "Lista de Pedidos" at bounding box center [102, 425] width 191 height 30
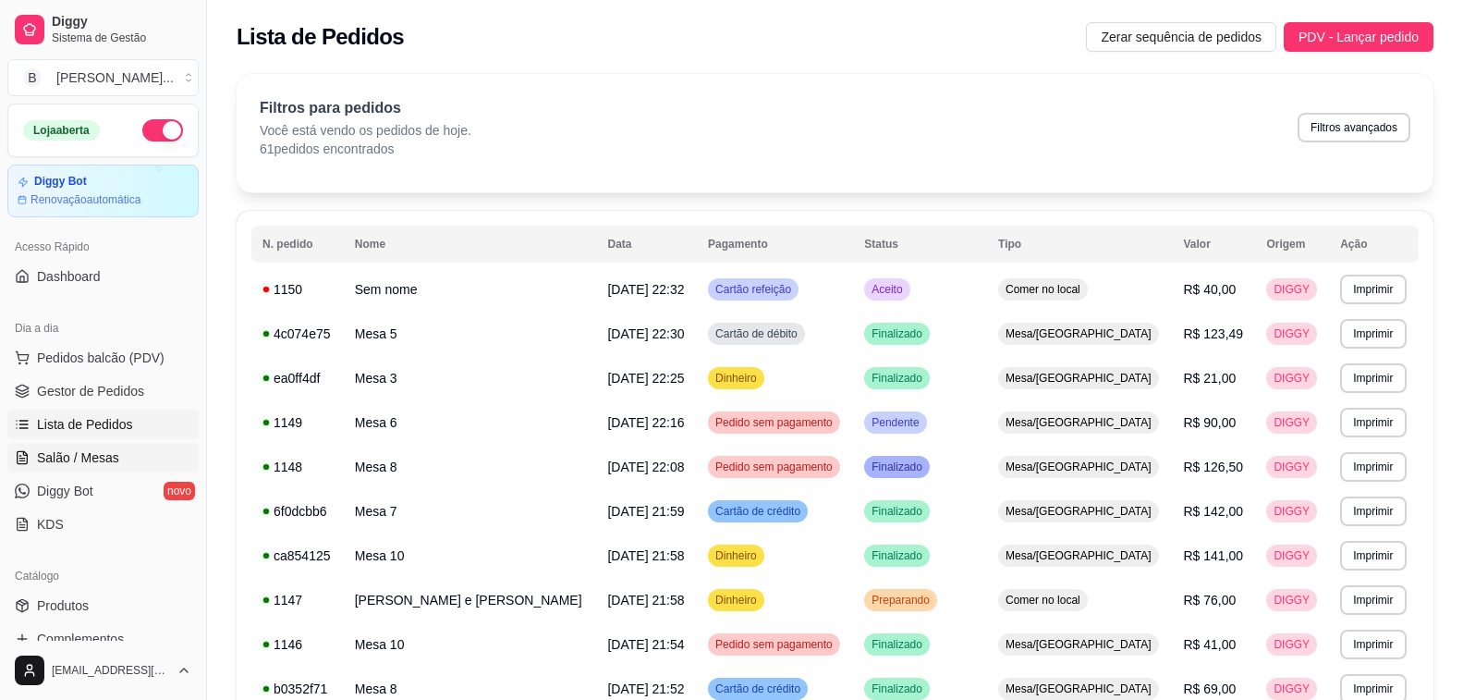
click at [97, 458] on span "Salão / Mesas" at bounding box center [78, 457] width 82 height 18
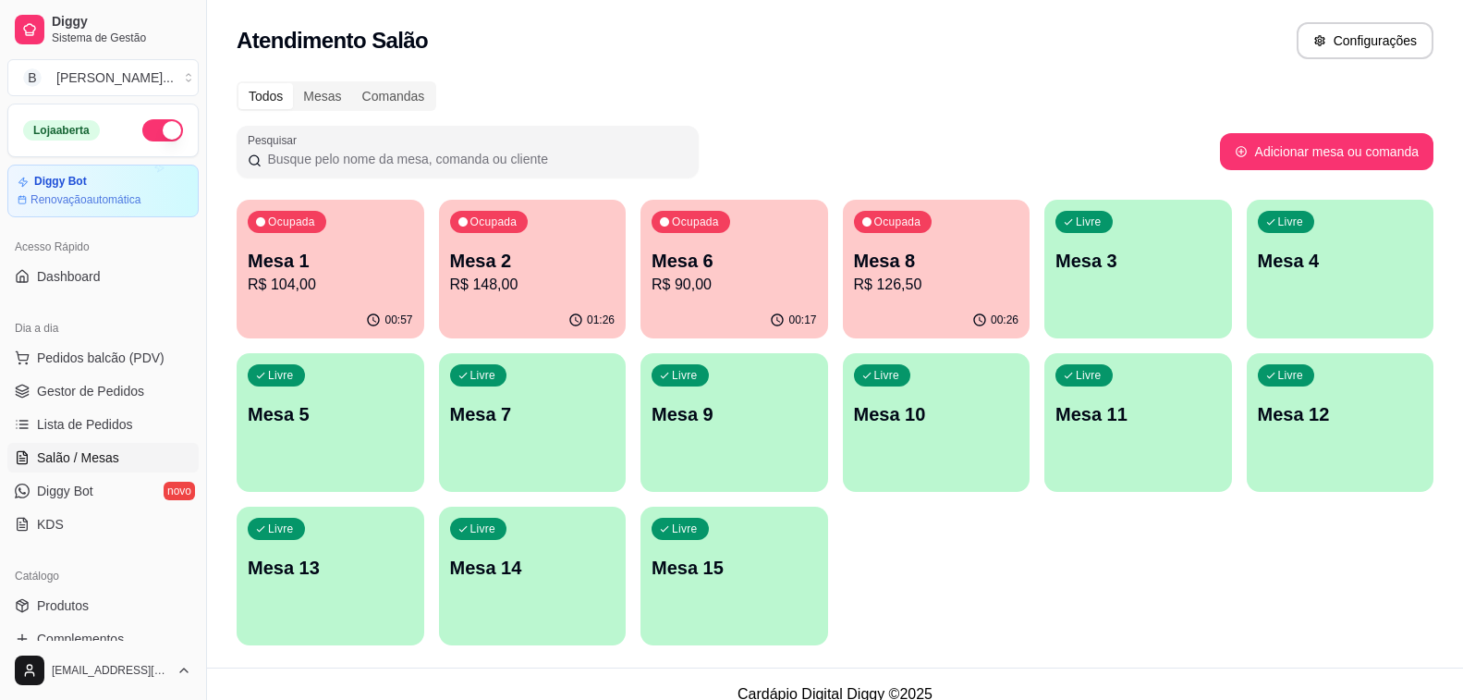
click at [315, 295] on p "R$ 104,00" at bounding box center [330, 285] width 165 height 22
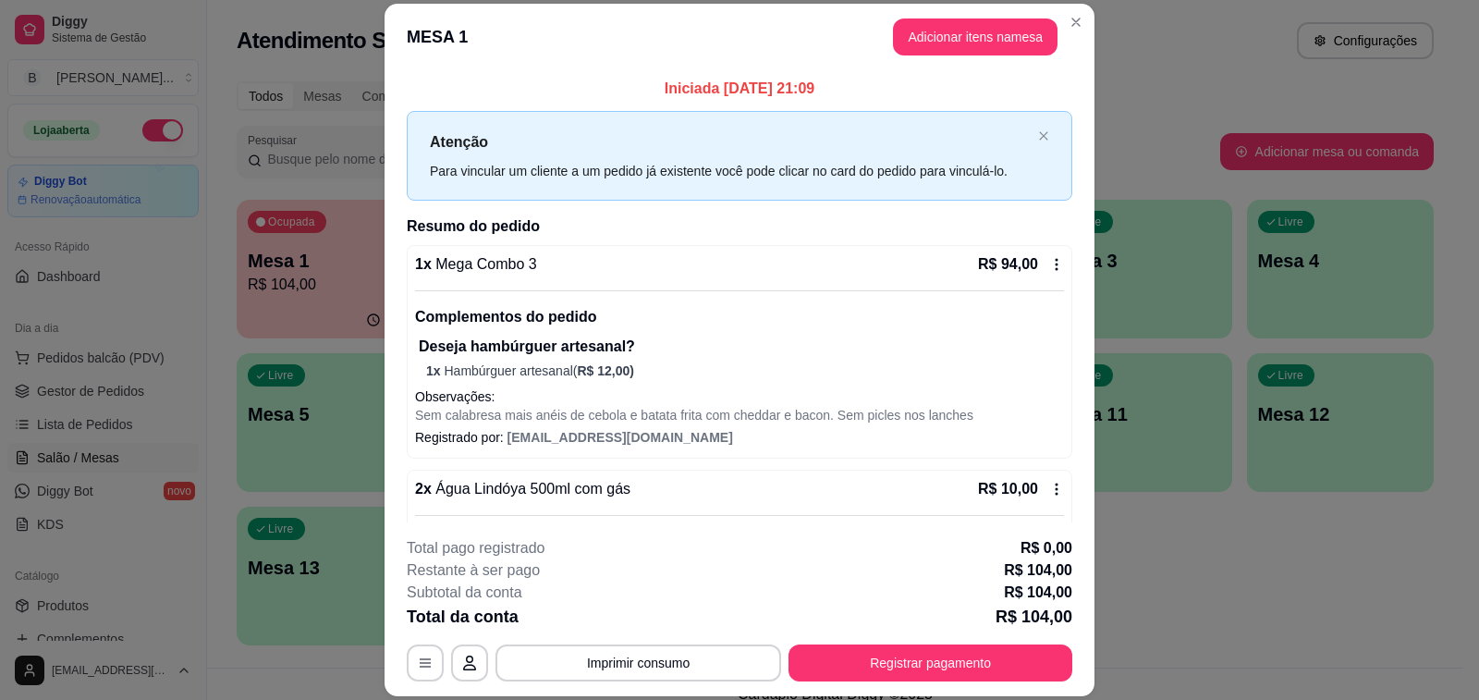
scroll to position [55, 0]
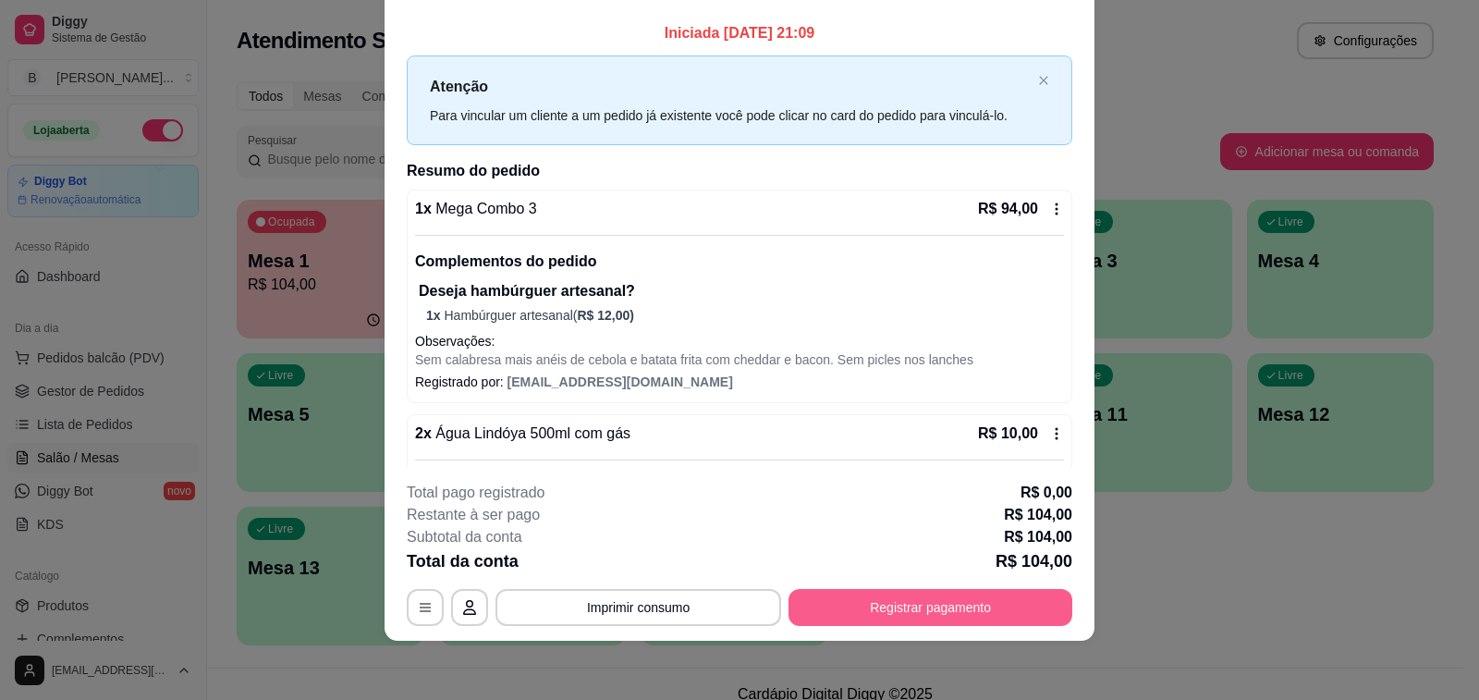
click at [959, 599] on button "Registrar pagamento" at bounding box center [931, 607] width 284 height 37
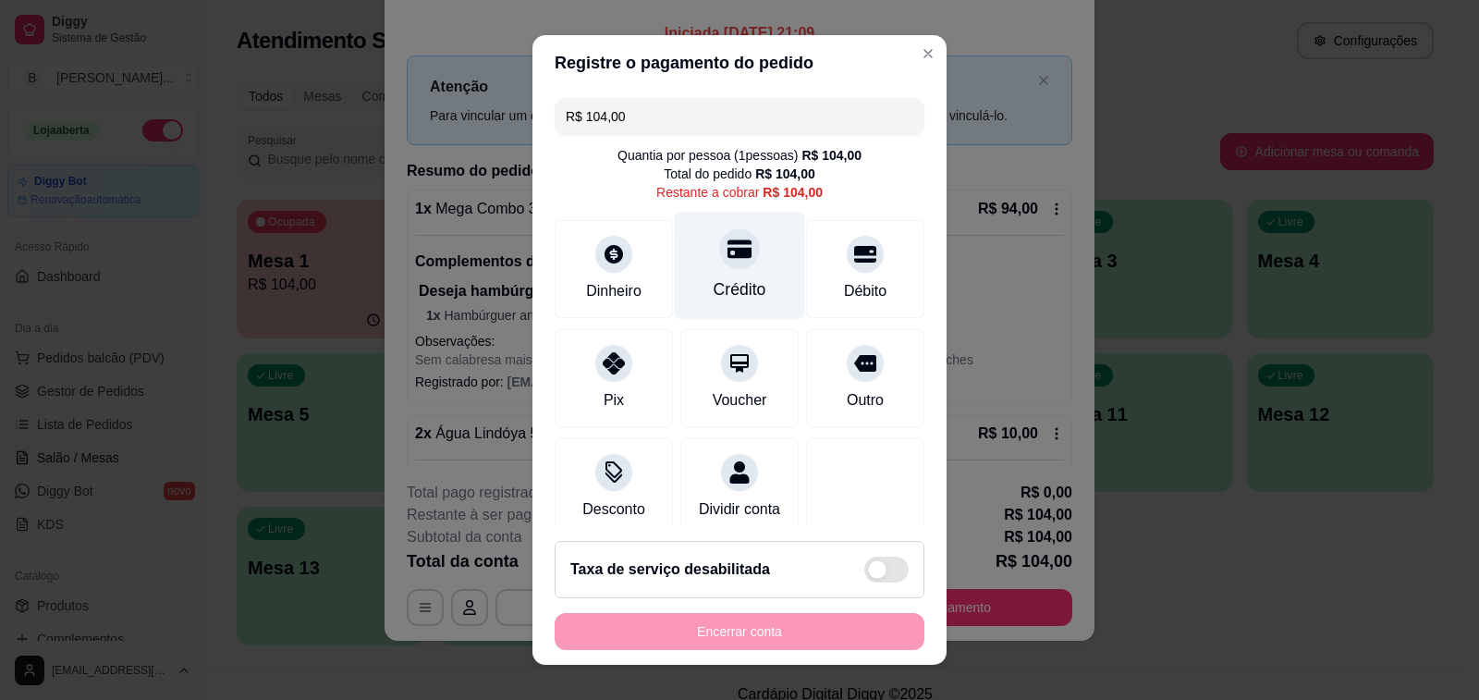
click at [748, 270] on div "Crédito" at bounding box center [740, 266] width 130 height 108
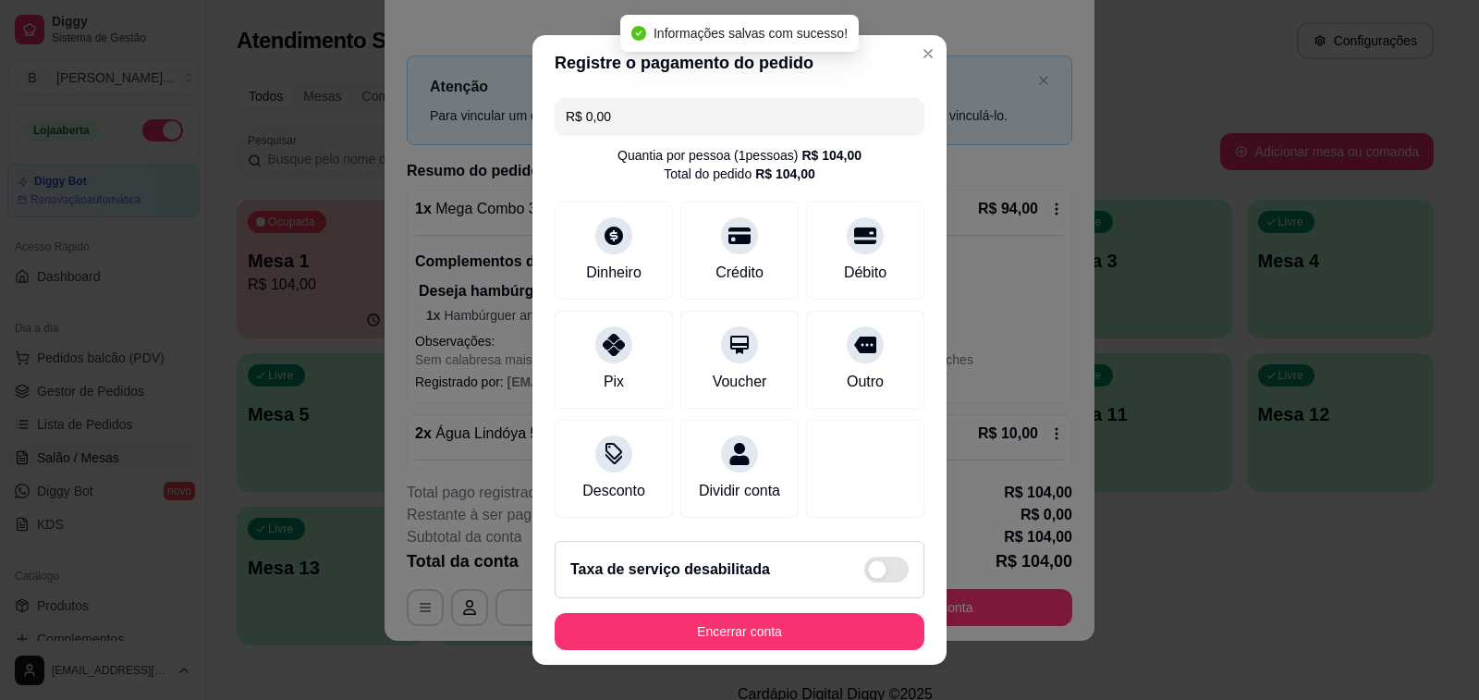
type input "R$ 0,00"
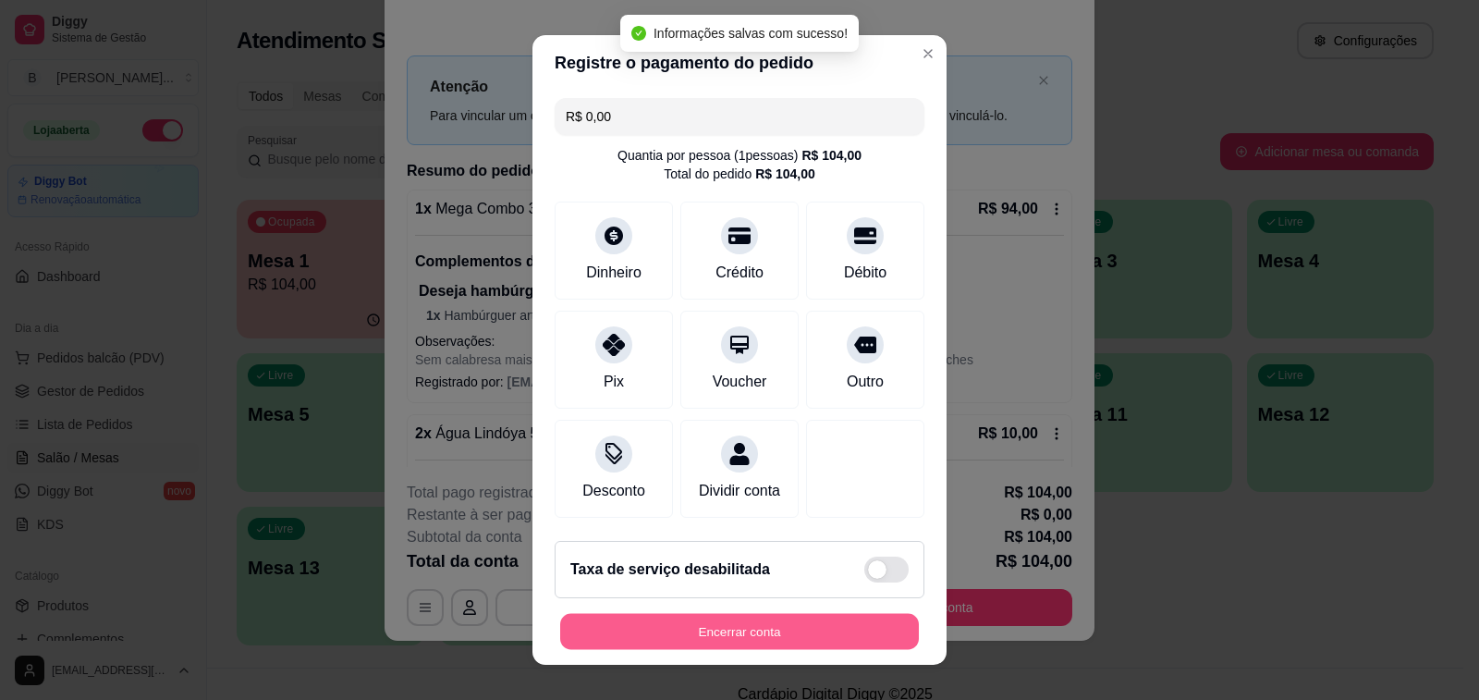
click at [784, 630] on button "Encerrar conta" at bounding box center [739, 632] width 359 height 36
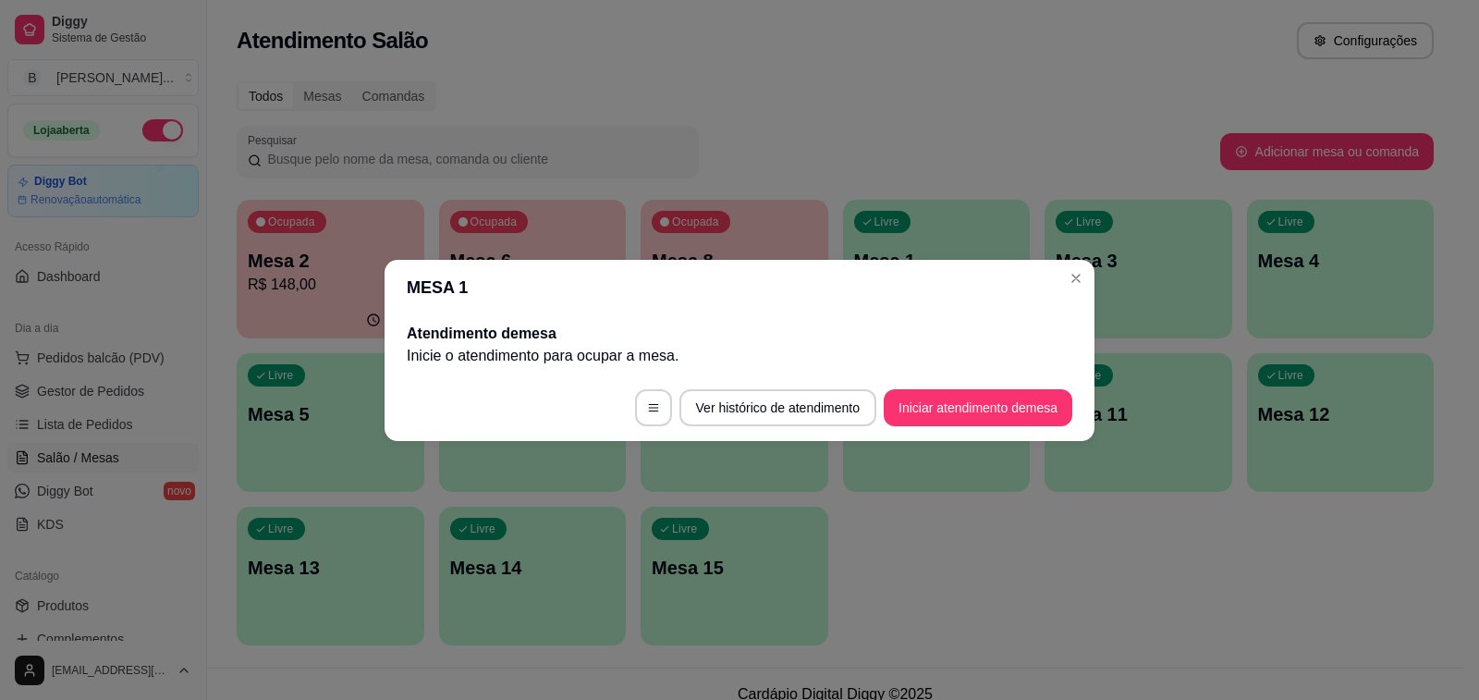
scroll to position [0, 0]
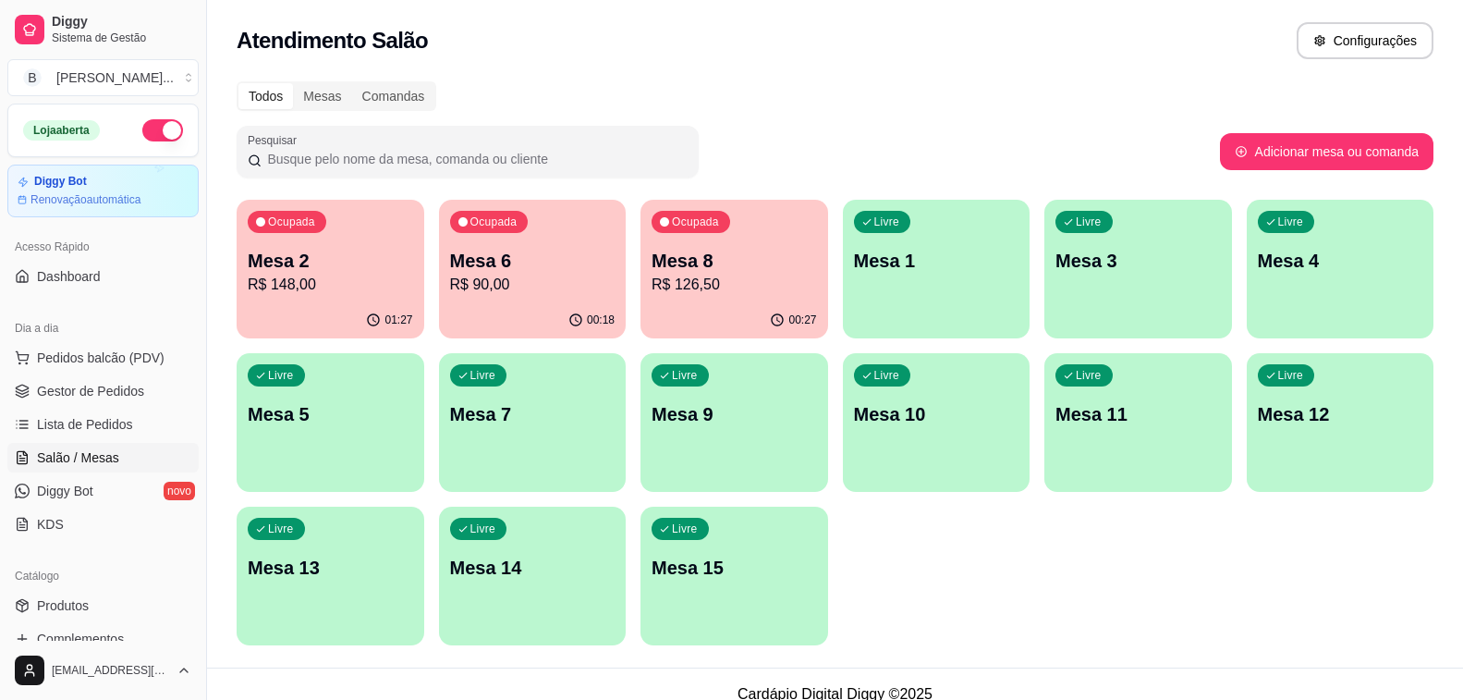
click at [296, 275] on p "R$ 148,00" at bounding box center [330, 285] width 165 height 22
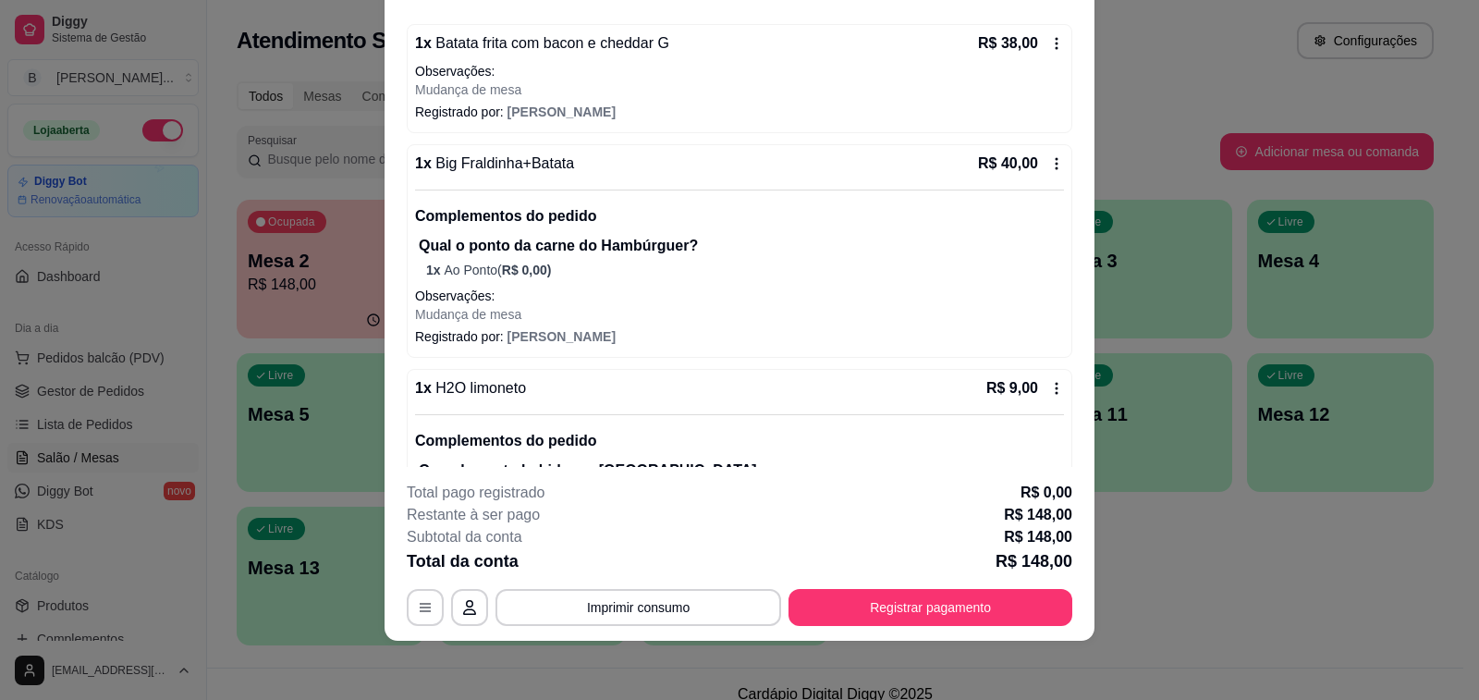
scroll to position [1232, 0]
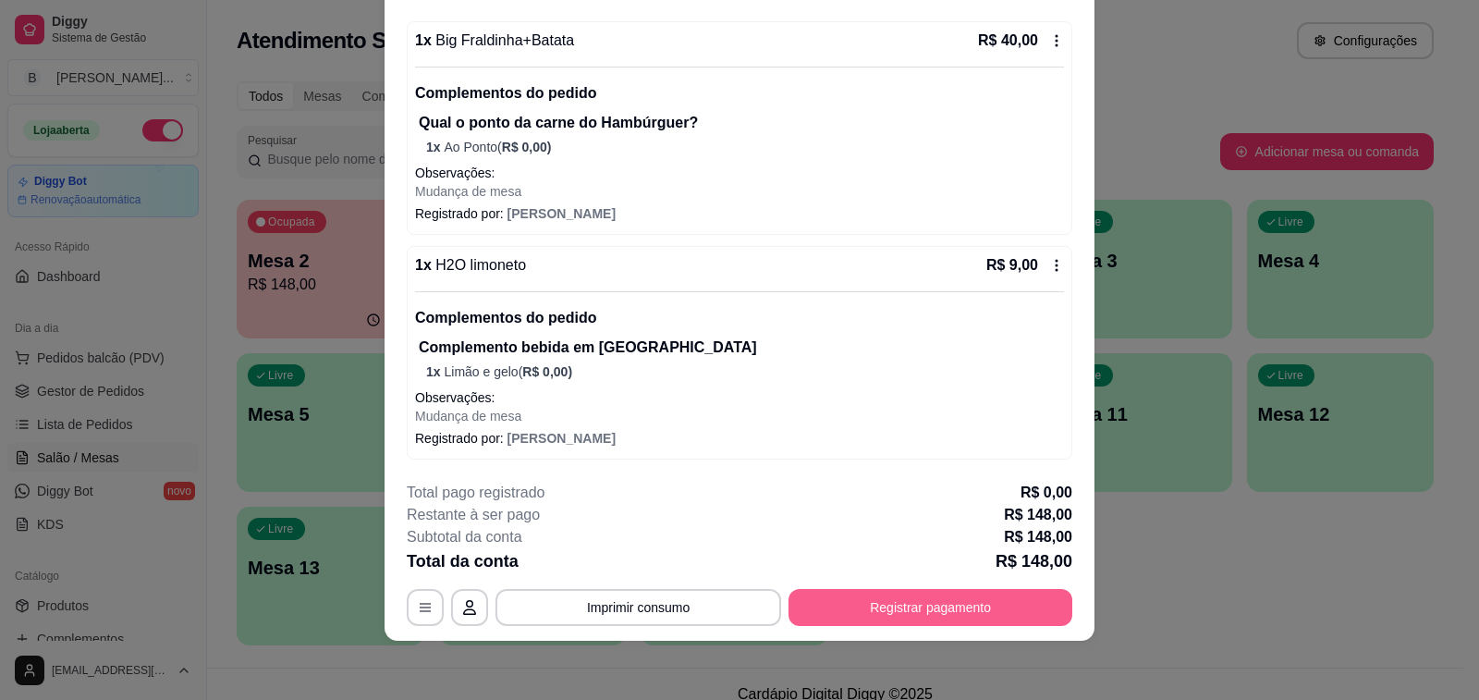
click at [1001, 598] on button "Registrar pagamento" at bounding box center [931, 607] width 284 height 37
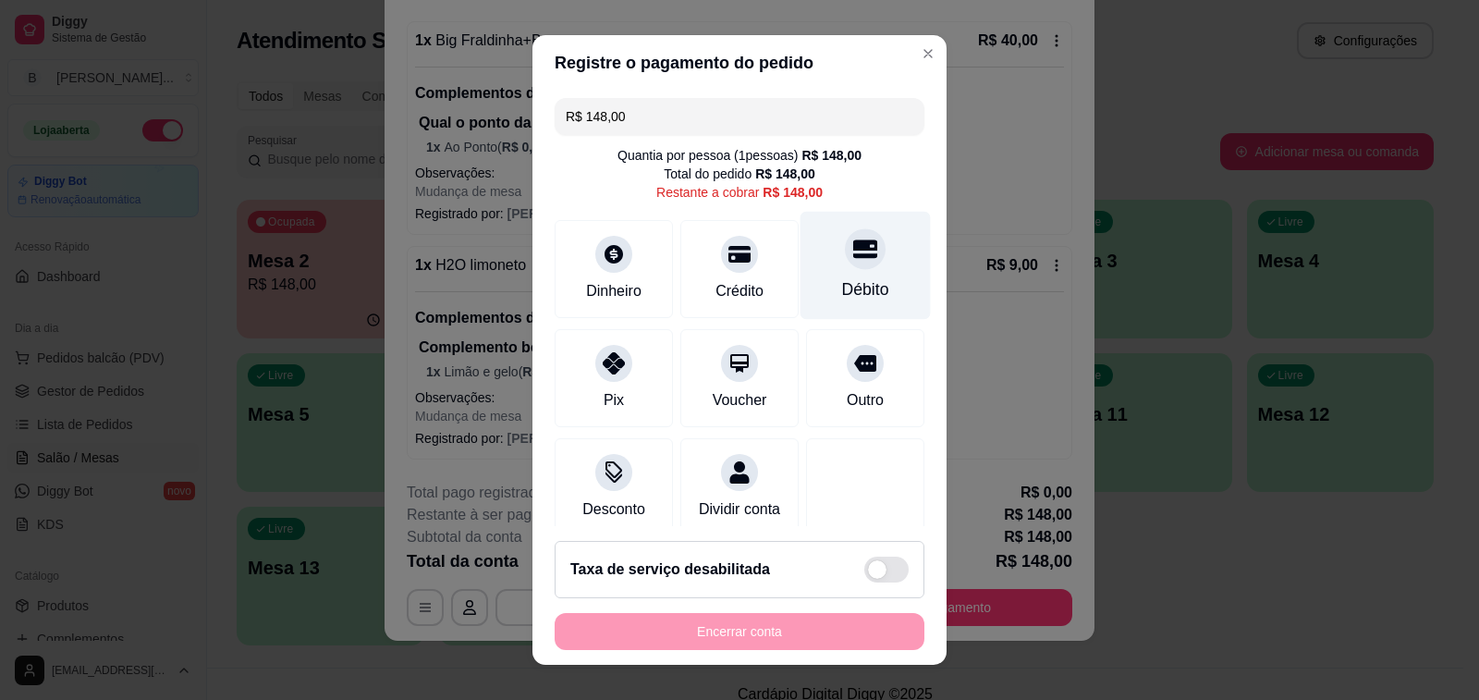
click at [842, 283] on div "Débito" at bounding box center [865, 289] width 47 height 24
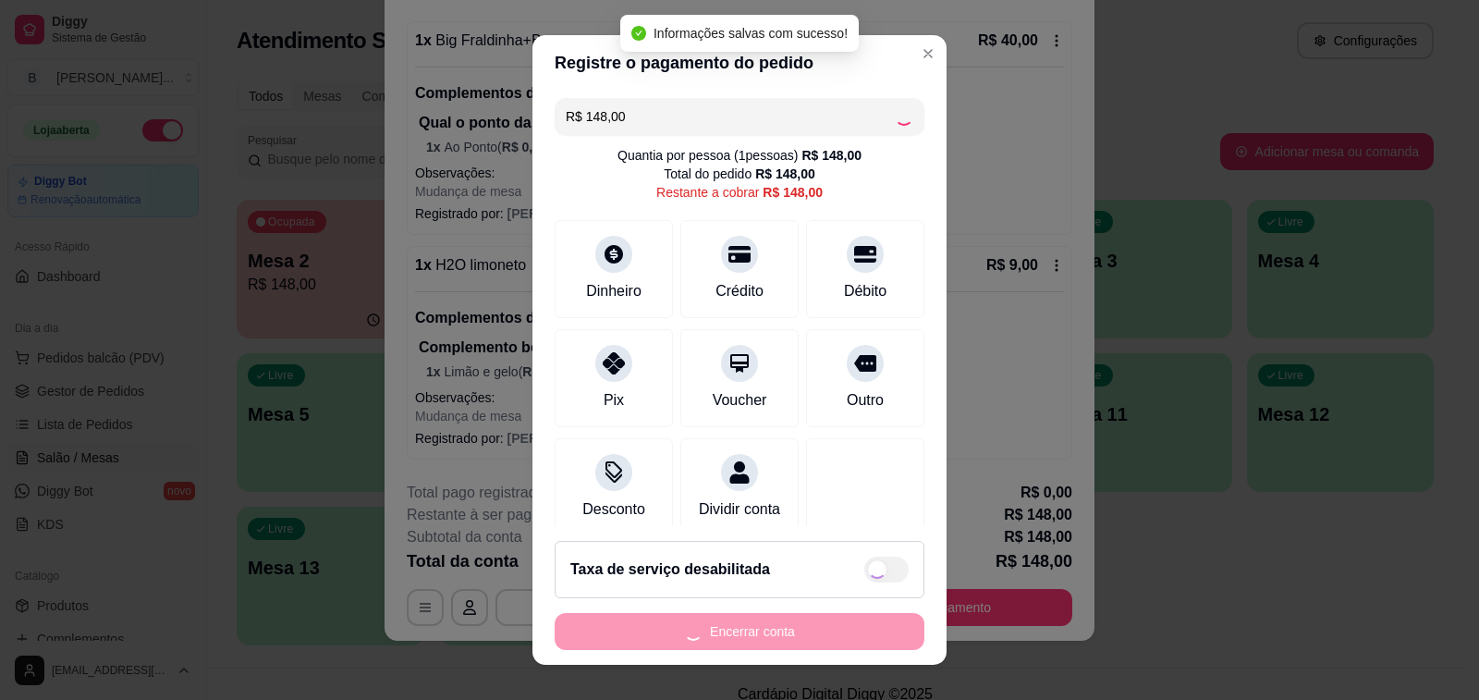
type input "R$ 0,00"
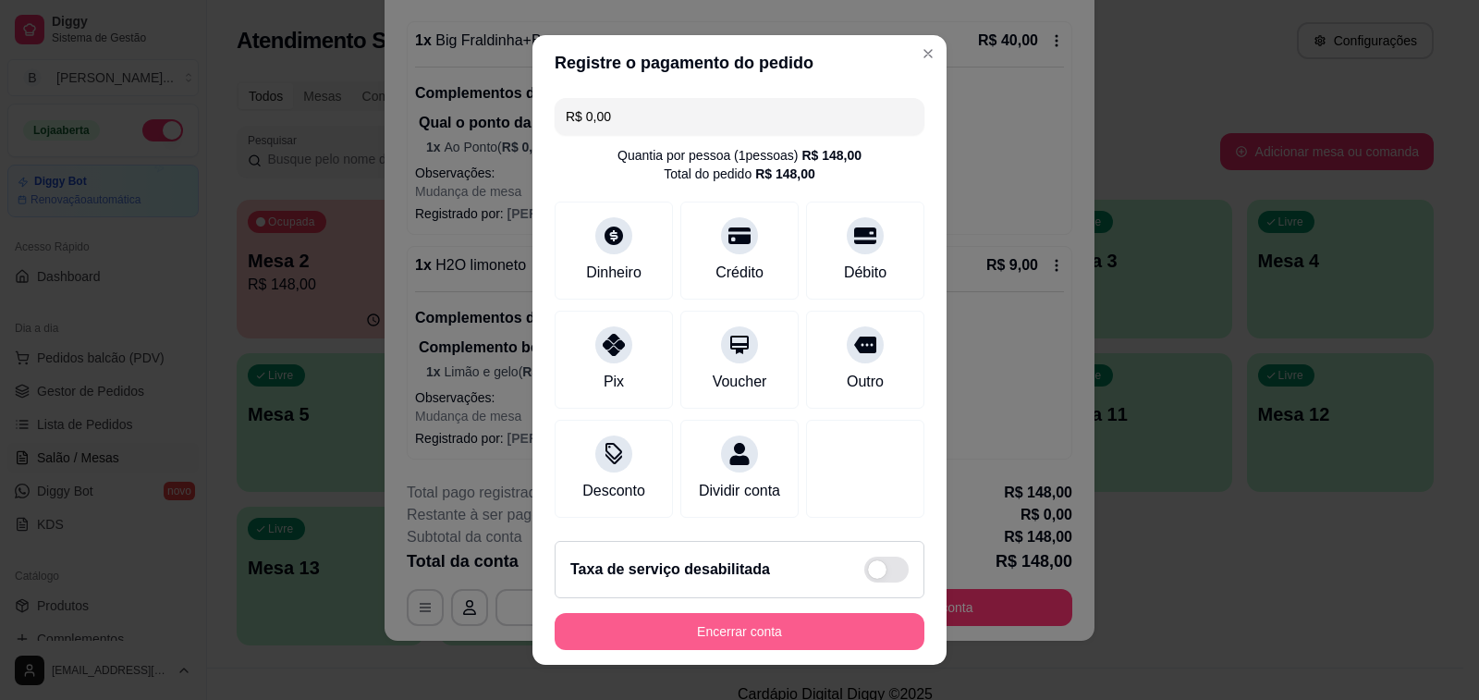
click at [753, 630] on button "Encerrar conta" at bounding box center [740, 631] width 370 height 37
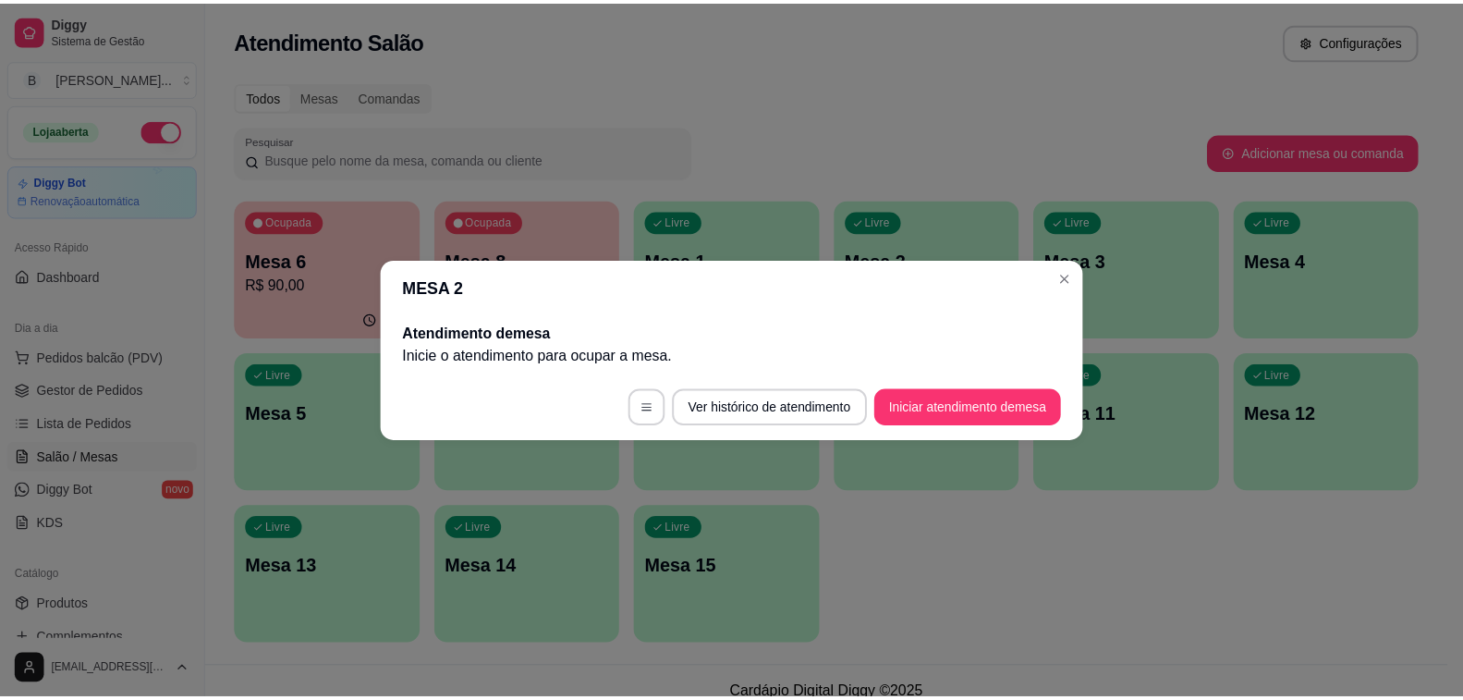
scroll to position [0, 0]
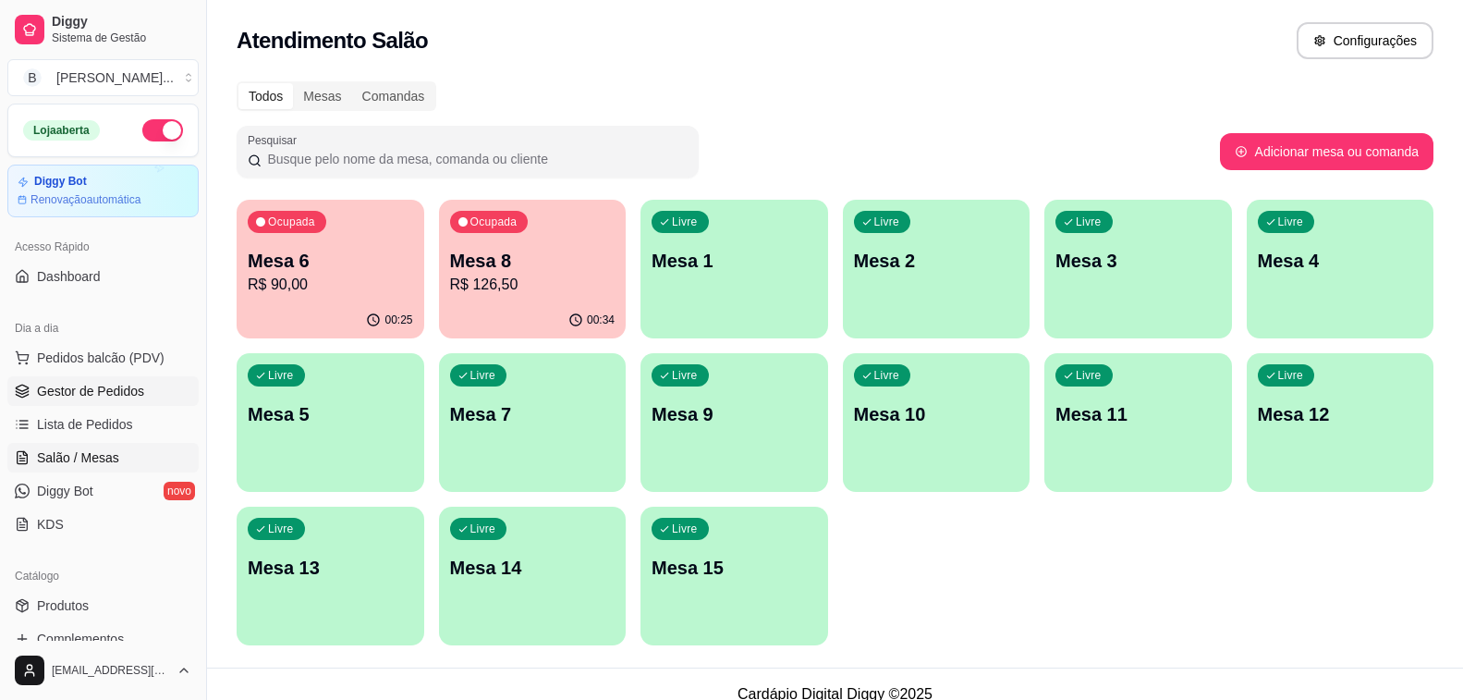
click at [93, 387] on span "Gestor de Pedidos" at bounding box center [90, 391] width 107 height 18
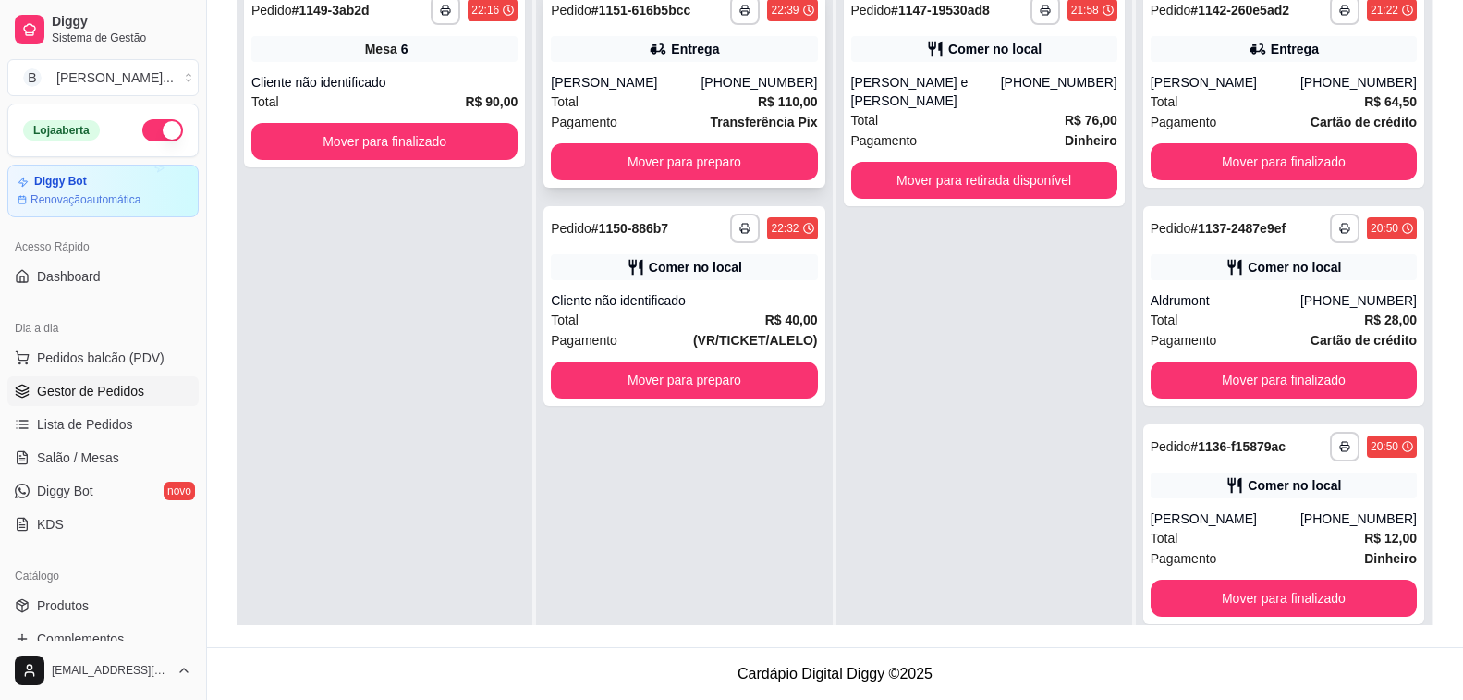
click at [630, 67] on div "**********" at bounding box center [684, 88] width 281 height 200
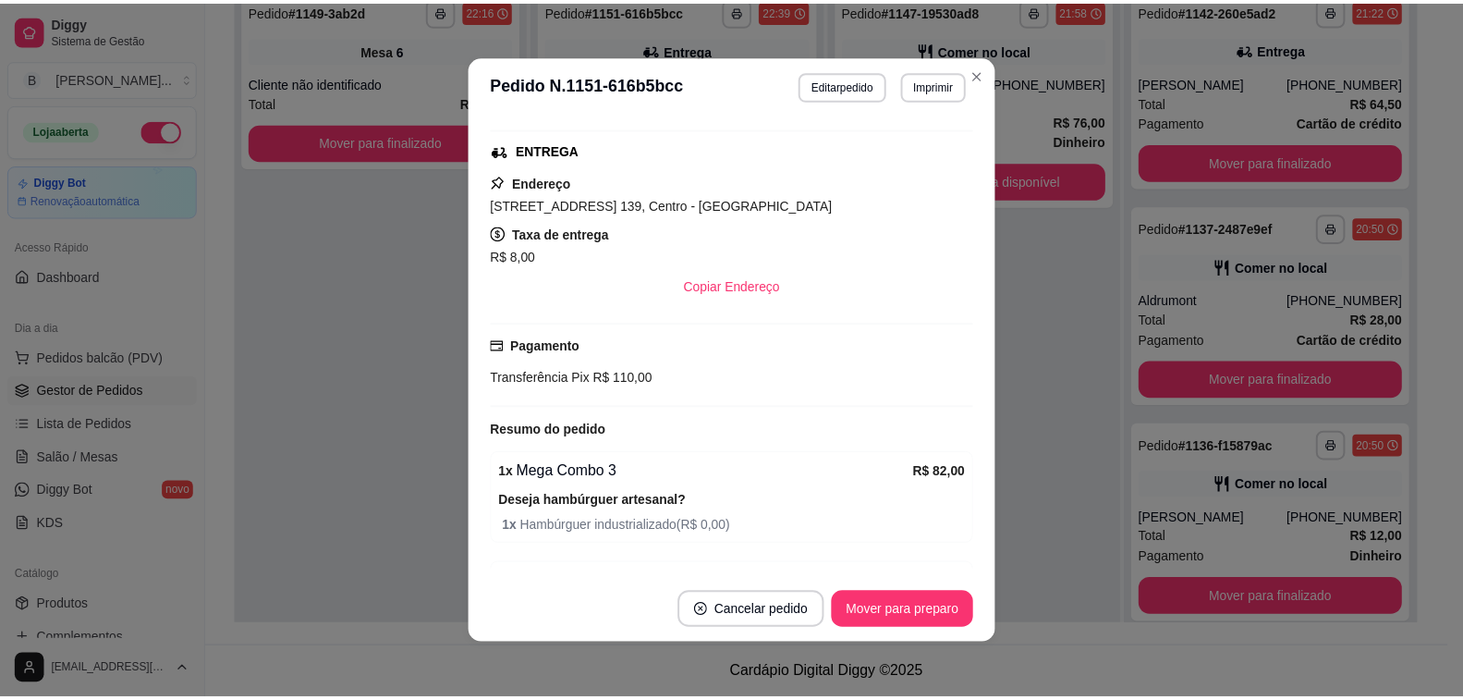
scroll to position [370, 0]
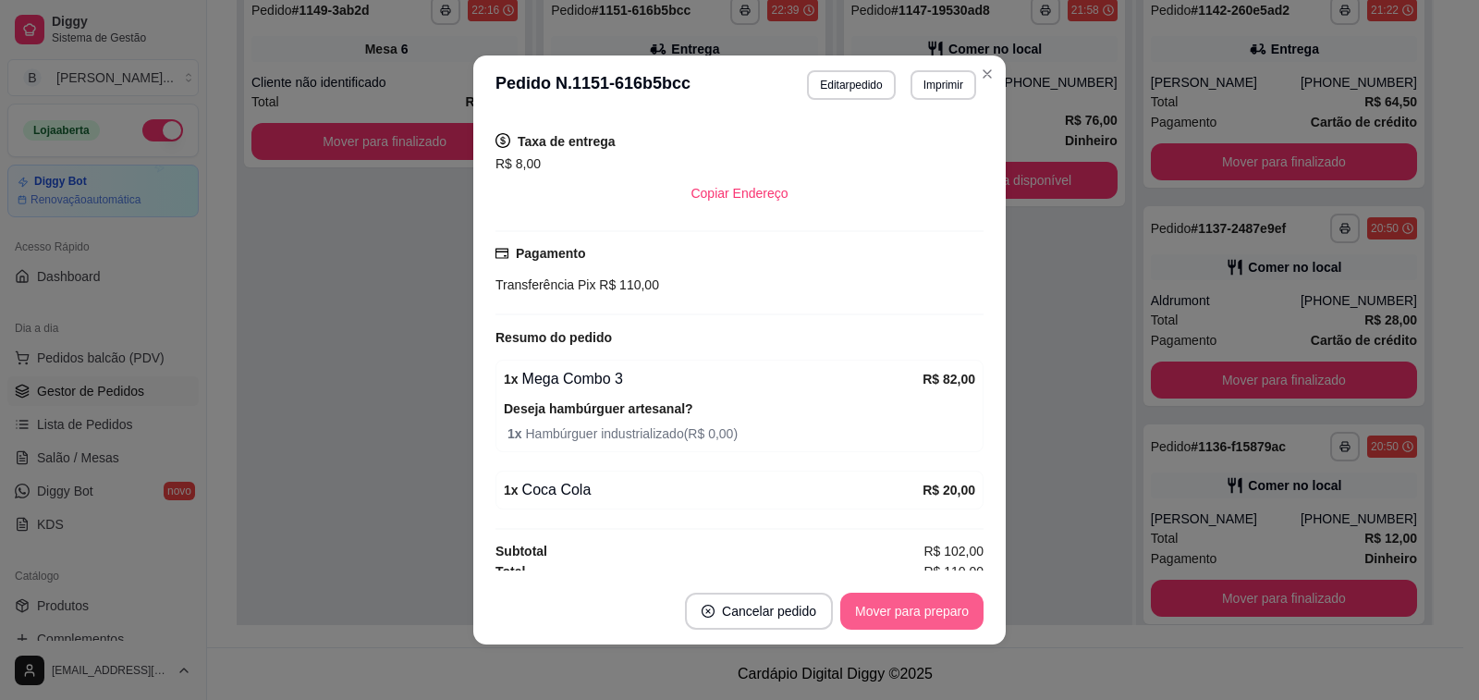
click at [879, 616] on button "Mover para preparo" at bounding box center [911, 611] width 143 height 37
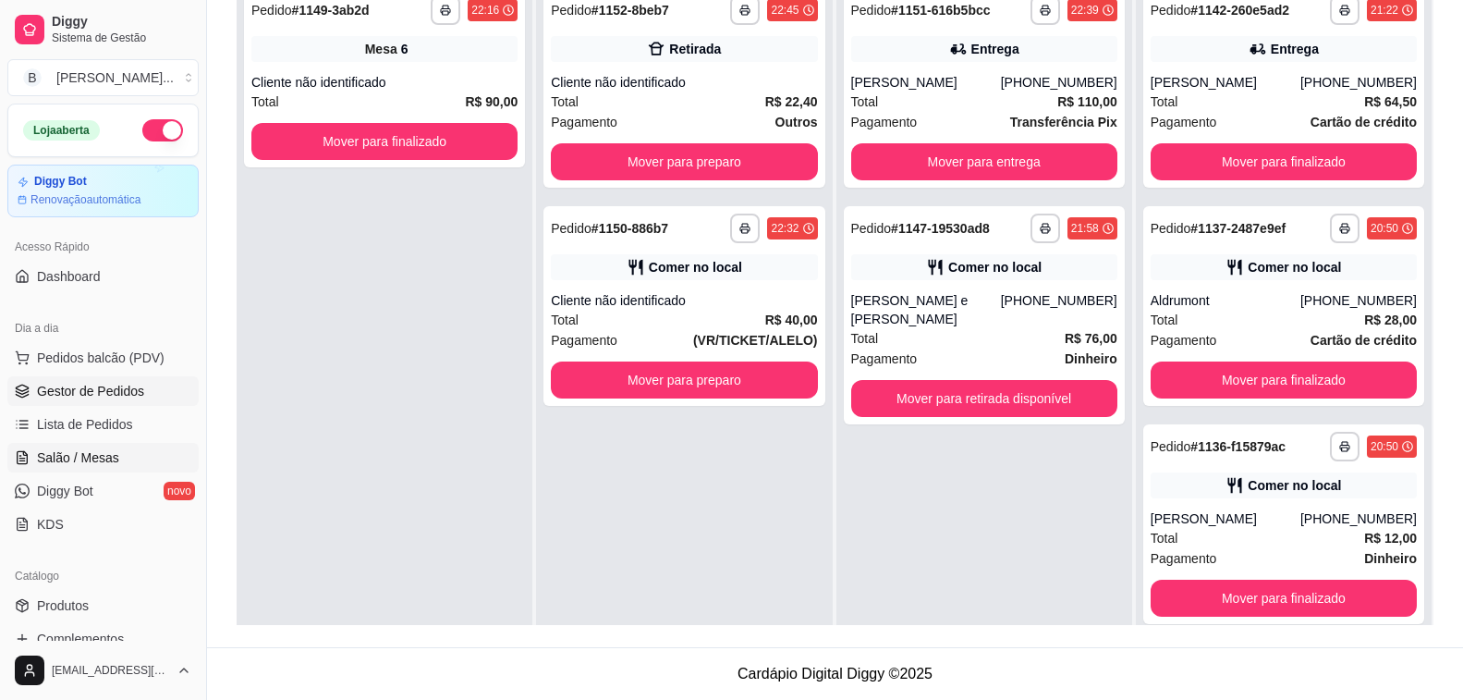
click at [92, 455] on span "Salão / Mesas" at bounding box center [78, 457] width 82 height 18
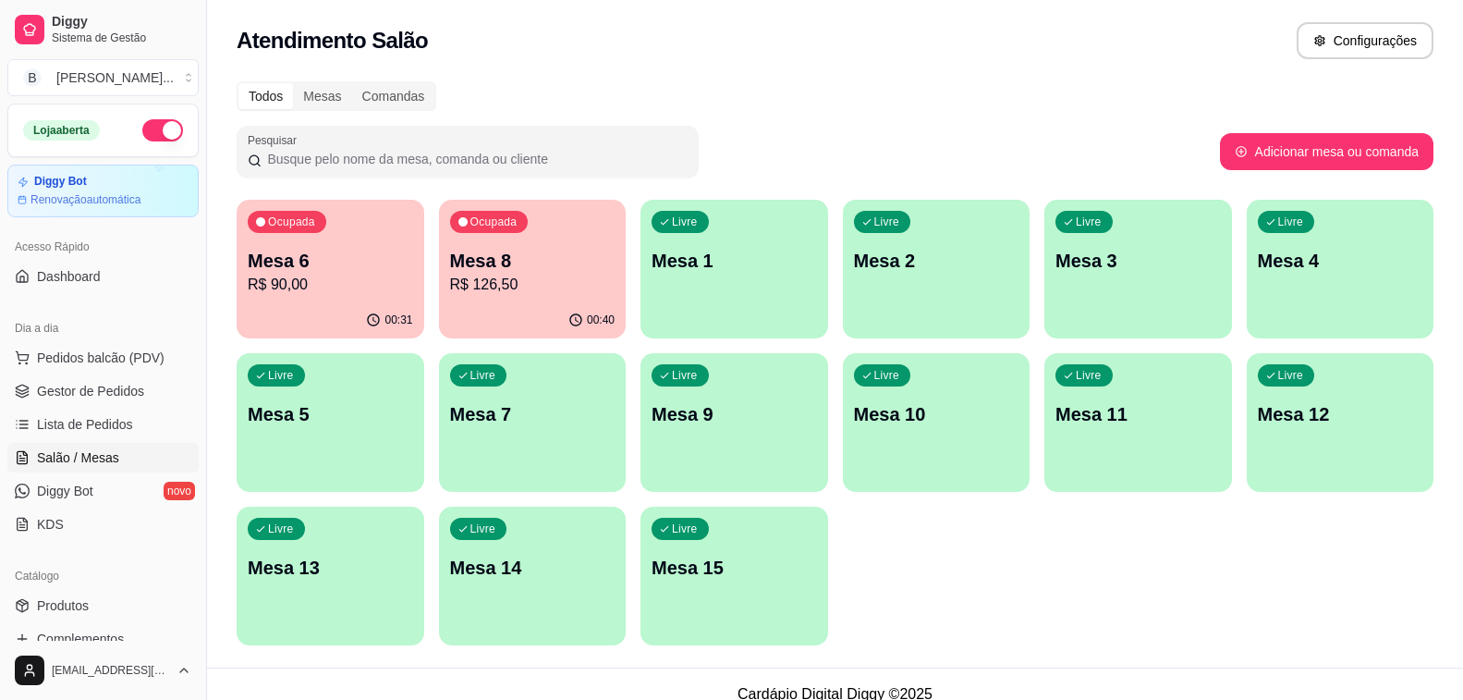
click at [536, 290] on p "R$ 126,50" at bounding box center [532, 285] width 165 height 22
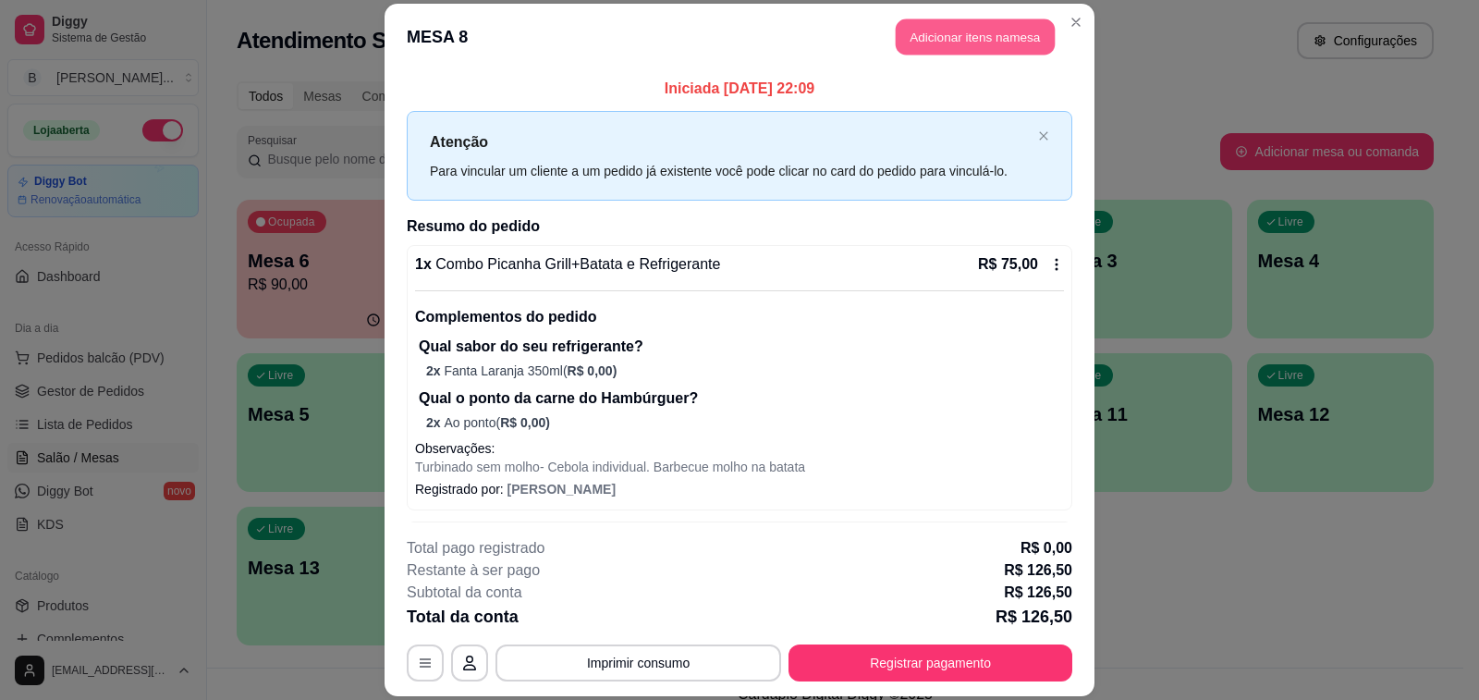
click at [940, 42] on button "Adicionar itens na mesa" at bounding box center [975, 36] width 159 height 36
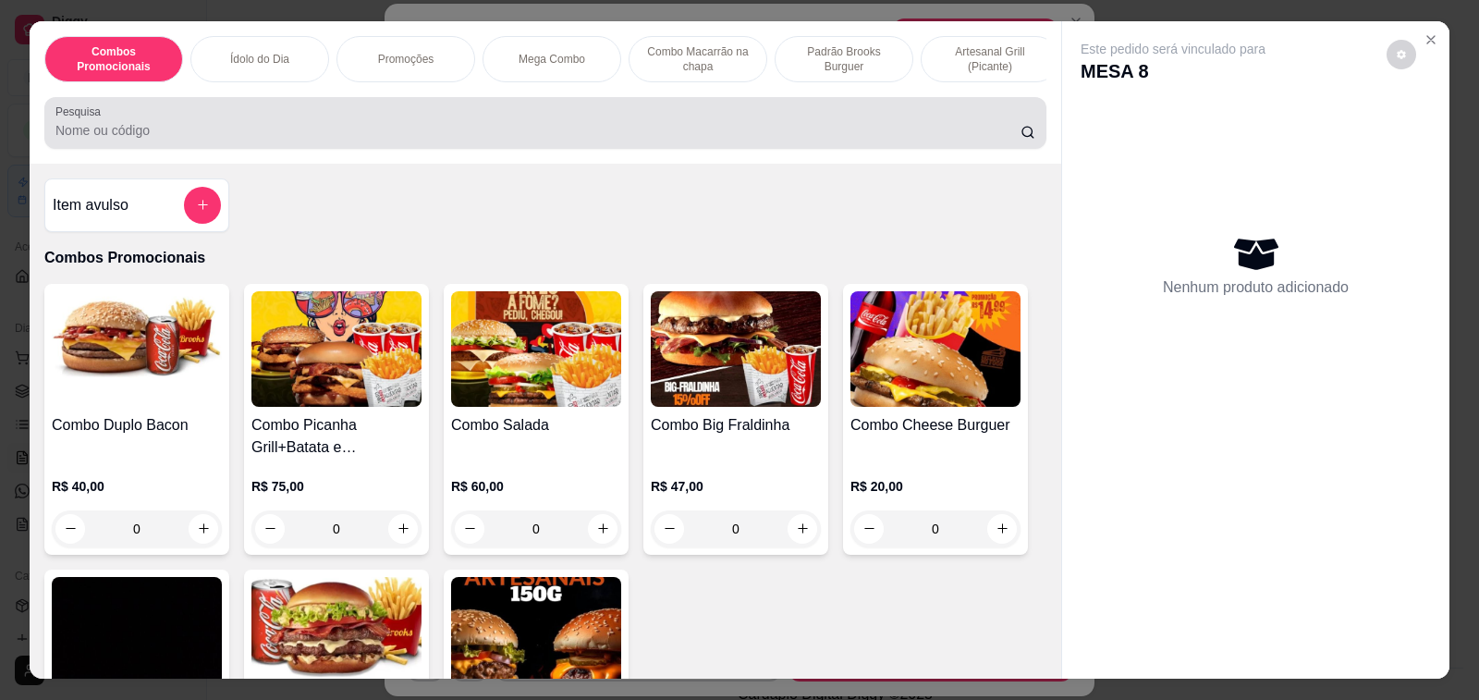
click at [589, 130] on input "Pesquisa" at bounding box center [537, 130] width 965 height 18
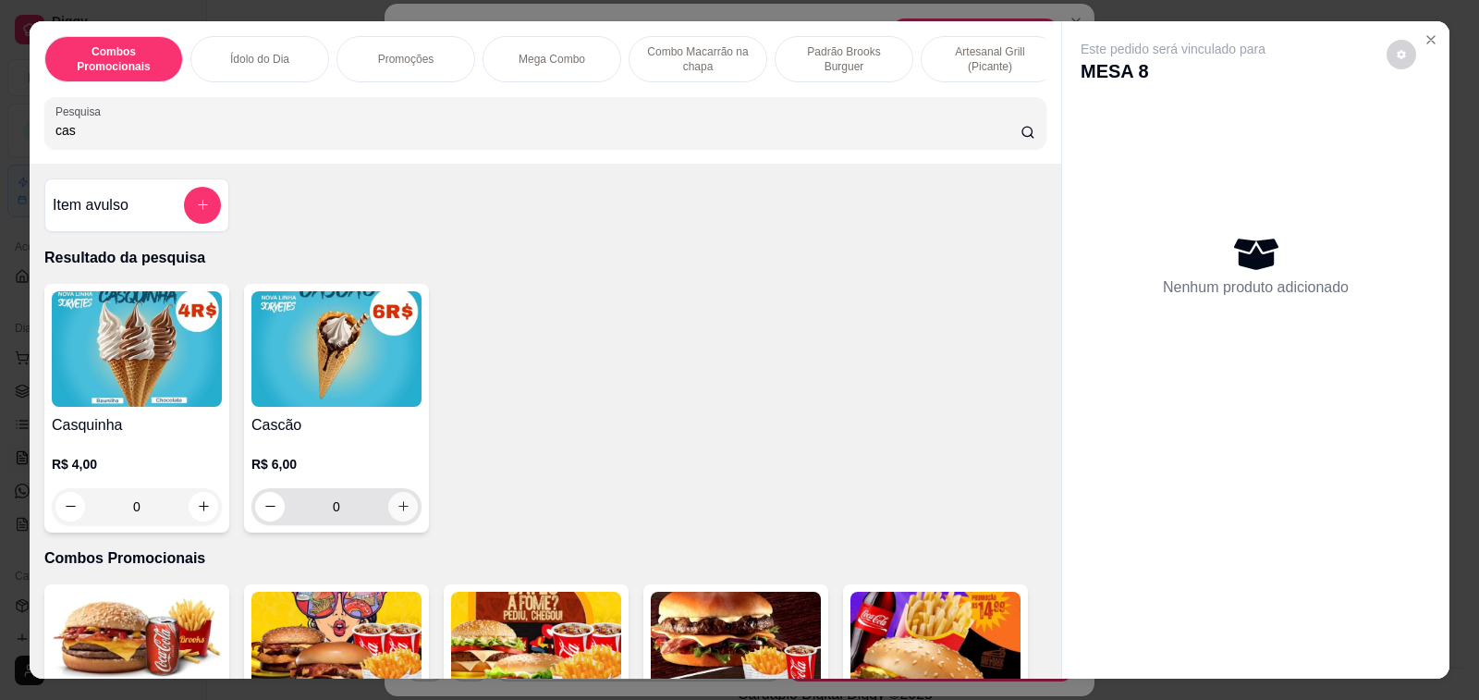
type input "cas"
click at [401, 513] on icon "increase-product-quantity" at bounding box center [404, 506] width 14 height 14
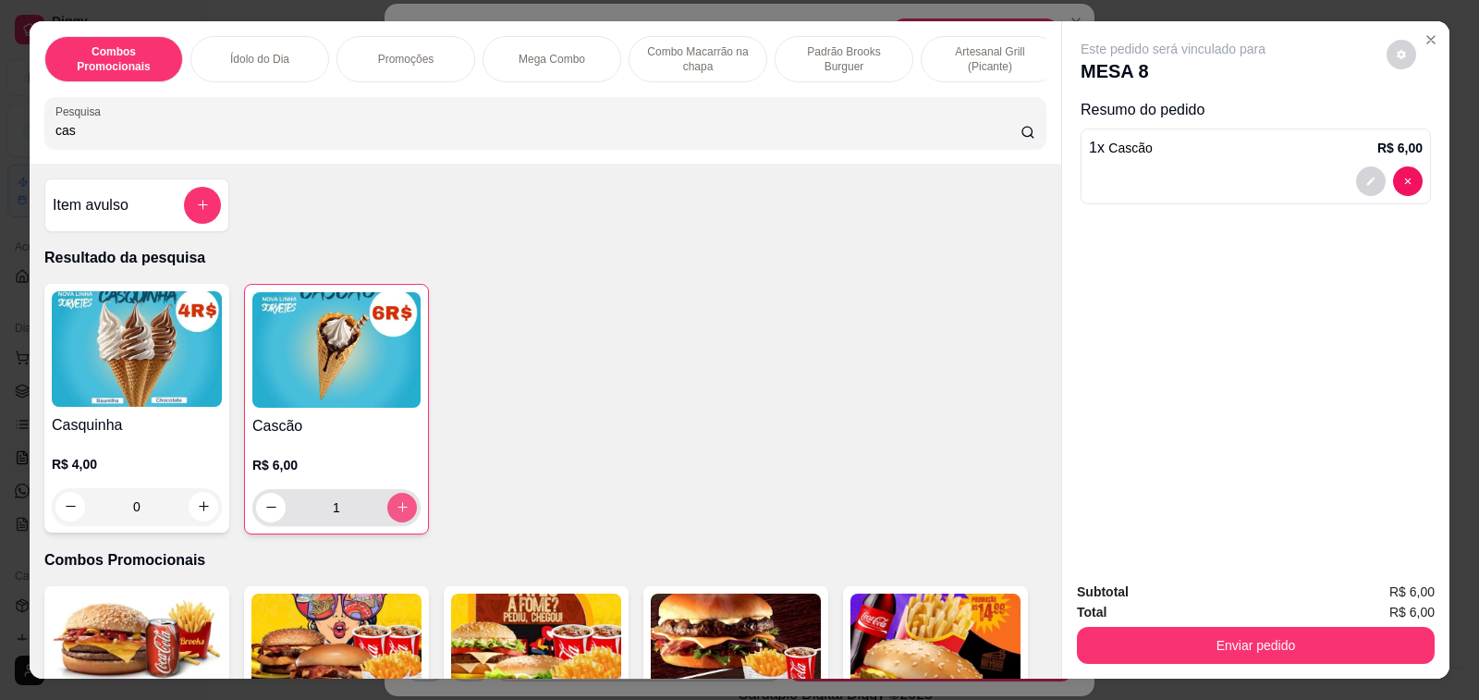
type input "1"
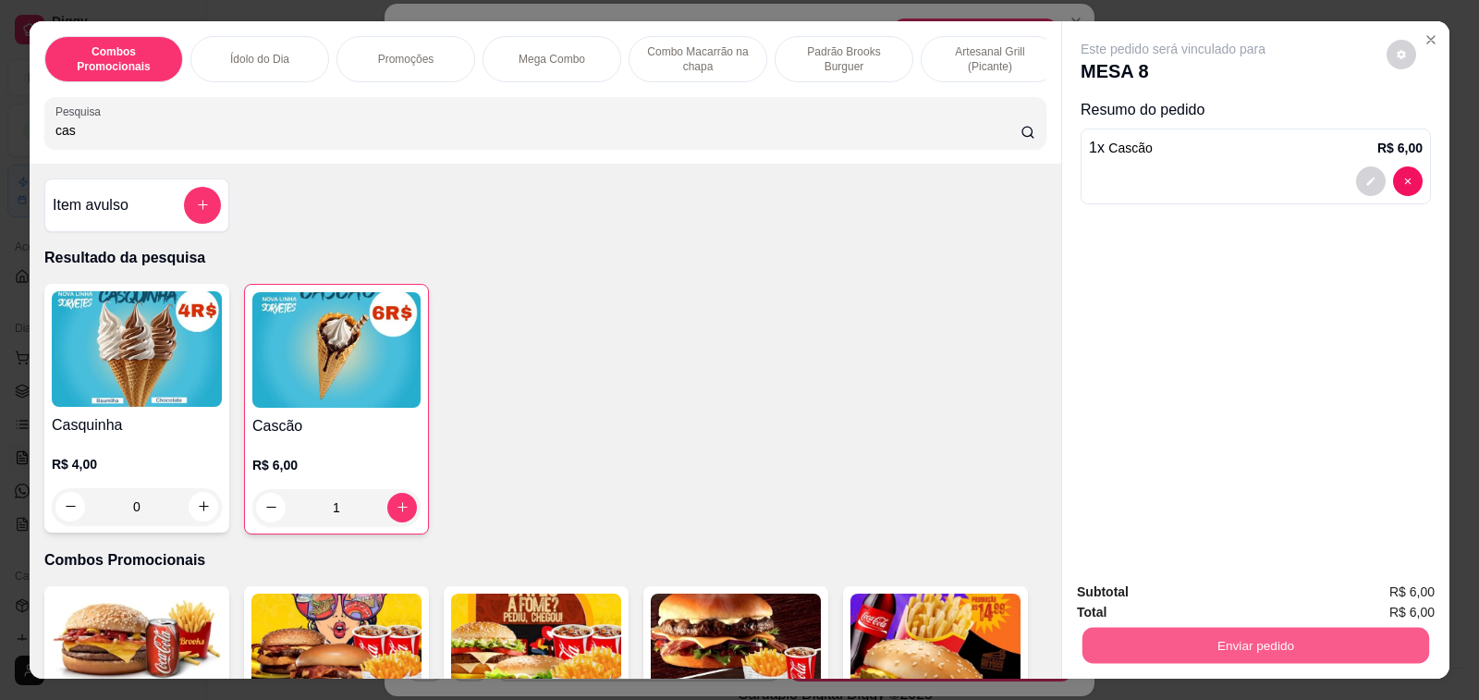
click at [1181, 643] on button "Enviar pedido" at bounding box center [1256, 646] width 347 height 36
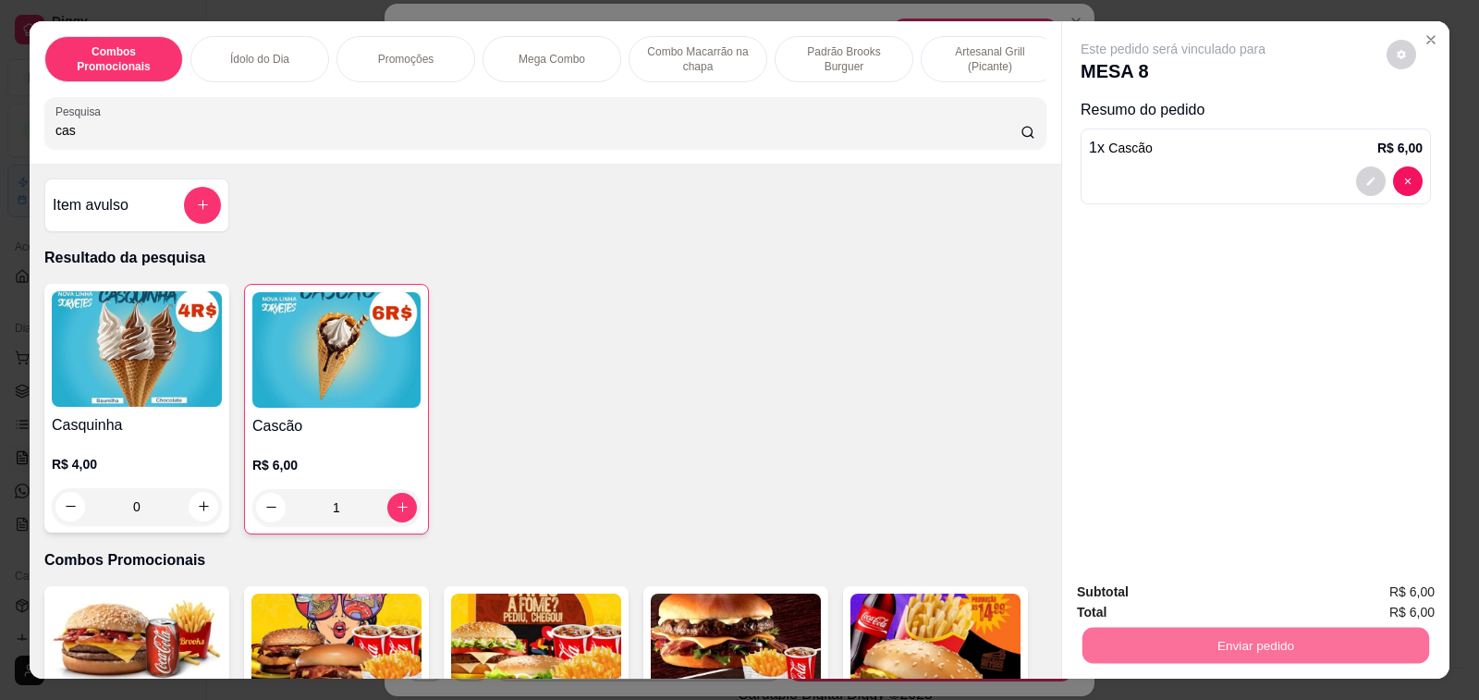
click at [1179, 609] on button "Não registrar e enviar pedido" at bounding box center [1193, 592] width 187 height 34
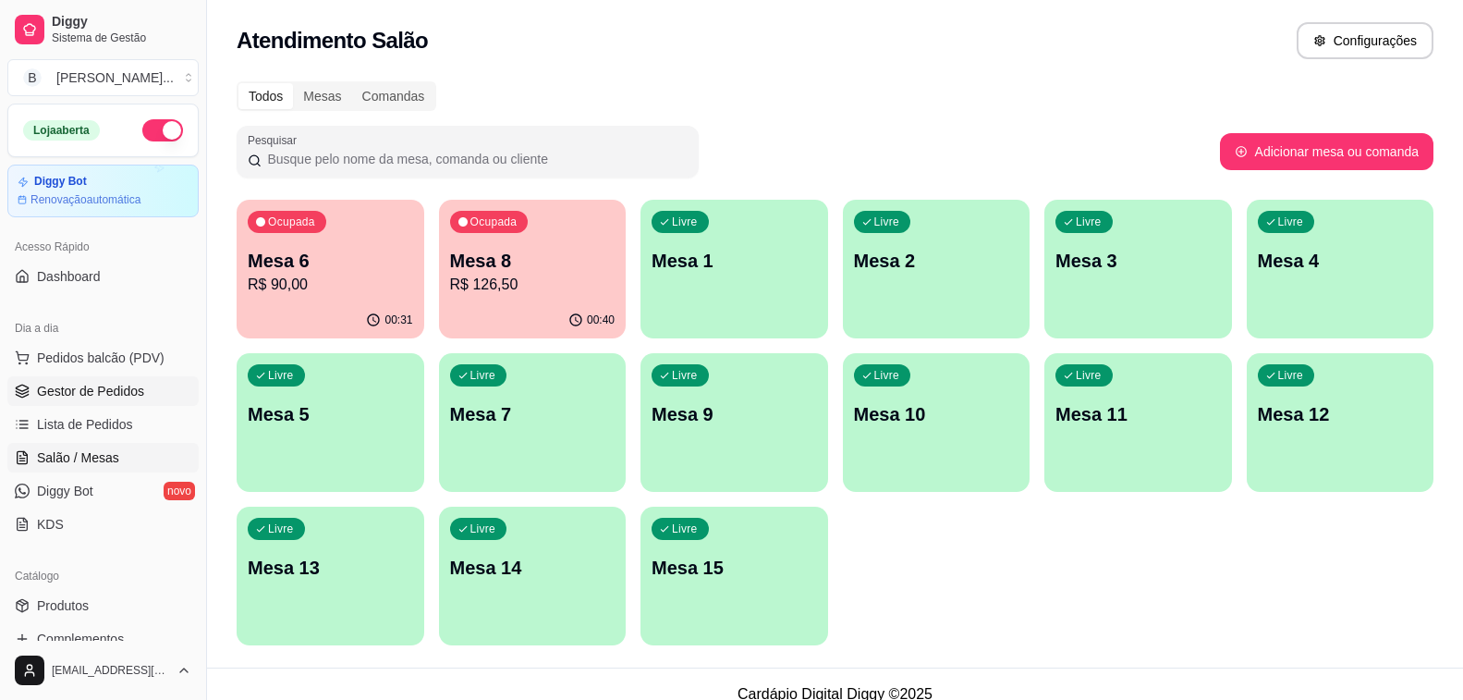
click at [140, 396] on span "Gestor de Pedidos" at bounding box center [90, 391] width 107 height 18
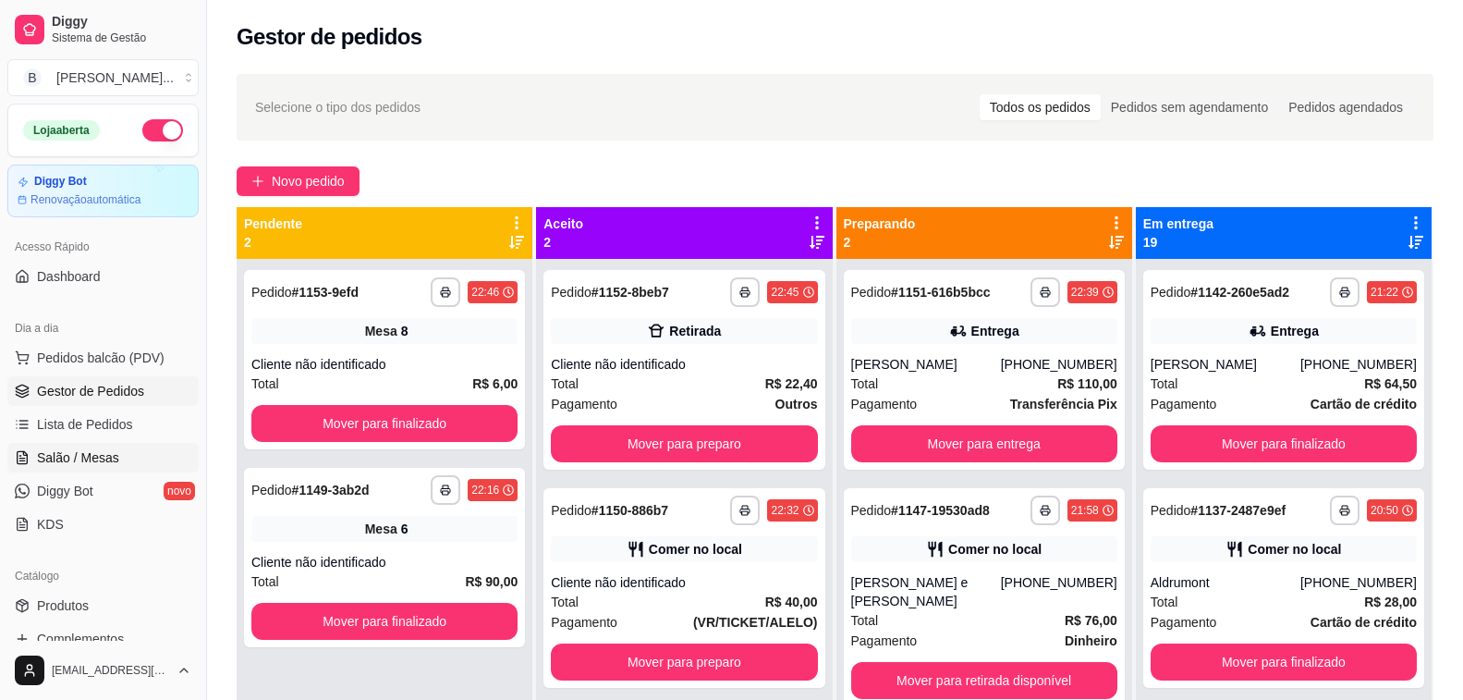
click at [124, 448] on link "Salão / Mesas" at bounding box center [102, 458] width 191 height 30
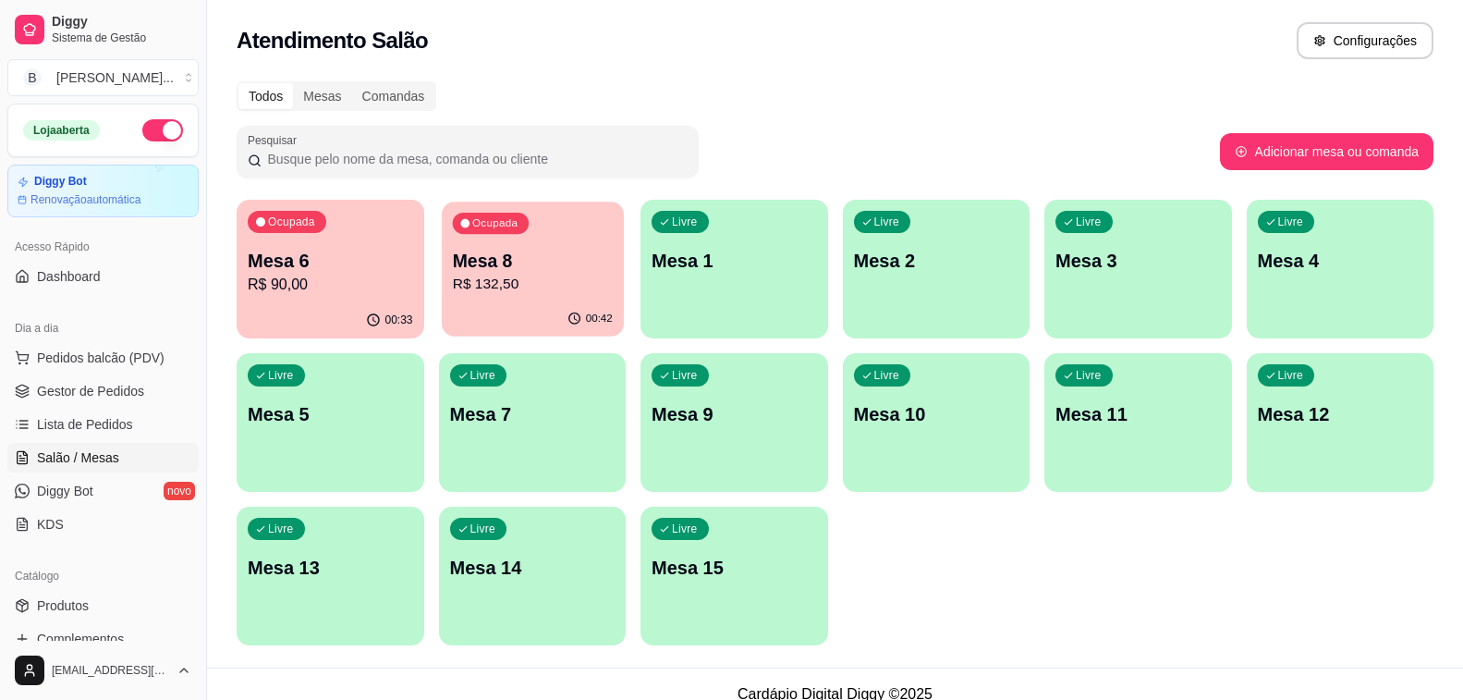
click at [536, 284] on p "R$ 132,50" at bounding box center [532, 284] width 160 height 21
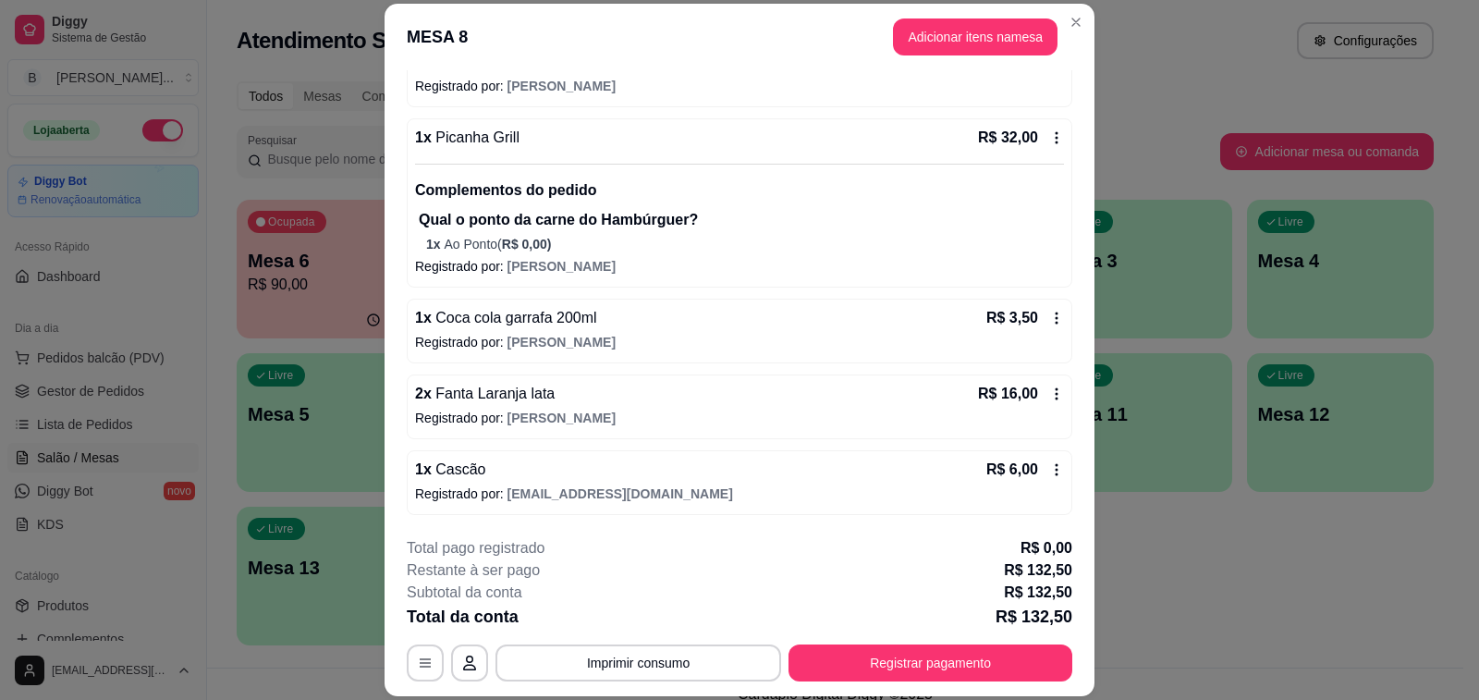
scroll to position [55, 0]
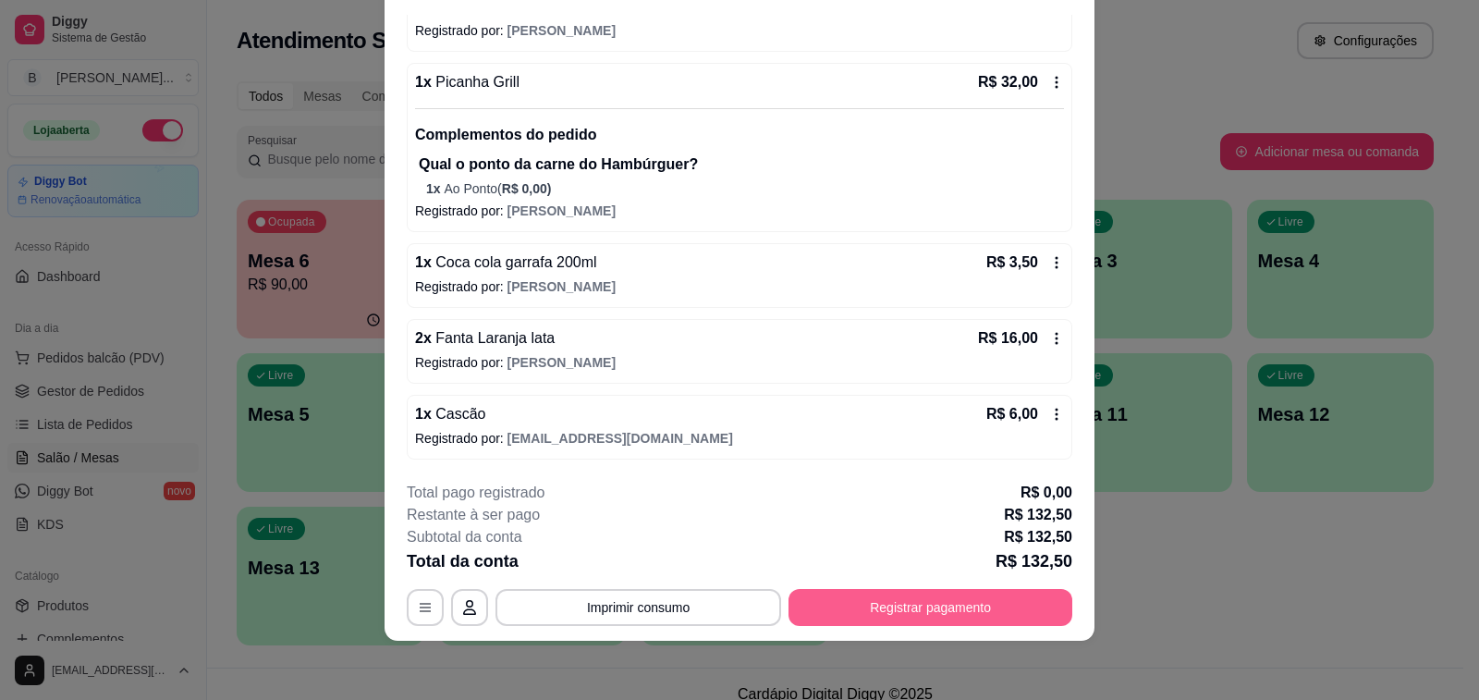
click at [898, 602] on button "Registrar pagamento" at bounding box center [931, 607] width 284 height 37
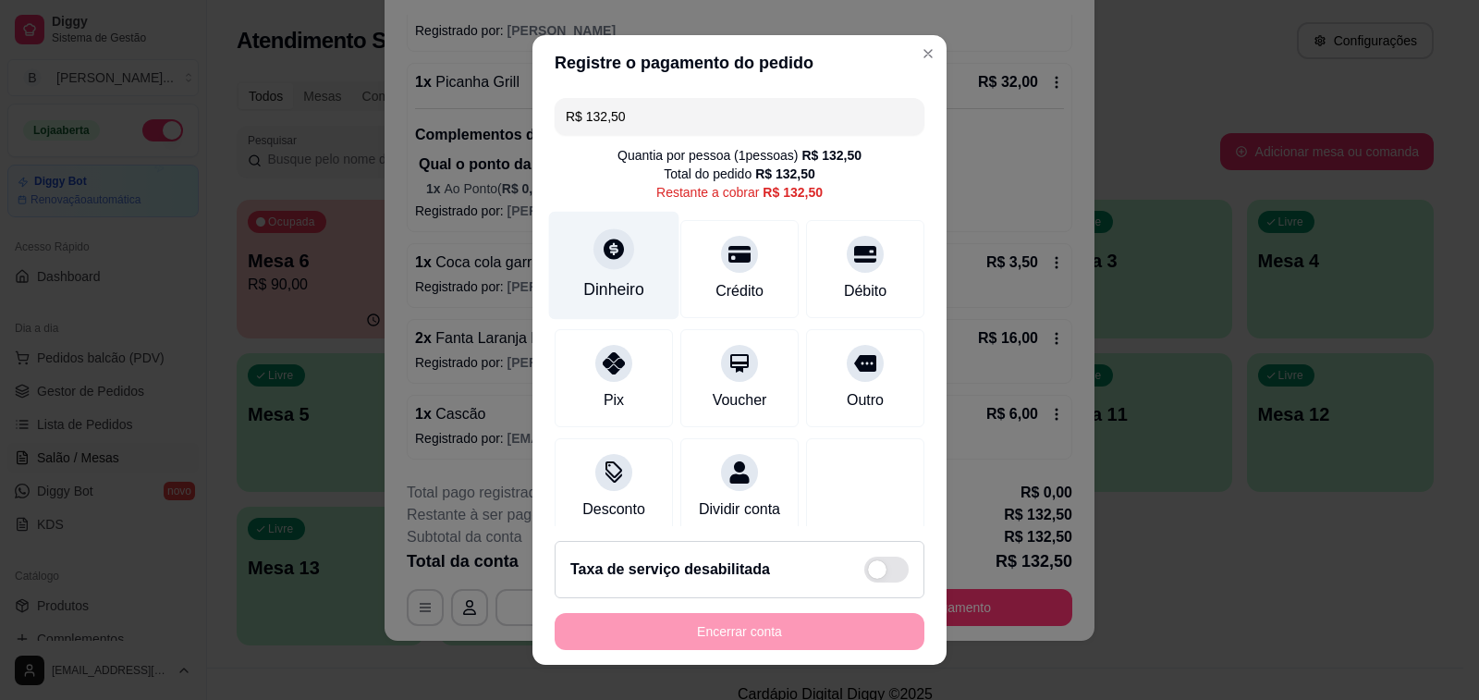
click at [613, 261] on icon at bounding box center [614, 249] width 24 height 24
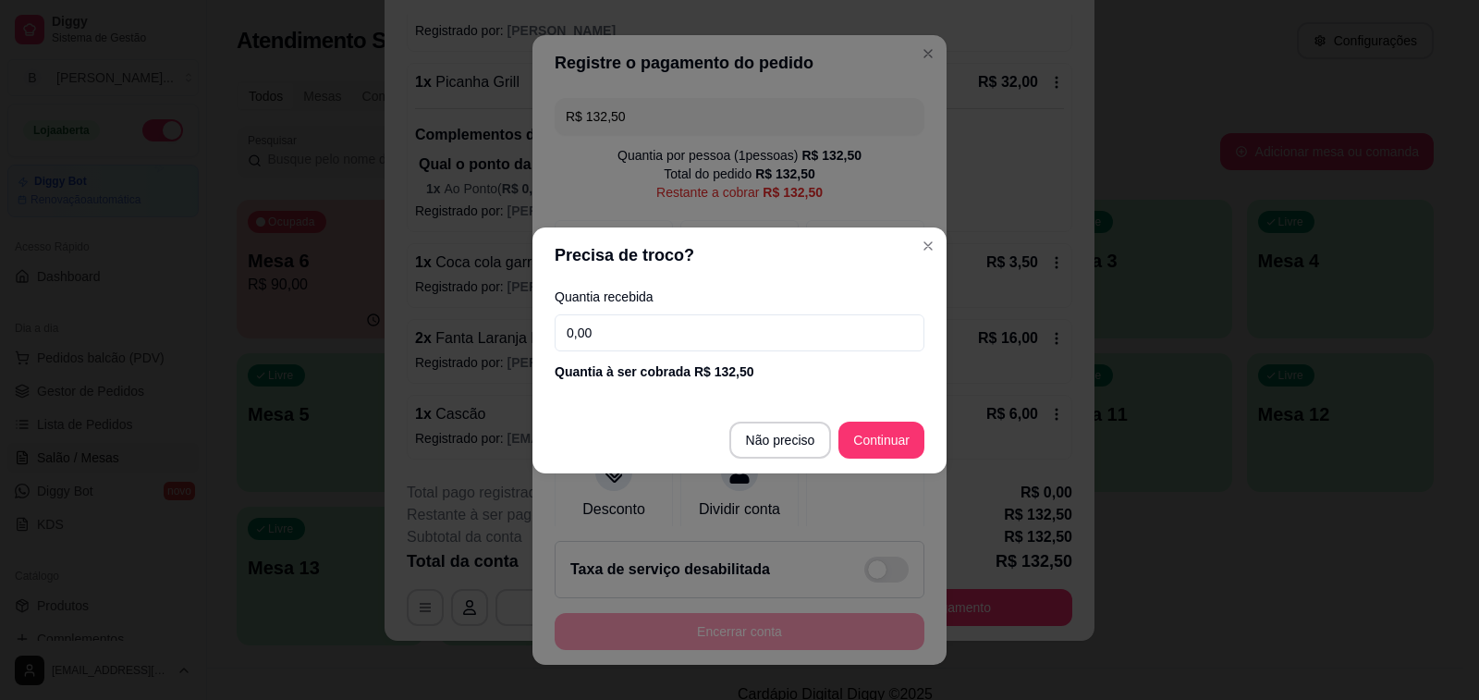
click at [613, 336] on input "0,00" at bounding box center [740, 332] width 370 height 37
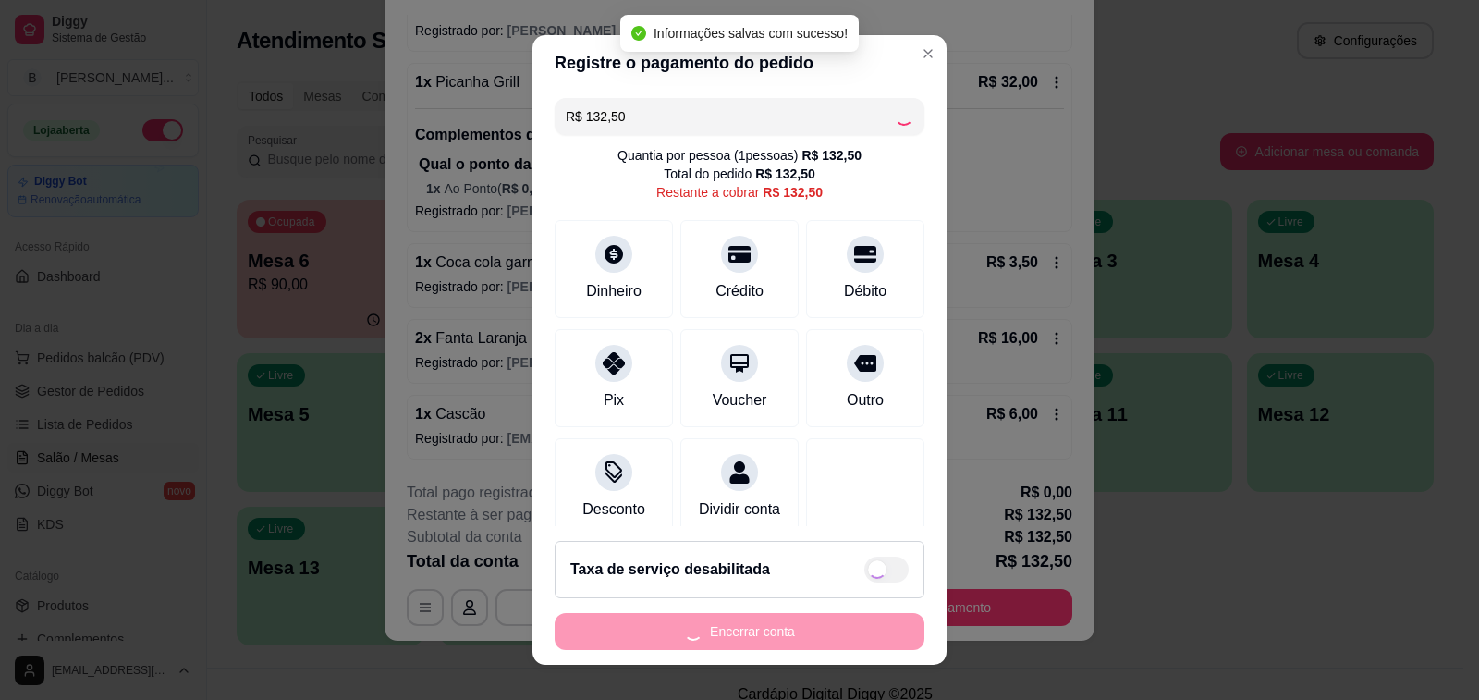
type input "R$ 0,00"
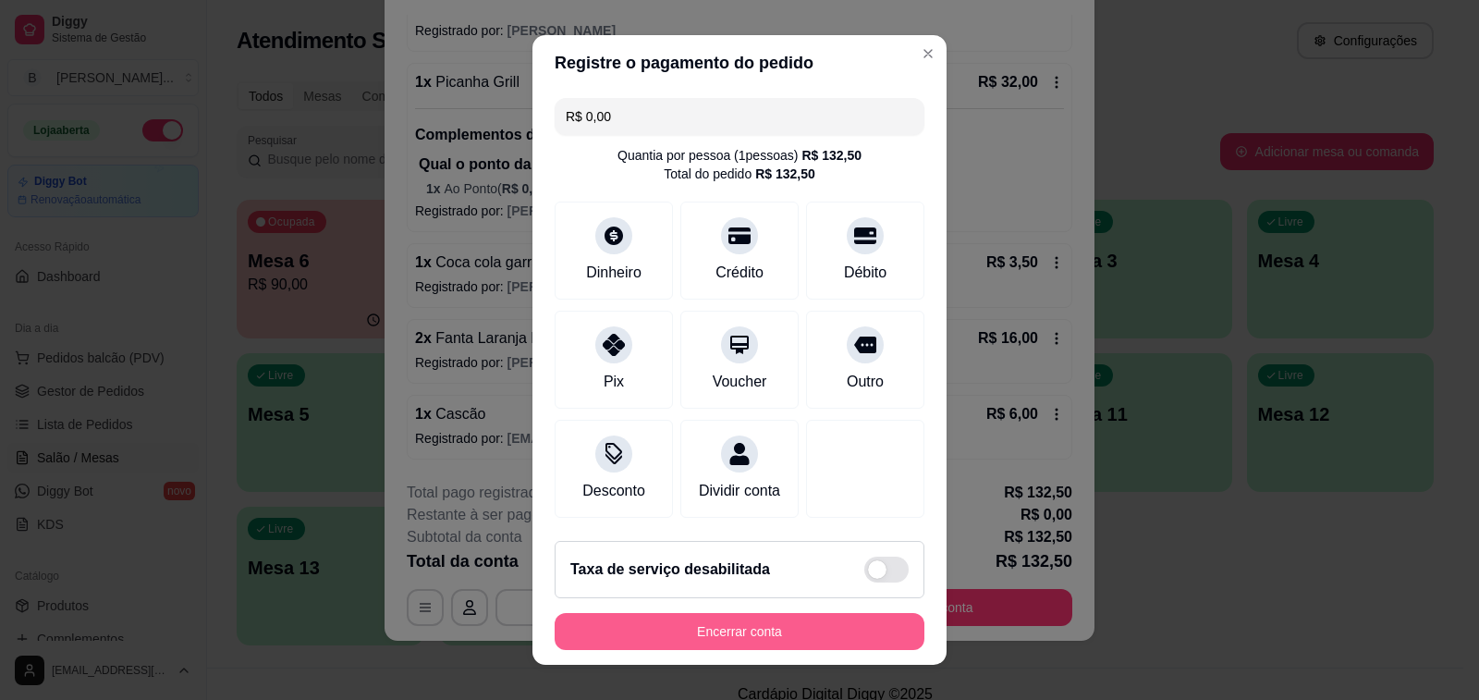
click at [750, 626] on button "Encerrar conta" at bounding box center [740, 631] width 370 height 37
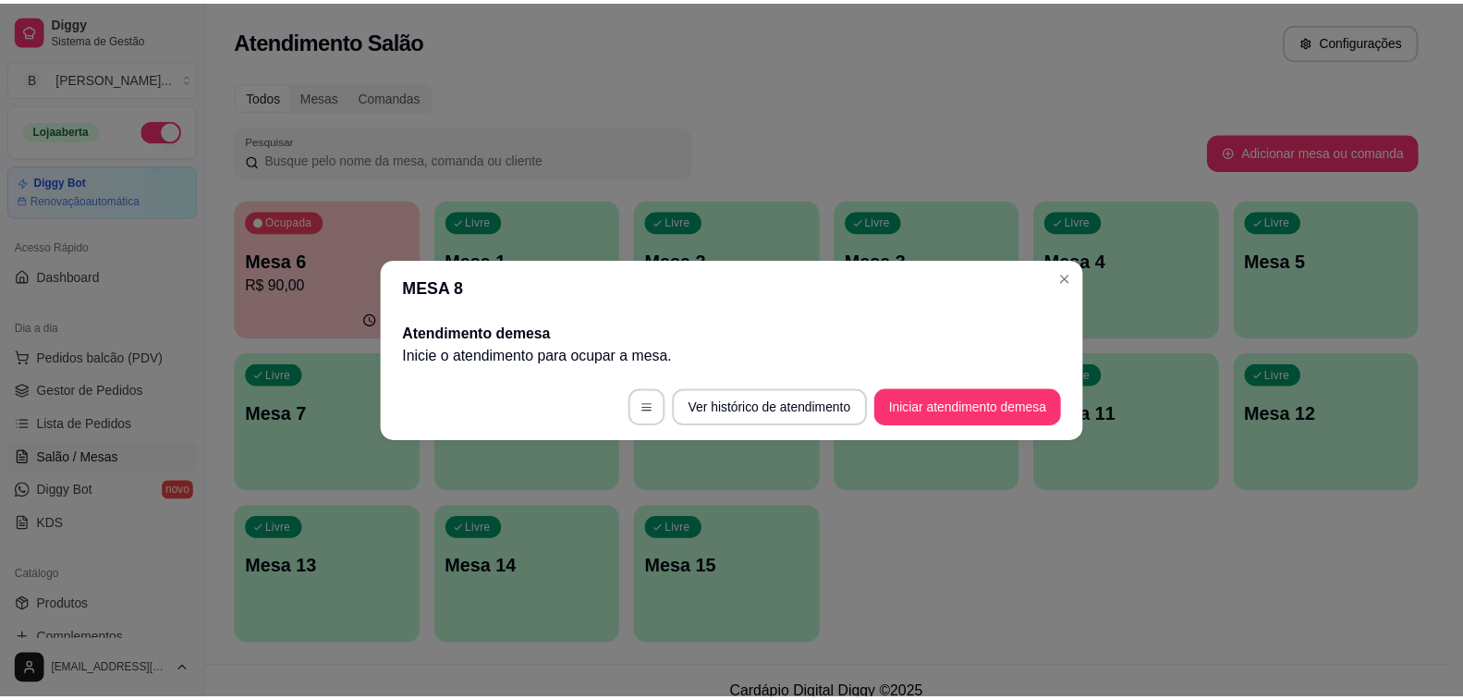
scroll to position [0, 0]
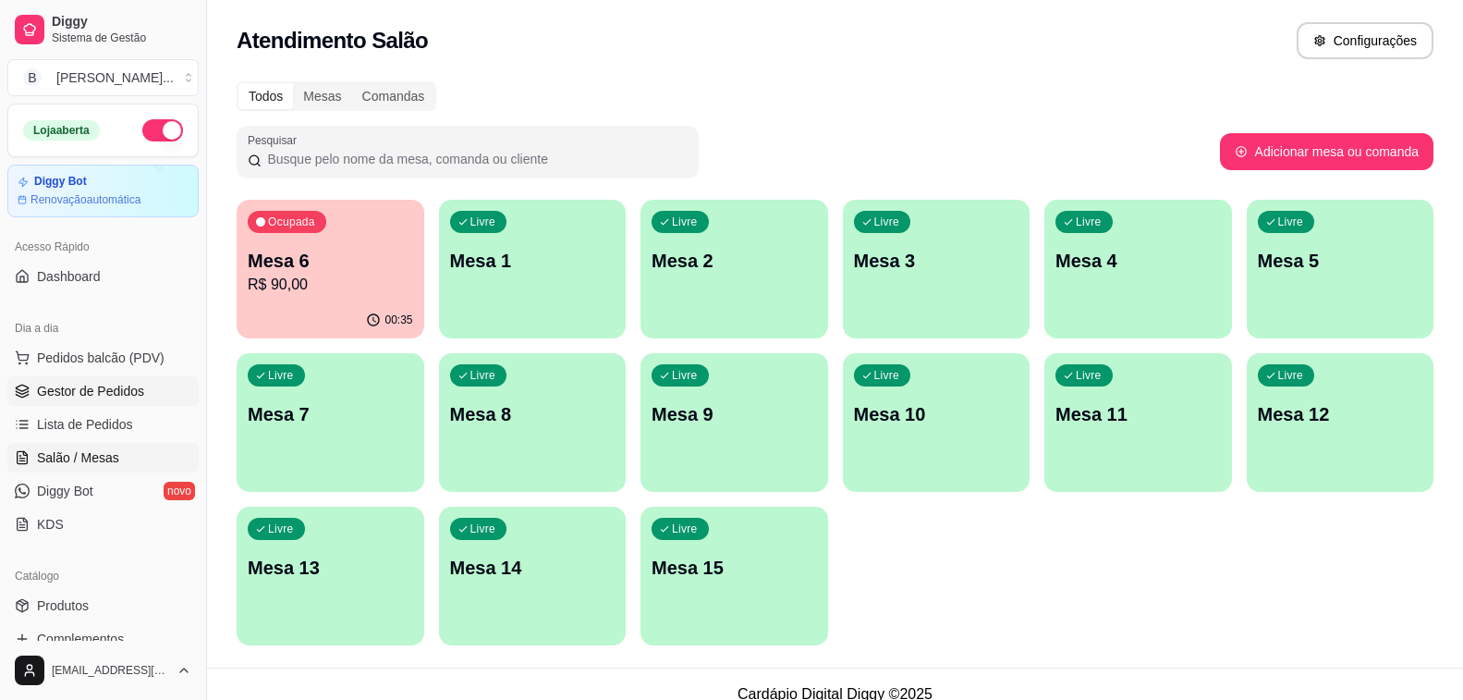
click at [89, 391] on span "Gestor de Pedidos" at bounding box center [90, 391] width 107 height 18
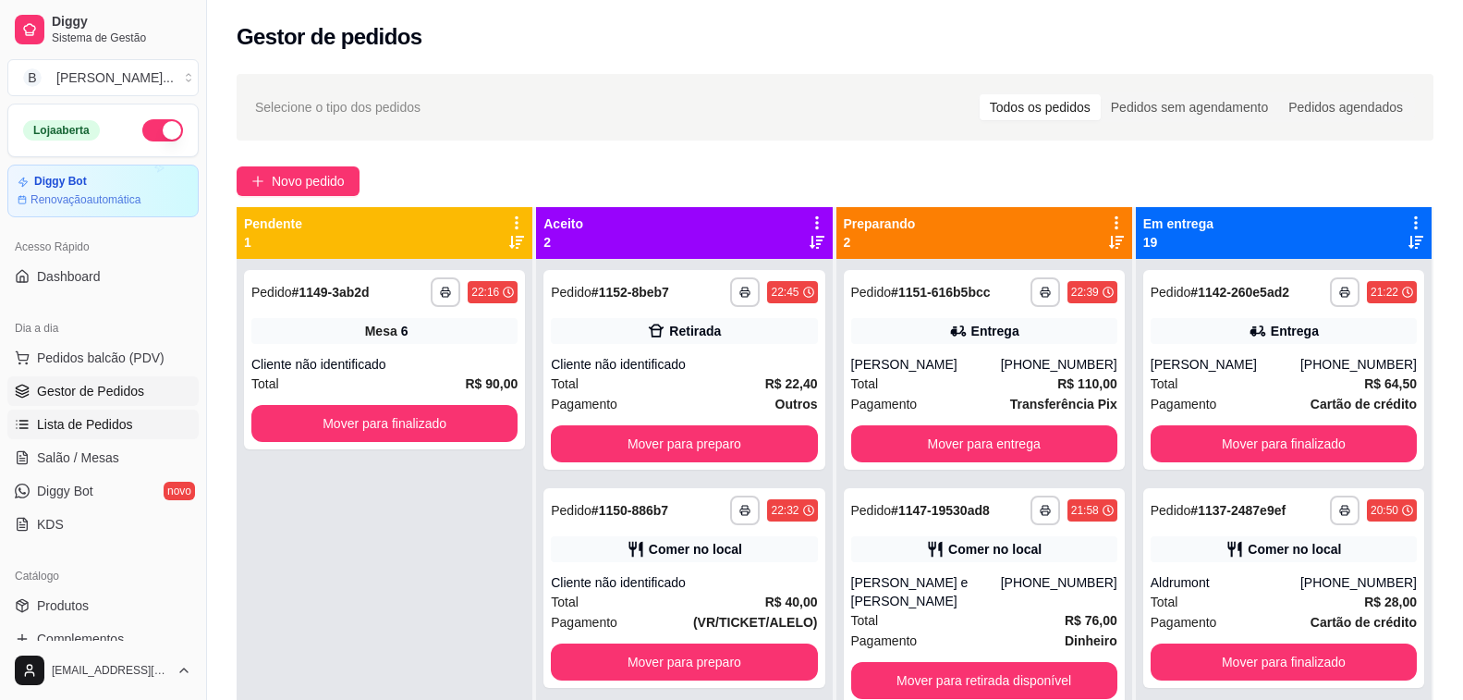
click at [110, 414] on link "Lista de Pedidos" at bounding box center [102, 425] width 191 height 30
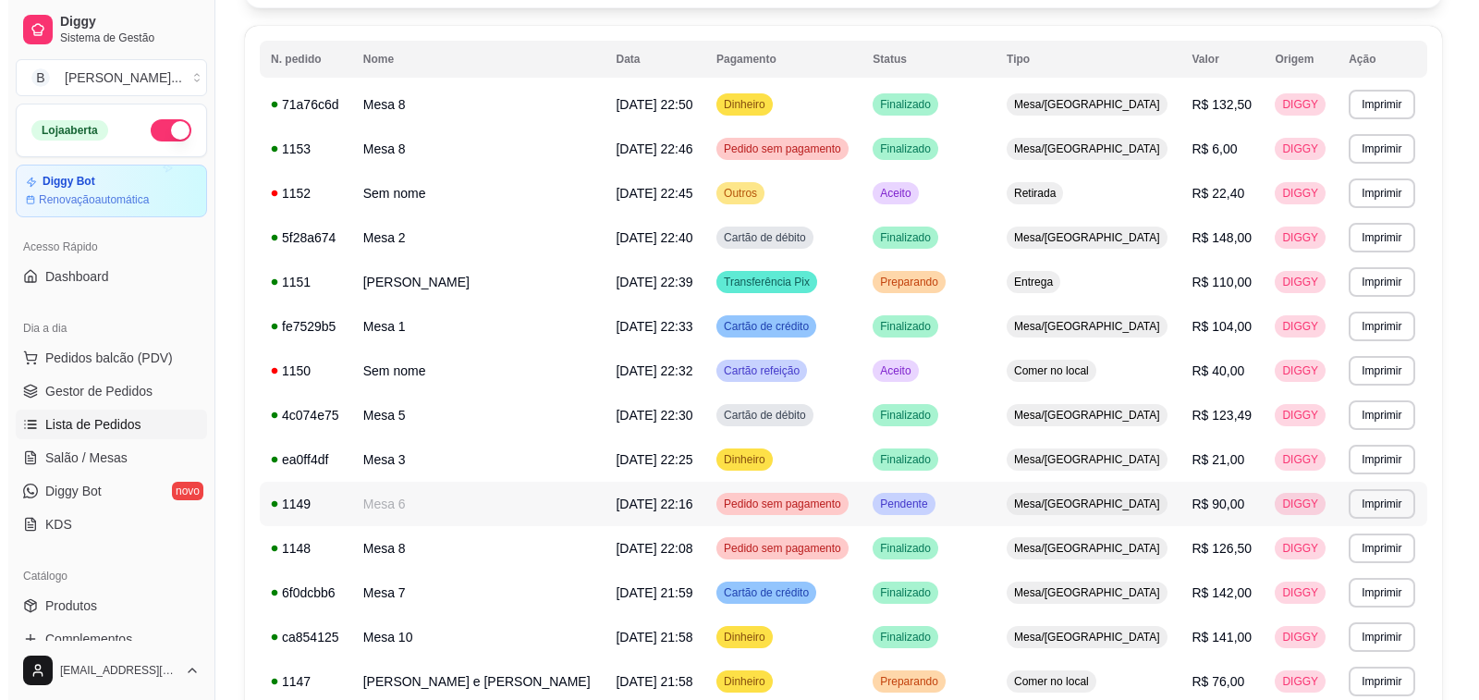
scroll to position [277, 0]
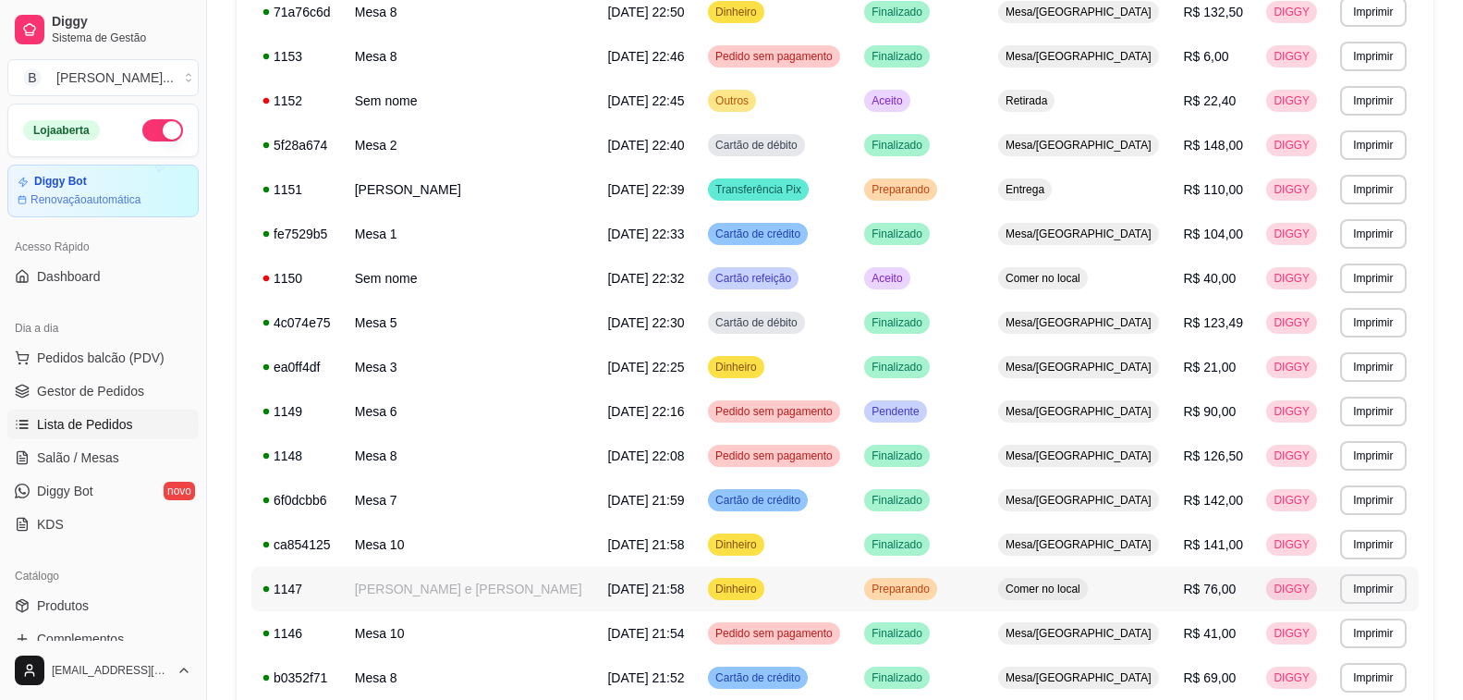
click at [398, 594] on td "[PERSON_NAME] e [PERSON_NAME]" at bounding box center [470, 589] width 253 height 44
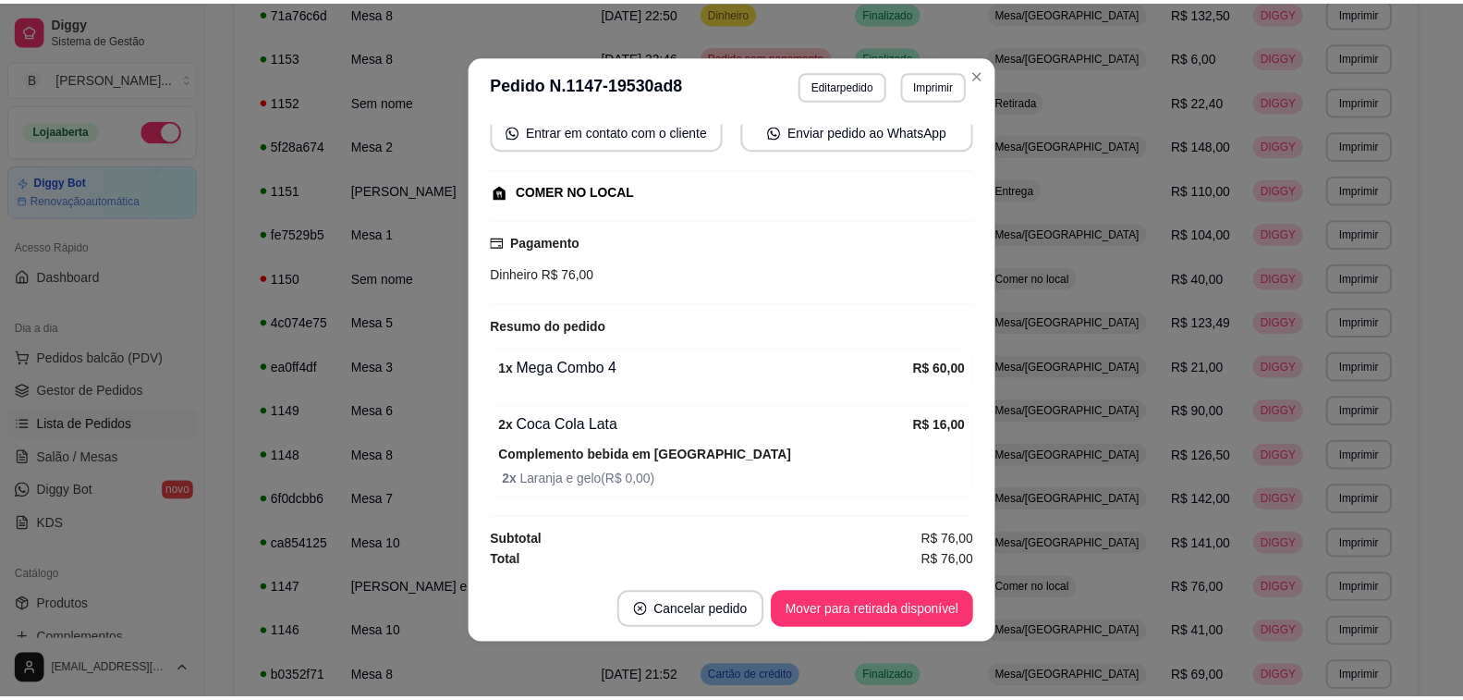
scroll to position [4, 0]
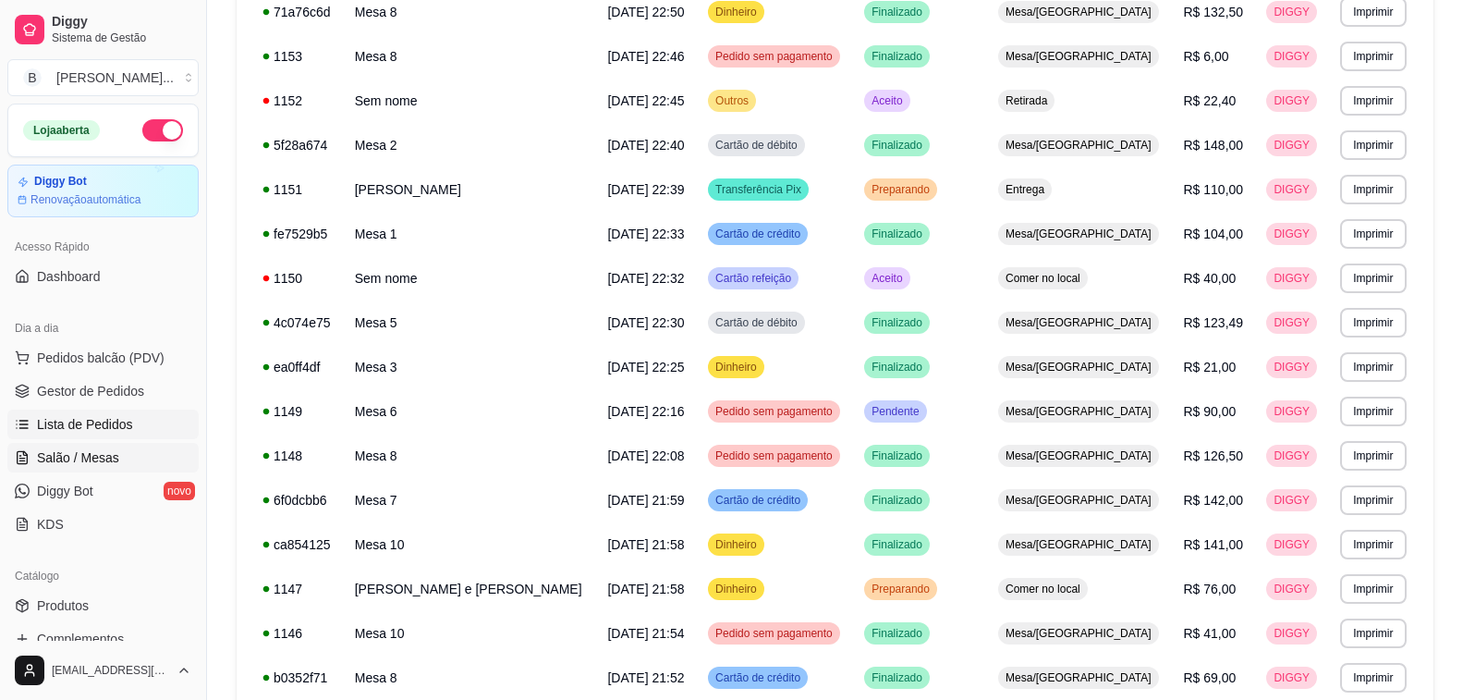
click at [116, 460] on link "Salão / Mesas" at bounding box center [102, 458] width 191 height 30
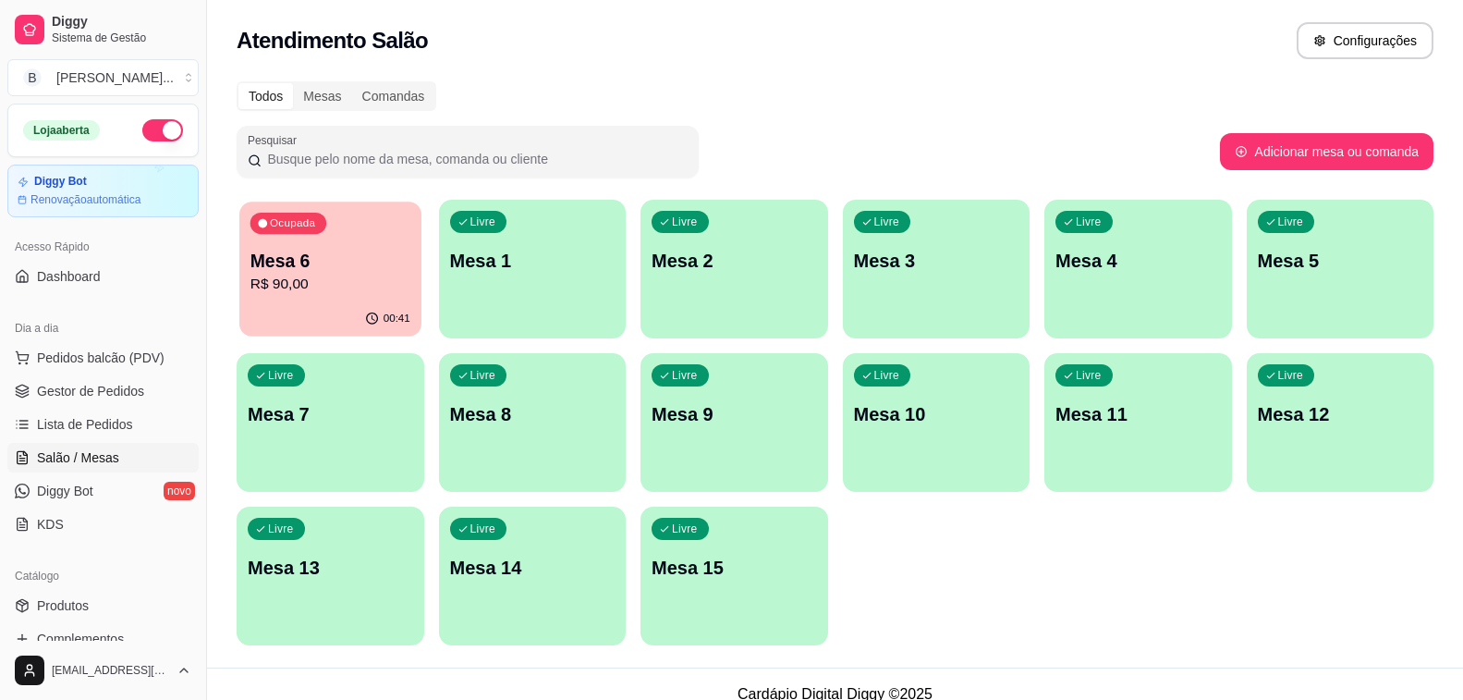
click at [307, 271] on p "Mesa 6" at bounding box center [331, 261] width 160 height 25
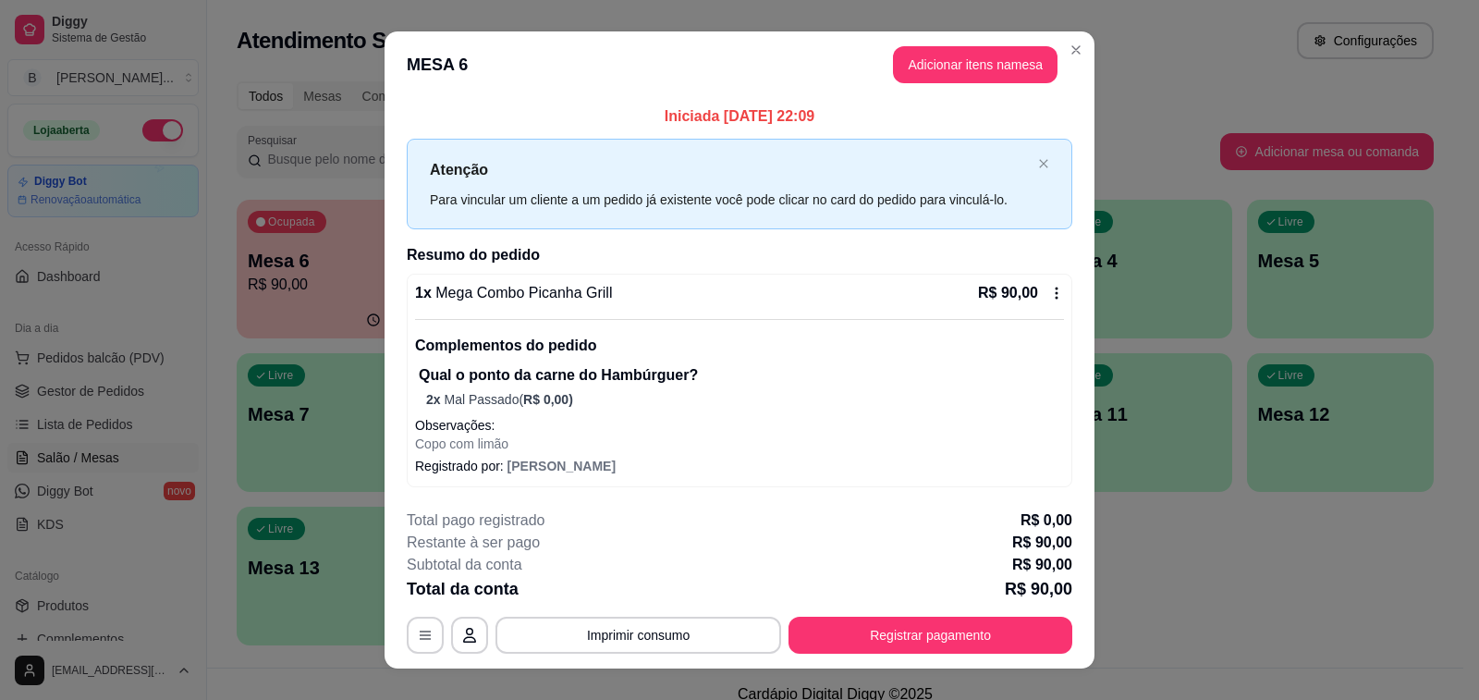
scroll to position [28, 0]
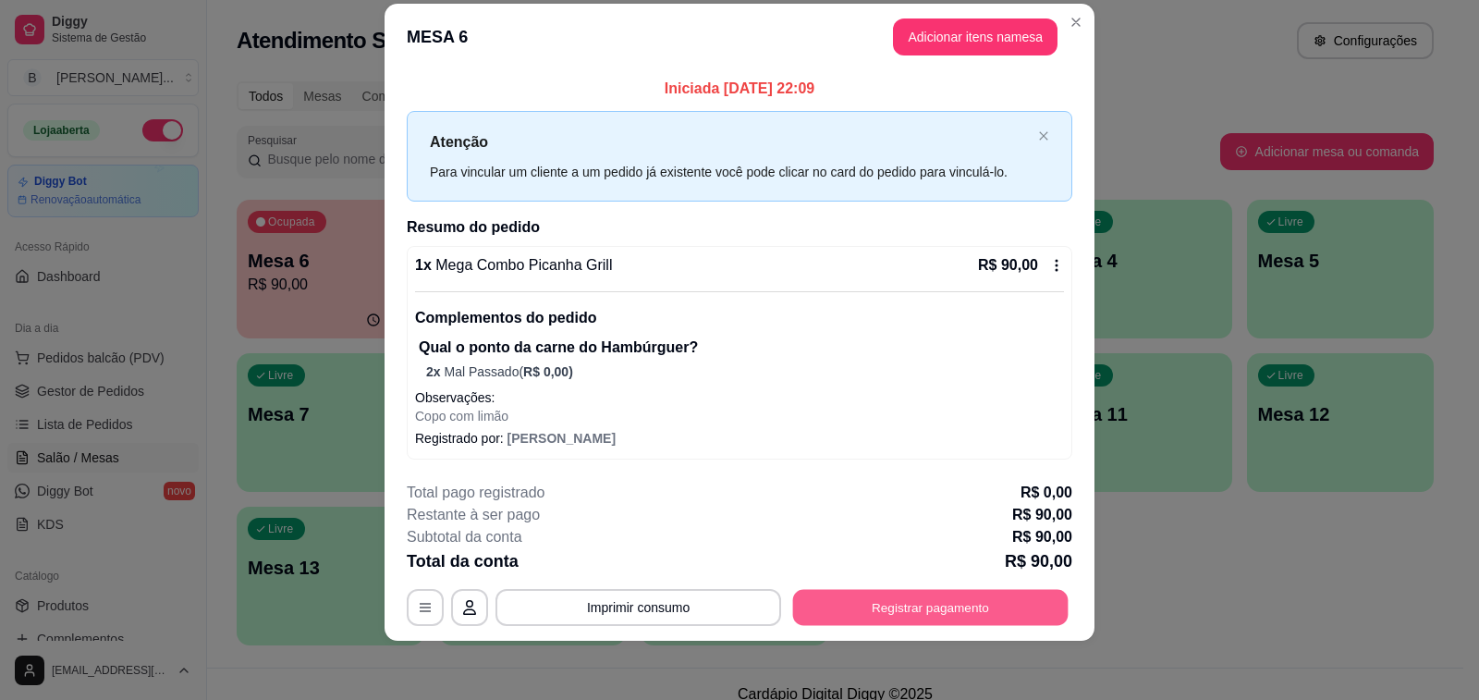
click at [931, 611] on button "Registrar pagamento" at bounding box center [930, 607] width 275 height 36
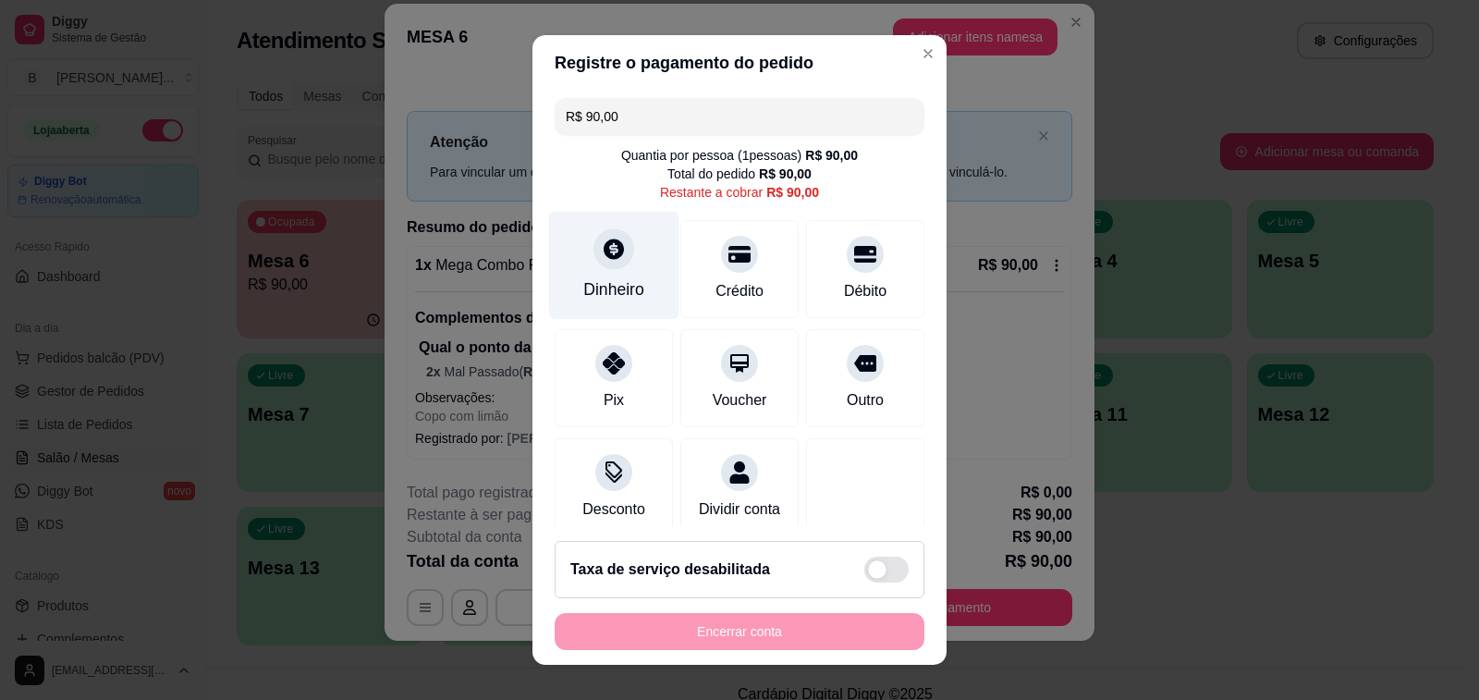
click at [594, 259] on div at bounding box center [614, 248] width 41 height 41
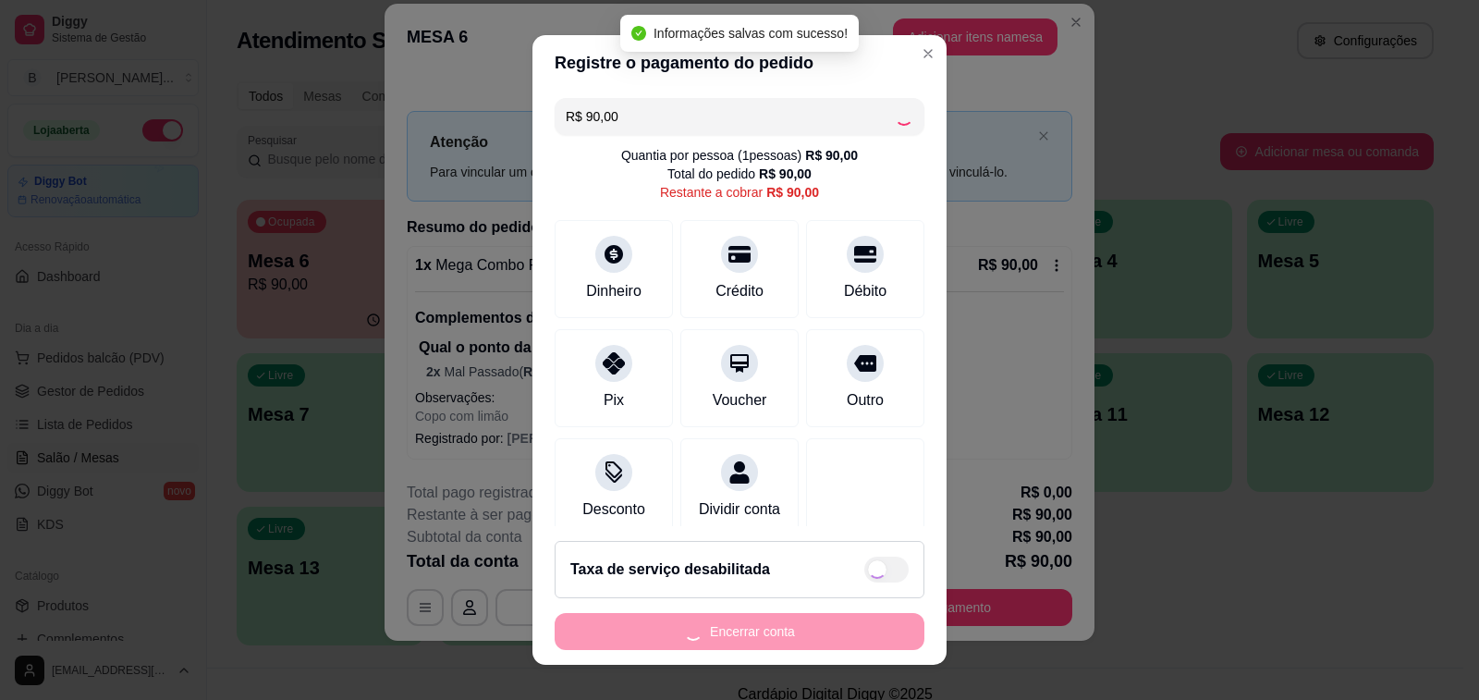
type input "R$ 0,00"
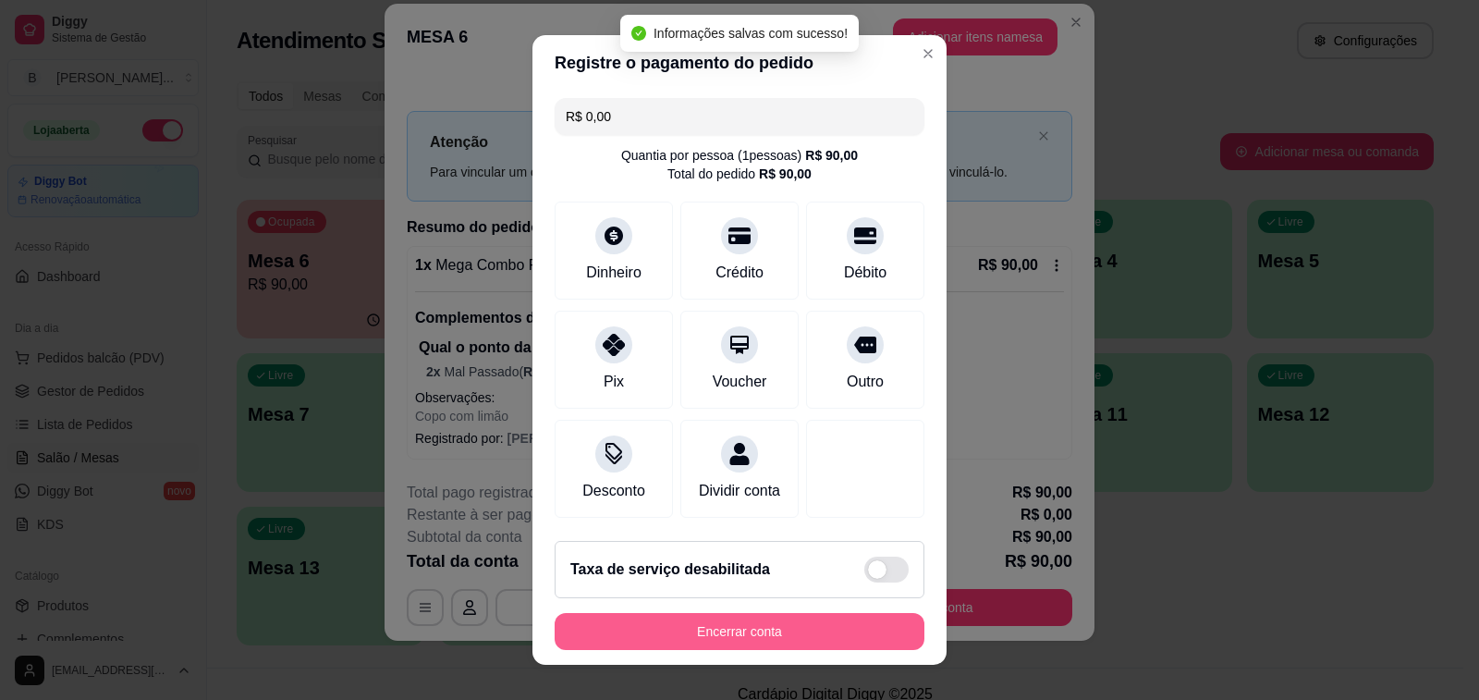
click at [797, 643] on button "Encerrar conta" at bounding box center [740, 631] width 370 height 37
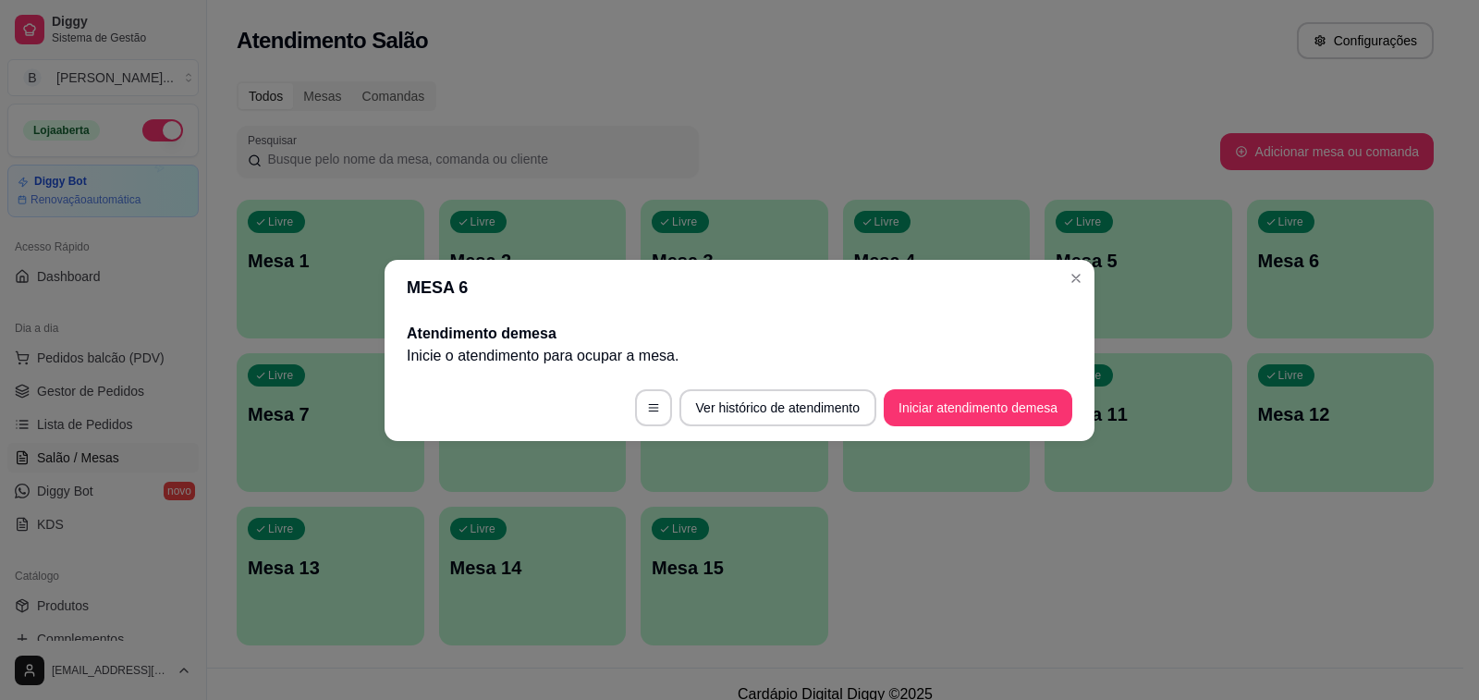
scroll to position [0, 0]
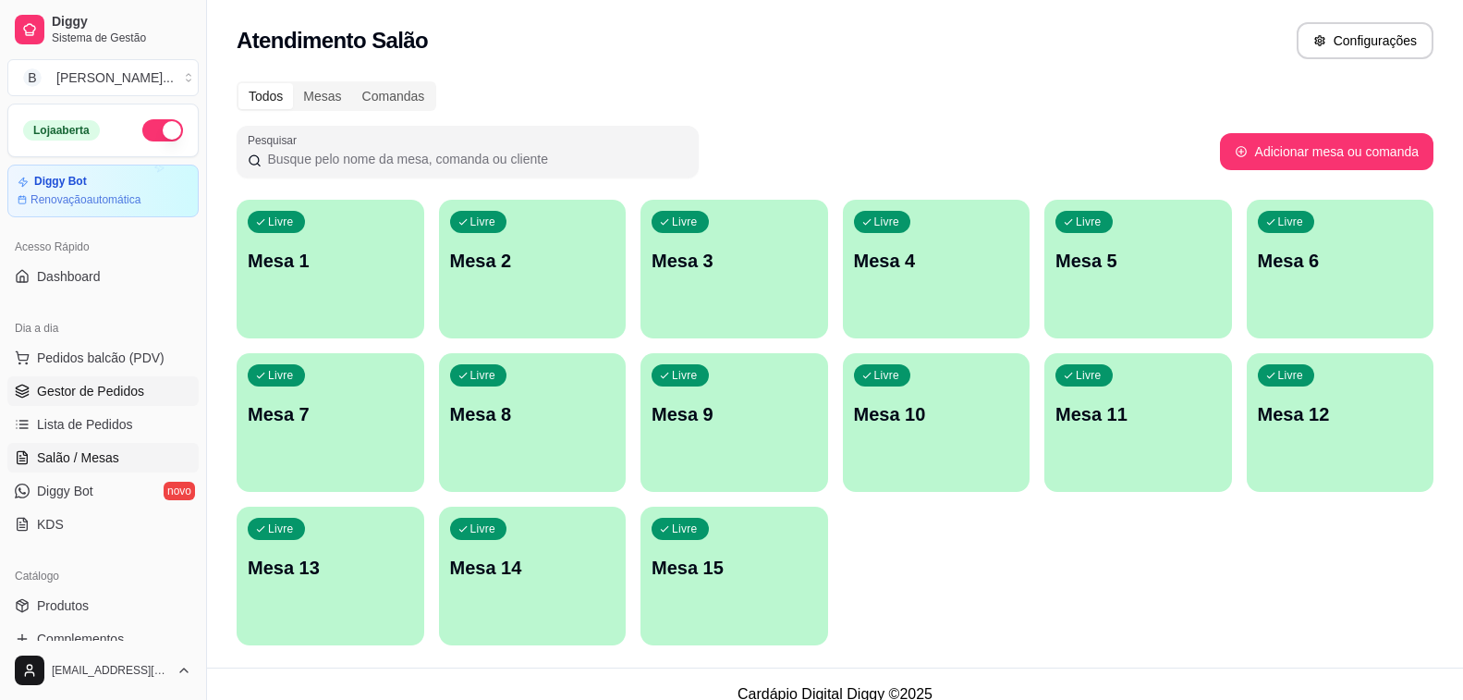
click at [156, 394] on link "Gestor de Pedidos" at bounding box center [102, 391] width 191 height 30
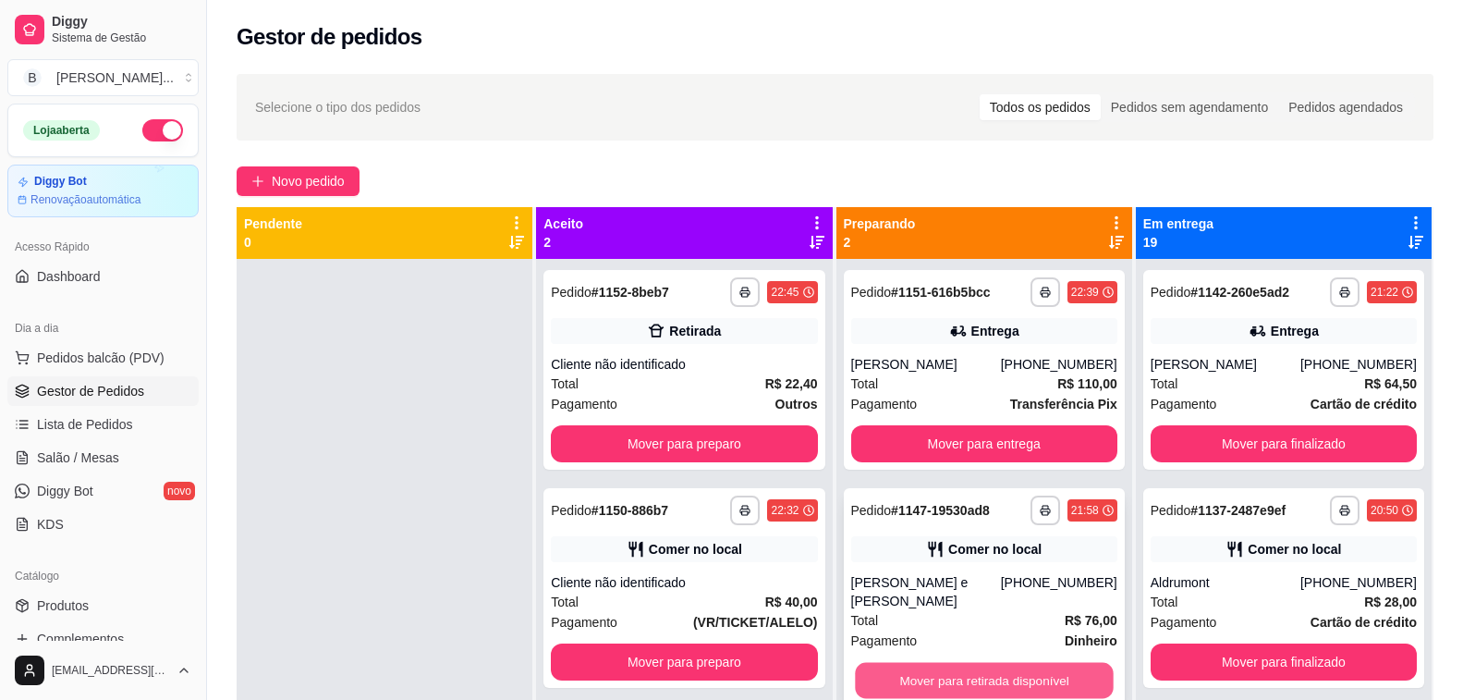
click at [1042, 663] on button "Mover para retirada disponível" at bounding box center [984, 681] width 259 height 36
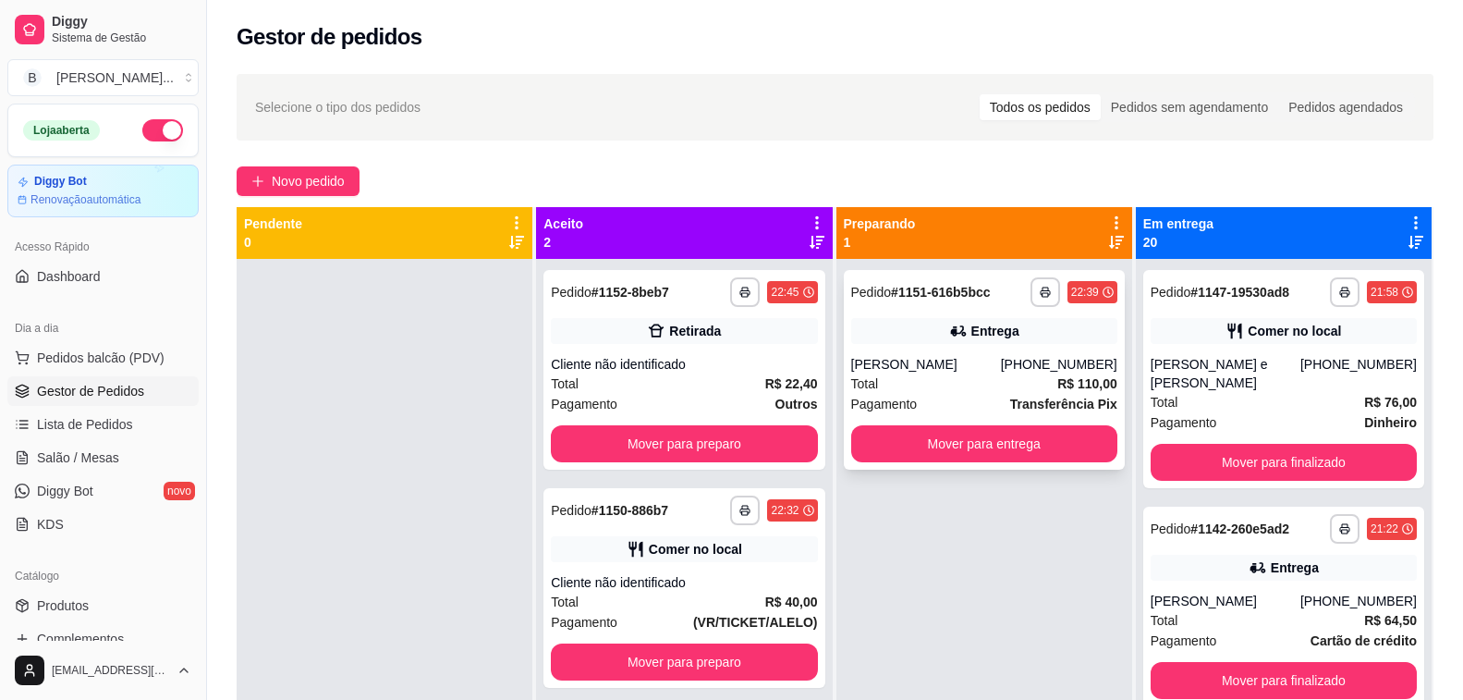
click at [885, 373] on div "Total R$ 110,00" at bounding box center [984, 383] width 266 height 20
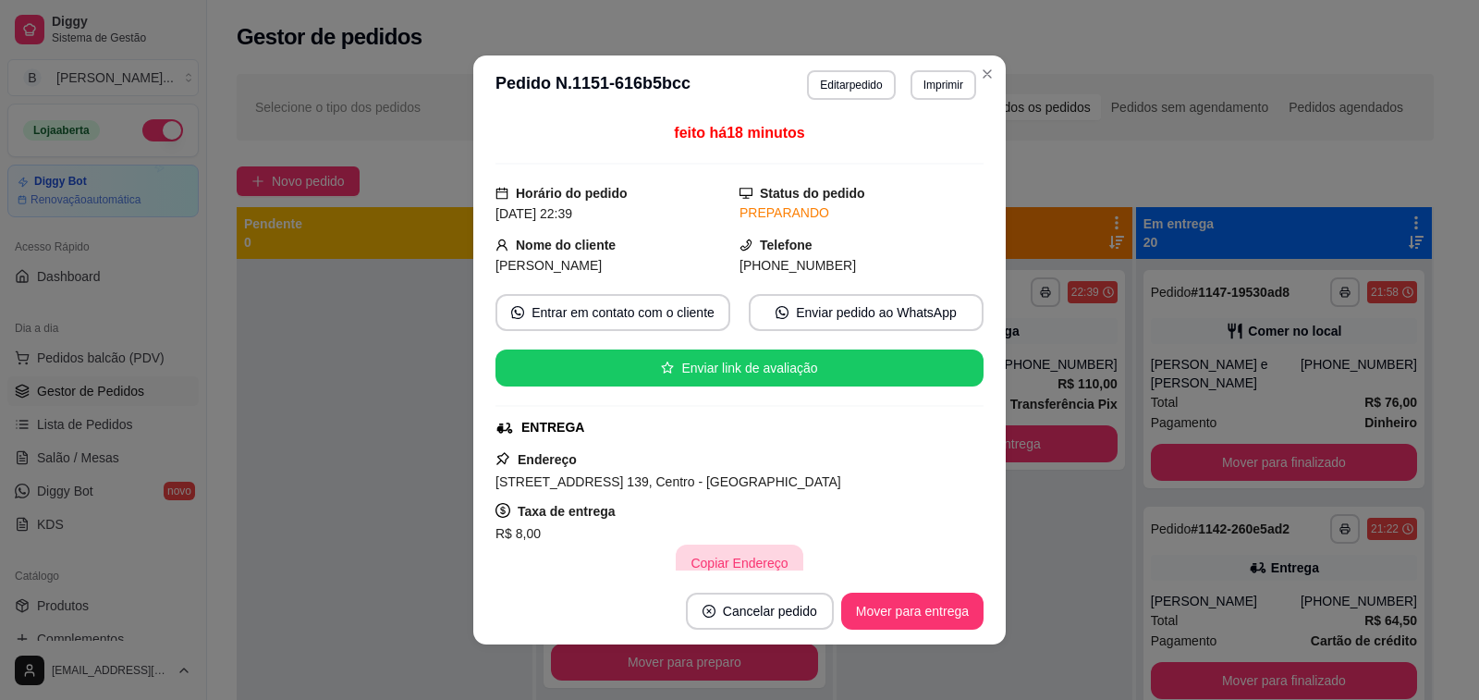
click at [732, 561] on button "Copiar Endereço" at bounding box center [739, 563] width 127 height 37
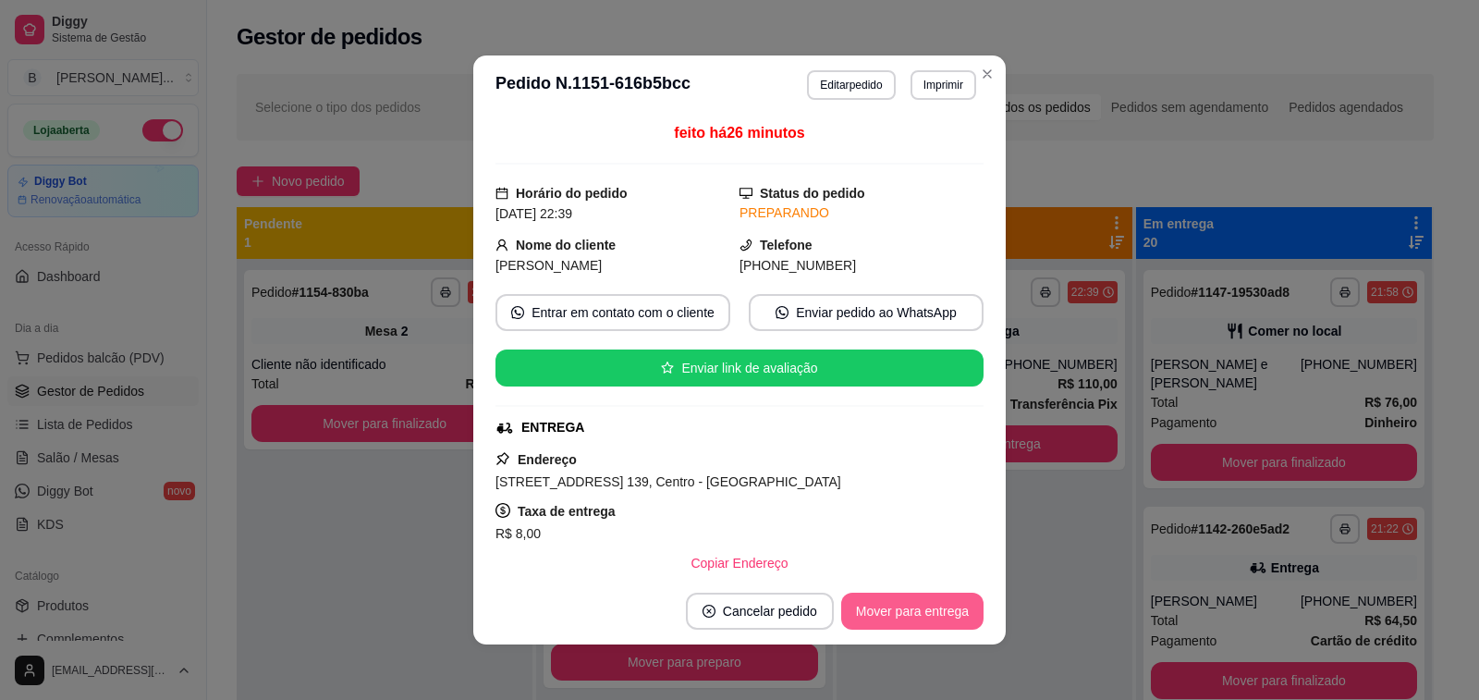
click at [910, 604] on button "Mover para entrega" at bounding box center [912, 611] width 142 height 37
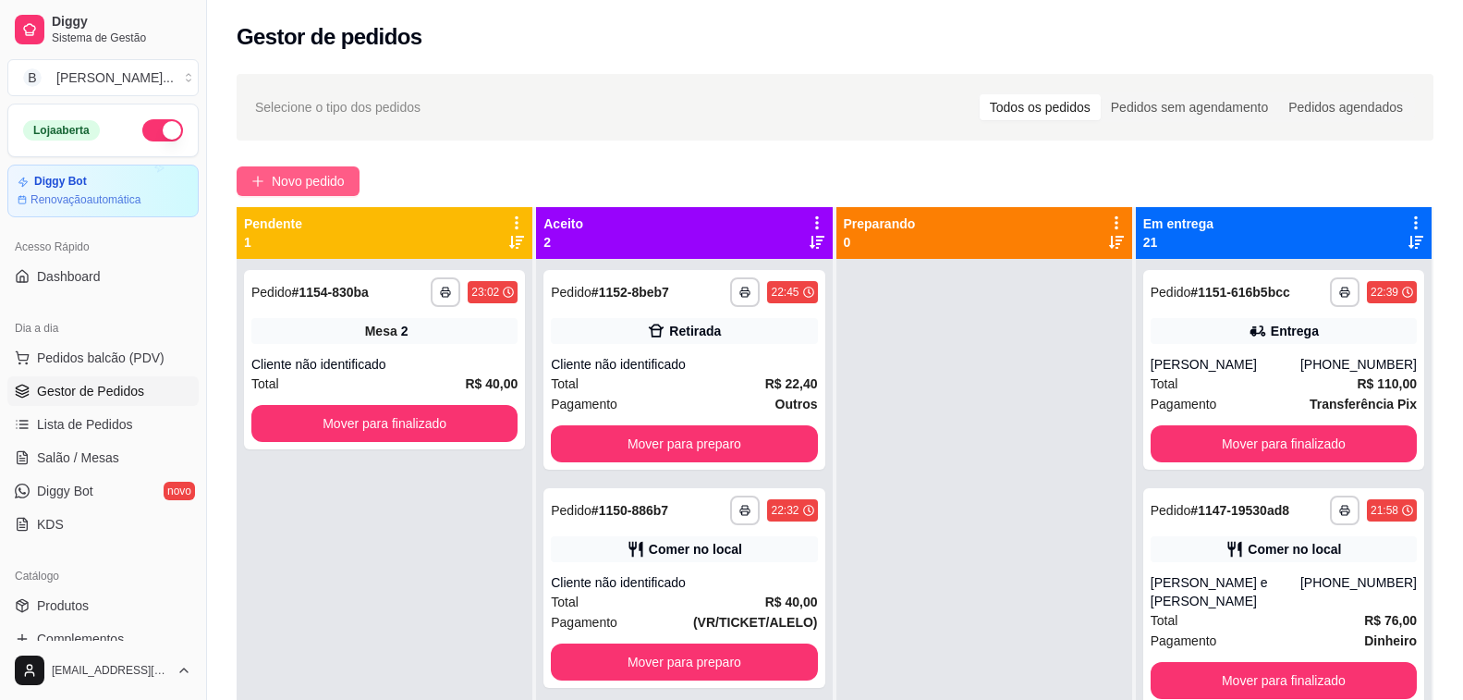
click at [299, 190] on span "Novo pedido" at bounding box center [308, 181] width 73 height 20
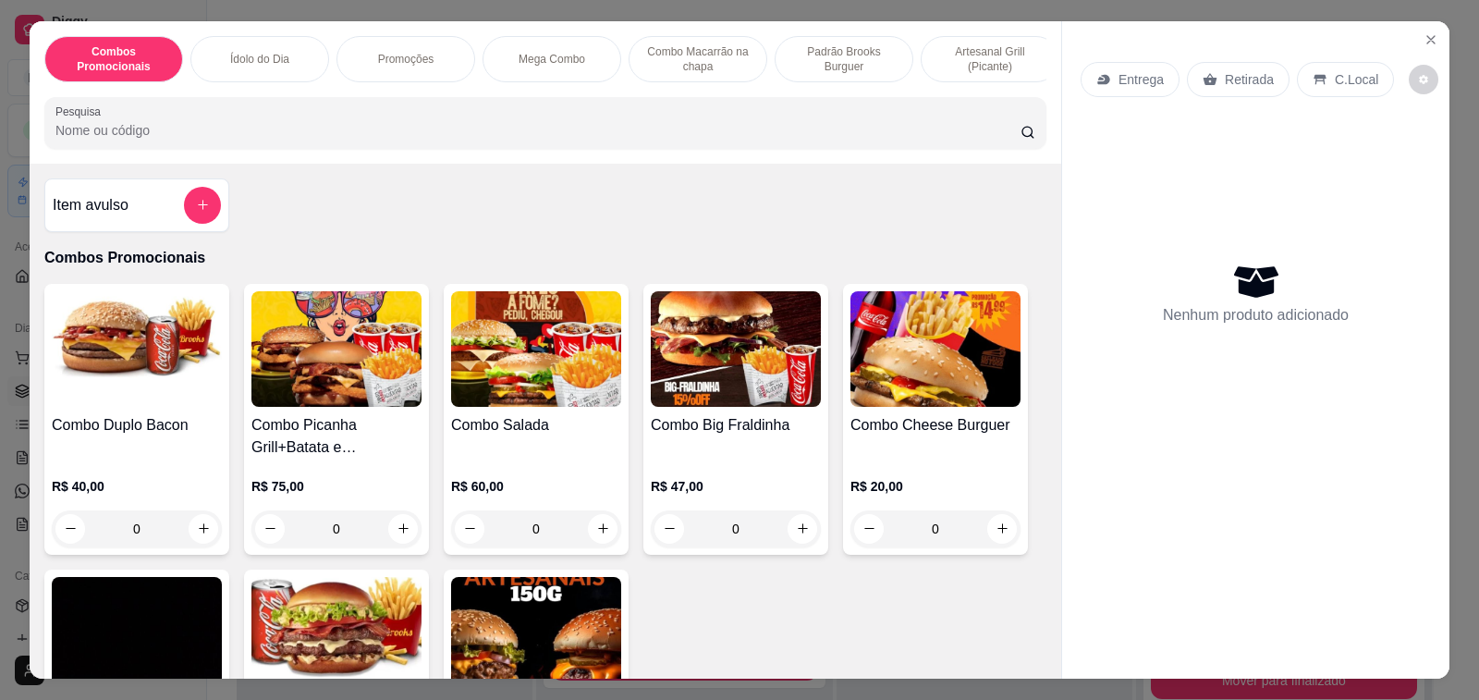
scroll to position [277, 0]
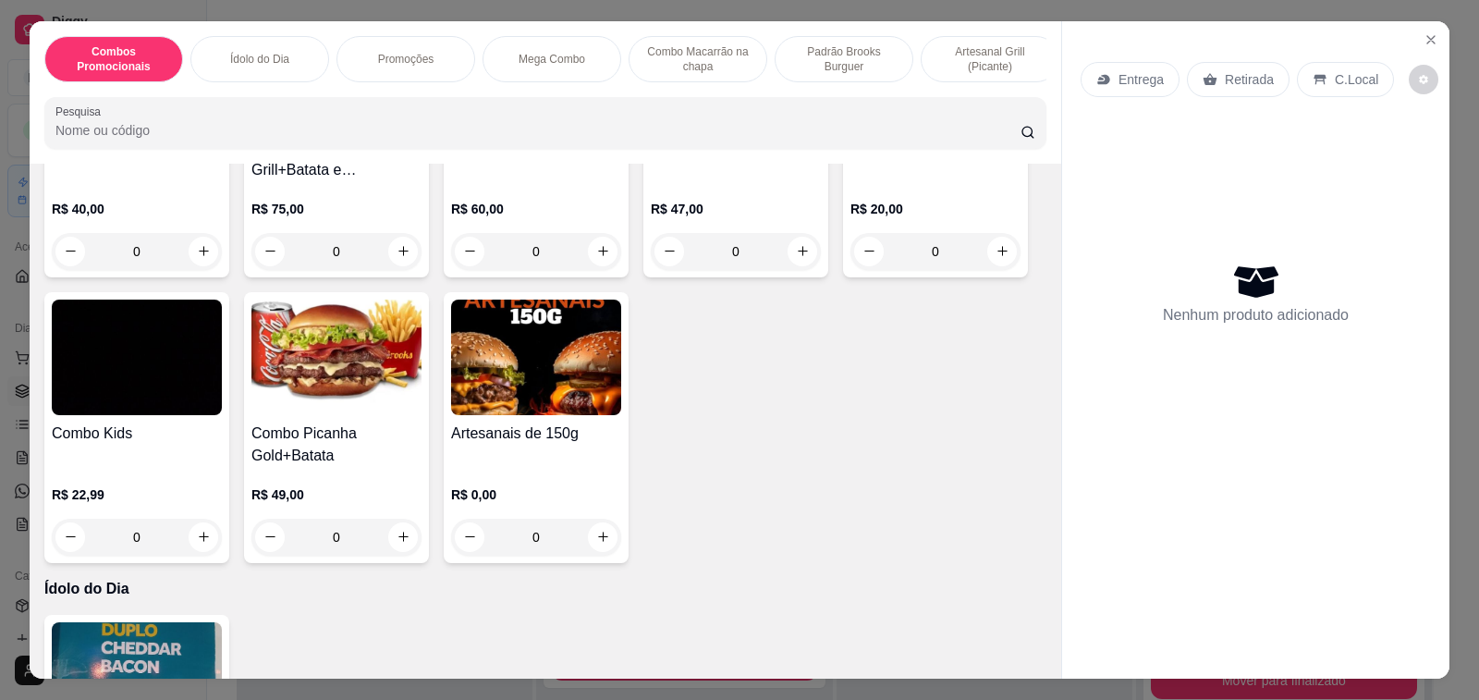
click at [522, 402] on img at bounding box center [536, 358] width 170 height 116
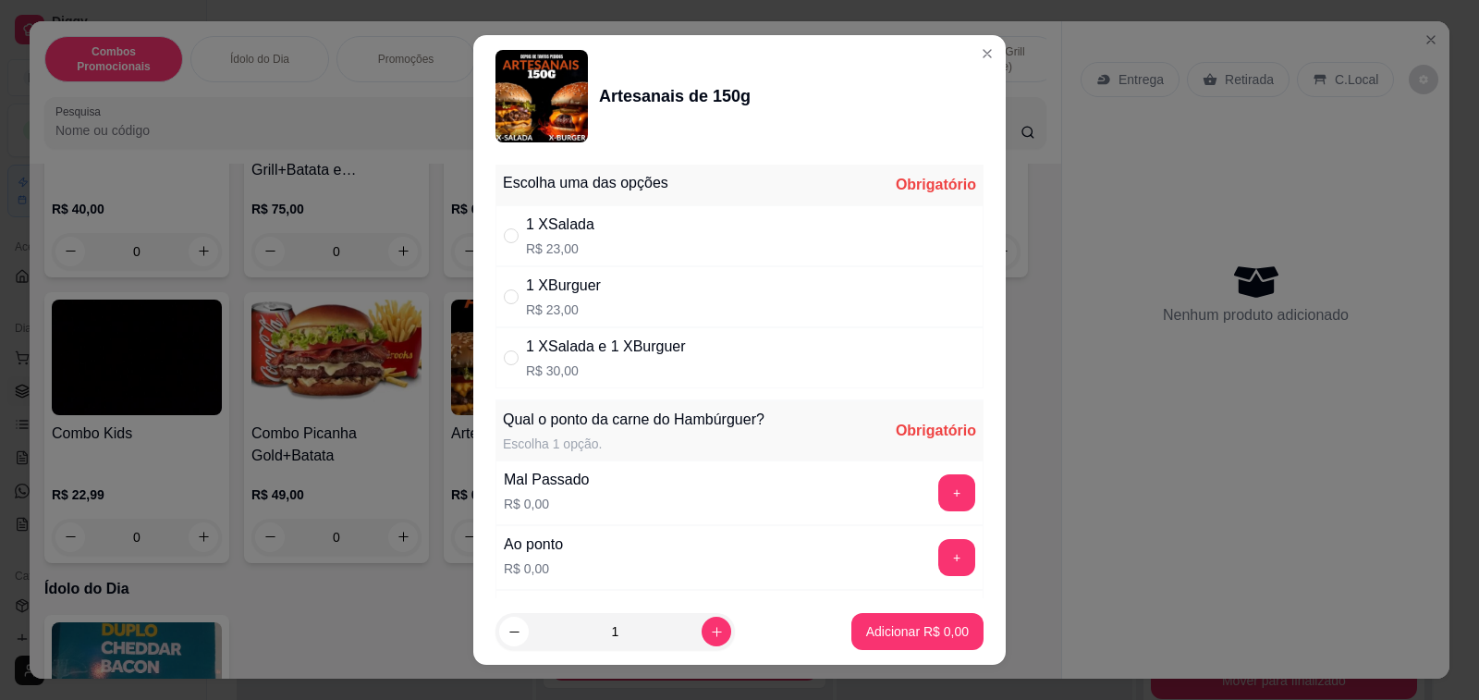
click at [946, 363] on div "Escolha uma das opções Obrigatório 1 XSalada R$ 23,00 1 XBurguer R$ 23,00 1 XSa…" at bounding box center [739, 377] width 532 height 441
click at [509, 357] on input "" at bounding box center [511, 357] width 15 height 15
radio input "true"
click at [938, 558] on button "+" at bounding box center [956, 557] width 37 height 37
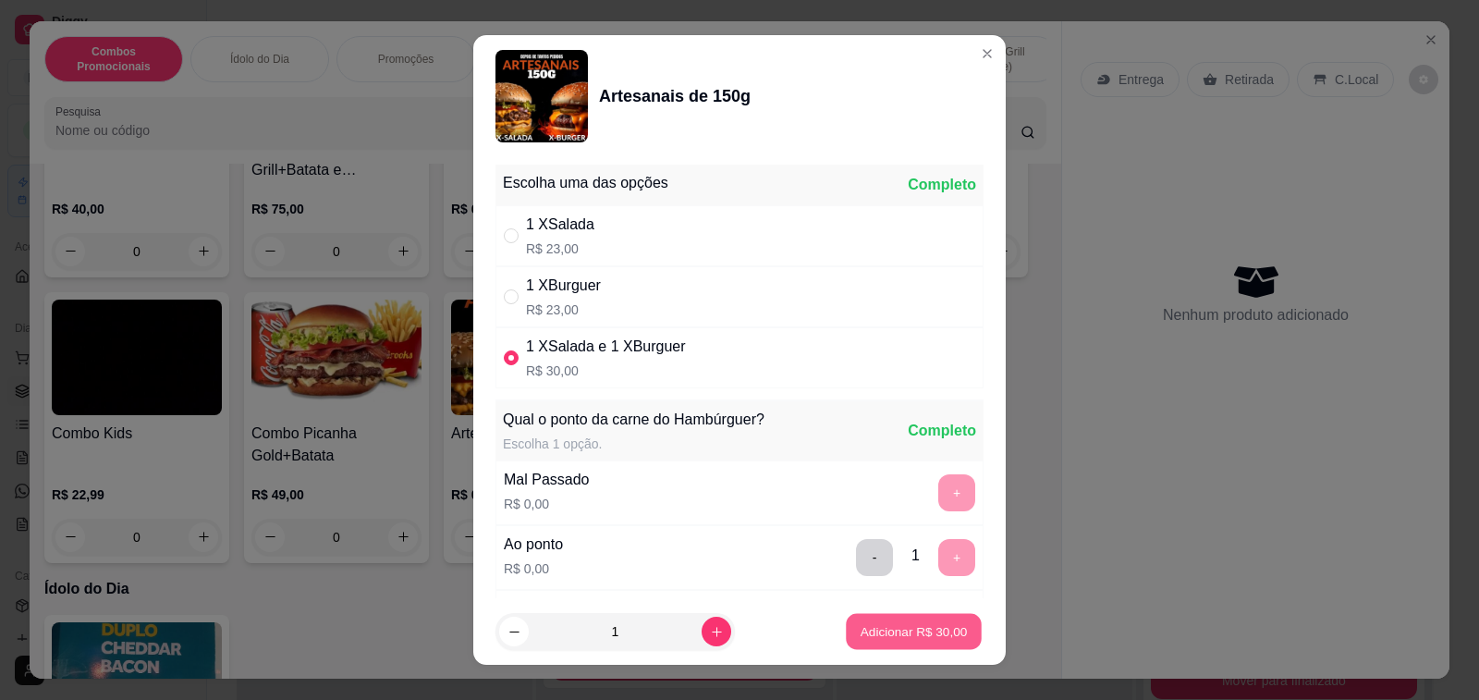
click at [900, 630] on p "Adicionar R$ 30,00" at bounding box center [914, 631] width 107 height 18
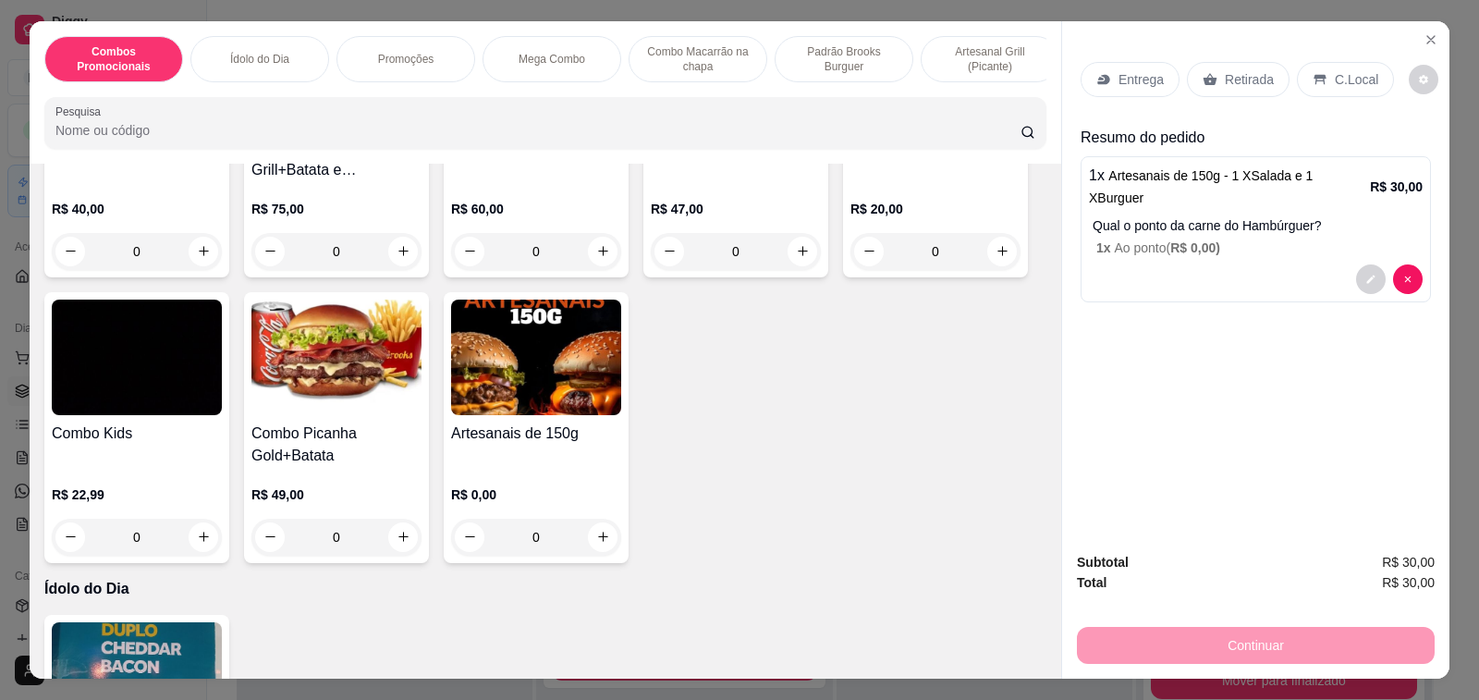
click at [1353, 70] on p "C.Local" at bounding box center [1356, 79] width 43 height 18
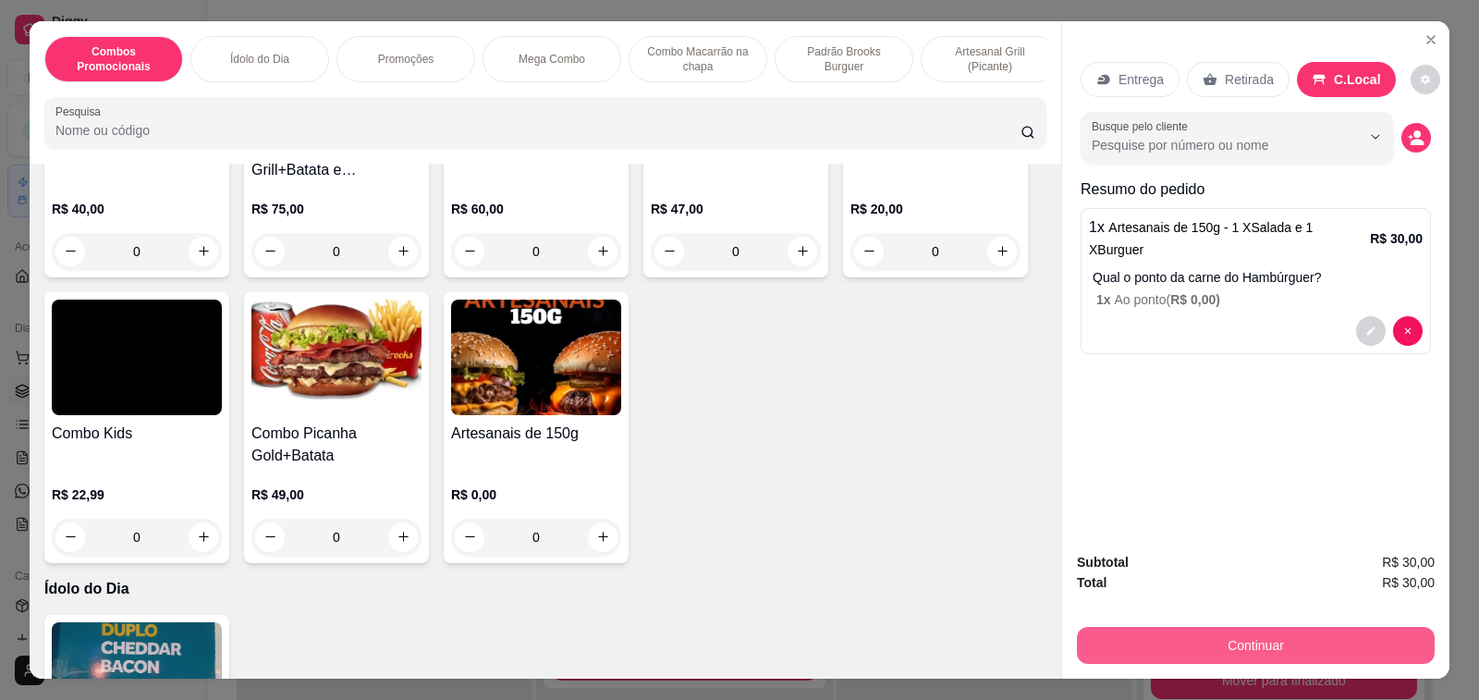
click at [1171, 639] on button "Continuar" at bounding box center [1256, 645] width 358 height 37
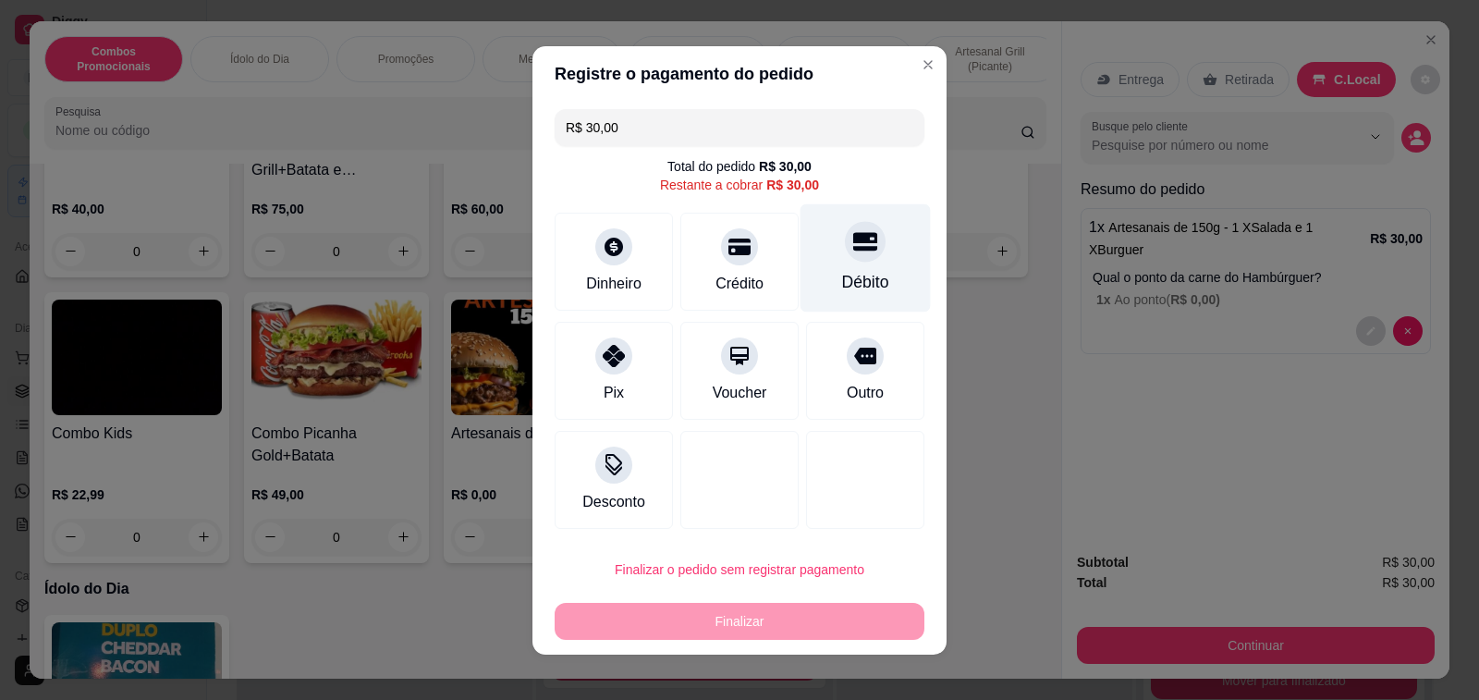
click at [870, 261] on div "Débito" at bounding box center [866, 257] width 130 height 108
type input "R$ 0,00"
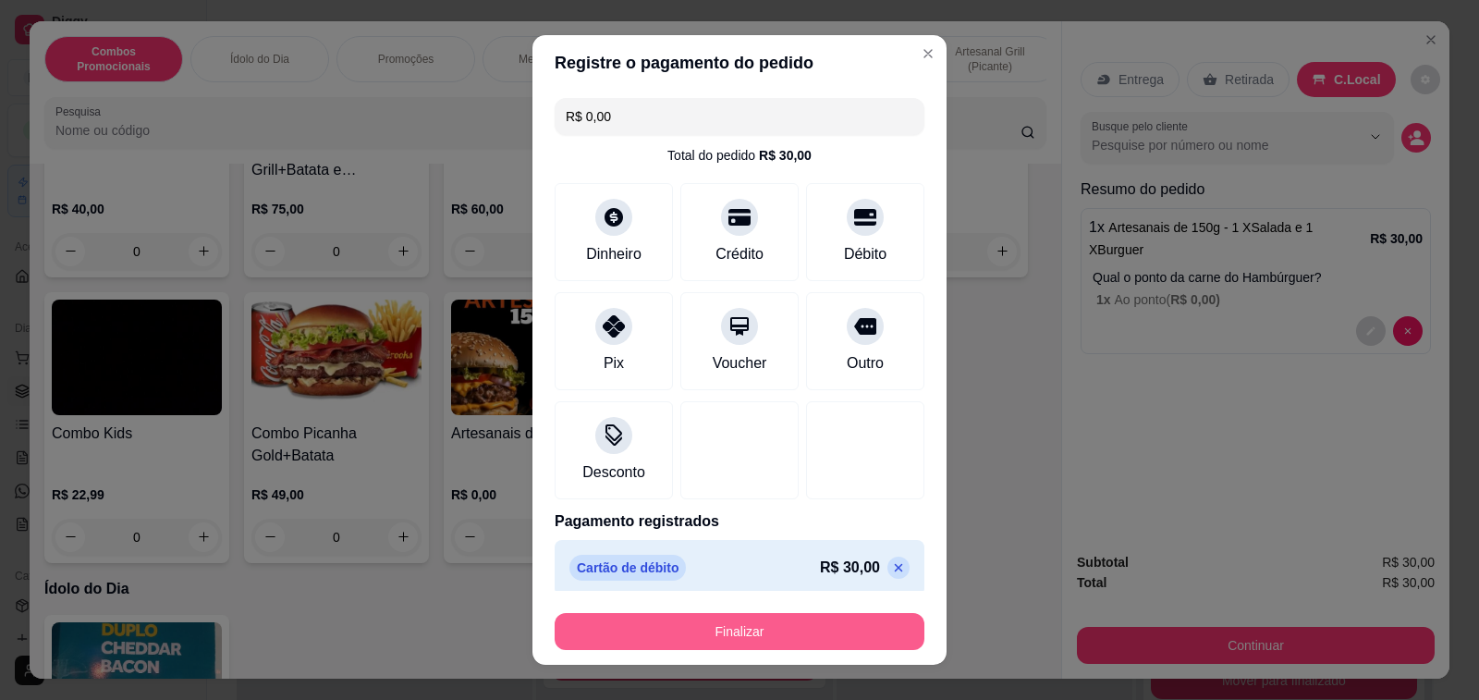
click at [795, 630] on button "Finalizar" at bounding box center [740, 631] width 370 height 37
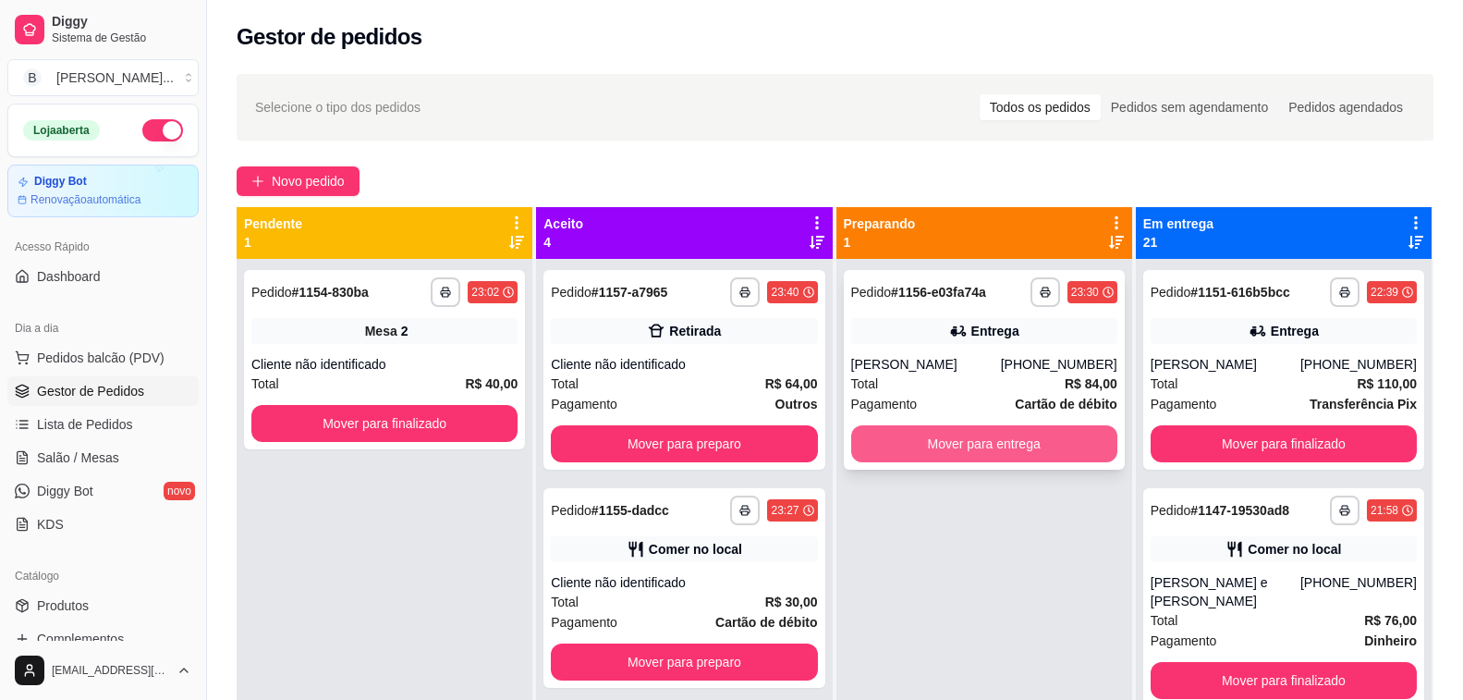
click at [930, 437] on button "Mover para entrega" at bounding box center [984, 443] width 266 height 37
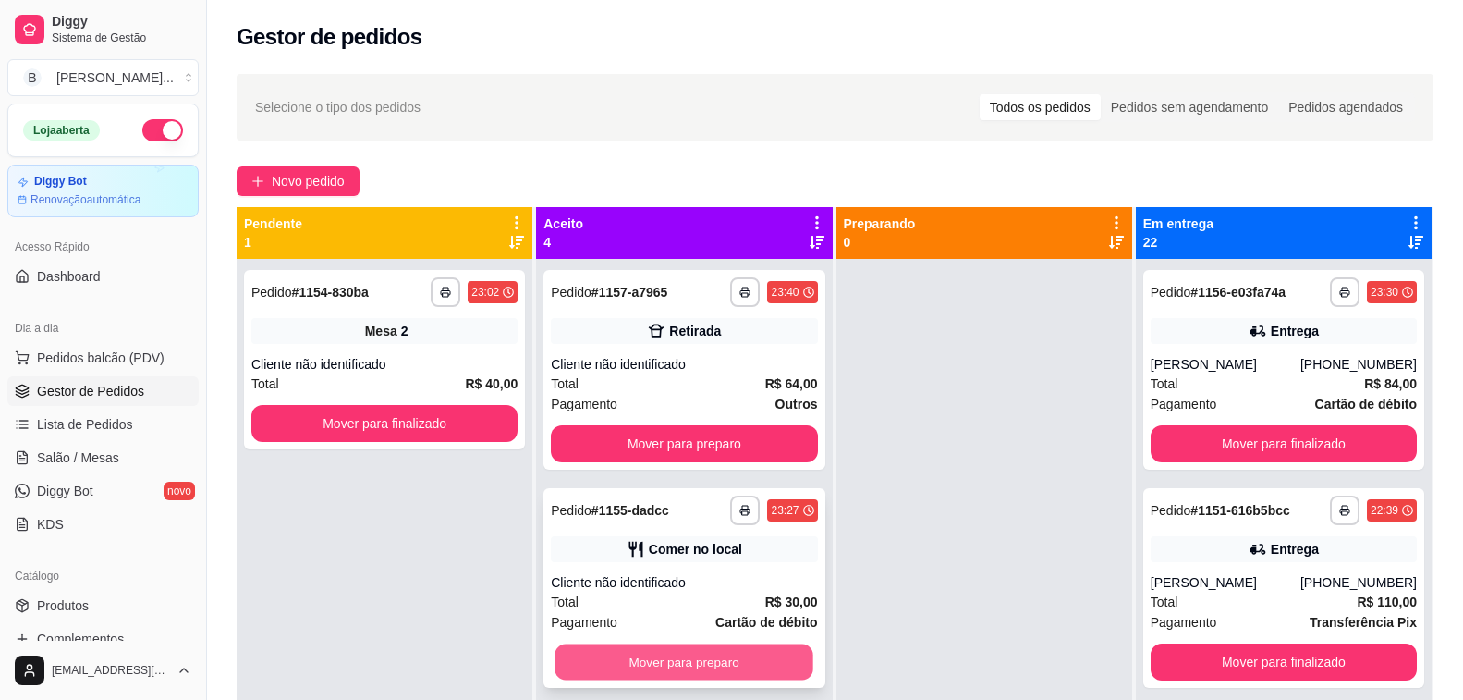
click at [738, 659] on button "Mover para preparo" at bounding box center [685, 662] width 259 height 36
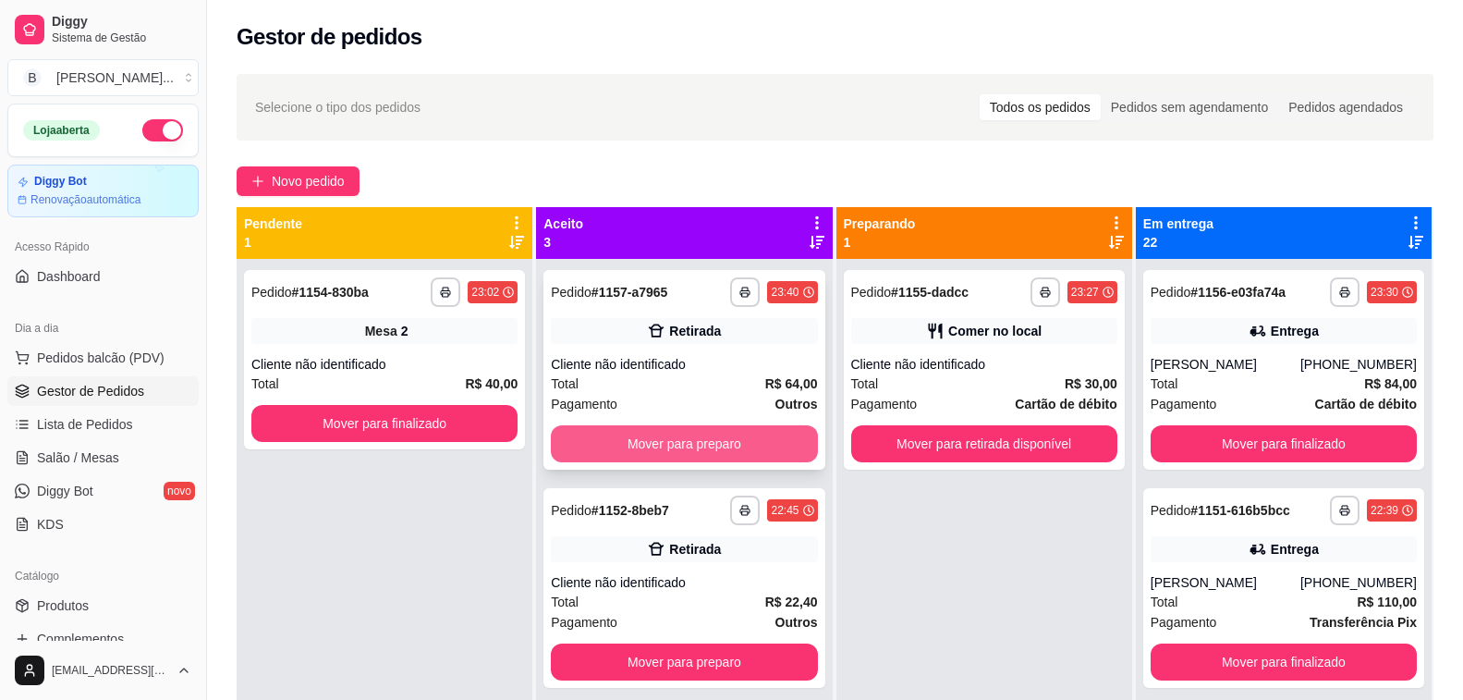
click at [696, 450] on button "Mover para preparo" at bounding box center [684, 443] width 266 height 37
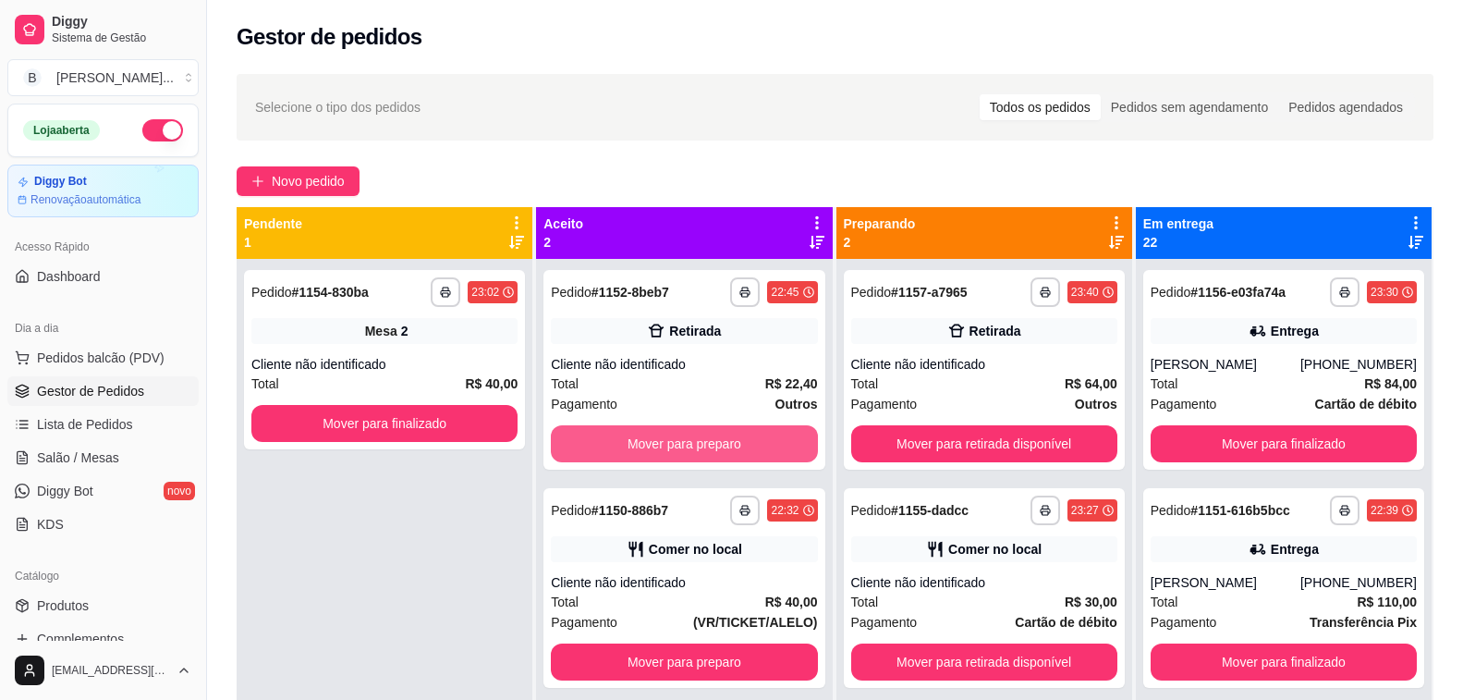
click at [696, 450] on button "Mover para preparo" at bounding box center [684, 443] width 266 height 37
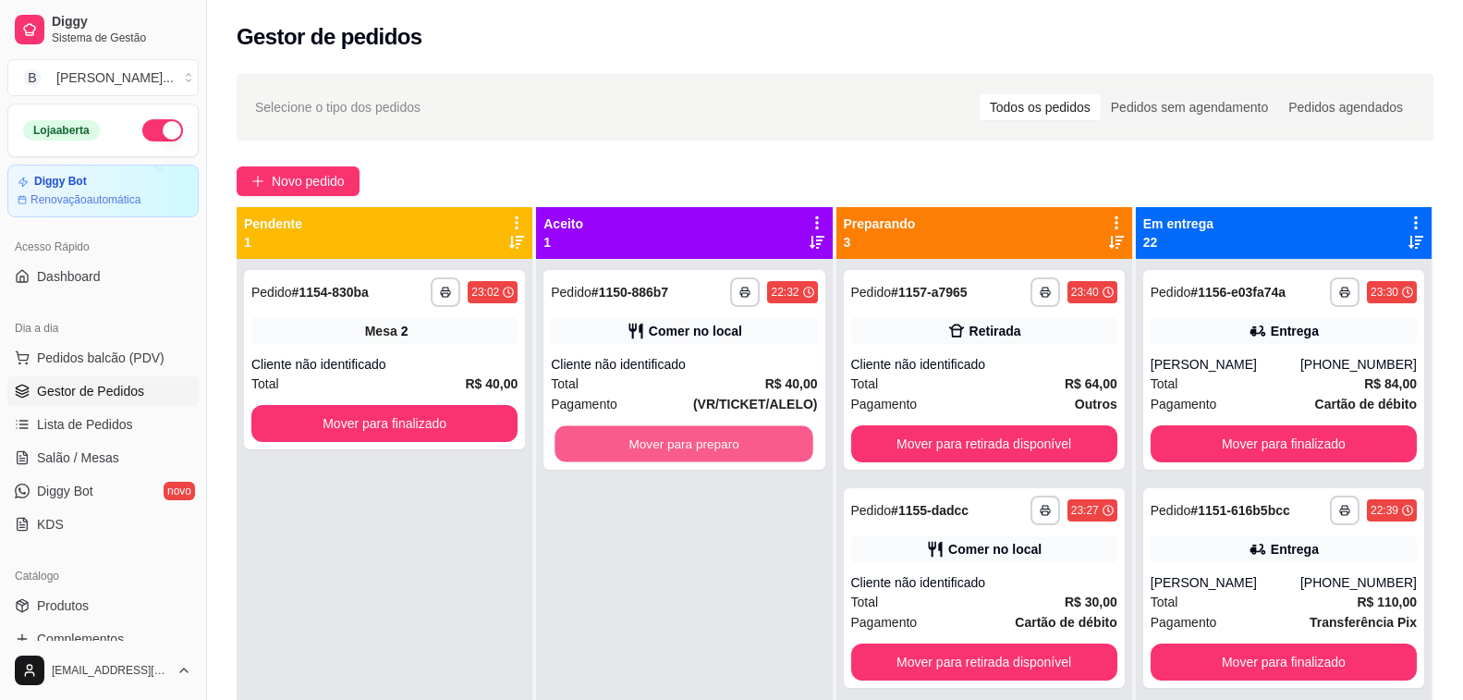
click at [696, 450] on button "Mover para preparo" at bounding box center [685, 444] width 259 height 36
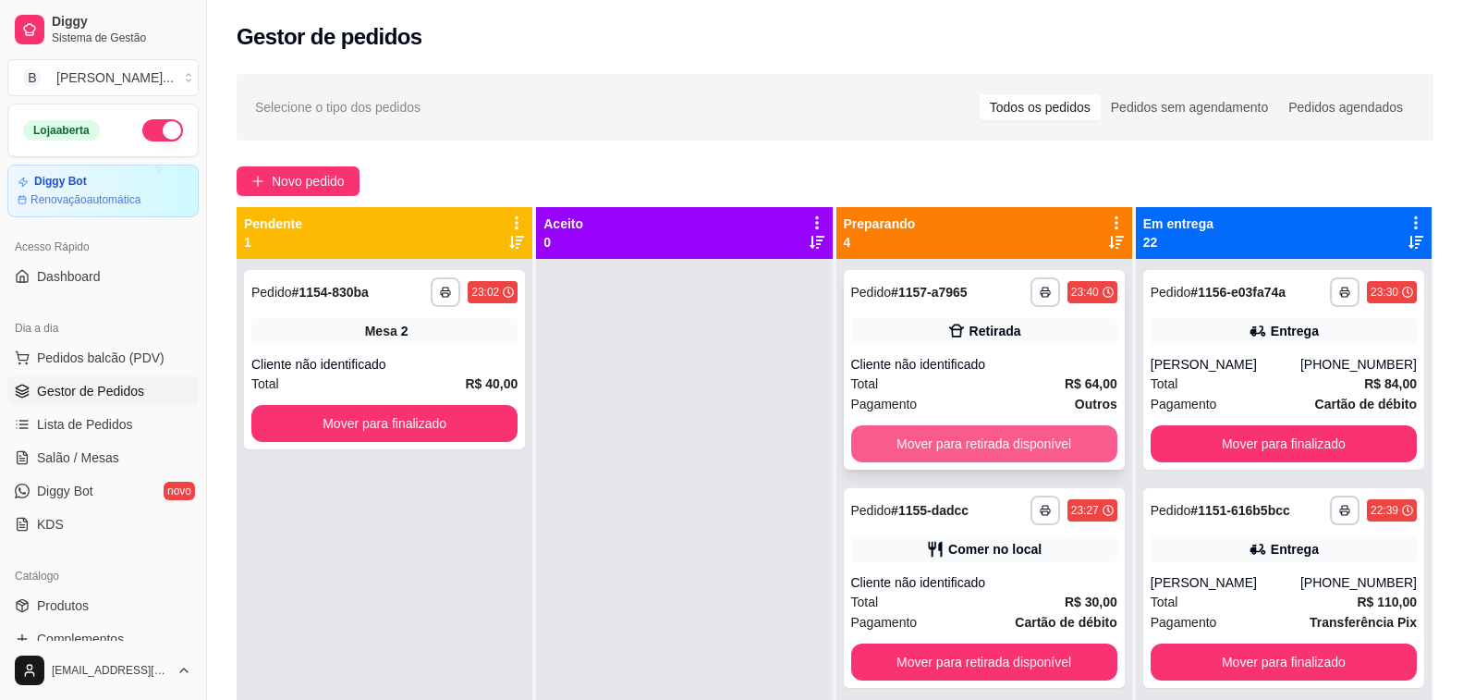
click at [929, 446] on button "Mover para retirada disponível" at bounding box center [984, 443] width 266 height 37
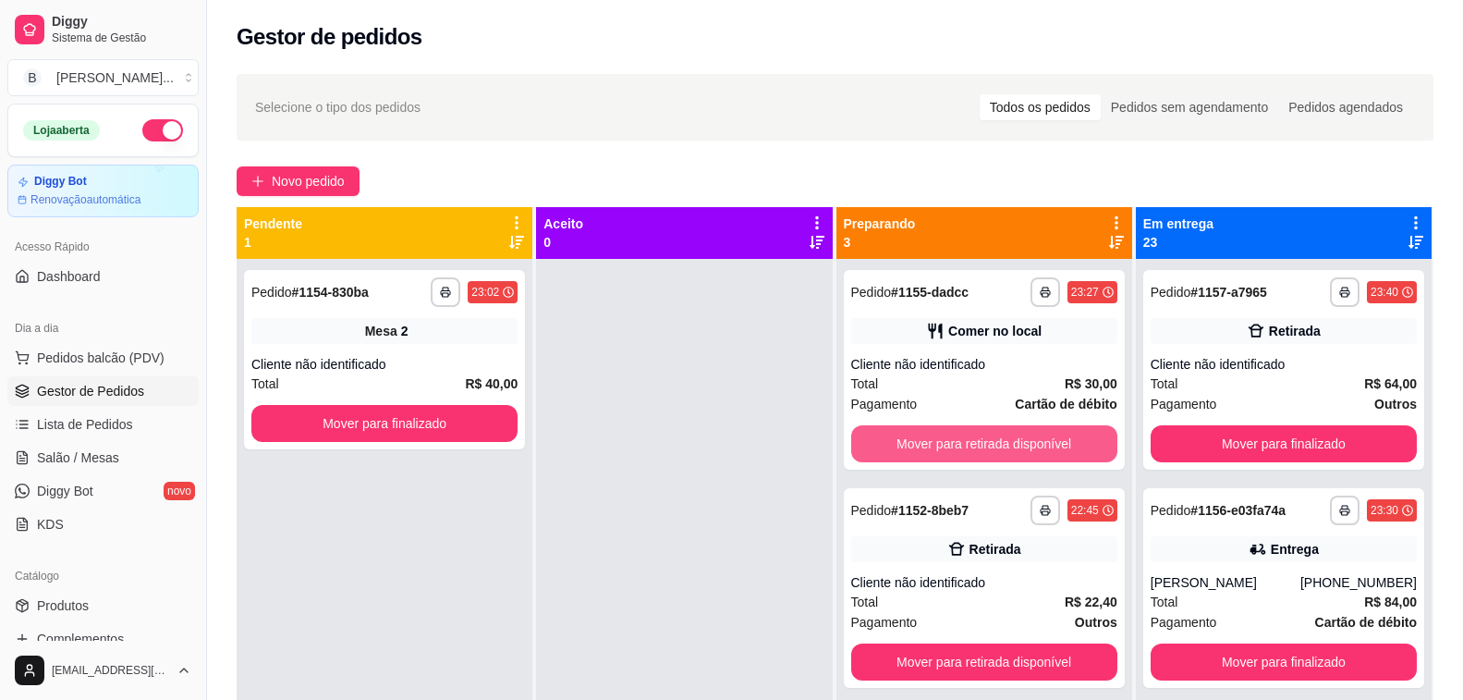
click at [929, 446] on button "Mover para retirada disponível" at bounding box center [984, 443] width 266 height 37
click at [929, 446] on button "Mover para retirada disponível" at bounding box center [984, 444] width 259 height 36
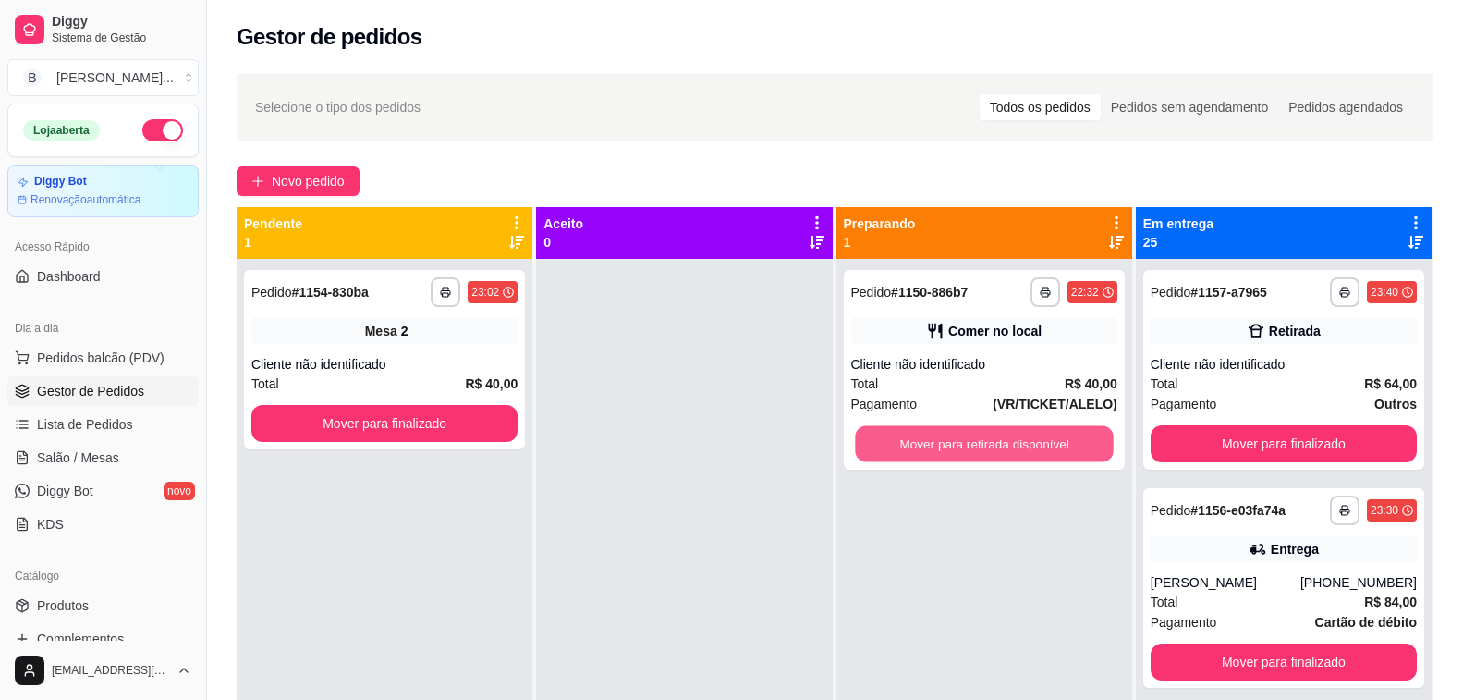
click at [929, 446] on button "Mover para retirada disponível" at bounding box center [984, 444] width 259 height 36
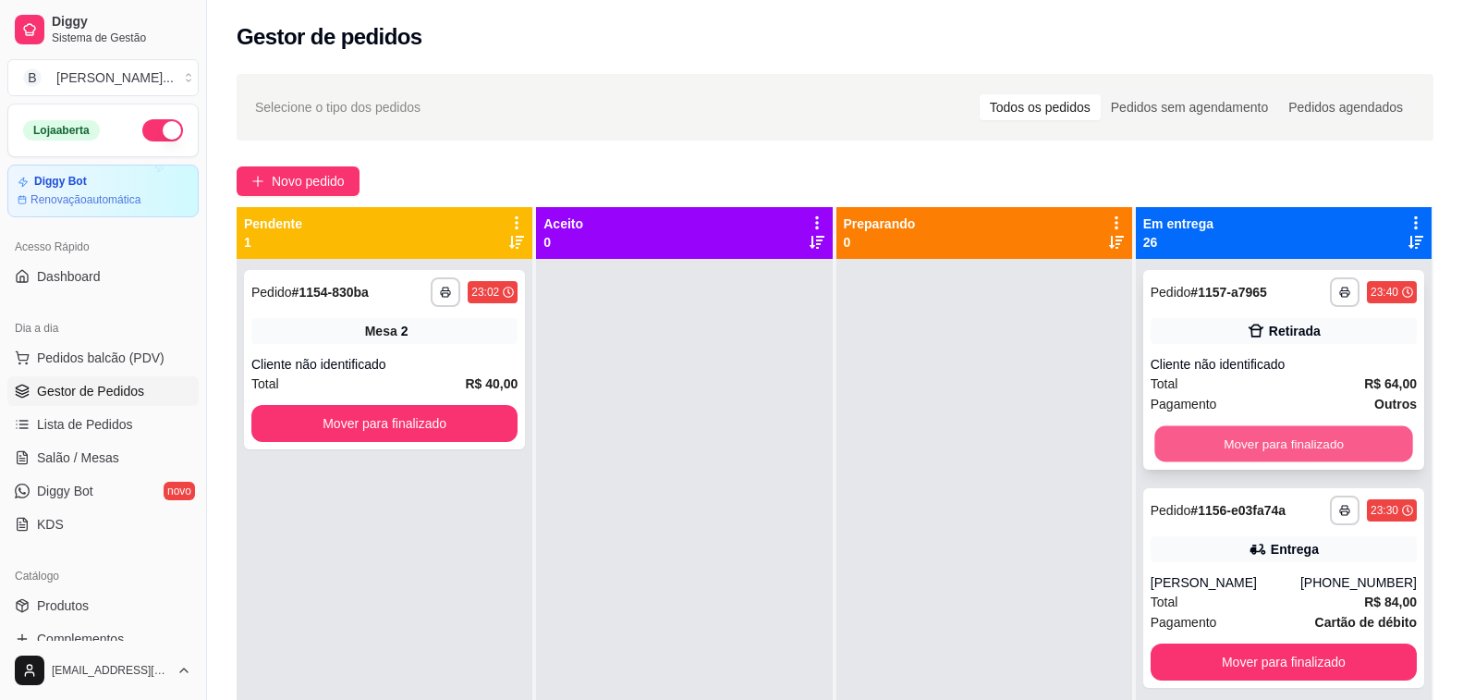
click at [1242, 443] on button "Mover para finalizado" at bounding box center [1284, 444] width 259 height 36
click at [1242, 443] on button "Mover para finalizado" at bounding box center [1284, 443] width 266 height 37
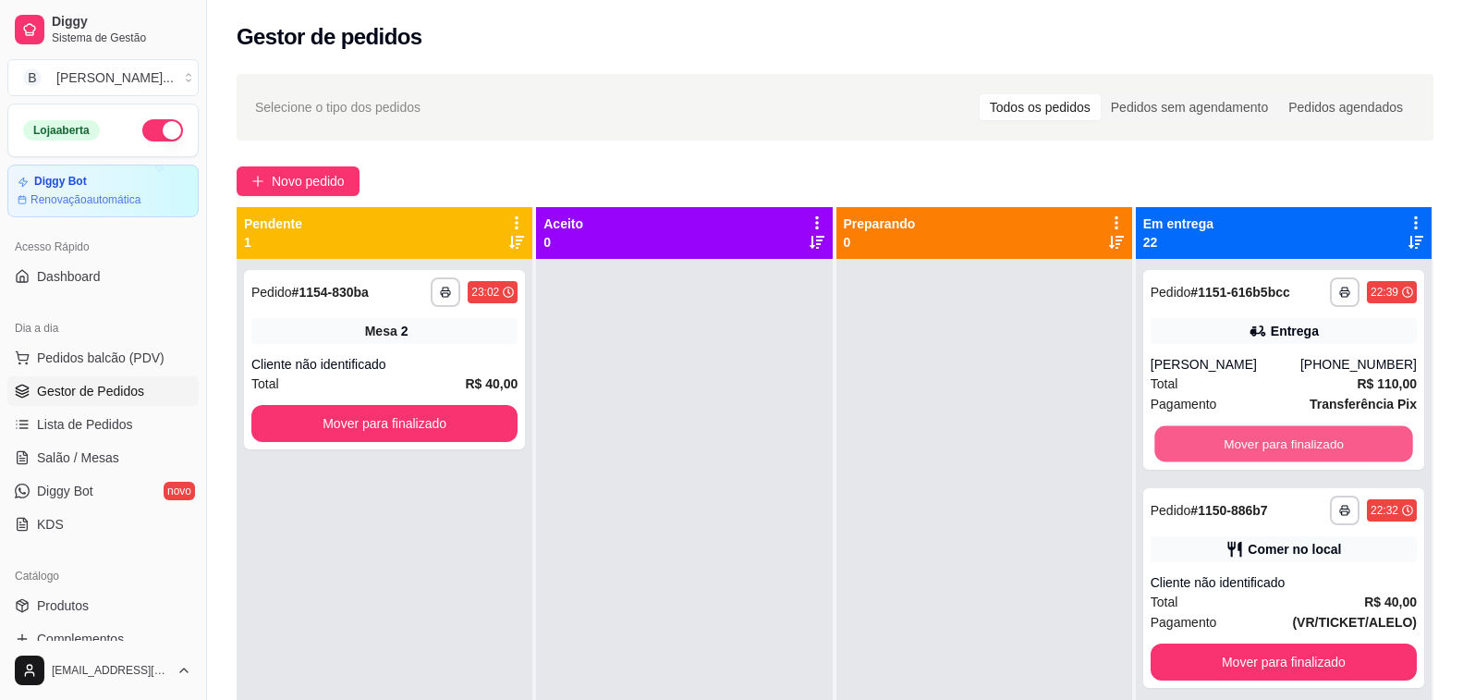
click at [1242, 443] on button "Mover para finalizado" at bounding box center [1284, 444] width 259 height 36
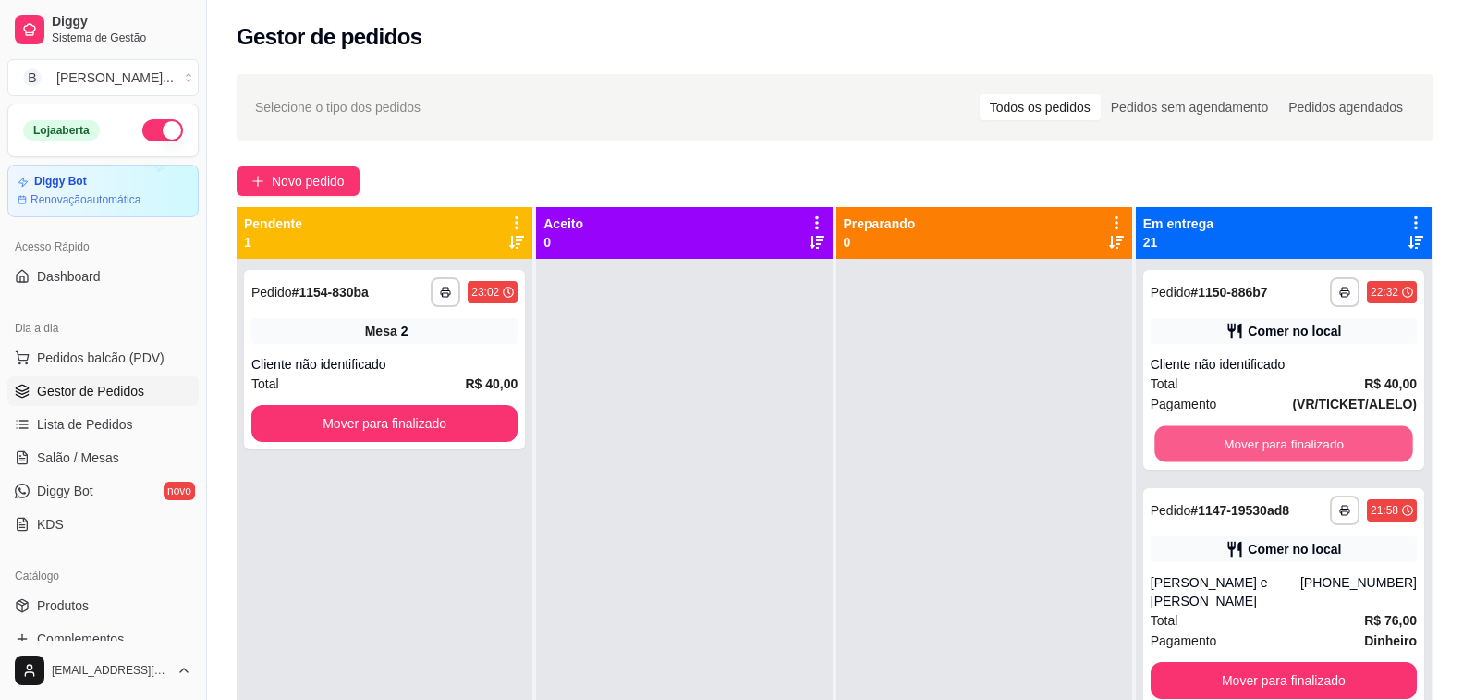
click at [1242, 443] on button "Mover para finalizado" at bounding box center [1284, 444] width 259 height 36
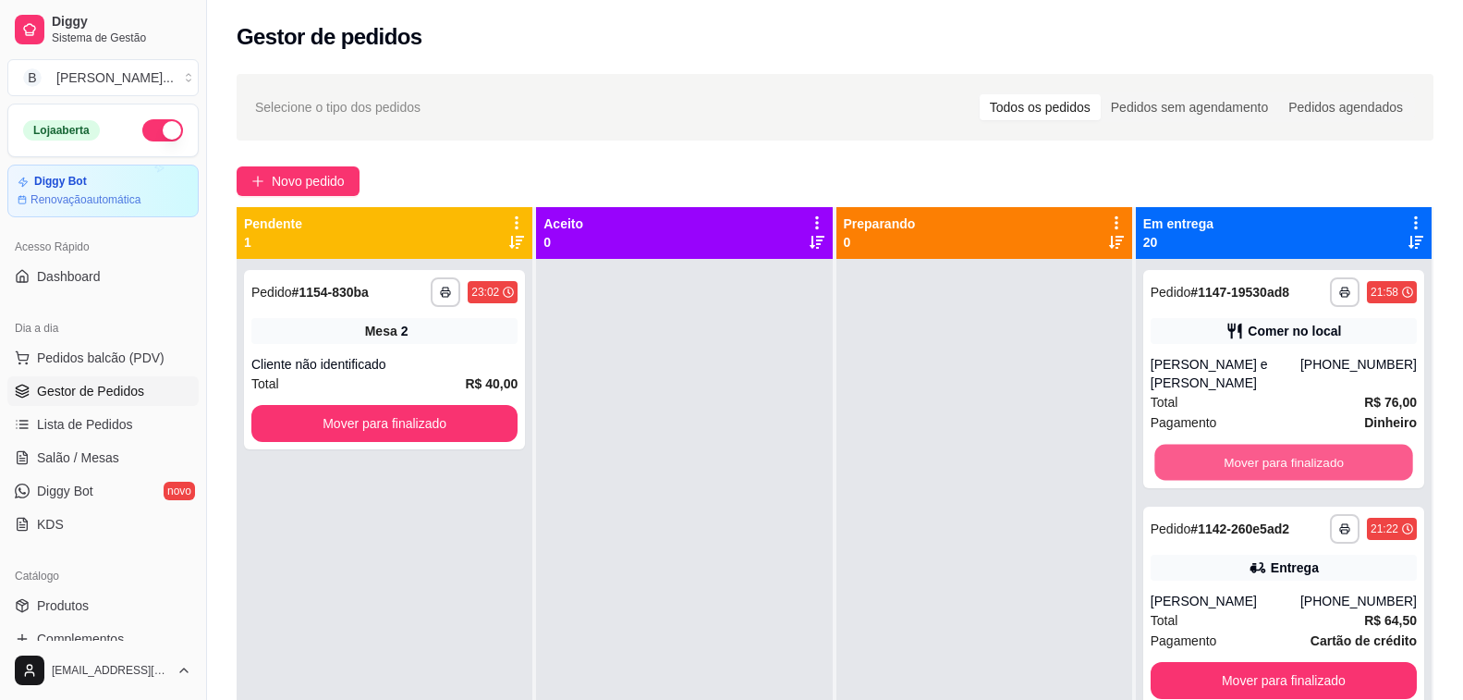
click at [1242, 445] on button "Mover para finalizado" at bounding box center [1284, 463] width 259 height 36
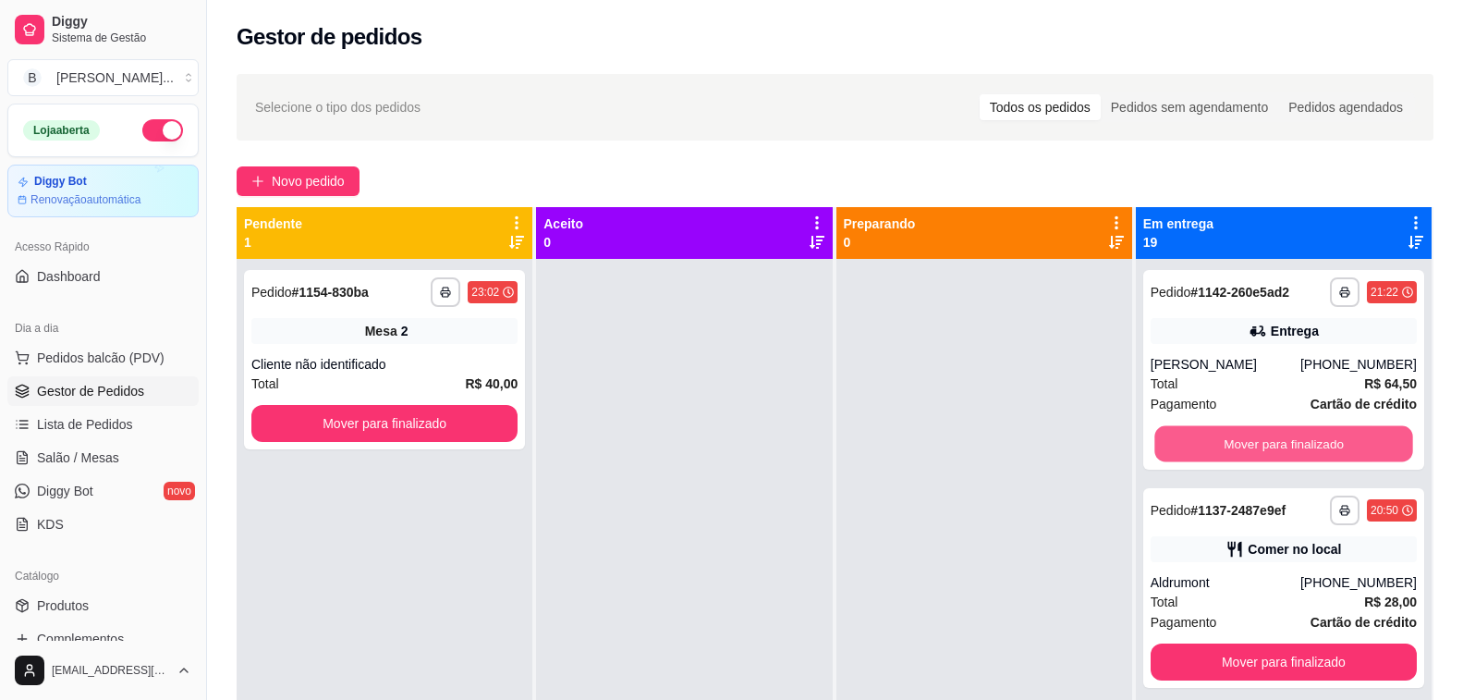
click at [1242, 443] on button "Mover para finalizado" at bounding box center [1284, 444] width 259 height 36
click at [1242, 443] on button "Mover para finalizado" at bounding box center [1284, 443] width 266 height 37
click at [1242, 443] on button "Mover para finalizado" at bounding box center [1284, 444] width 259 height 36
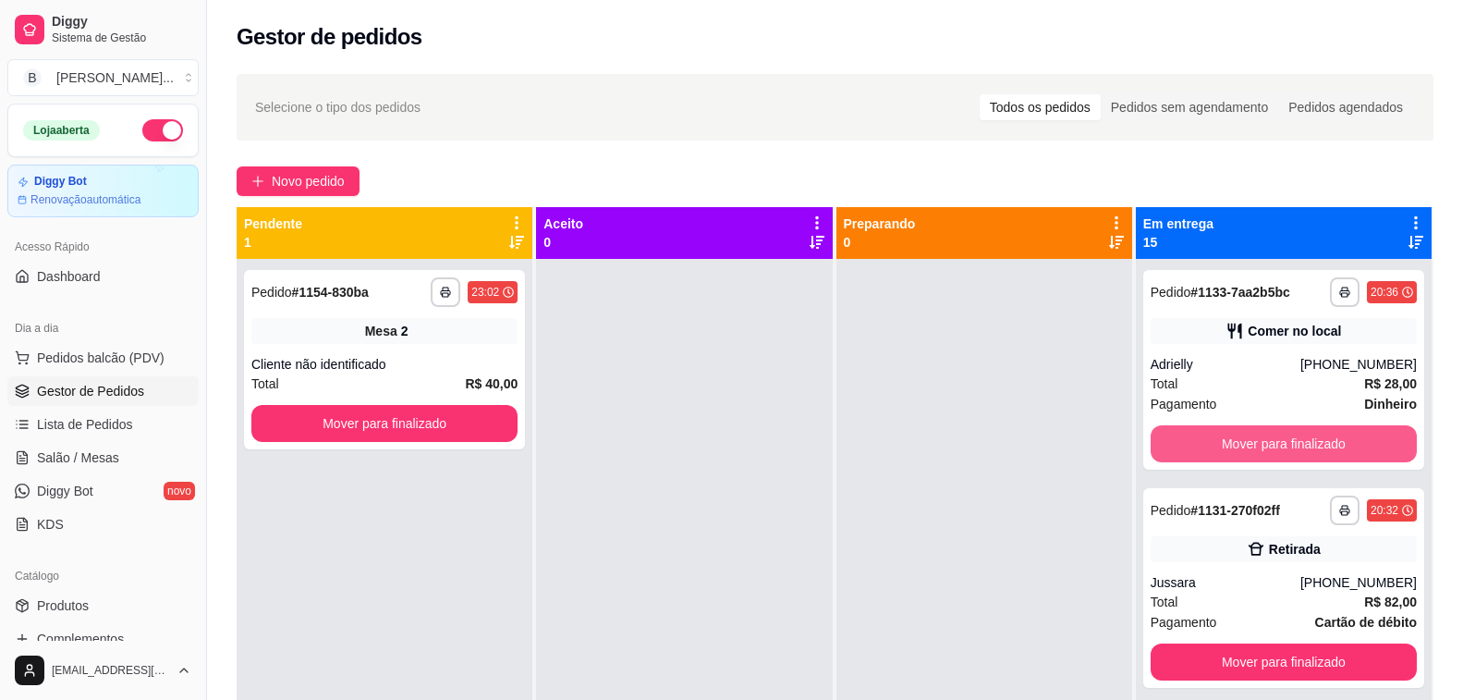
click at [1242, 443] on button "Mover para finalizado" at bounding box center [1284, 443] width 266 height 37
click at [1242, 443] on button "Mover para finalizado" at bounding box center [1284, 444] width 259 height 36
click at [1242, 443] on button "Mover para finalizado" at bounding box center [1284, 443] width 266 height 37
click at [1242, 443] on button "Mover para finalizado" at bounding box center [1284, 444] width 259 height 36
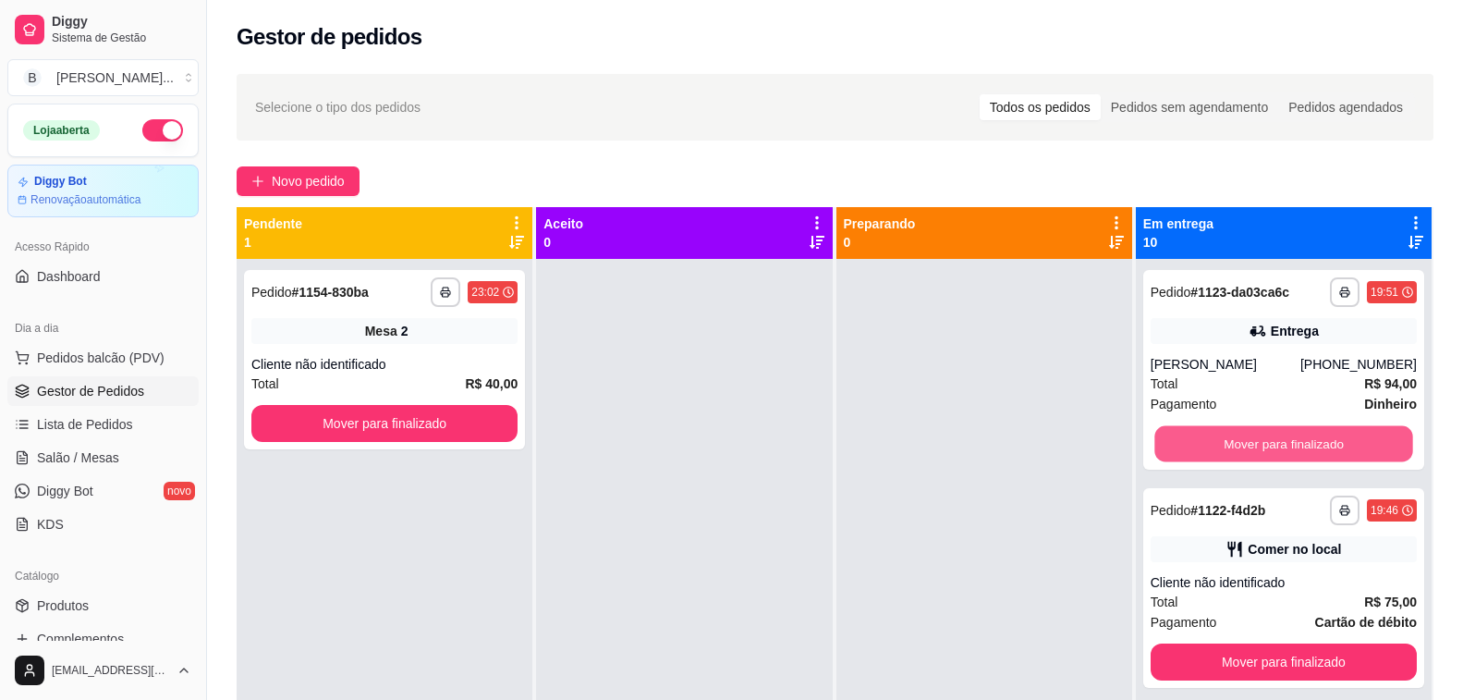
click at [1242, 443] on button "Mover para finalizado" at bounding box center [1284, 444] width 259 height 36
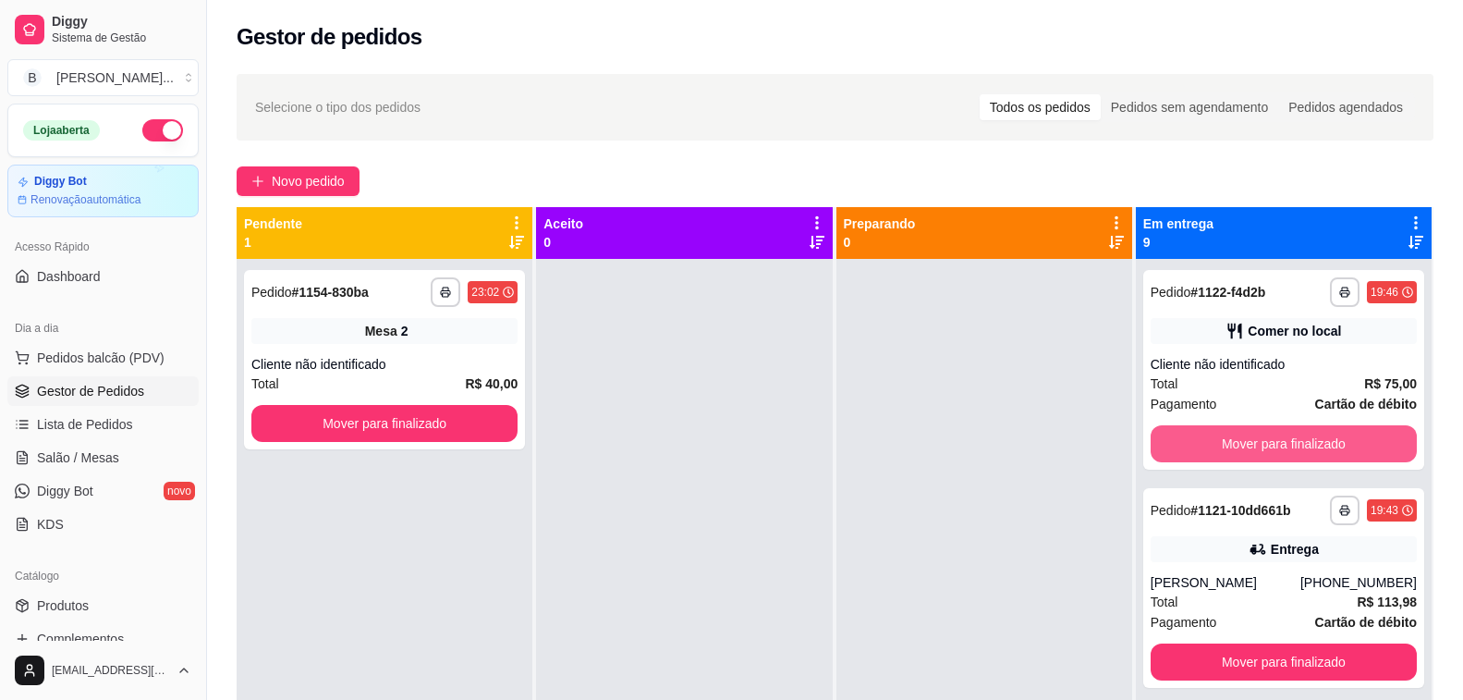
click at [1242, 443] on button "Mover para finalizado" at bounding box center [1284, 443] width 266 height 37
click at [1242, 443] on button "Mover para finalizado" at bounding box center [1284, 444] width 259 height 36
click at [1242, 443] on button "Mover para finalizado" at bounding box center [1284, 443] width 266 height 37
click at [1242, 443] on button "Mover para finalizado" at bounding box center [1284, 444] width 259 height 36
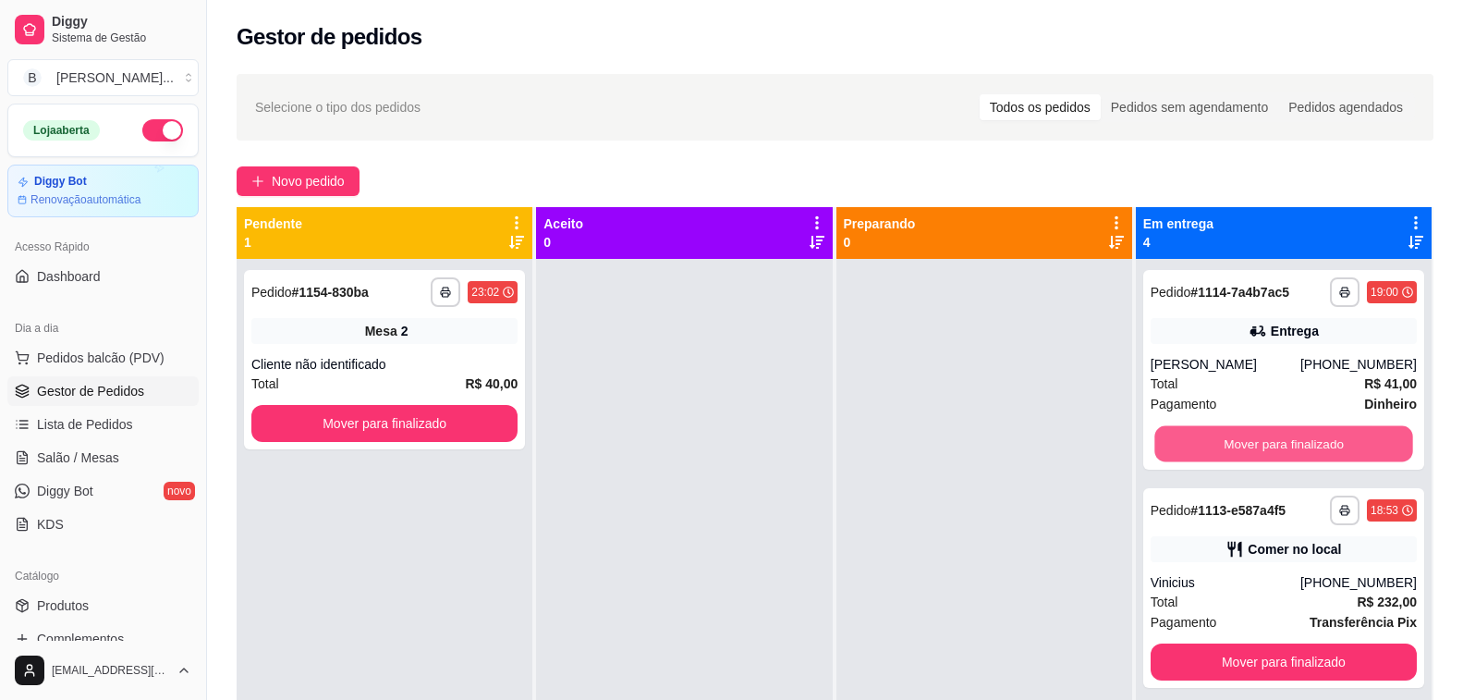
click at [1242, 443] on button "Mover para finalizado" at bounding box center [1284, 444] width 259 height 36
click at [1242, 443] on button "Mover para finalizado" at bounding box center [1284, 443] width 266 height 37
click at [1241, 445] on button "Mover para finalizado" at bounding box center [1284, 444] width 259 height 36
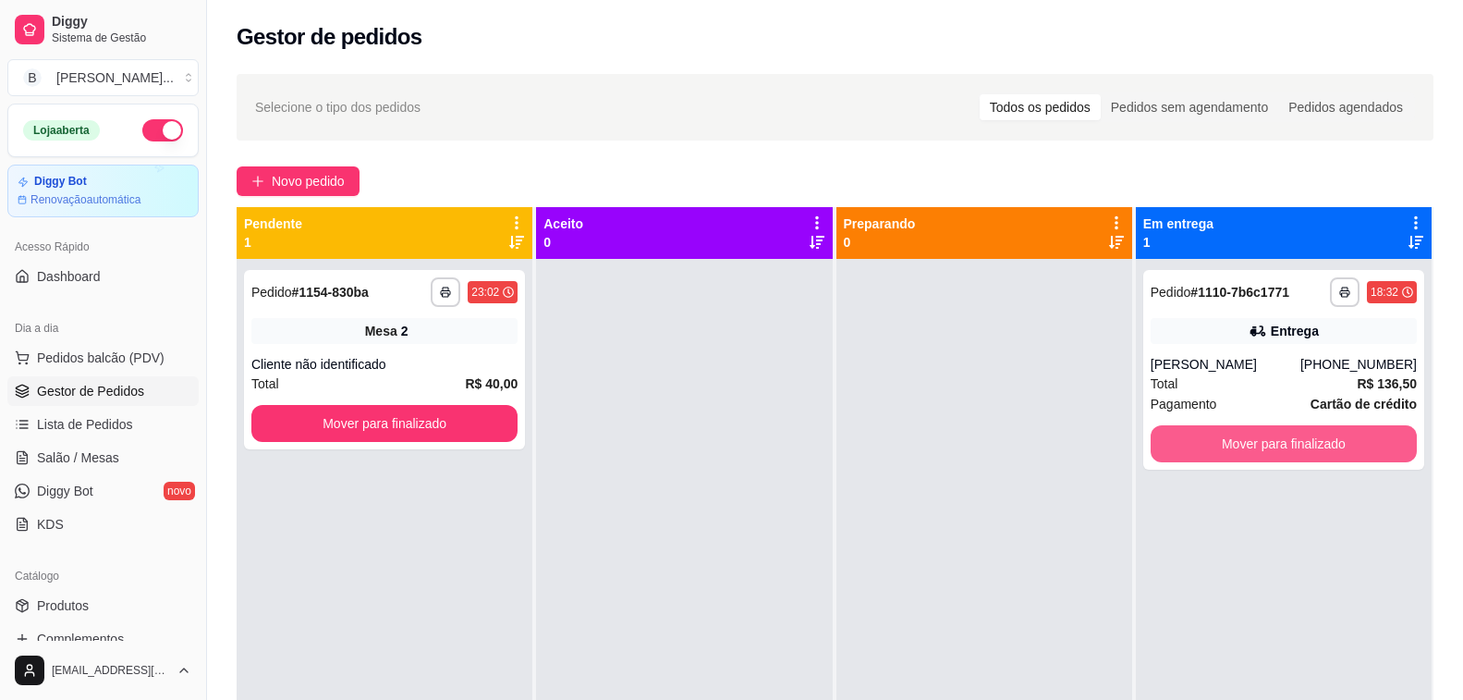
click at [1241, 445] on button "Mover para finalizado" at bounding box center [1284, 443] width 266 height 37
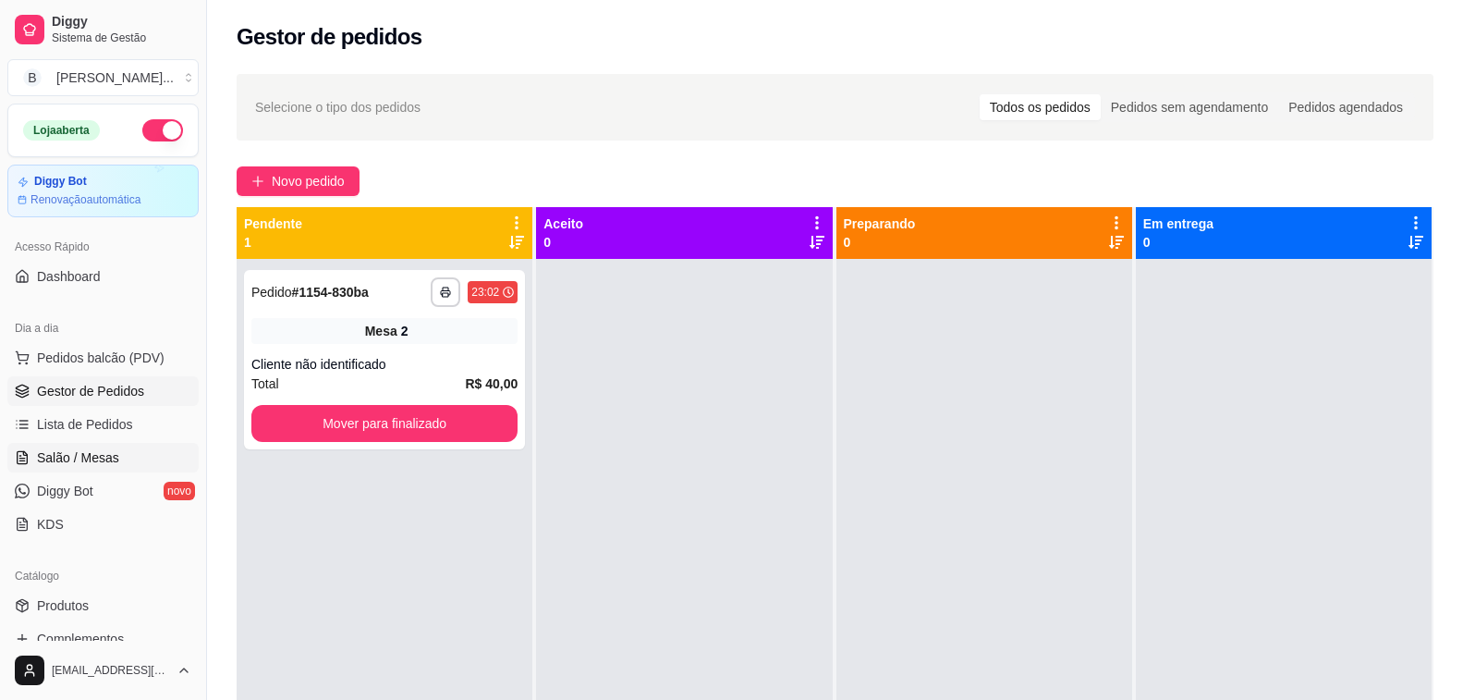
click at [75, 459] on span "Salão / Mesas" at bounding box center [78, 457] width 82 height 18
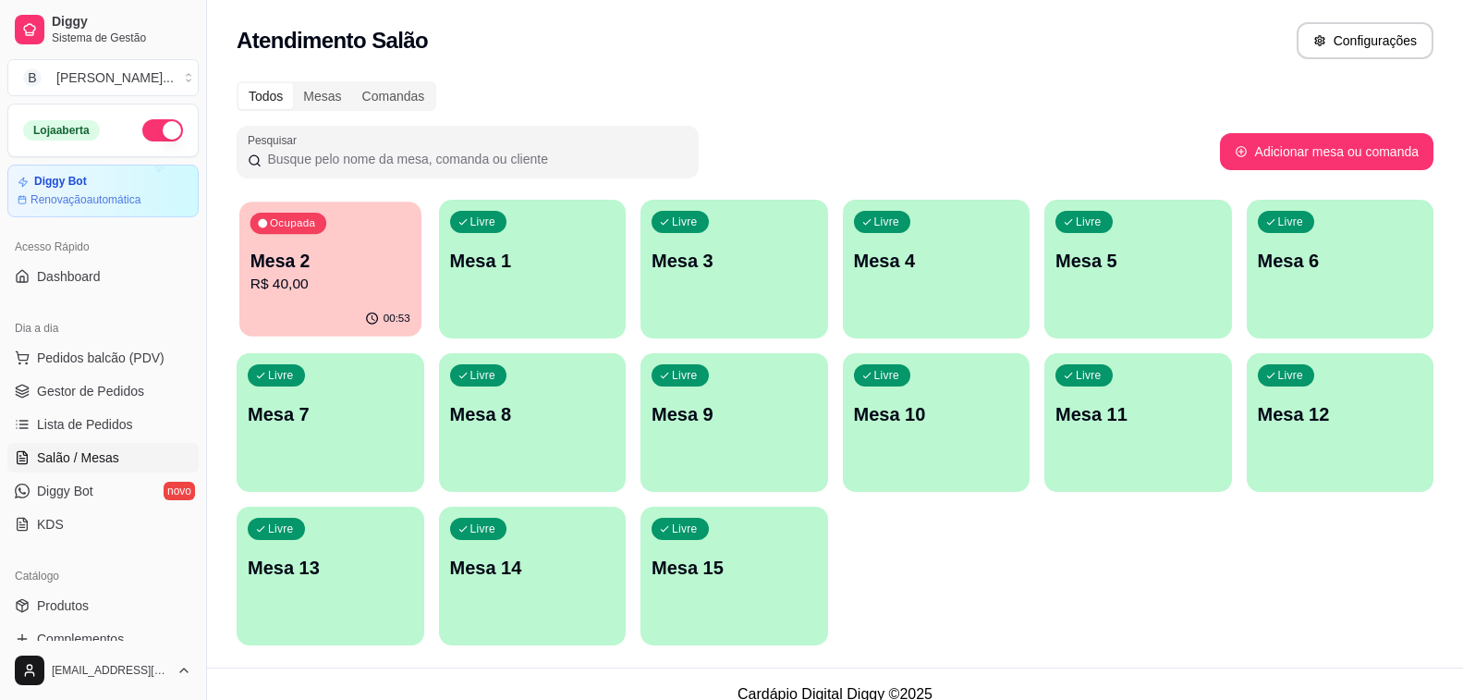
click at [297, 284] on p "R$ 40,00" at bounding box center [331, 284] width 160 height 21
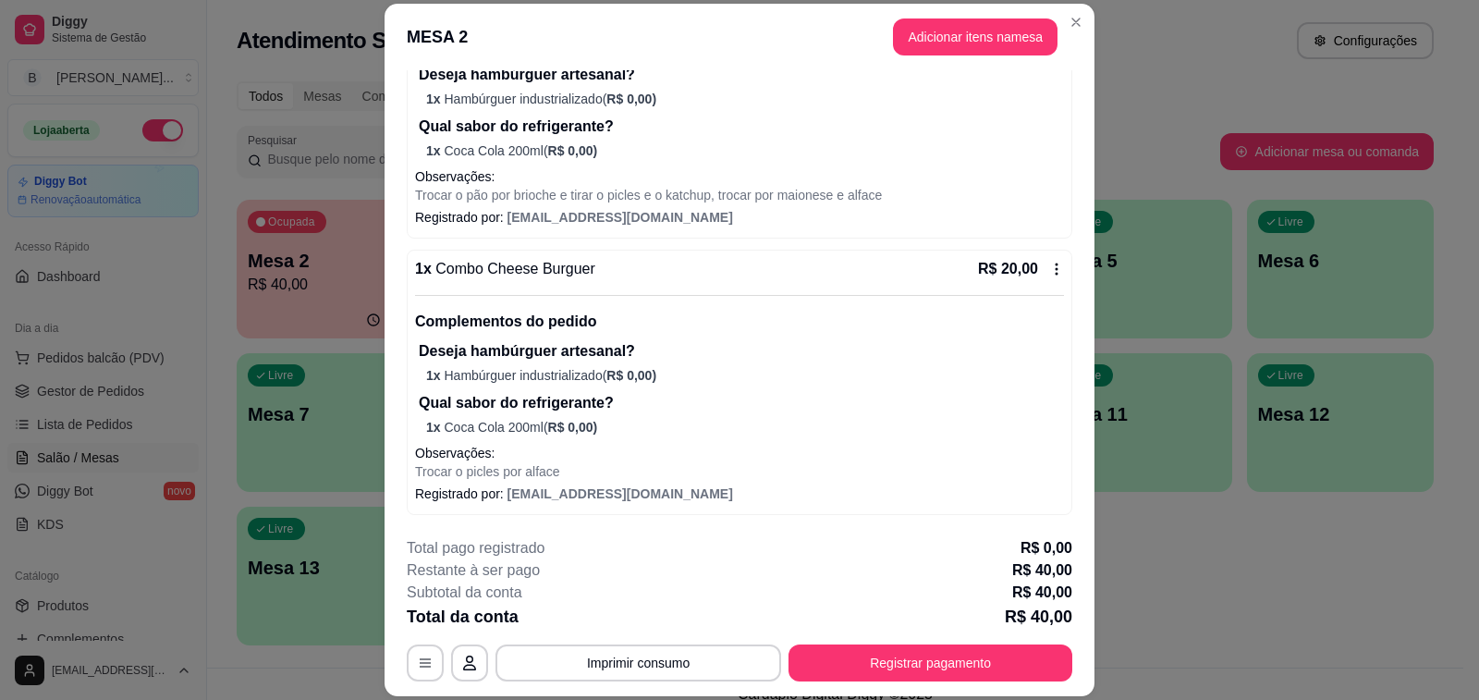
scroll to position [55, 0]
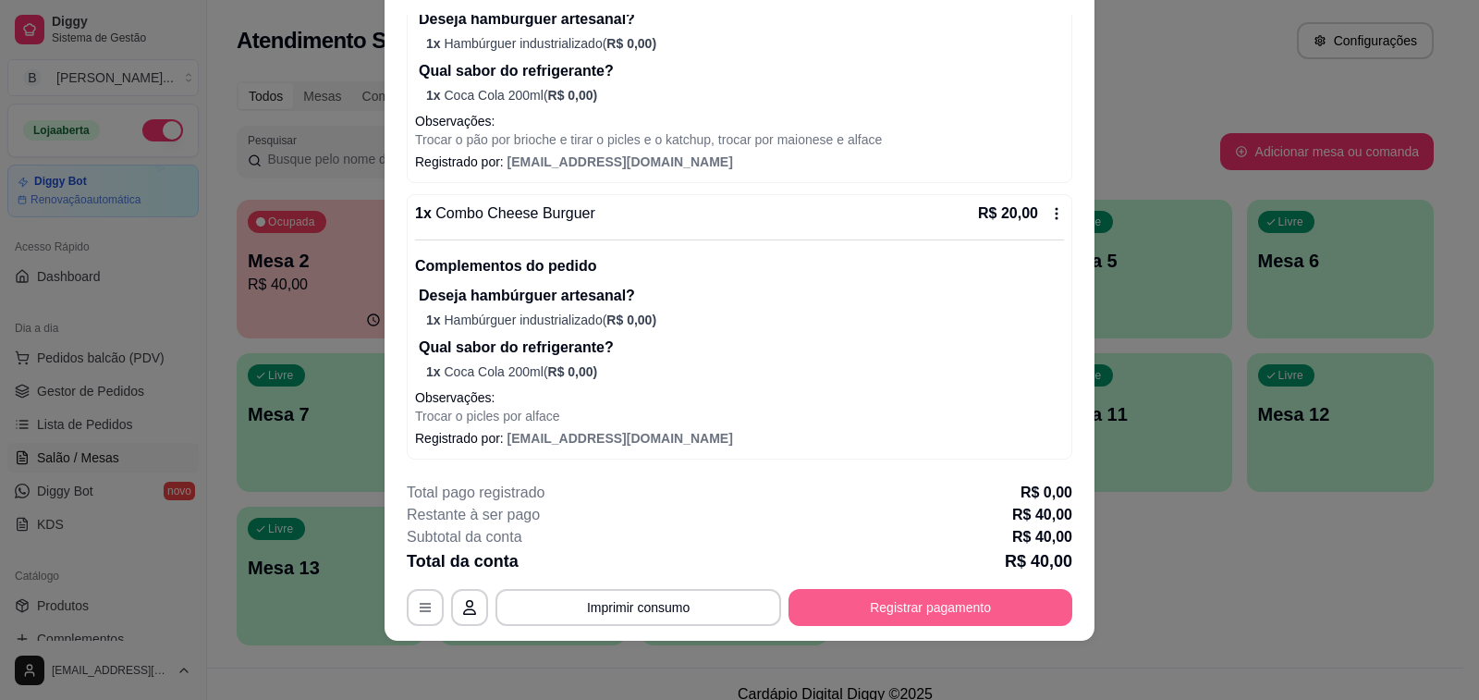
click at [904, 603] on button "Registrar pagamento" at bounding box center [931, 607] width 284 height 37
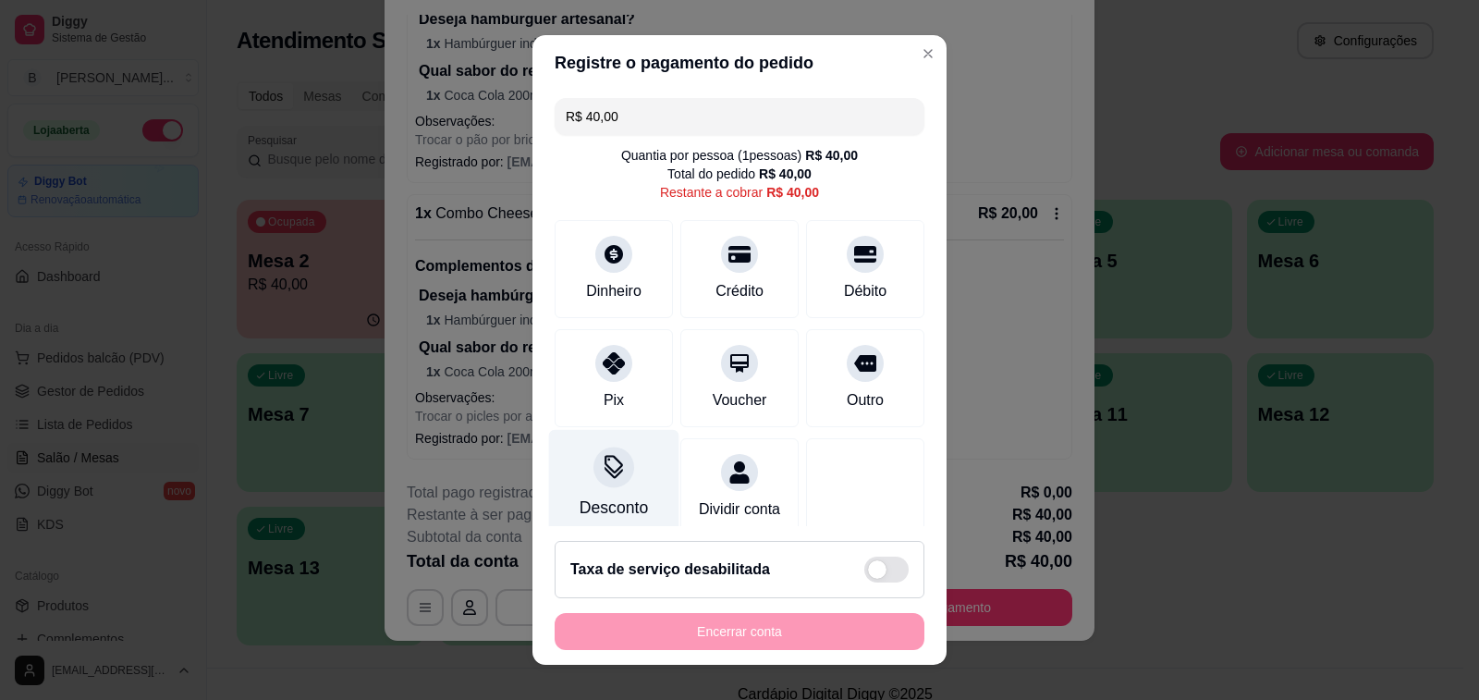
click at [617, 487] on div "Desconto" at bounding box center [614, 484] width 130 height 108
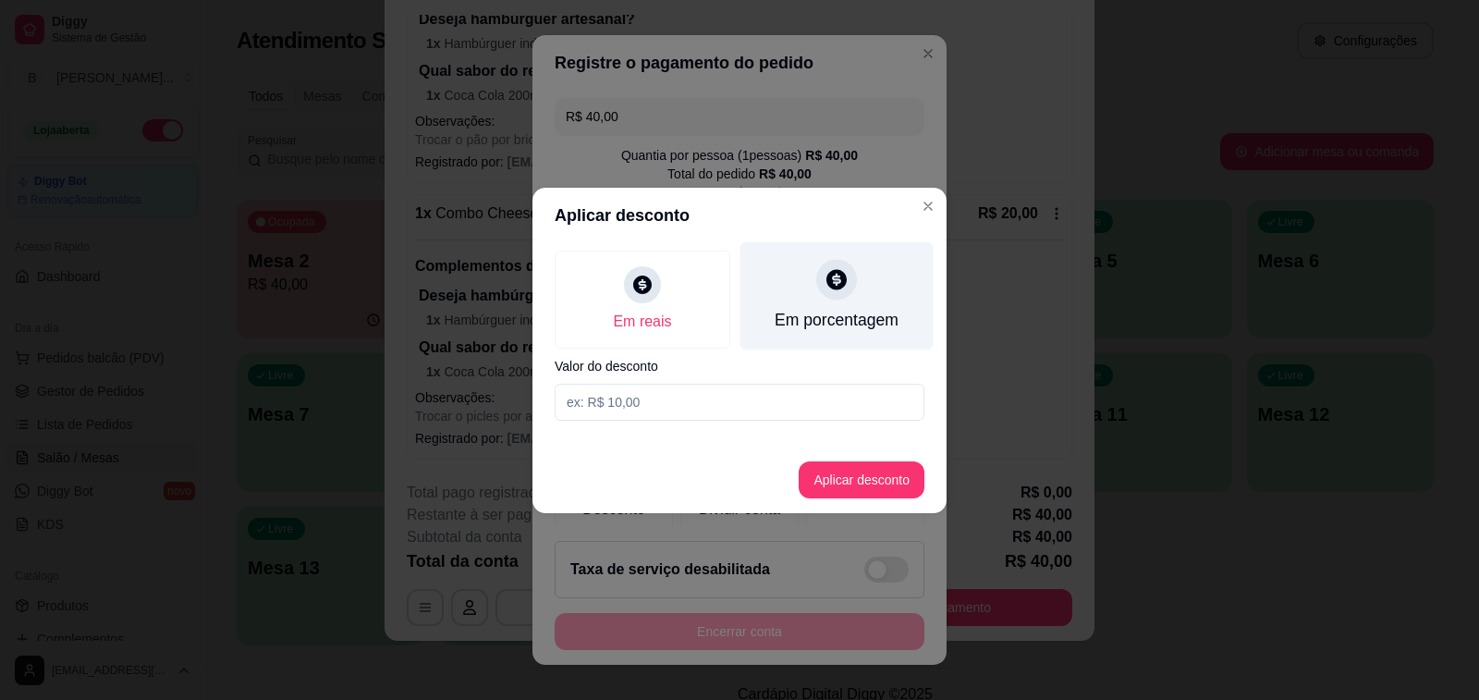
click at [831, 320] on div "Em porcentagem" at bounding box center [837, 320] width 124 height 24
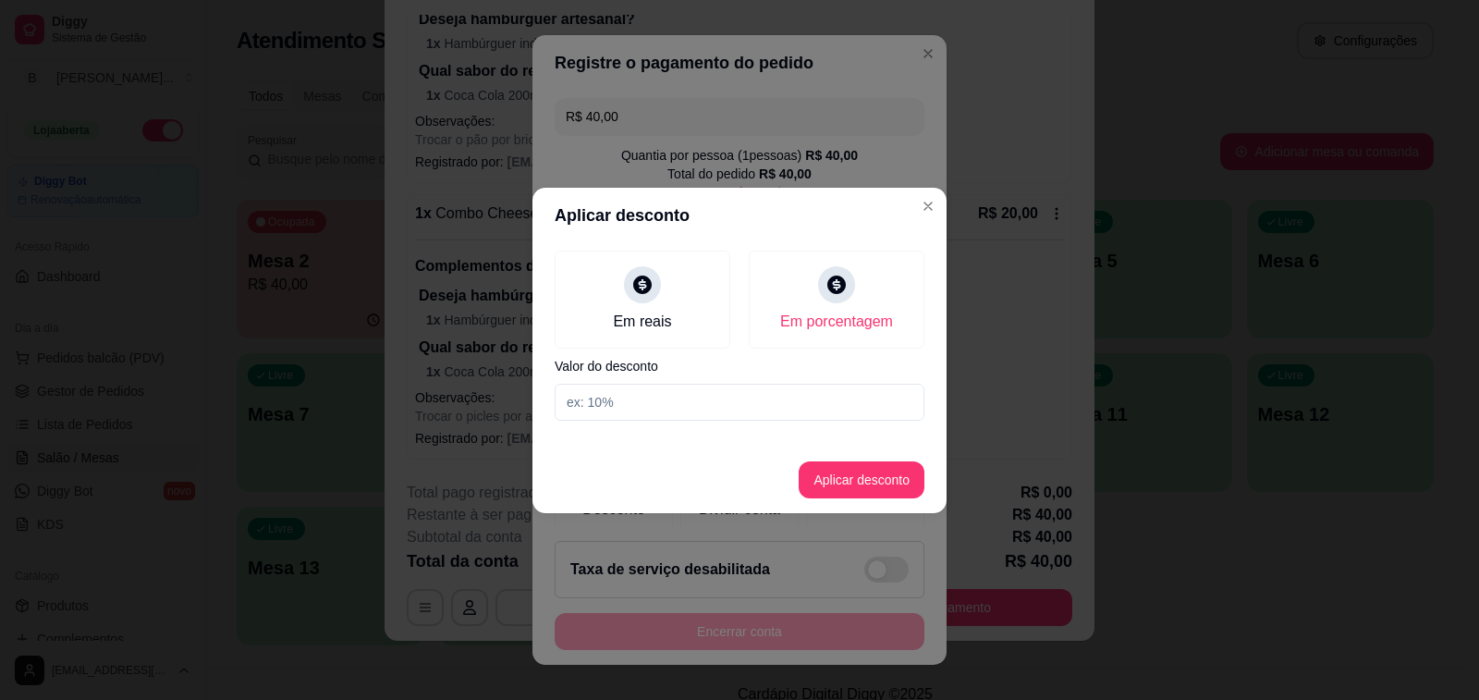
click at [734, 410] on input at bounding box center [740, 402] width 370 height 37
type input "20"
click at [870, 482] on button "Aplicar desconto" at bounding box center [862, 479] width 121 height 36
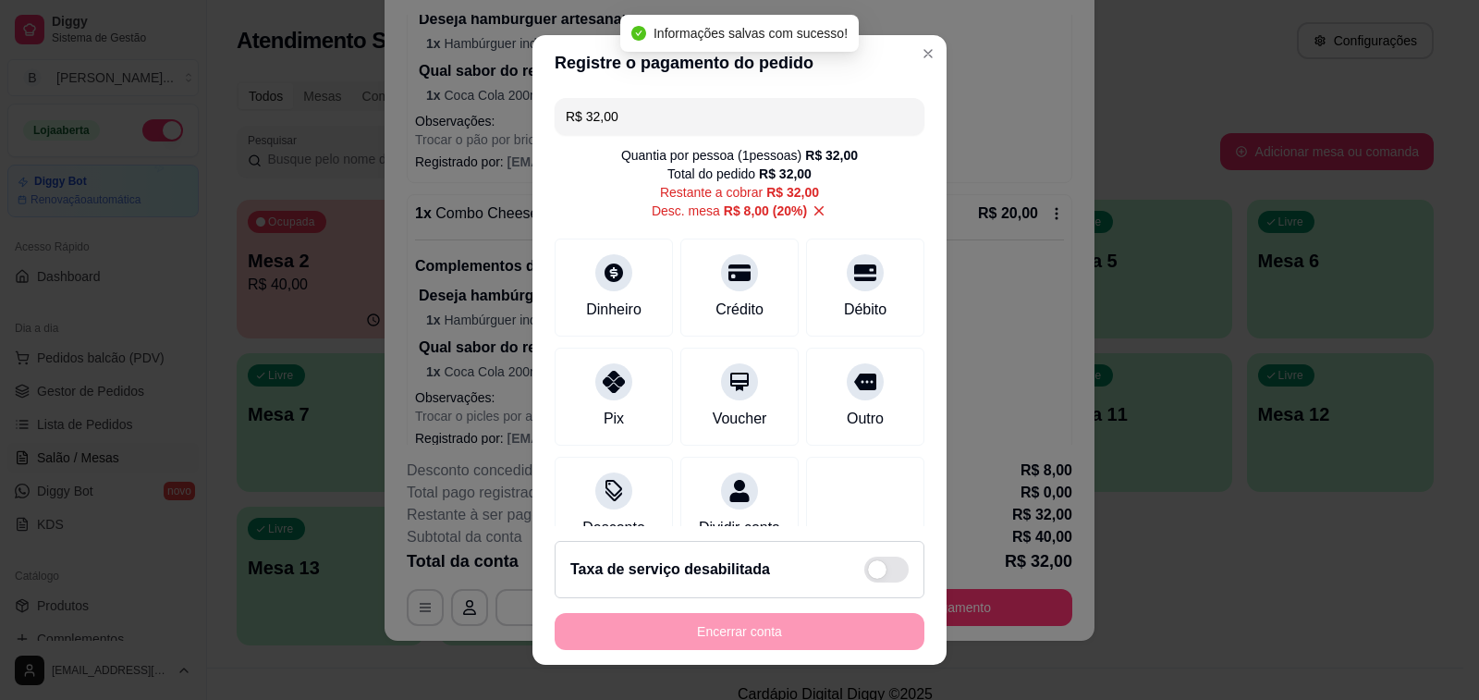
click at [756, 637] on div "Encerrar conta" at bounding box center [740, 631] width 370 height 37
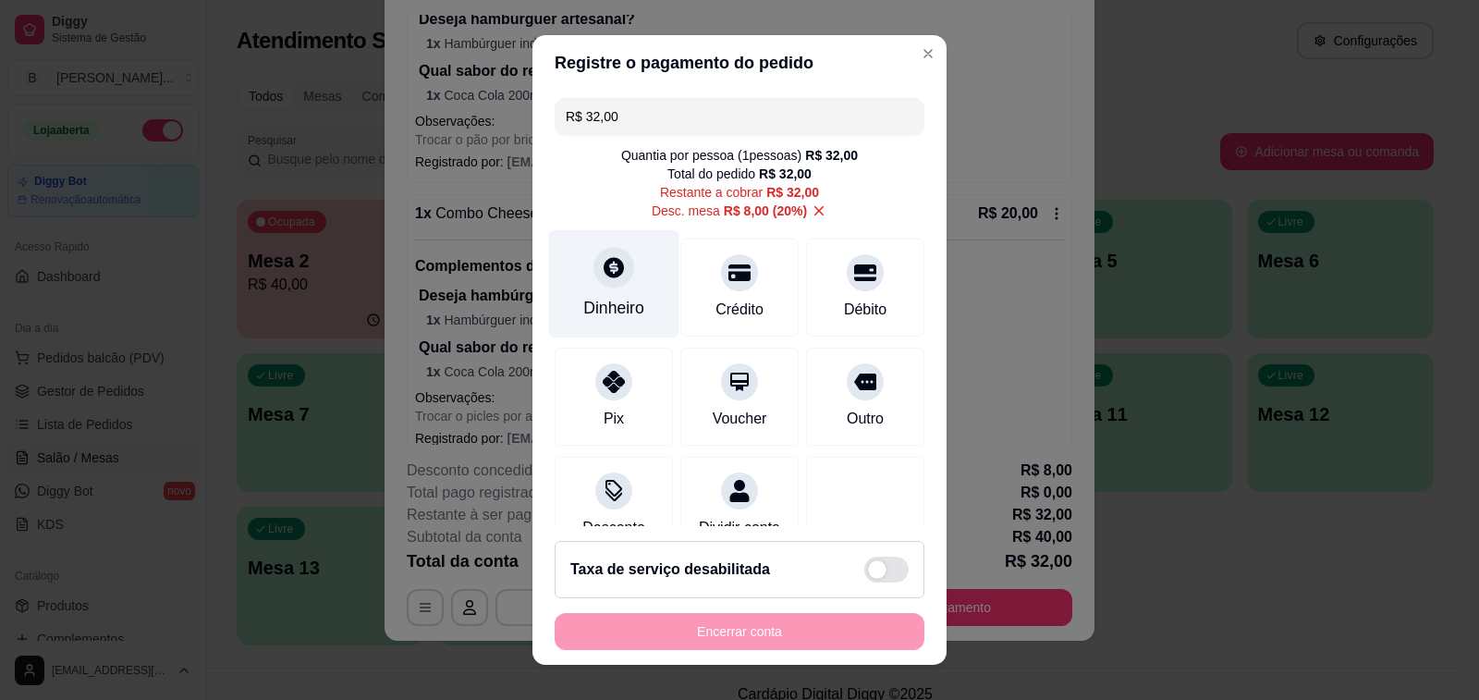
click at [630, 300] on div "Dinheiro" at bounding box center [614, 284] width 130 height 108
click at [847, 429] on div "Outro" at bounding box center [865, 419] width 37 height 22
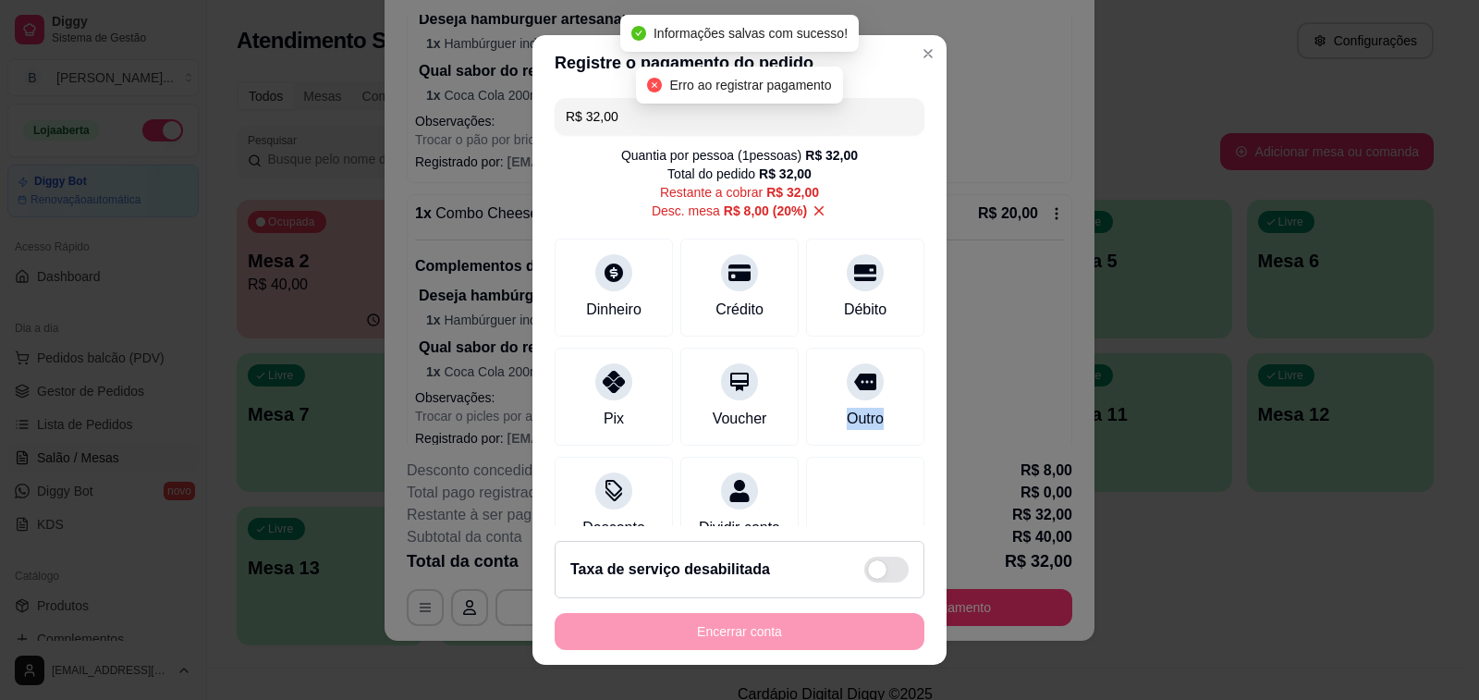
type input "R$ 0,00"
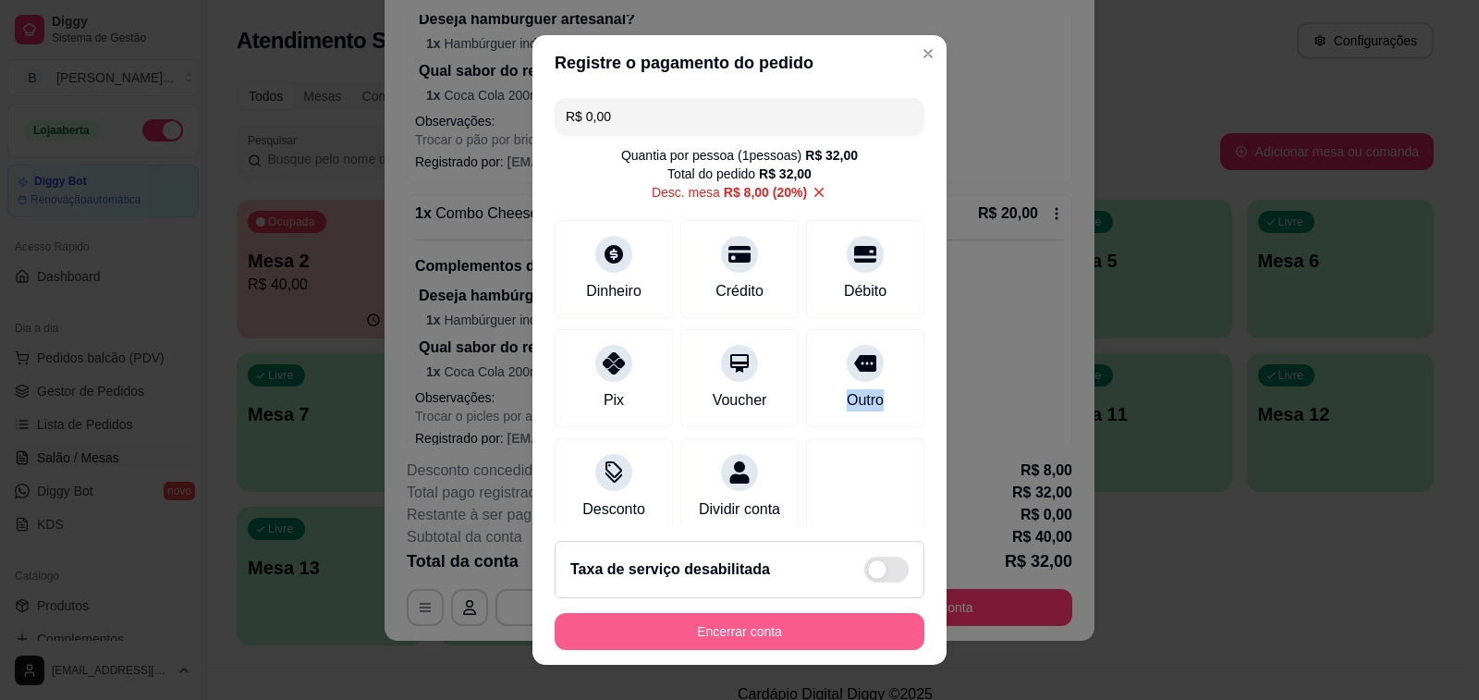
click at [766, 640] on button "Encerrar conta" at bounding box center [740, 631] width 370 height 37
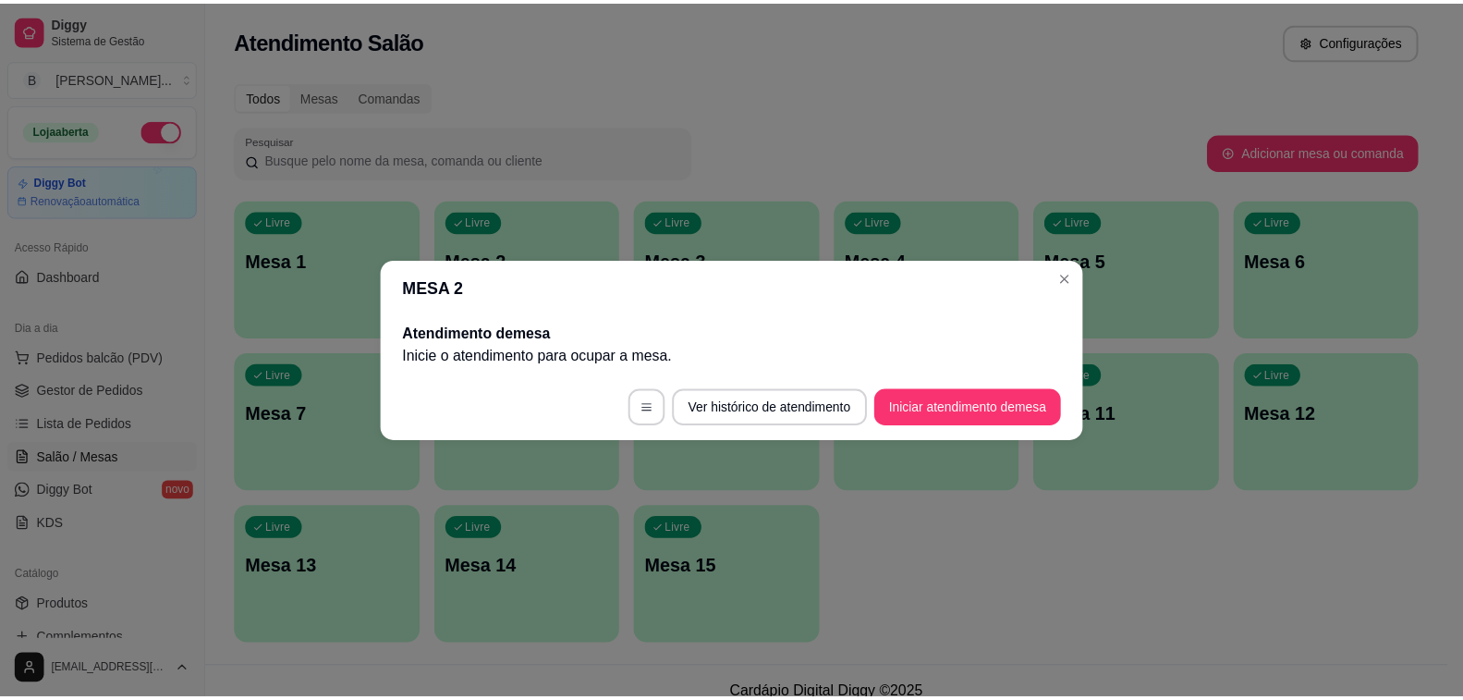
scroll to position [0, 0]
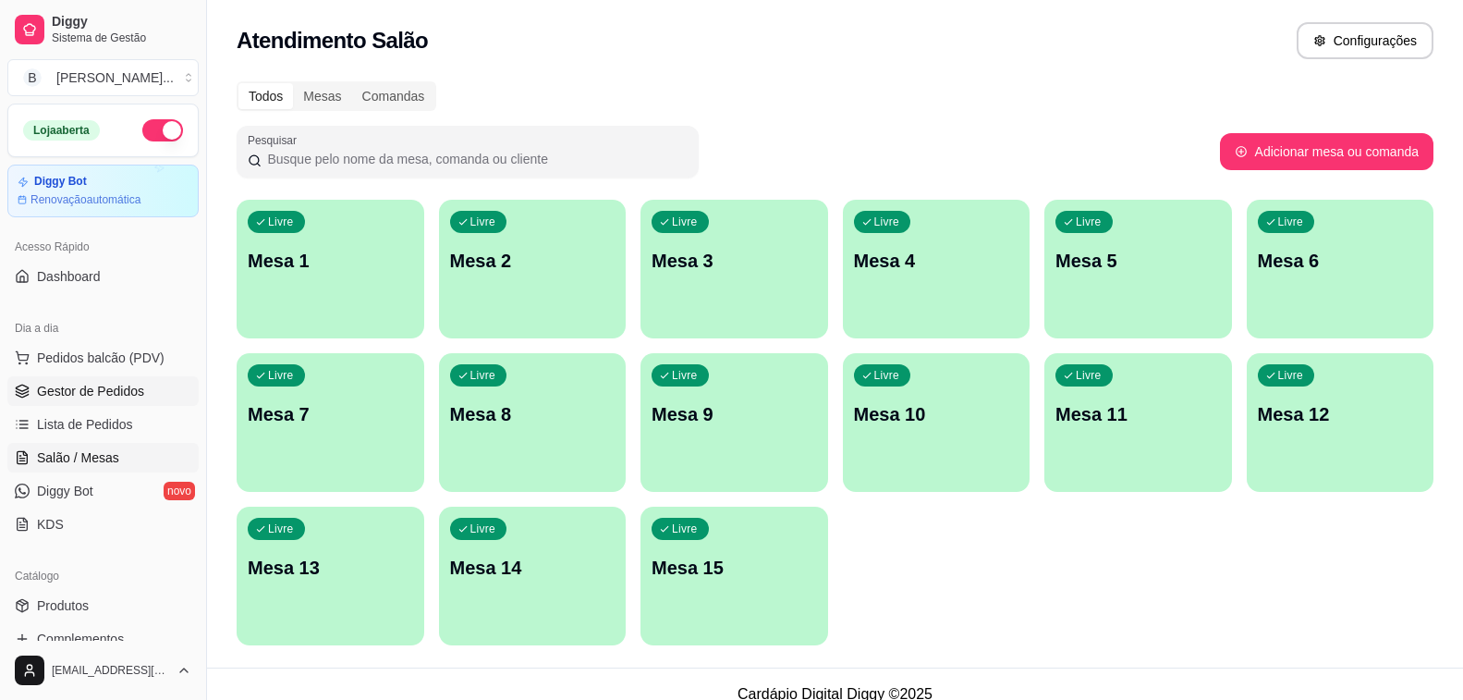
click at [146, 400] on link "Gestor de Pedidos" at bounding box center [102, 391] width 191 height 30
